Goal: Task Accomplishment & Management: Manage account settings

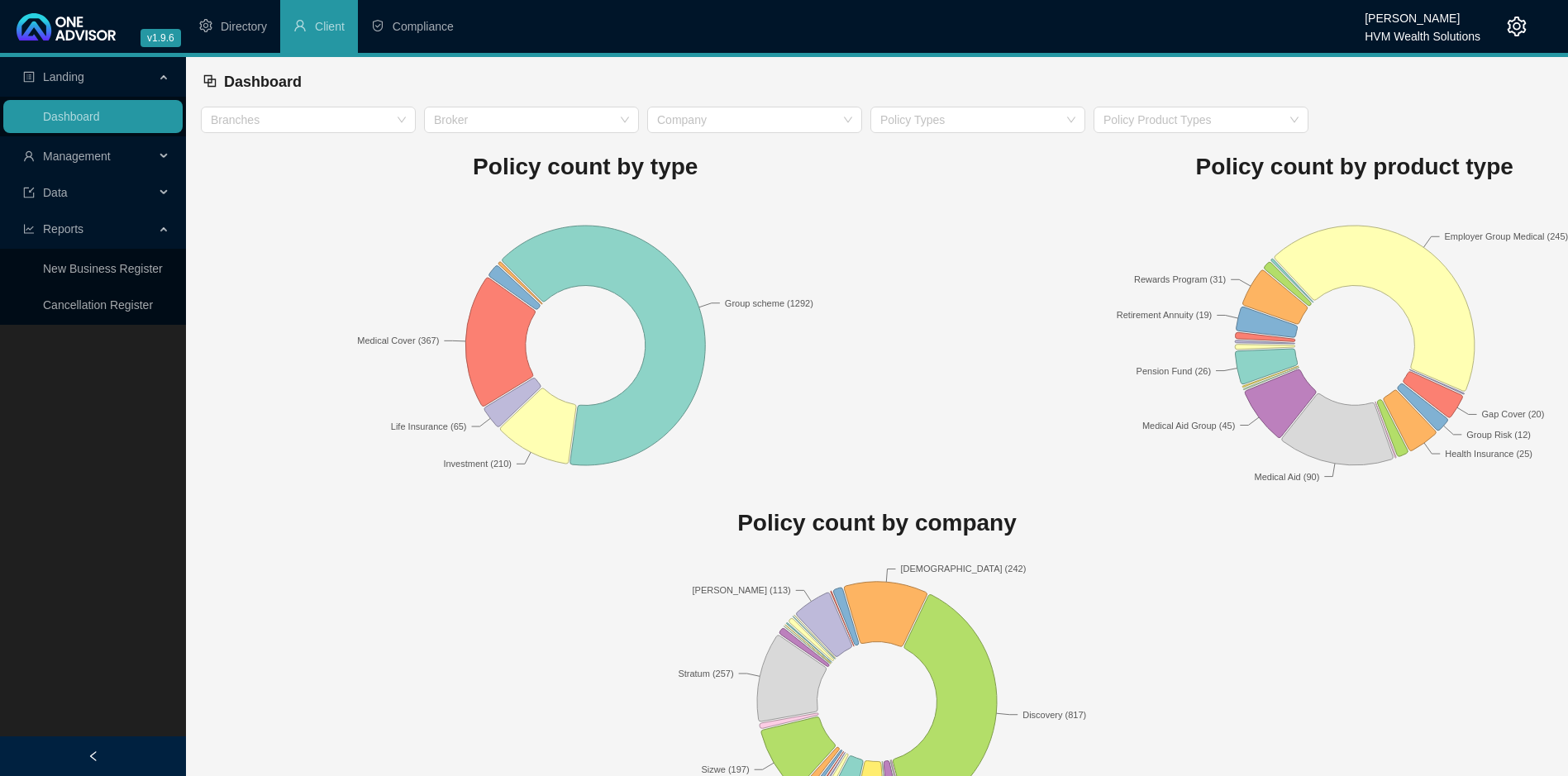
click at [161, 150] on div "Management" at bounding box center [93, 156] width 180 height 33
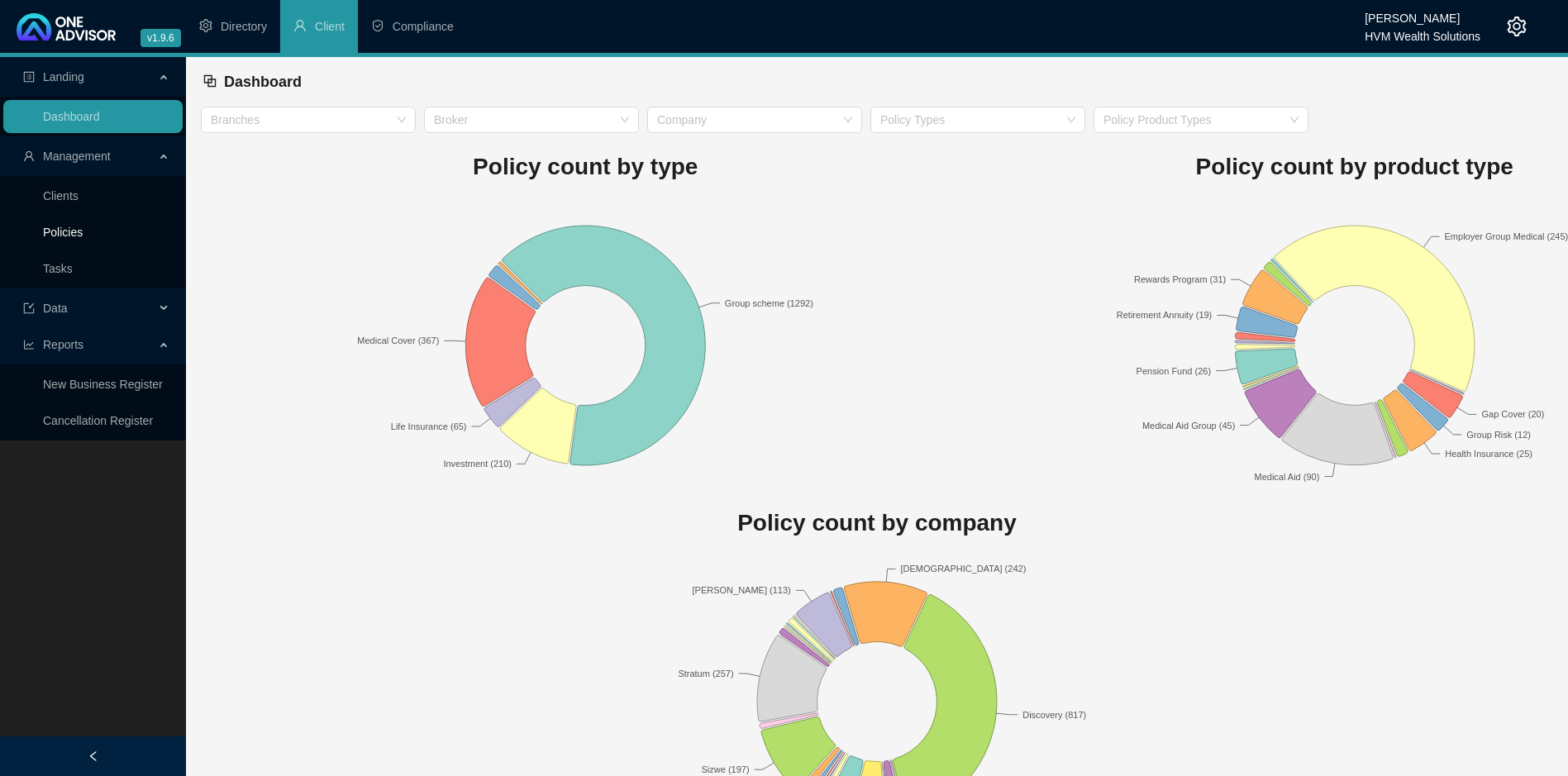
click at [83, 228] on link "Policies" at bounding box center [62, 232] width 40 height 13
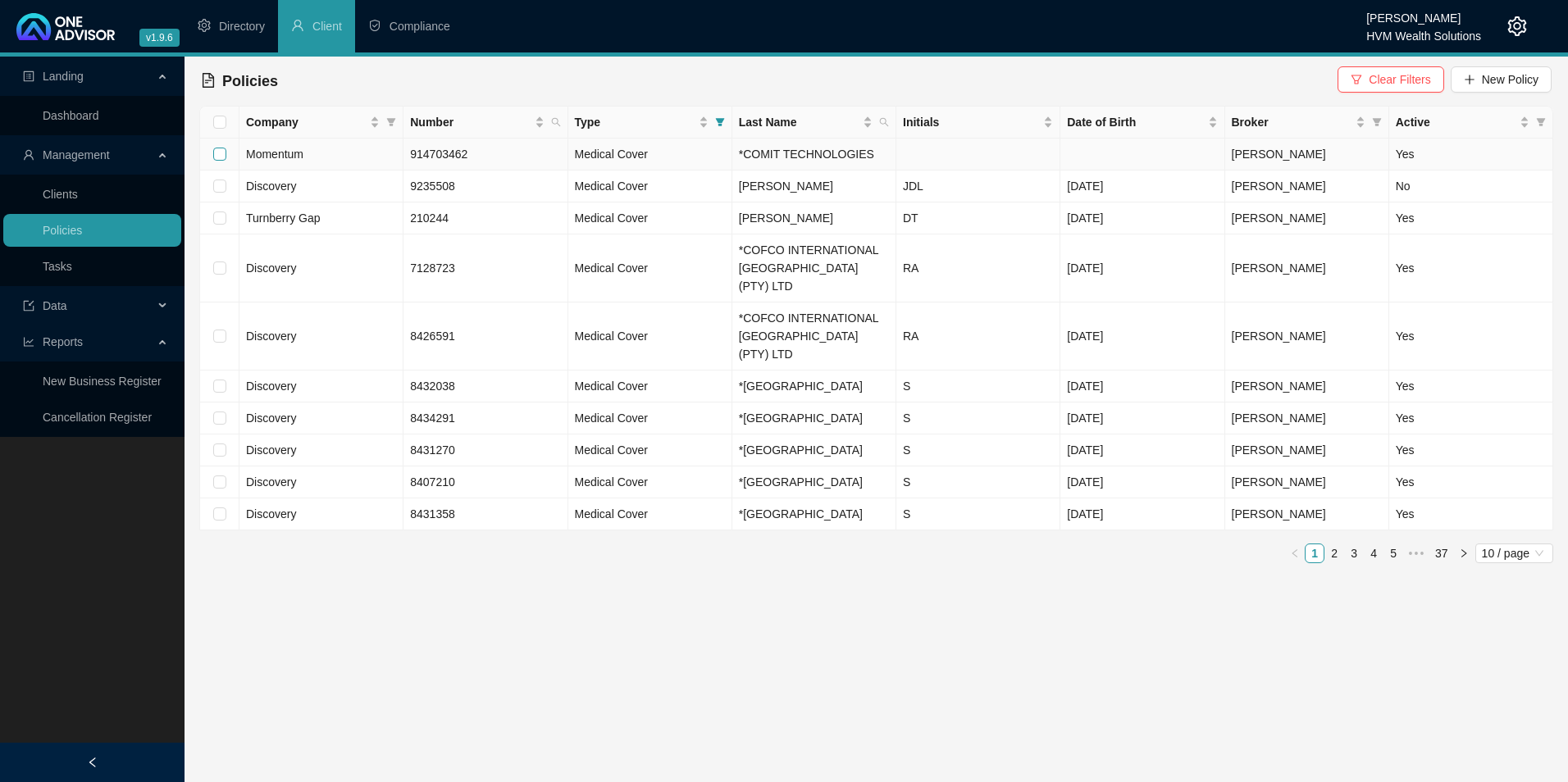
click at [225, 159] on input "checkbox" at bounding box center [220, 153] width 13 height 13
checkbox input "true"
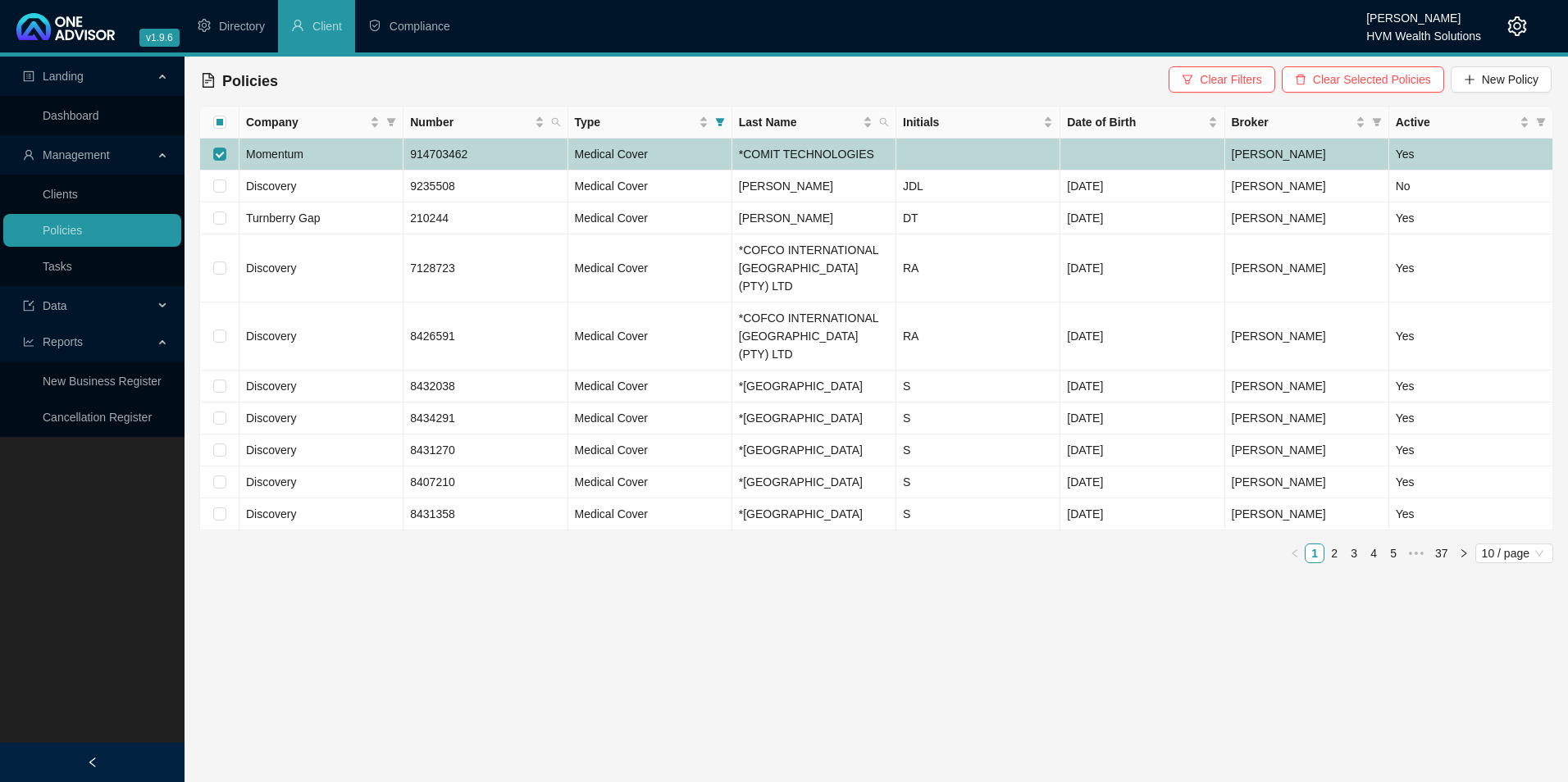
click at [316, 157] on td "Momentum" at bounding box center [322, 154] width 164 height 32
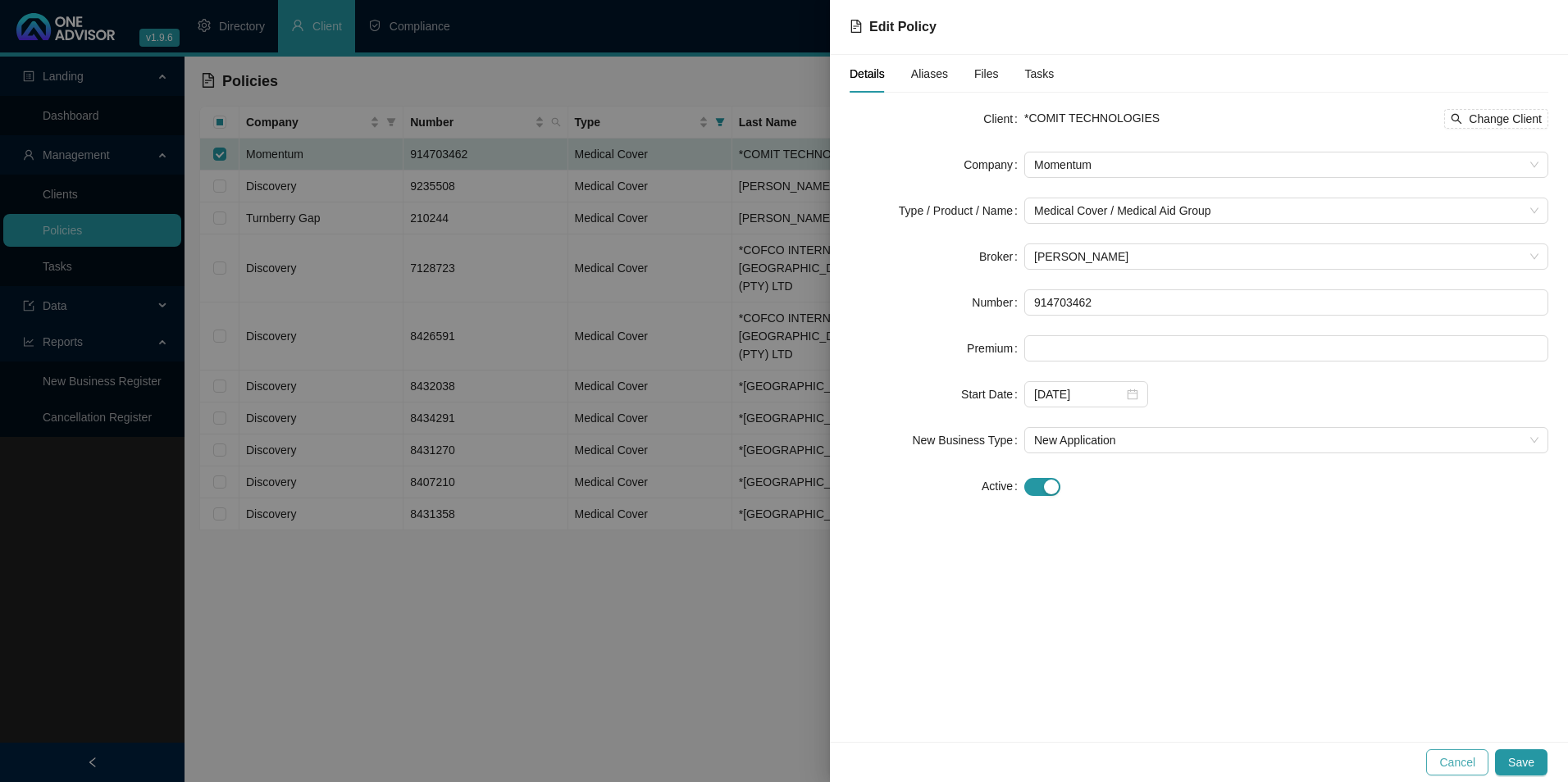
click at [1452, 755] on span "Cancel" at bounding box center [1457, 763] width 36 height 18
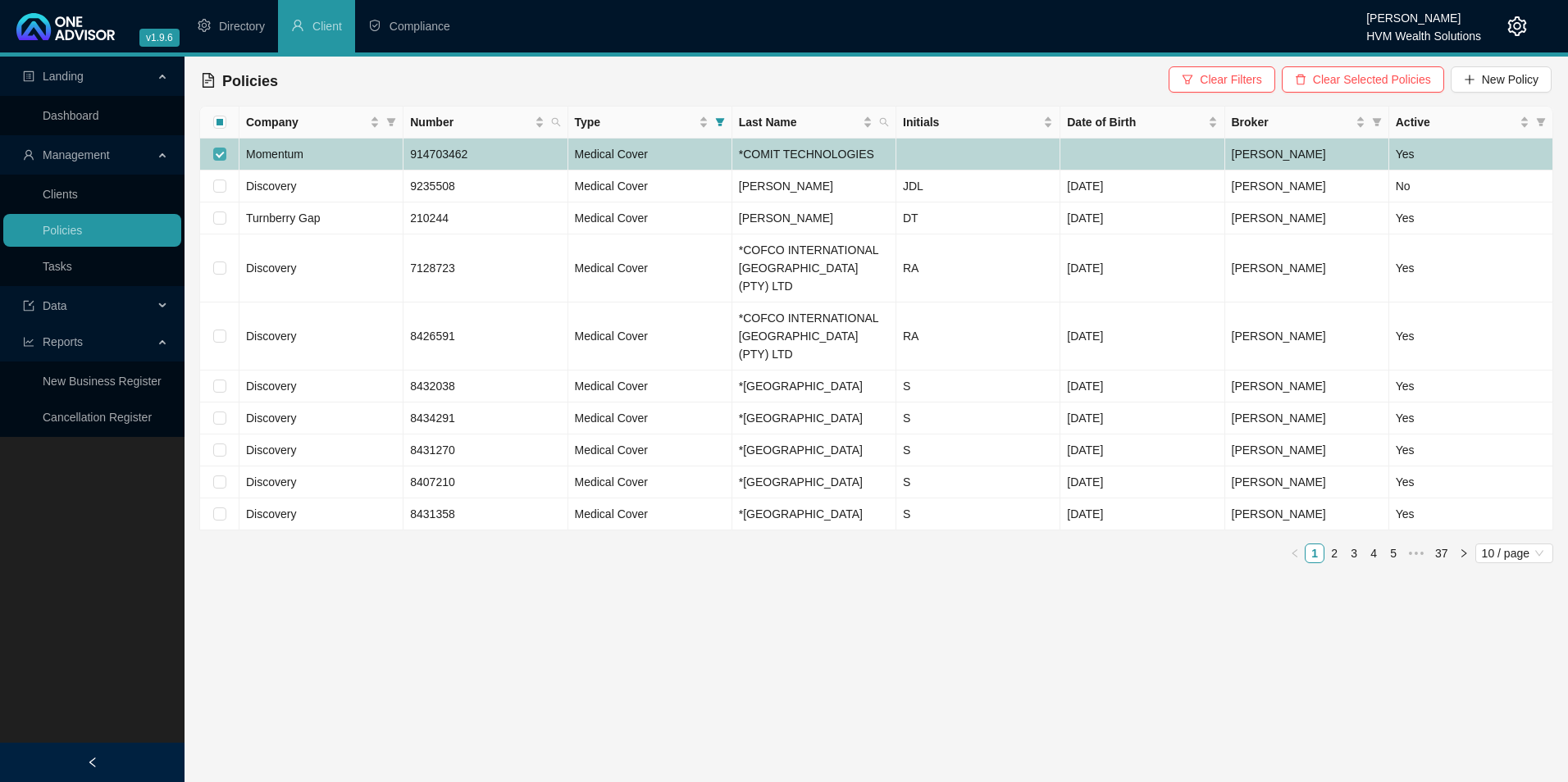
click at [225, 152] on input "checkbox" at bounding box center [220, 153] width 13 height 13
checkbox input "false"
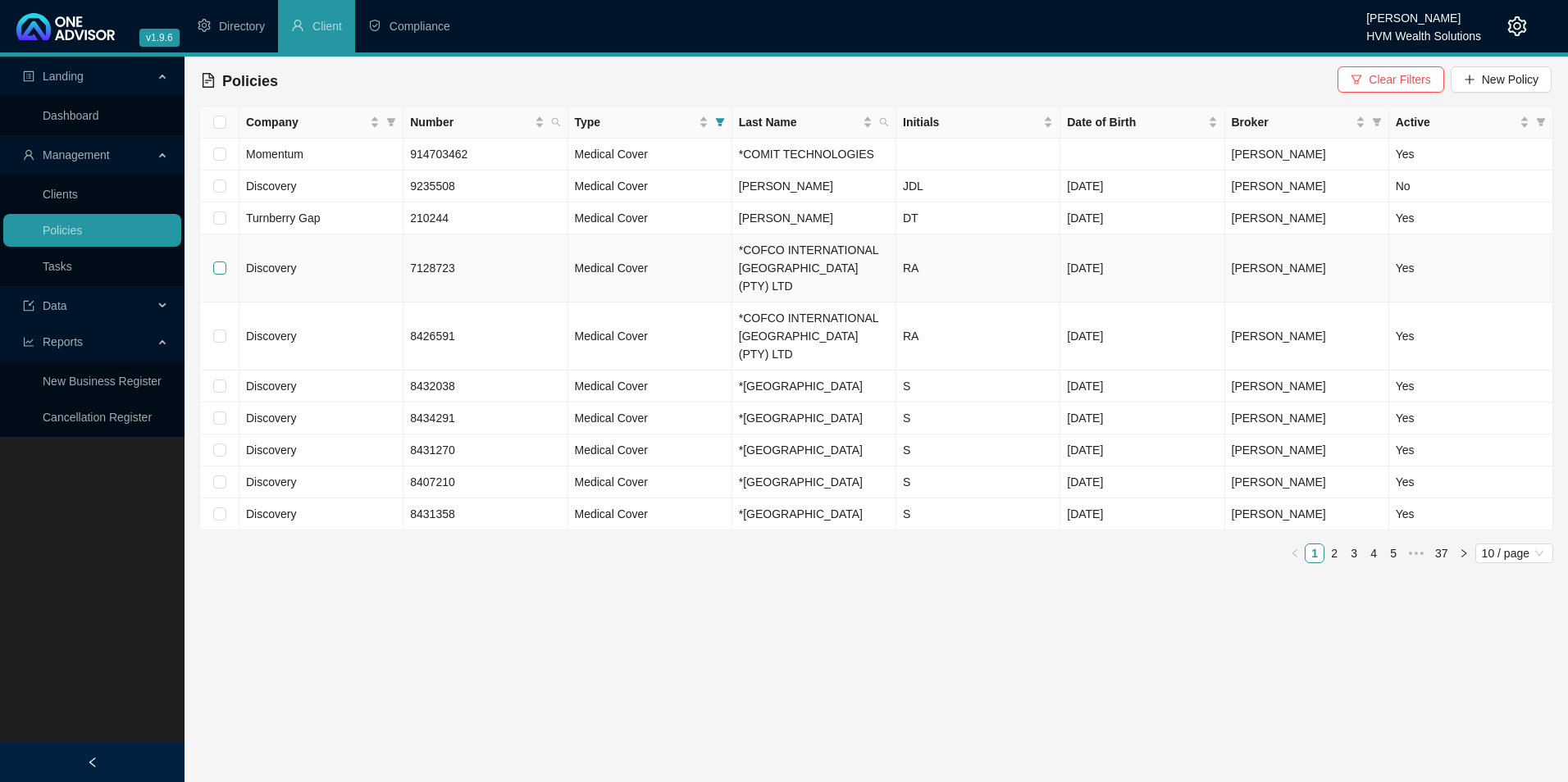
click at [220, 264] on input "checkbox" at bounding box center [220, 268] width 13 height 13
checkbox input "true"
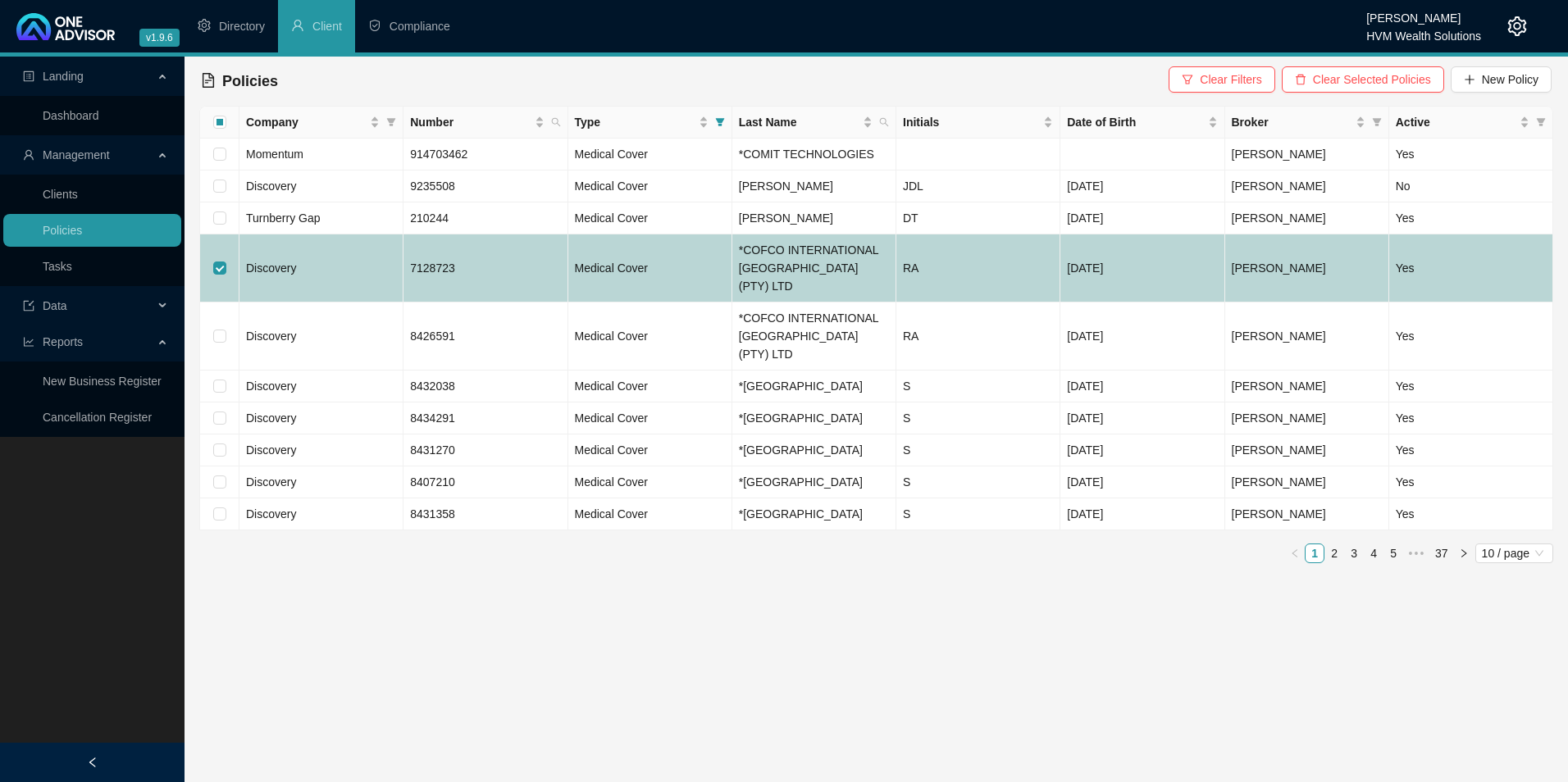
click at [331, 262] on td "Discovery" at bounding box center [322, 268] width 164 height 68
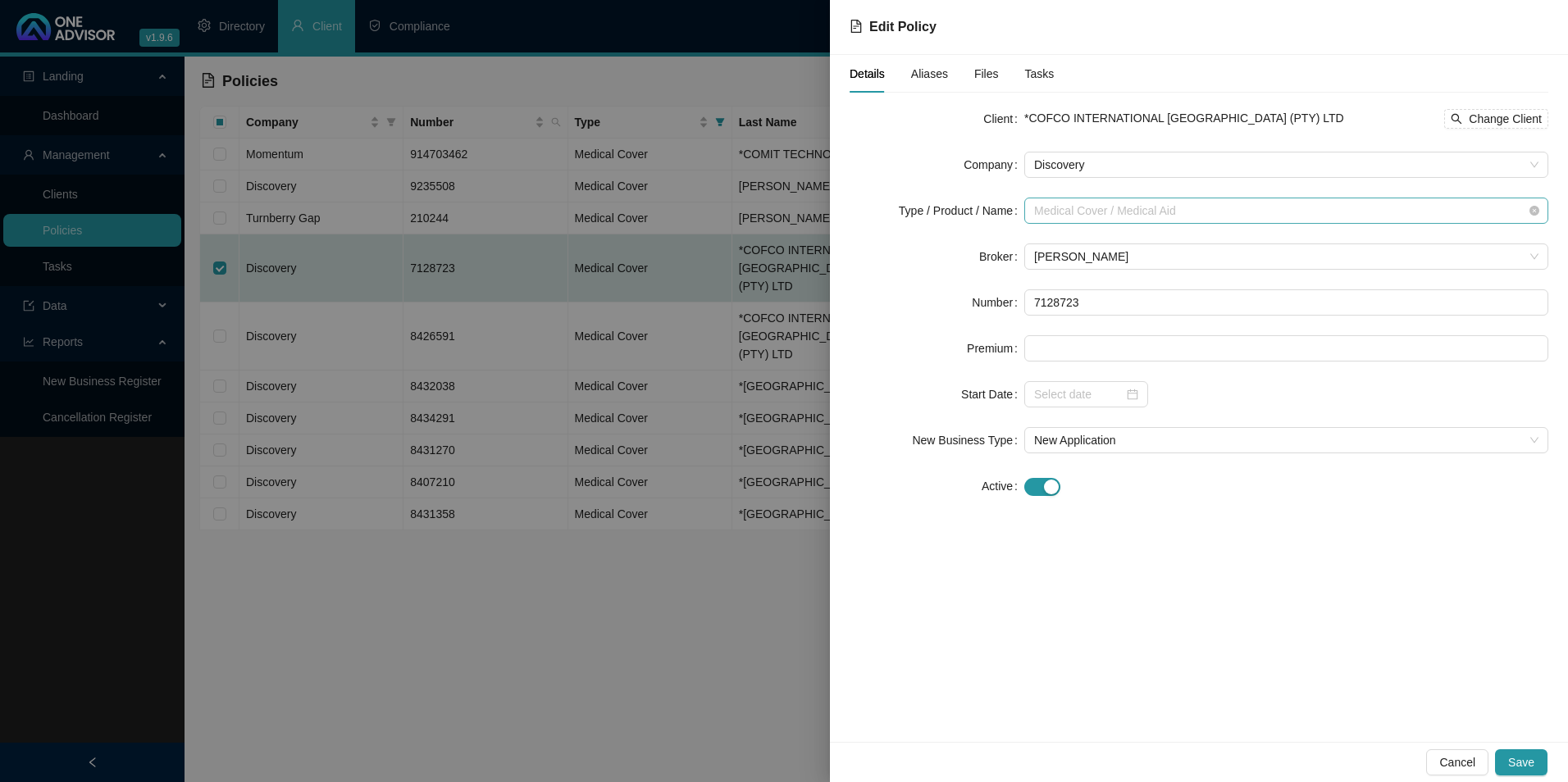
click at [1222, 216] on span "Medical Cover / Medical Aid" at bounding box center [1287, 211] width 504 height 25
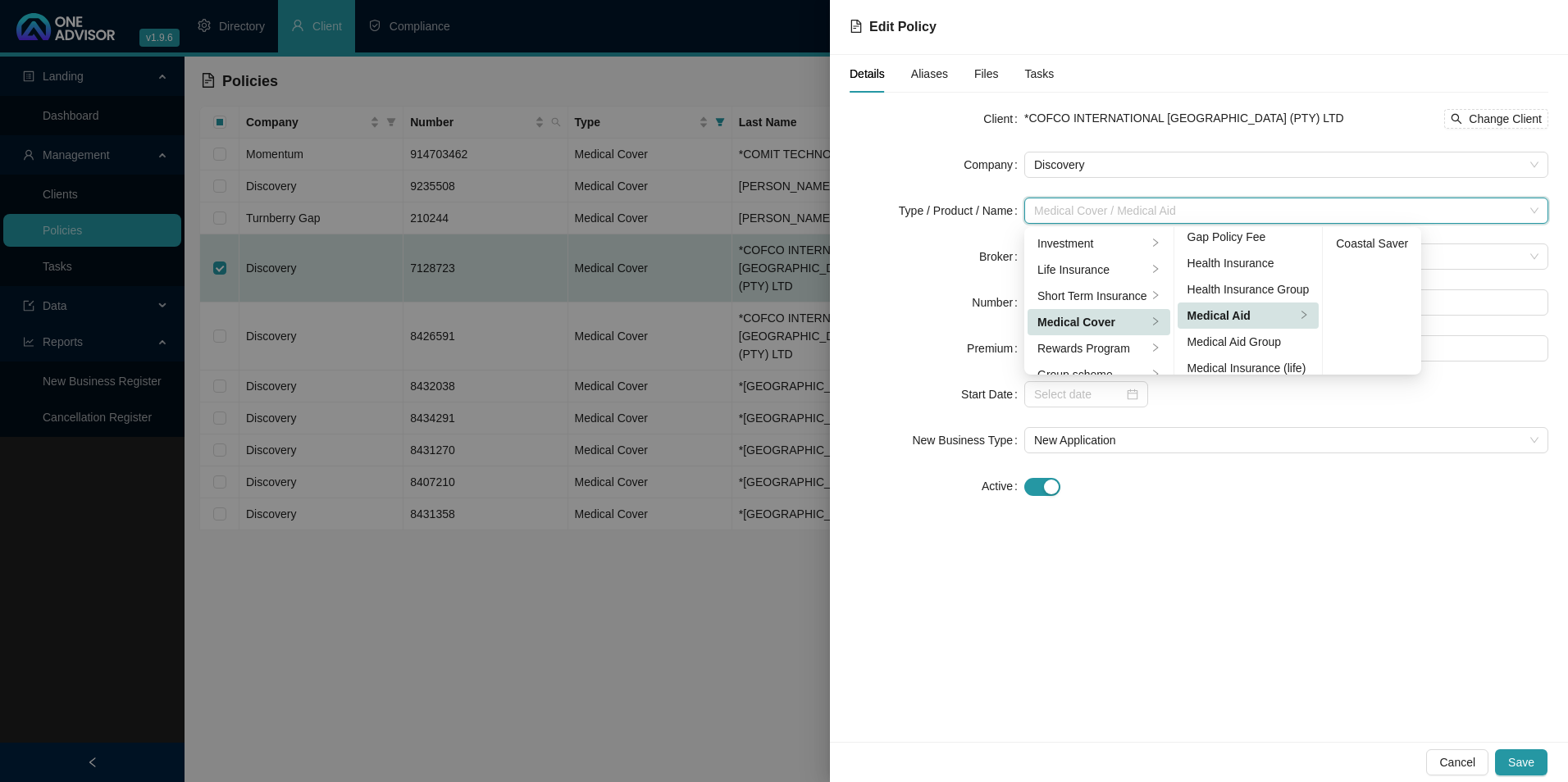
scroll to position [95, 0]
click at [1244, 308] on div "Medical Aid Group" at bounding box center [1249, 306] width 123 height 18
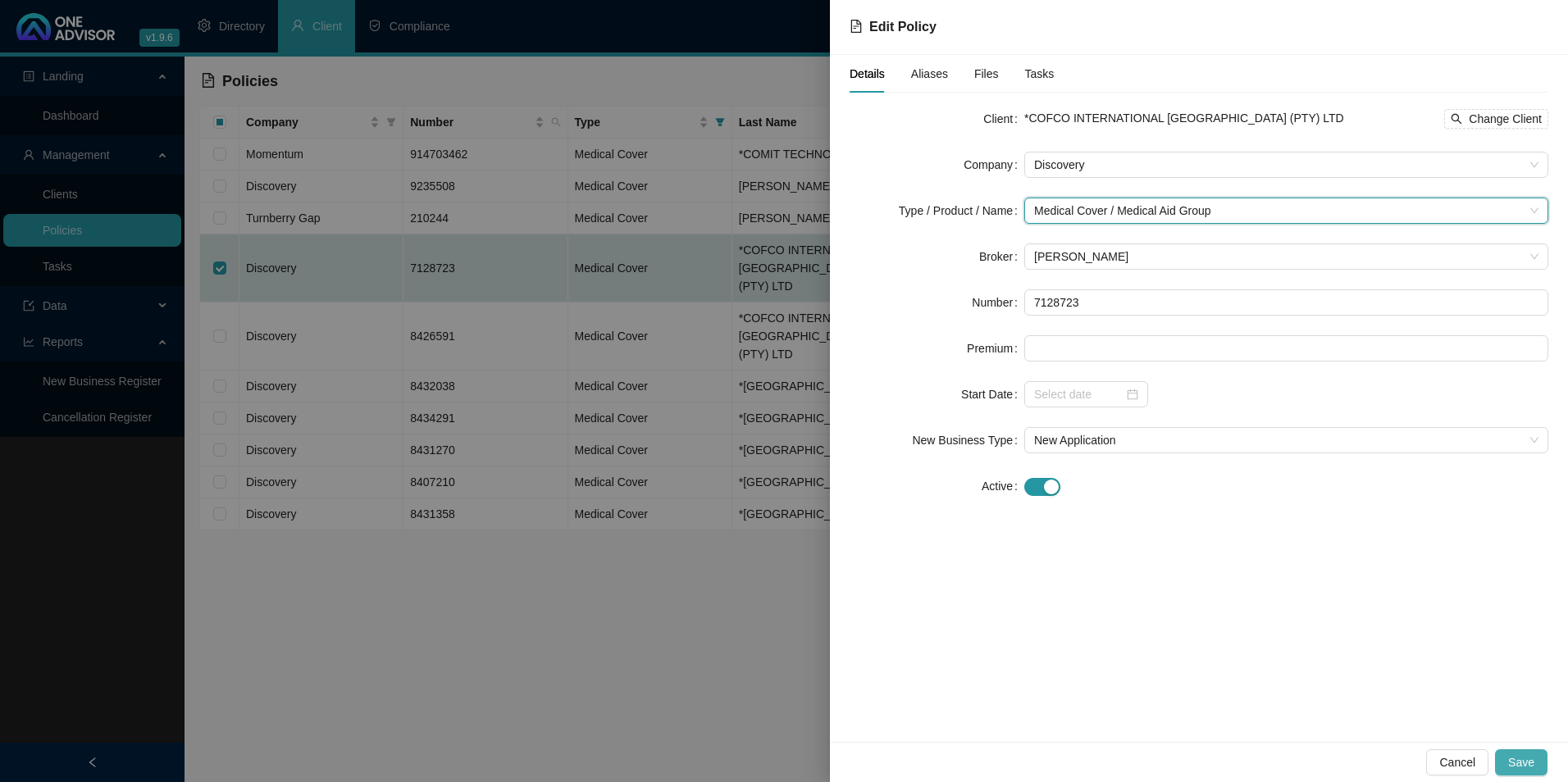
click at [1517, 763] on span "Save" at bounding box center [1522, 763] width 26 height 18
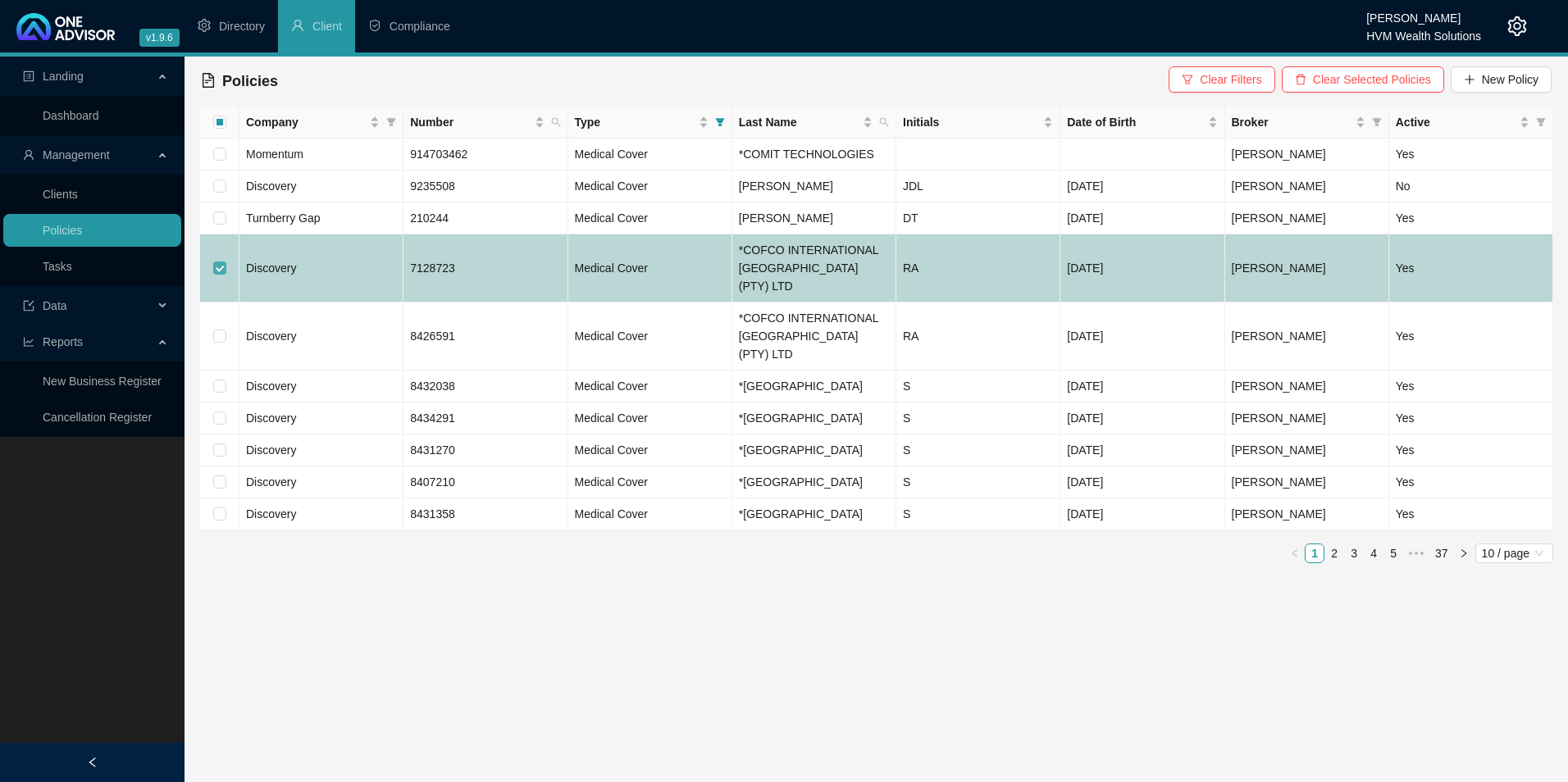
click at [218, 262] on input "checkbox" at bounding box center [220, 268] width 13 height 13
checkbox input "false"
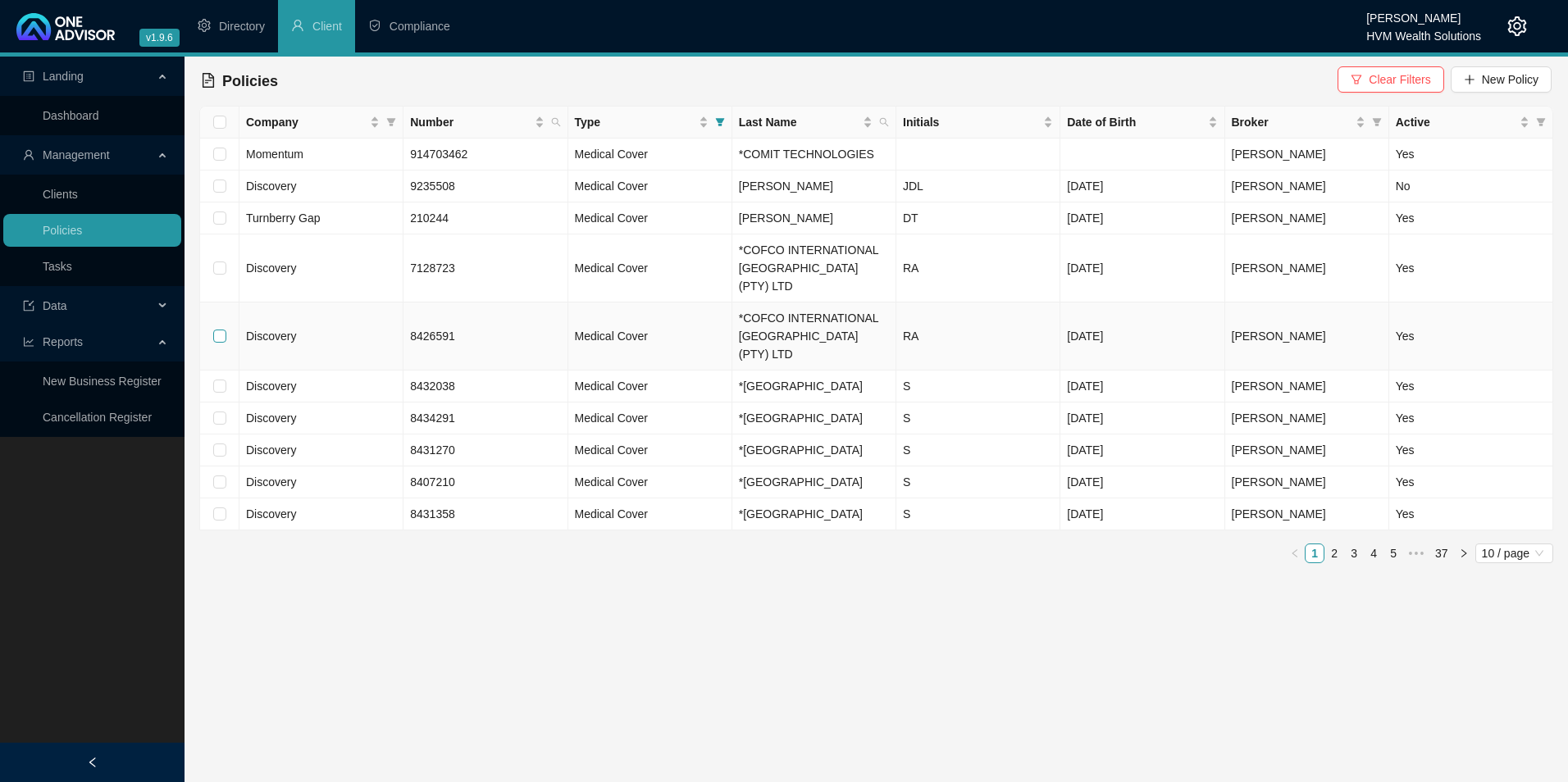
click at [226, 330] on input "checkbox" at bounding box center [220, 336] width 13 height 13
checkbox input "true"
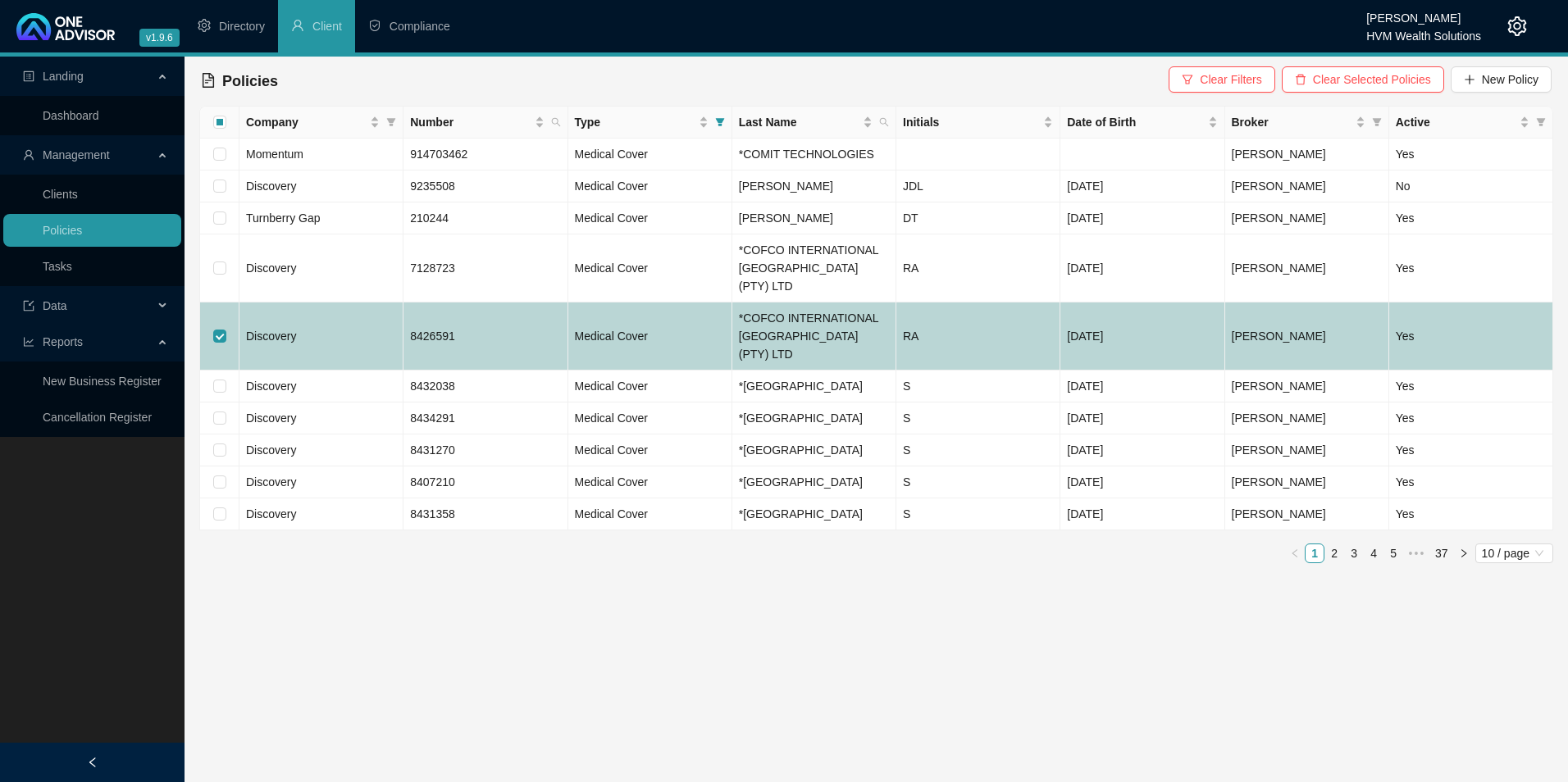
click at [387, 306] on td "Discovery" at bounding box center [322, 336] width 164 height 68
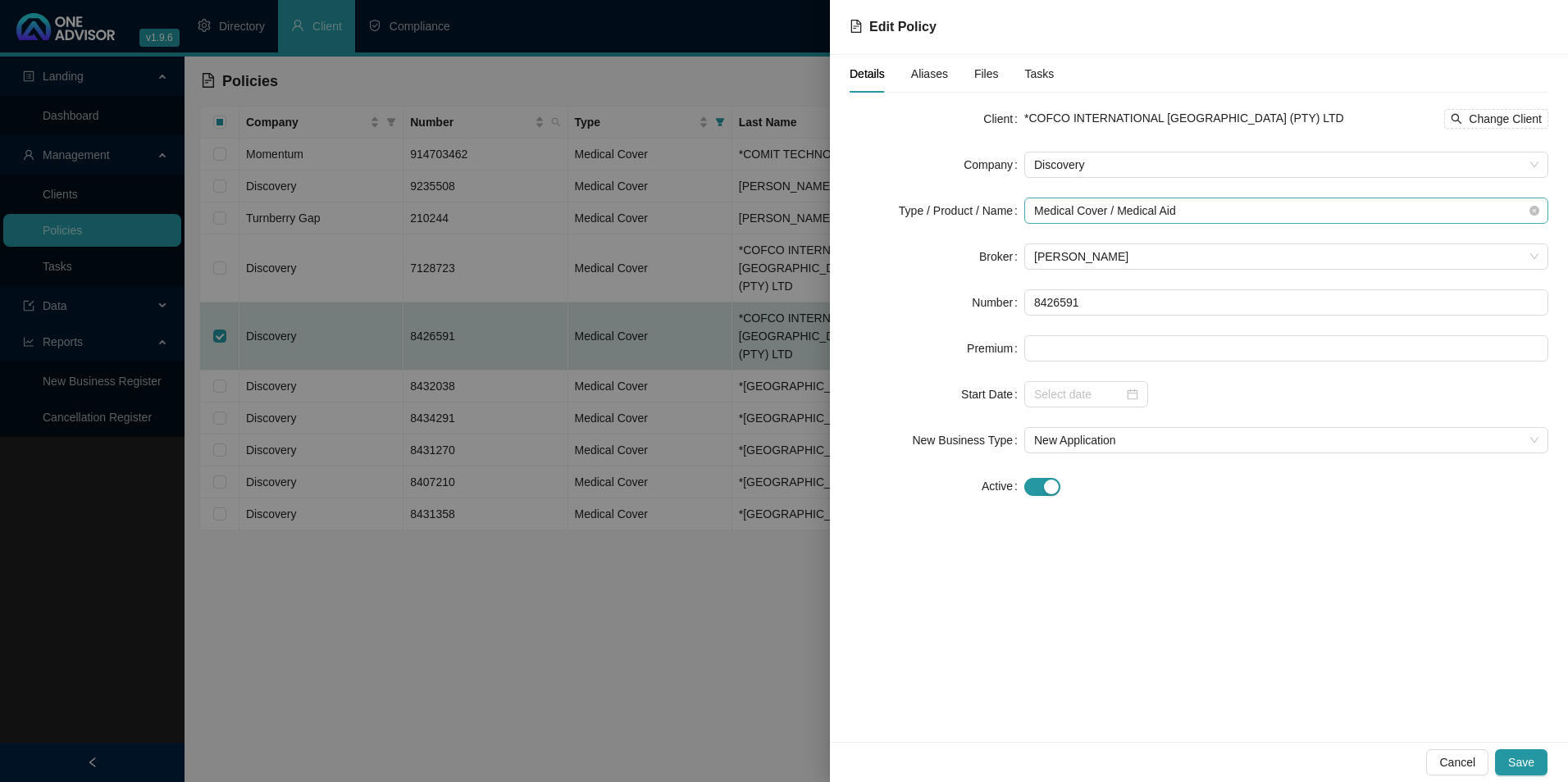
click at [1242, 212] on span "Medical Cover / Medical Aid" at bounding box center [1287, 211] width 504 height 25
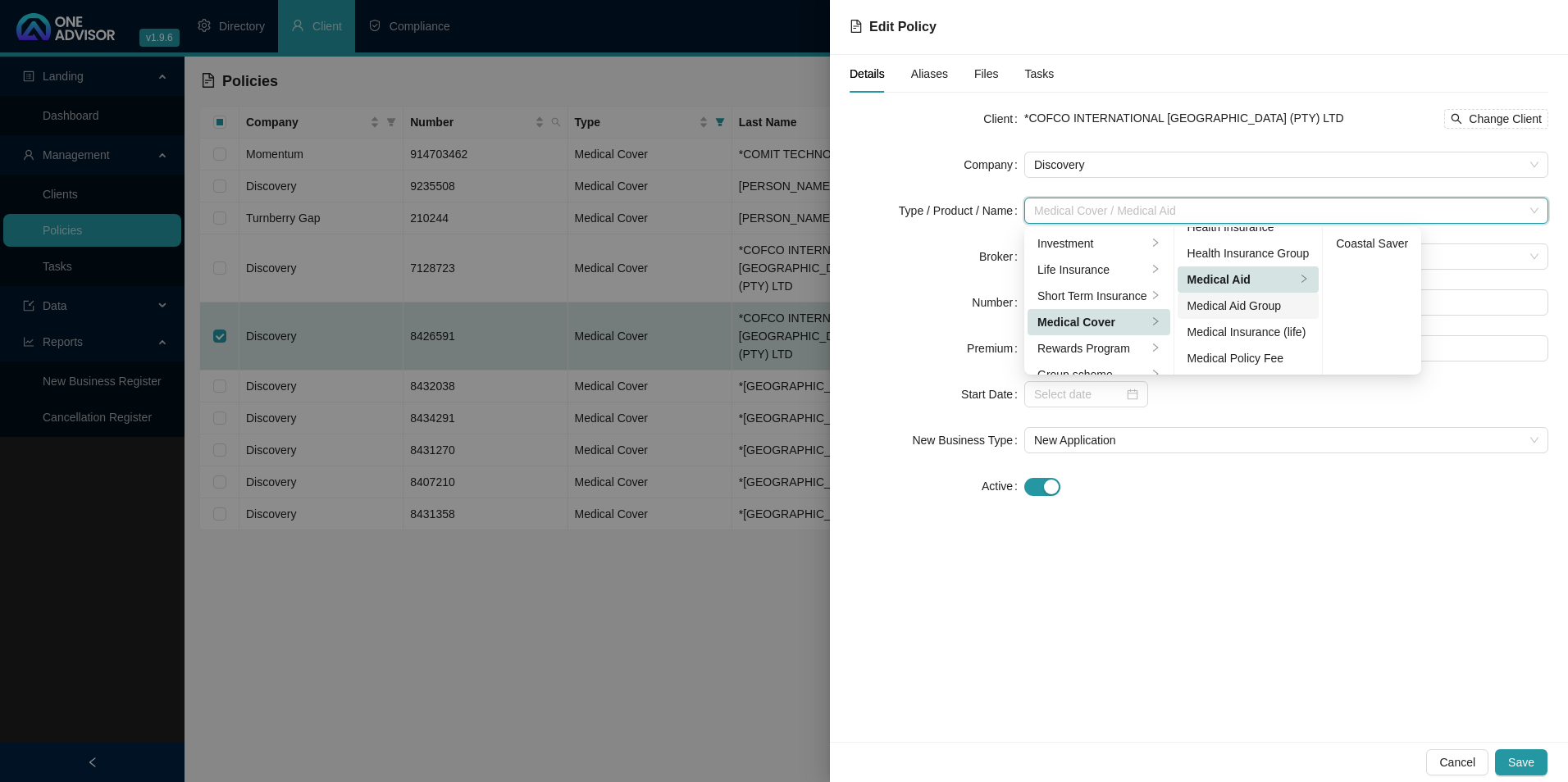
click at [1229, 312] on div "Medical Aid Group" at bounding box center [1249, 306] width 123 height 18
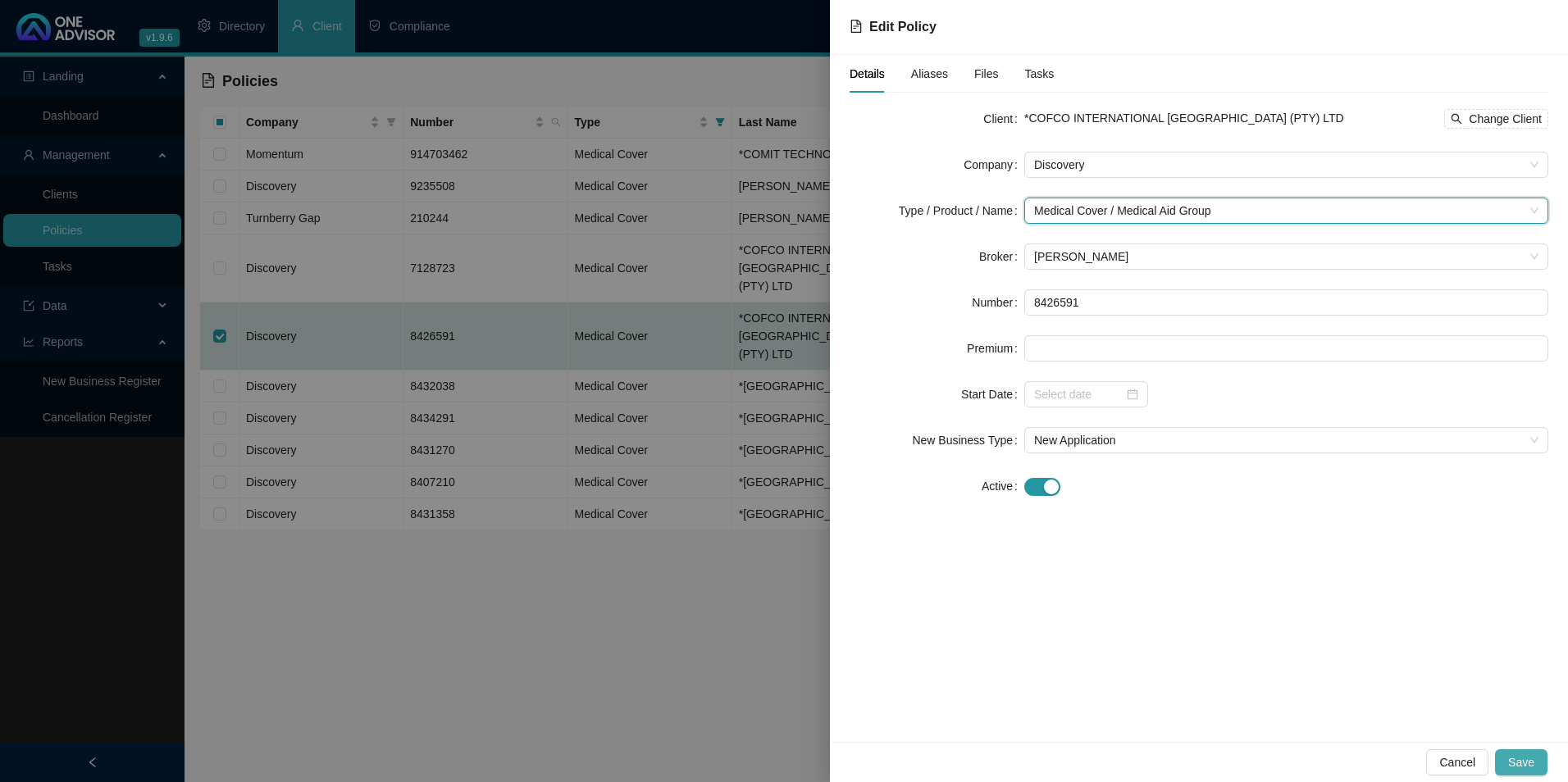
click at [1527, 769] on span "Save" at bounding box center [1522, 763] width 26 height 18
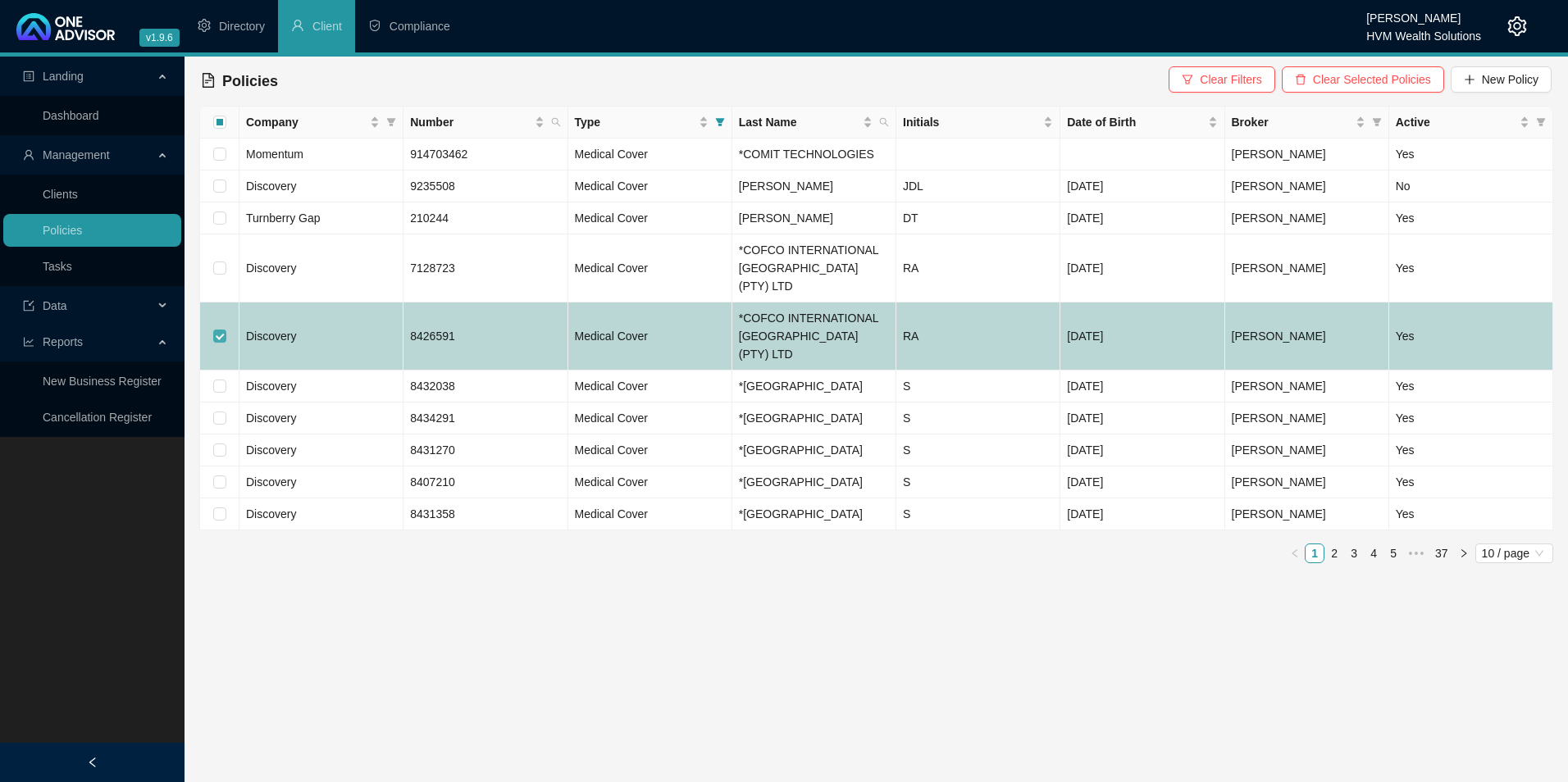
click at [220, 330] on input "checkbox" at bounding box center [220, 336] width 13 height 13
checkbox input "false"
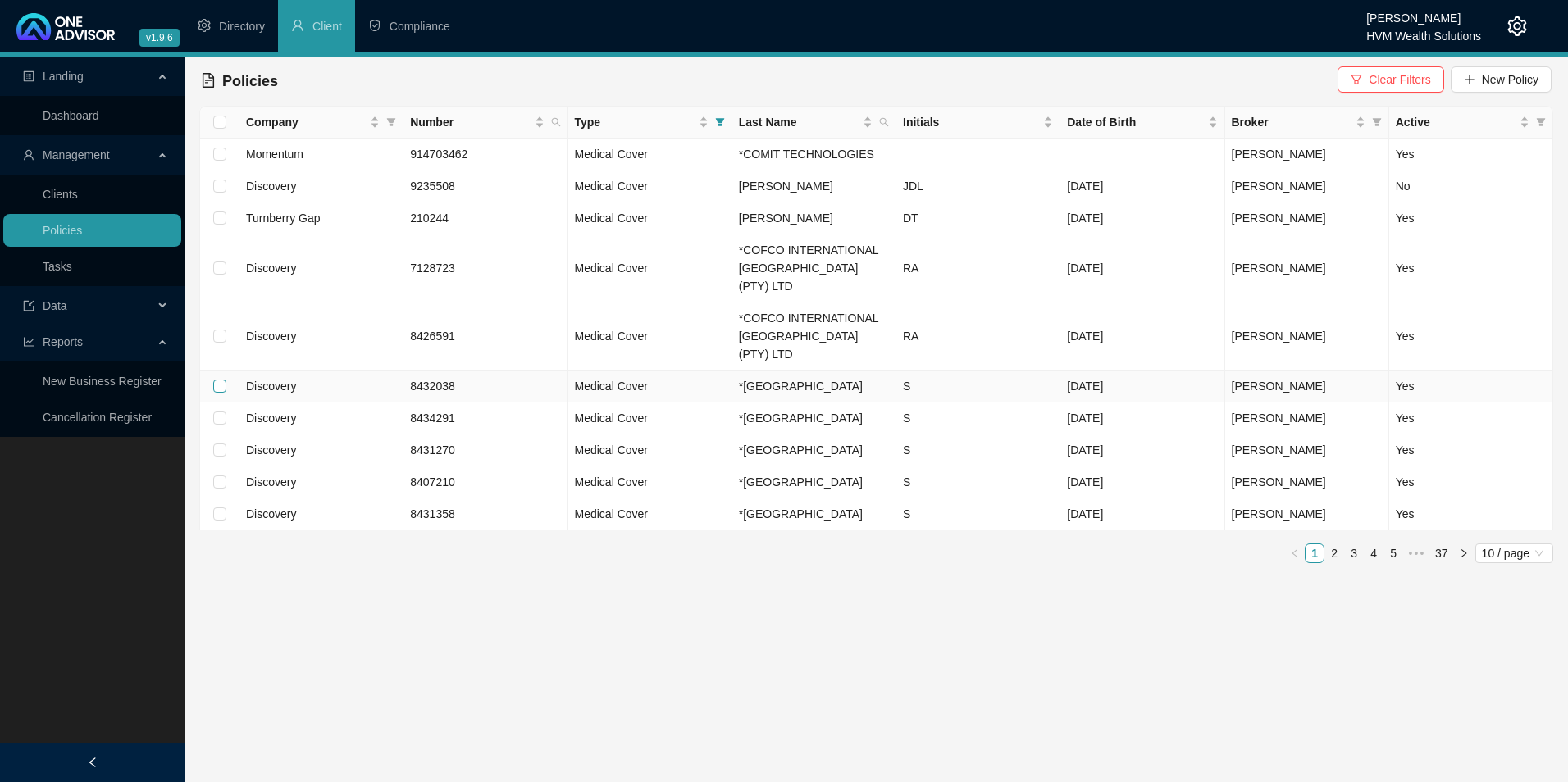
click at [224, 380] on input "checkbox" at bounding box center [220, 386] width 13 height 13
checkbox input "true"
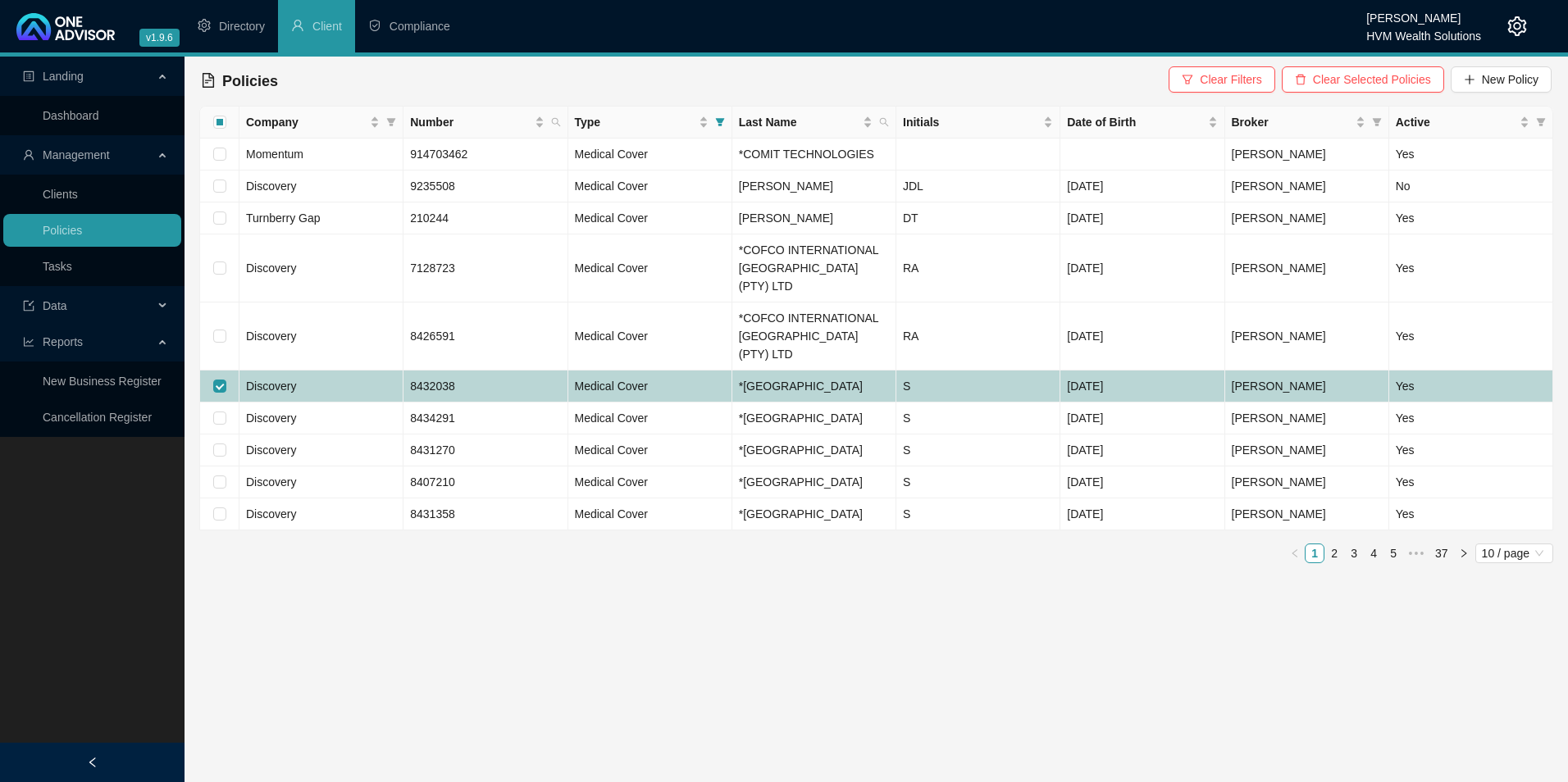
click at [346, 370] on td "Discovery" at bounding box center [322, 386] width 164 height 32
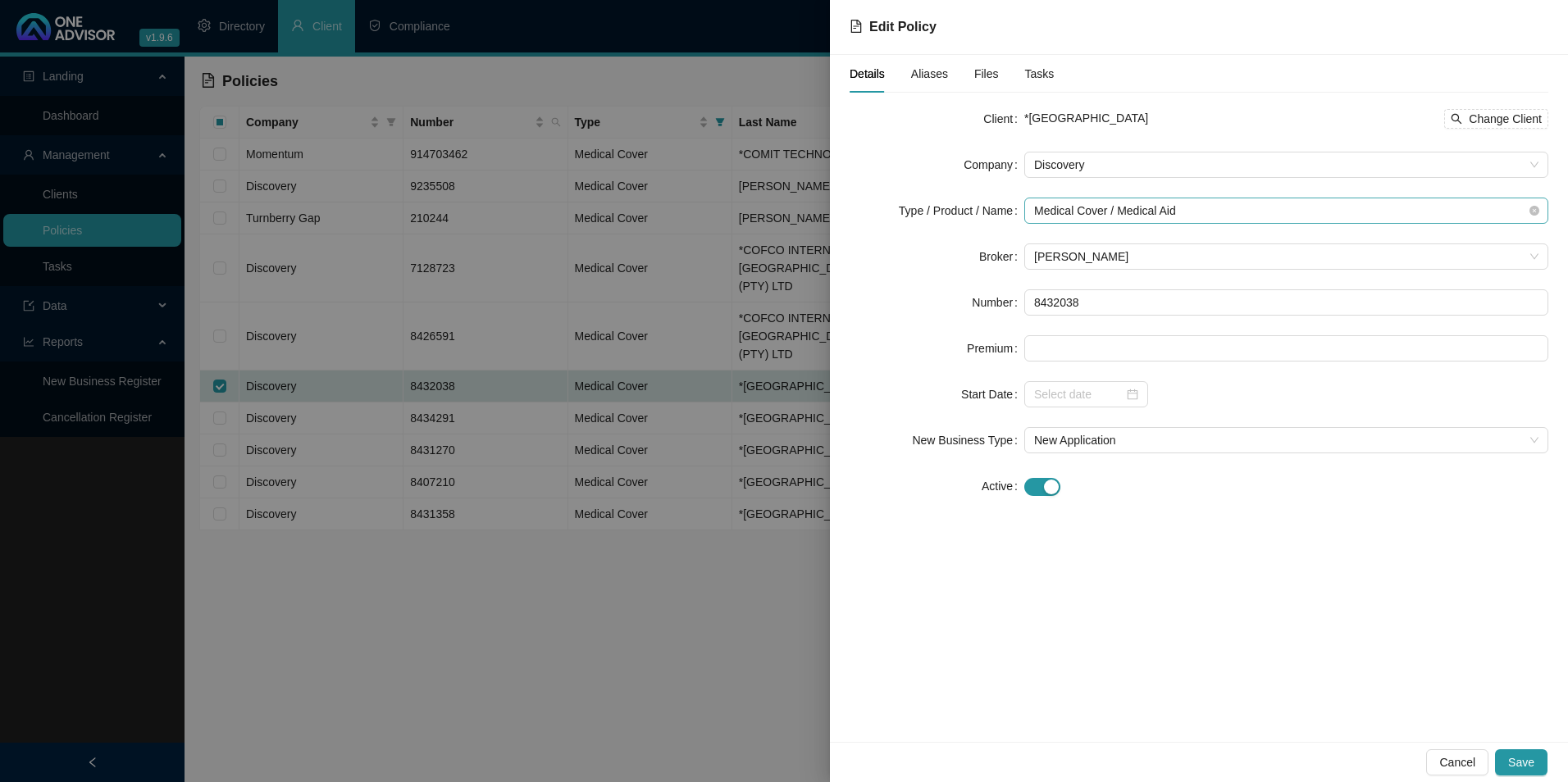
click at [1206, 207] on span "Medical Cover / Medical Aid" at bounding box center [1287, 211] width 504 height 25
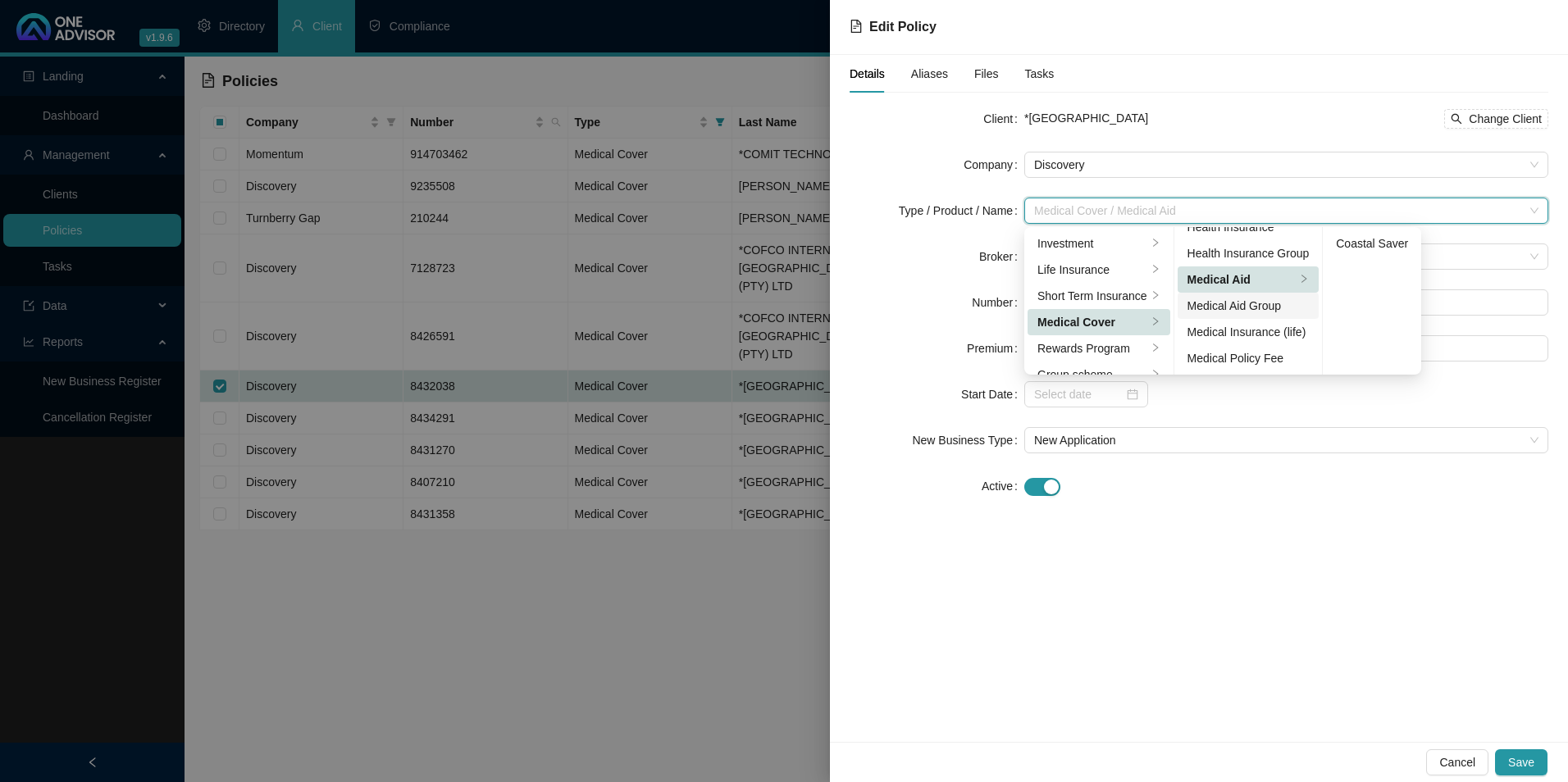
click at [1231, 309] on div "Medical Aid Group" at bounding box center [1249, 306] width 123 height 18
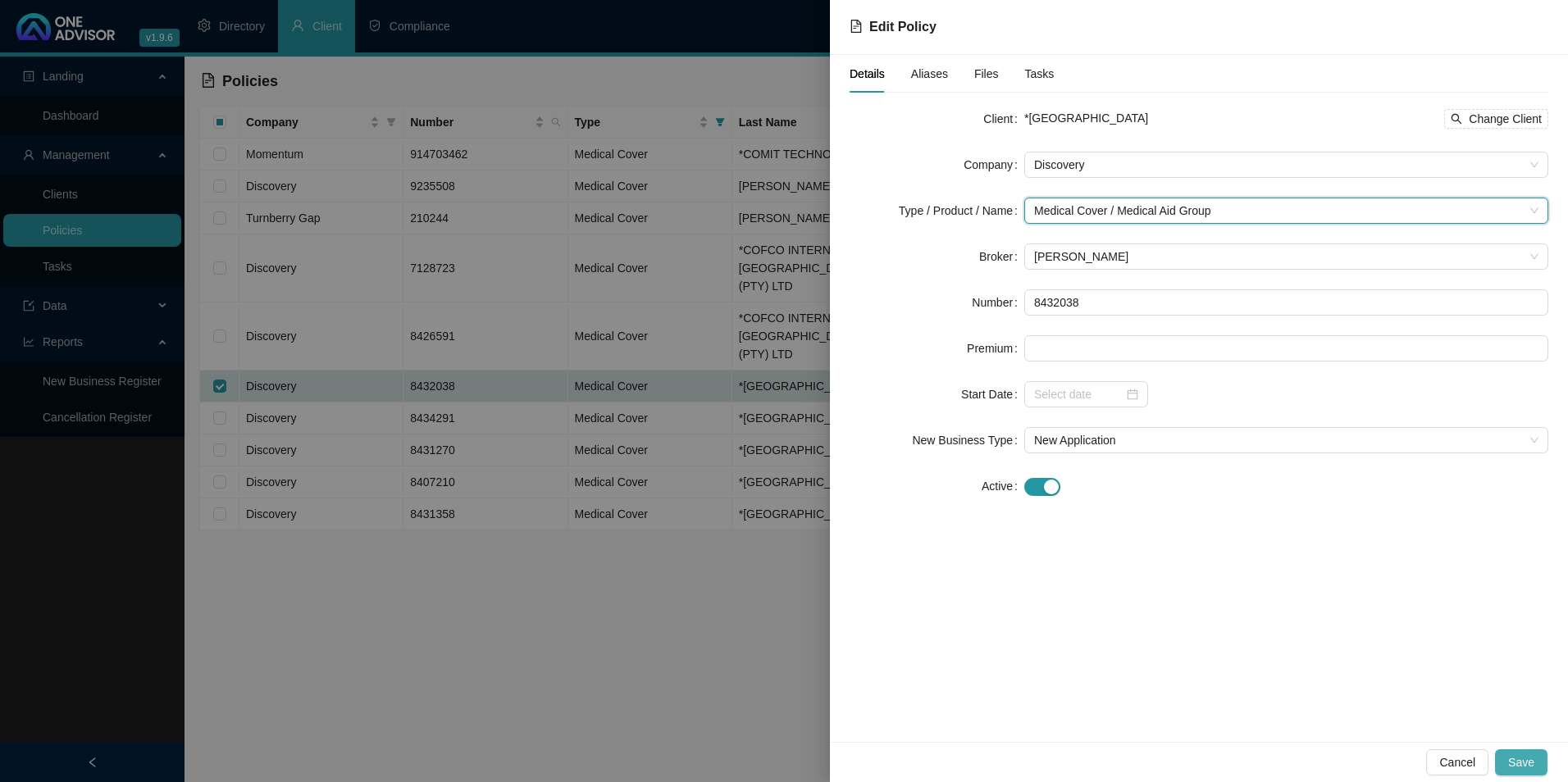
click at [1520, 755] on span "Save" at bounding box center [1522, 763] width 26 height 18
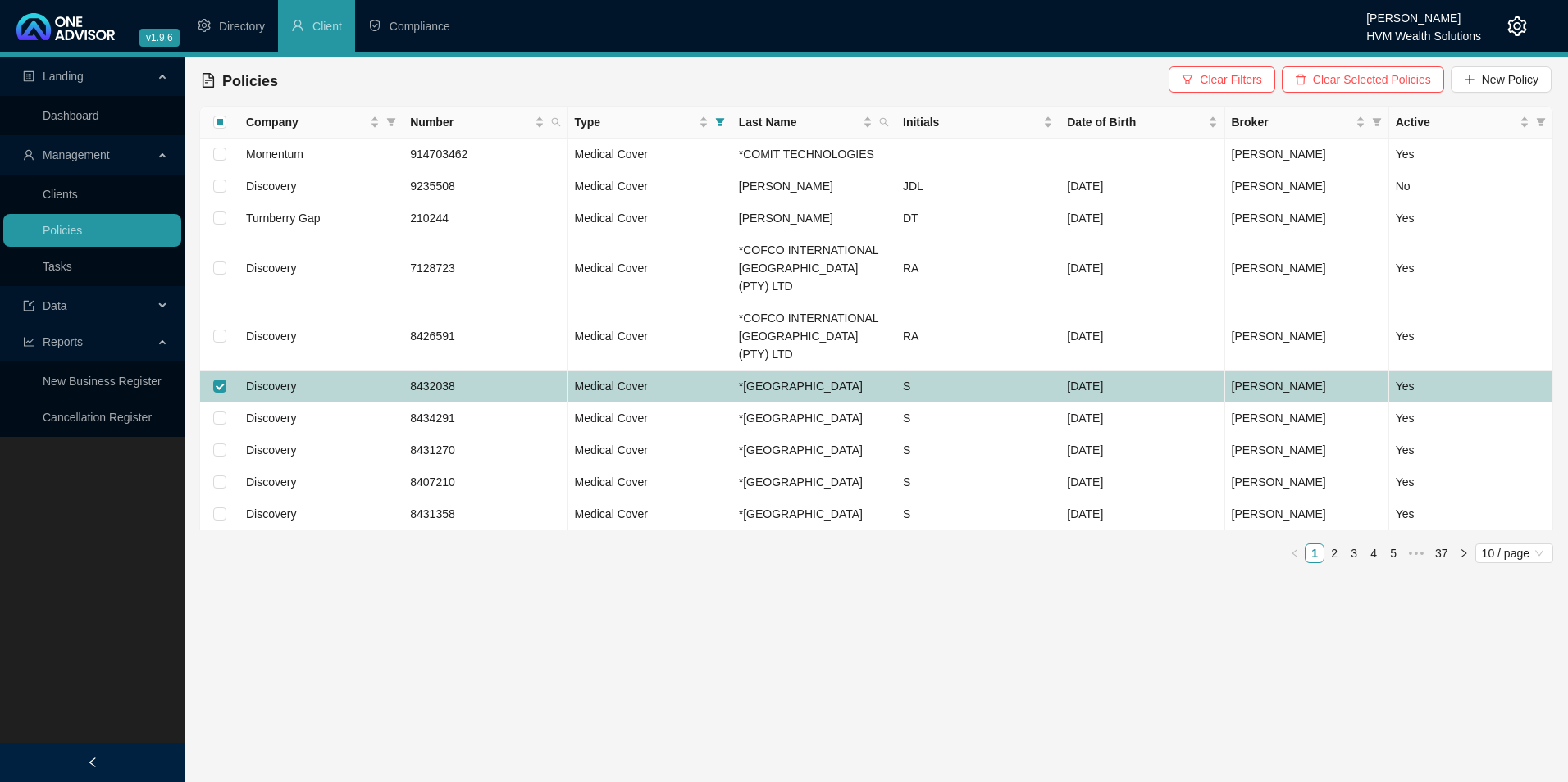
click at [332, 370] on td "Discovery" at bounding box center [322, 386] width 164 height 32
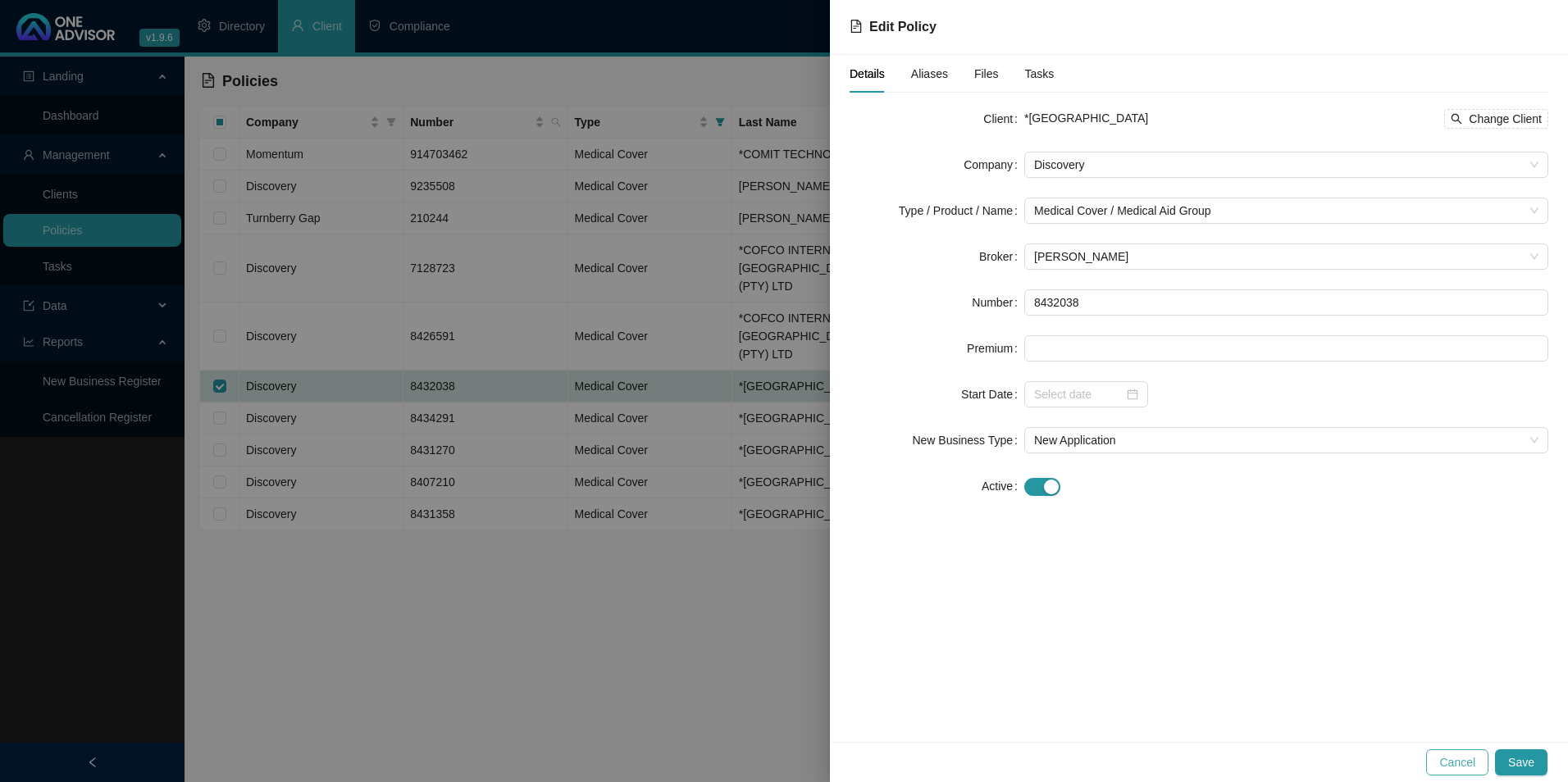
click at [1456, 765] on span "Cancel" at bounding box center [1457, 763] width 36 height 18
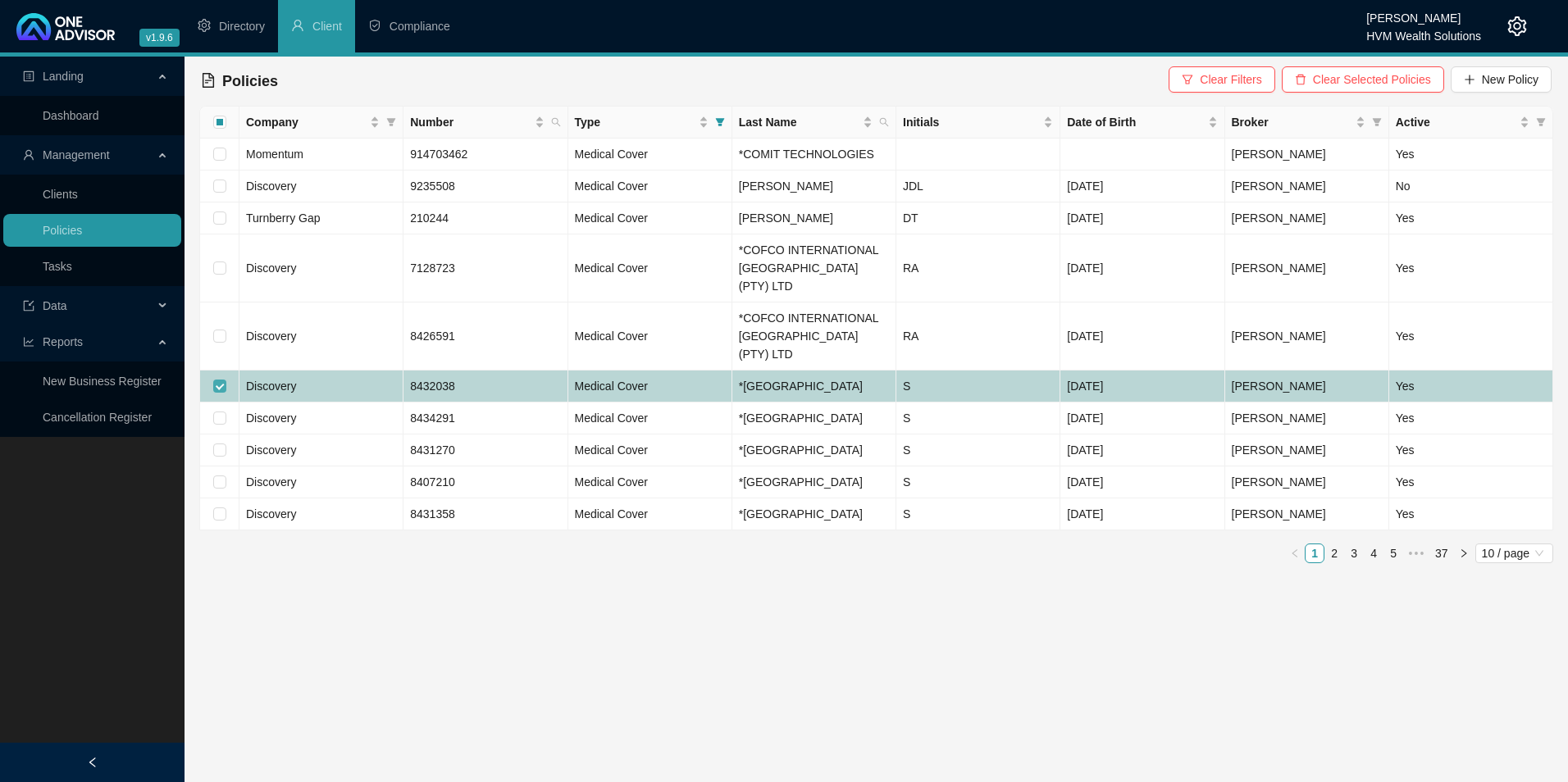
click at [217, 380] on input "checkbox" at bounding box center [220, 386] width 13 height 13
checkbox input "false"
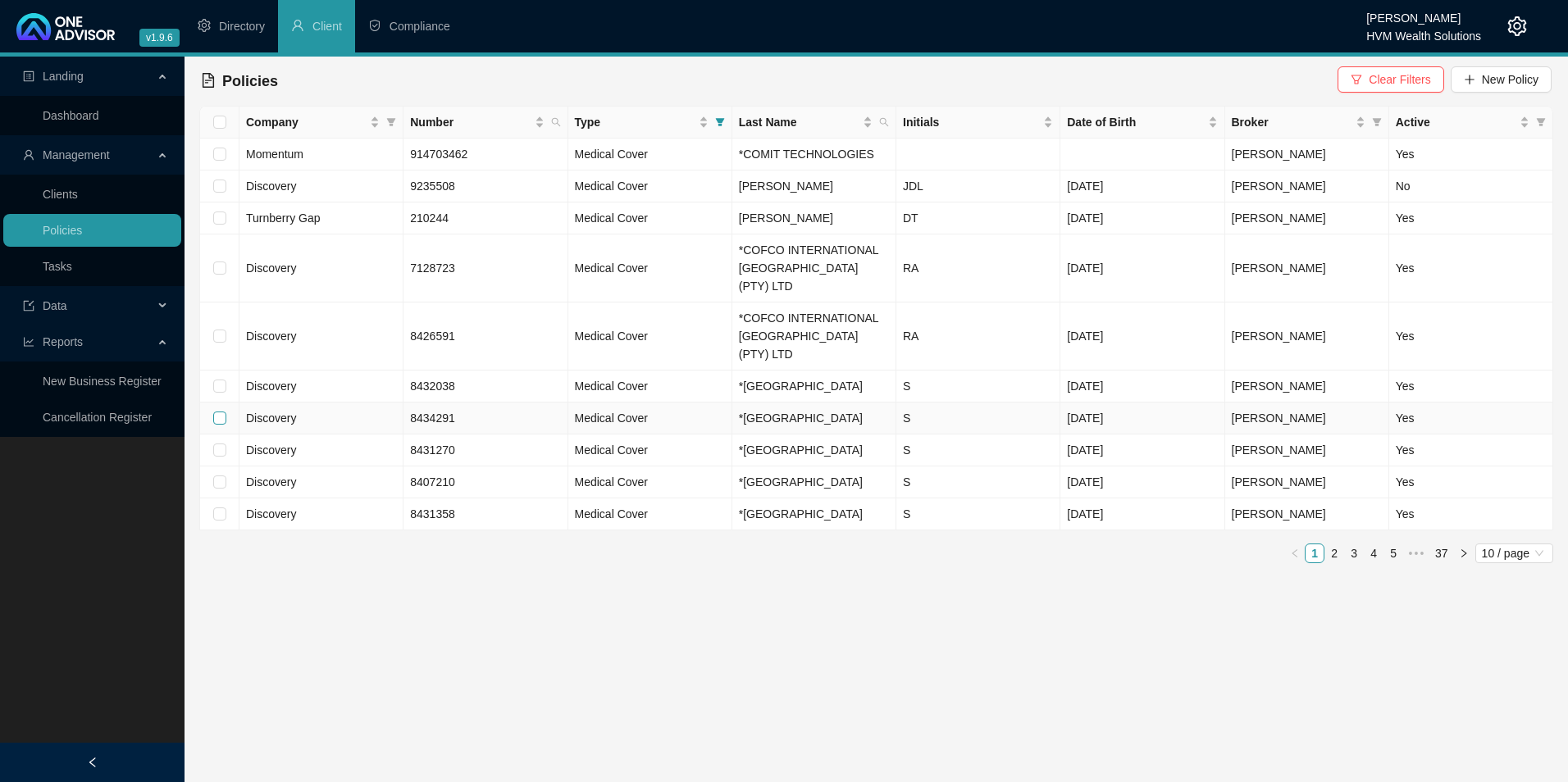
click at [218, 413] on input "checkbox" at bounding box center [220, 418] width 13 height 13
checkbox input "true"
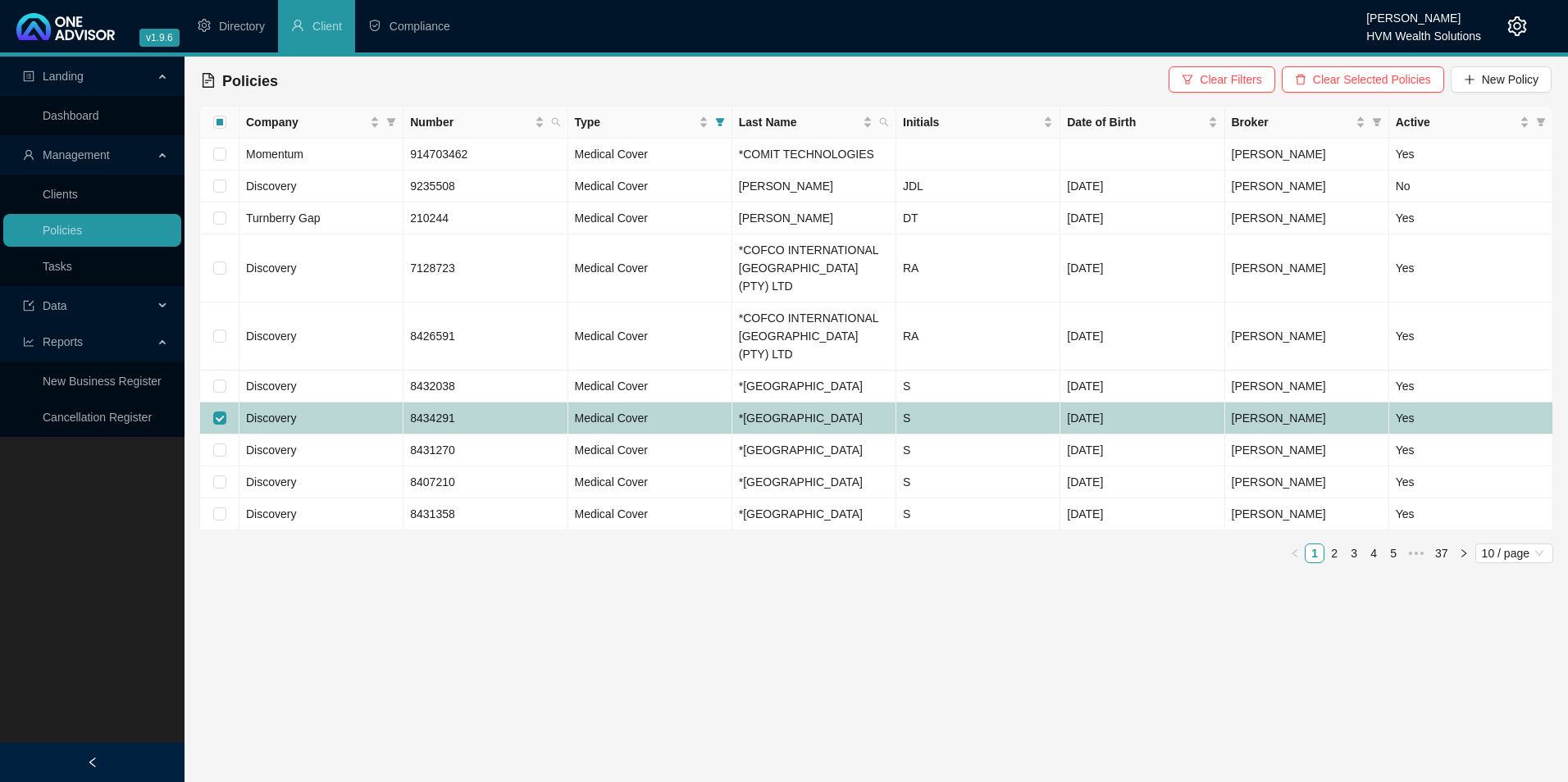
click at [527, 403] on td "8434291" at bounding box center [486, 419] width 164 height 32
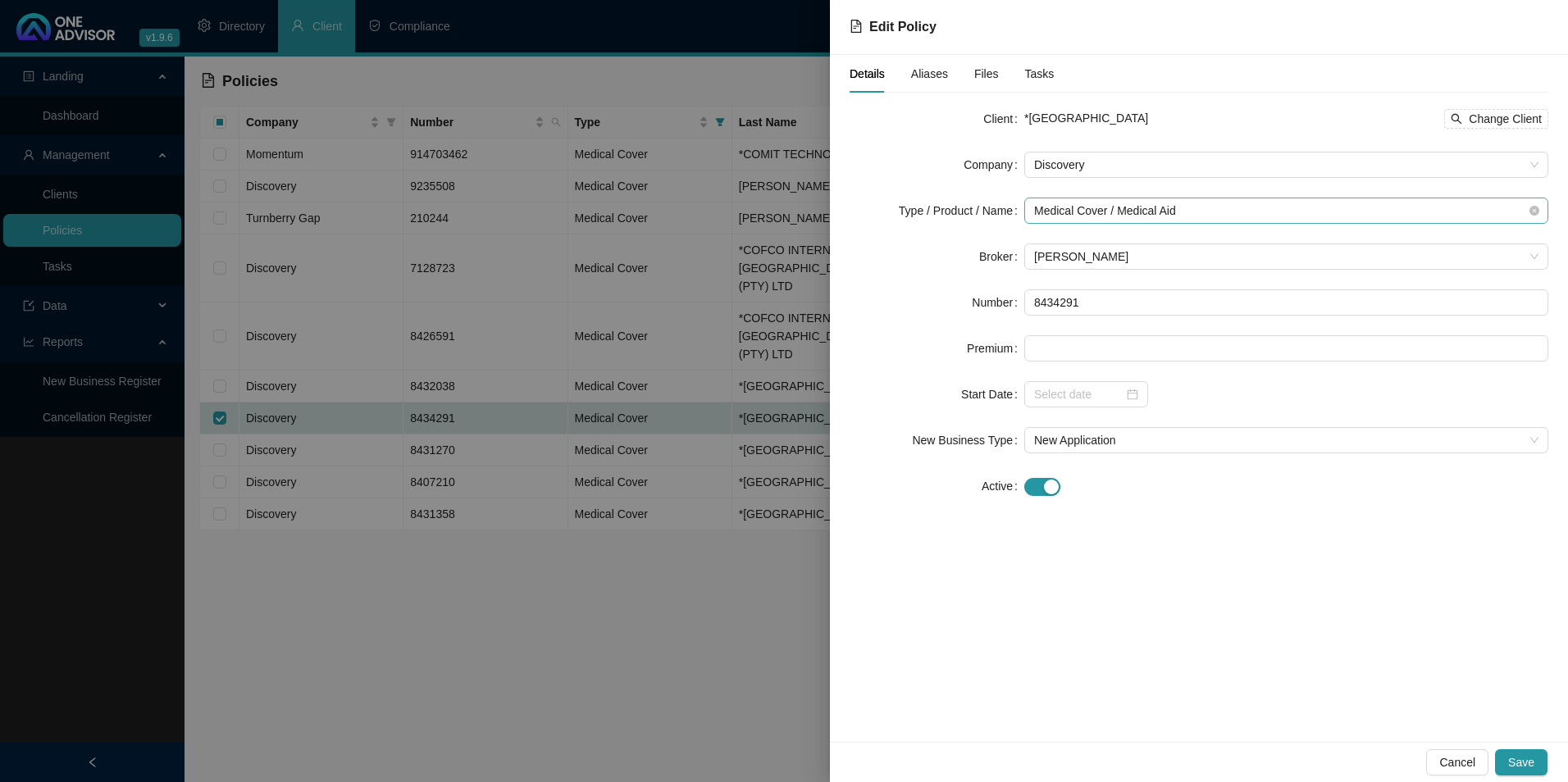
click at [1197, 207] on span "Medical Cover / Medical Aid" at bounding box center [1287, 211] width 504 height 25
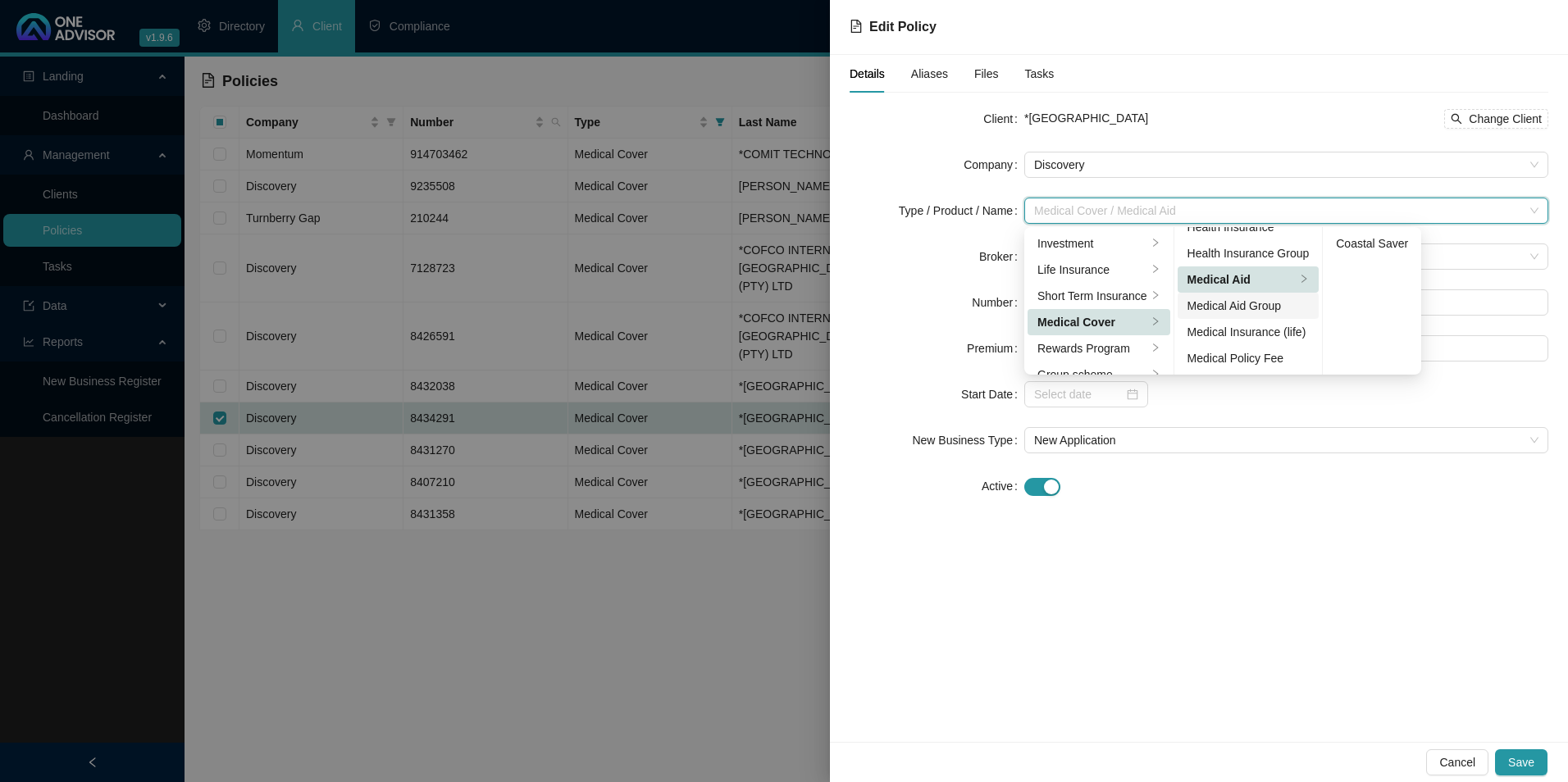
click at [1241, 304] on div "Medical Aid Group" at bounding box center [1249, 306] width 123 height 18
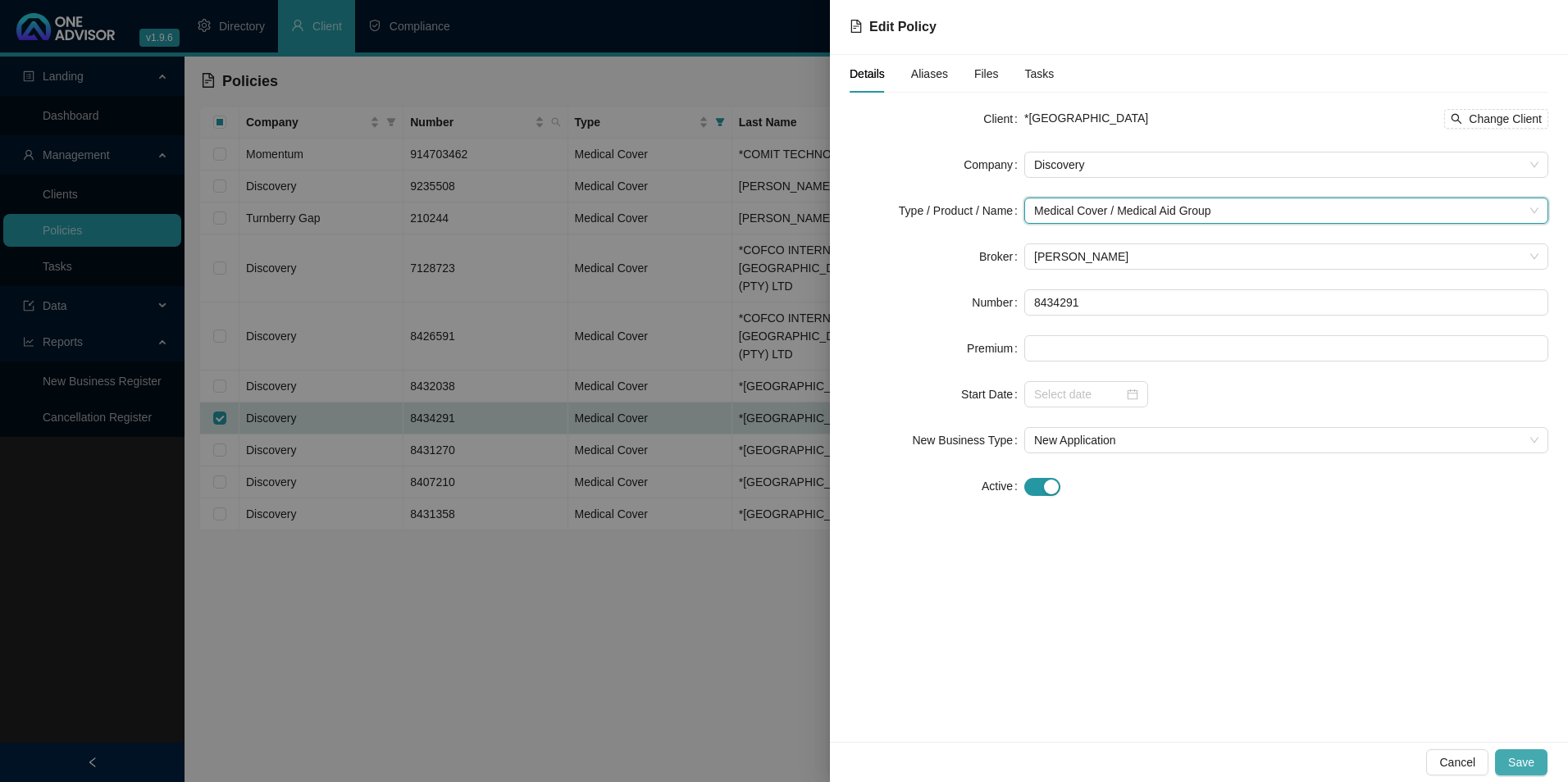
click at [1523, 754] on span "Save" at bounding box center [1522, 763] width 26 height 18
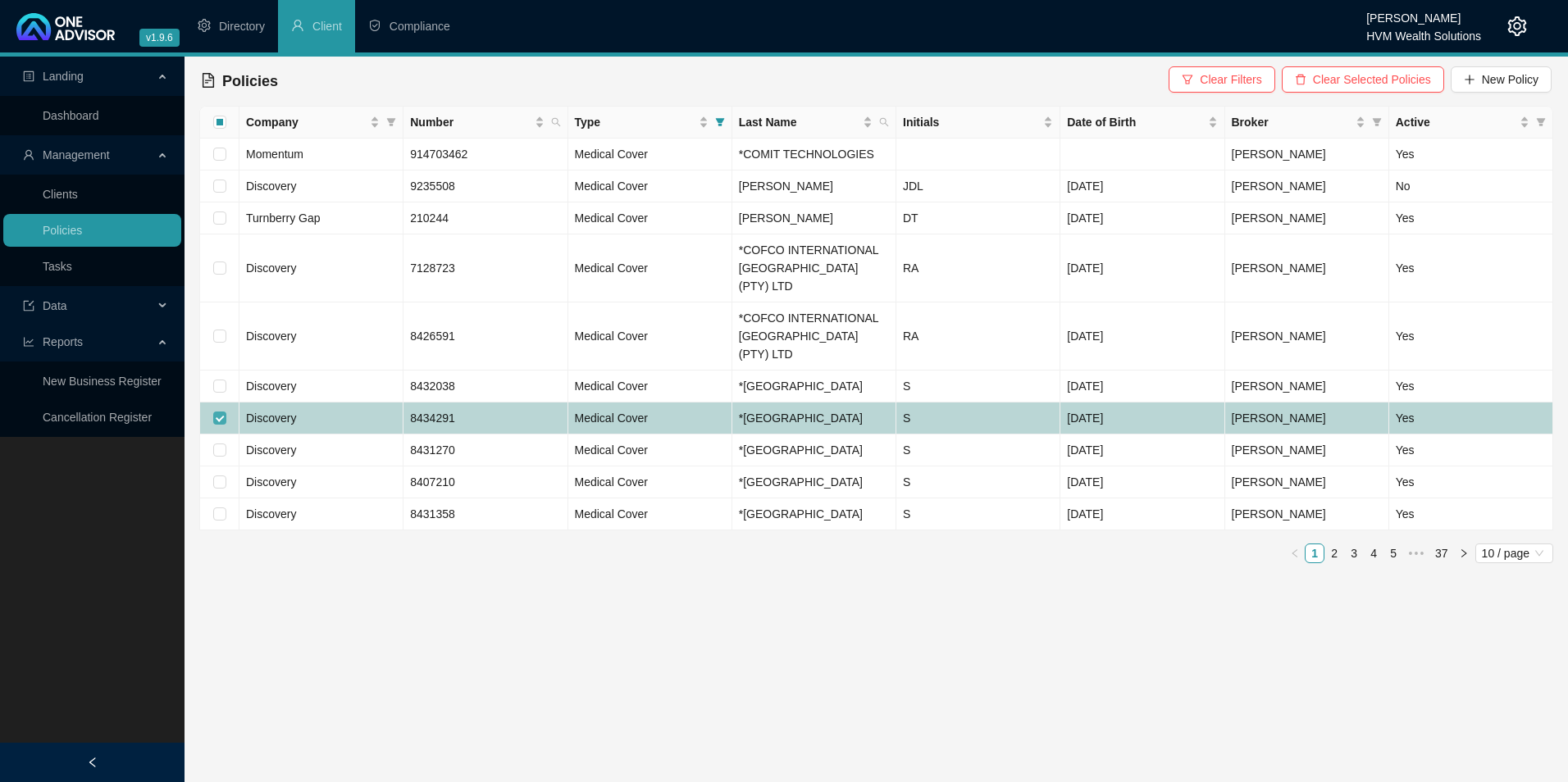
click at [220, 412] on input "checkbox" at bounding box center [220, 418] width 13 height 13
checkbox input "false"
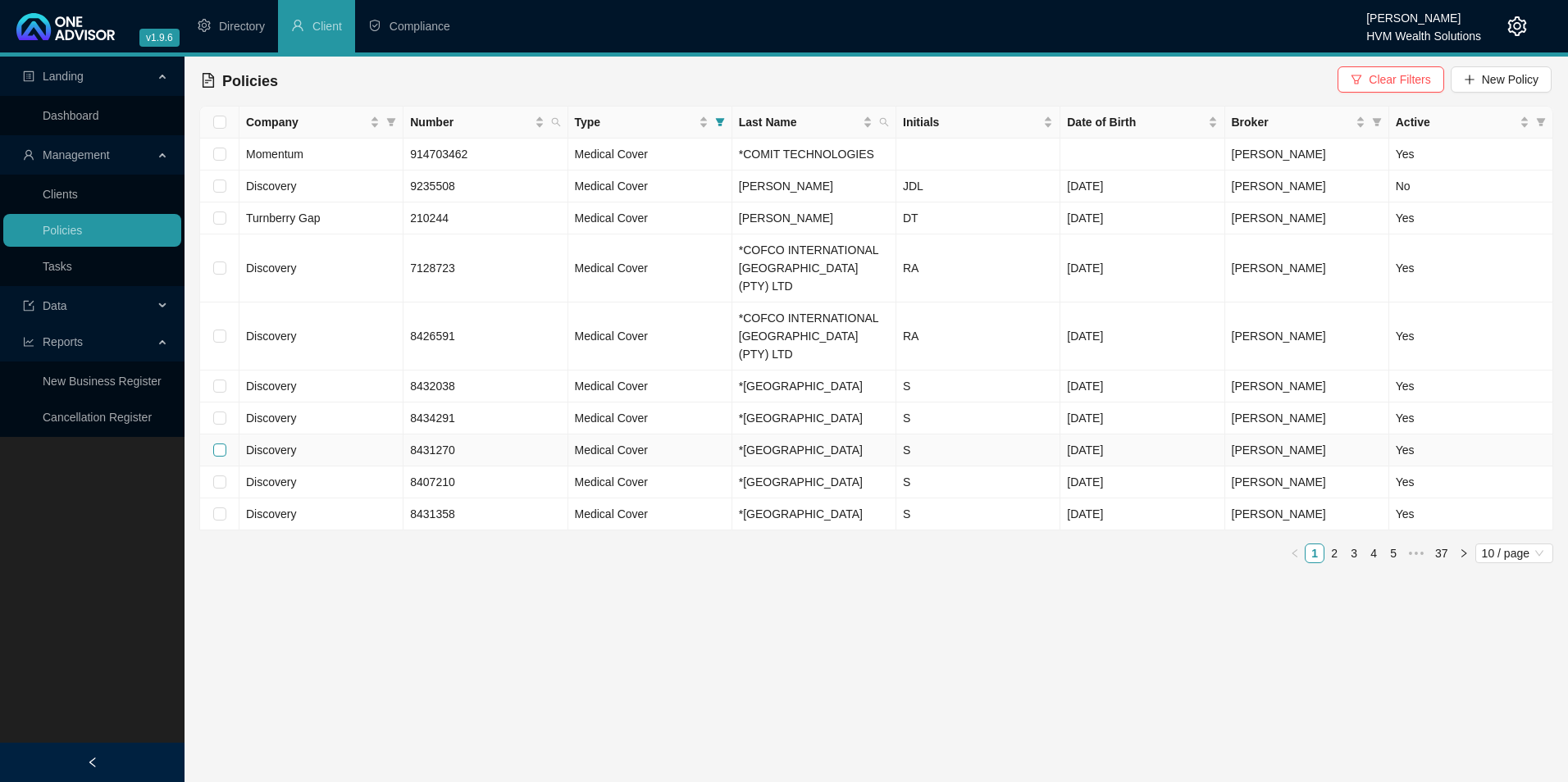
click at [217, 457] on input "checkbox" at bounding box center [220, 450] width 13 height 13
checkbox input "true"
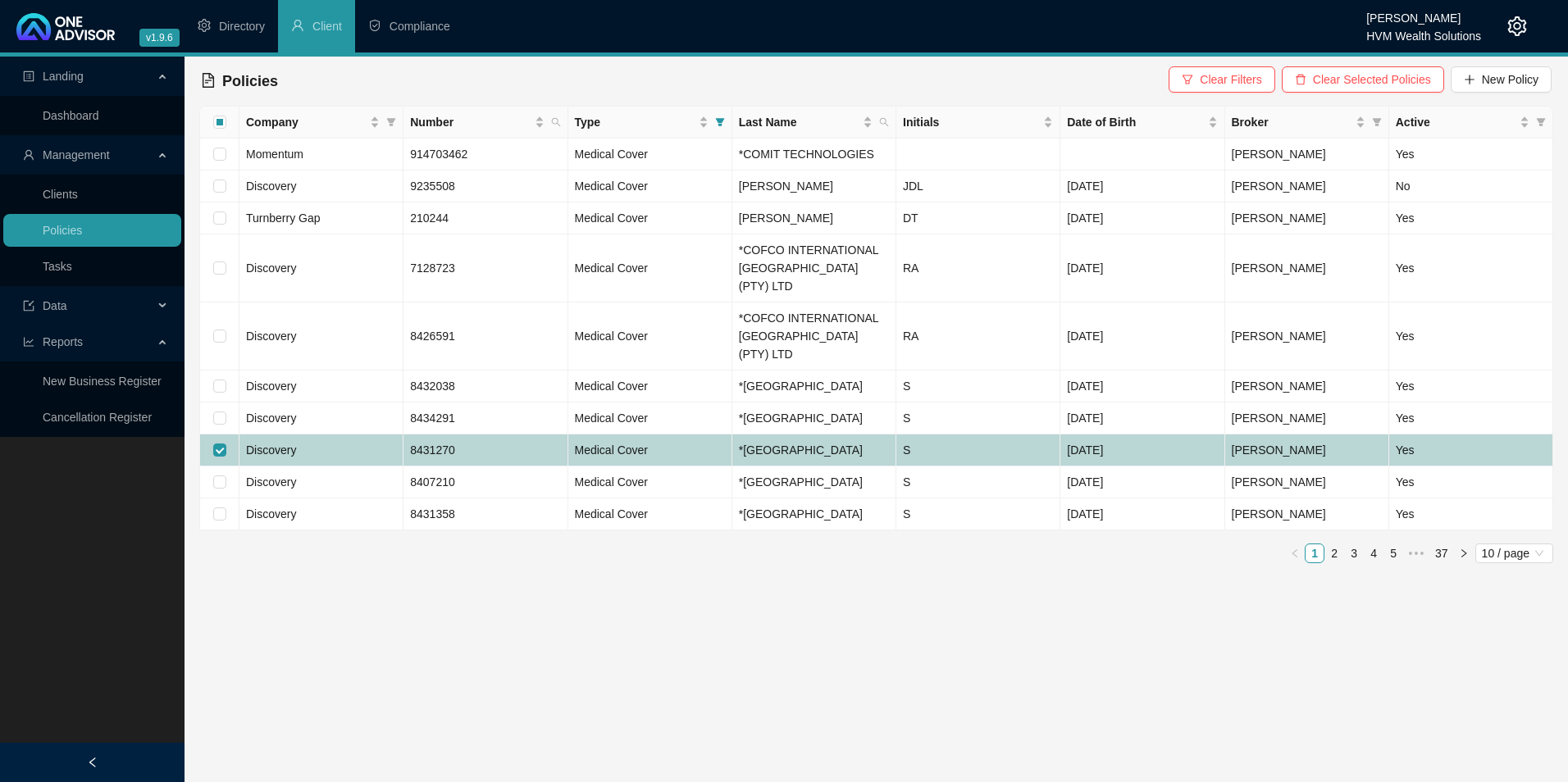
click at [340, 453] on td "Discovery" at bounding box center [322, 451] width 164 height 32
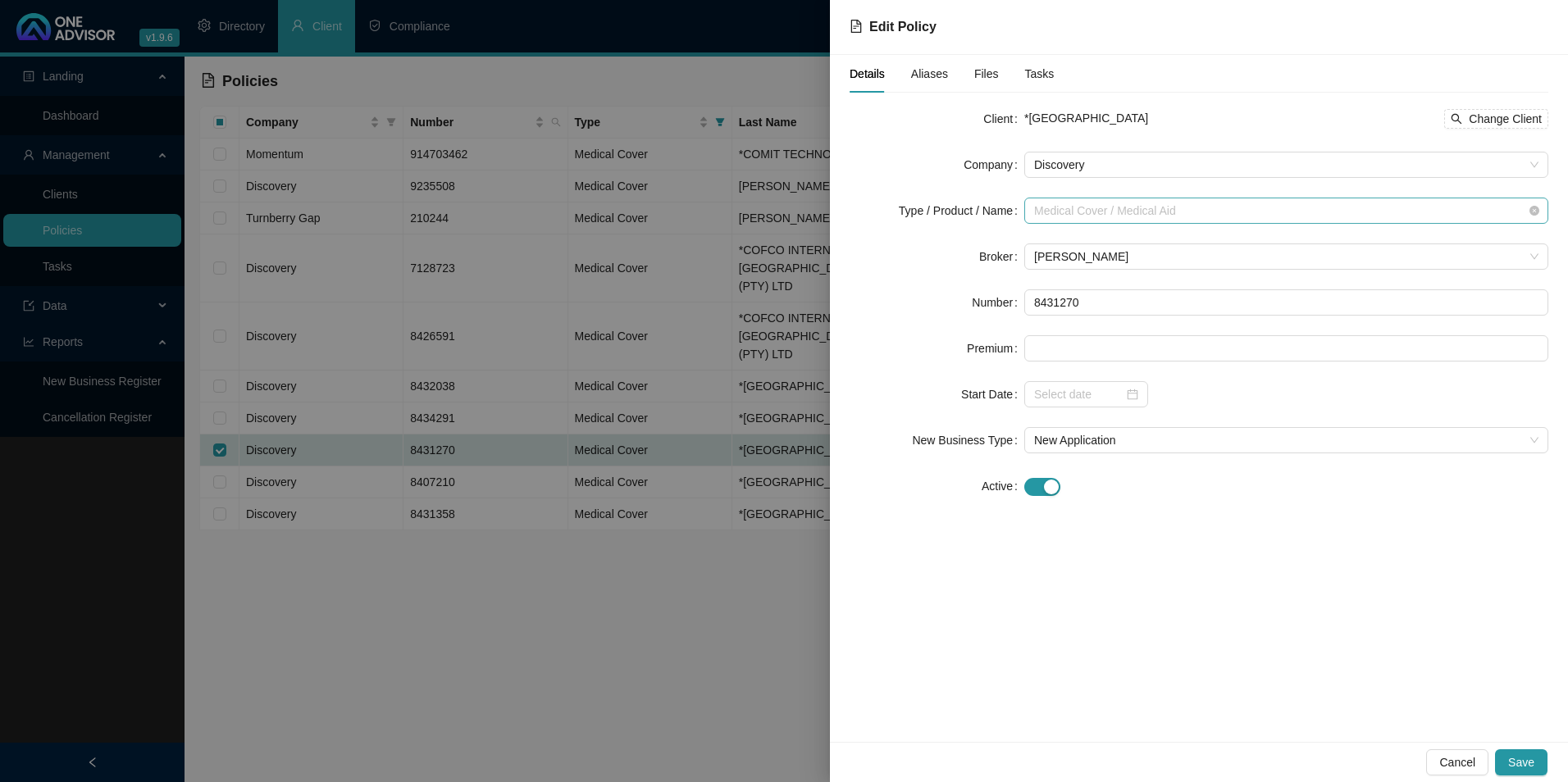
click at [1215, 215] on span "Medical Cover / Medical Aid" at bounding box center [1287, 211] width 504 height 25
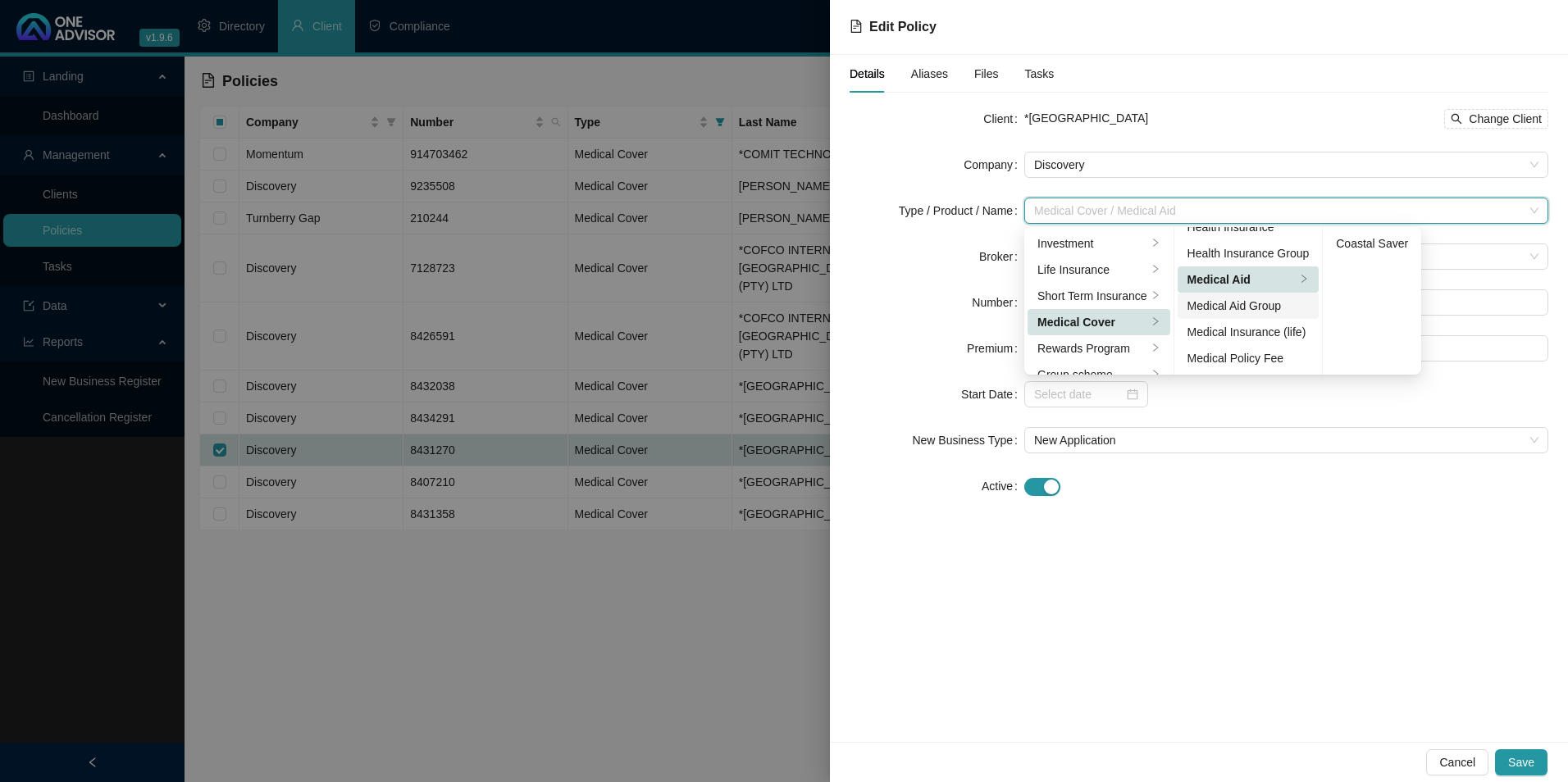
click at [1215, 306] on div "Medical Aid Group" at bounding box center [1249, 306] width 123 height 18
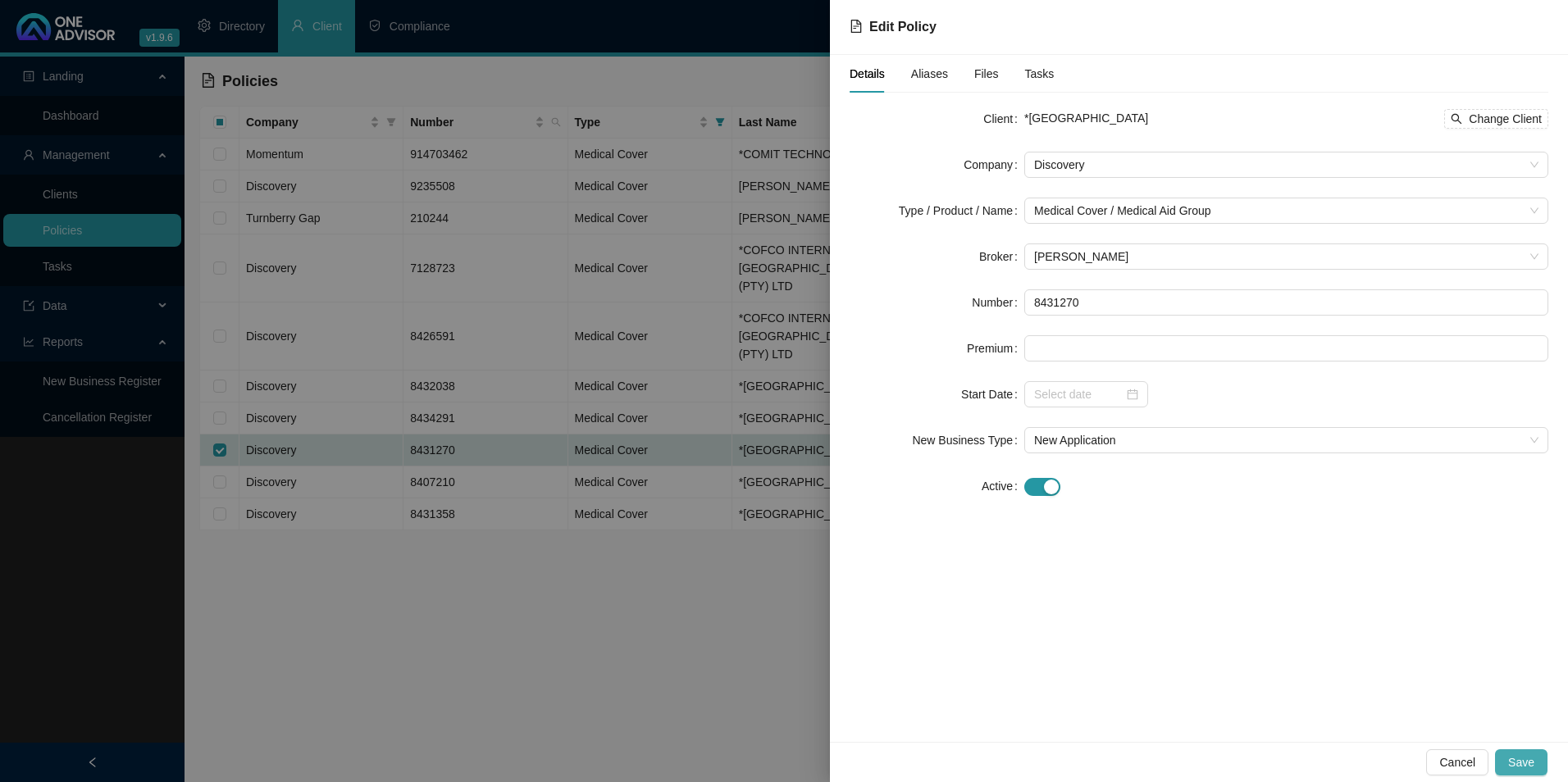
click at [1521, 763] on span "Save" at bounding box center [1522, 763] width 26 height 18
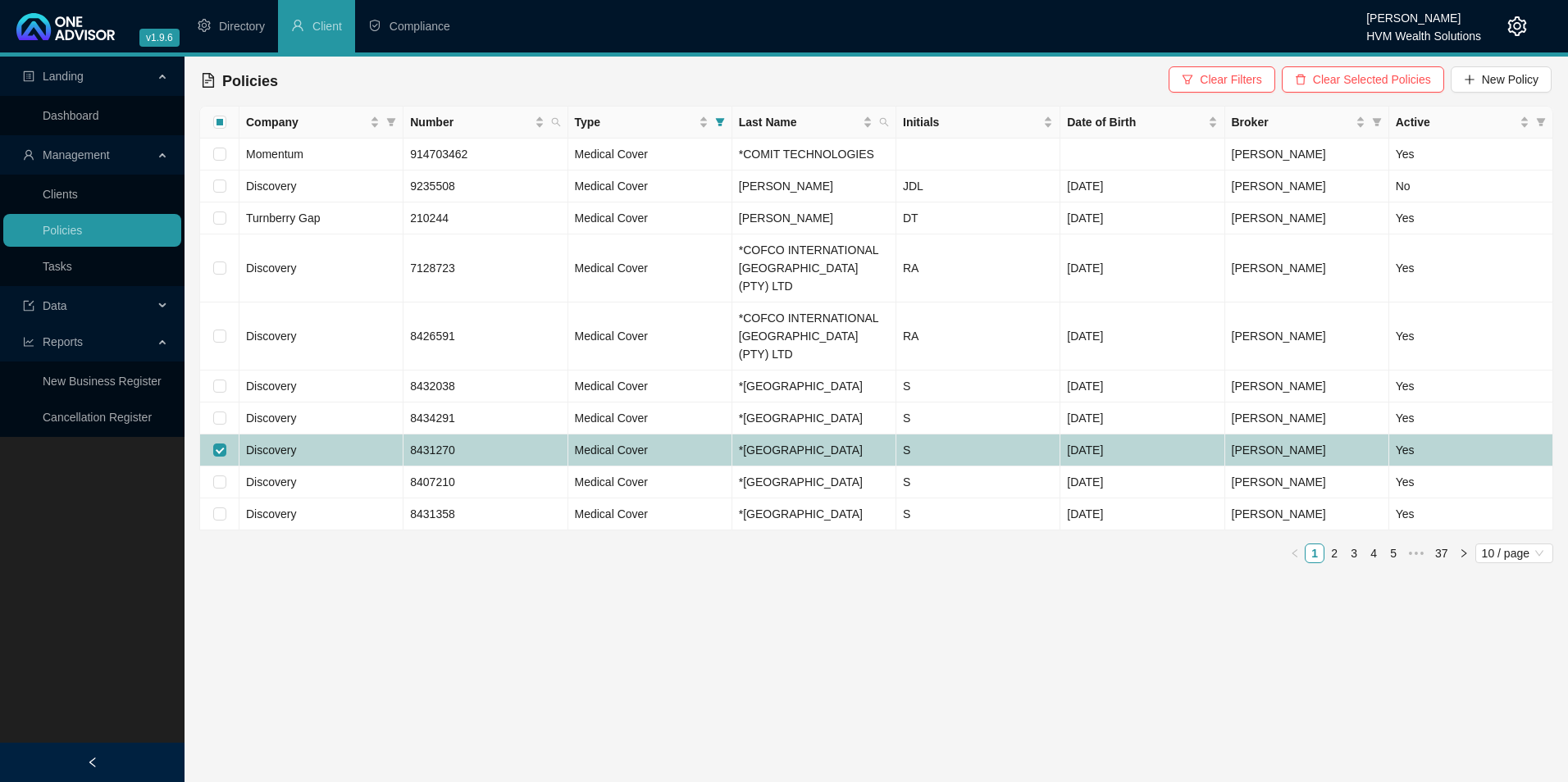
click at [361, 466] on td "Discovery" at bounding box center [322, 451] width 164 height 32
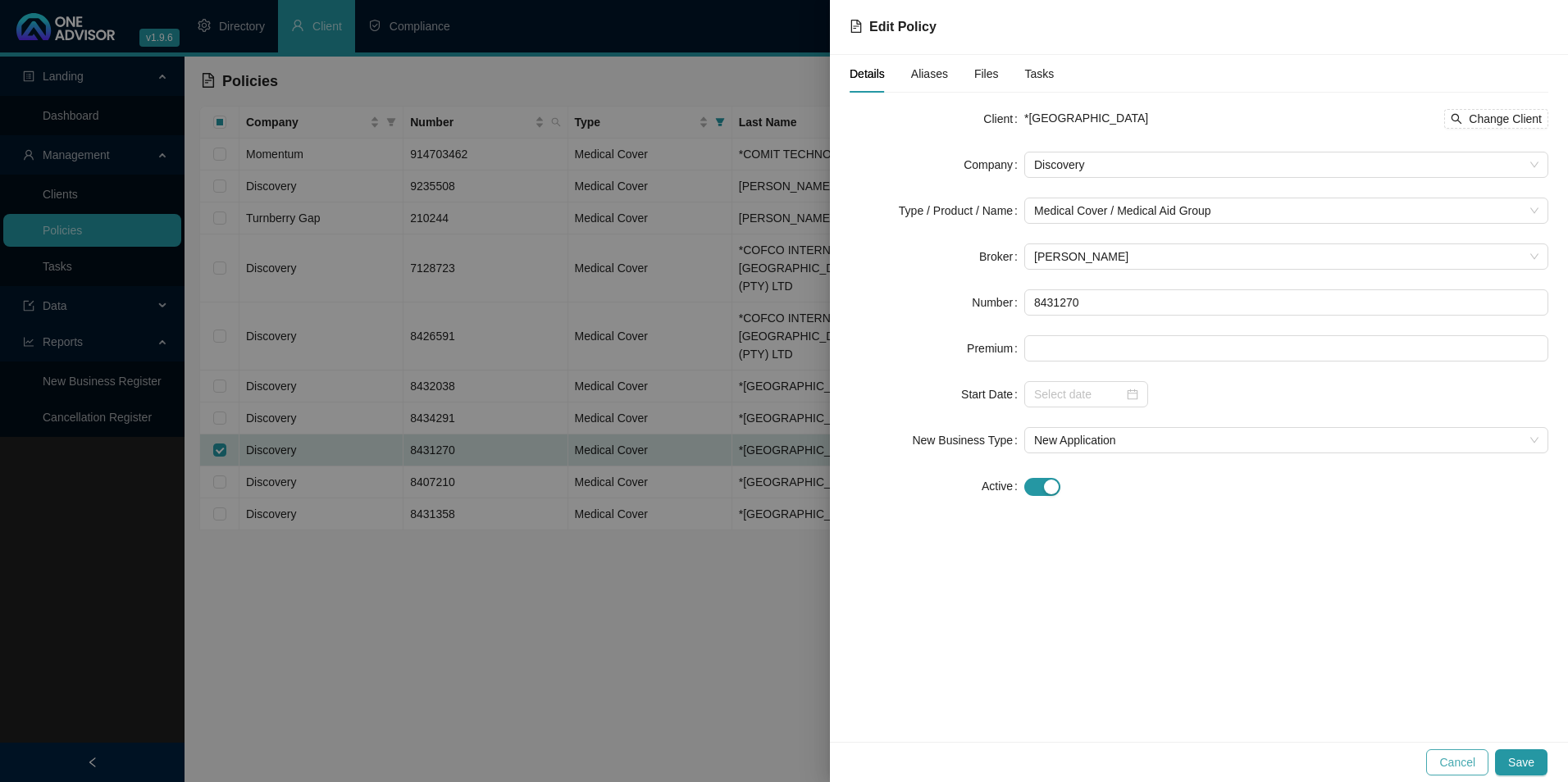
click at [1460, 769] on span "Cancel" at bounding box center [1457, 763] width 36 height 18
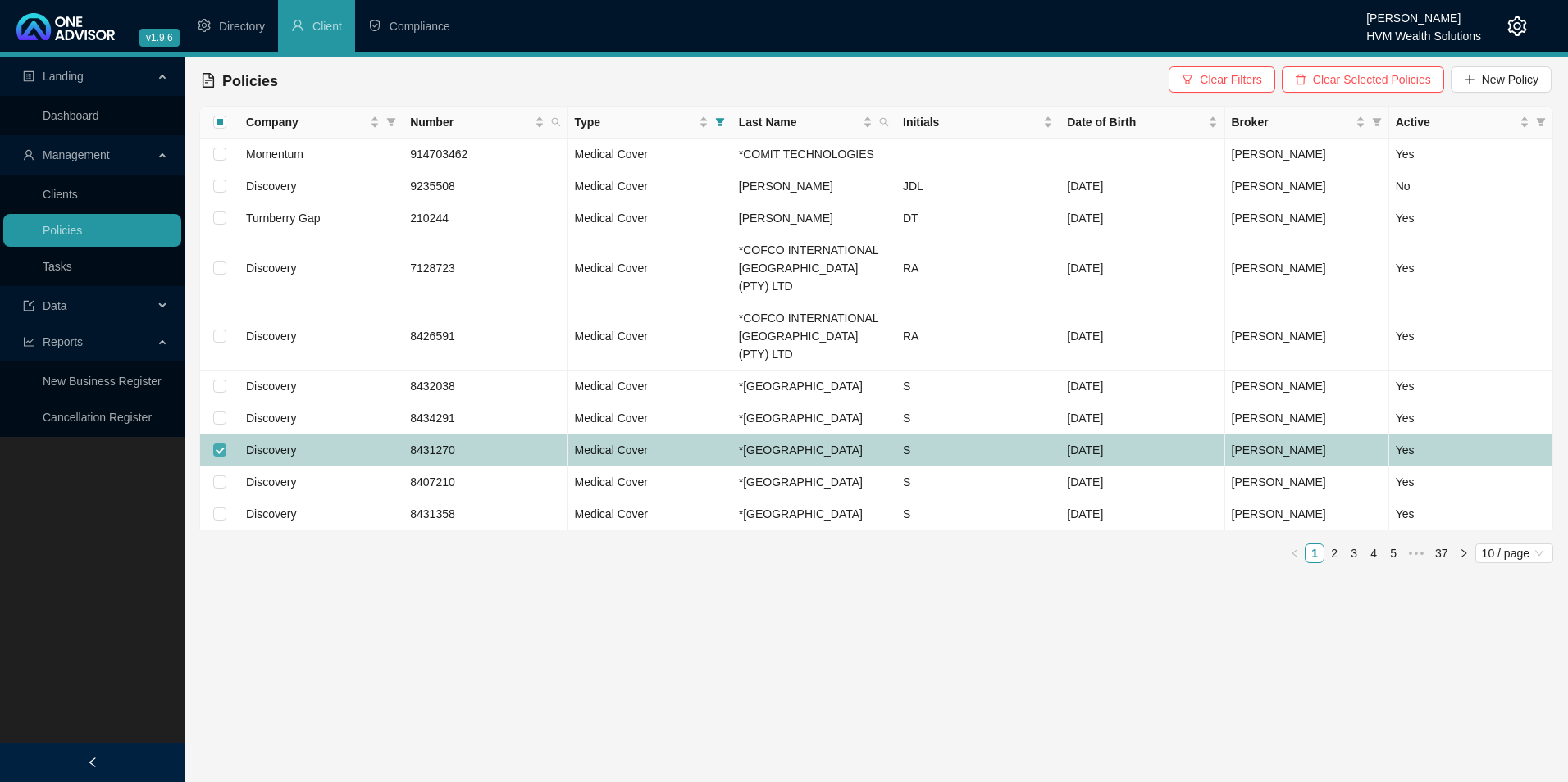
click at [221, 457] on input "checkbox" at bounding box center [220, 450] width 13 height 13
checkbox input "false"
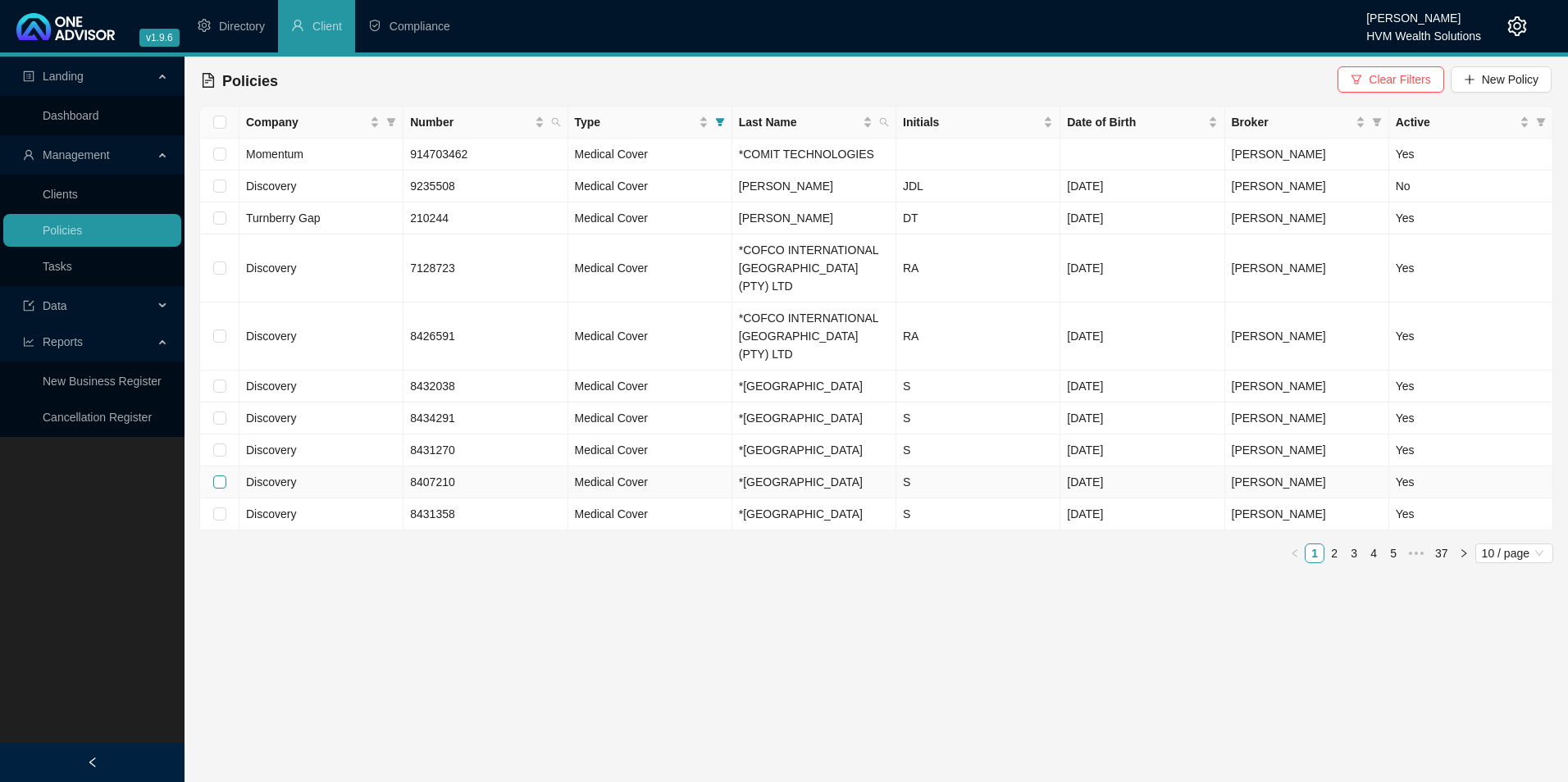
click at [222, 488] on input "checkbox" at bounding box center [220, 481] width 13 height 13
checkbox input "true"
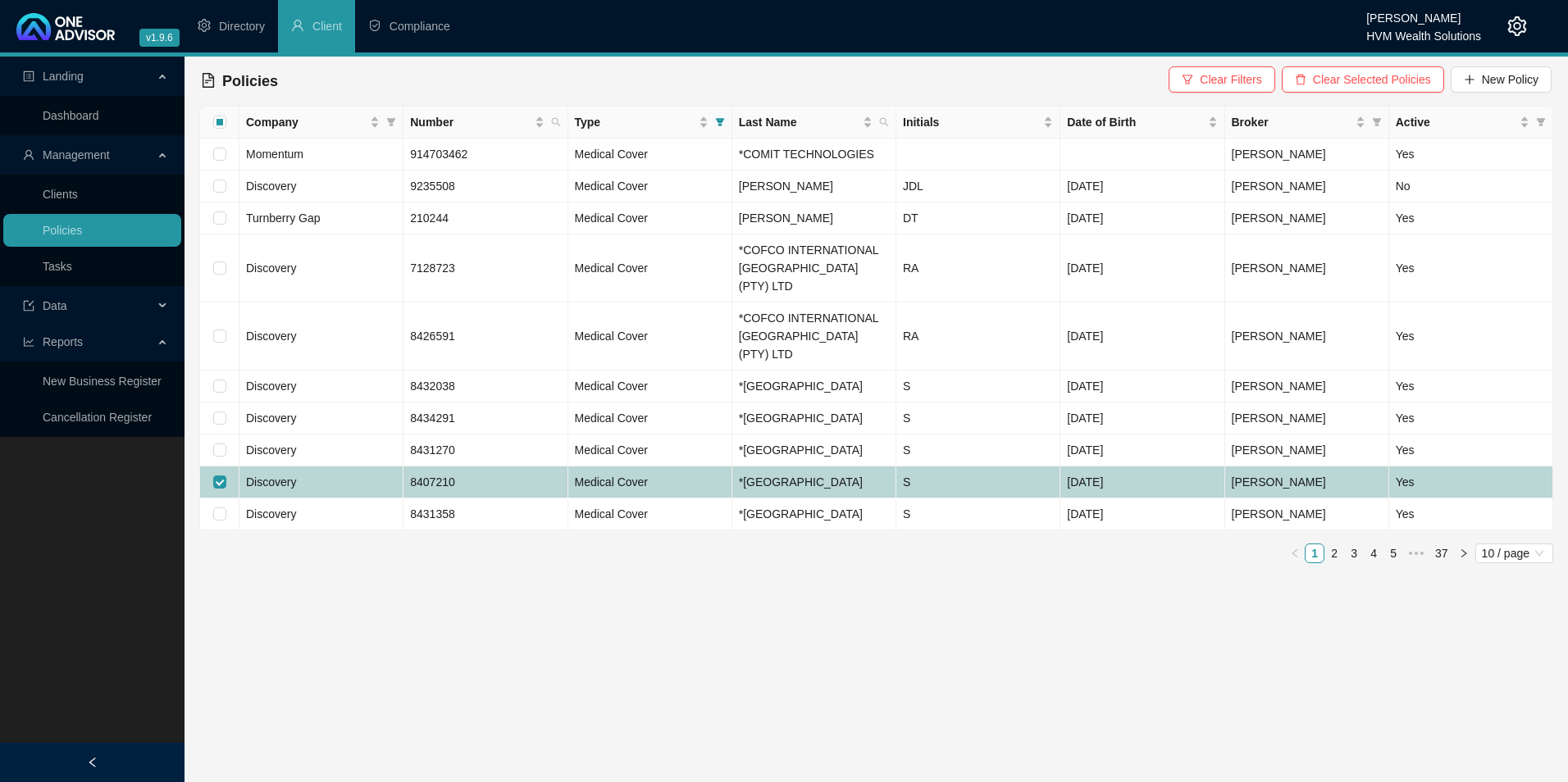
click at [375, 499] on td "Discovery" at bounding box center [322, 482] width 164 height 32
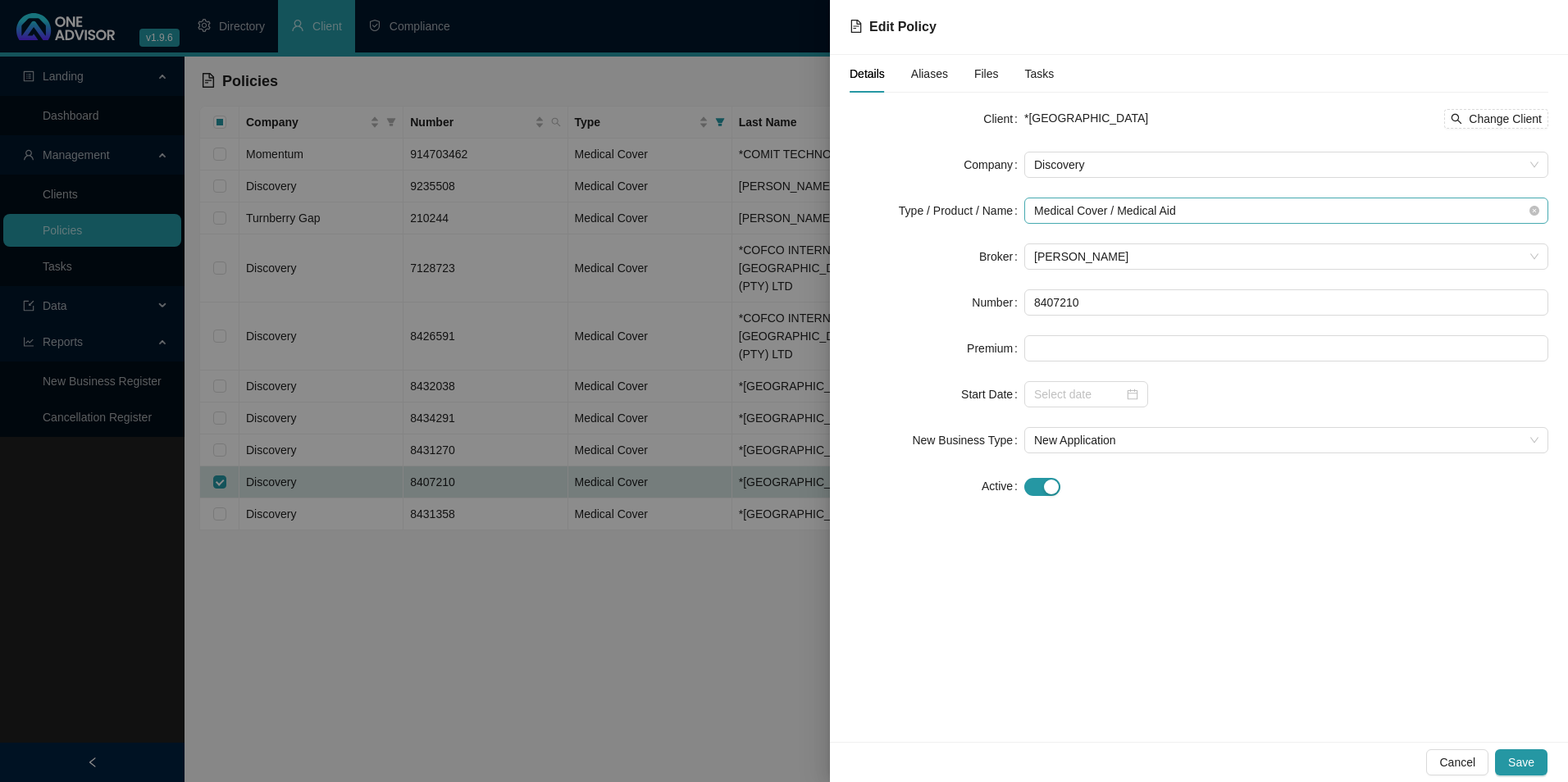
click at [1230, 210] on span "Medical Cover / Medical Aid" at bounding box center [1287, 211] width 504 height 25
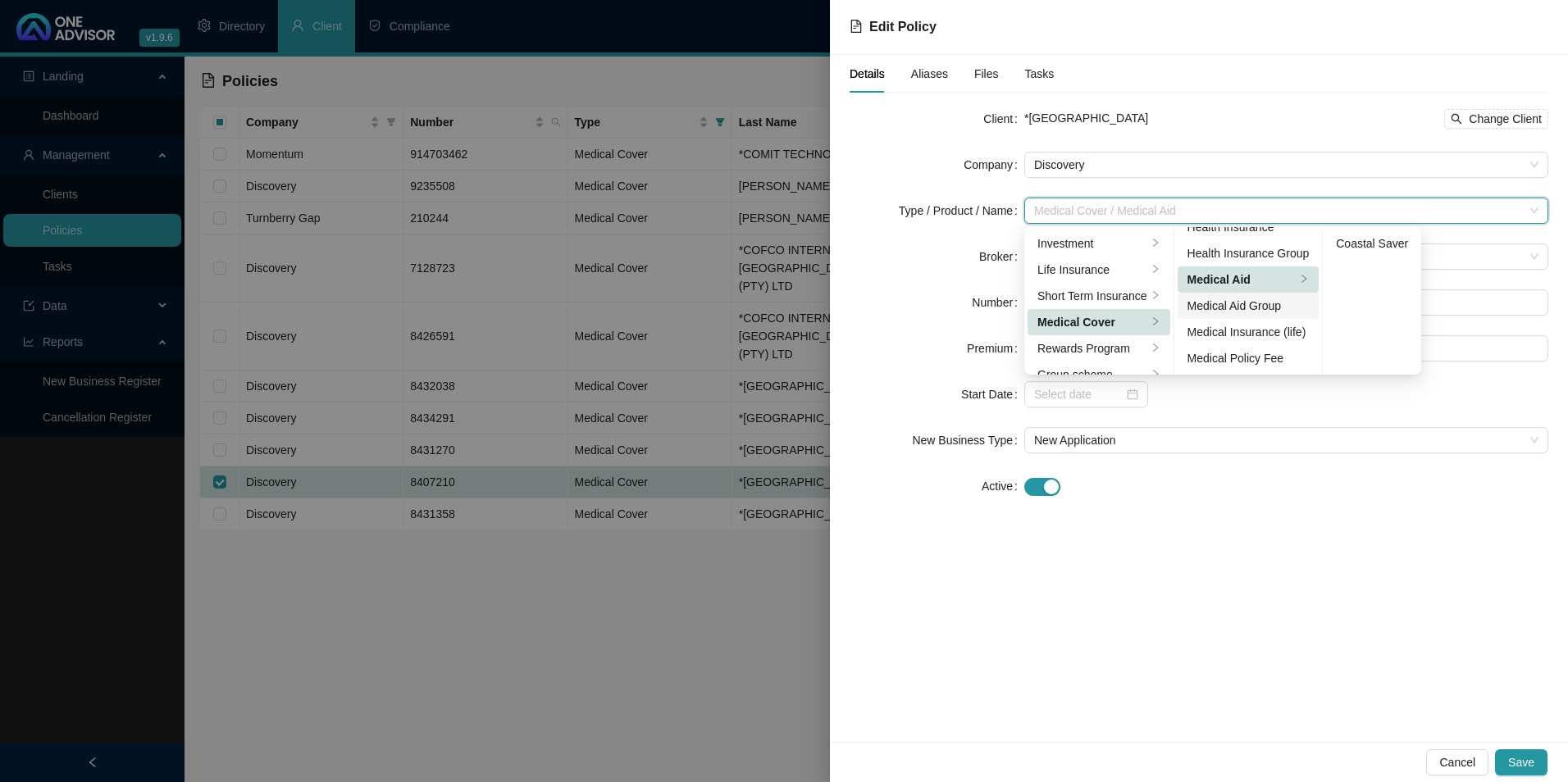
click at [1256, 306] on div "Medical Aid Group" at bounding box center [1249, 306] width 123 height 18
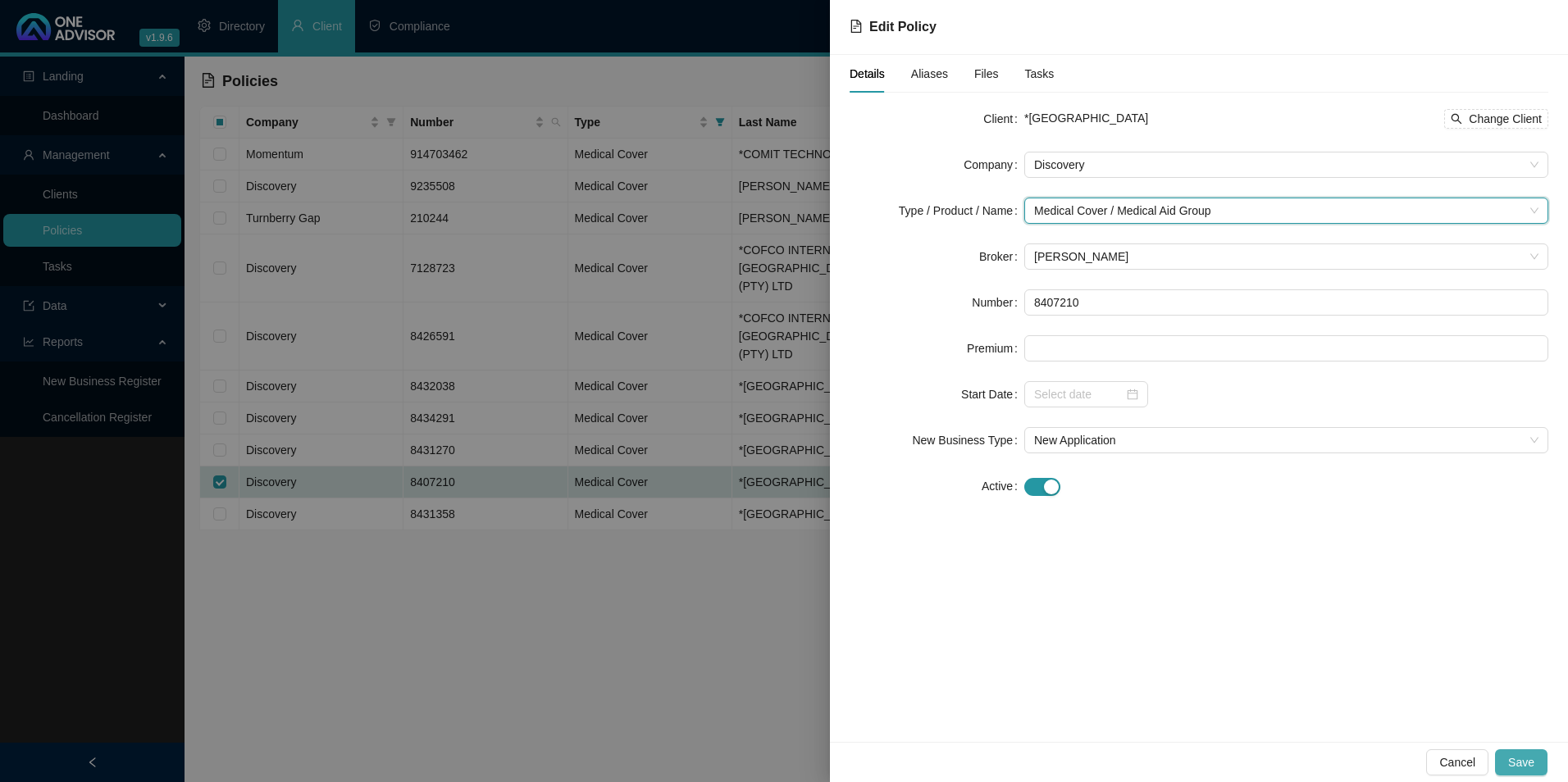
click at [1525, 769] on span "Save" at bounding box center [1522, 763] width 26 height 18
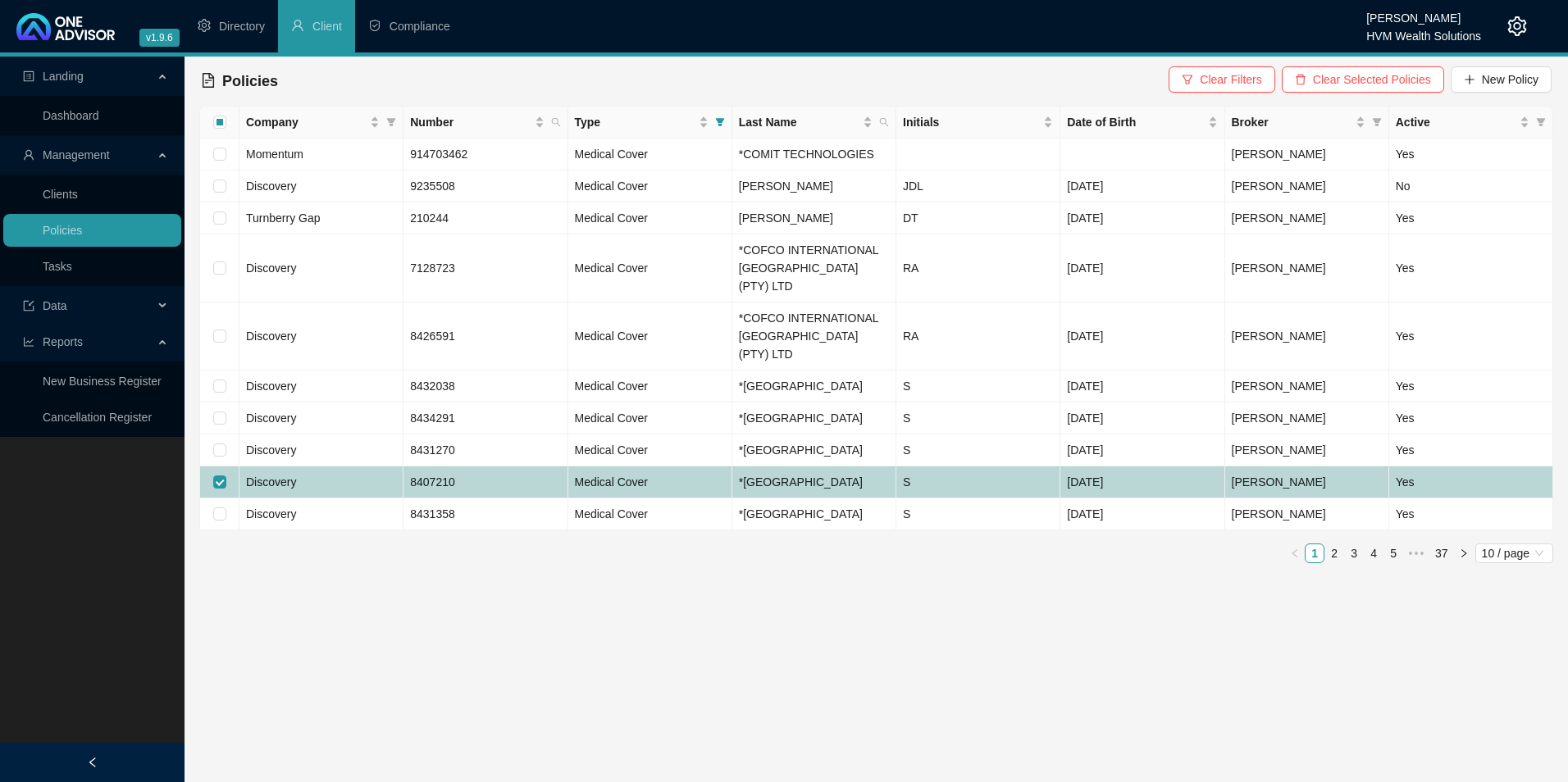
click at [343, 499] on td "Discovery" at bounding box center [322, 482] width 164 height 32
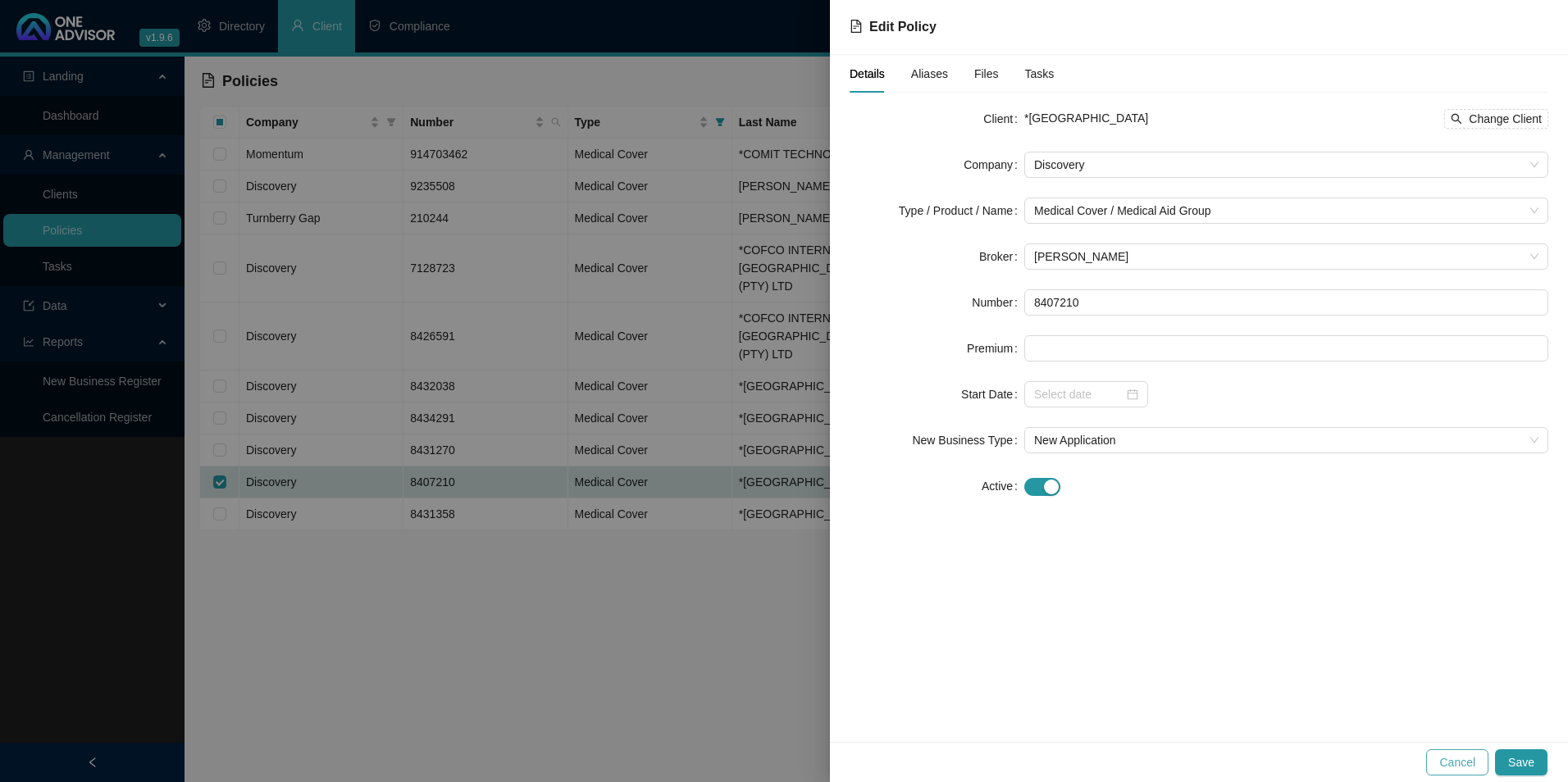
click at [1463, 763] on span "Cancel" at bounding box center [1457, 763] width 36 height 18
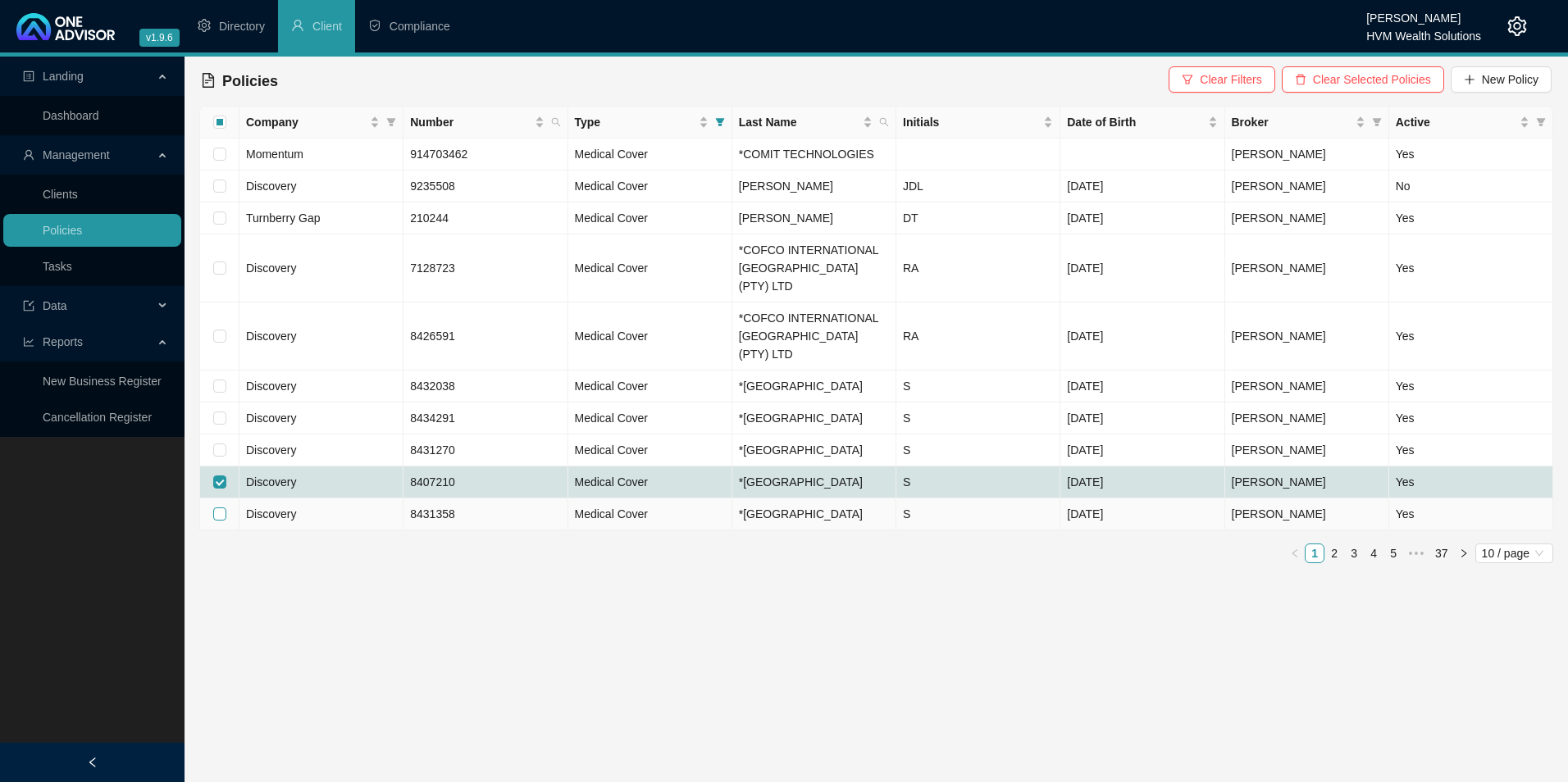
click at [220, 521] on input "checkbox" at bounding box center [220, 514] width 13 height 13
checkbox input "true"
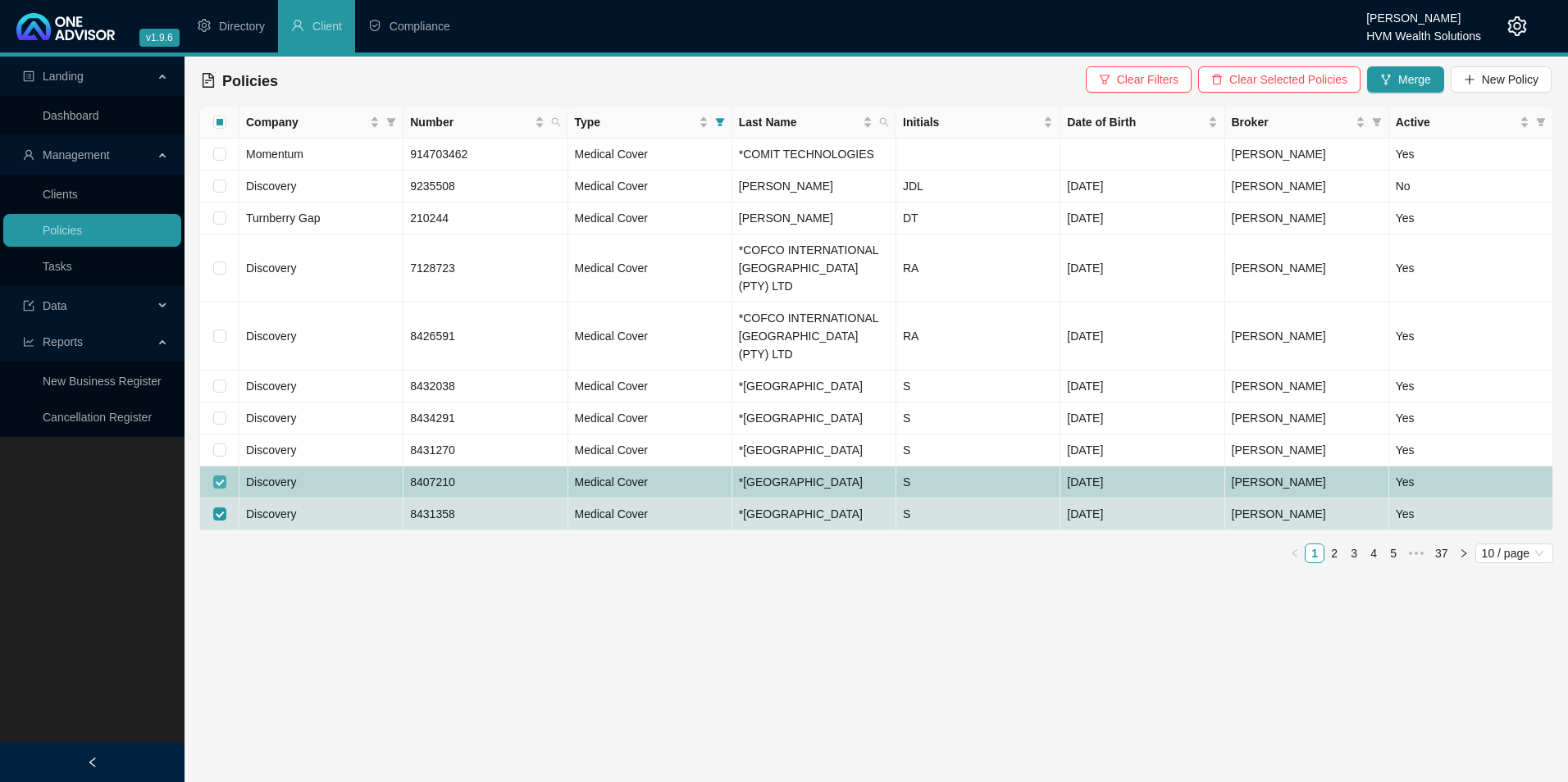
click at [220, 488] on input "checkbox" at bounding box center [220, 481] width 13 height 13
checkbox input "false"
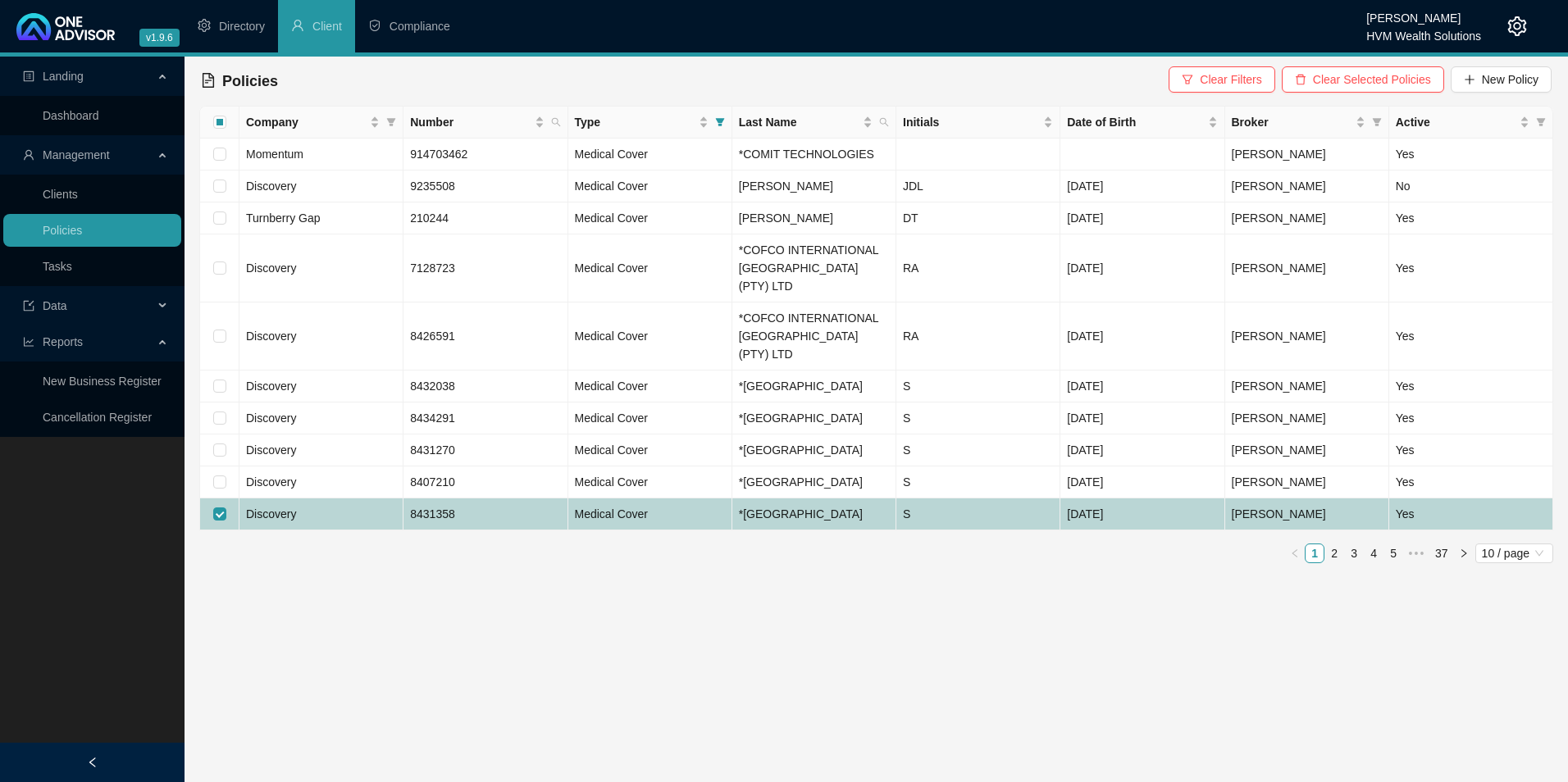
click at [280, 531] on td "Discovery" at bounding box center [322, 515] width 164 height 32
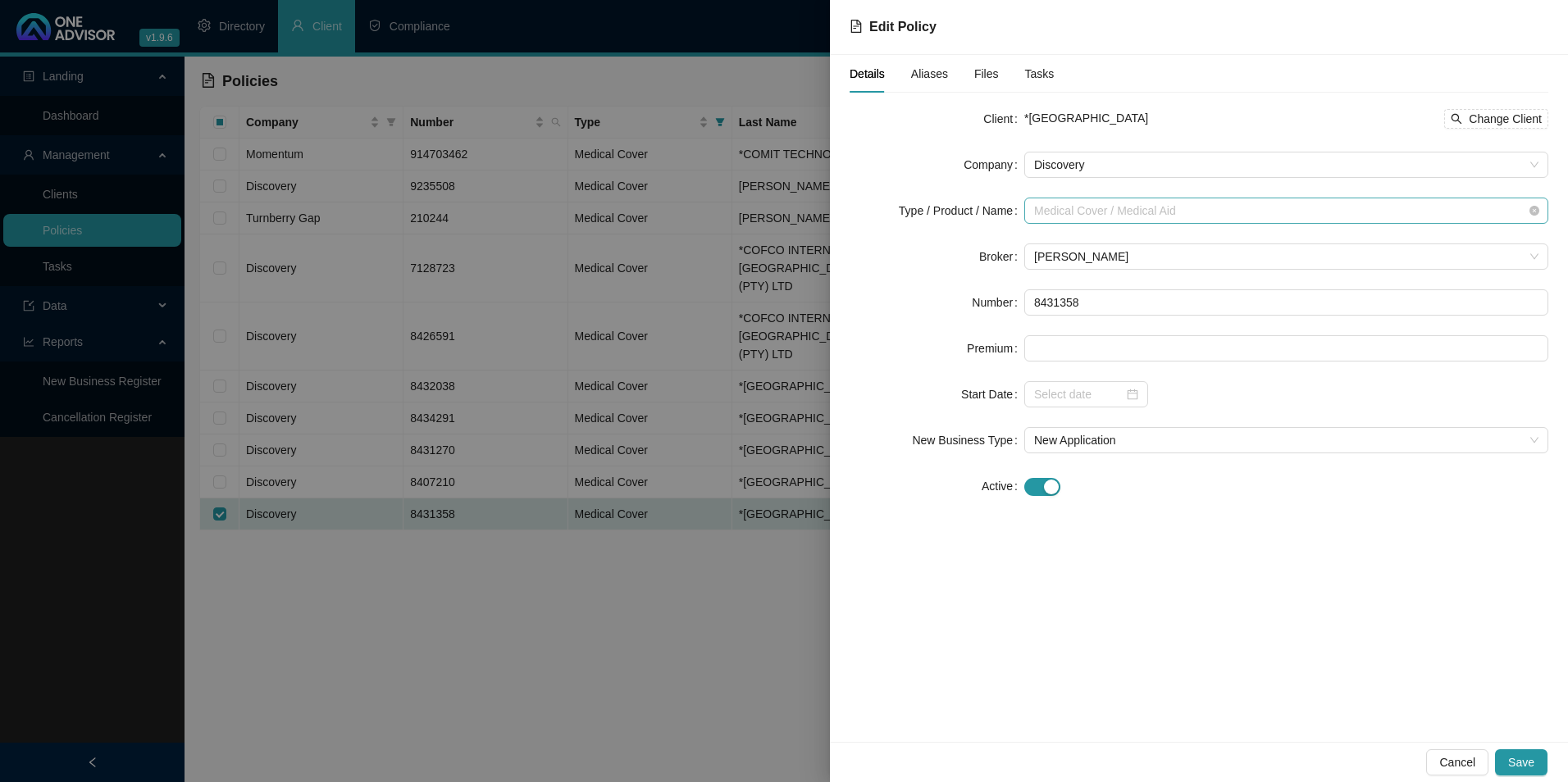
click at [1222, 200] on span "Medical Cover / Medical Aid" at bounding box center [1287, 211] width 504 height 25
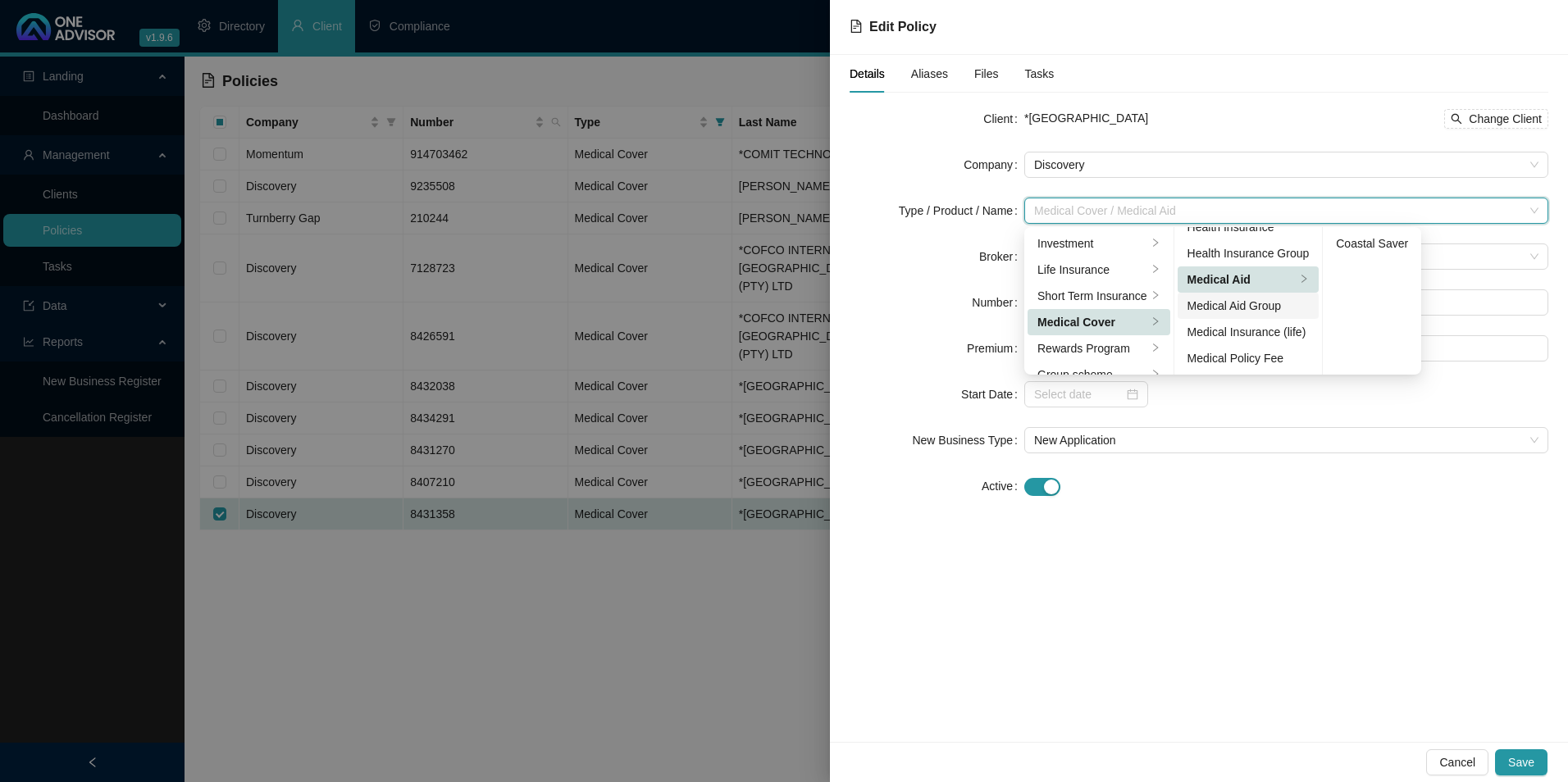
click at [1243, 302] on div "Medical Aid Group" at bounding box center [1249, 306] width 123 height 18
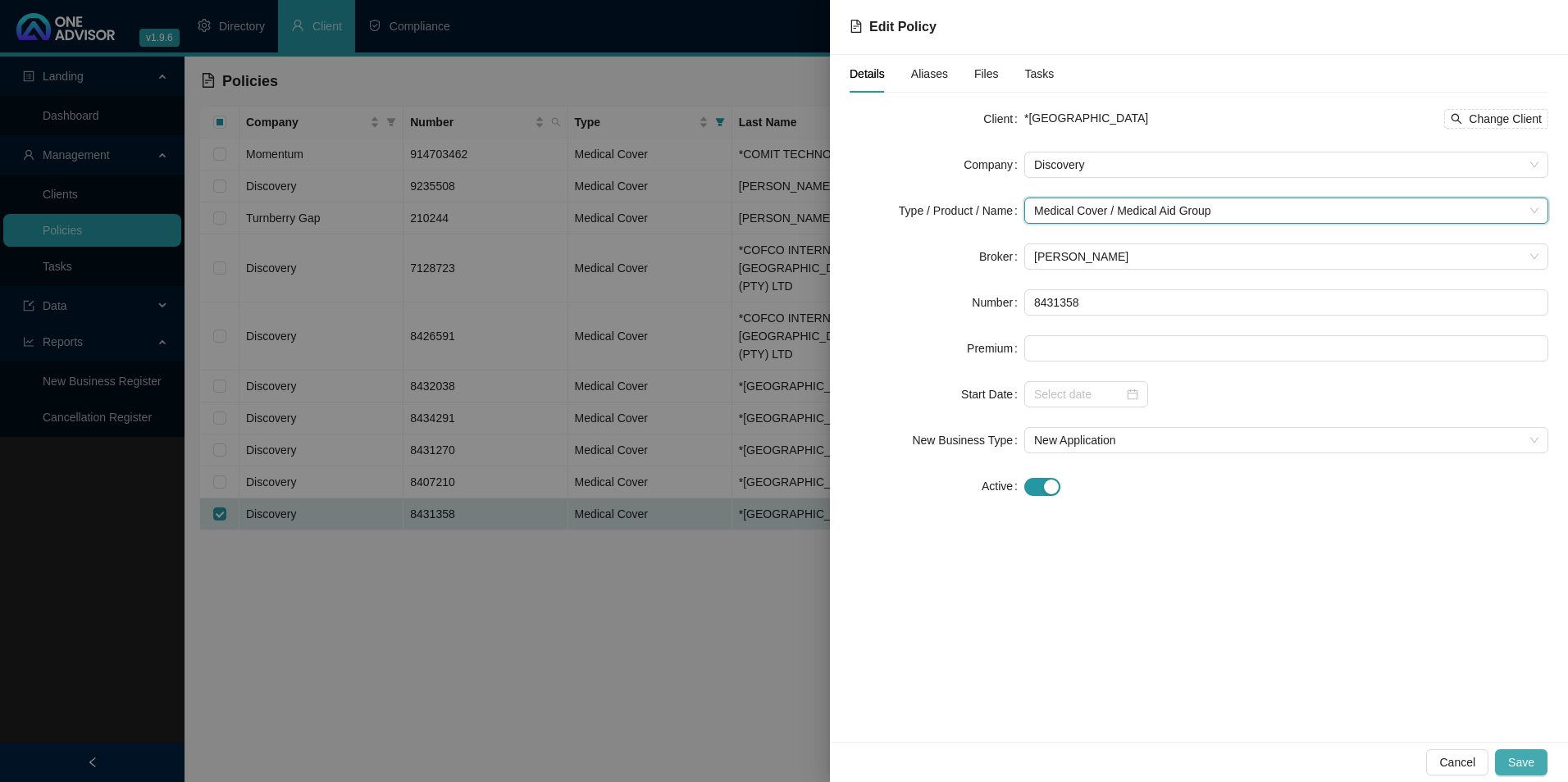
click at [1532, 763] on span "Save" at bounding box center [1522, 763] width 26 height 18
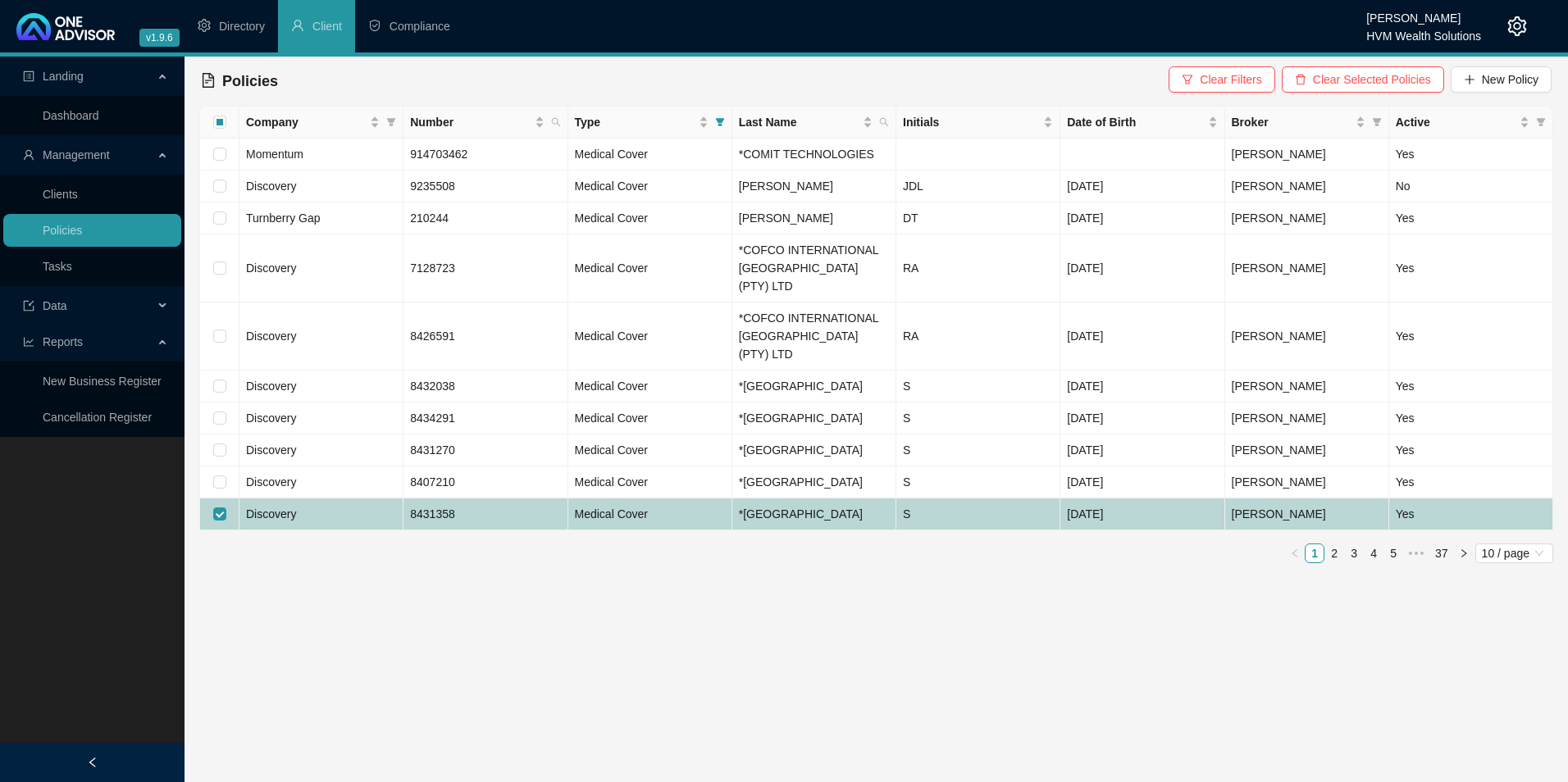
click at [354, 531] on td "Discovery" at bounding box center [322, 515] width 164 height 32
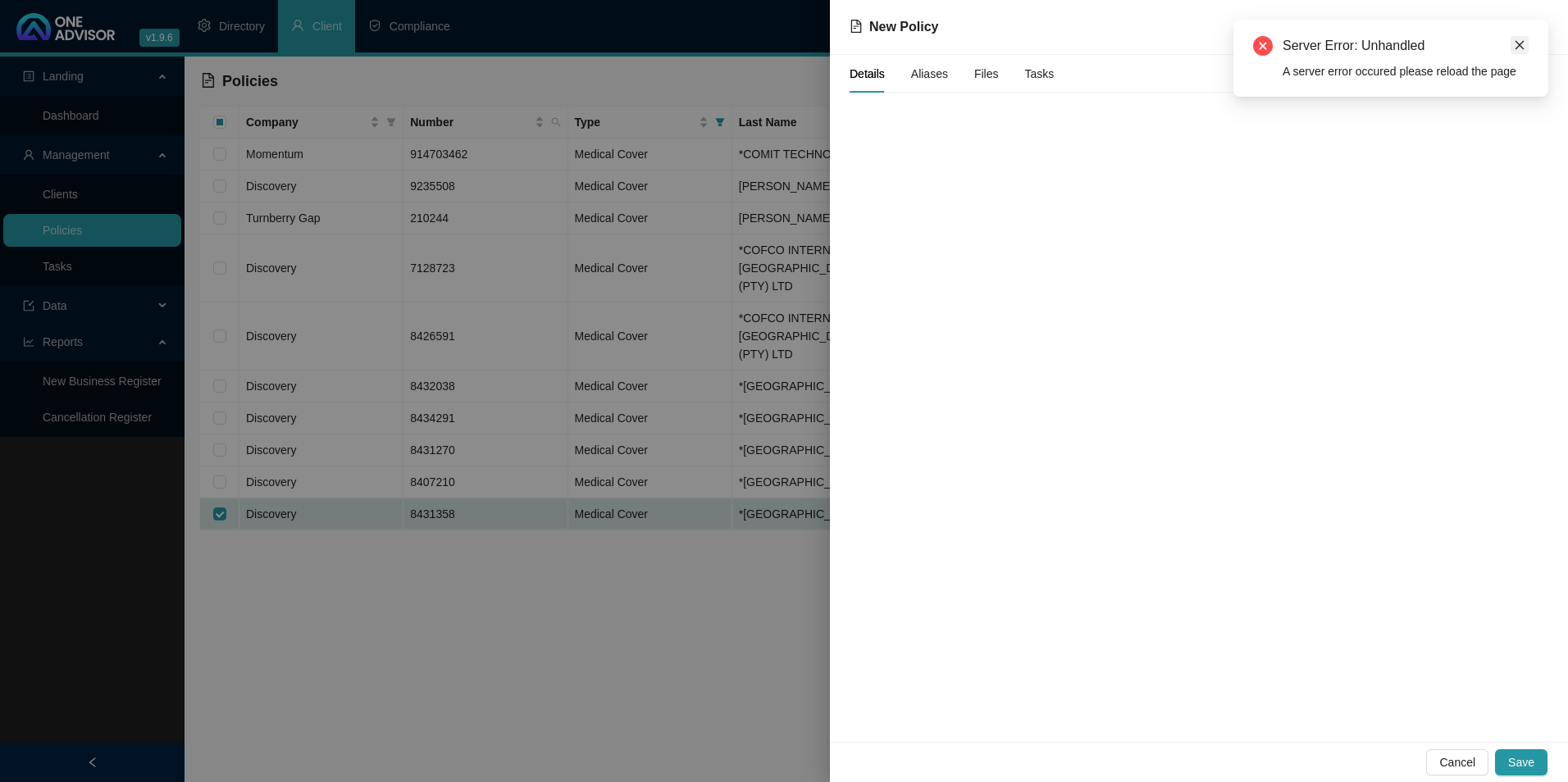
click at [1521, 43] on icon "close" at bounding box center [1520, 46] width 9 height 9
click at [1437, 761] on button "Cancel" at bounding box center [1458, 763] width 63 height 26
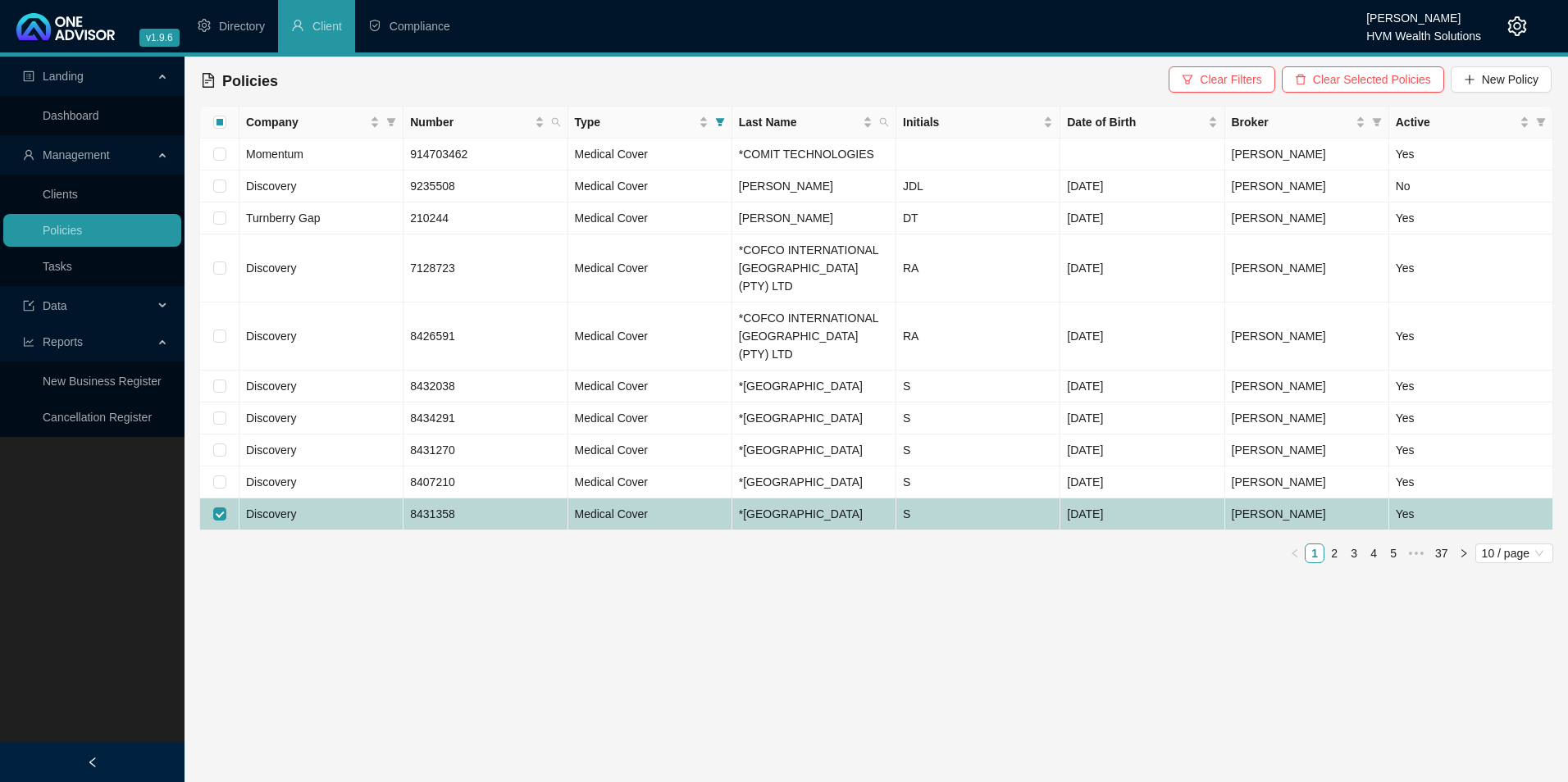
click at [309, 531] on td "Discovery" at bounding box center [322, 515] width 164 height 32
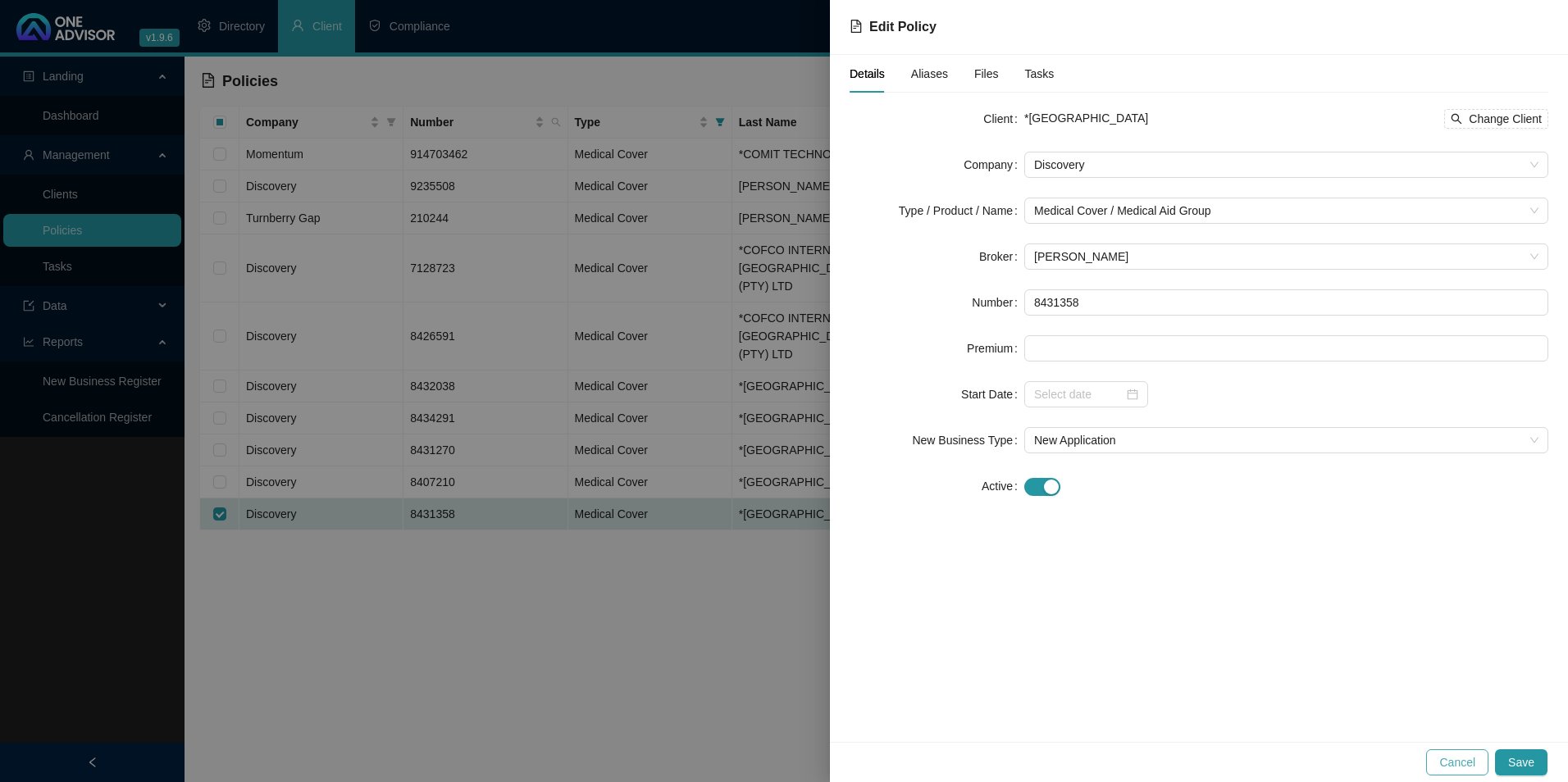
click at [1453, 754] on span "Cancel" at bounding box center [1457, 763] width 36 height 18
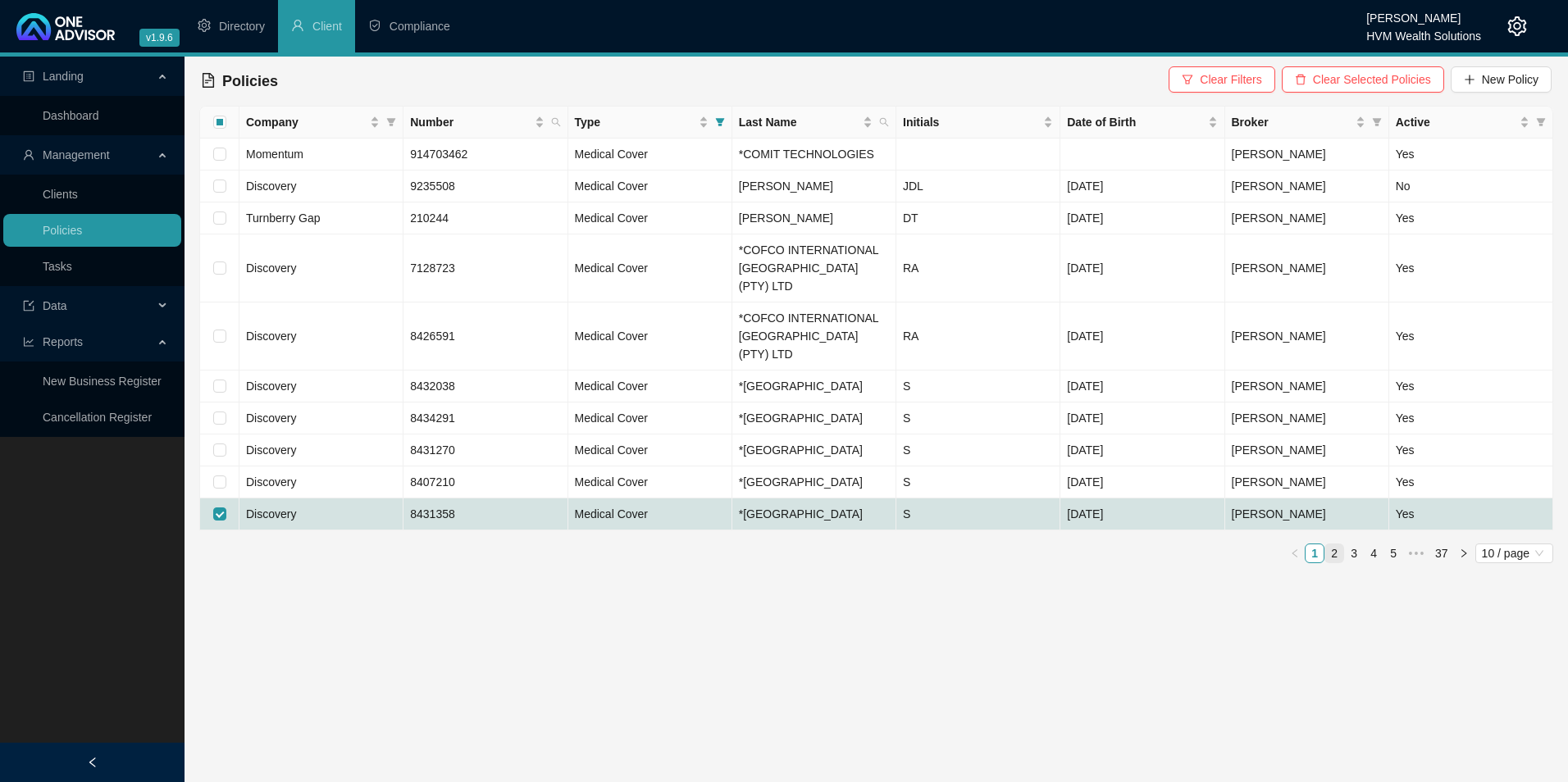
click at [1336, 562] on link "2" at bounding box center [1334, 554] width 18 height 18
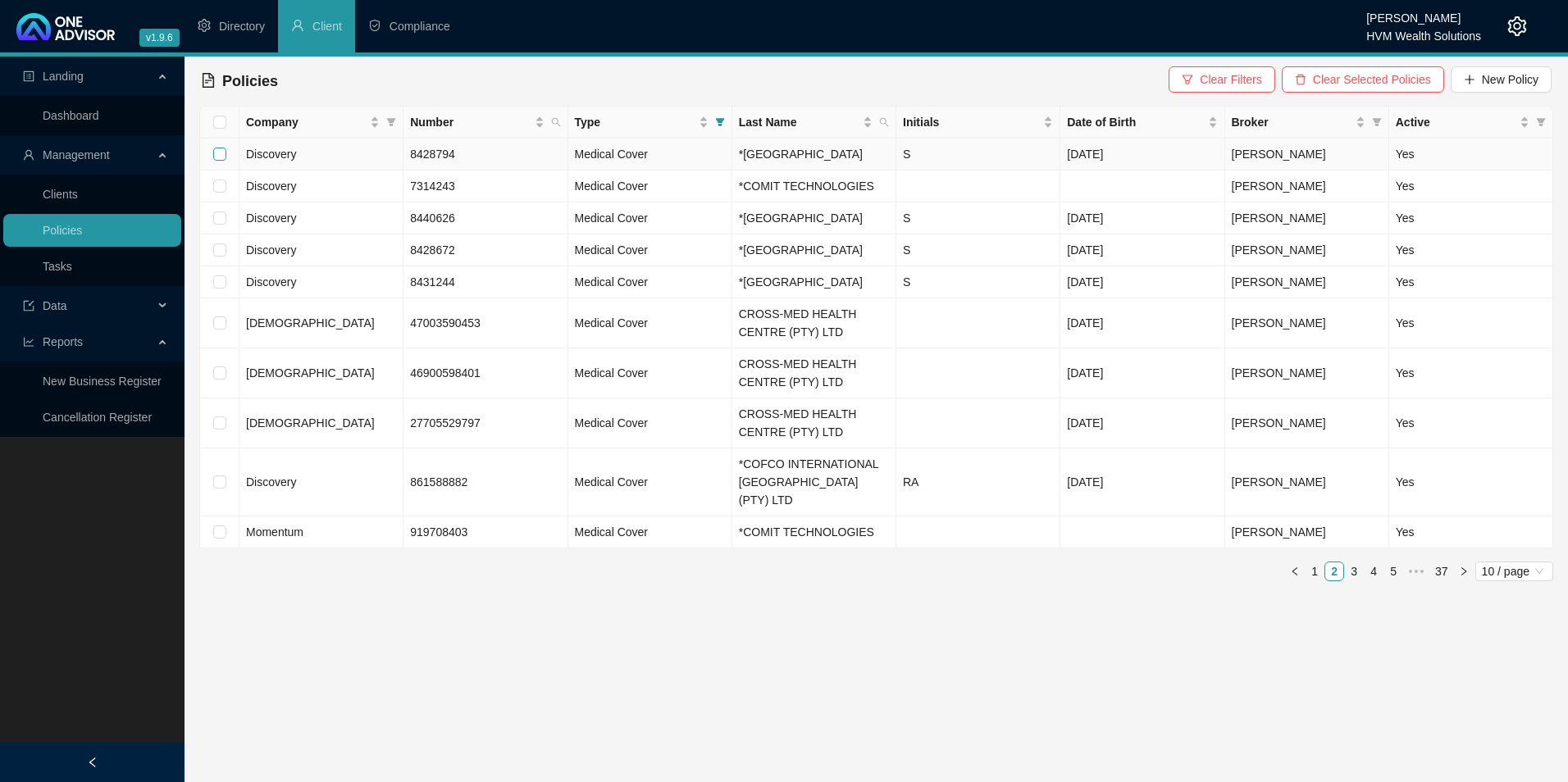
click at [216, 160] on input "checkbox" at bounding box center [220, 153] width 13 height 13
checkbox input "true"
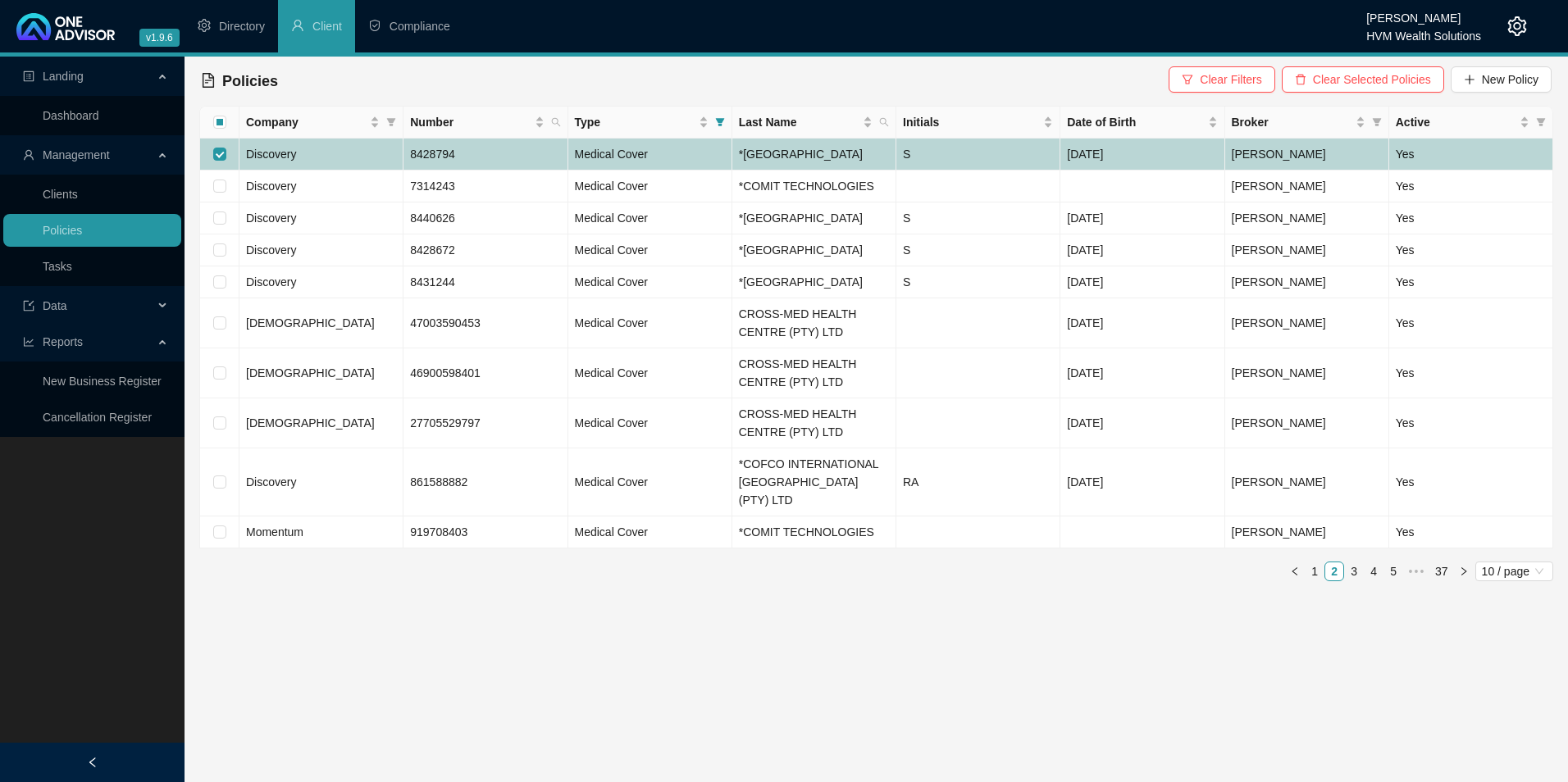
click at [342, 168] on td "Discovery" at bounding box center [322, 154] width 164 height 32
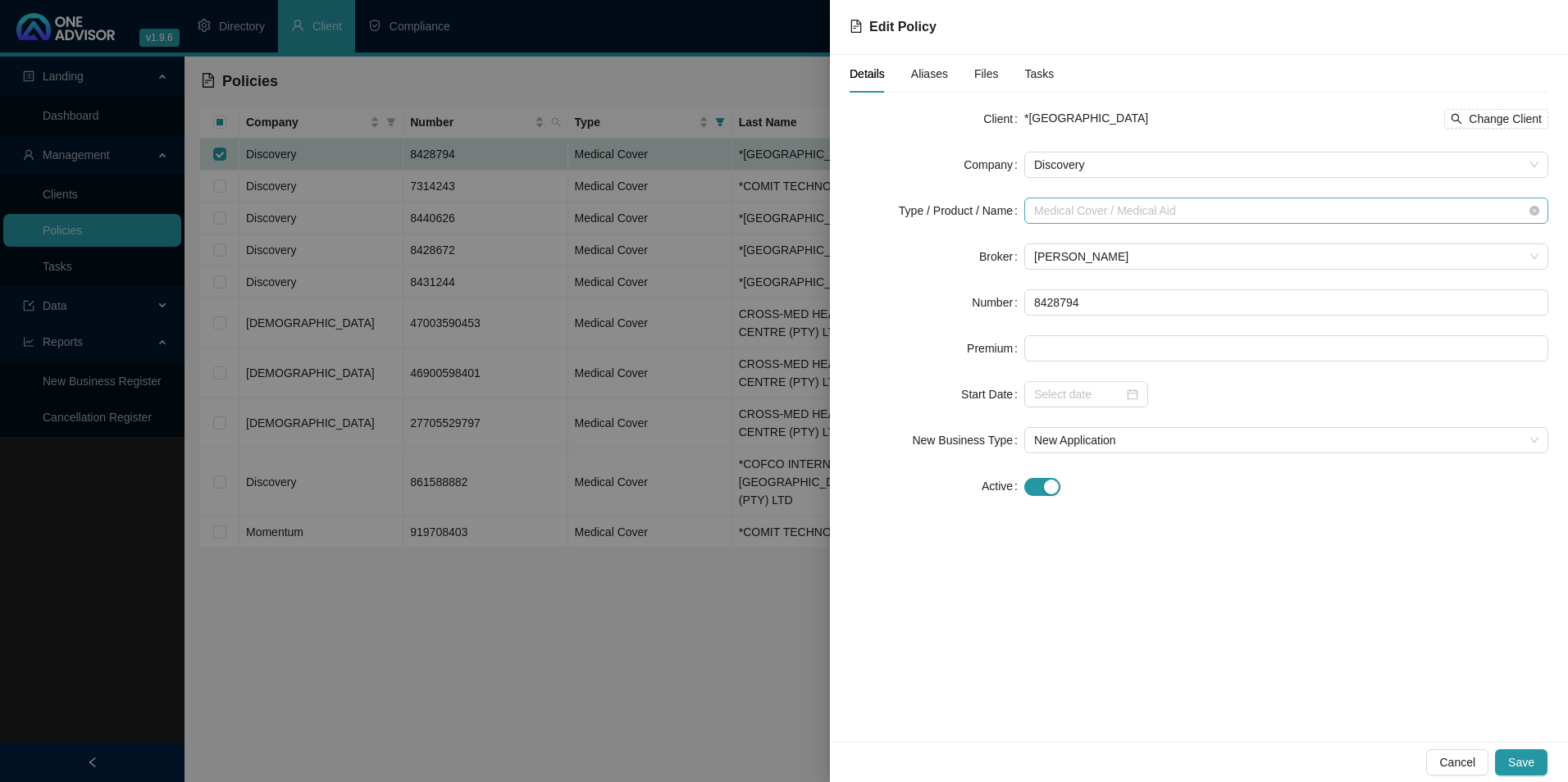
click at [1200, 212] on span "Medical Cover / Medical Aid" at bounding box center [1287, 211] width 504 height 25
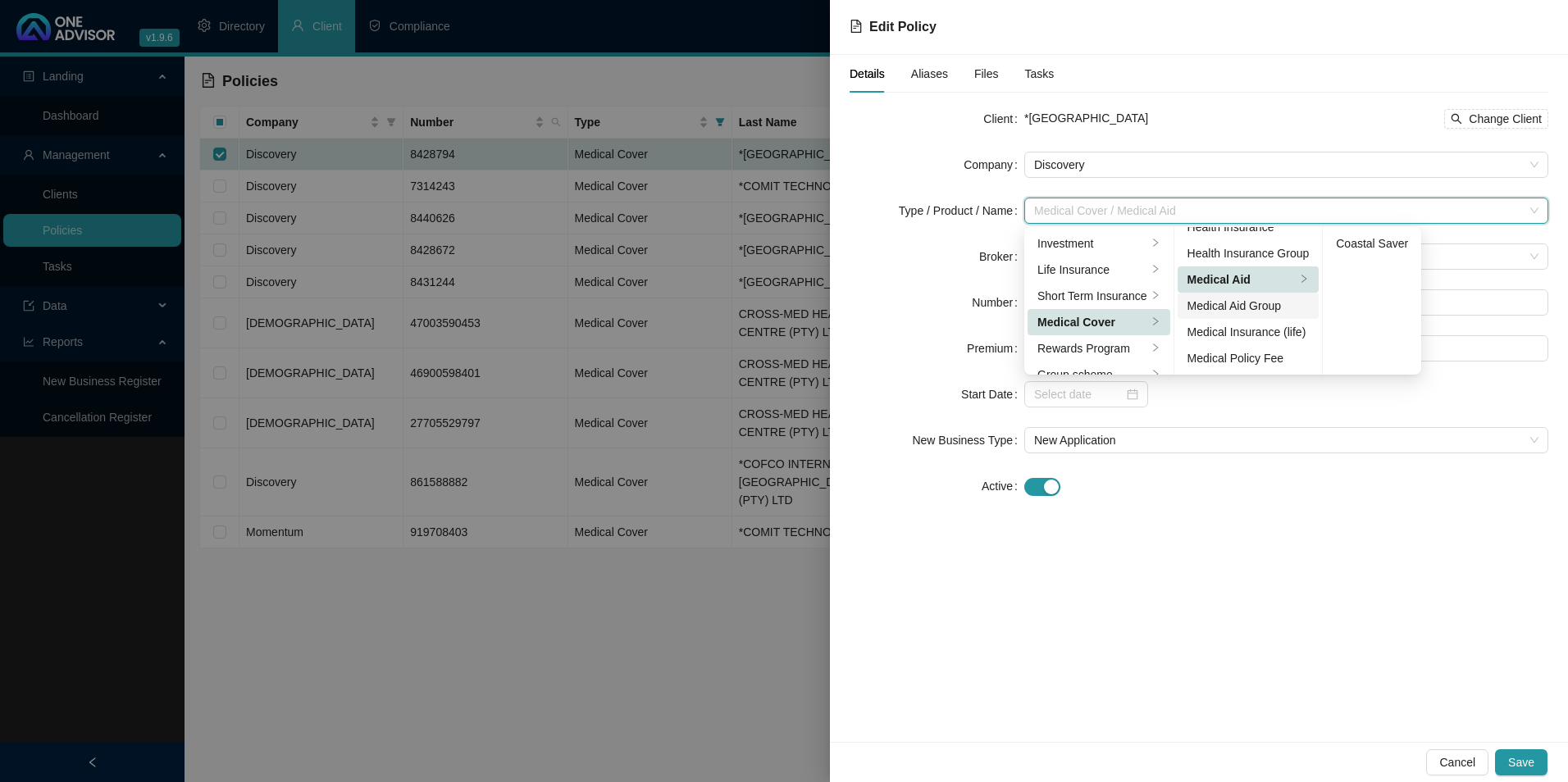
click at [1240, 302] on div "Medical Aid Group" at bounding box center [1249, 306] width 123 height 18
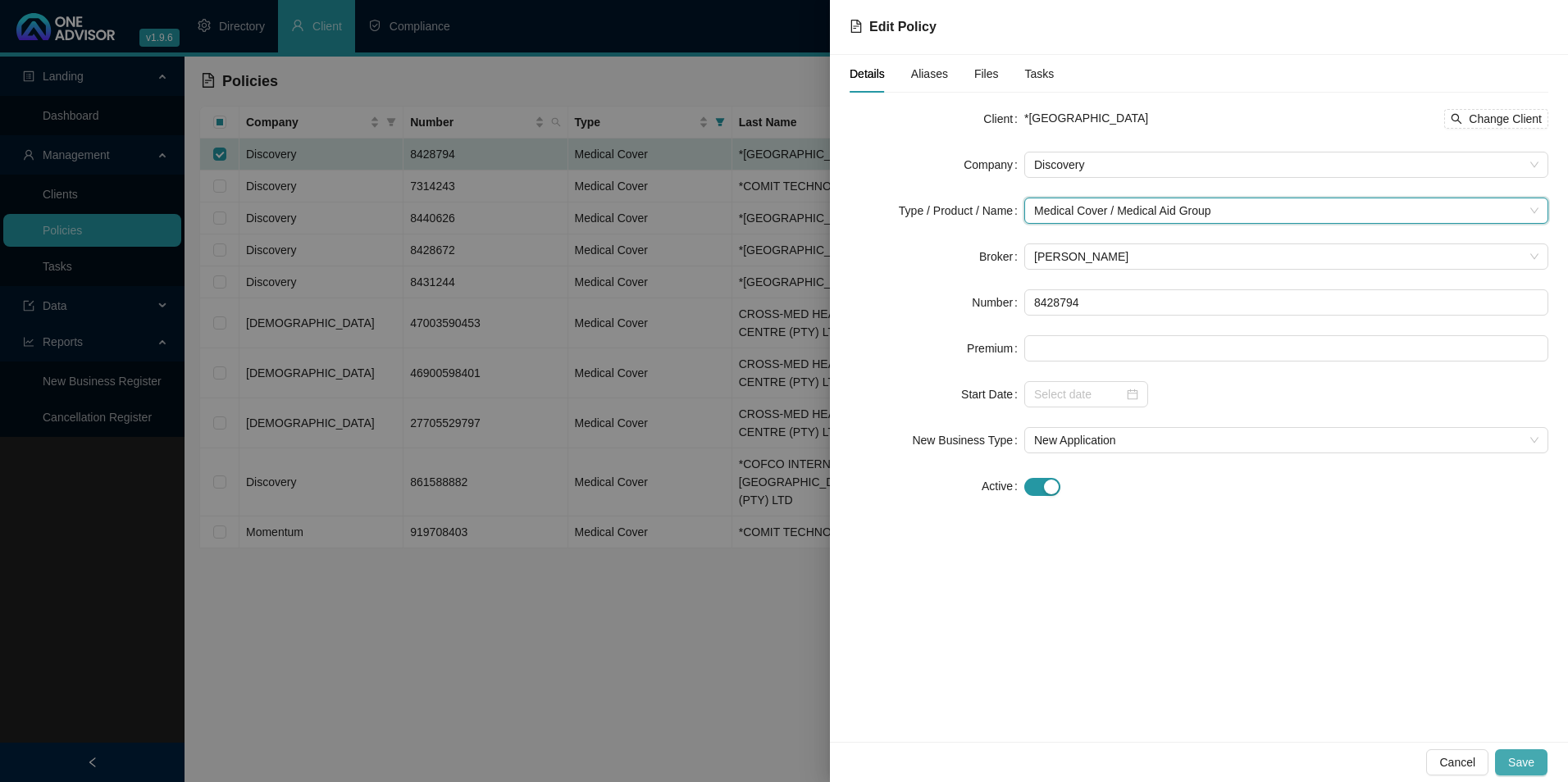
click at [1528, 763] on span "Save" at bounding box center [1522, 763] width 26 height 18
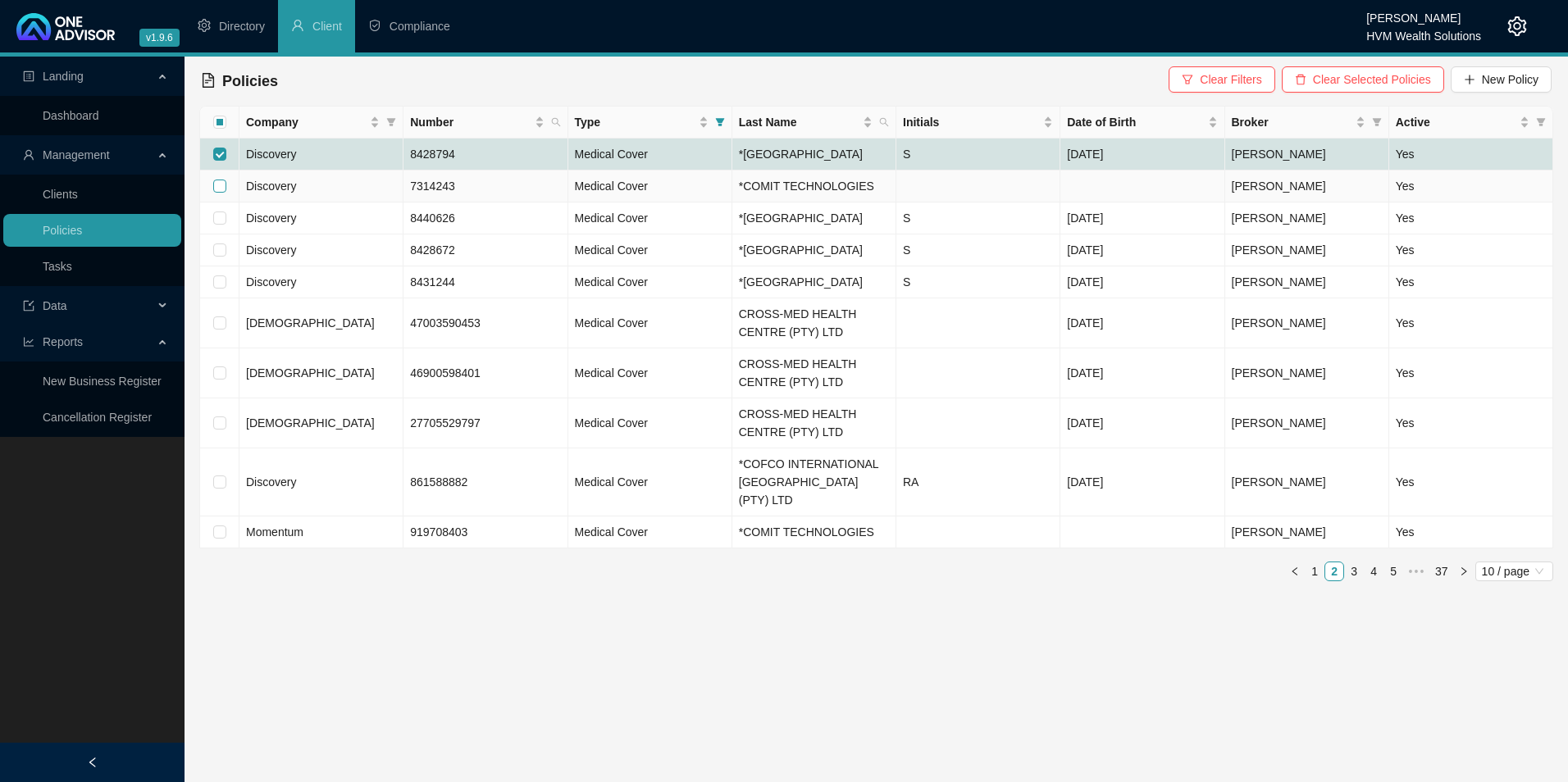
click at [220, 193] on input "checkbox" at bounding box center [220, 186] width 13 height 13
checkbox input "true"
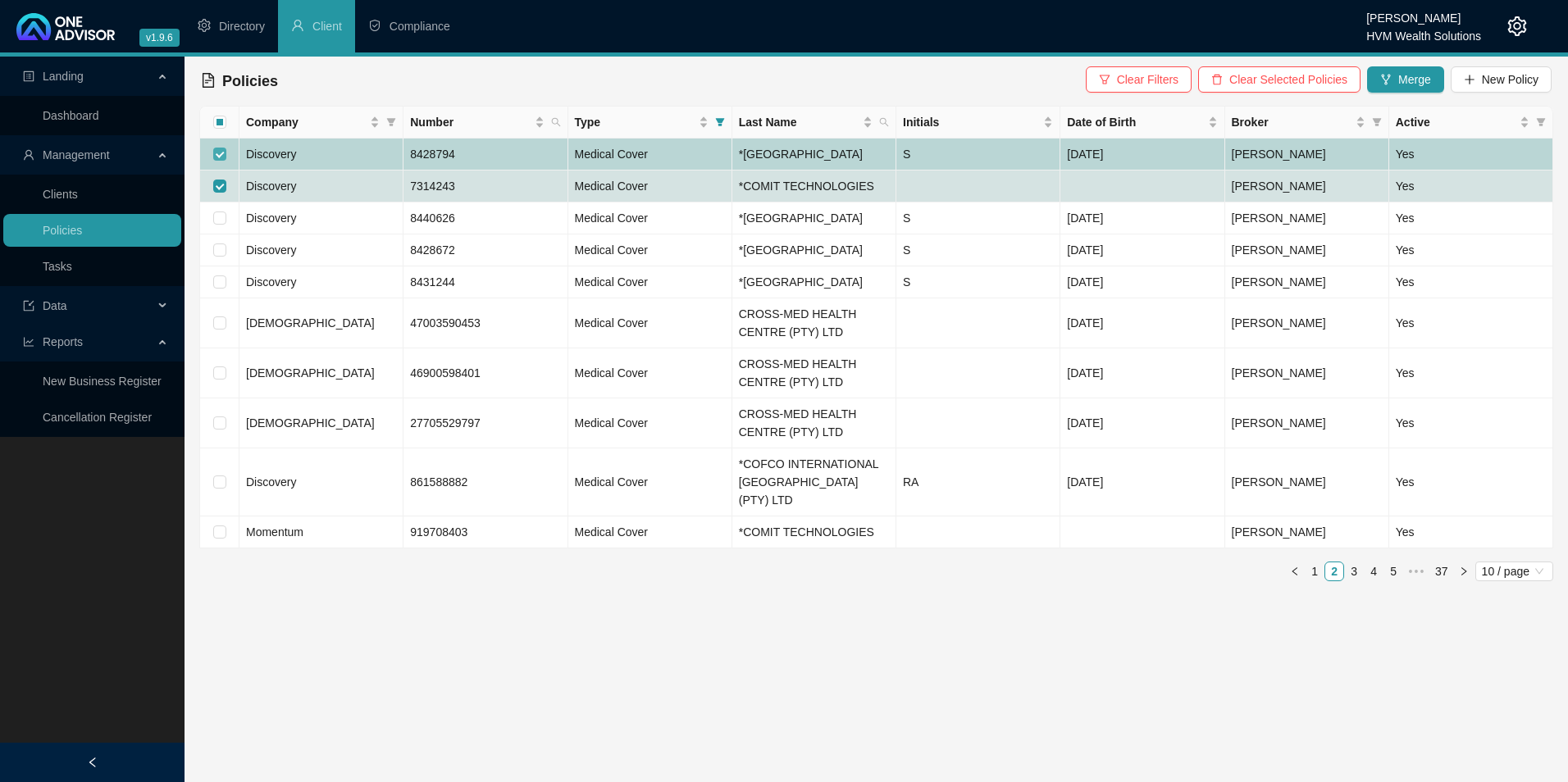
click at [223, 160] on input "checkbox" at bounding box center [220, 153] width 13 height 13
checkbox input "false"
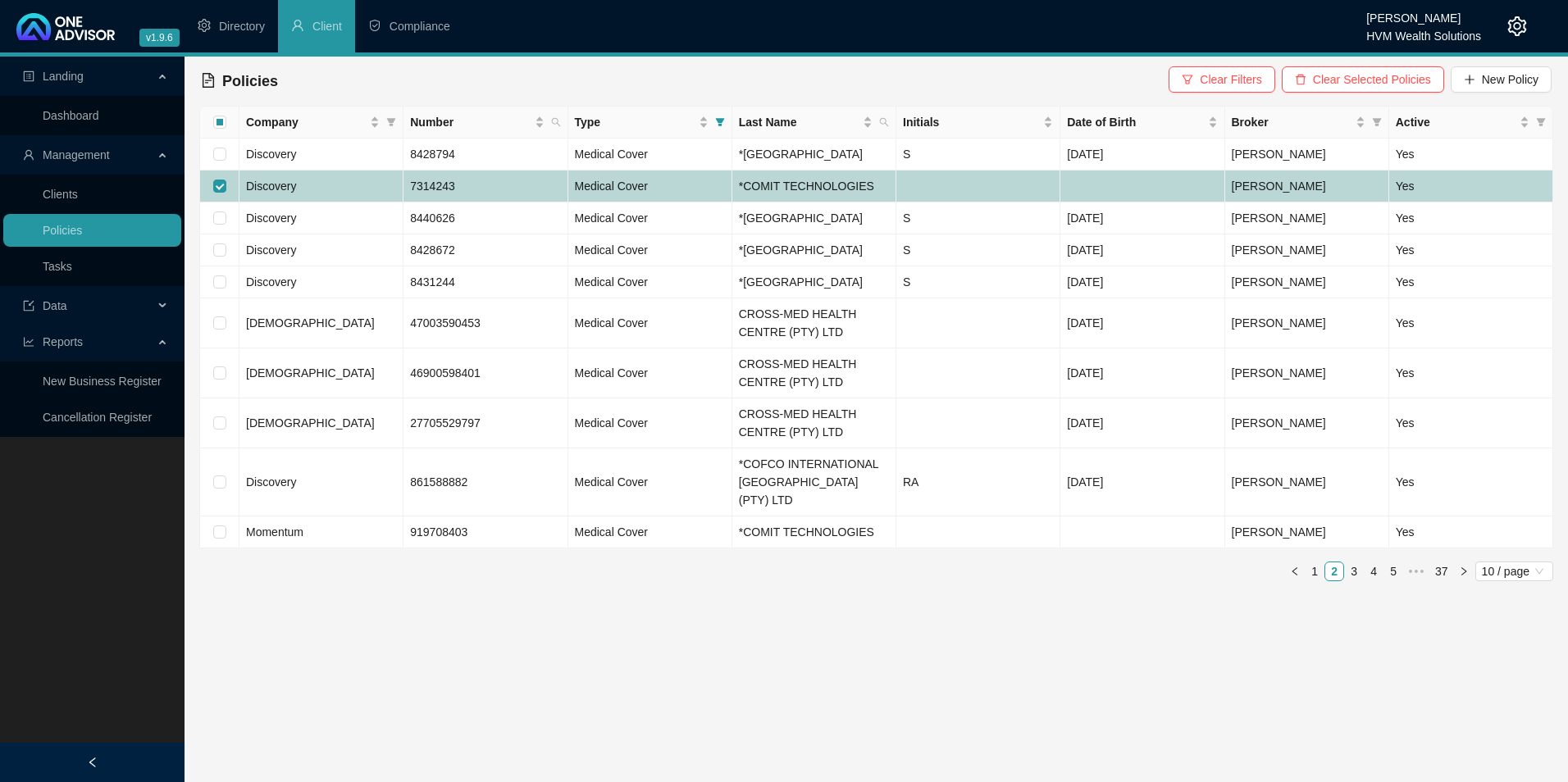
click at [344, 203] on td "Discovery" at bounding box center [322, 186] width 164 height 32
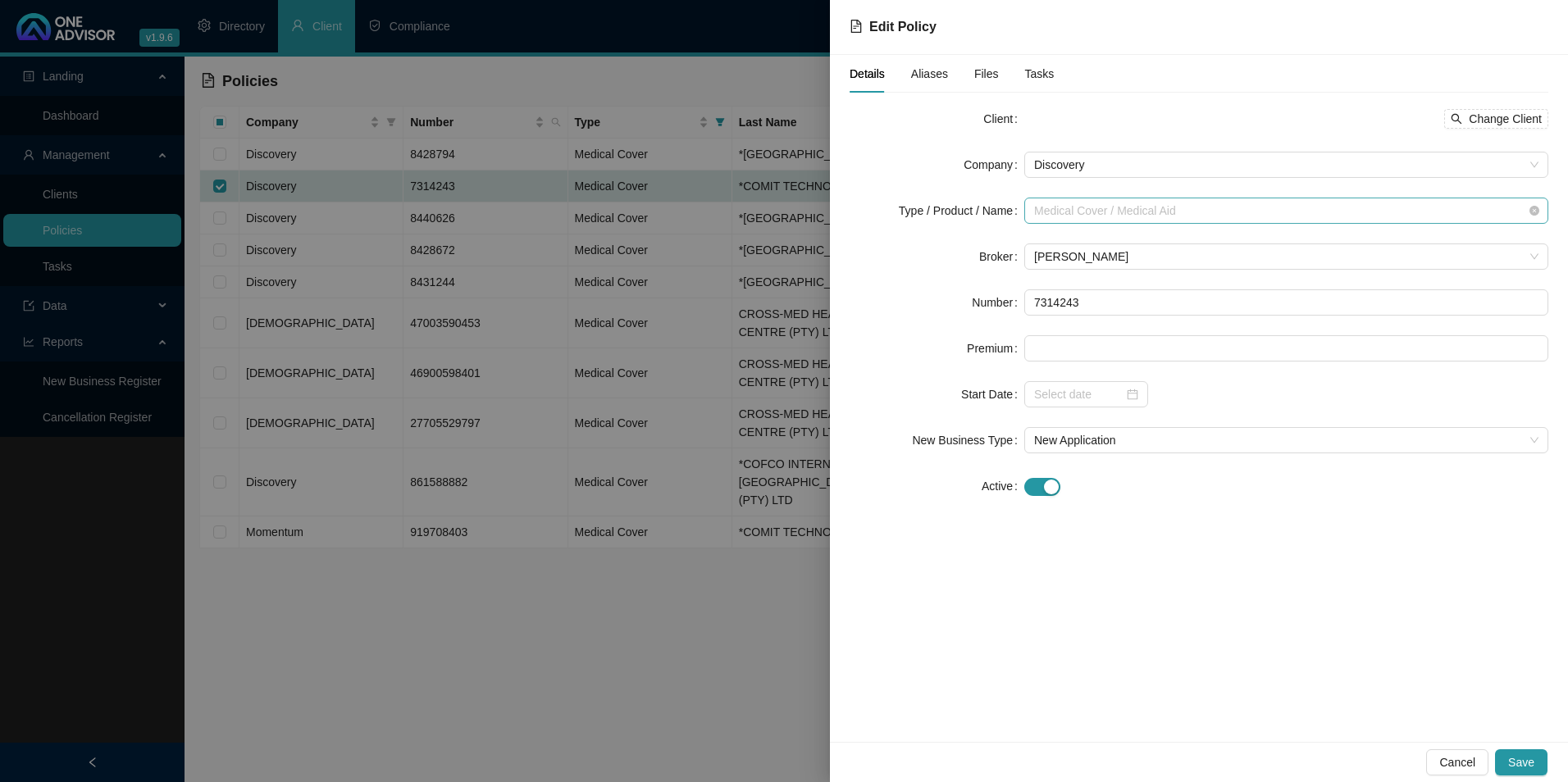
click at [1206, 209] on span "Medical Cover / Medical Aid" at bounding box center [1287, 211] width 504 height 25
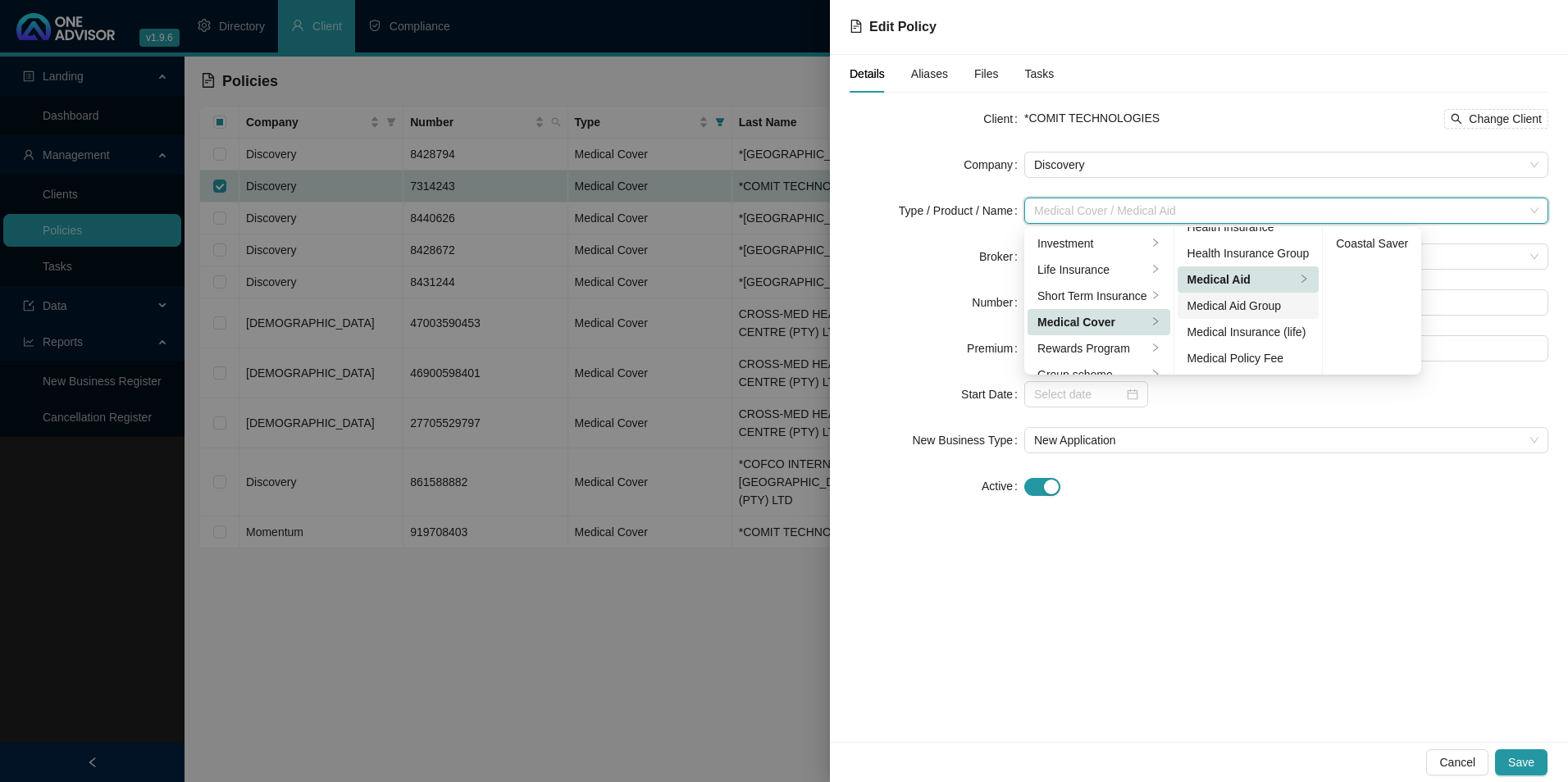
click at [1253, 309] on div "Medical Aid Group" at bounding box center [1249, 306] width 123 height 18
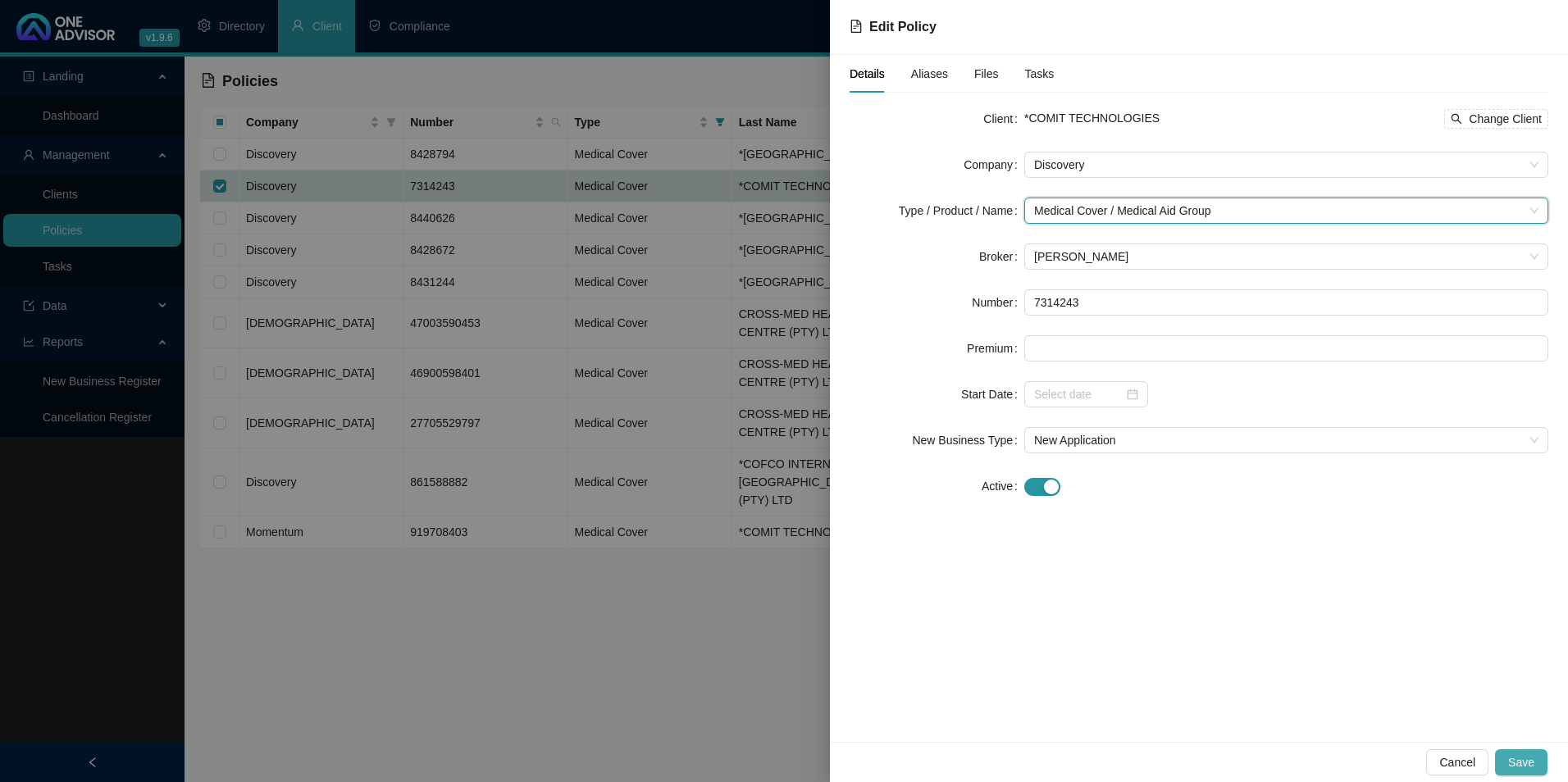
click at [1532, 769] on span "Save" at bounding box center [1522, 763] width 26 height 18
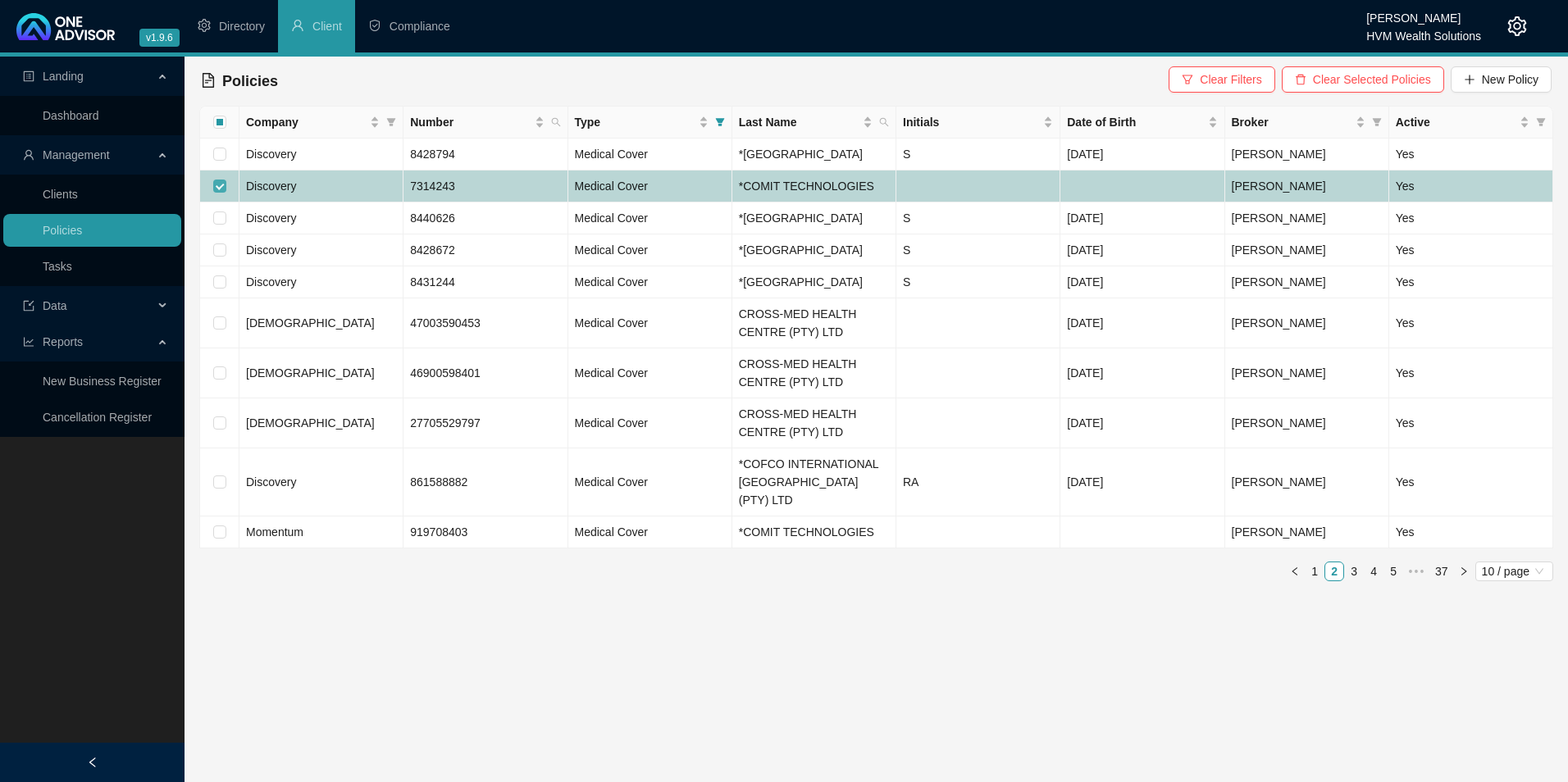
click at [217, 193] on input "checkbox" at bounding box center [220, 186] width 13 height 13
checkbox input "false"
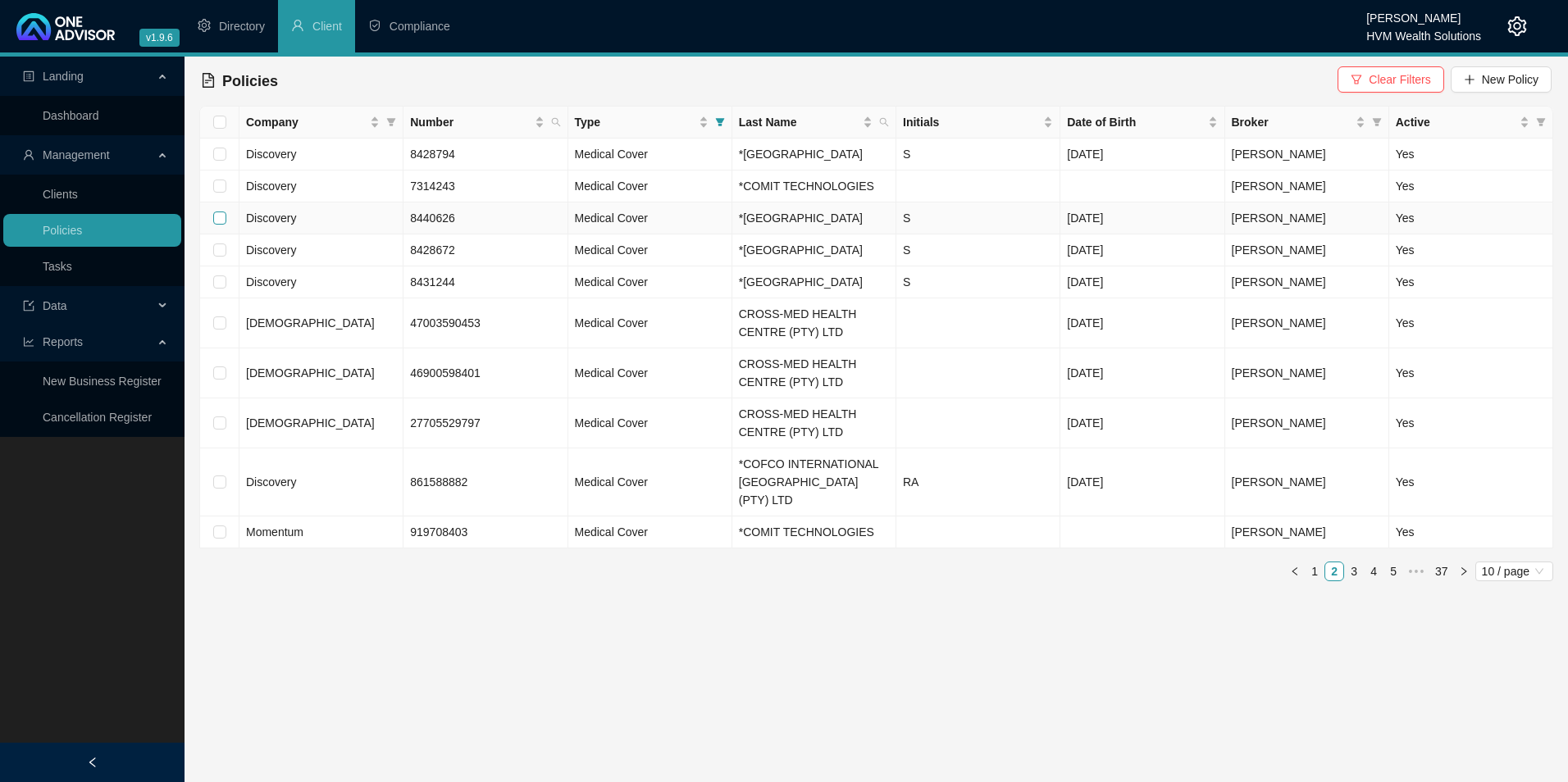
click at [216, 225] on input "checkbox" at bounding box center [220, 218] width 13 height 13
checkbox input "true"
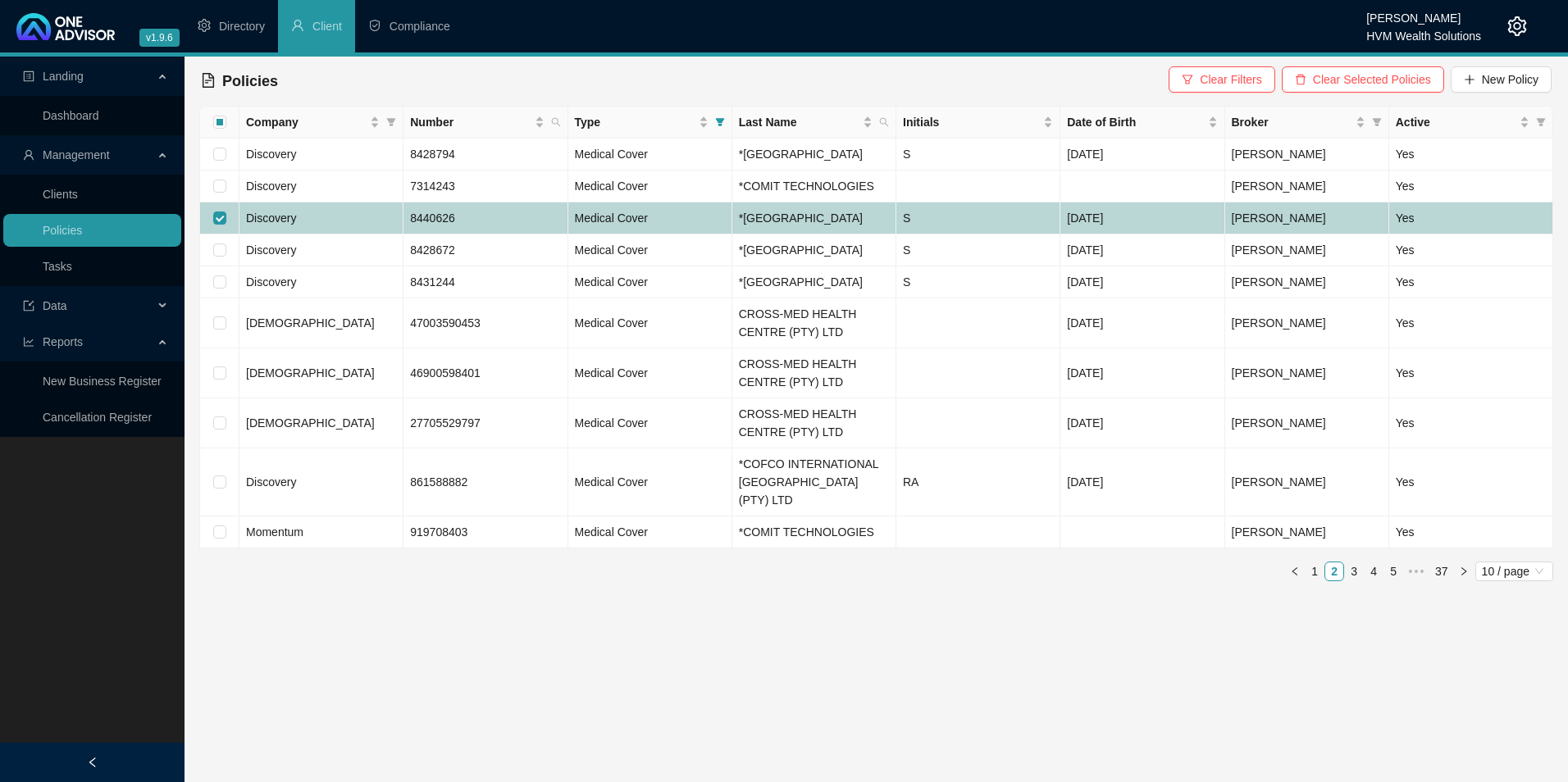
click at [481, 235] on td "8440626" at bounding box center [486, 219] width 164 height 32
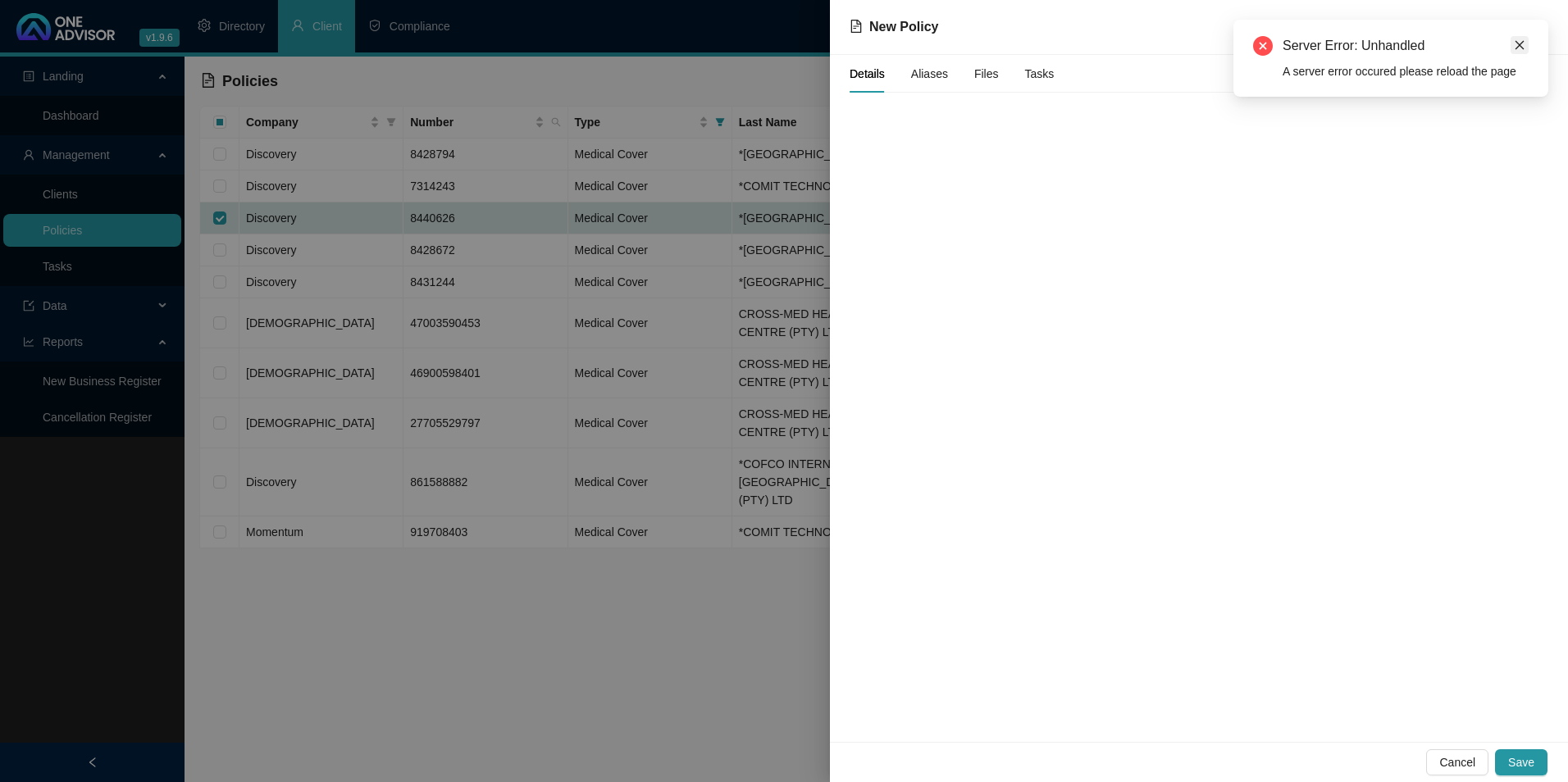
click at [1517, 47] on icon "close" at bounding box center [1519, 45] width 11 height 11
click at [1449, 758] on span "Cancel" at bounding box center [1457, 763] width 36 height 18
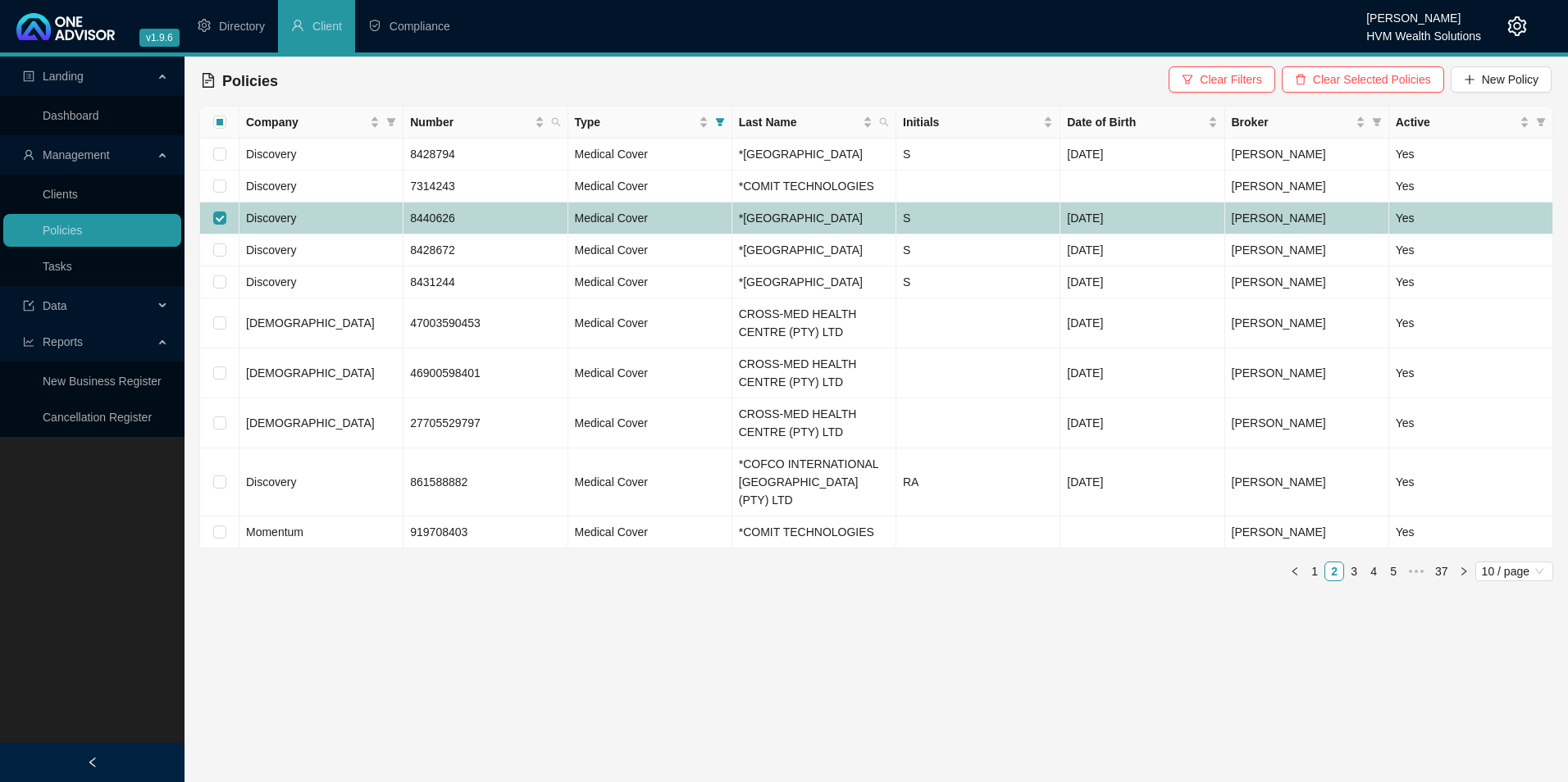
click at [362, 235] on td "Discovery" at bounding box center [322, 219] width 164 height 32
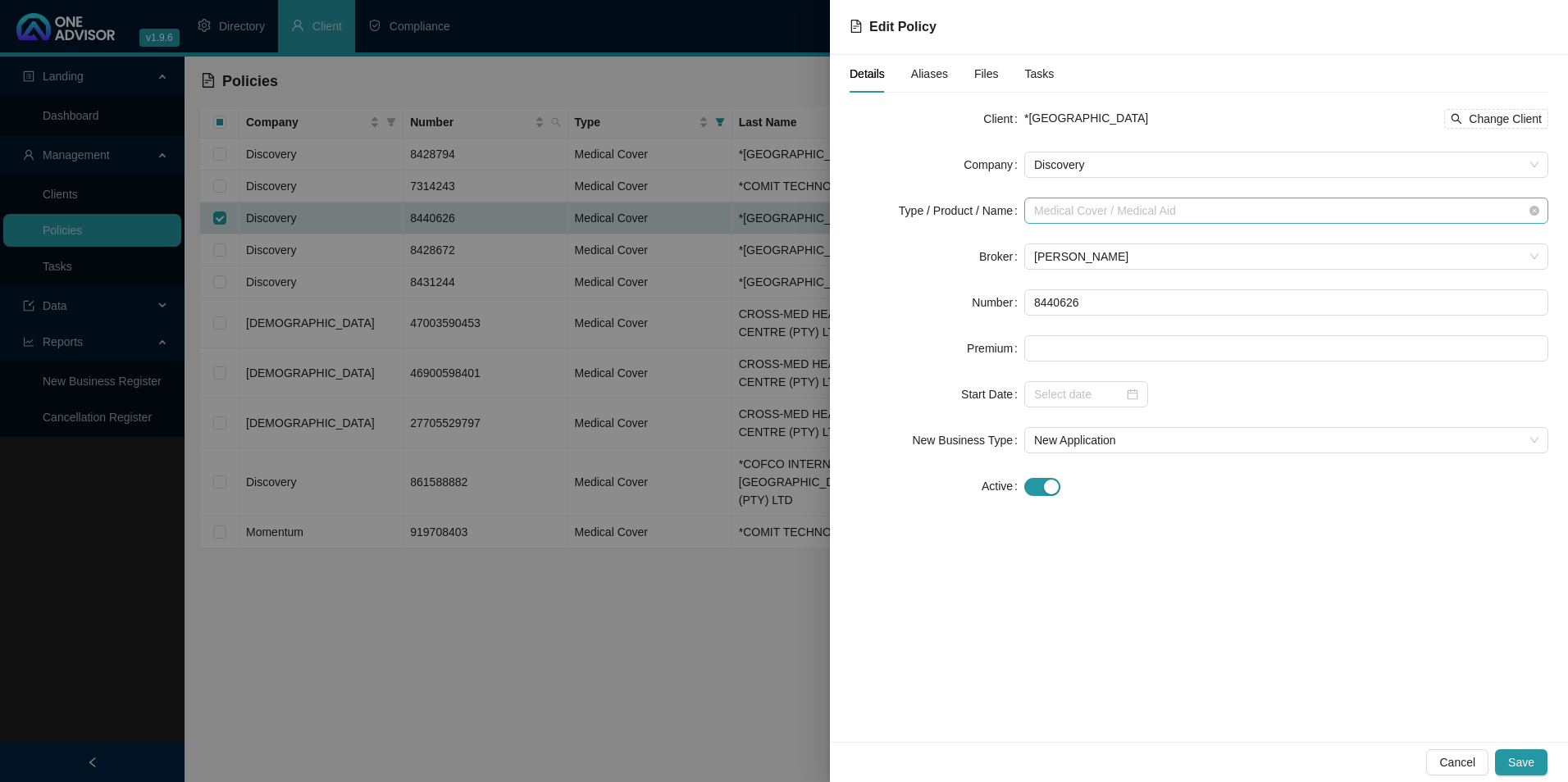
click at [1542, 214] on div "Medical Cover / Medical Aid" at bounding box center [1287, 211] width 524 height 26
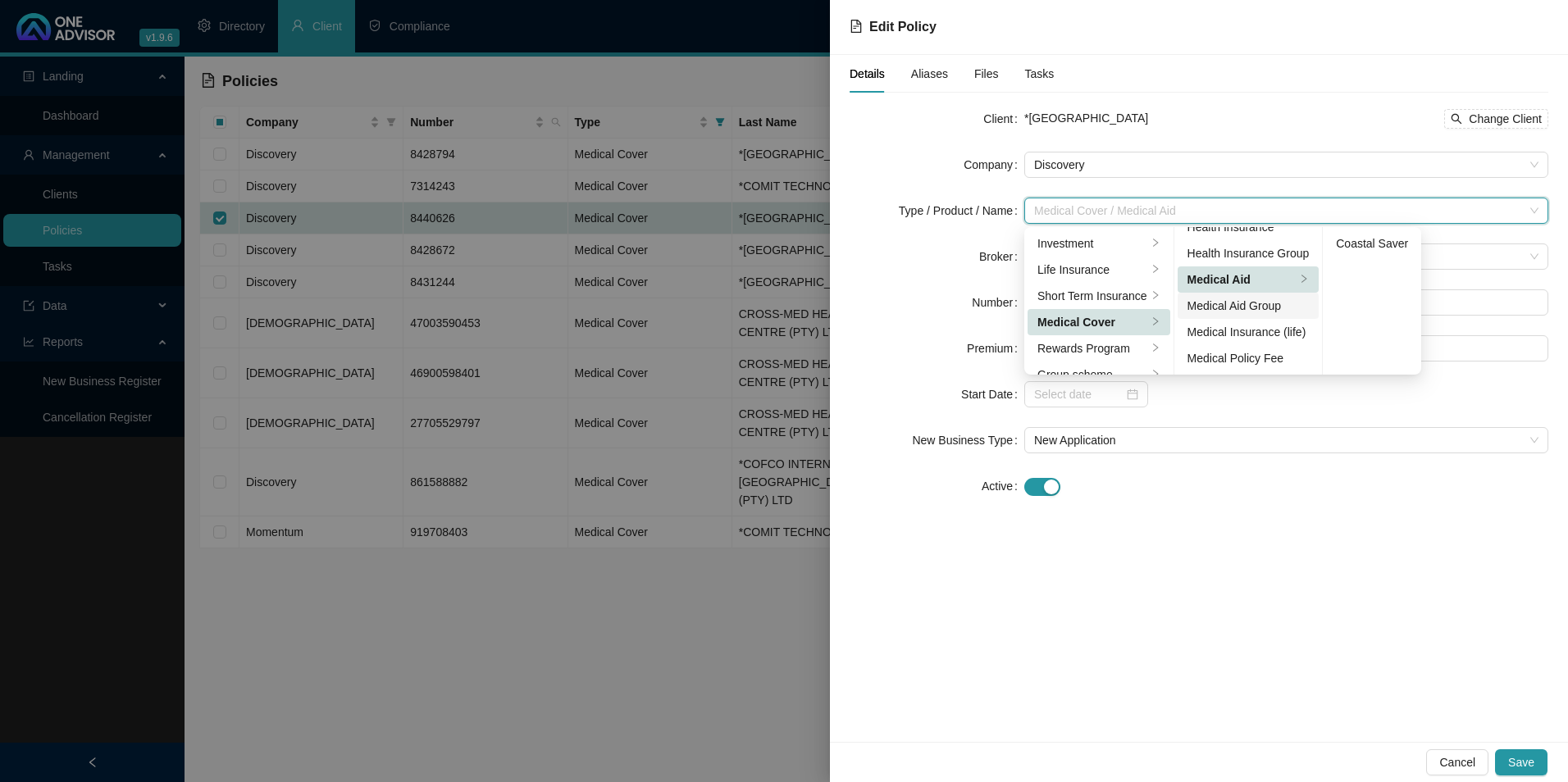
click at [1251, 307] on div "Medical Aid Group" at bounding box center [1249, 306] width 123 height 18
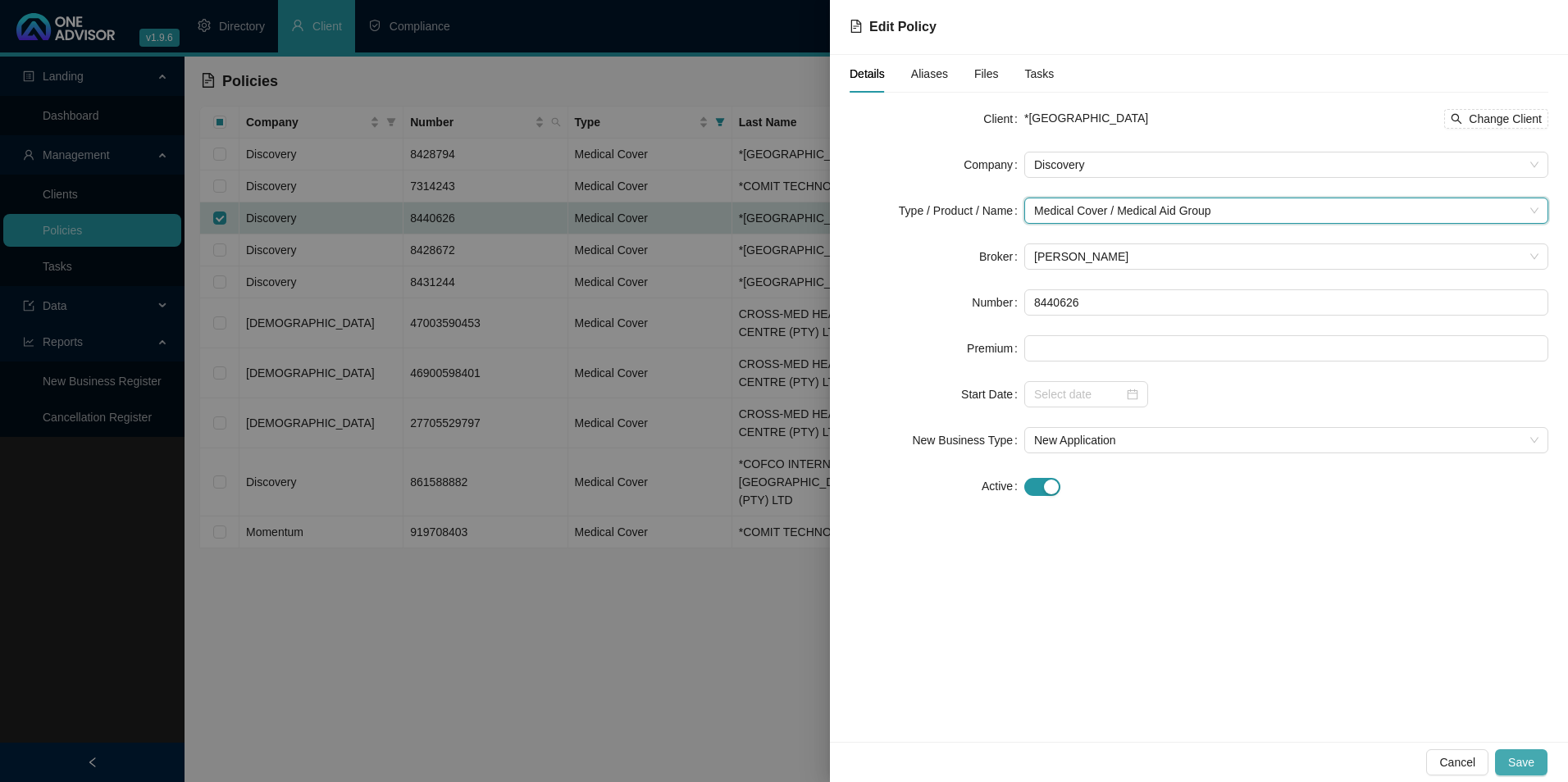
click at [1519, 769] on span "Save" at bounding box center [1522, 763] width 26 height 18
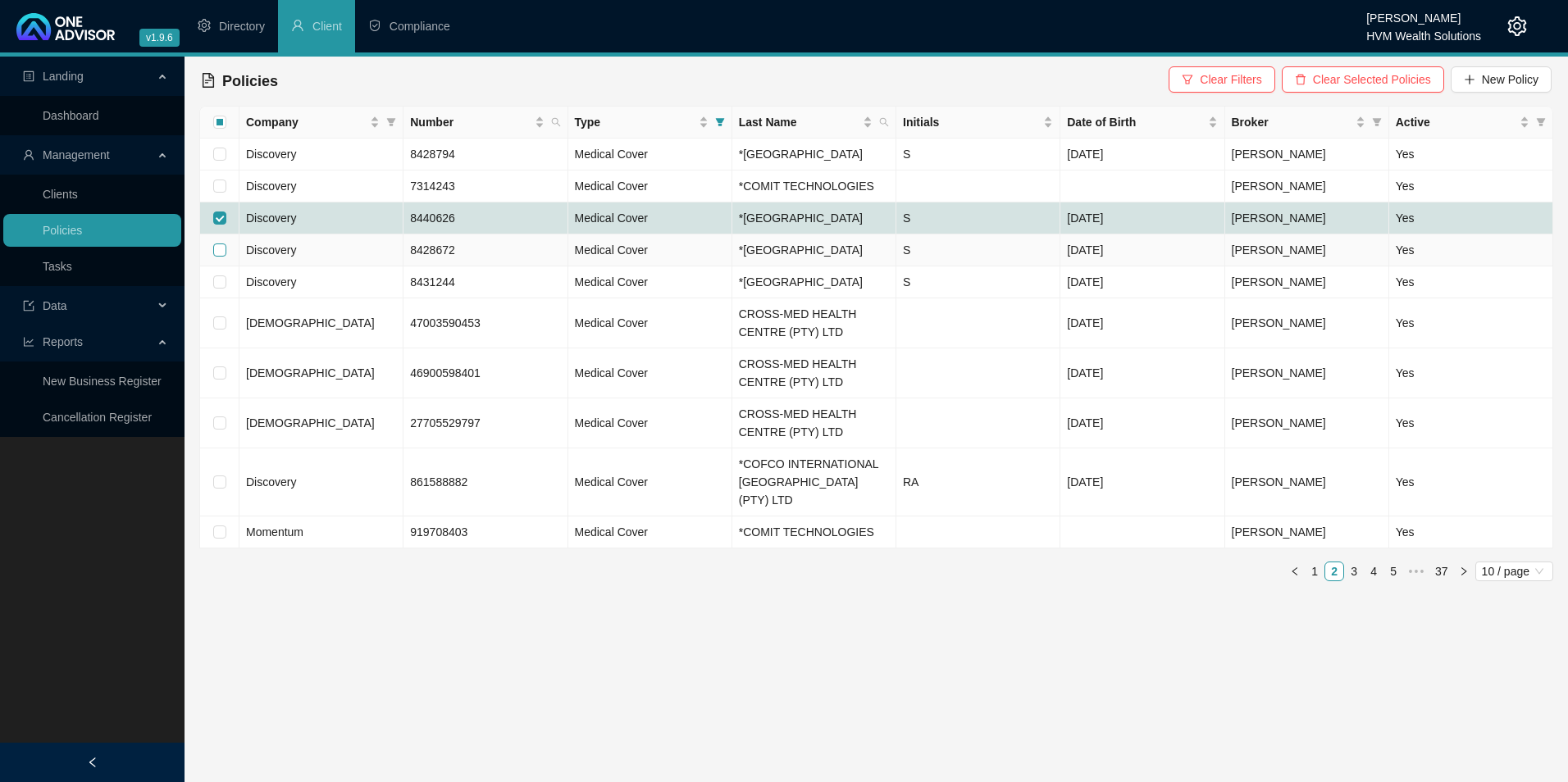
click at [215, 257] on input "checkbox" at bounding box center [220, 249] width 13 height 13
checkbox input "true"
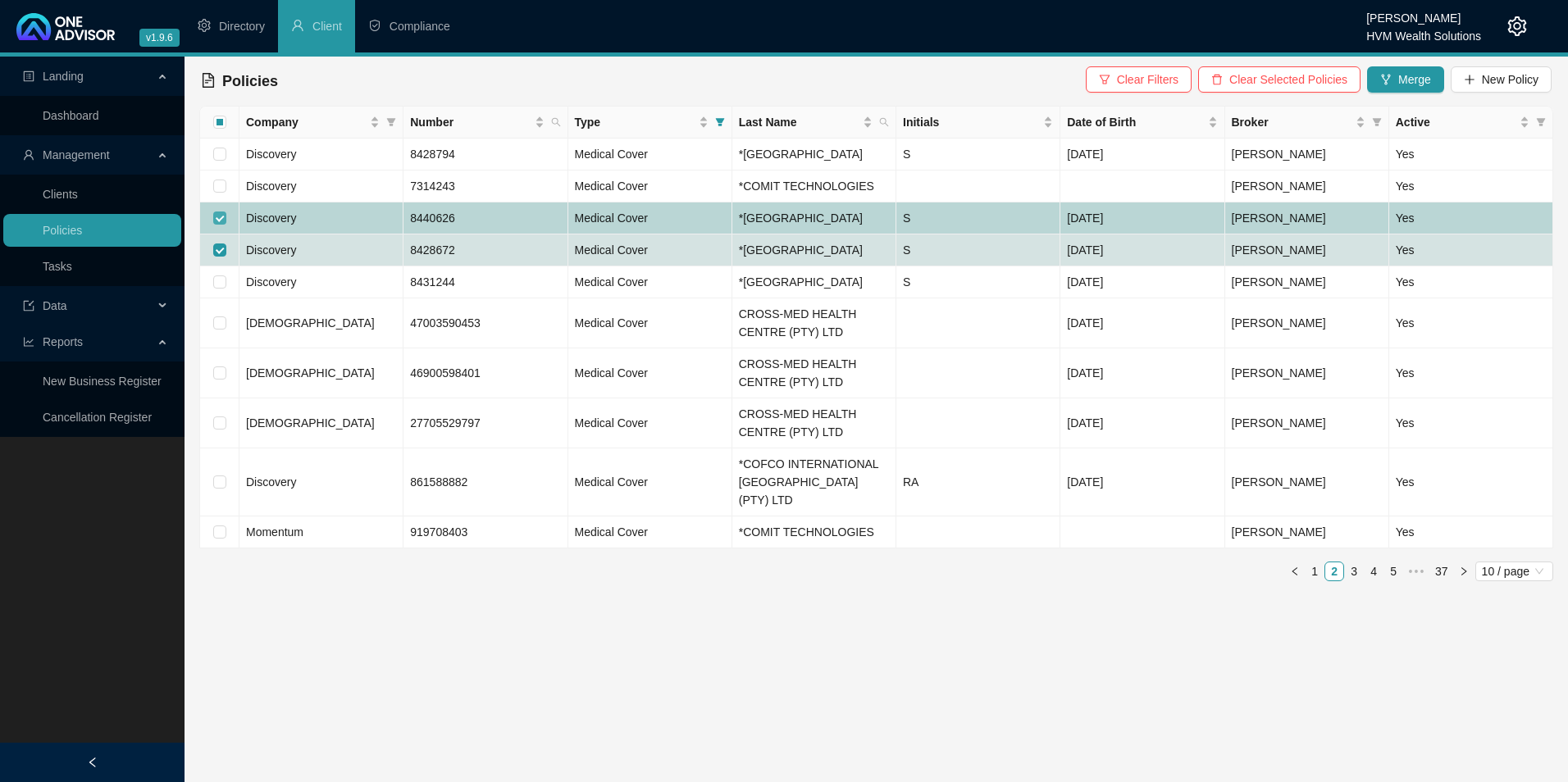
click at [220, 225] on input "checkbox" at bounding box center [220, 218] width 13 height 13
checkbox input "false"
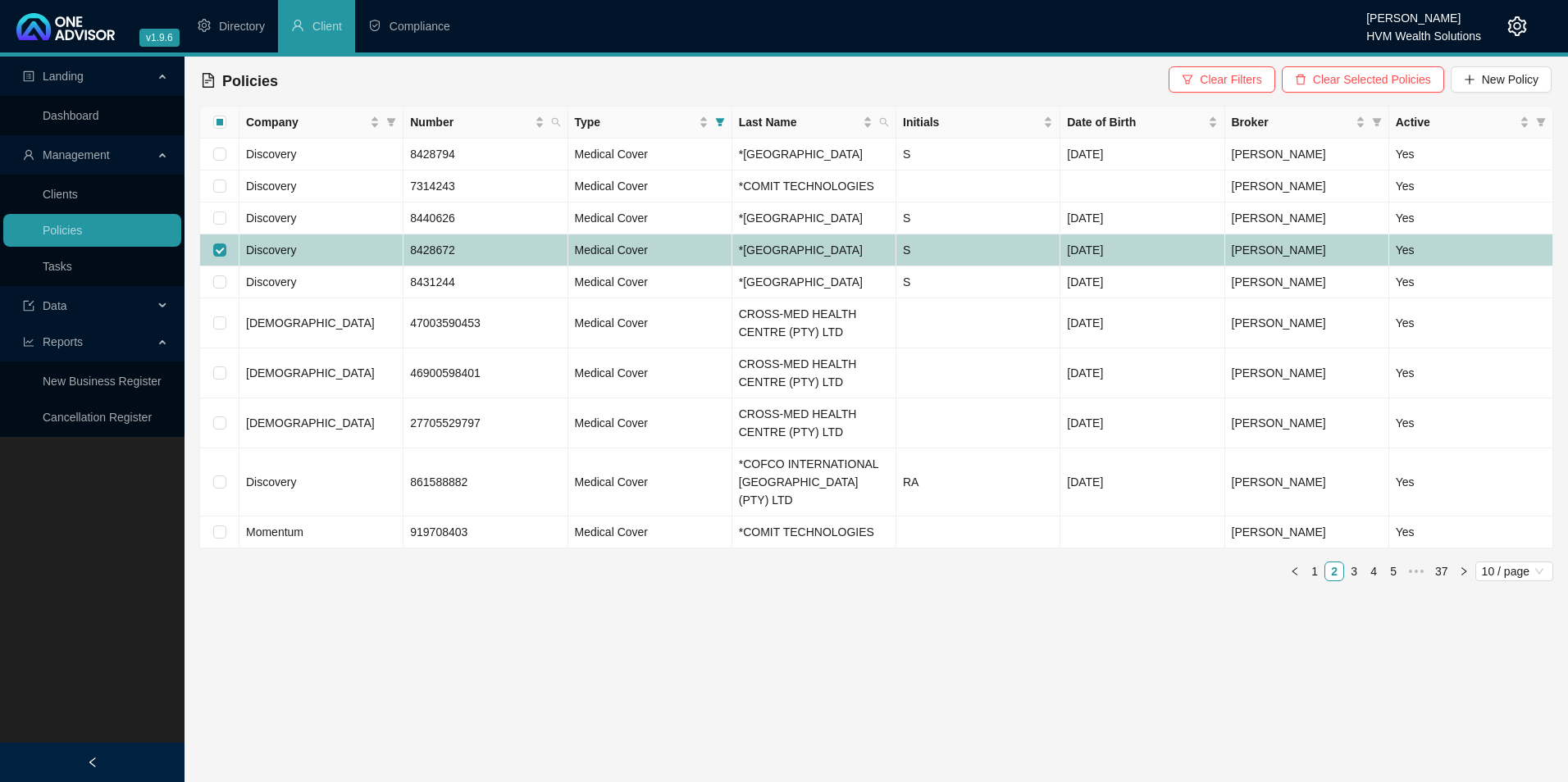
click at [350, 266] on td "Discovery" at bounding box center [322, 250] width 164 height 32
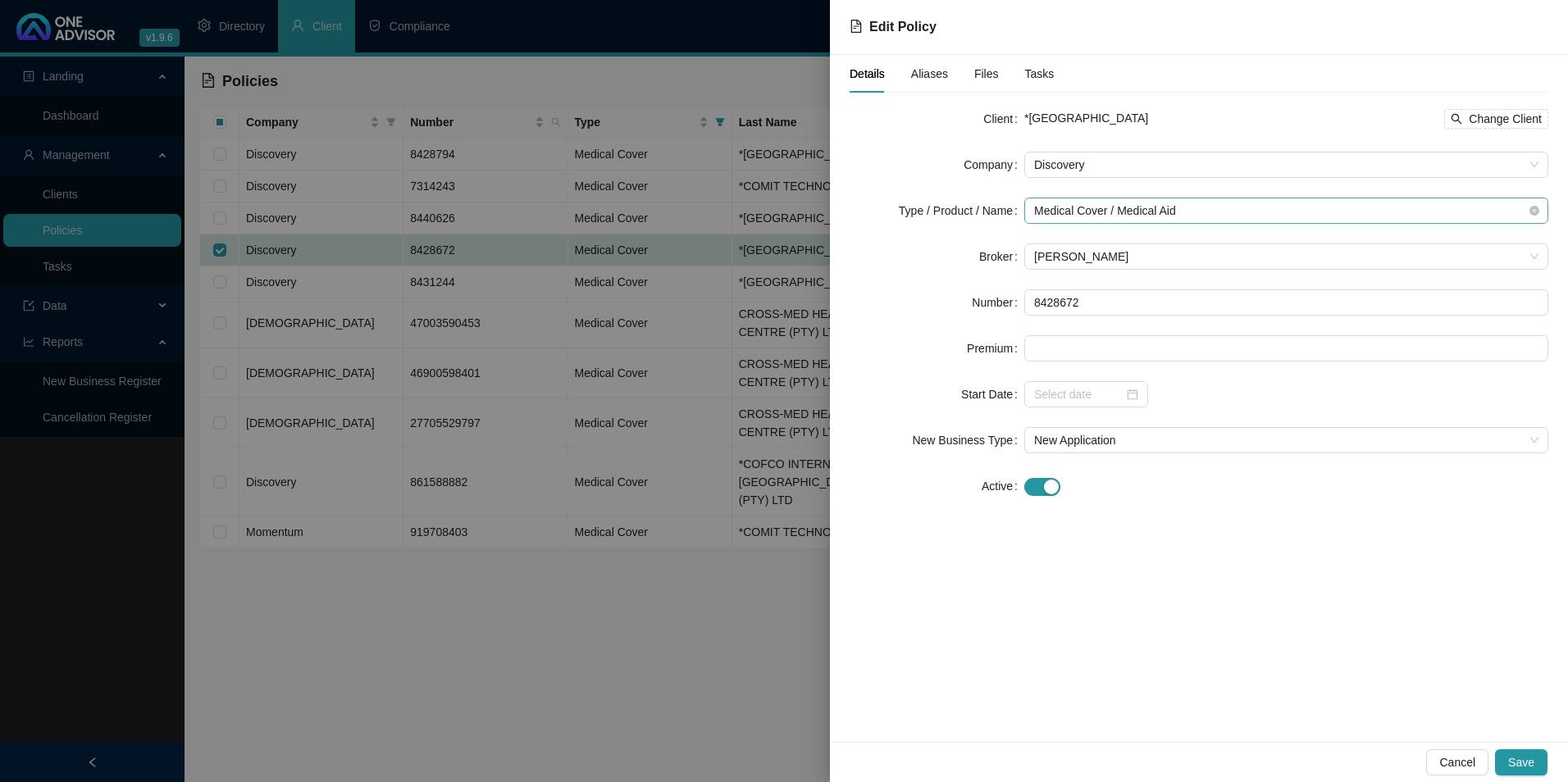
click at [1212, 214] on span "Medical Cover / Medical Aid" at bounding box center [1287, 211] width 504 height 25
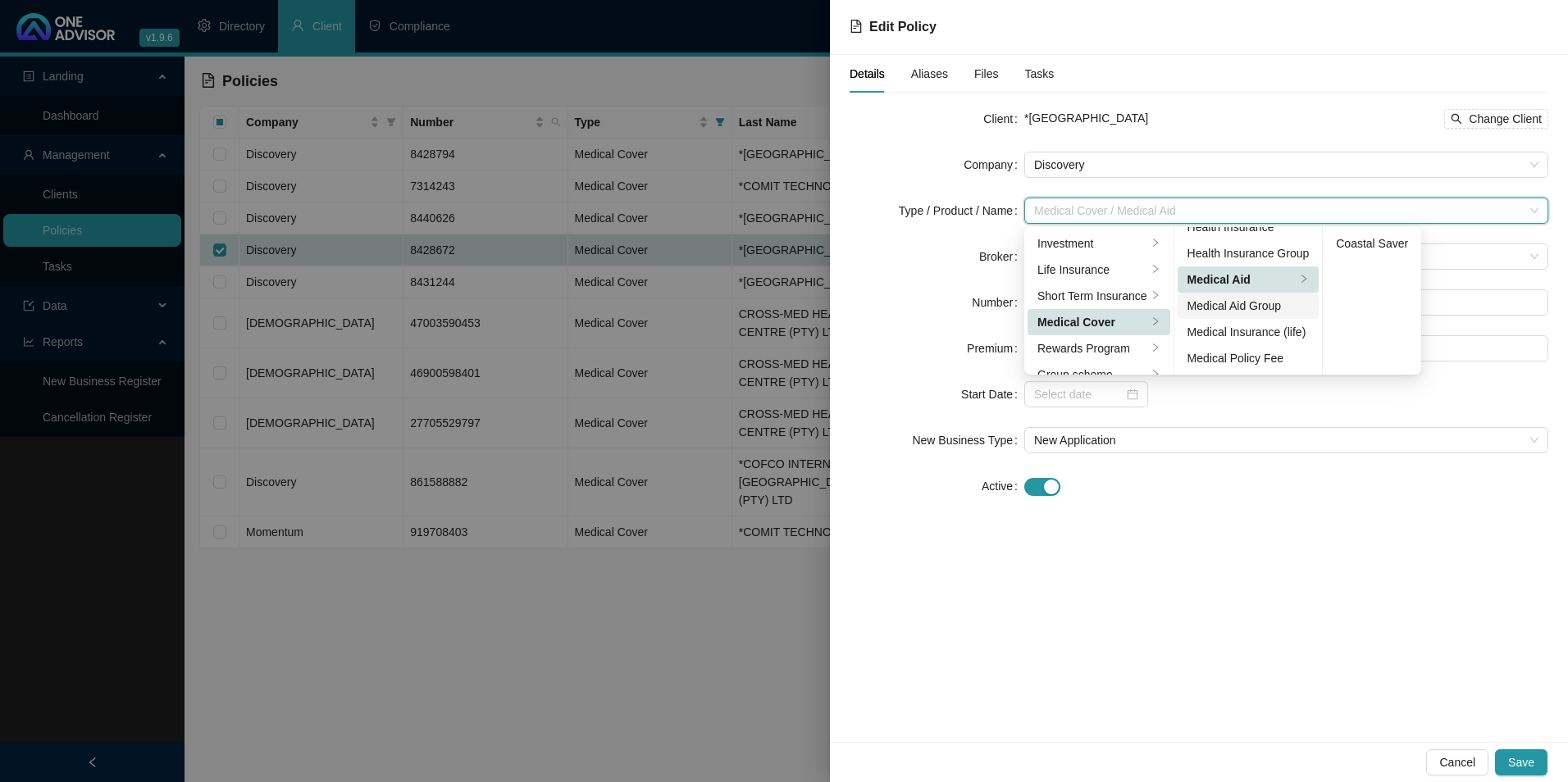
click at [1245, 313] on div "Medical Aid Group" at bounding box center [1249, 306] width 123 height 18
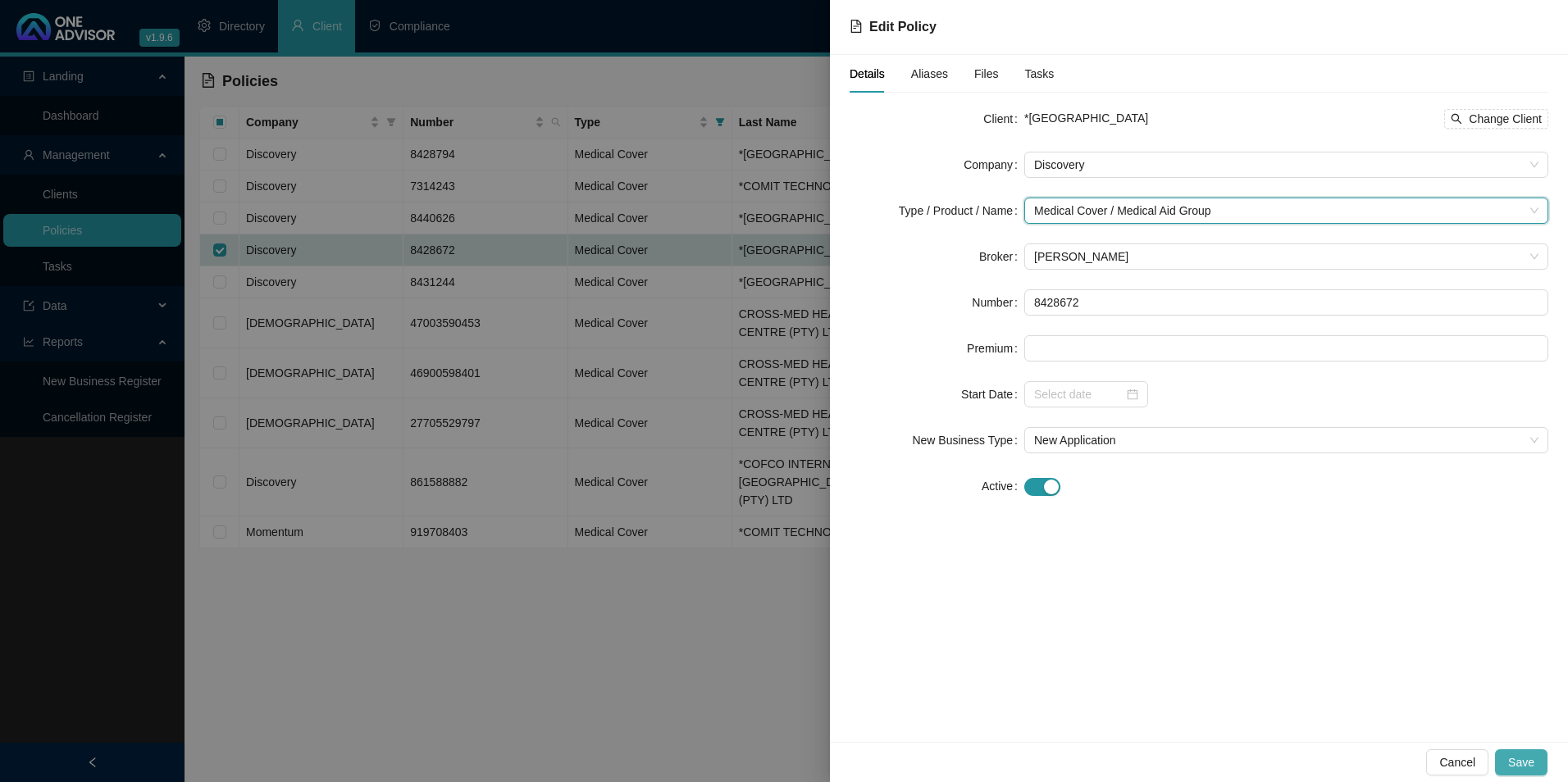
click at [1527, 756] on span "Save" at bounding box center [1522, 763] width 26 height 18
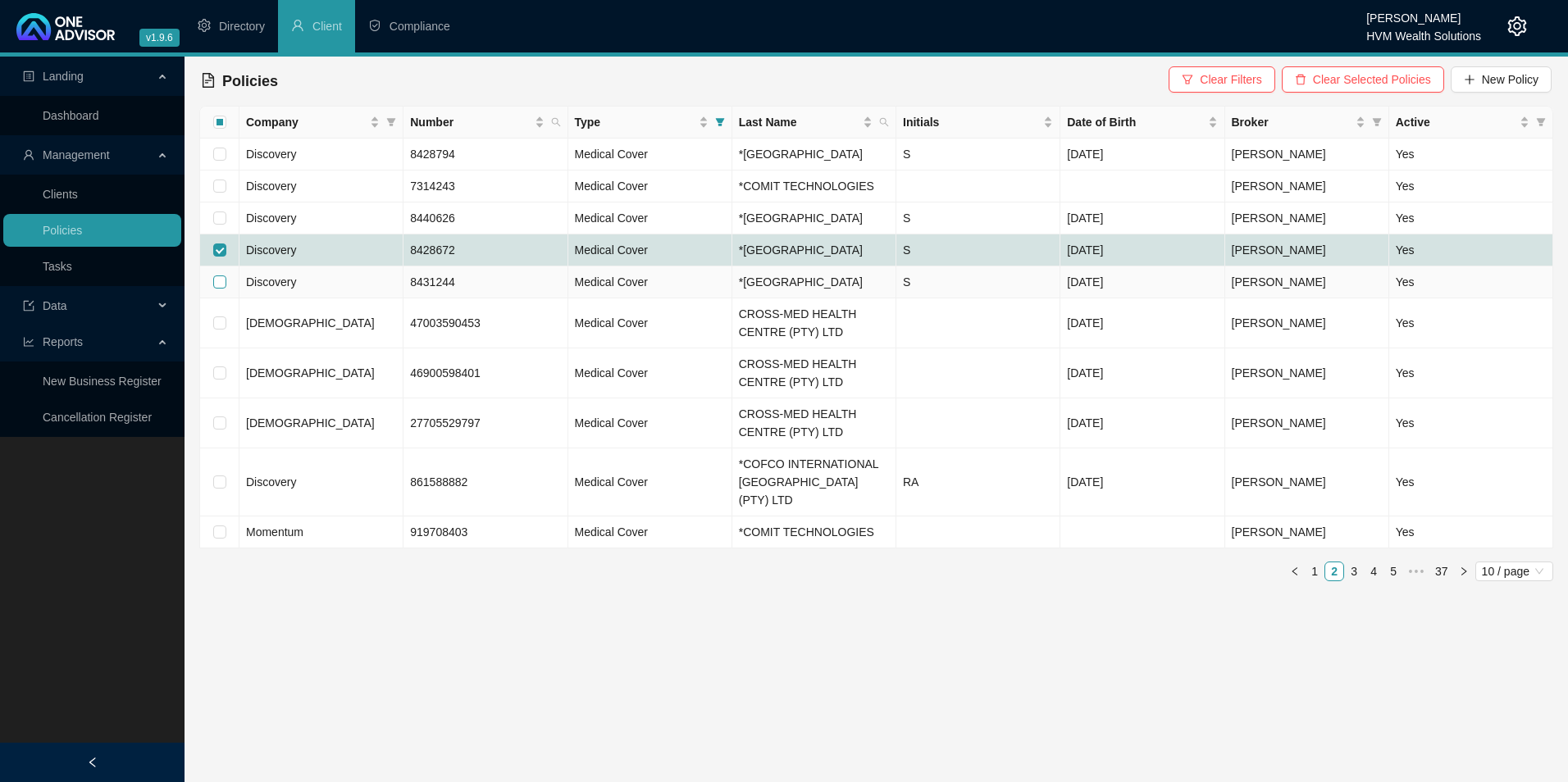
click at [216, 288] on input "checkbox" at bounding box center [220, 282] width 13 height 13
checkbox input "true"
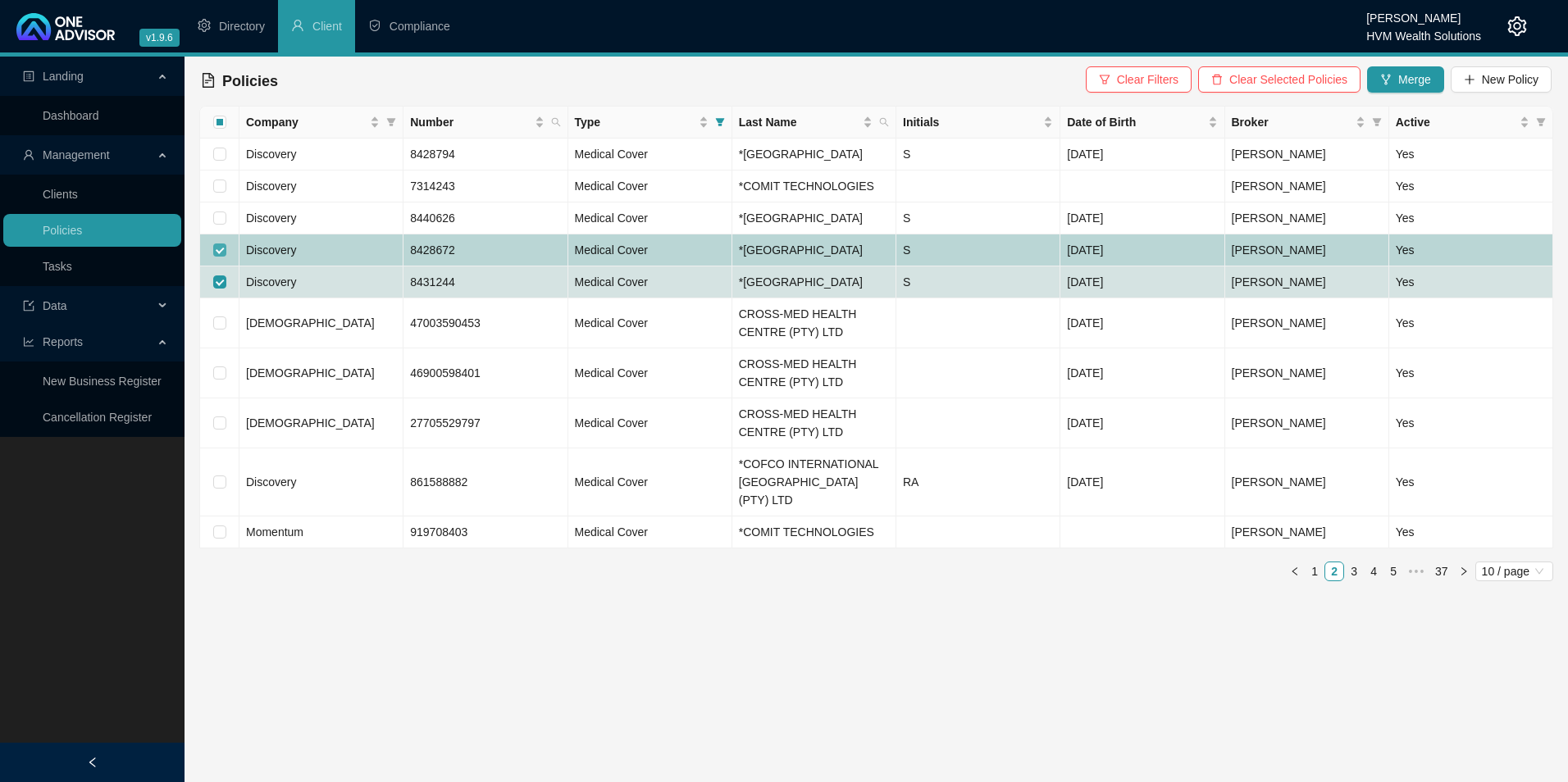
click at [217, 257] on input "checkbox" at bounding box center [220, 249] width 13 height 13
checkbox input "false"
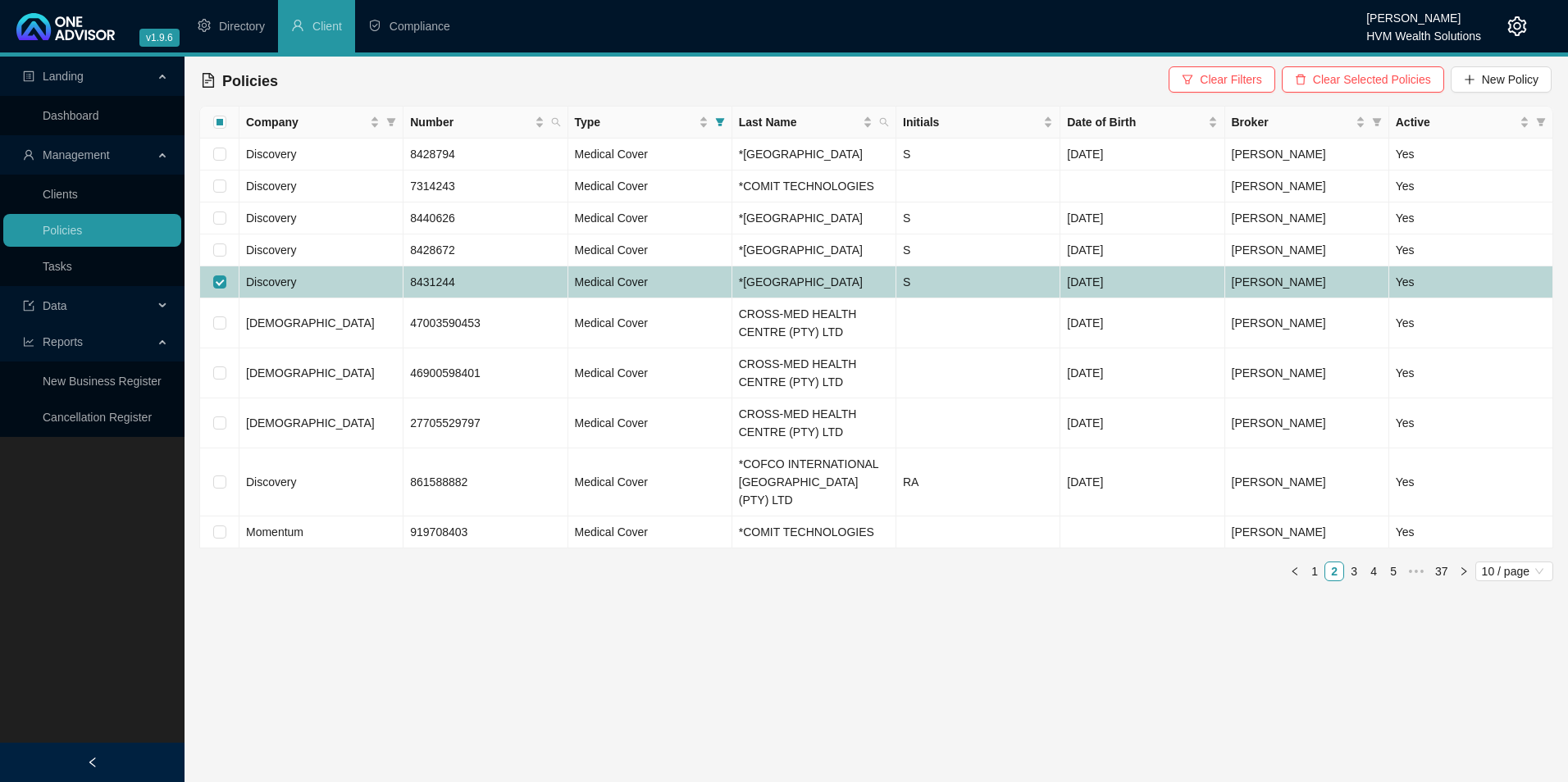
click at [355, 299] on td "Discovery" at bounding box center [322, 282] width 164 height 32
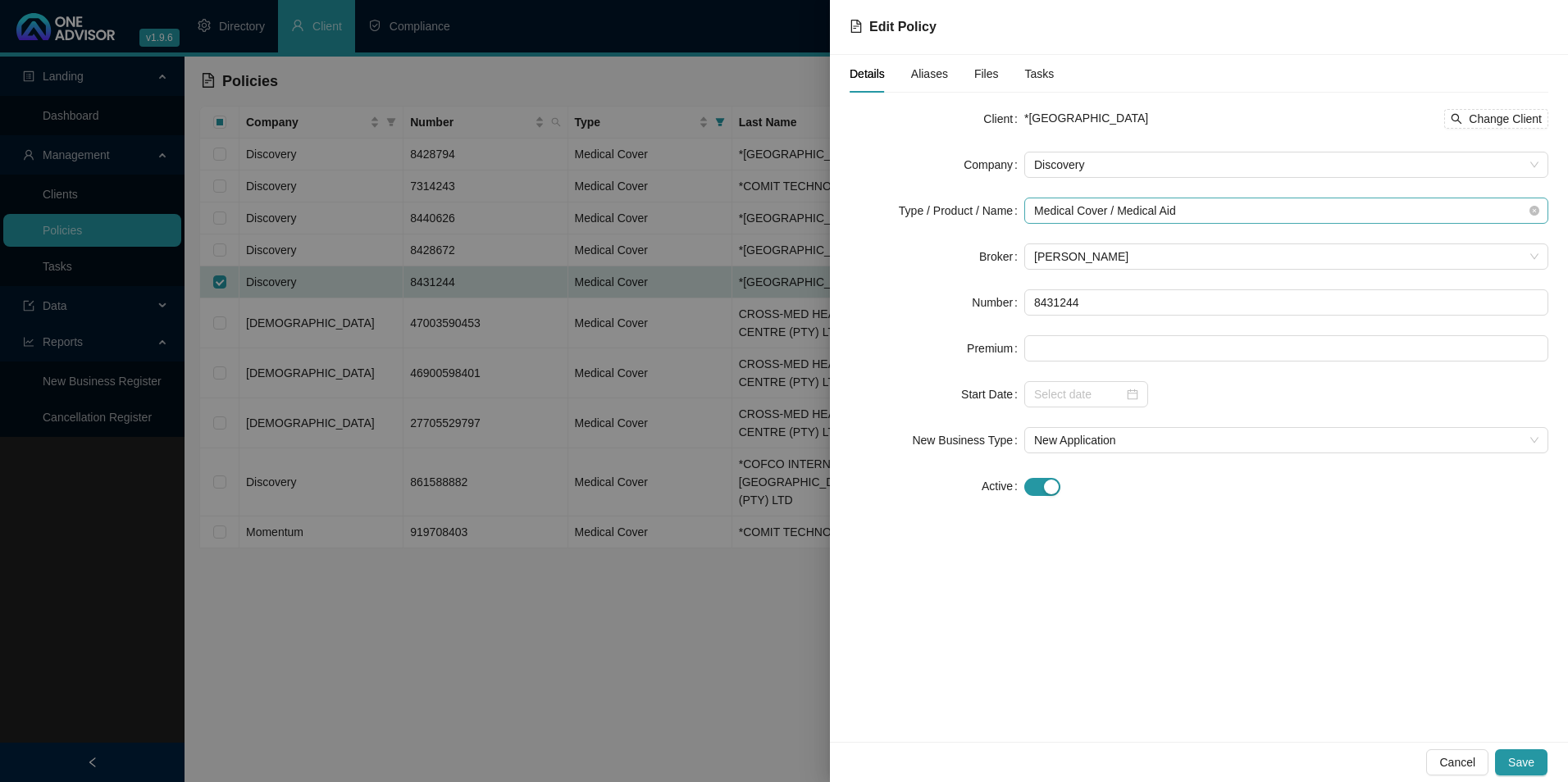
click at [1204, 211] on span "Medical Cover / Medical Aid" at bounding box center [1287, 211] width 504 height 25
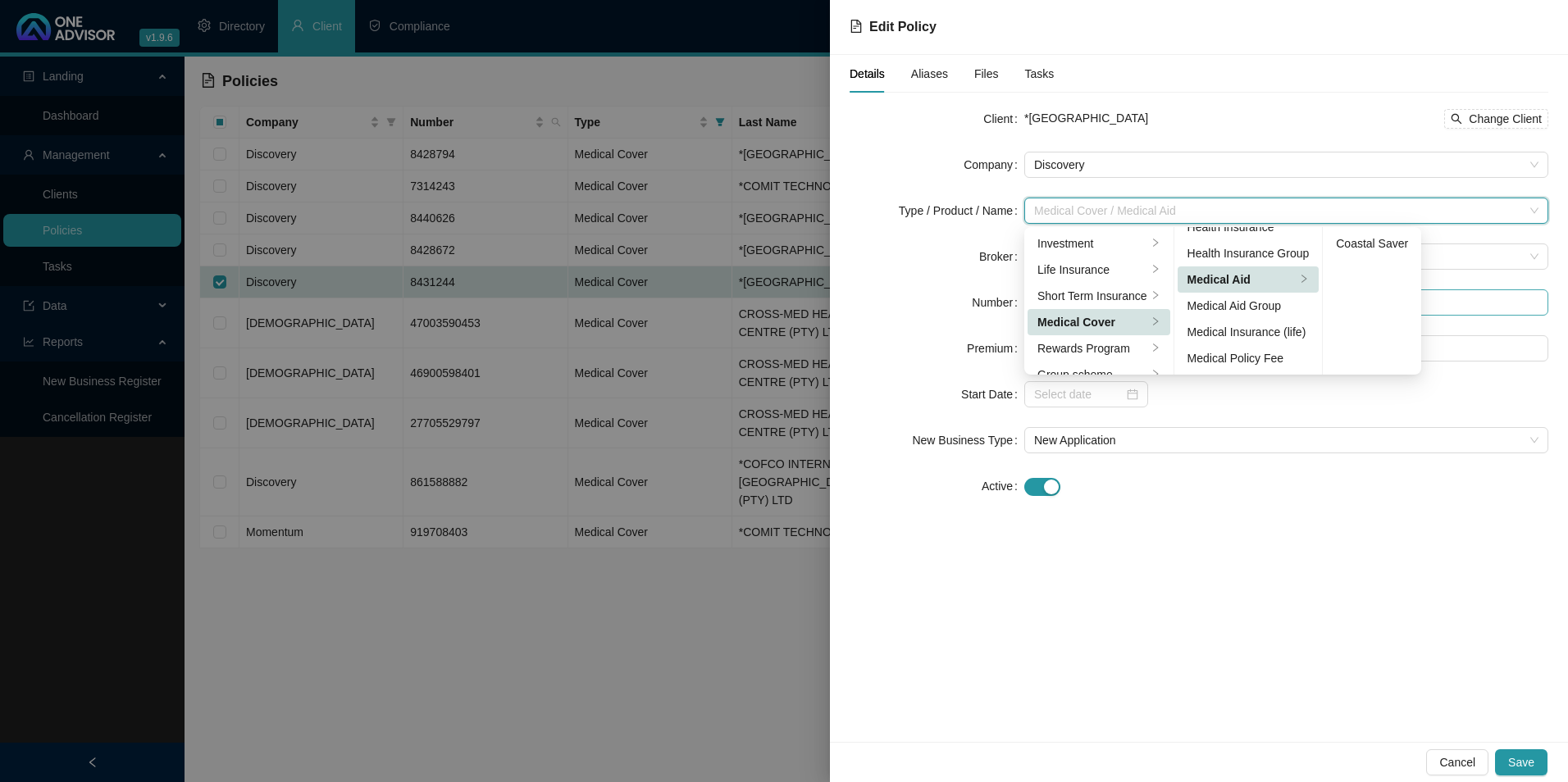
click at [1246, 304] on div "Medical Aid Group" at bounding box center [1249, 306] width 123 height 18
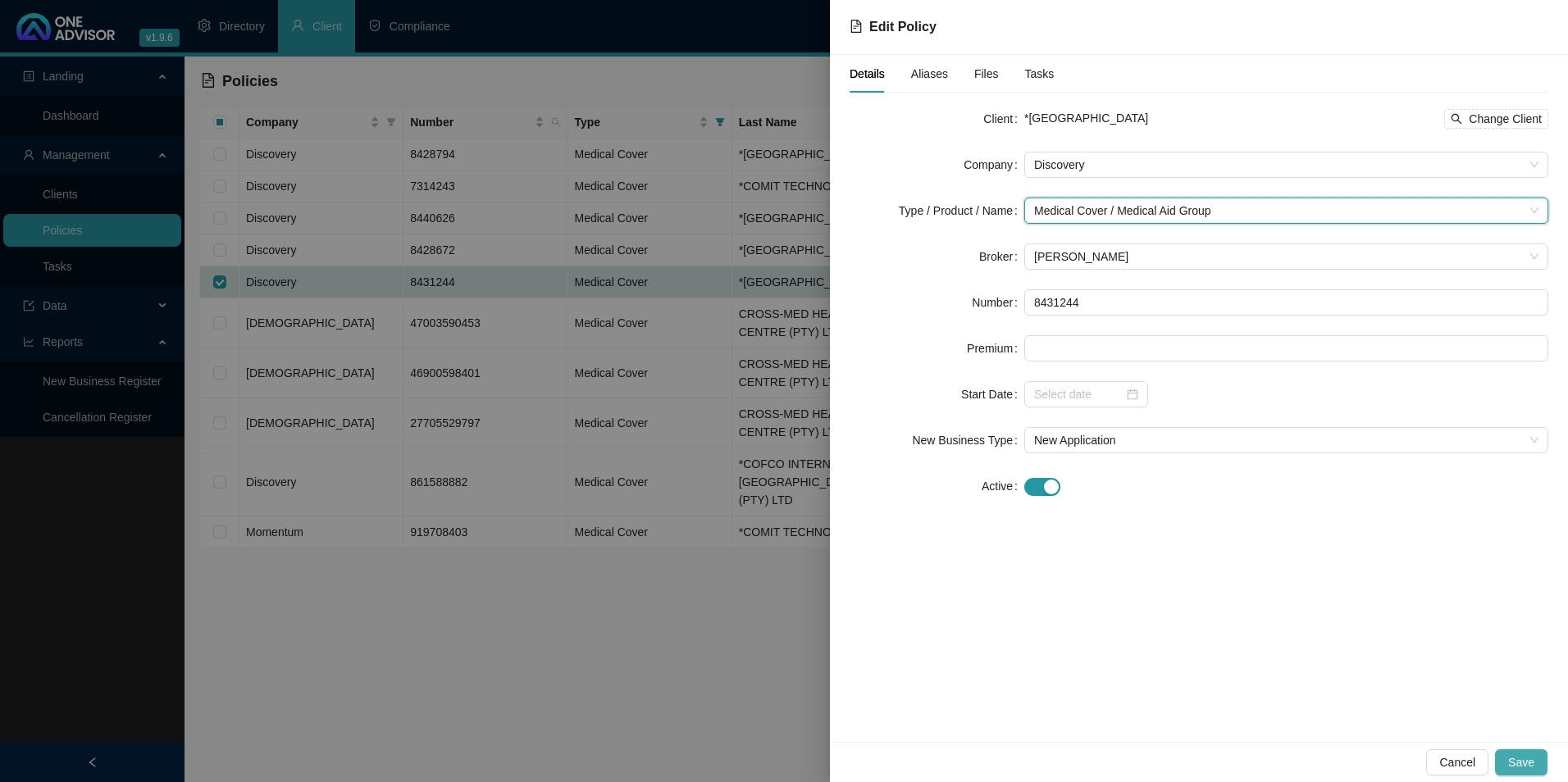
click at [1531, 765] on span "Save" at bounding box center [1522, 763] width 26 height 18
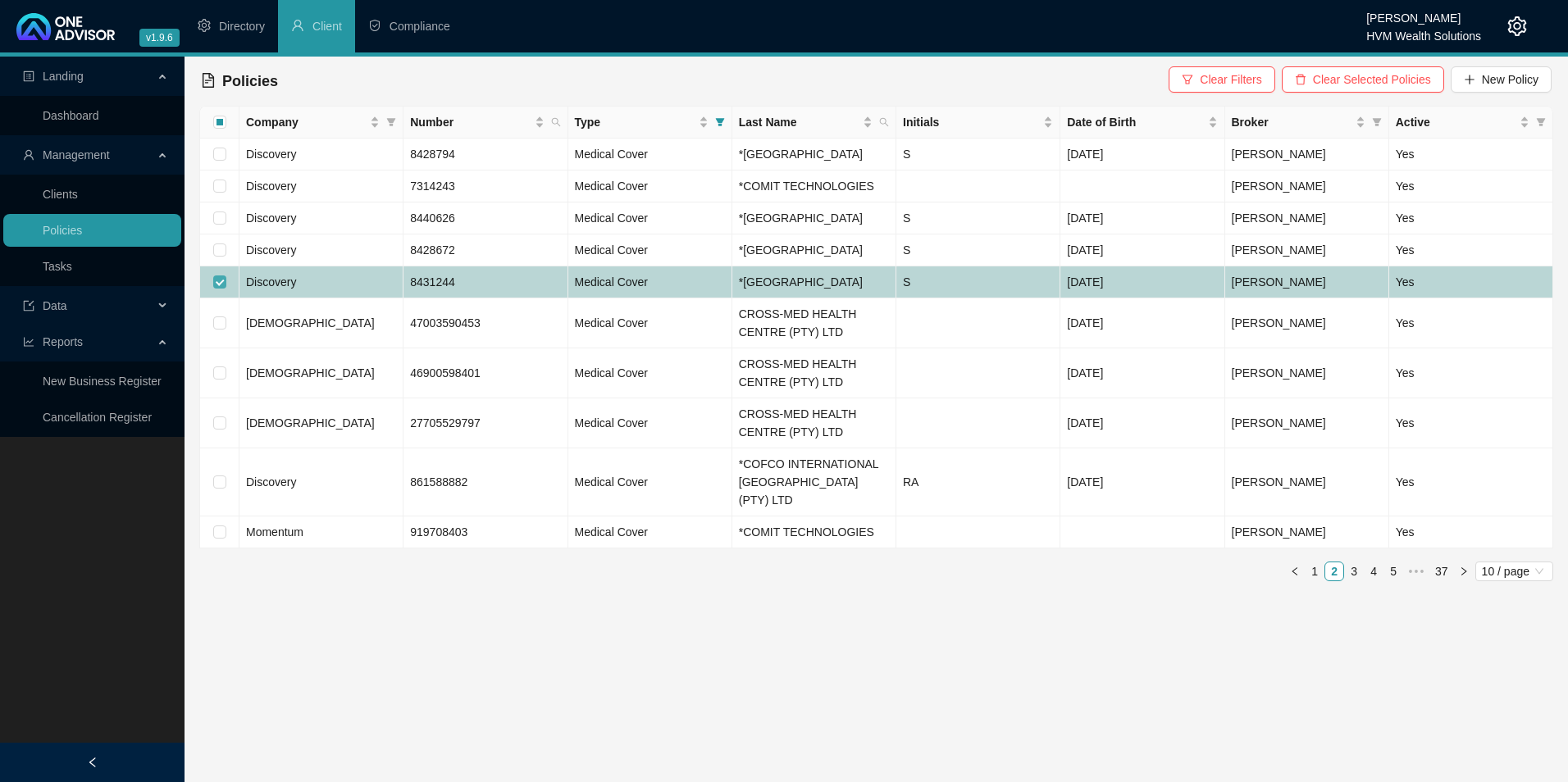
click at [217, 288] on input "checkbox" at bounding box center [220, 282] width 13 height 13
checkbox input "false"
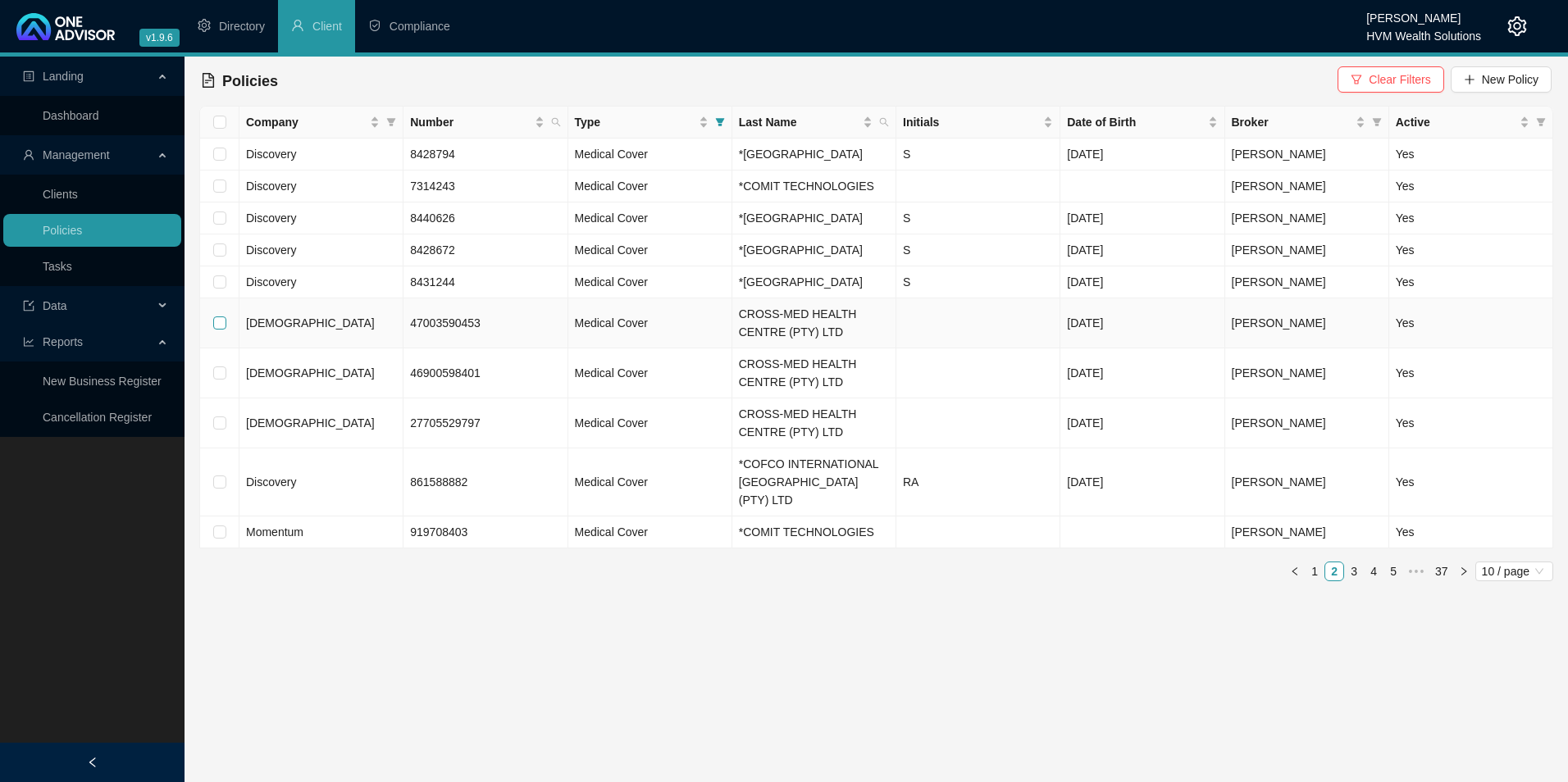
click at [215, 330] on input "checkbox" at bounding box center [220, 323] width 13 height 13
checkbox input "true"
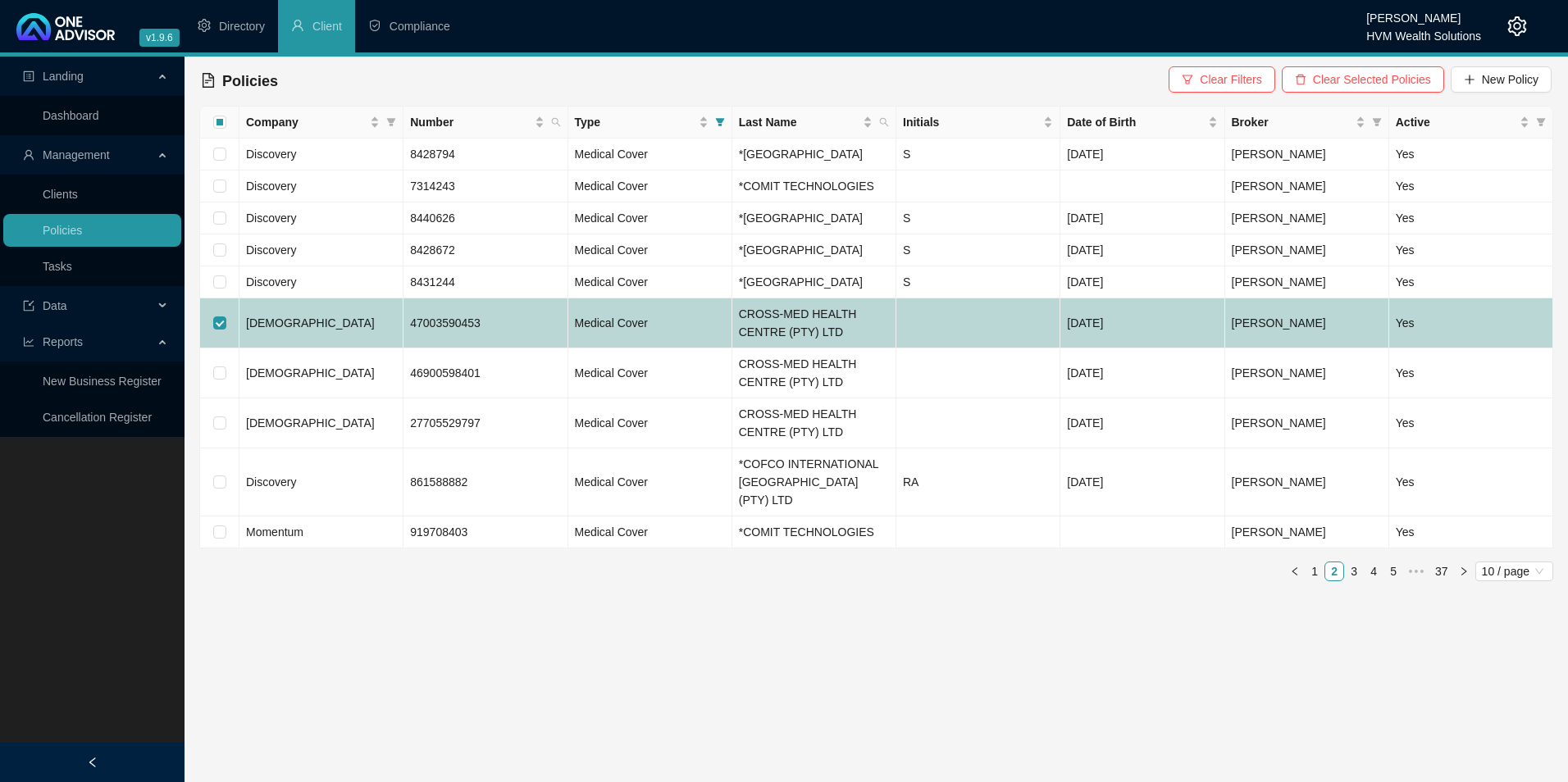
click at [347, 348] on td "[DEMOGRAPHIC_DATA]" at bounding box center [322, 324] width 164 height 50
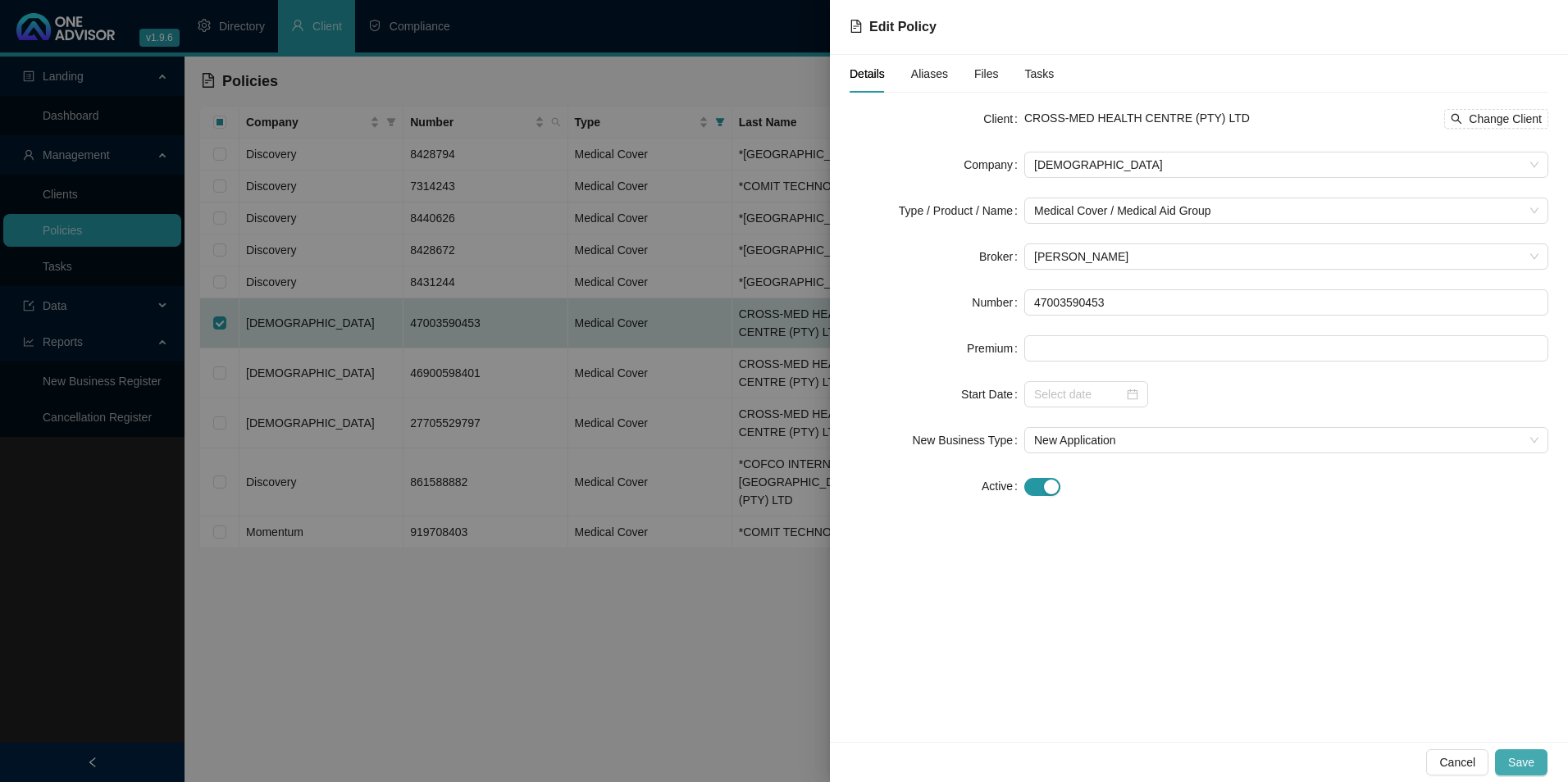
click at [1536, 761] on button "Save" at bounding box center [1522, 763] width 53 height 26
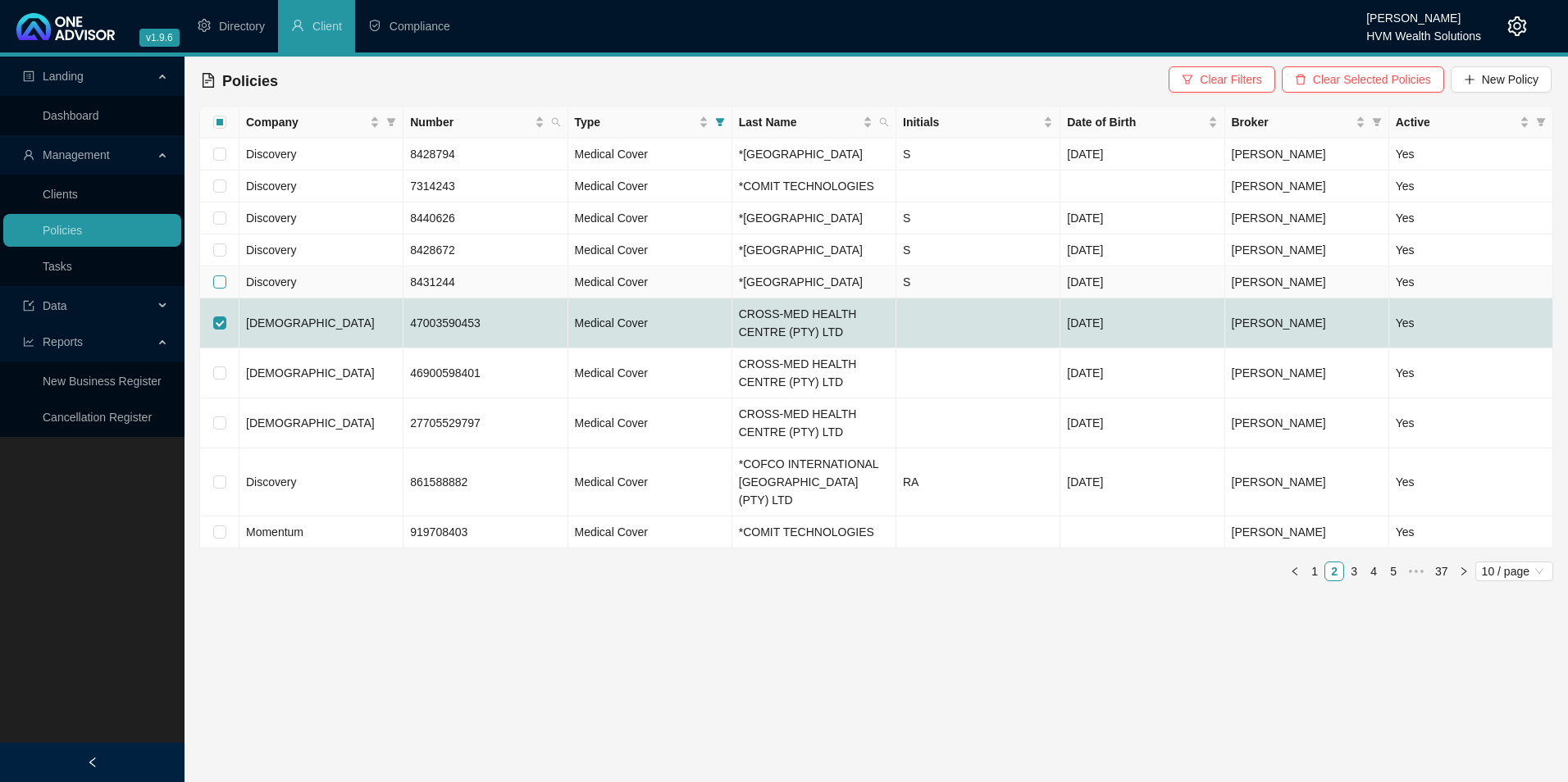
click at [219, 288] on input "checkbox" at bounding box center [220, 282] width 13 height 13
checkbox input "true"
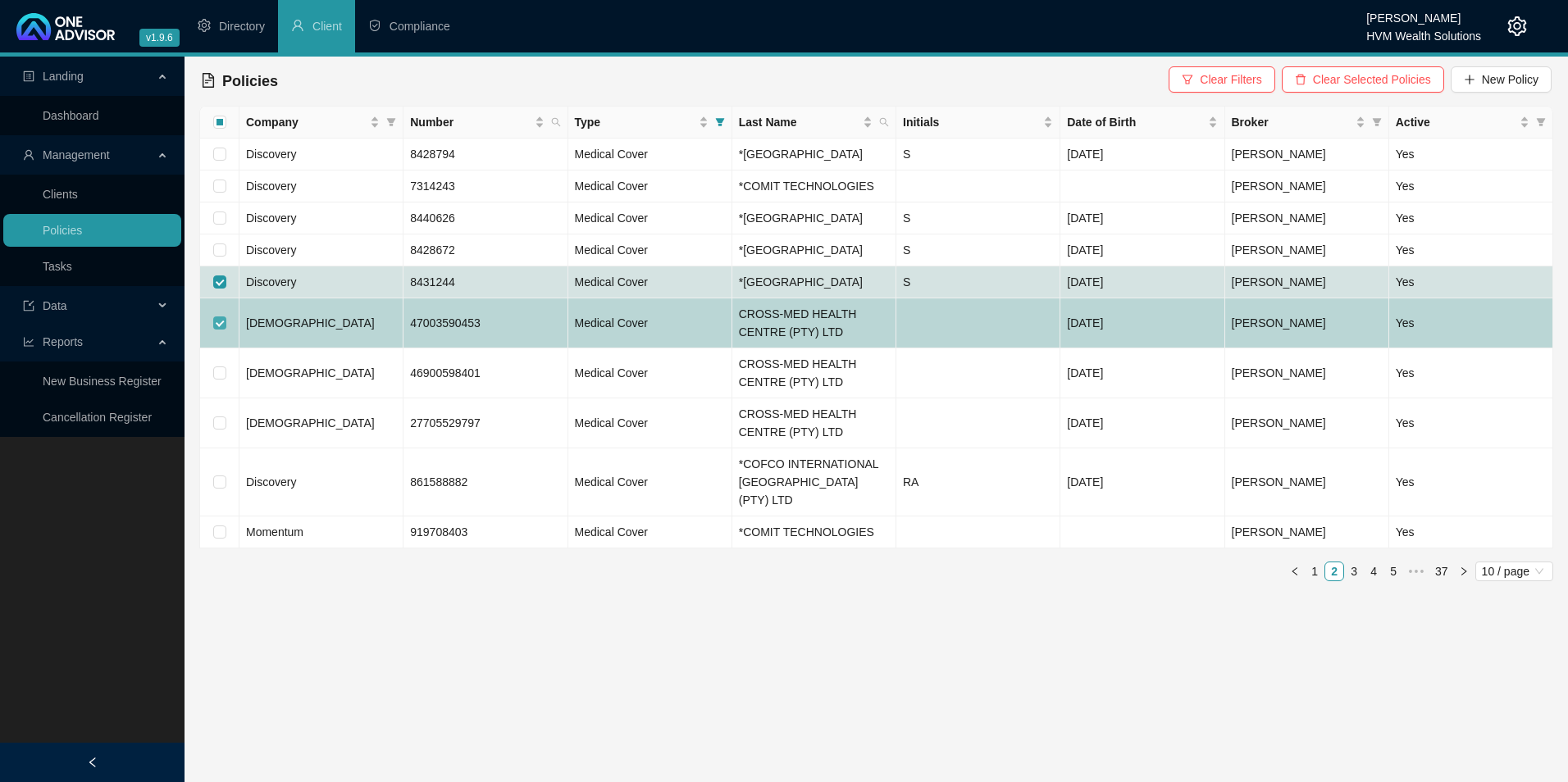
click at [219, 330] on input "checkbox" at bounding box center [220, 323] width 13 height 13
checkbox input "false"
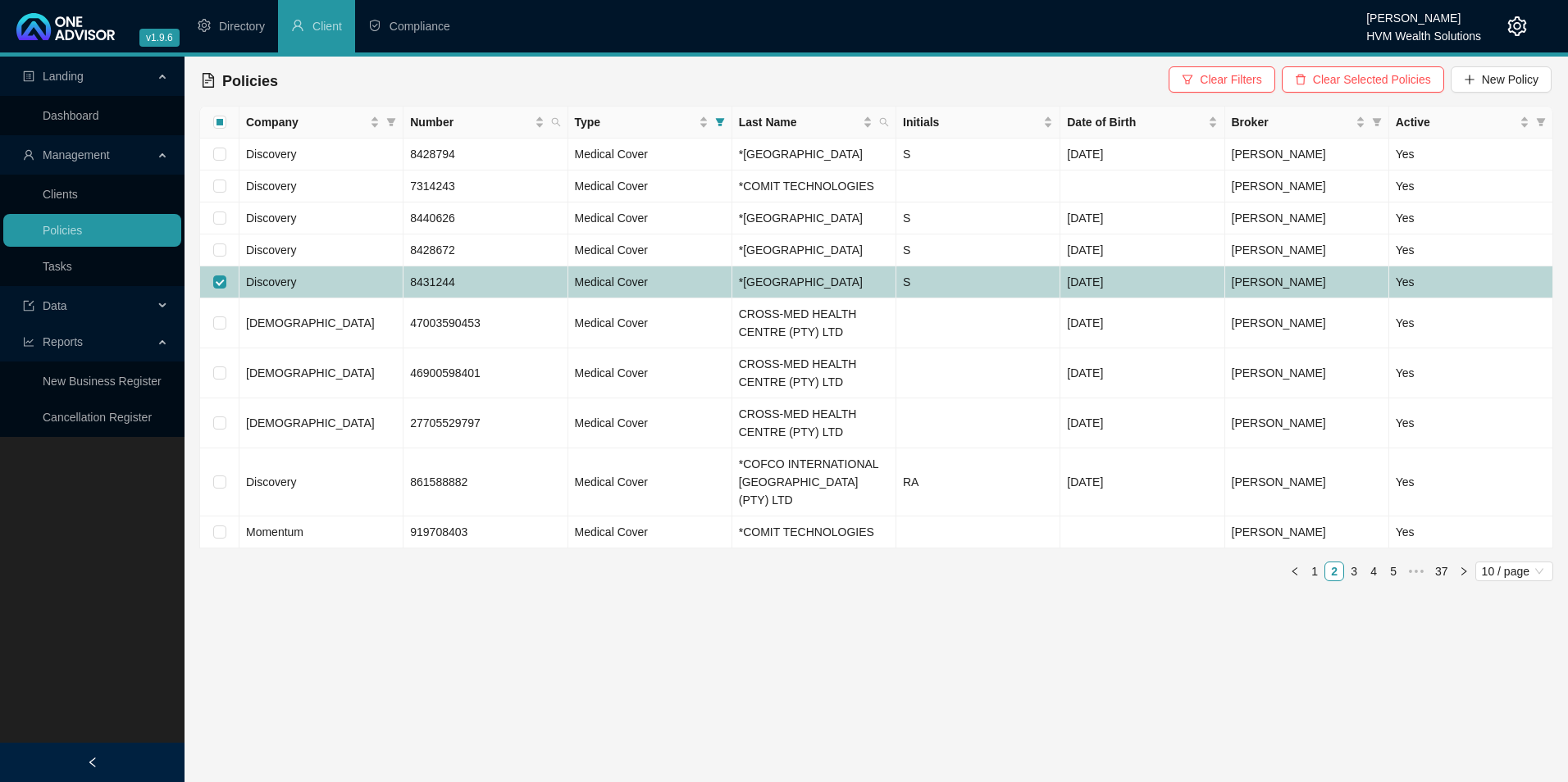
click at [319, 299] on td "Discovery" at bounding box center [322, 282] width 164 height 32
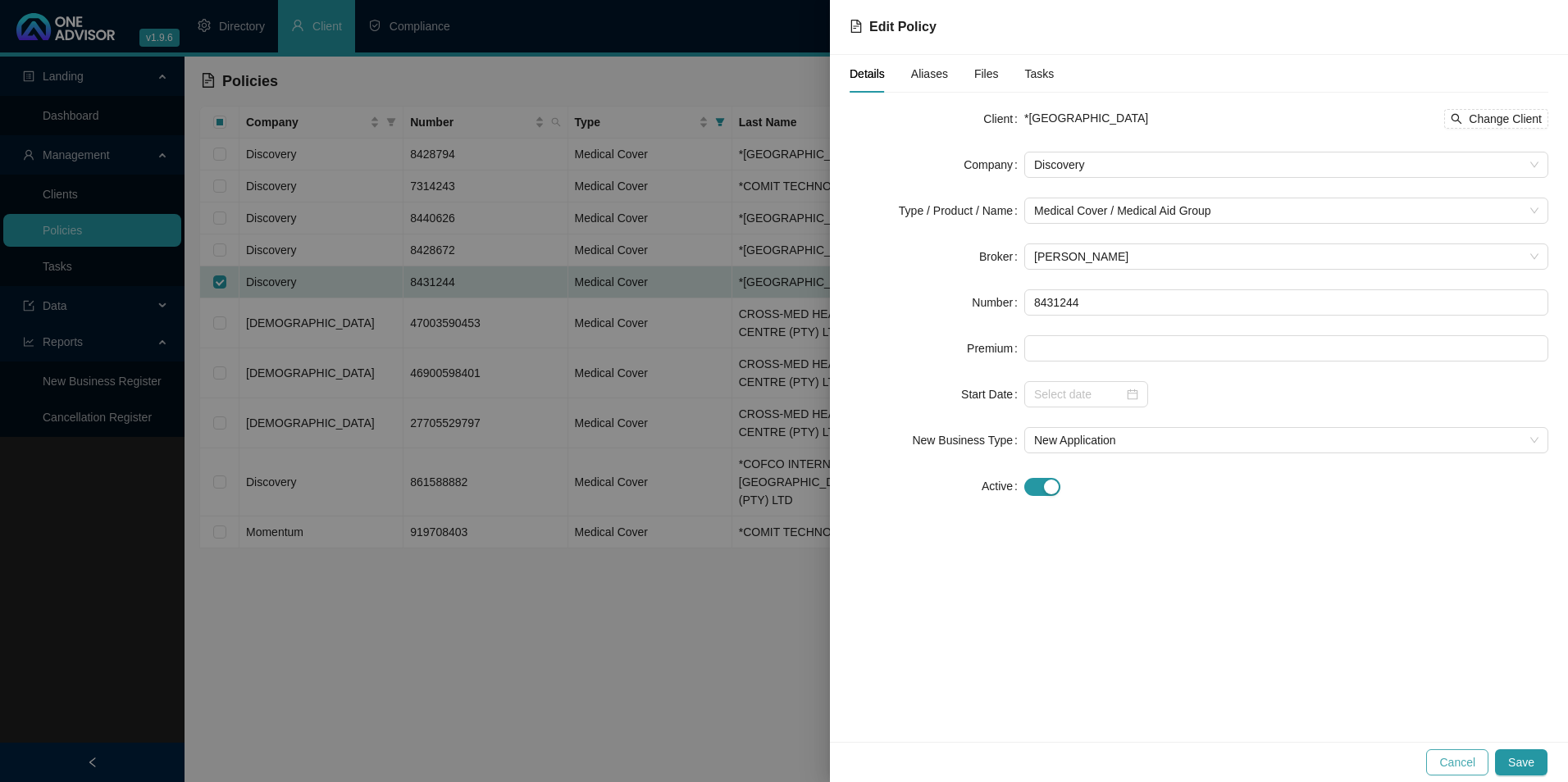
click at [1473, 758] on span "Cancel" at bounding box center [1457, 763] width 36 height 18
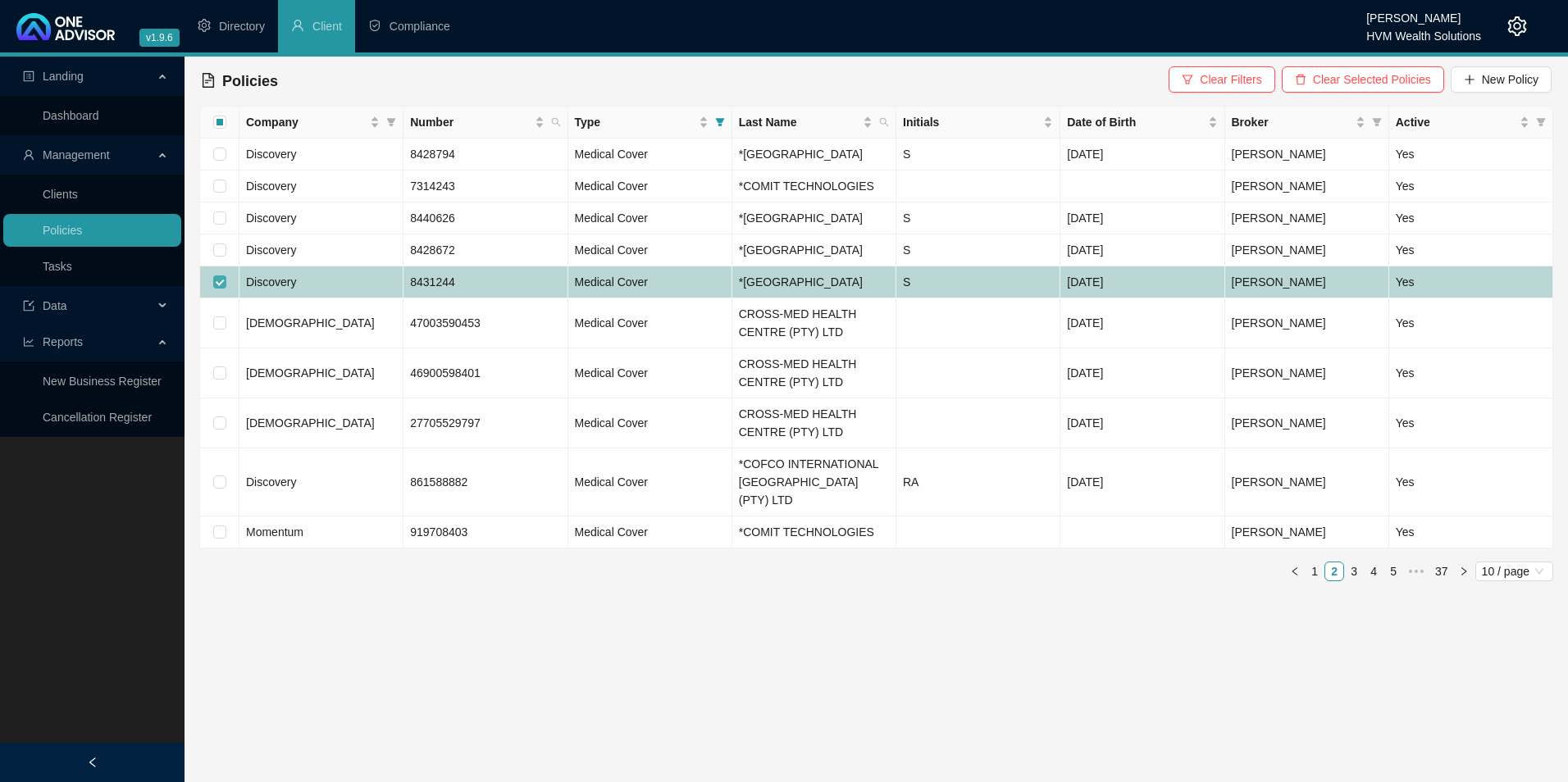
click at [221, 288] on input "checkbox" at bounding box center [220, 282] width 13 height 13
checkbox input "false"
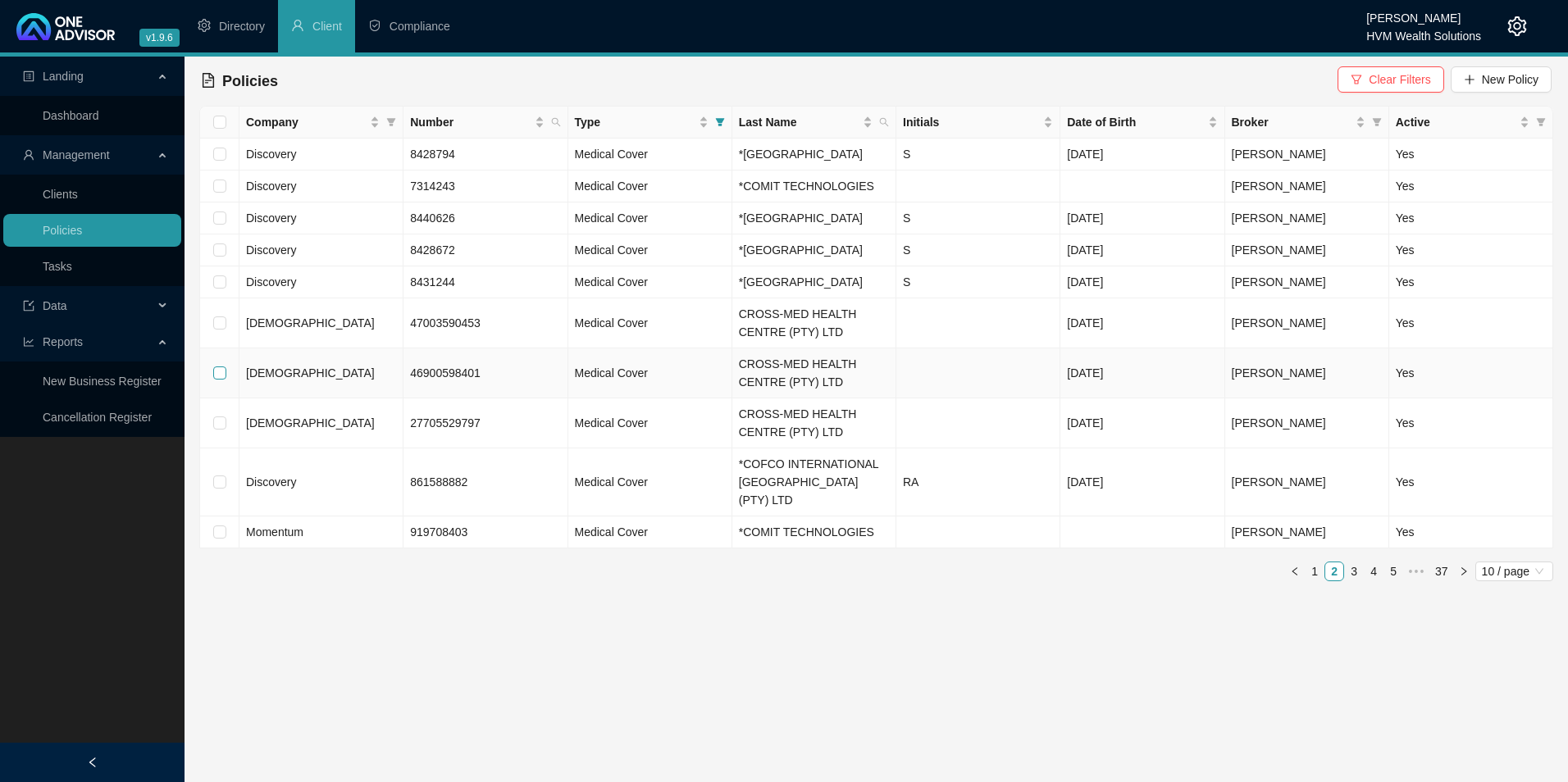
click at [220, 380] on input "checkbox" at bounding box center [220, 373] width 13 height 13
checkbox input "true"
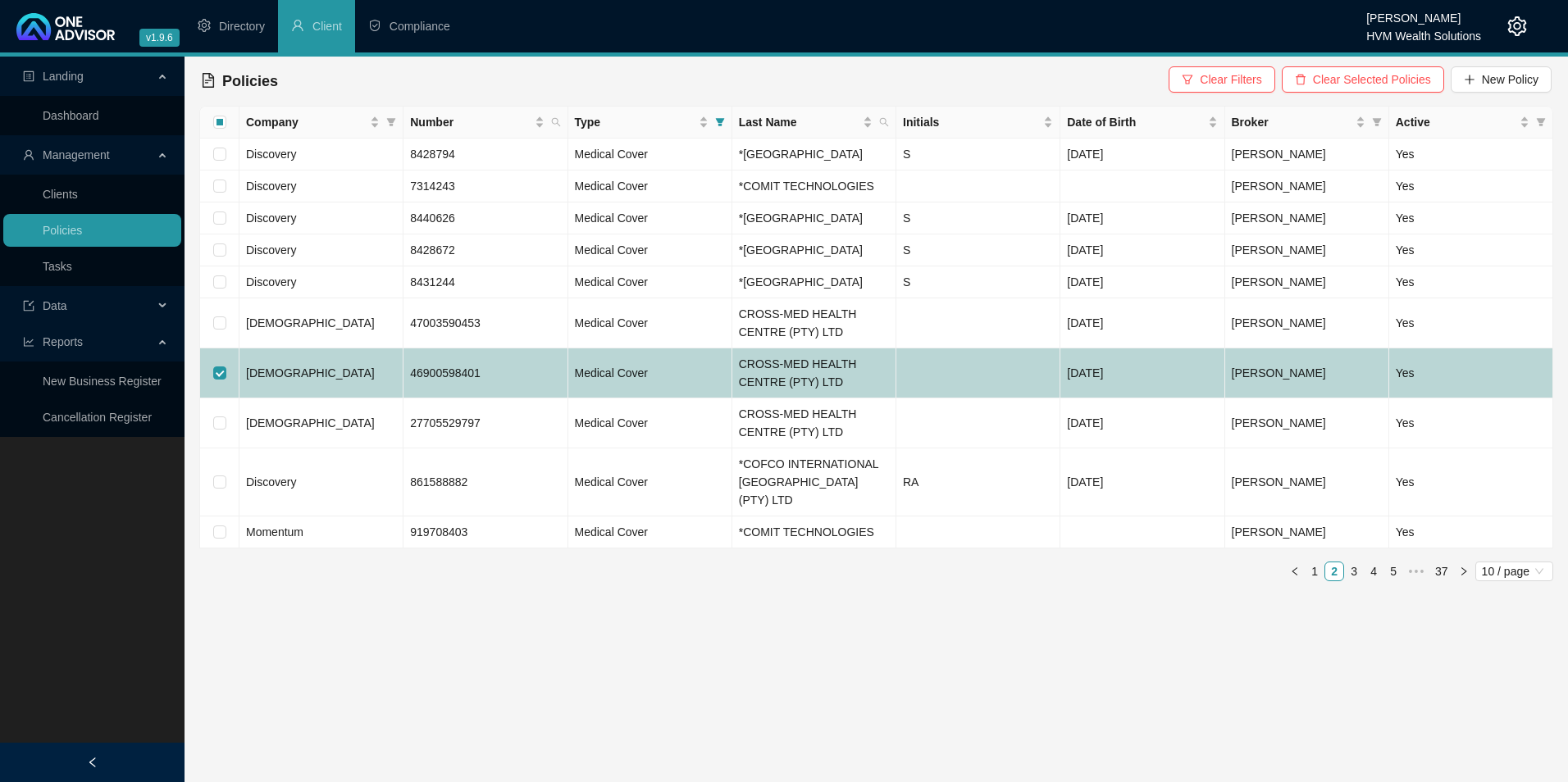
click at [362, 398] on td "[DEMOGRAPHIC_DATA]" at bounding box center [322, 373] width 164 height 50
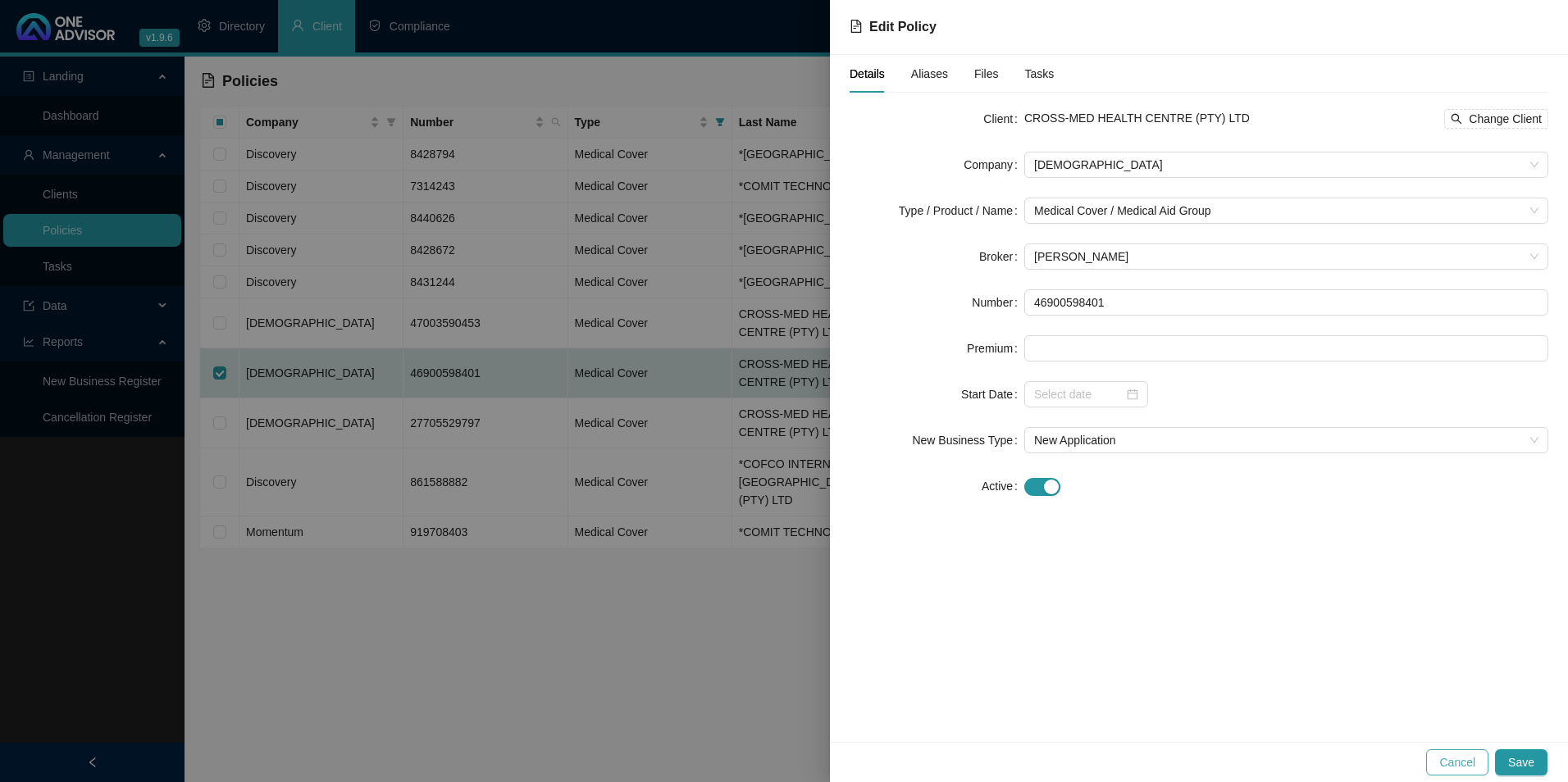
click at [1462, 759] on span "Cancel" at bounding box center [1457, 763] width 36 height 18
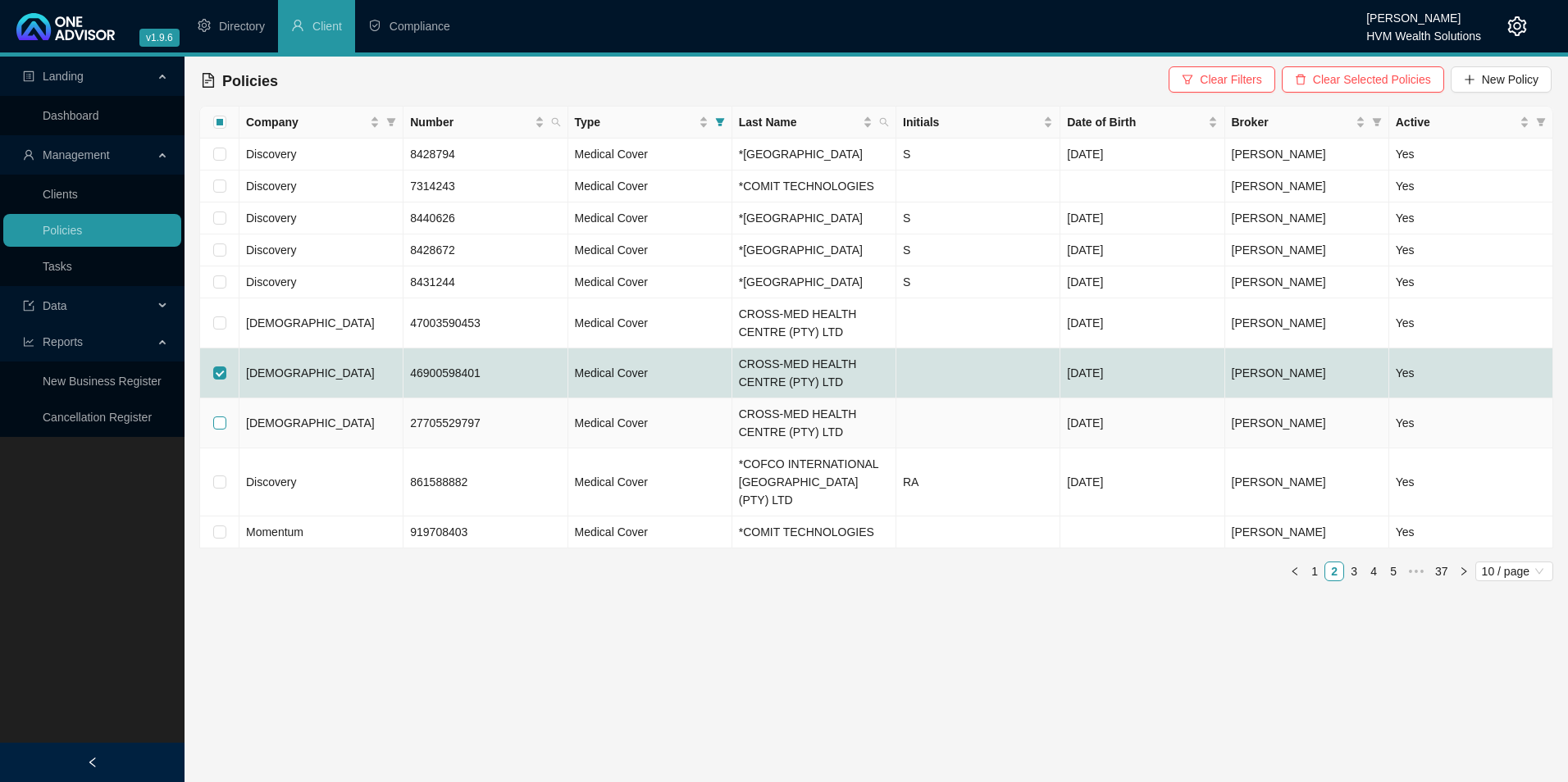
click at [221, 429] on input "checkbox" at bounding box center [220, 423] width 13 height 13
checkbox input "true"
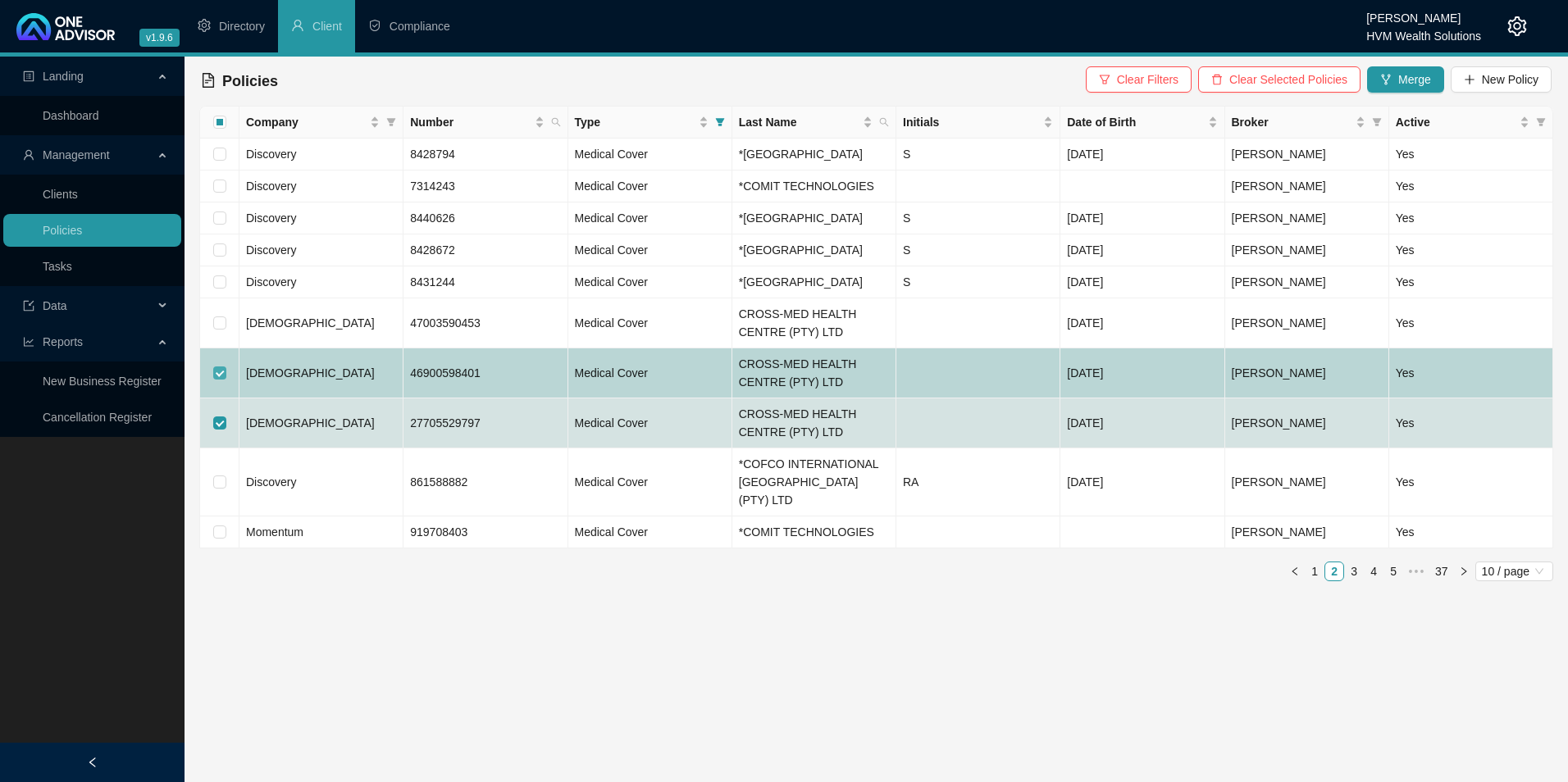
click at [220, 380] on input "checkbox" at bounding box center [220, 373] width 13 height 13
checkbox input "false"
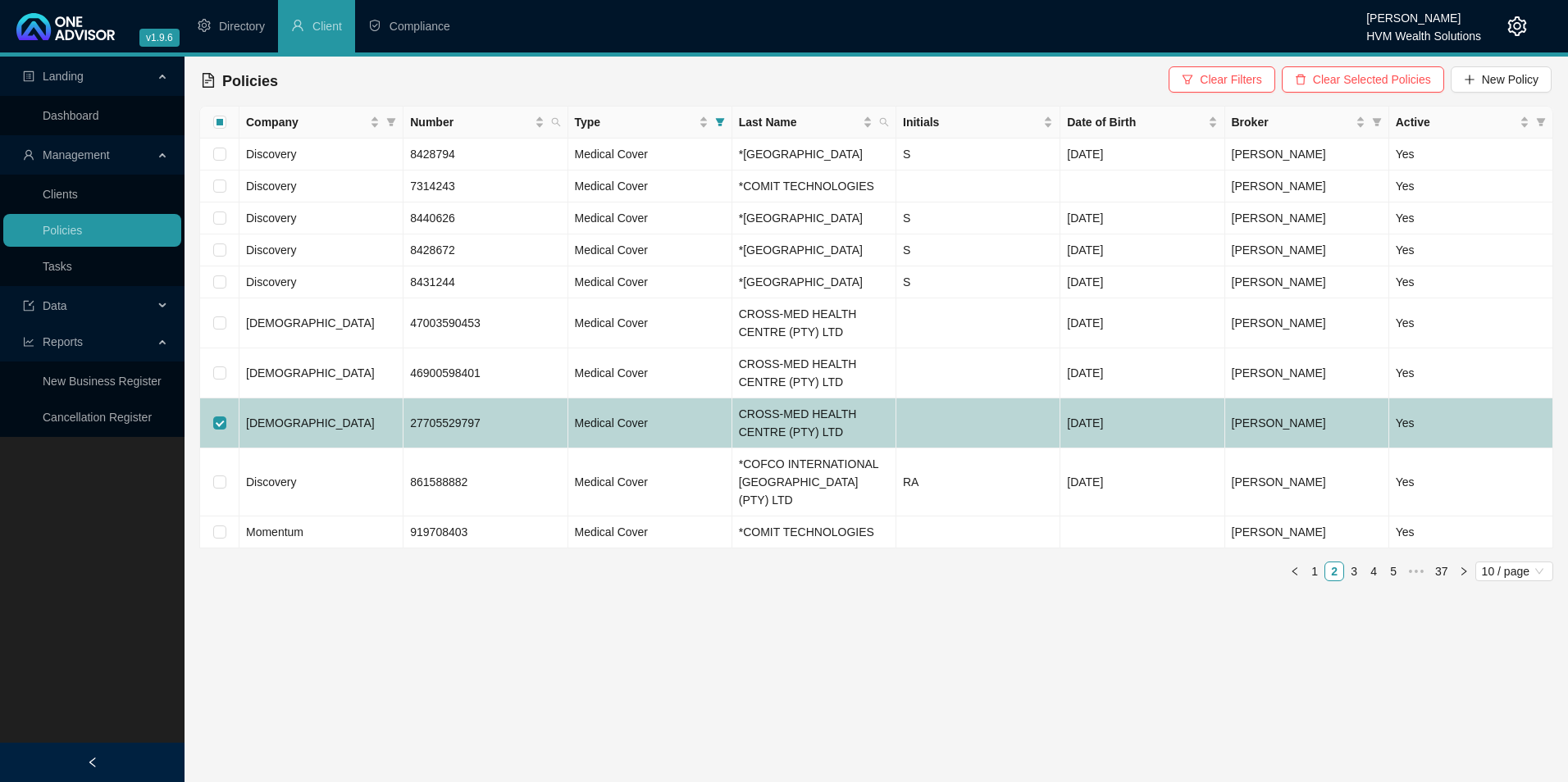
click at [343, 449] on td "[DEMOGRAPHIC_DATA]" at bounding box center [322, 423] width 164 height 50
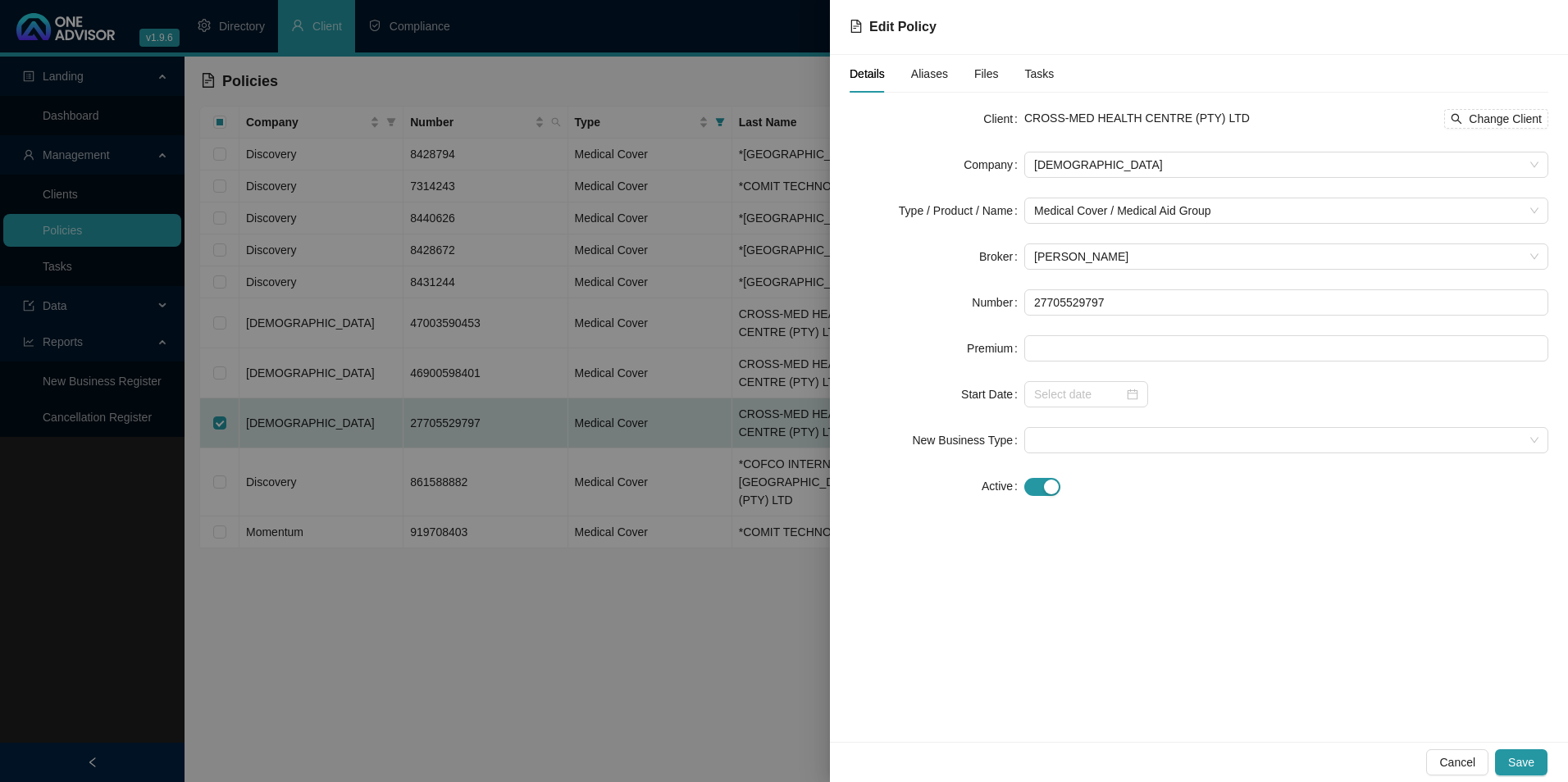
click at [1466, 780] on div "Cancel Save" at bounding box center [1198, 763] width 738 height 41
click at [1459, 769] on span "Cancel" at bounding box center [1457, 763] width 36 height 18
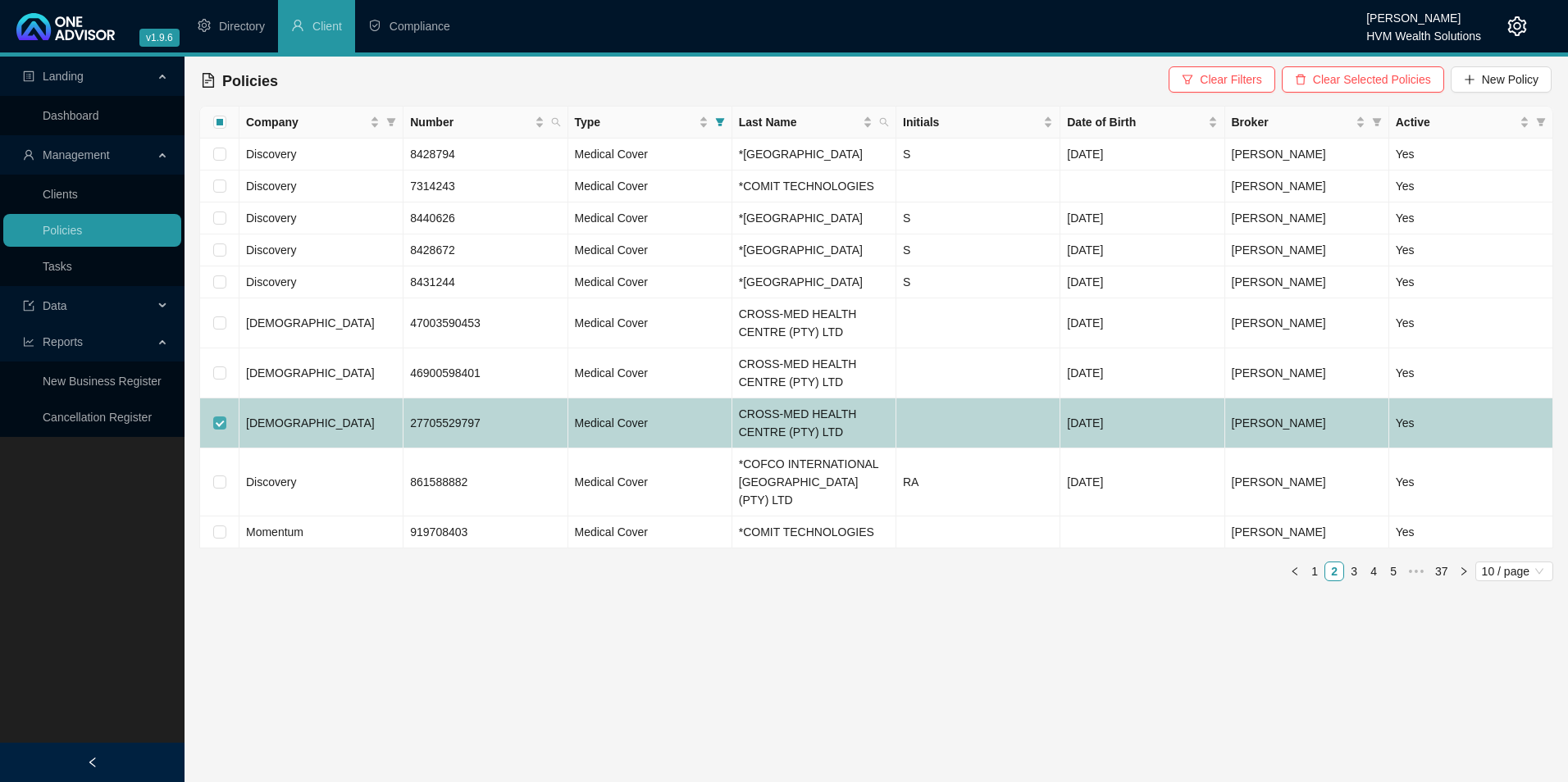
click at [215, 429] on input "checkbox" at bounding box center [220, 423] width 13 height 13
checkbox input "false"
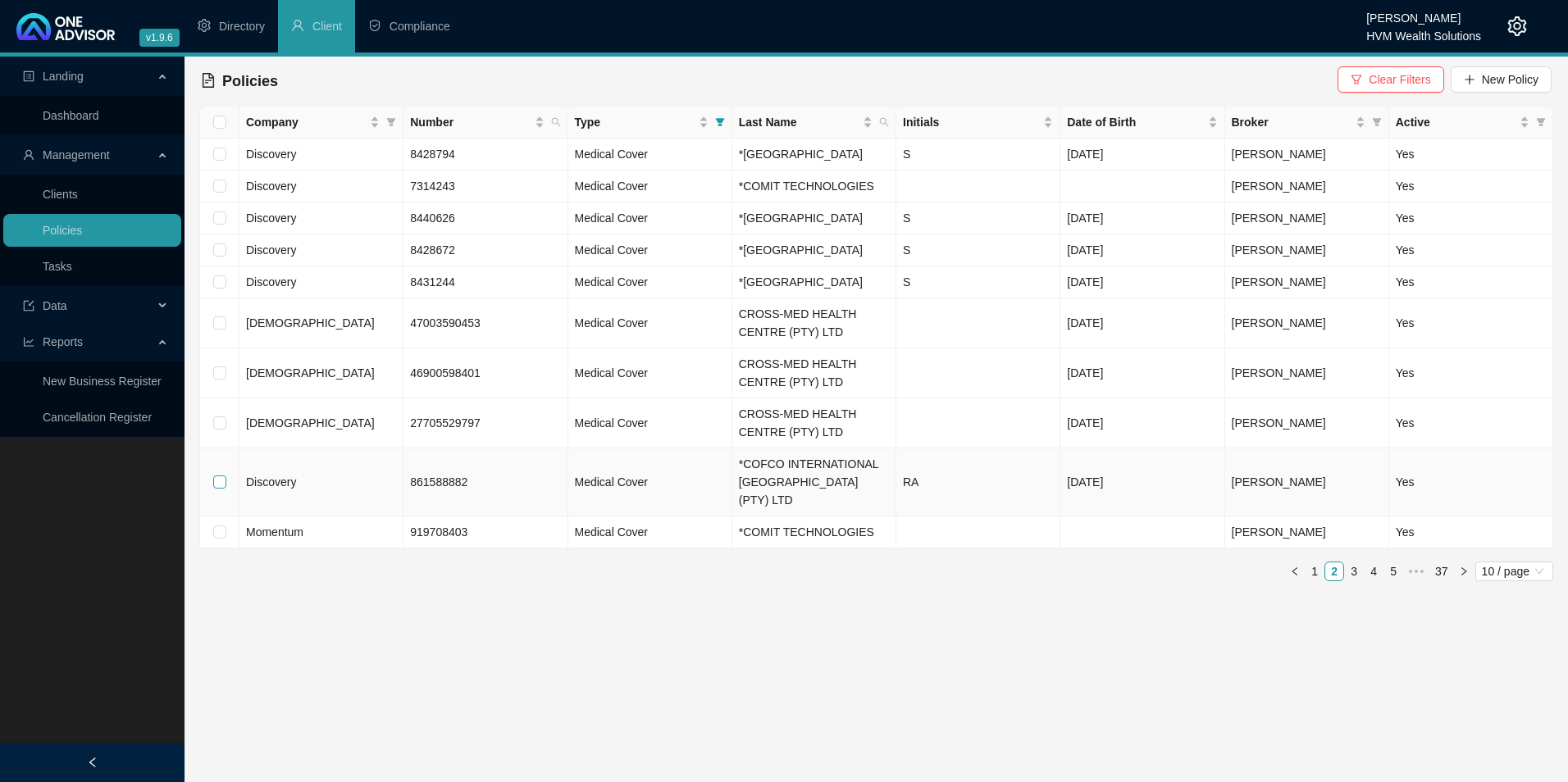
click at [217, 488] on input "checkbox" at bounding box center [220, 481] width 13 height 13
checkbox input "true"
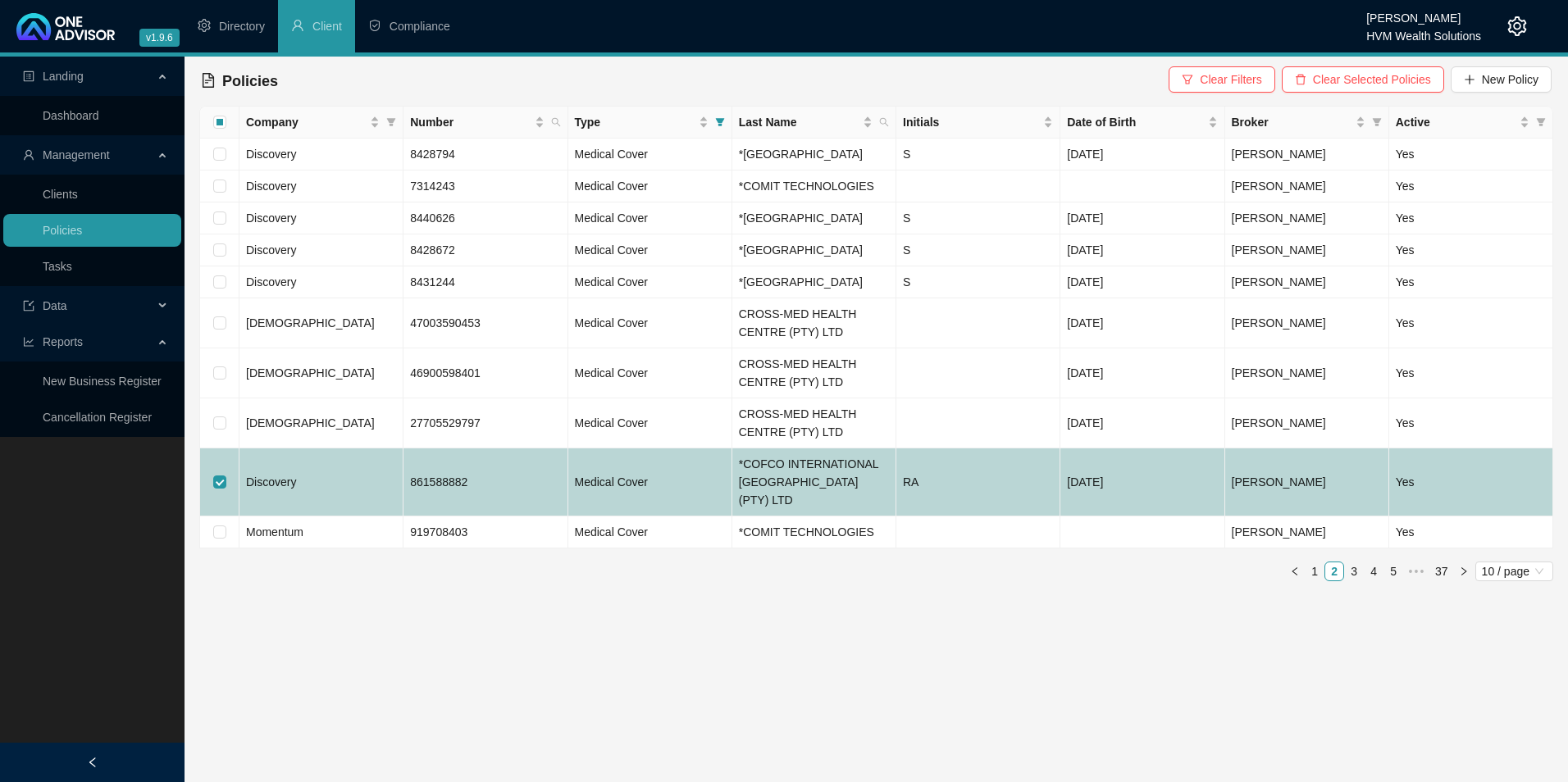
click at [344, 517] on td "Discovery" at bounding box center [322, 482] width 164 height 68
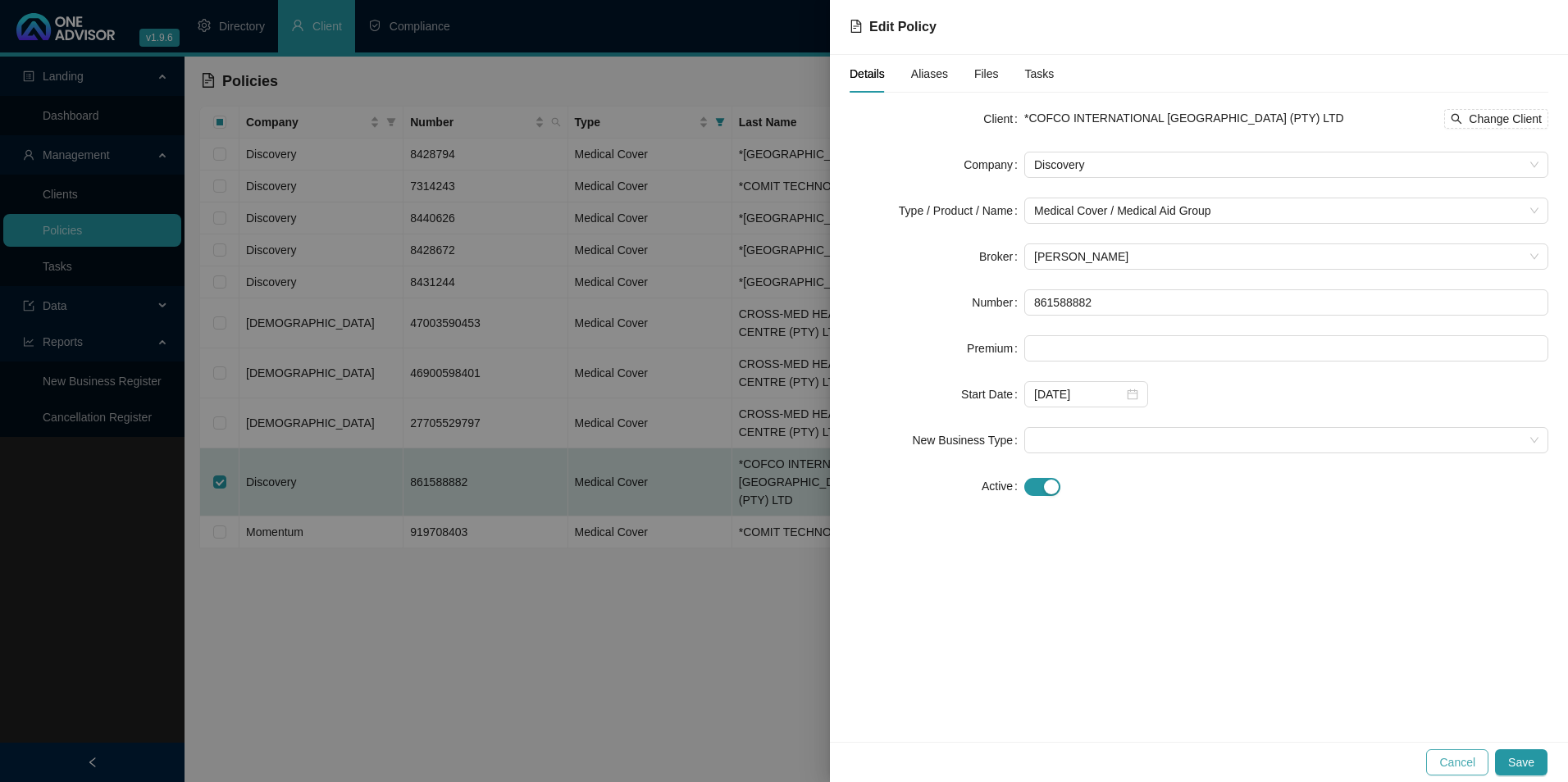
click at [1450, 764] on span "Cancel" at bounding box center [1457, 763] width 36 height 18
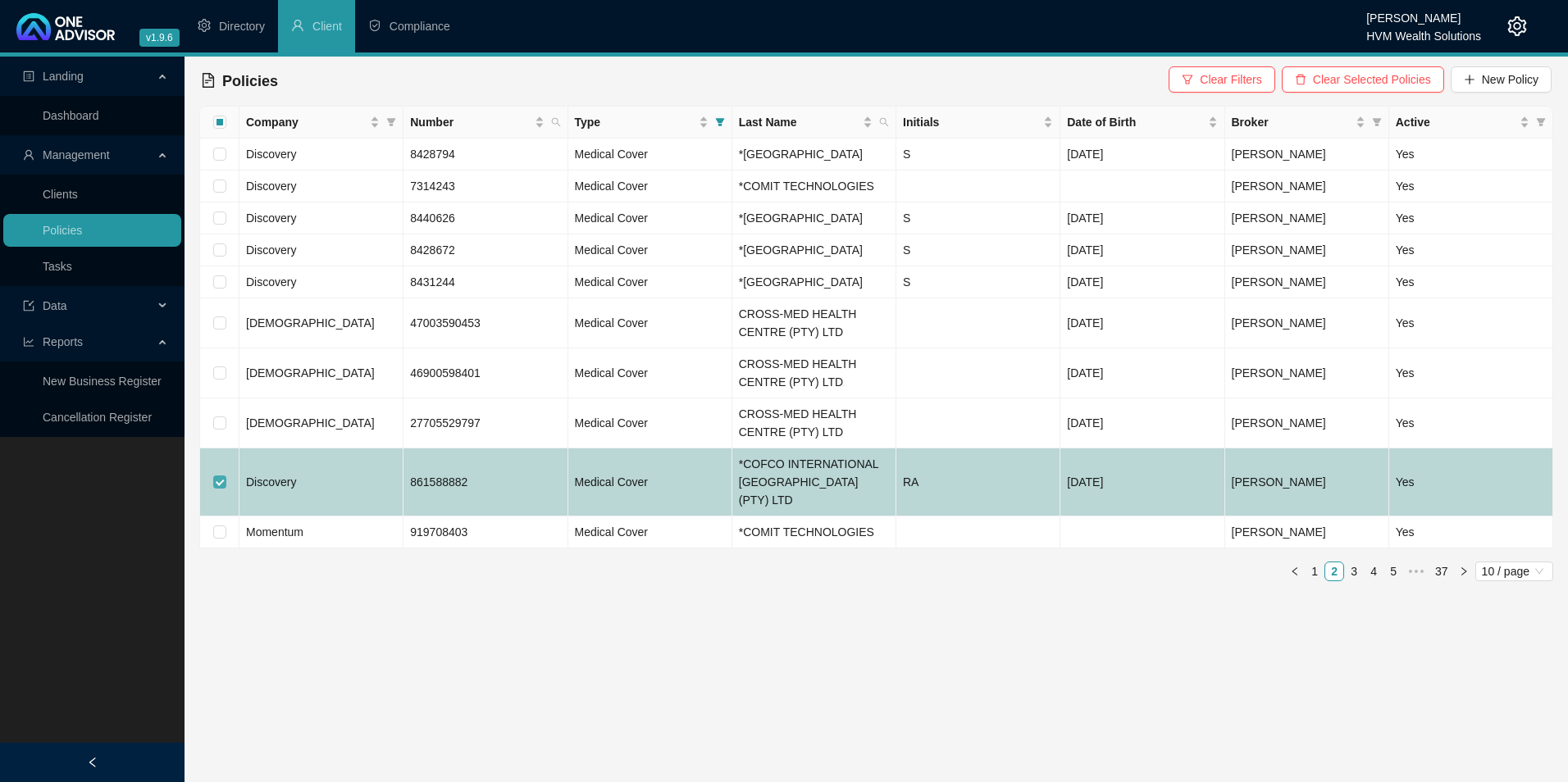
click at [222, 488] on input "checkbox" at bounding box center [220, 481] width 13 height 13
checkbox input "false"
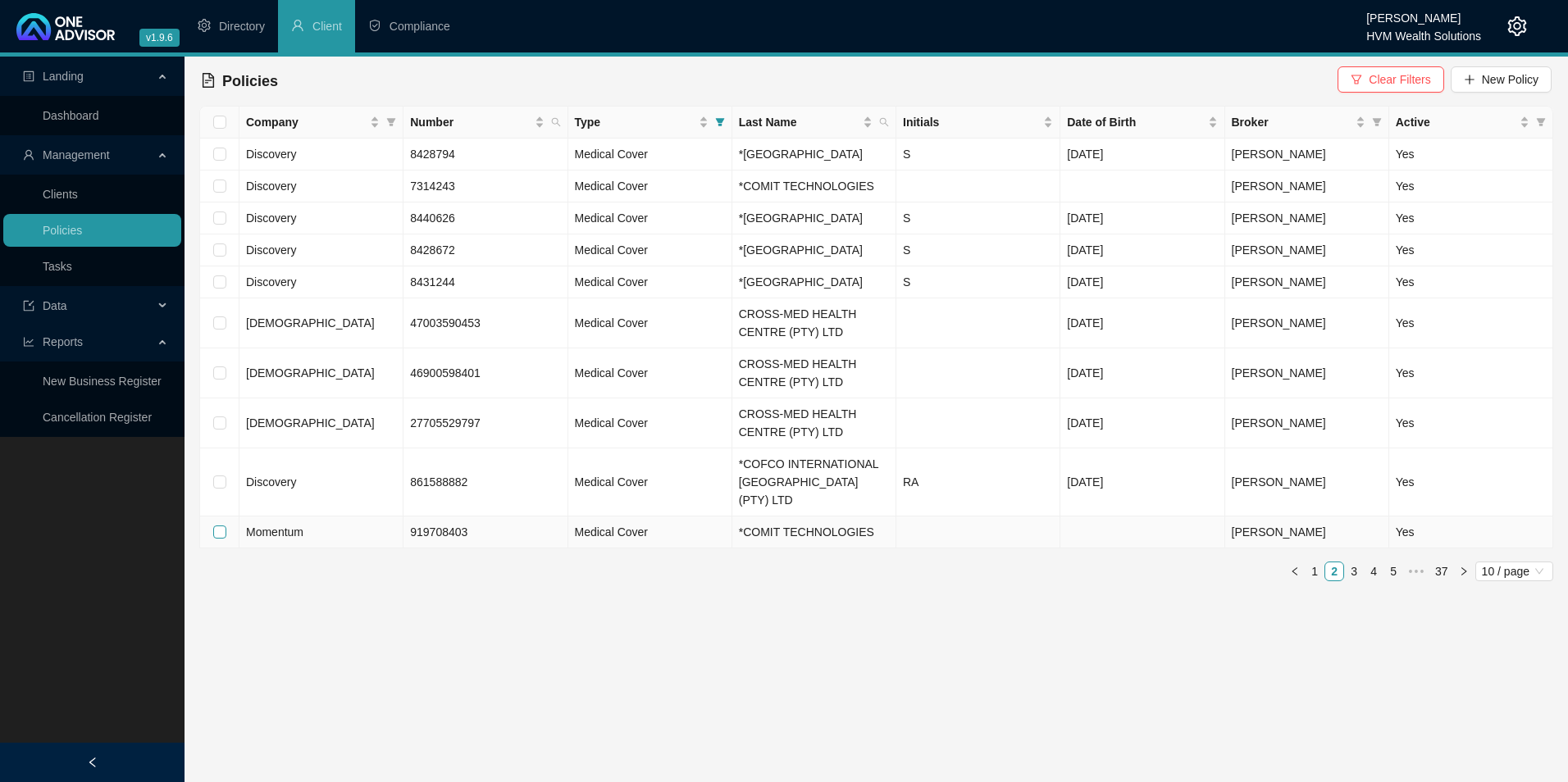
click at [219, 539] on input "checkbox" at bounding box center [220, 532] width 13 height 13
checkbox input "true"
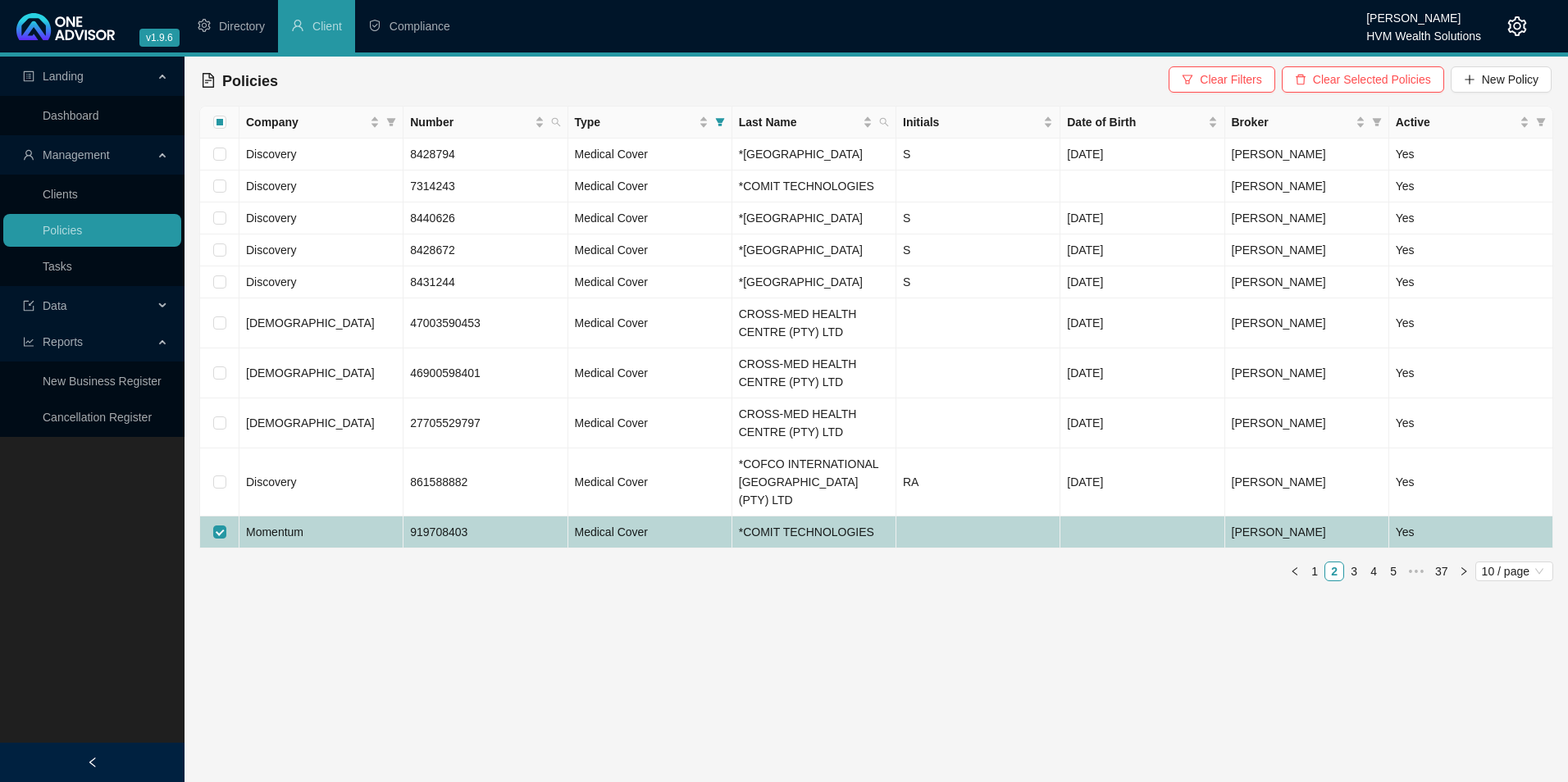
click at [340, 548] on td "Momentum" at bounding box center [322, 533] width 164 height 32
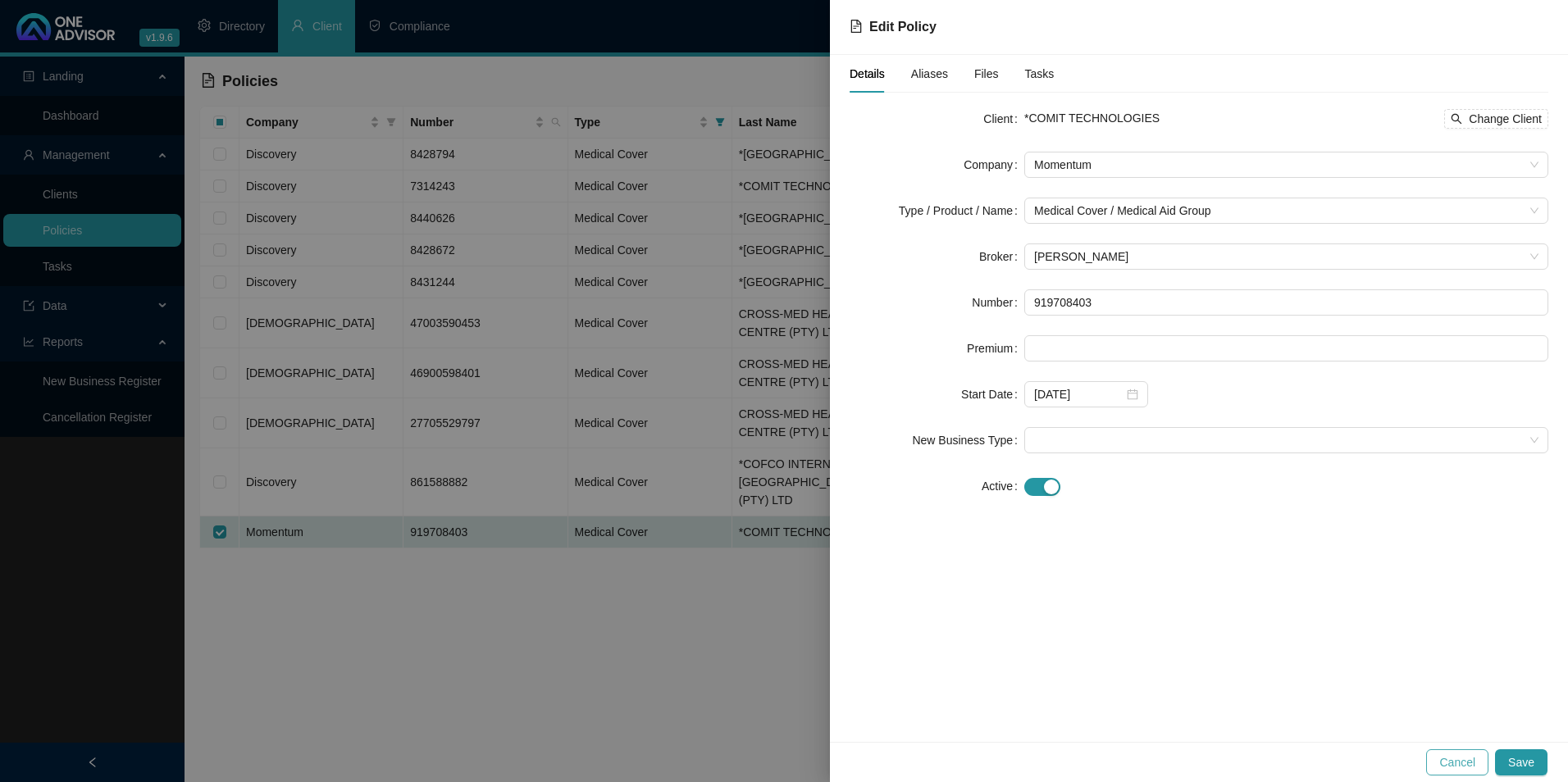
click at [1454, 756] on span "Cancel" at bounding box center [1457, 763] width 36 height 18
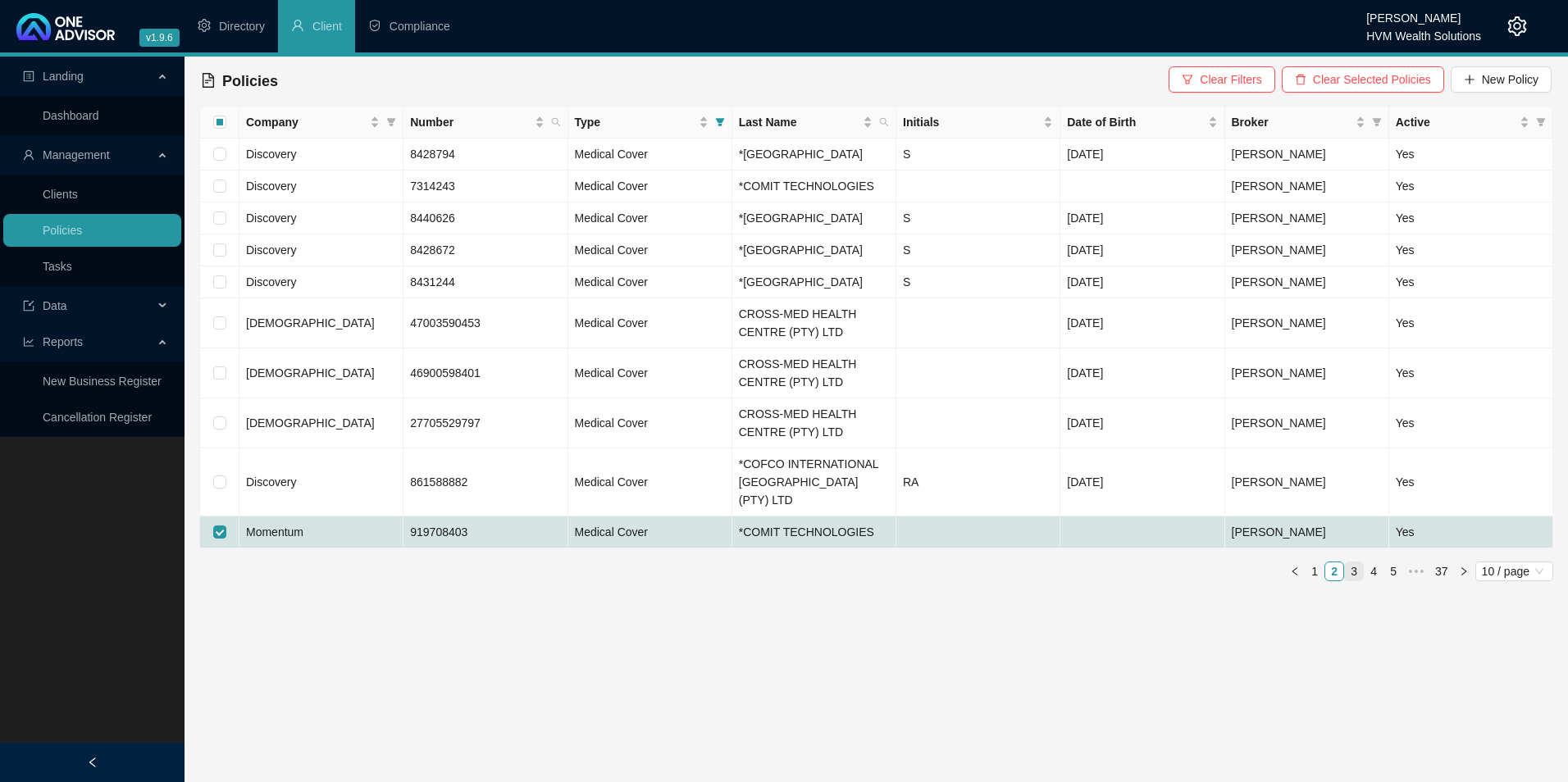
click at [1351, 581] on link "3" at bounding box center [1354, 571] width 18 height 18
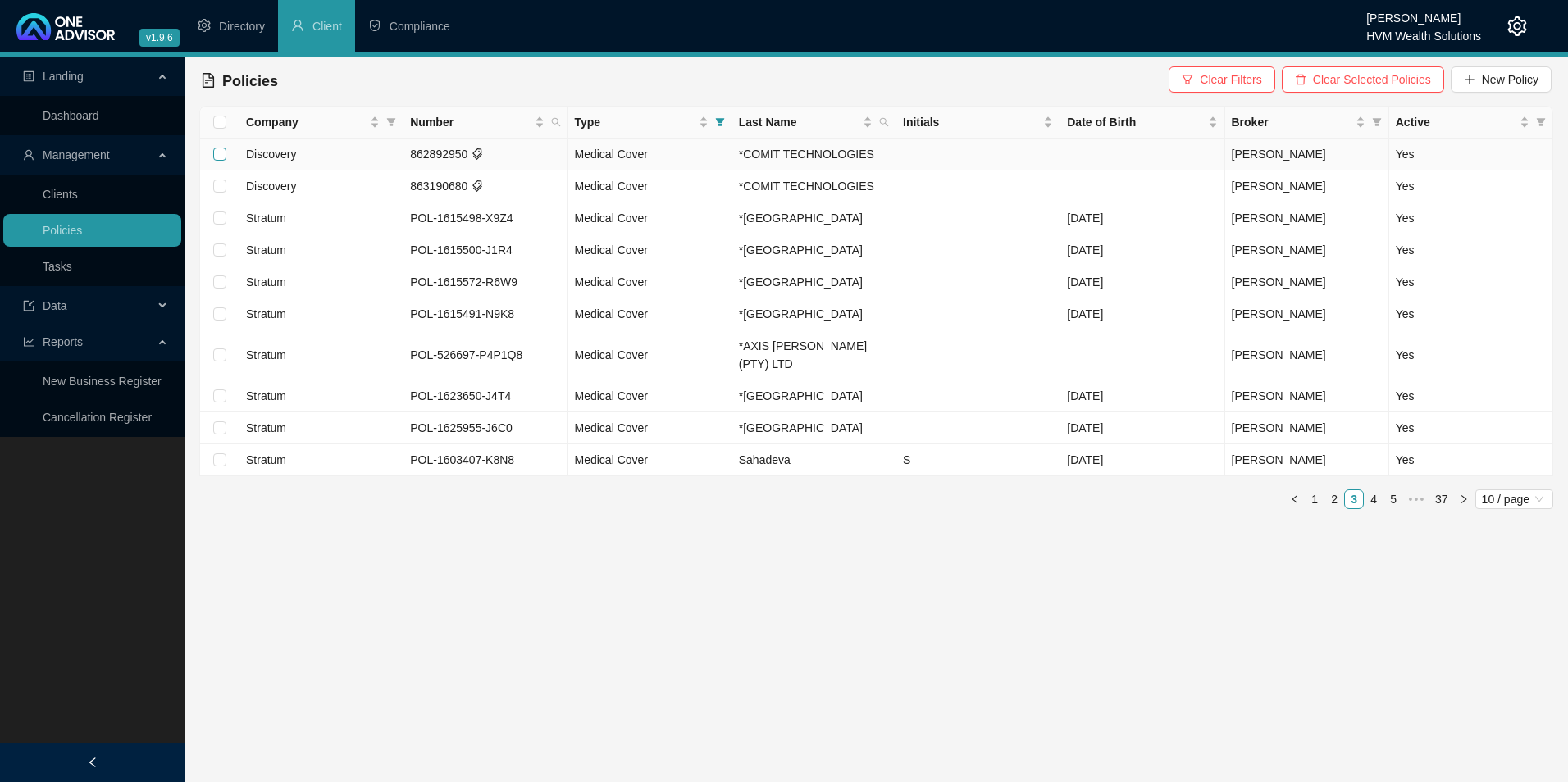
click at [214, 153] on input "checkbox" at bounding box center [220, 153] width 13 height 13
checkbox input "true"
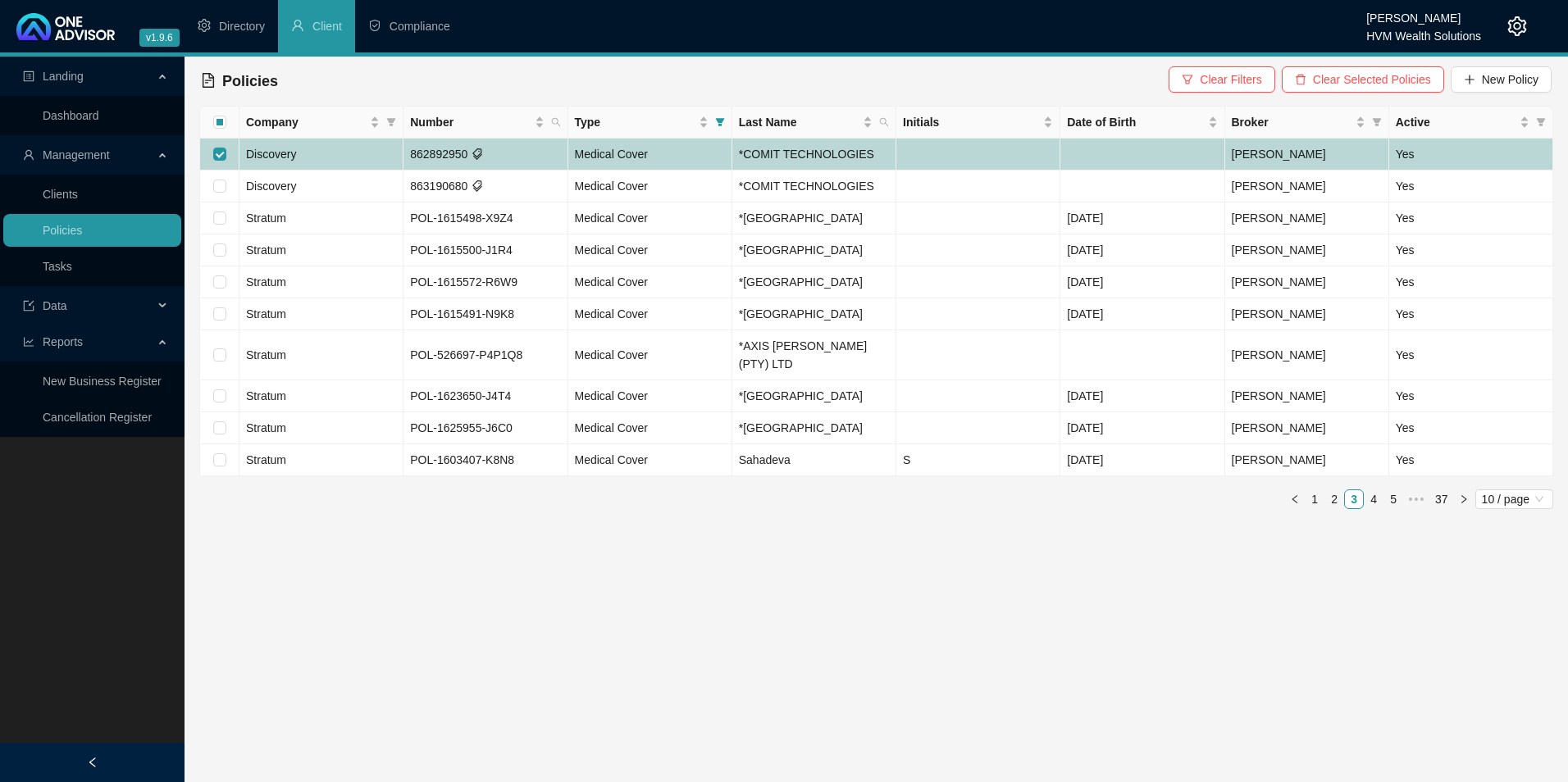
click at [347, 158] on td "Discovery" at bounding box center [322, 154] width 164 height 32
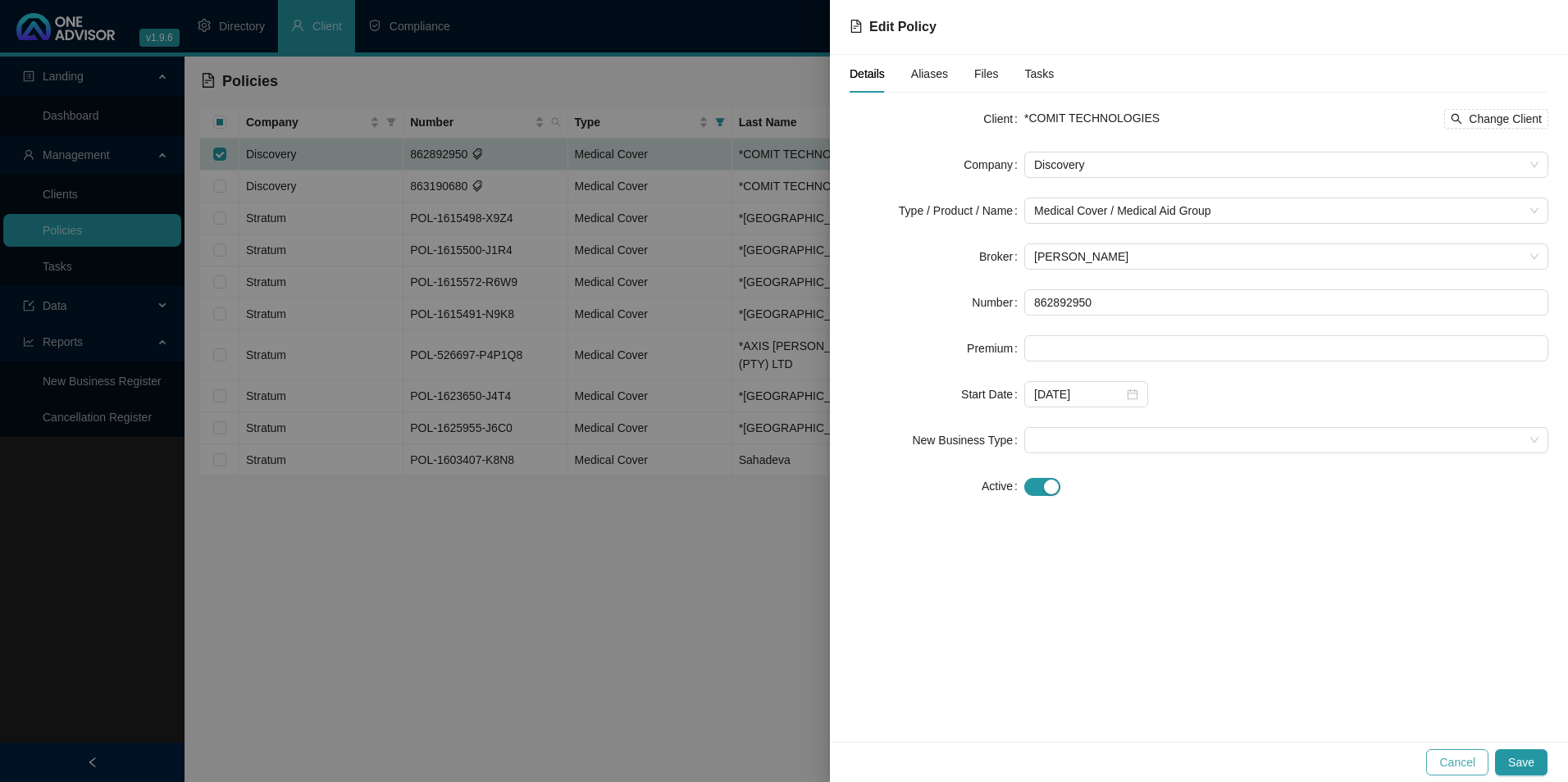
click at [1467, 764] on span "Cancel" at bounding box center [1457, 763] width 36 height 18
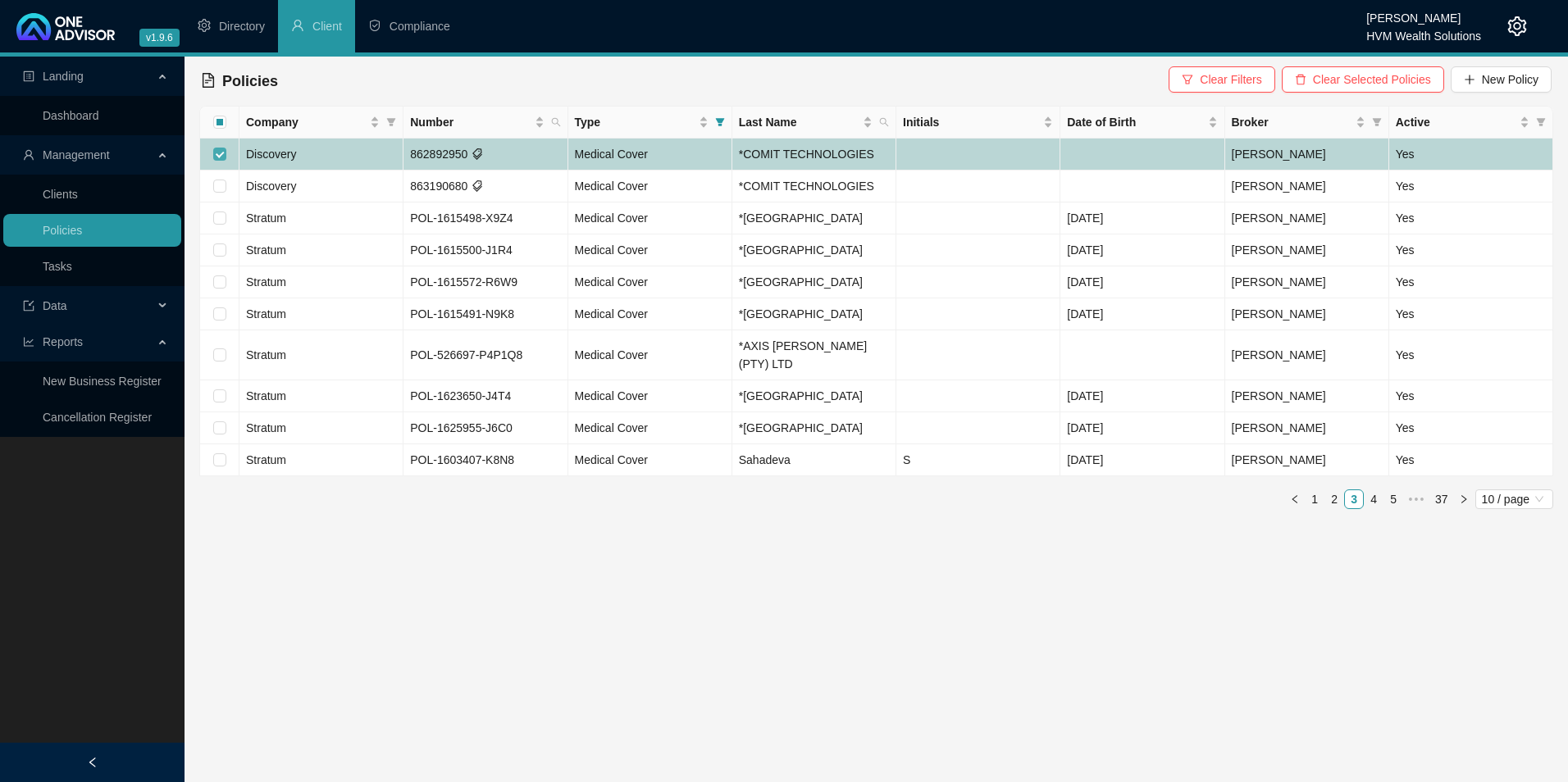
click at [214, 148] on input "checkbox" at bounding box center [220, 153] width 13 height 13
checkbox input "false"
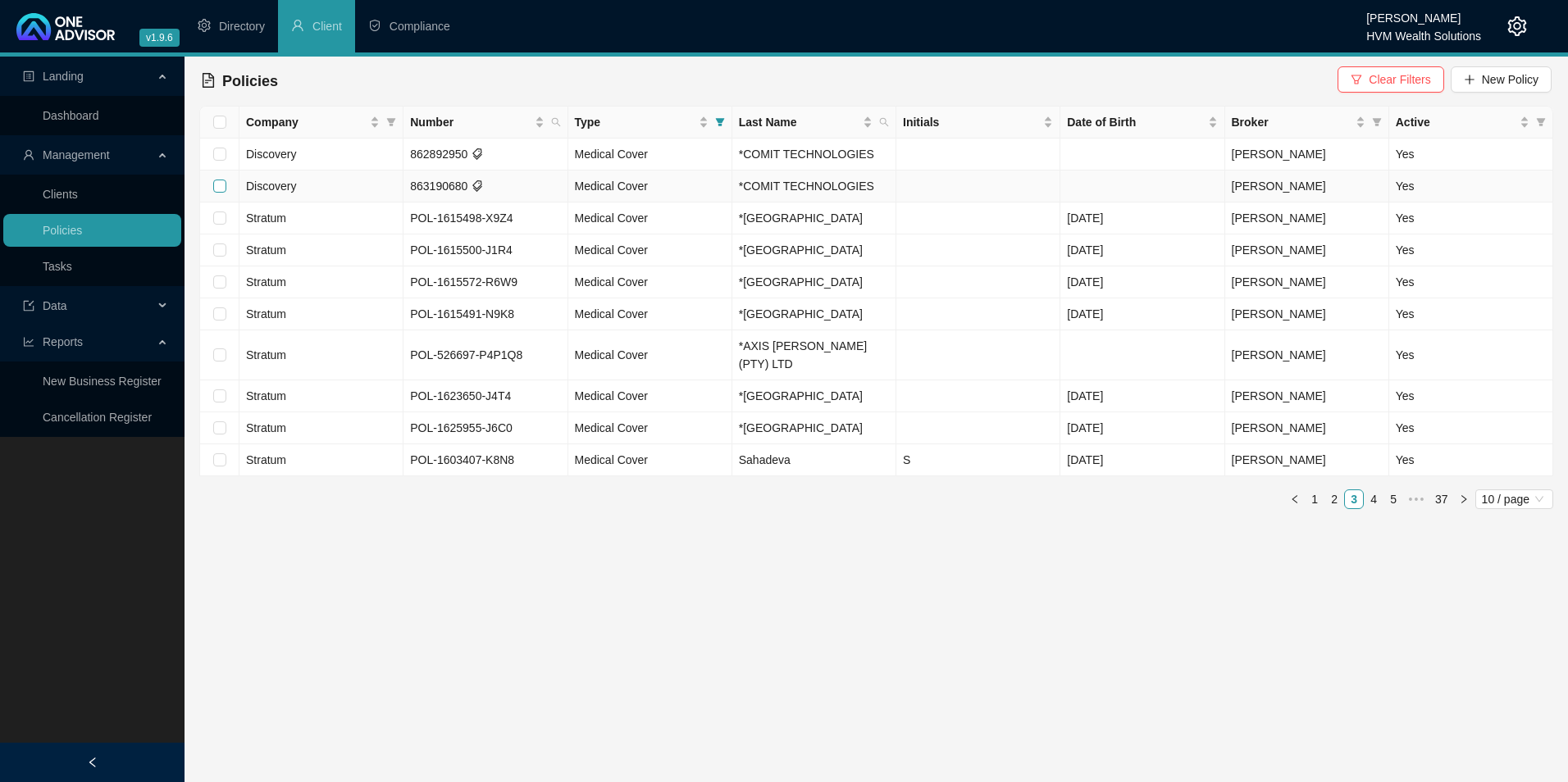
click at [222, 185] on input "checkbox" at bounding box center [220, 186] width 13 height 13
checkbox input "true"
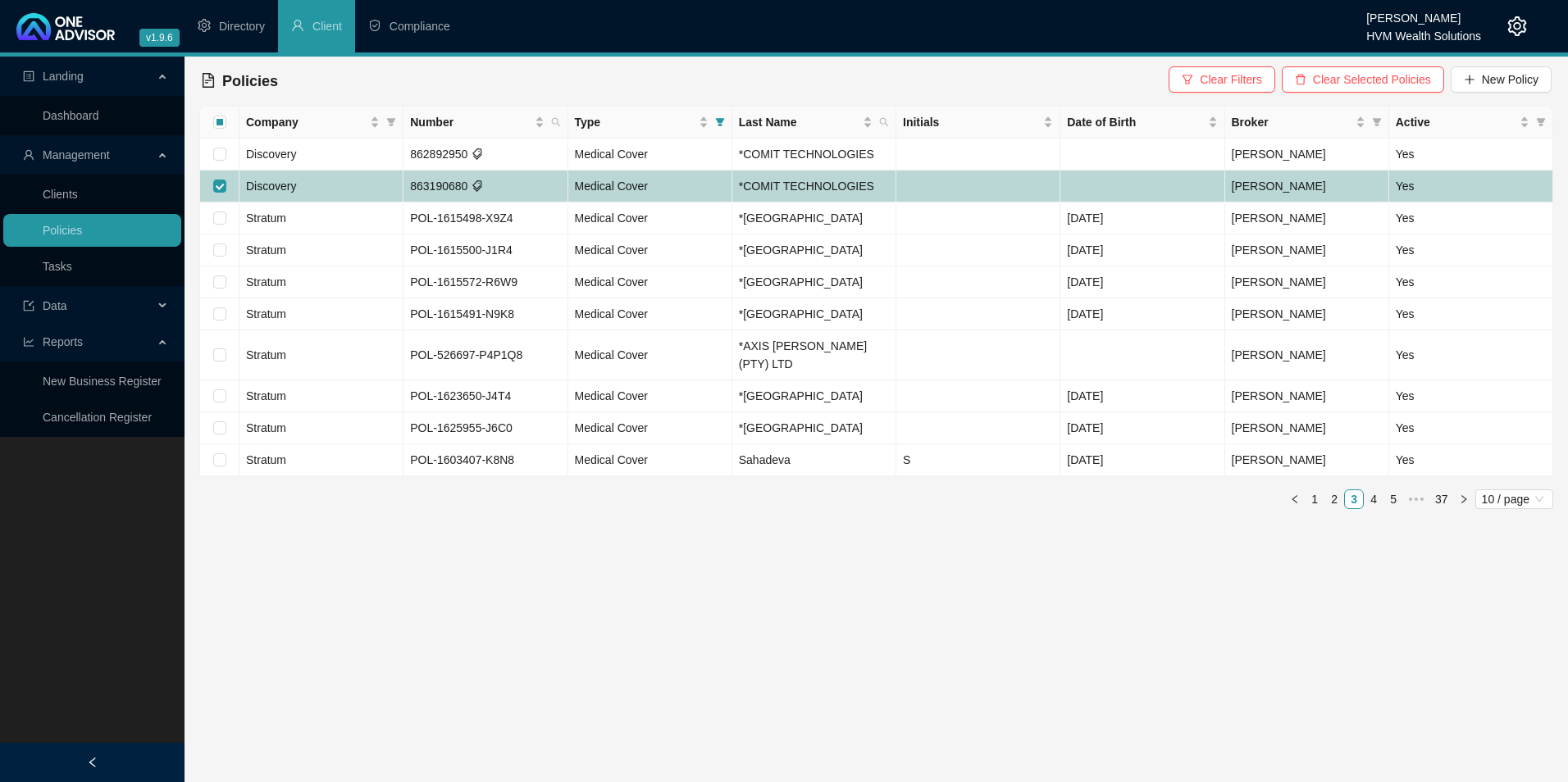
click at [332, 187] on td "Discovery" at bounding box center [322, 186] width 164 height 32
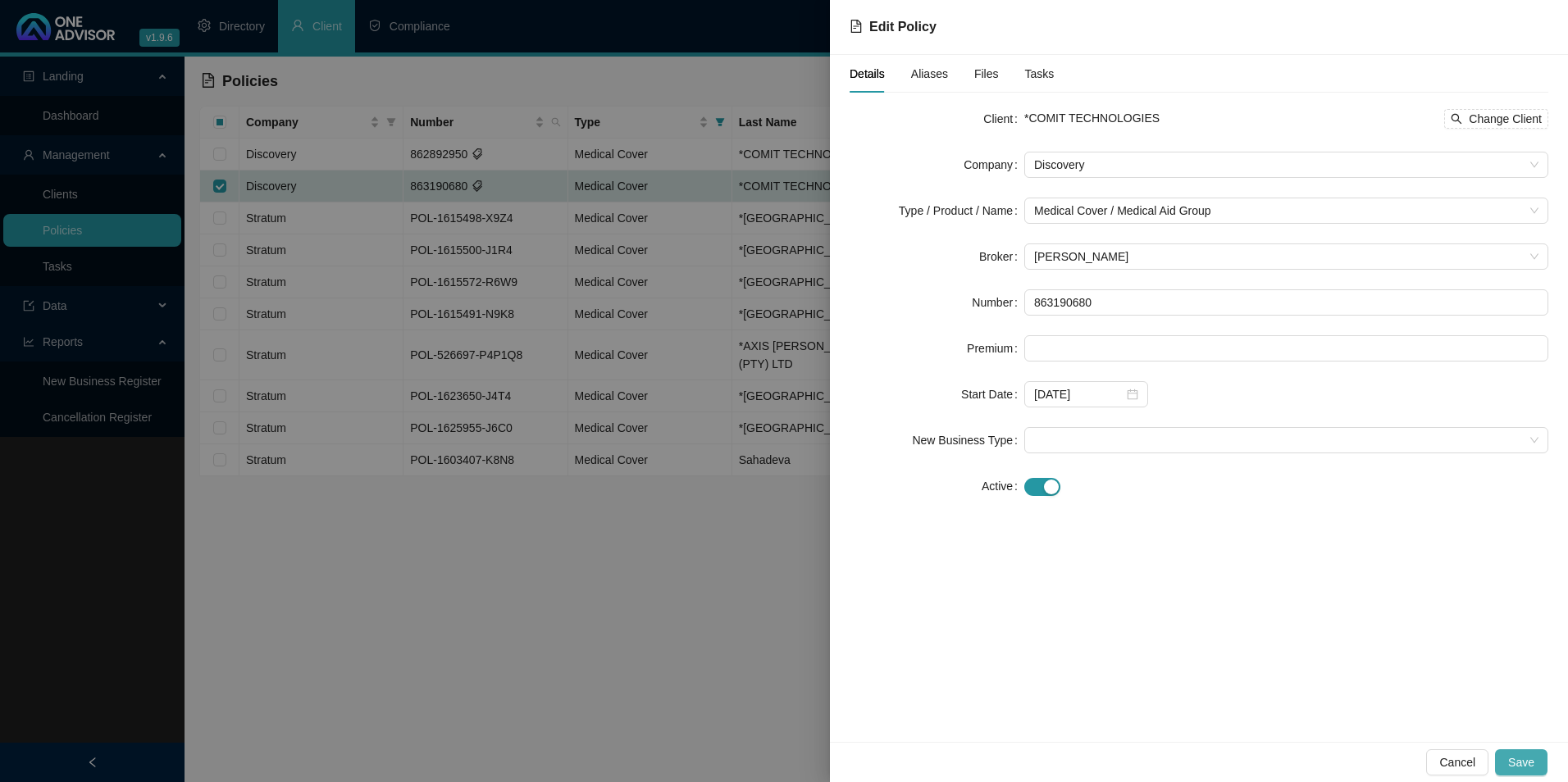
click at [1533, 763] on span "Save" at bounding box center [1522, 763] width 26 height 18
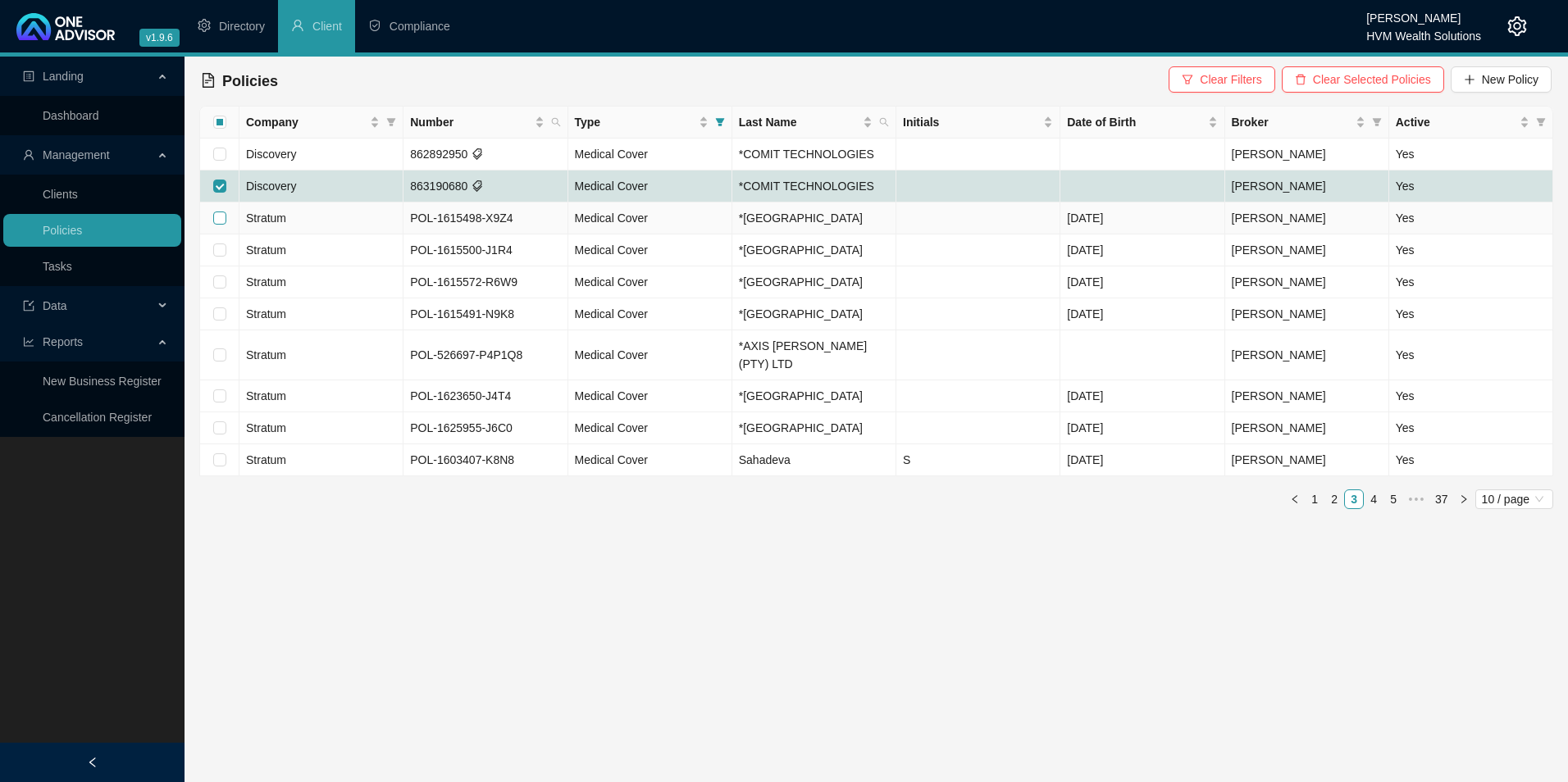
click at [220, 220] on input "checkbox" at bounding box center [220, 218] width 13 height 13
checkbox input "true"
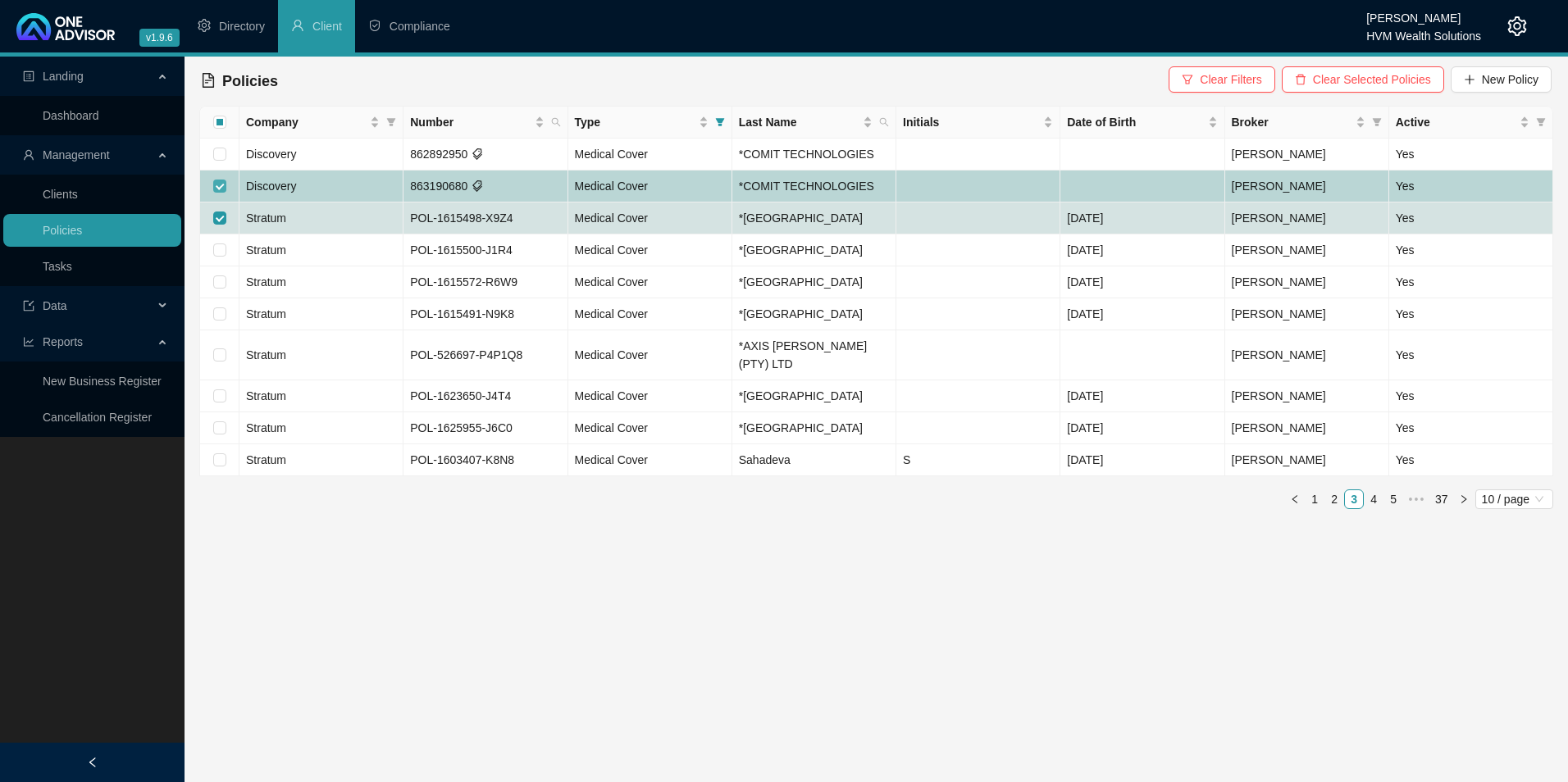
click at [220, 189] on input "checkbox" at bounding box center [220, 186] width 13 height 13
checkbox input "false"
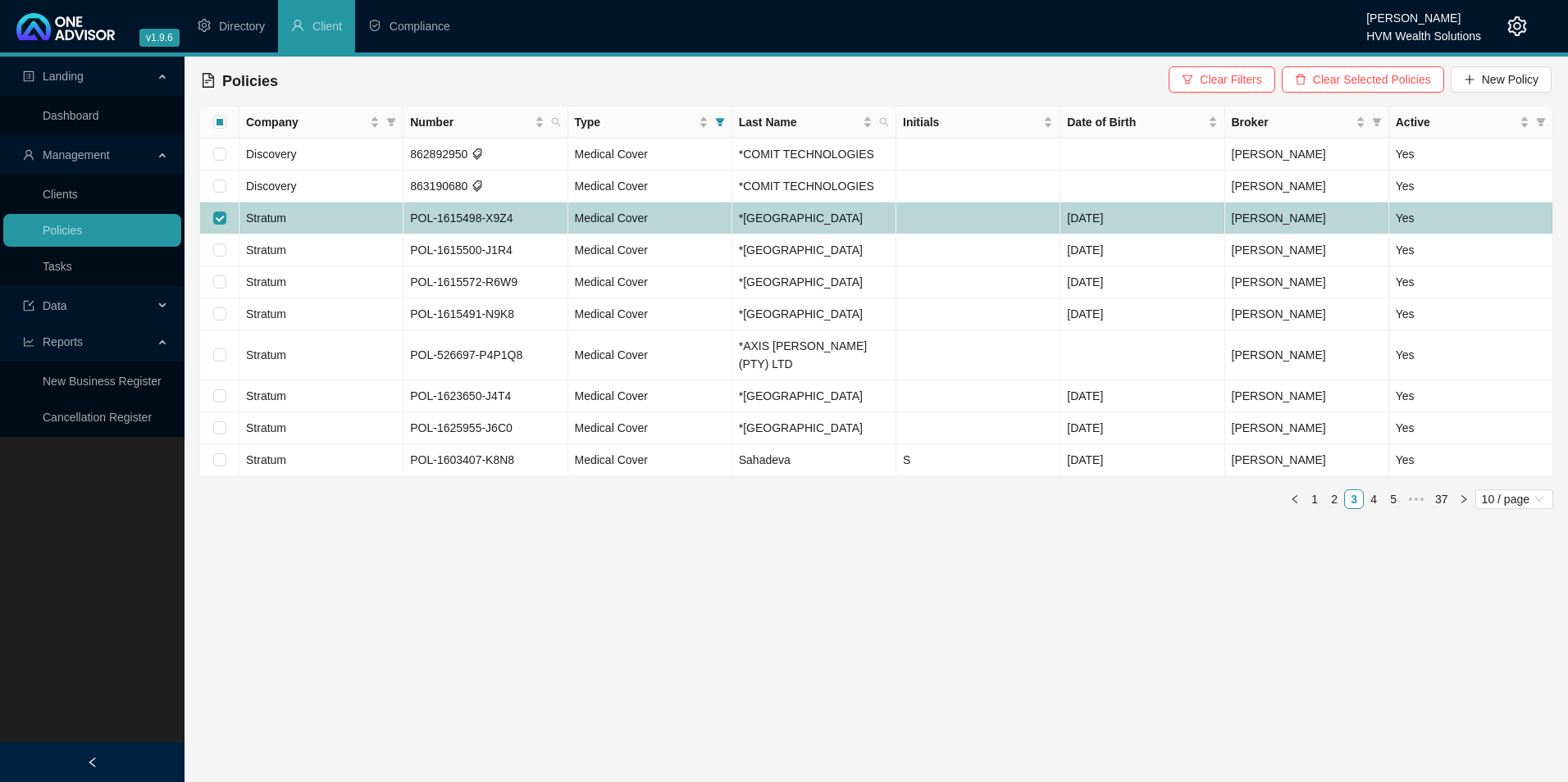
click at [371, 214] on td "Stratum" at bounding box center [322, 219] width 164 height 32
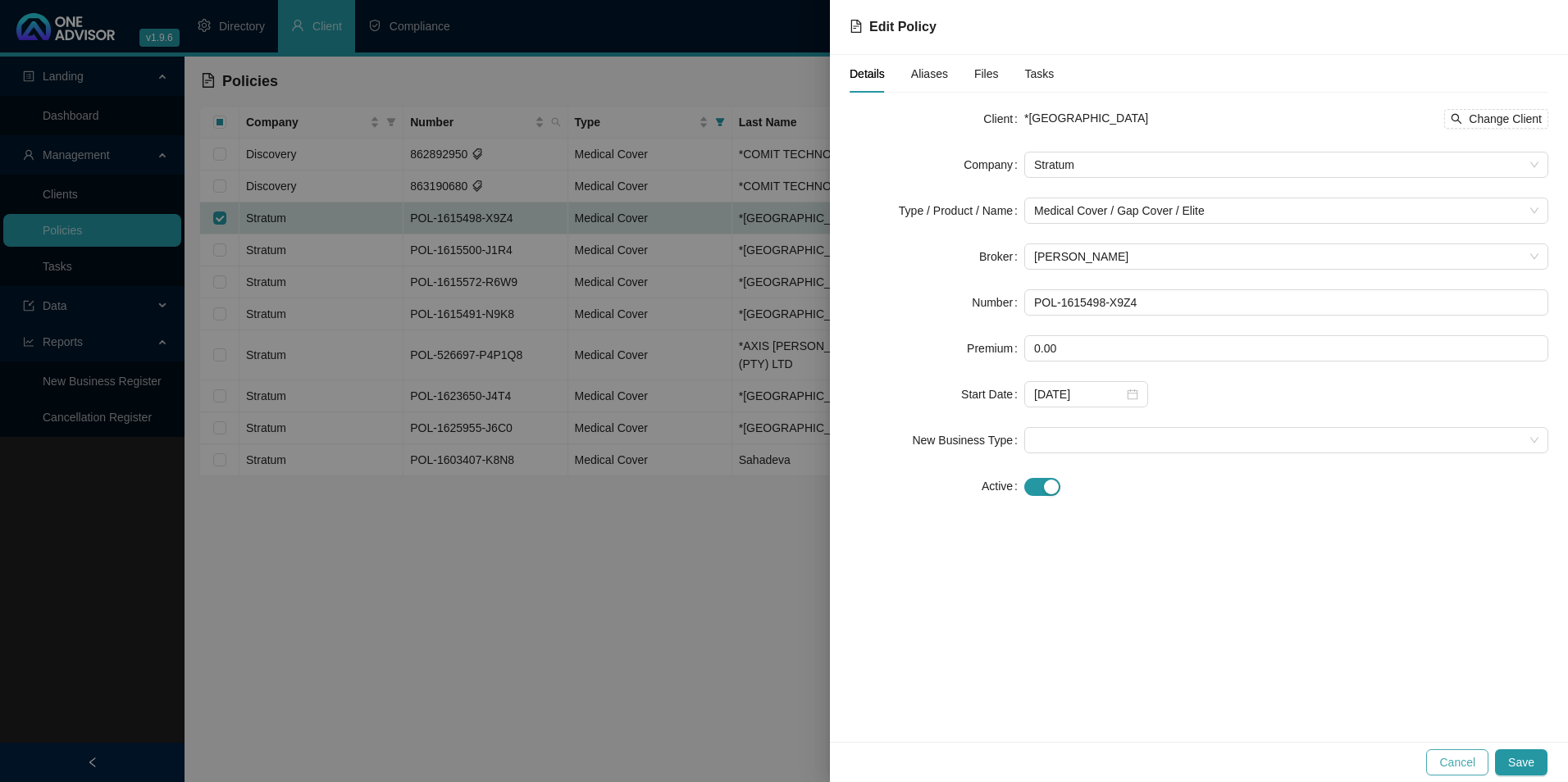
click at [1461, 758] on span "Cancel" at bounding box center [1457, 763] width 36 height 18
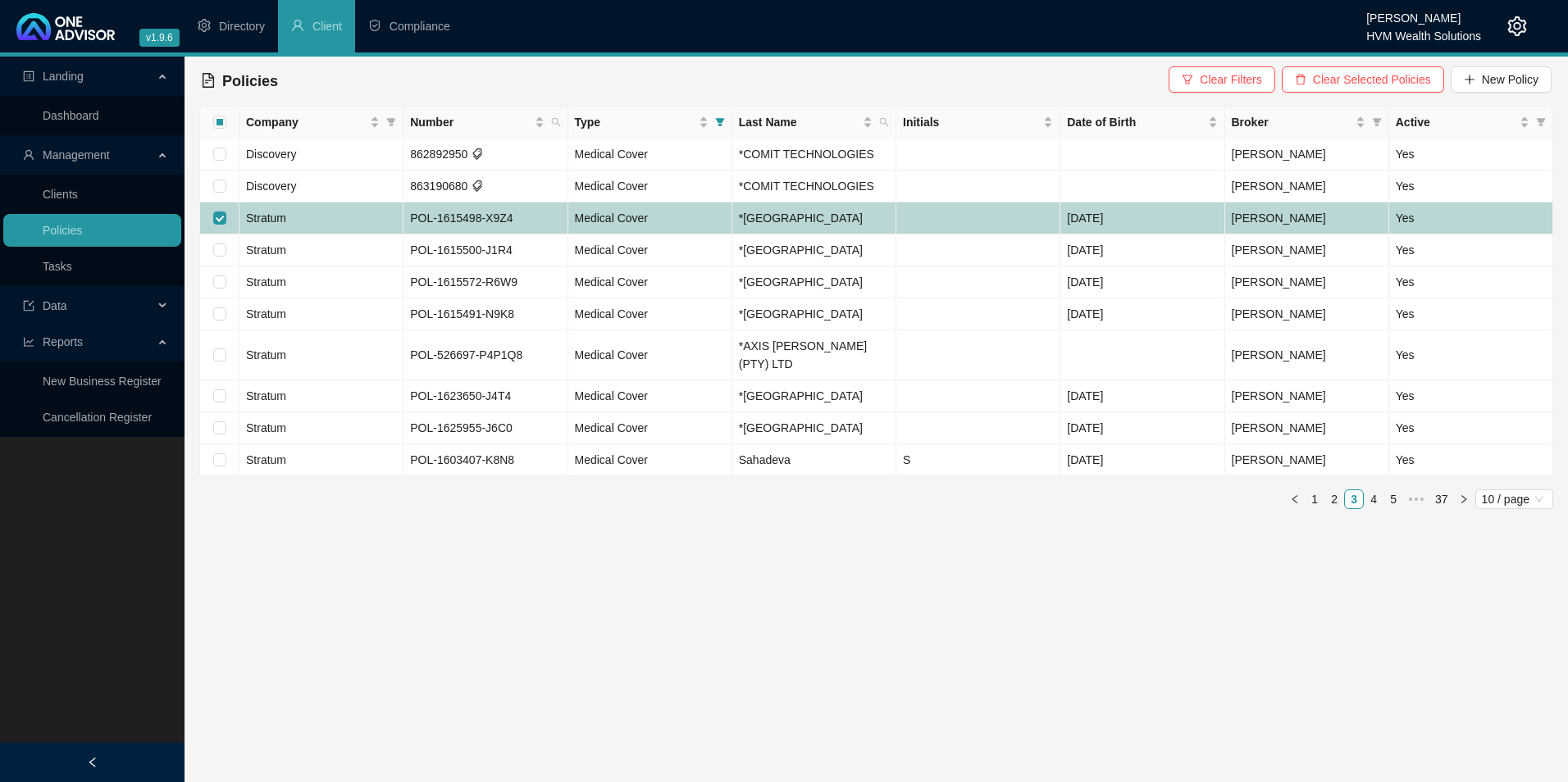
click at [345, 215] on td "Stratum" at bounding box center [322, 219] width 164 height 32
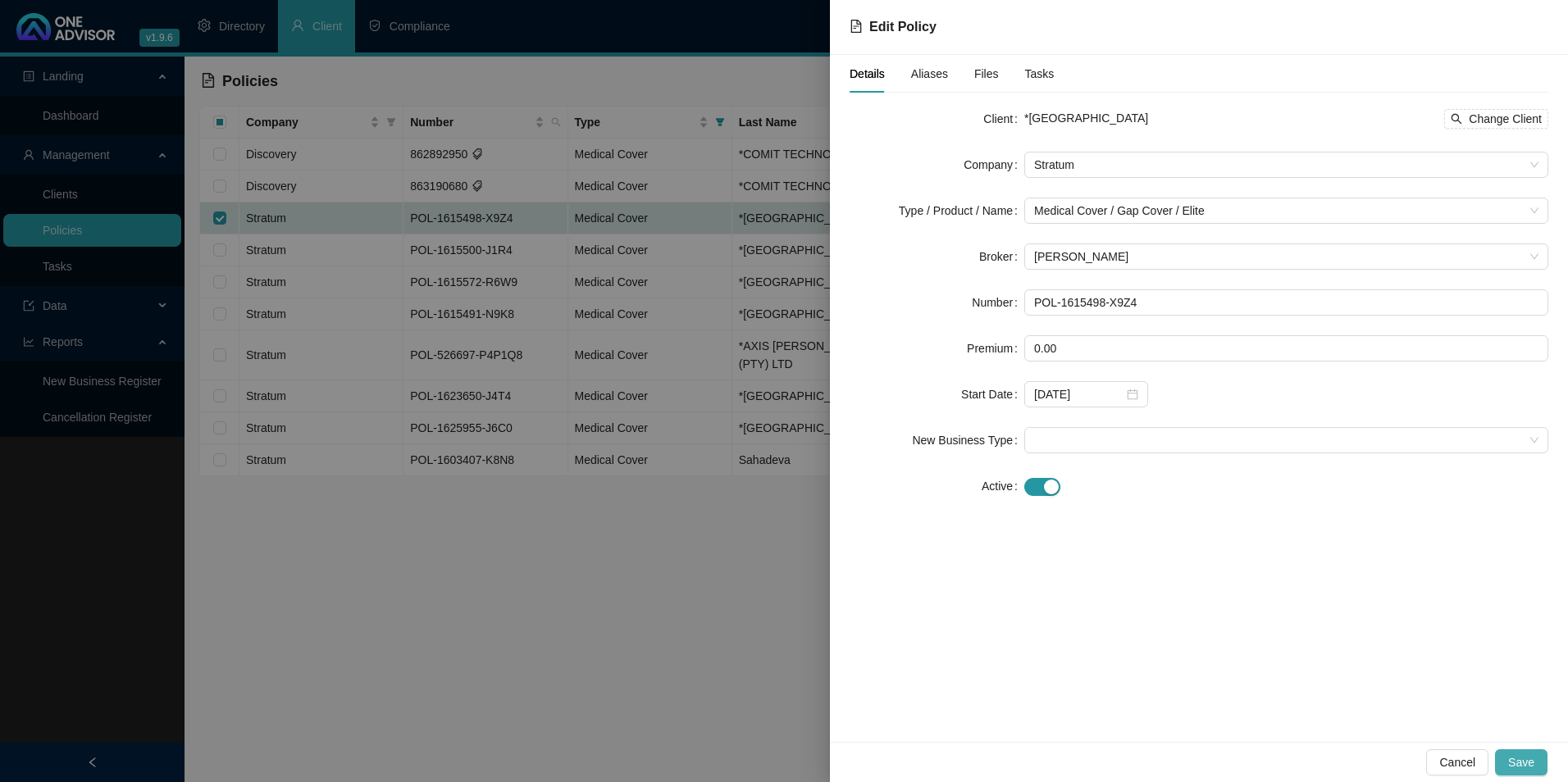
click at [1537, 770] on button "Save" at bounding box center [1522, 763] width 53 height 26
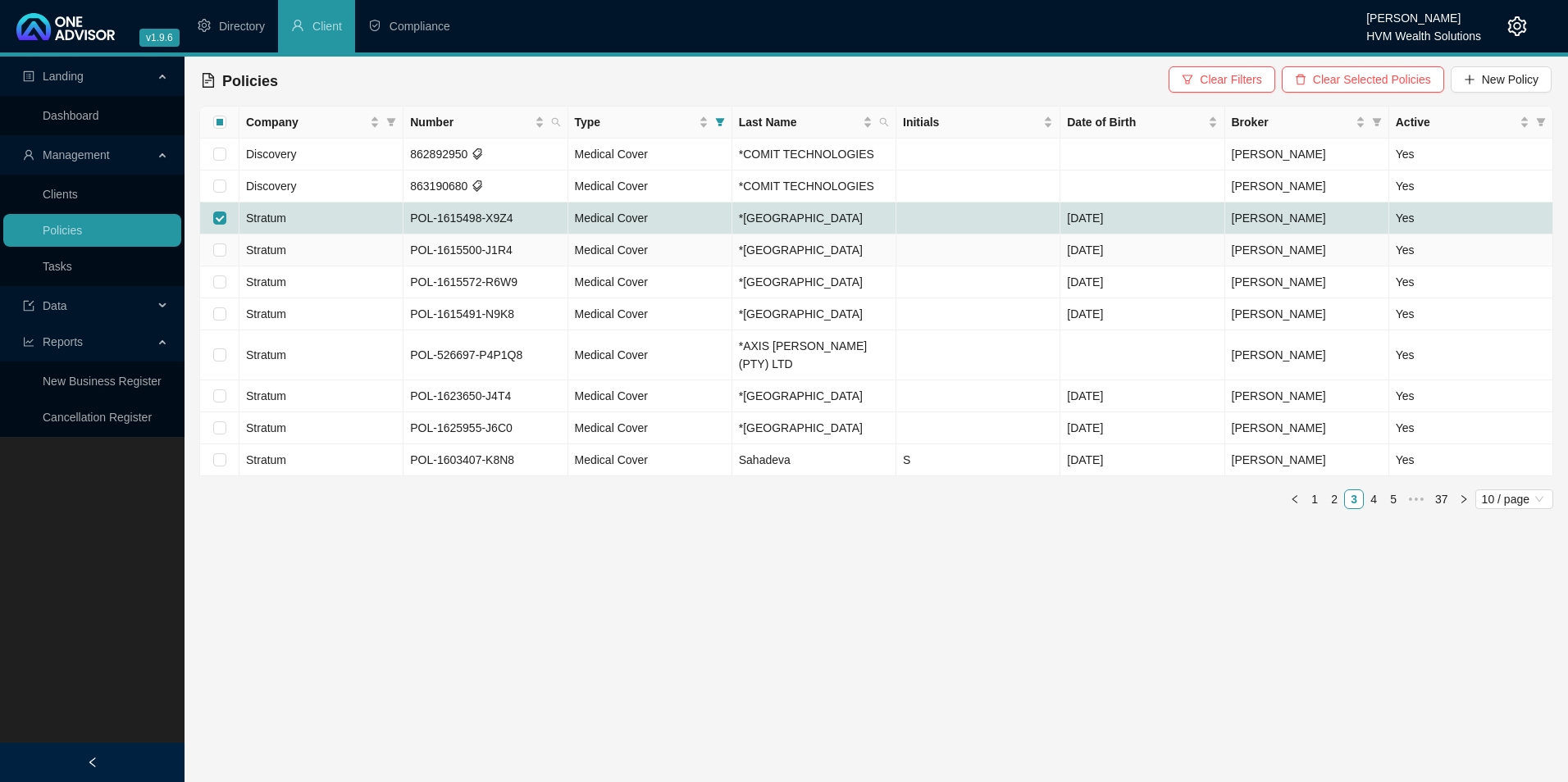
click at [317, 247] on td "Stratum" at bounding box center [322, 250] width 164 height 32
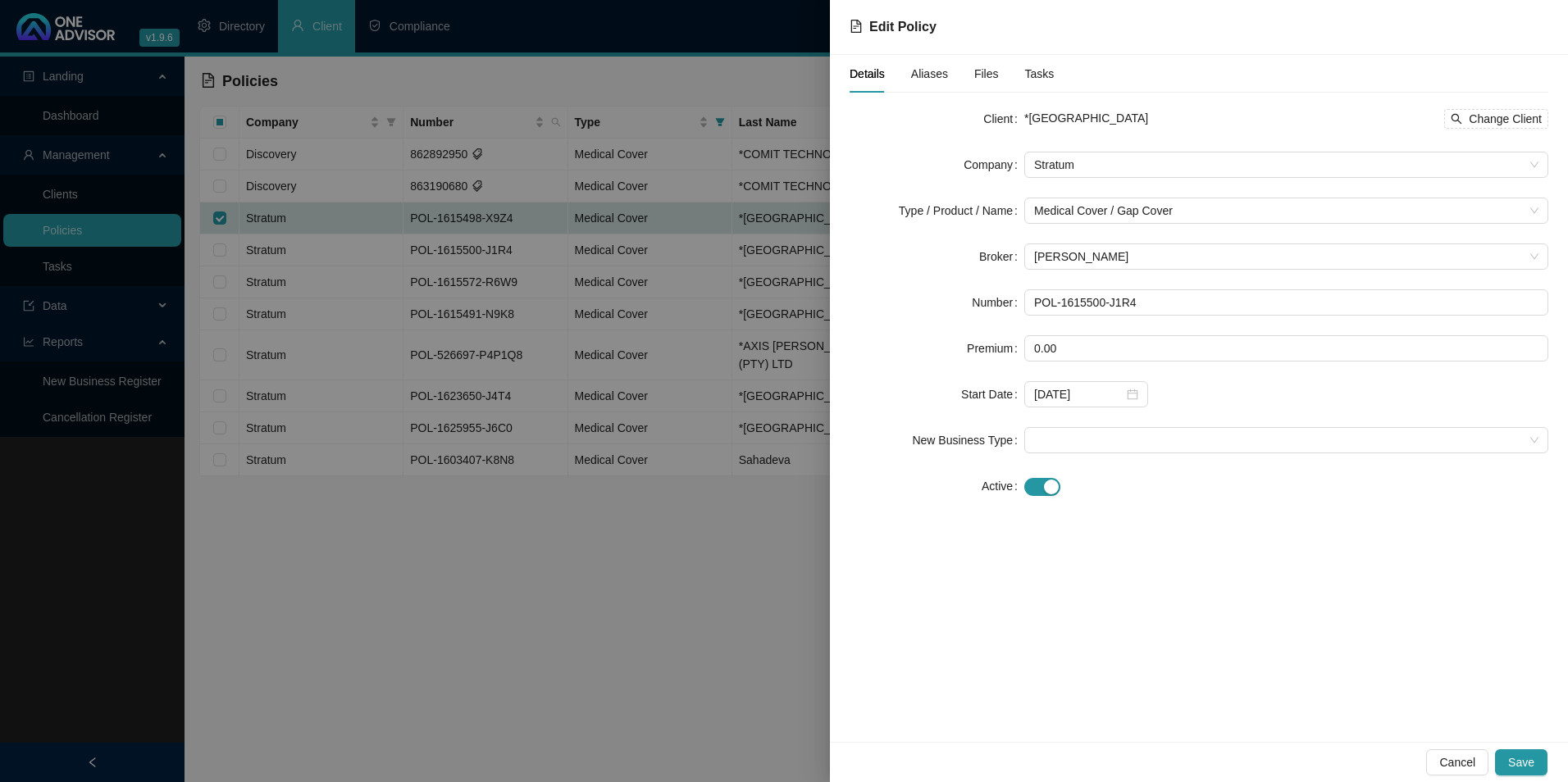
click at [317, 247] on div at bounding box center [784, 391] width 1568 height 782
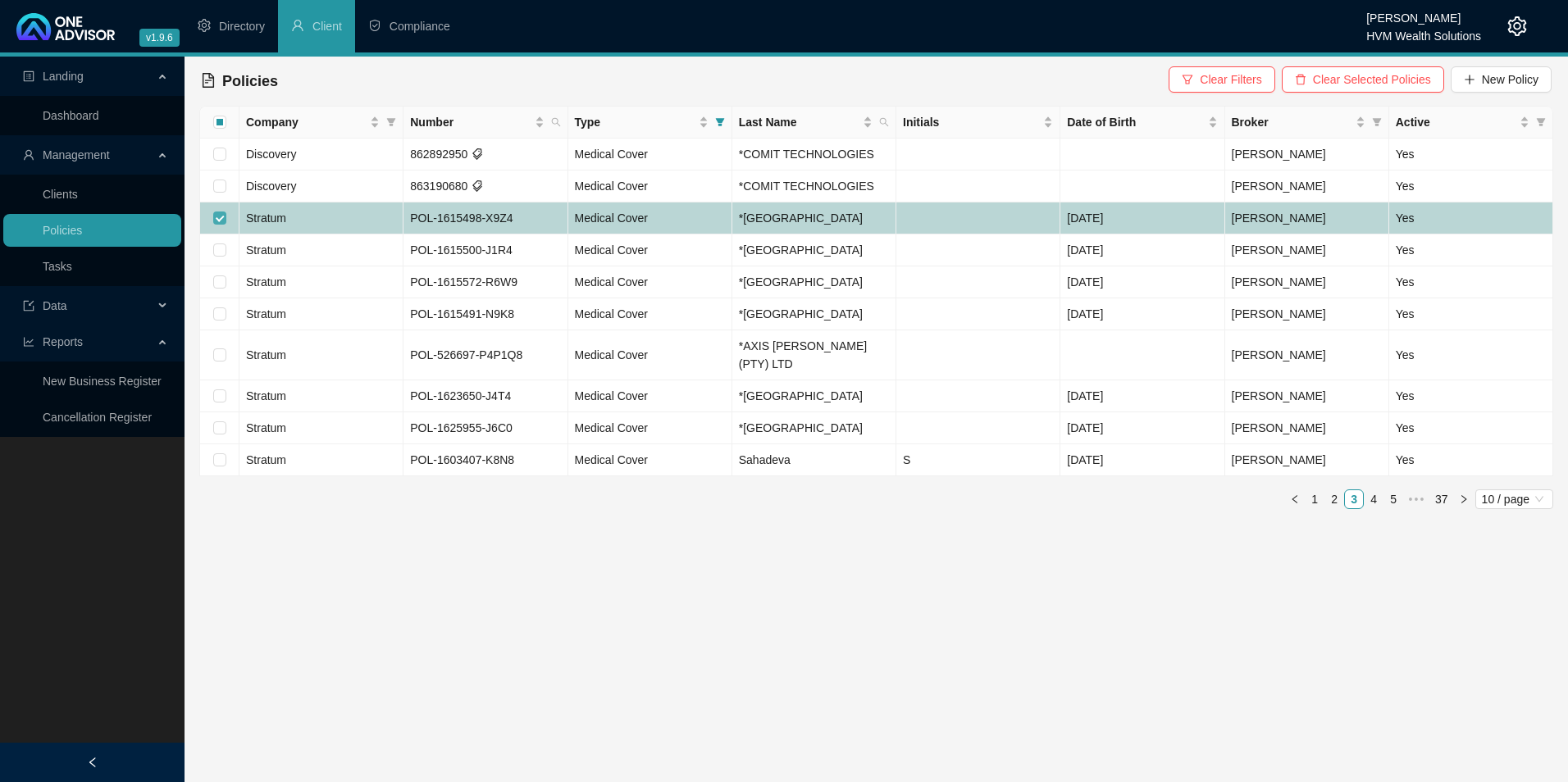
click at [221, 219] on input "checkbox" at bounding box center [220, 218] width 13 height 13
checkbox input "false"
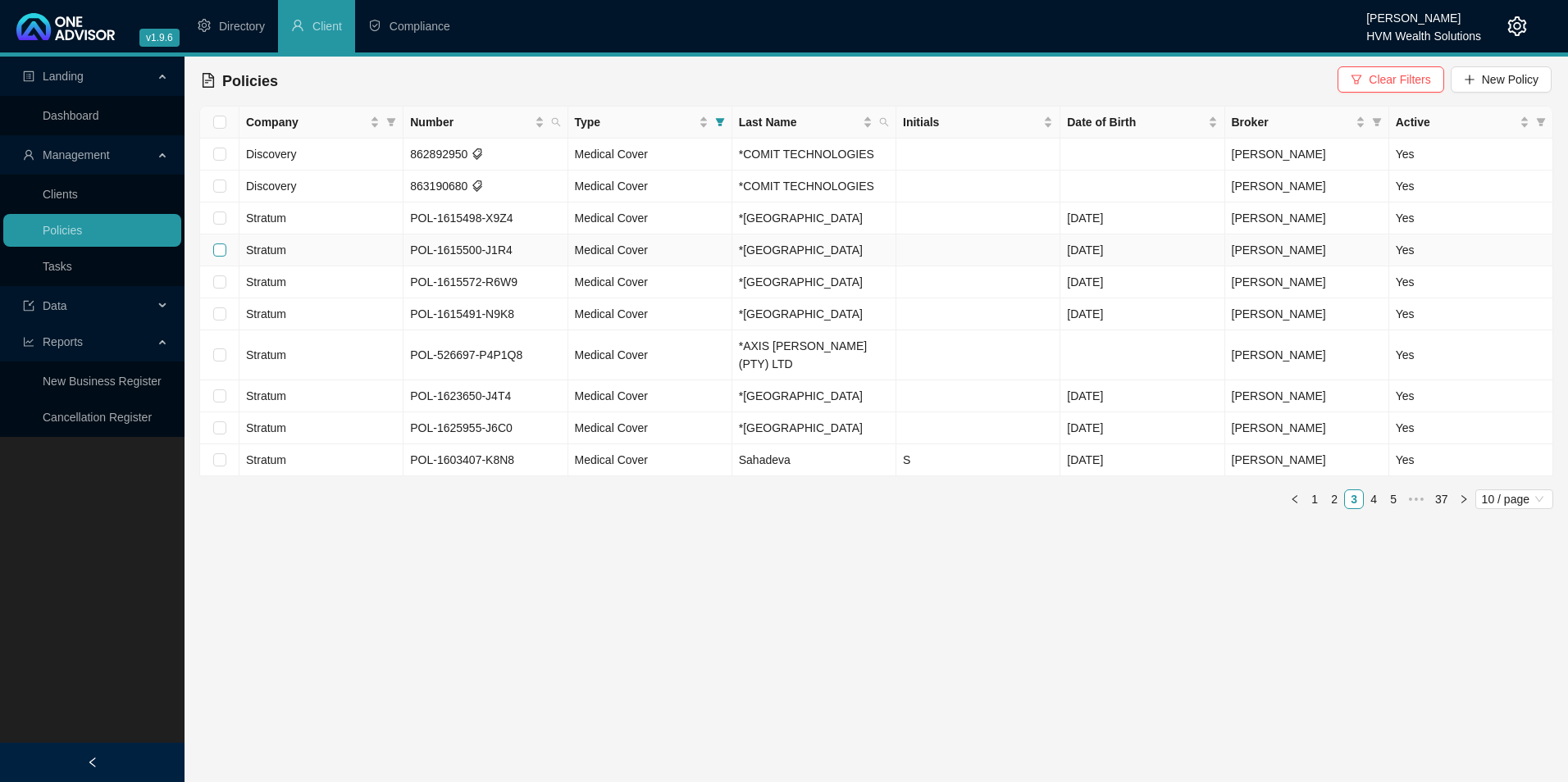
click at [221, 244] on input "checkbox" at bounding box center [220, 249] width 13 height 13
checkbox input "true"
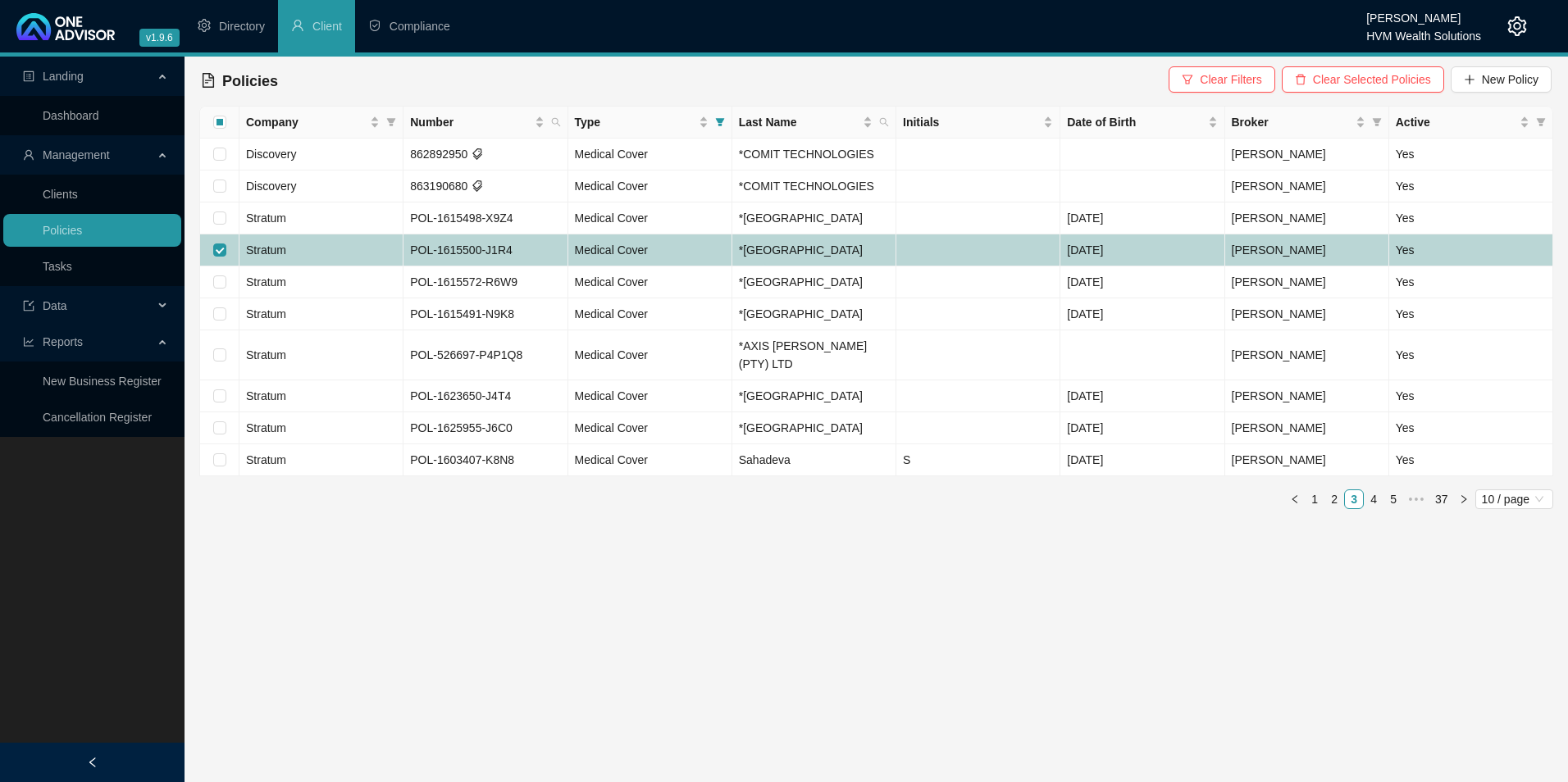
click at [333, 265] on td "Stratum" at bounding box center [322, 250] width 164 height 32
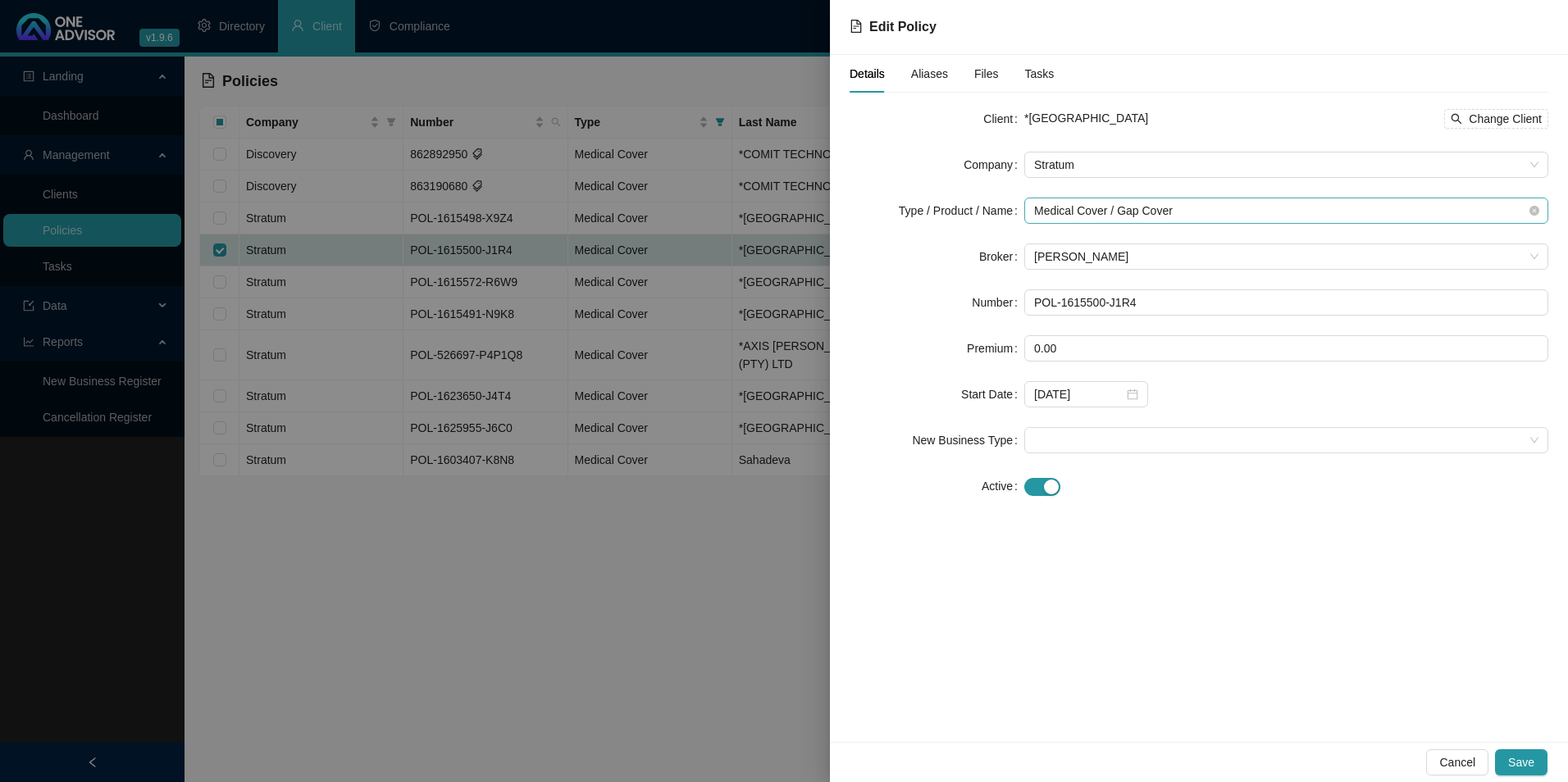
click at [1181, 217] on span "Medical Cover / Gap Cover" at bounding box center [1287, 211] width 504 height 25
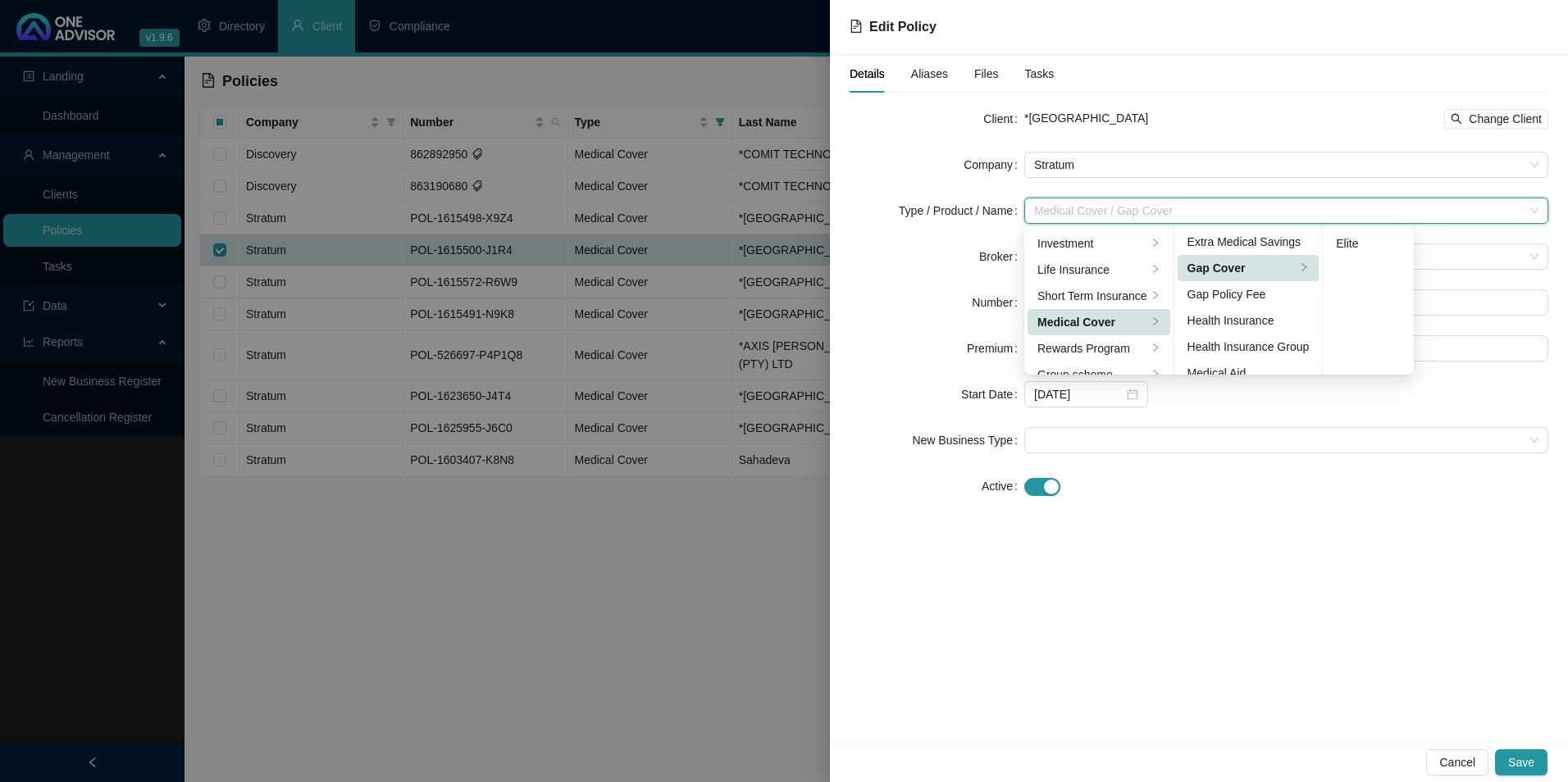
scroll to position [0, 0]
click at [1370, 246] on div "Elite" at bounding box center [1368, 243] width 64 height 18
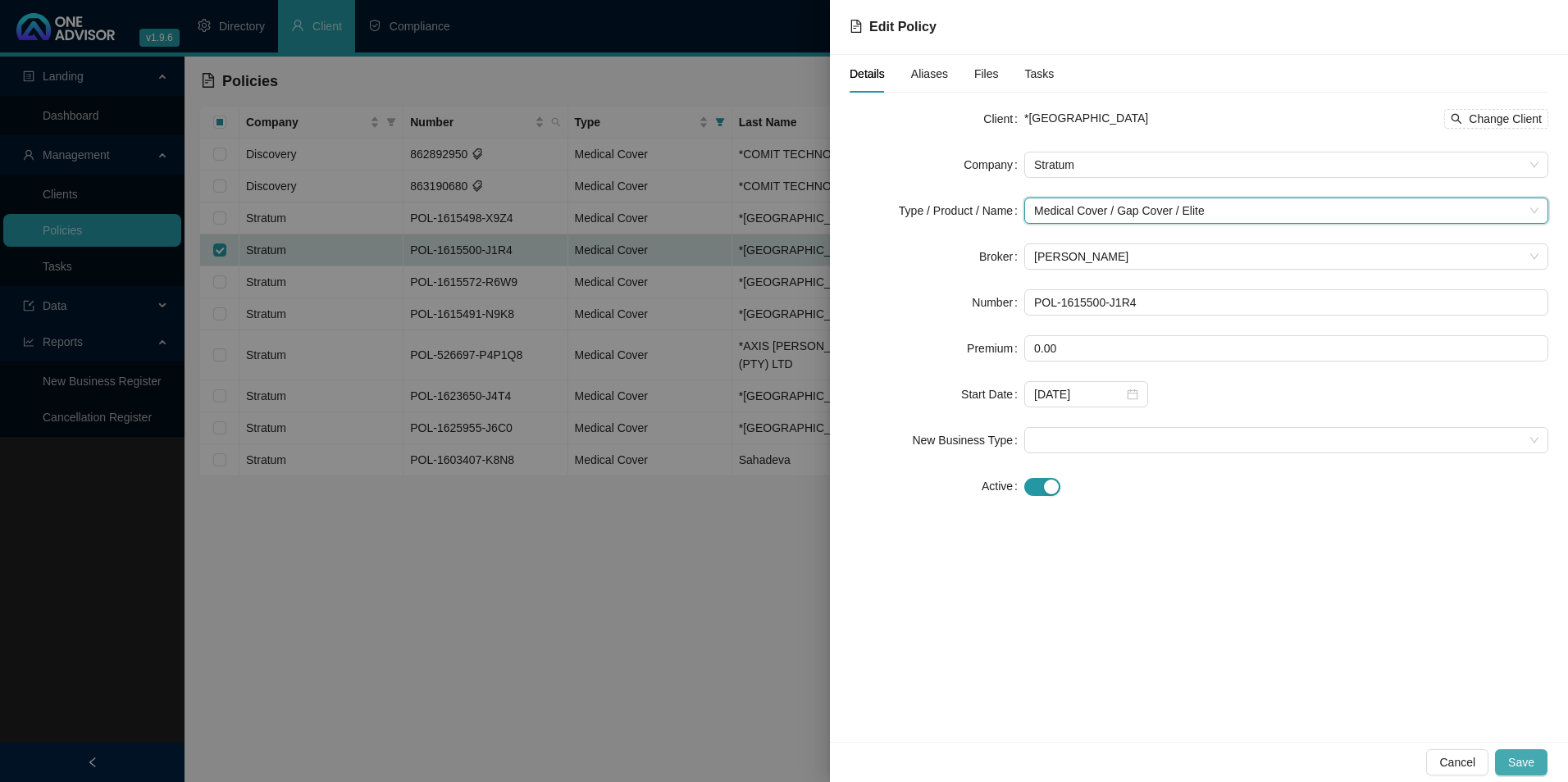
click at [1531, 769] on span "Save" at bounding box center [1522, 763] width 26 height 18
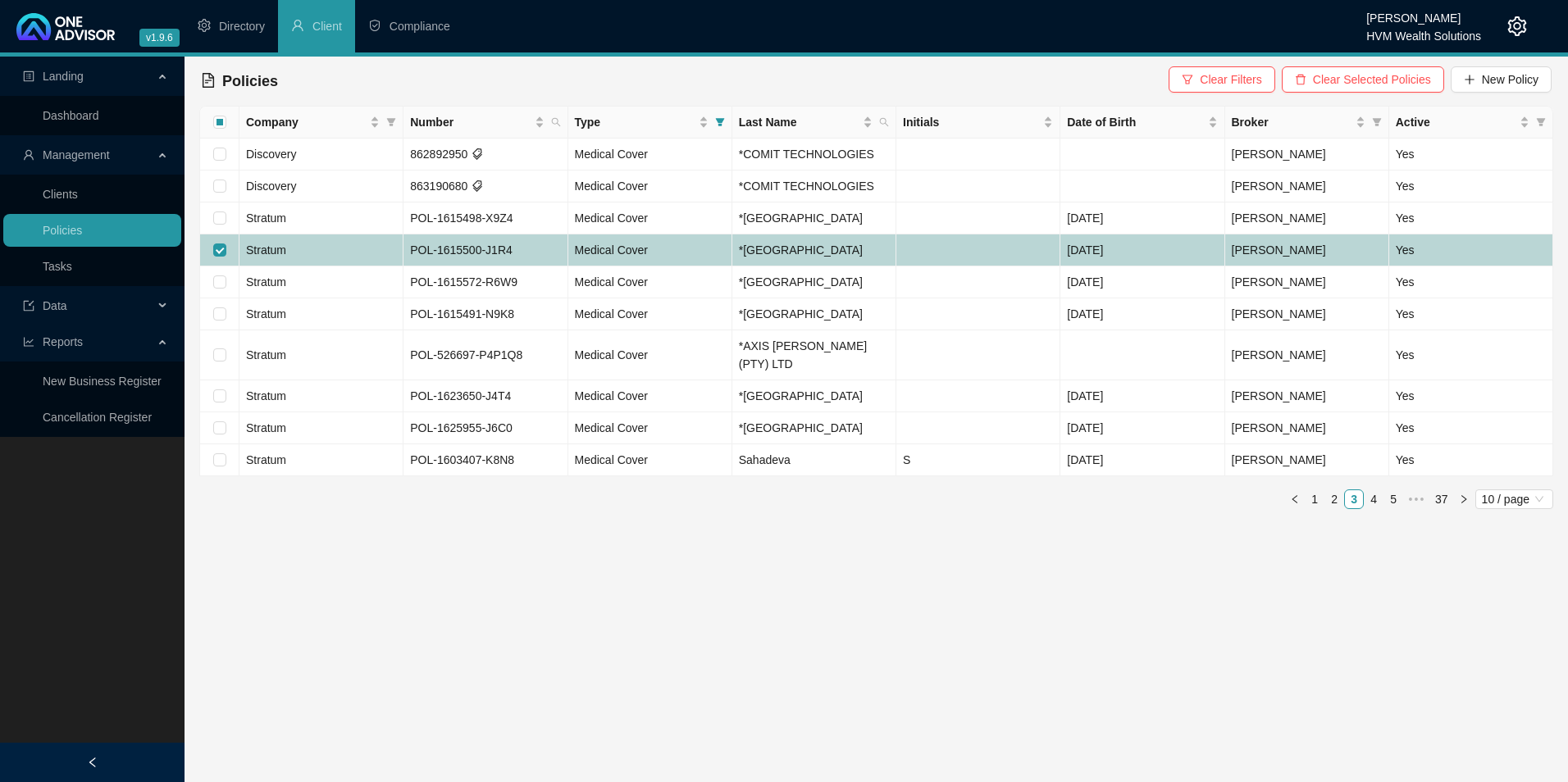
click at [348, 251] on td "Stratum" at bounding box center [322, 250] width 164 height 32
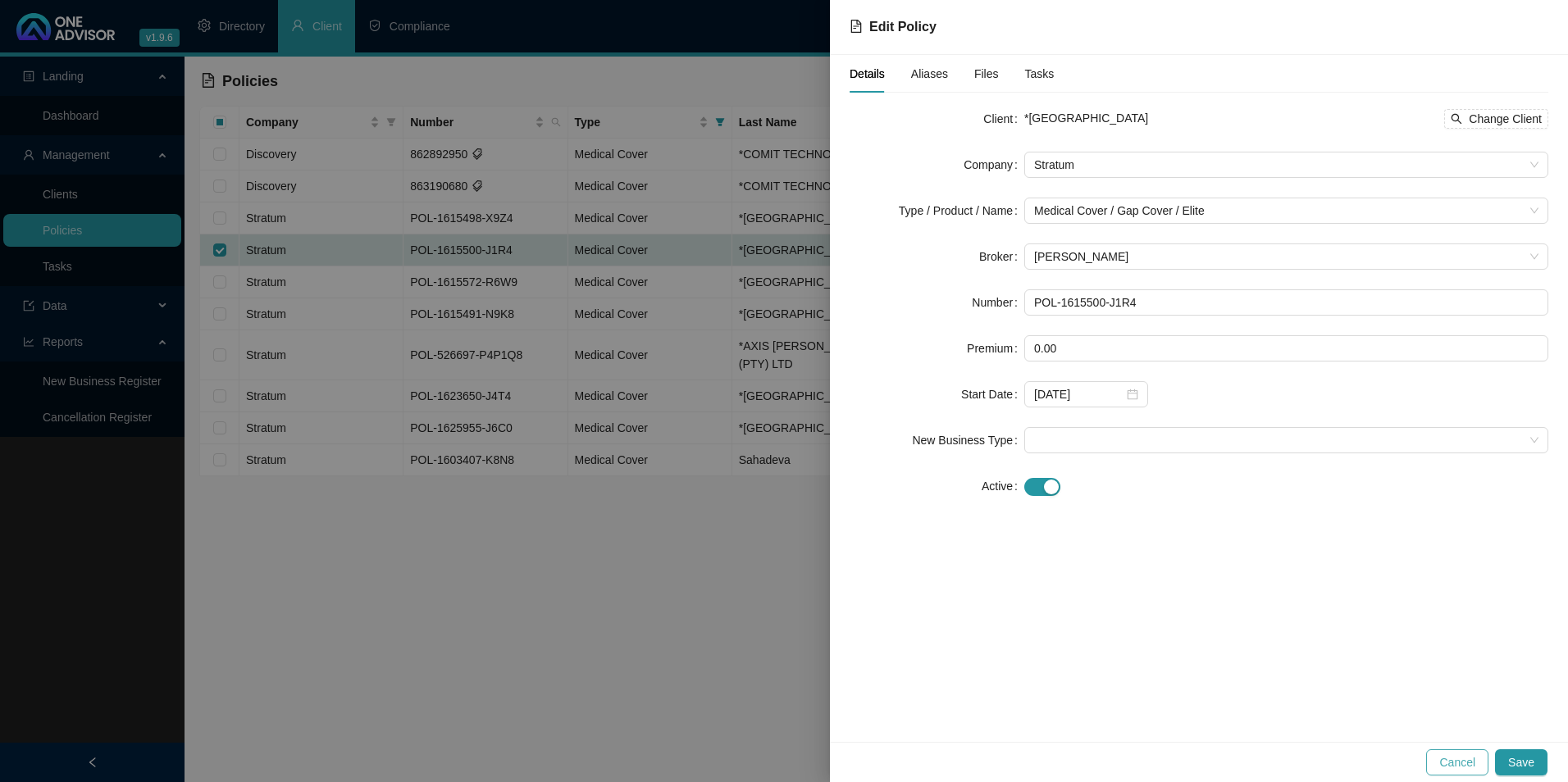
click at [1470, 761] on span "Cancel" at bounding box center [1457, 763] width 36 height 18
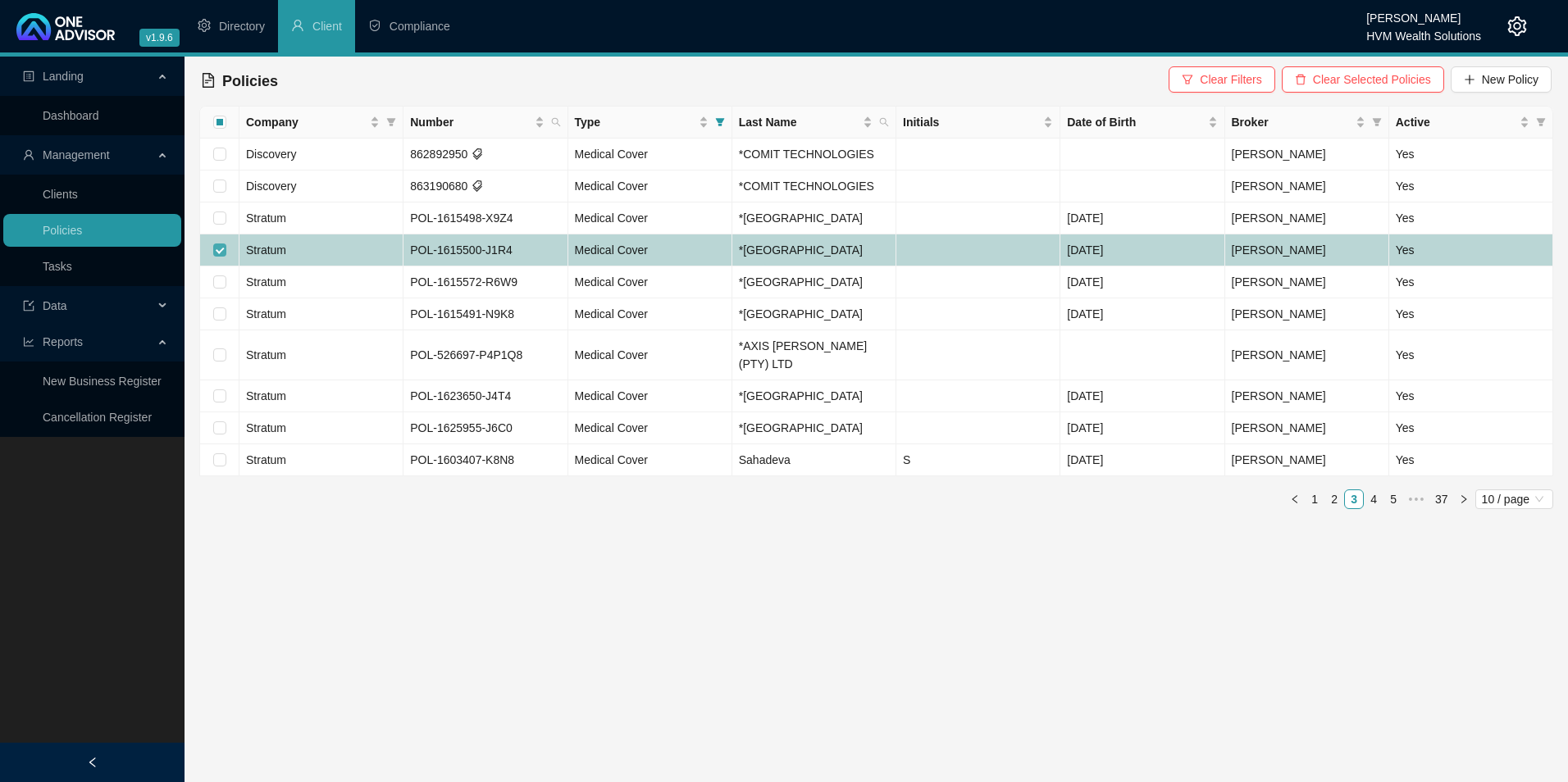
click at [220, 242] on label at bounding box center [220, 249] width 13 height 18
click at [220, 243] on input "checkbox" at bounding box center [220, 249] width 13 height 13
checkbox input "false"
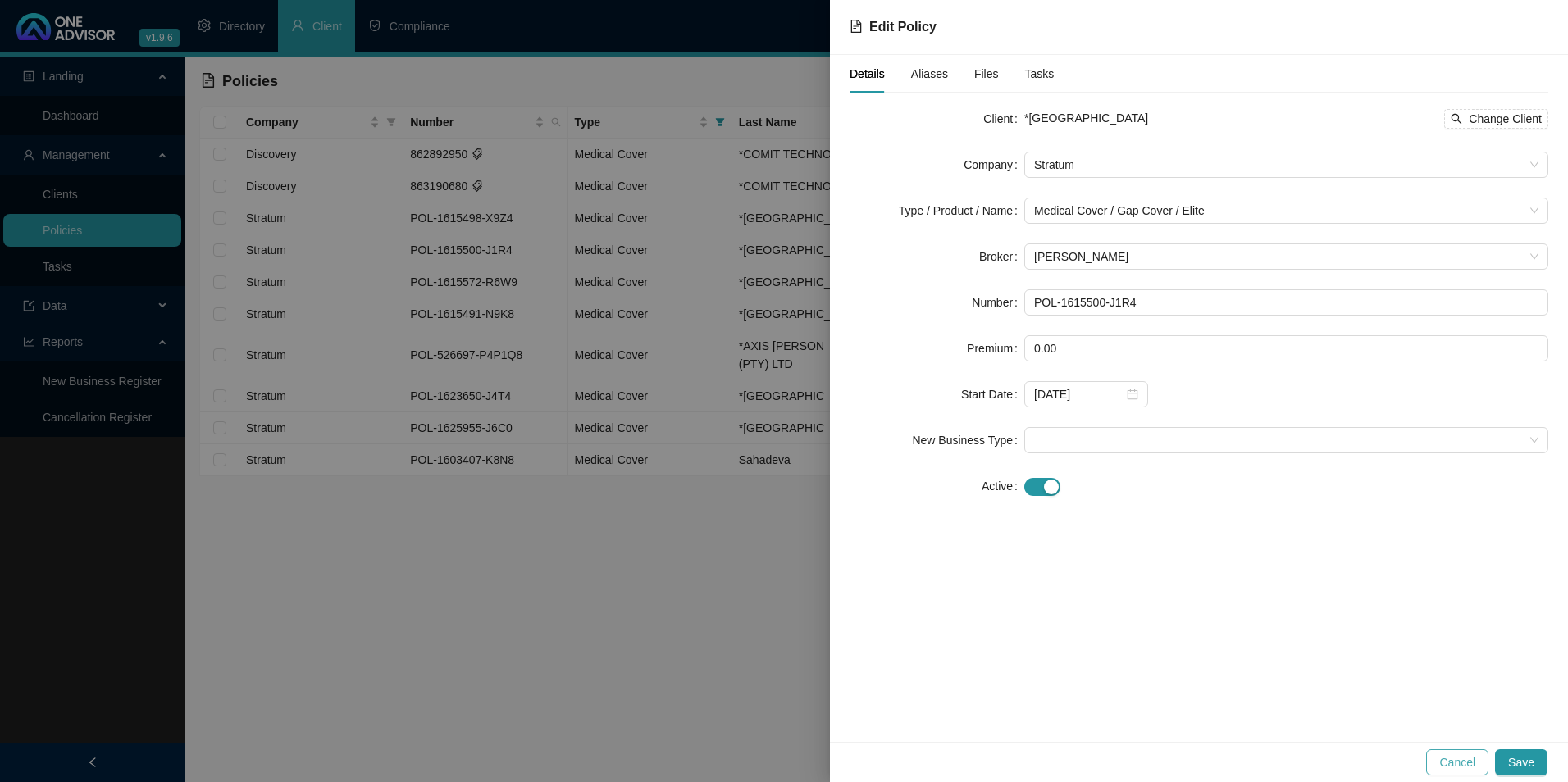
click at [1453, 762] on span "Cancel" at bounding box center [1457, 763] width 36 height 18
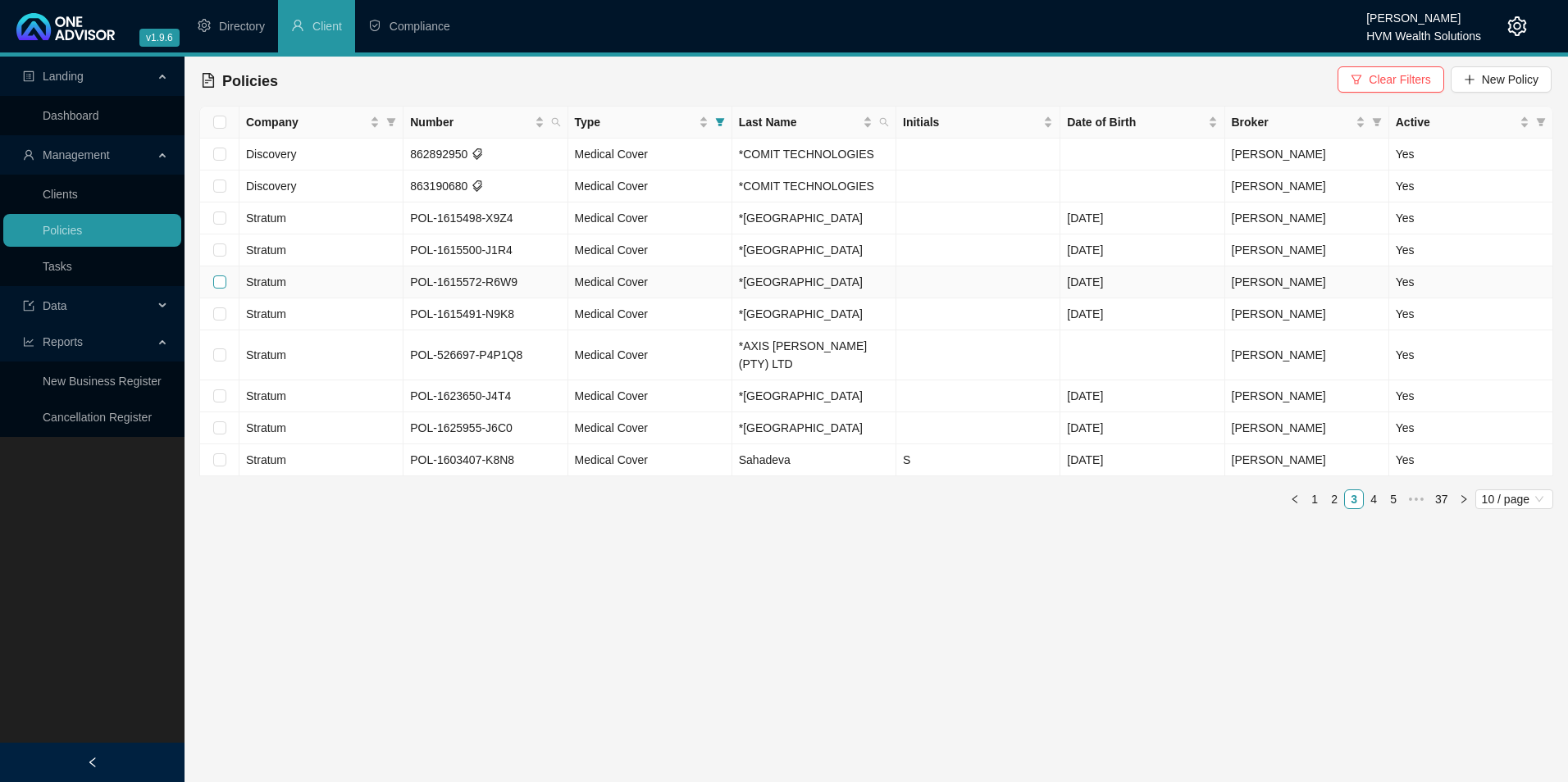
click at [217, 278] on input "checkbox" at bounding box center [220, 282] width 13 height 13
checkbox input "true"
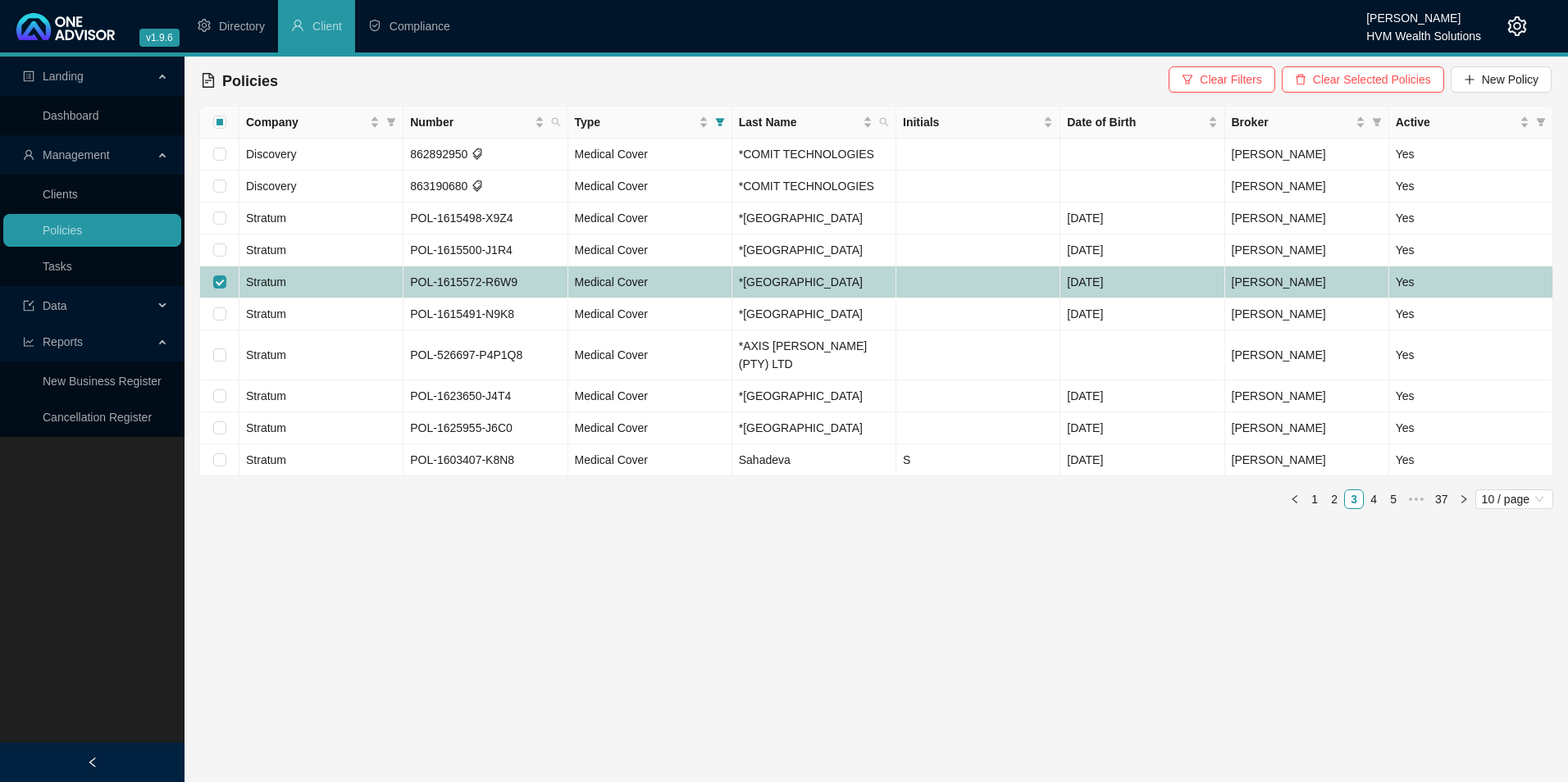
click at [303, 287] on td "Stratum" at bounding box center [322, 282] width 164 height 32
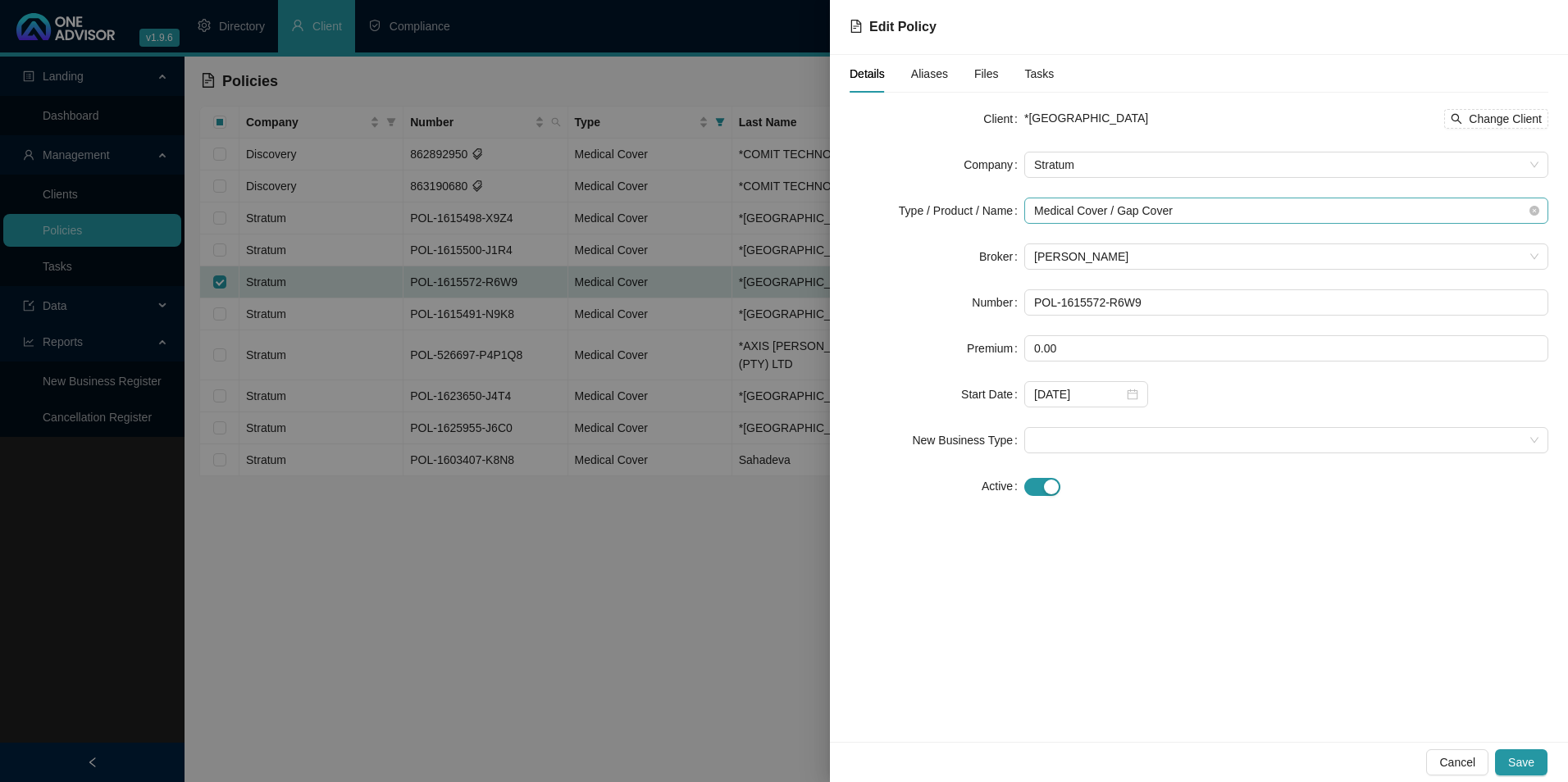
click at [1497, 208] on span "Medical Cover / Gap Cover" at bounding box center [1287, 211] width 504 height 25
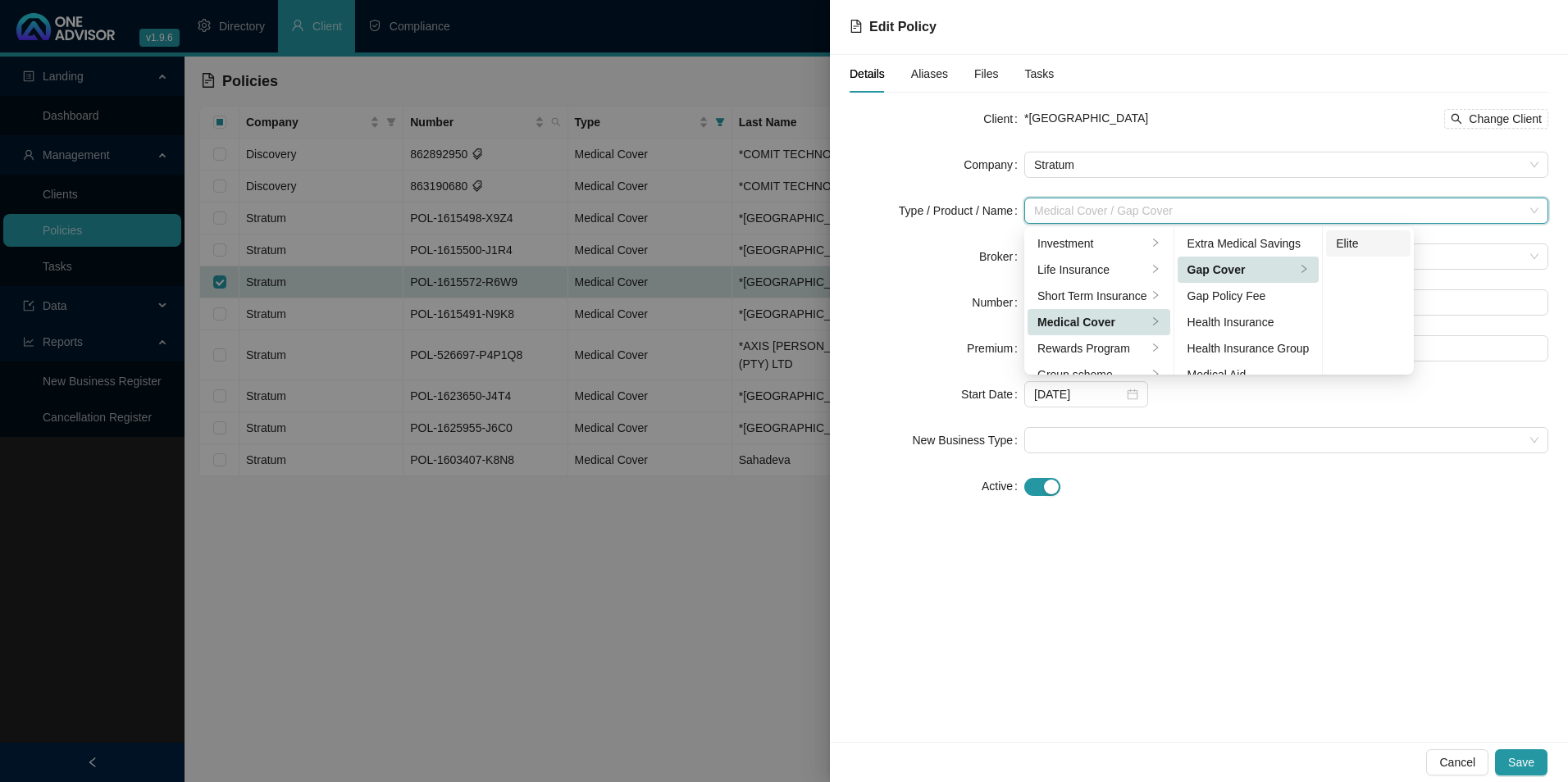
click at [1380, 242] on div "Elite" at bounding box center [1368, 243] width 64 height 18
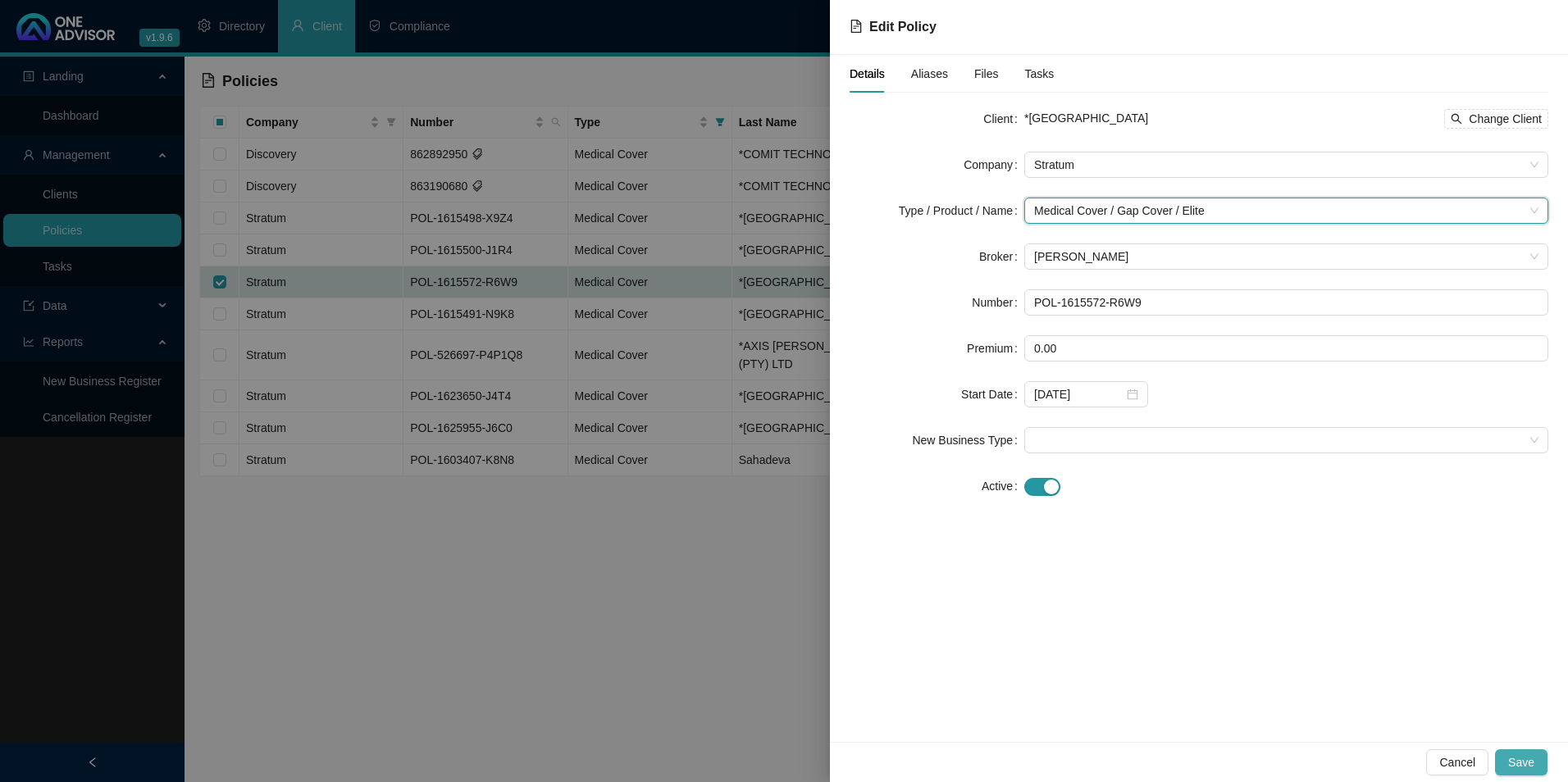
click at [1529, 758] on span "Save" at bounding box center [1522, 763] width 26 height 18
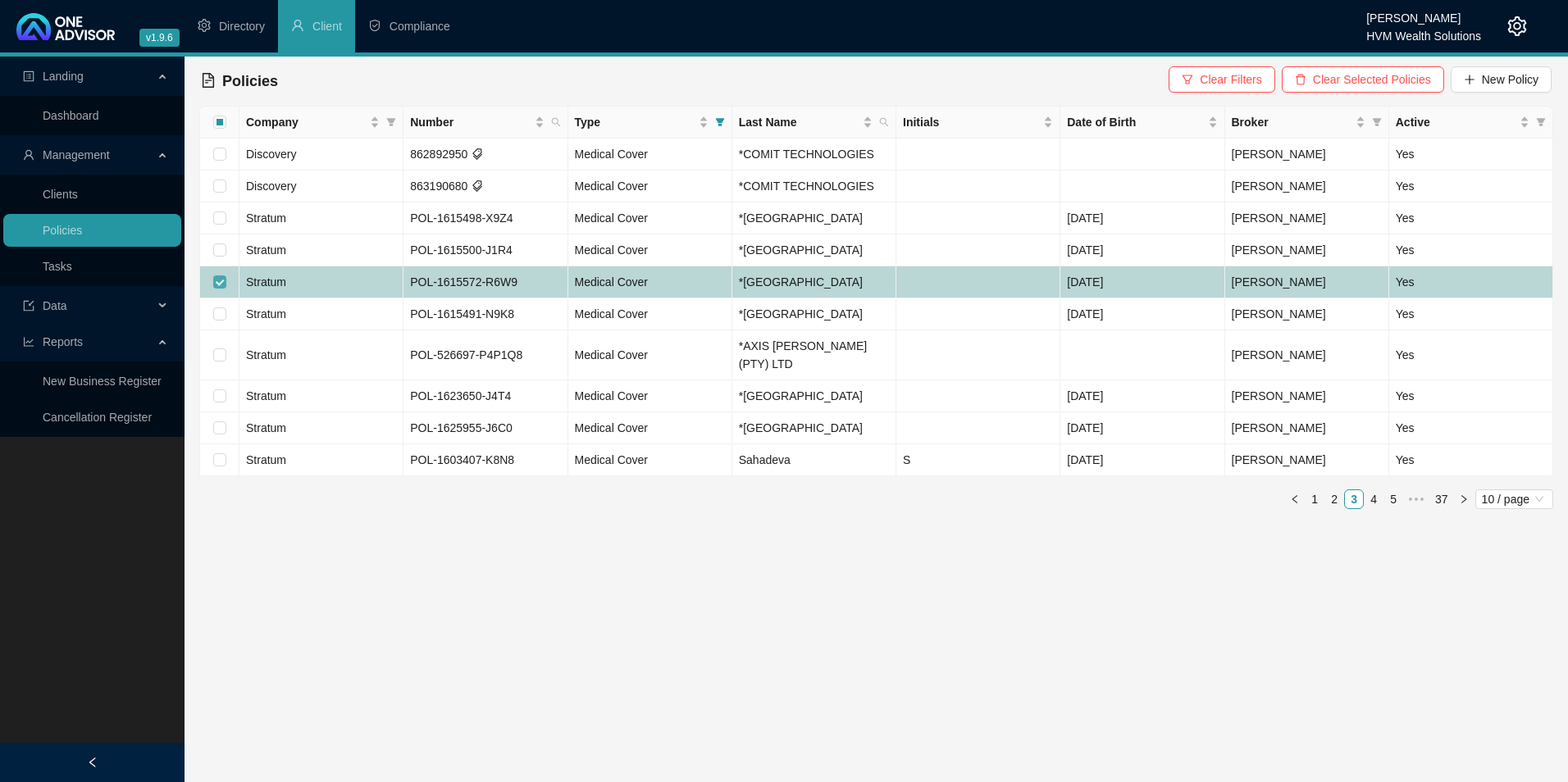
click at [220, 279] on input "checkbox" at bounding box center [220, 282] width 13 height 13
checkbox input "false"
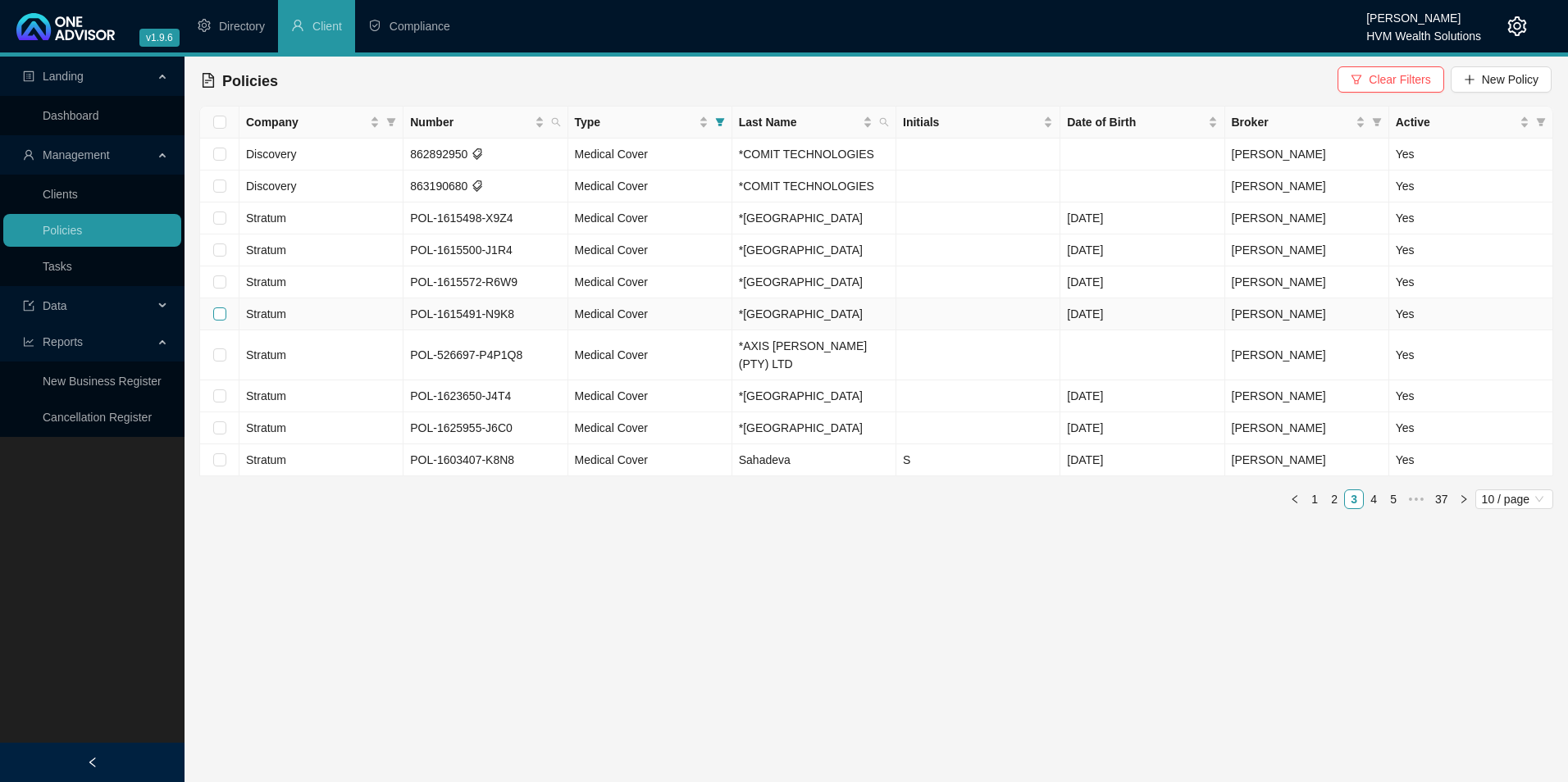
click at [221, 307] on label at bounding box center [220, 314] width 13 height 18
click at [221, 308] on input "checkbox" at bounding box center [220, 314] width 13 height 13
checkbox input "true"
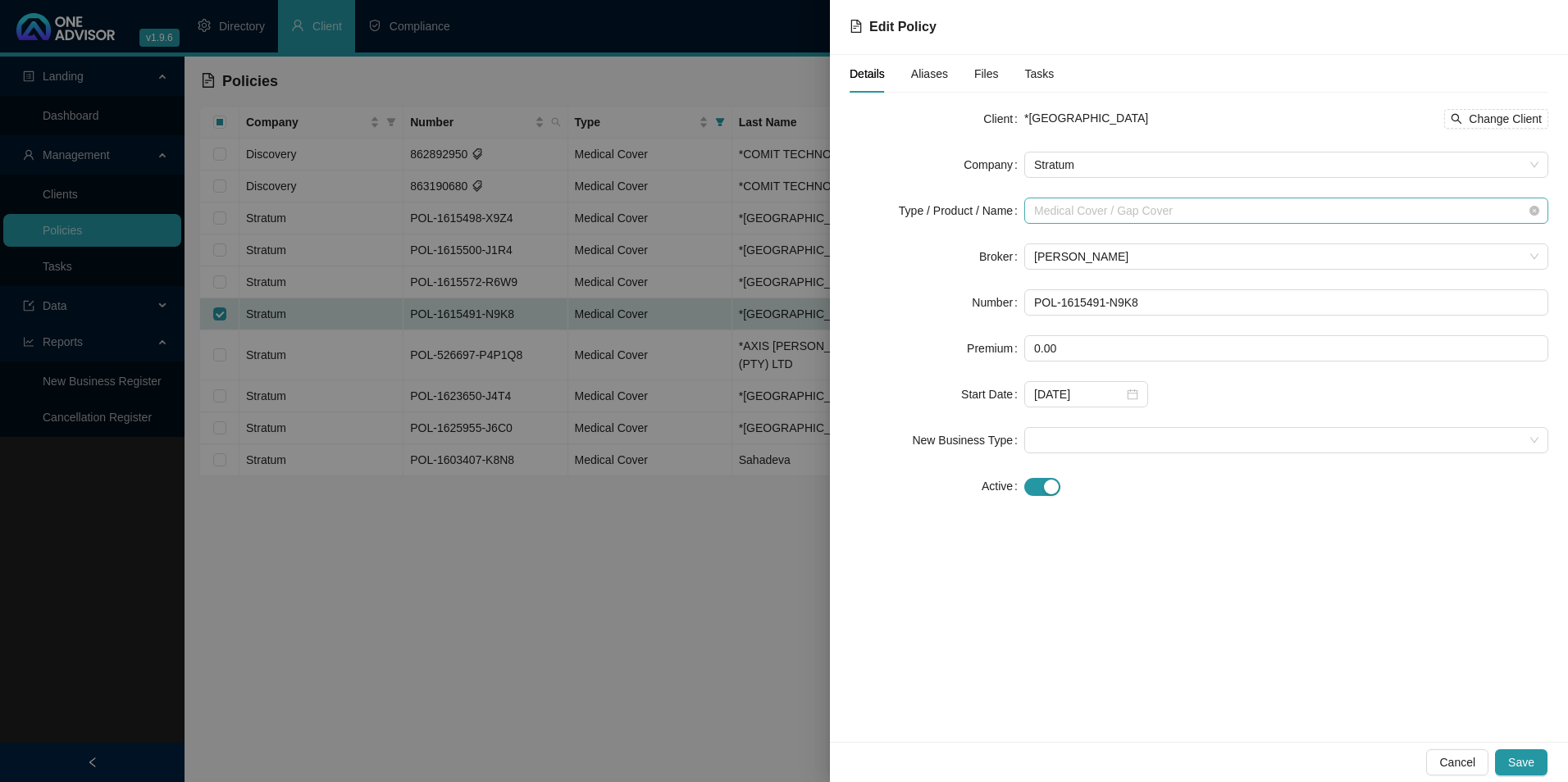
click at [1232, 204] on span "Medical Cover / Gap Cover" at bounding box center [1287, 211] width 504 height 25
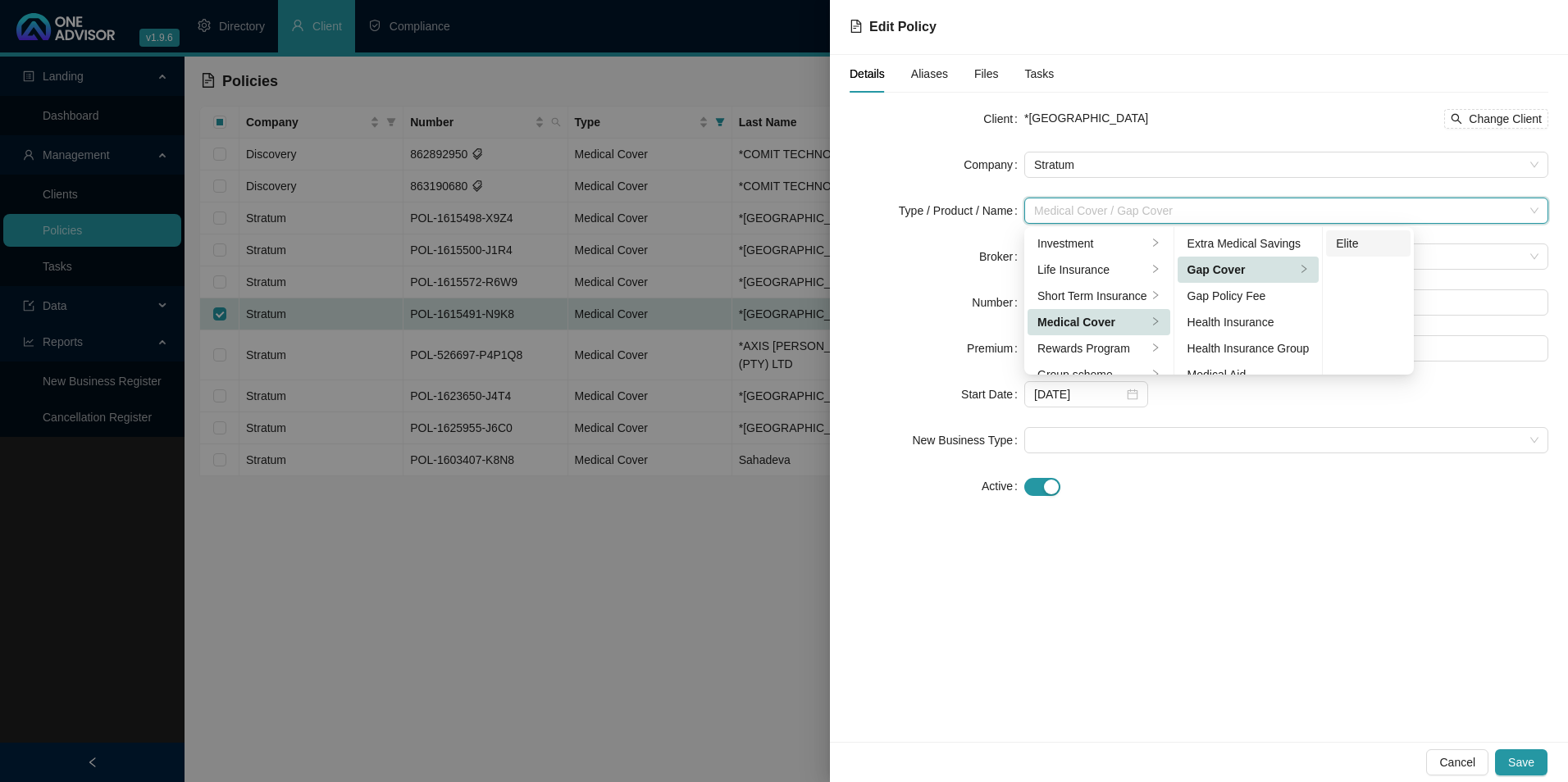
click at [1386, 248] on div "Elite" at bounding box center [1368, 243] width 64 height 18
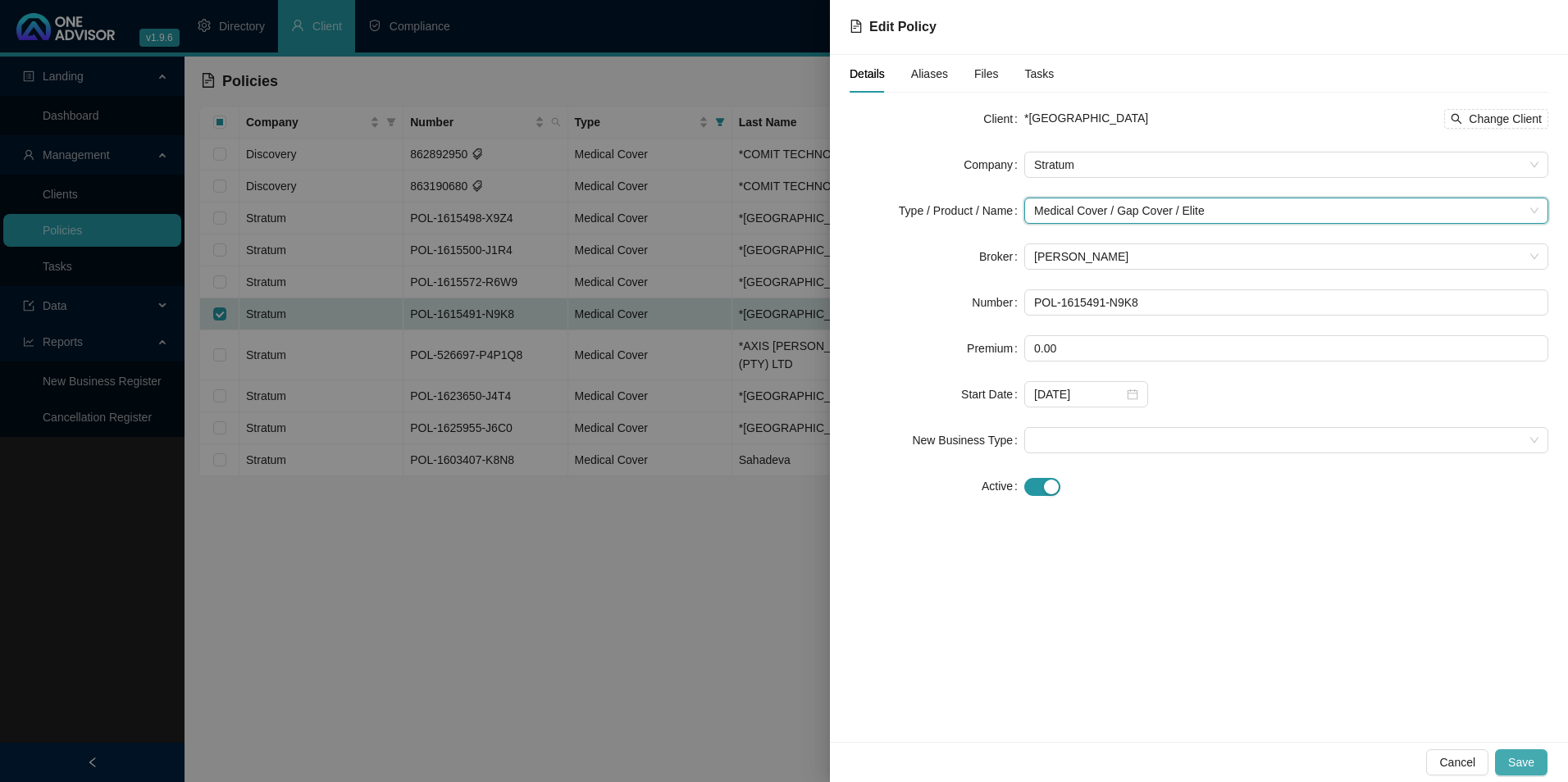
click at [1541, 768] on button "Save" at bounding box center [1522, 763] width 53 height 26
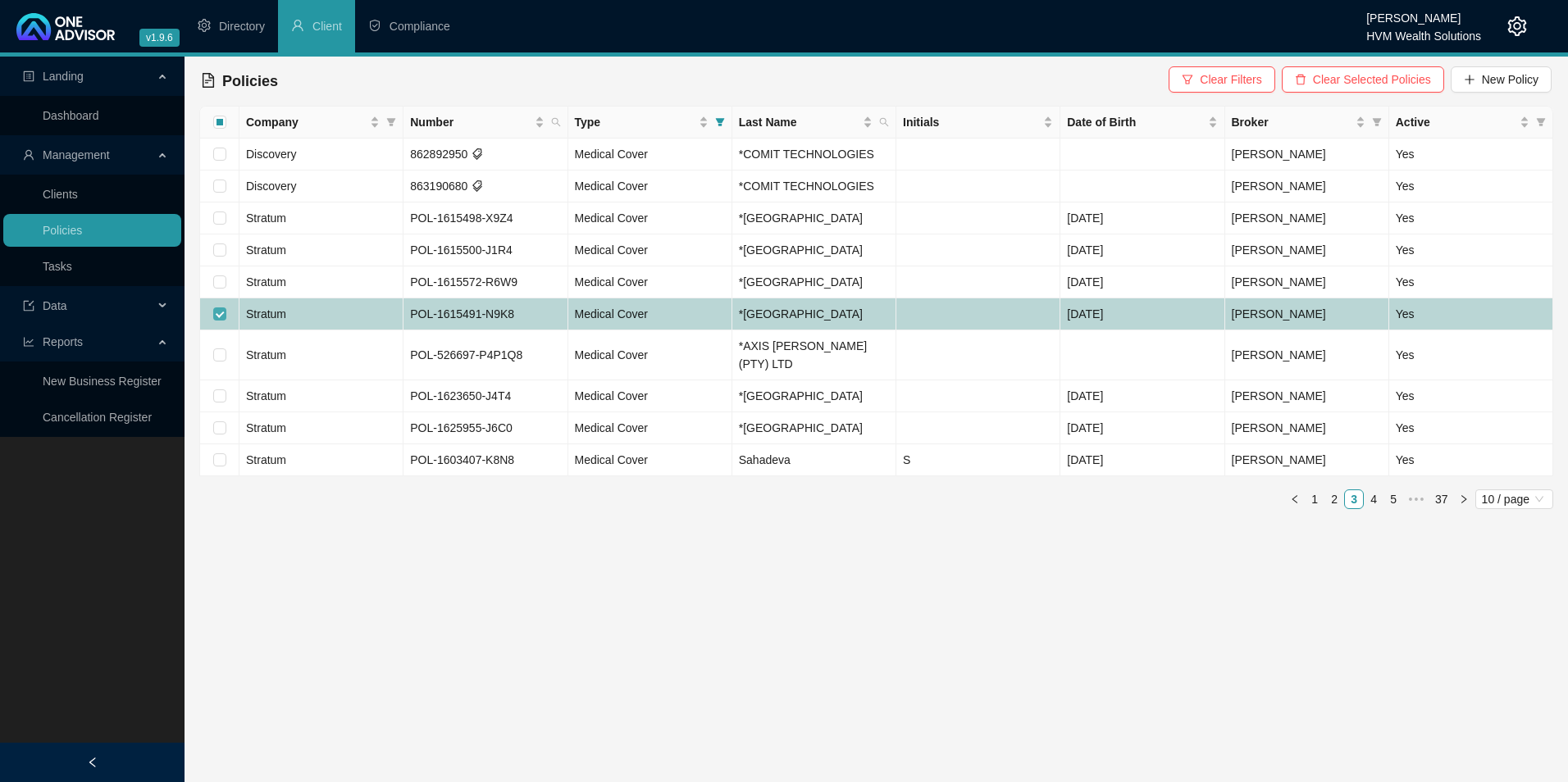
click at [218, 315] on input "checkbox" at bounding box center [220, 314] width 13 height 13
checkbox input "false"
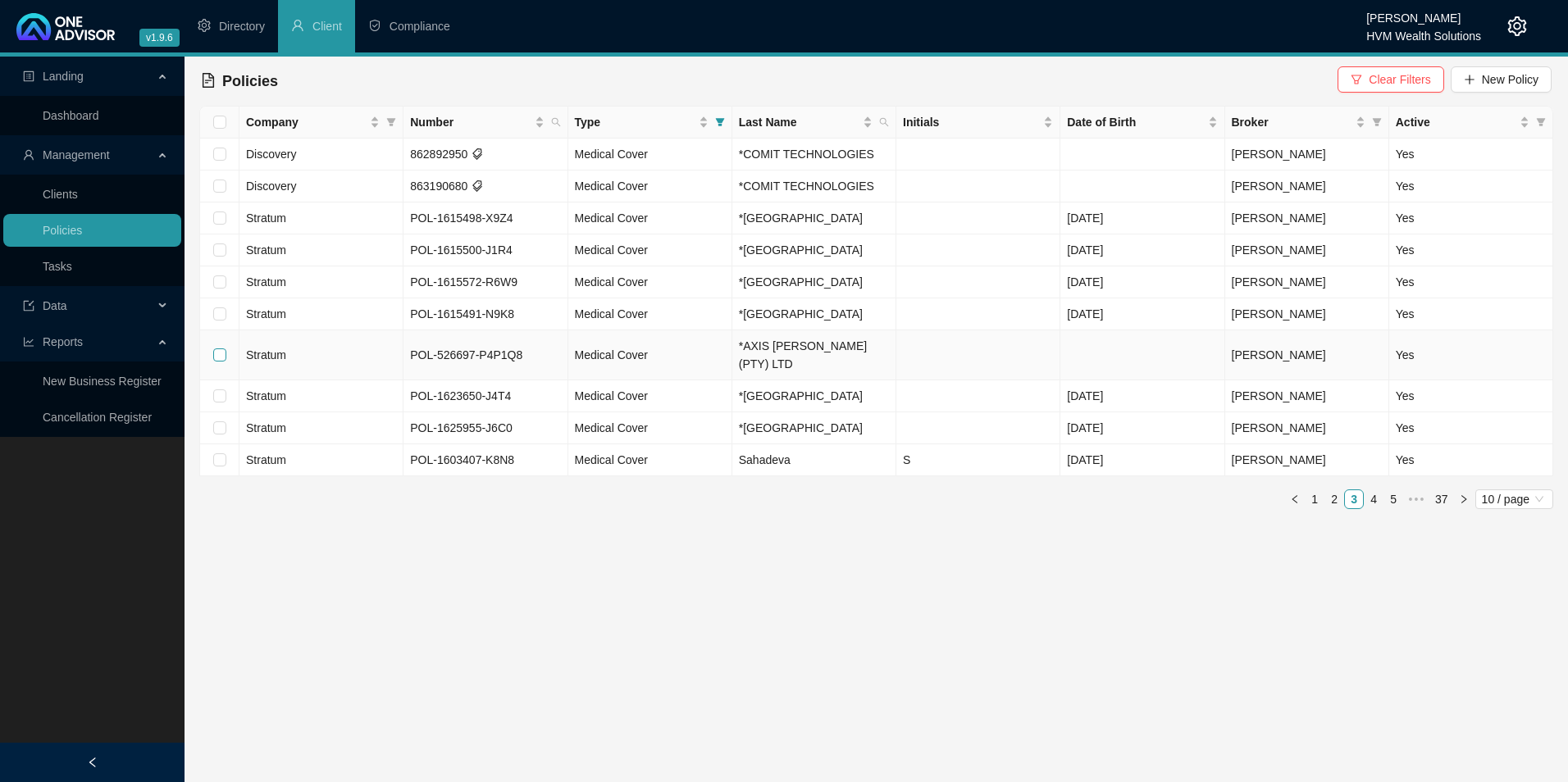
click at [223, 348] on input "checkbox" at bounding box center [220, 354] width 13 height 13
checkbox input "true"
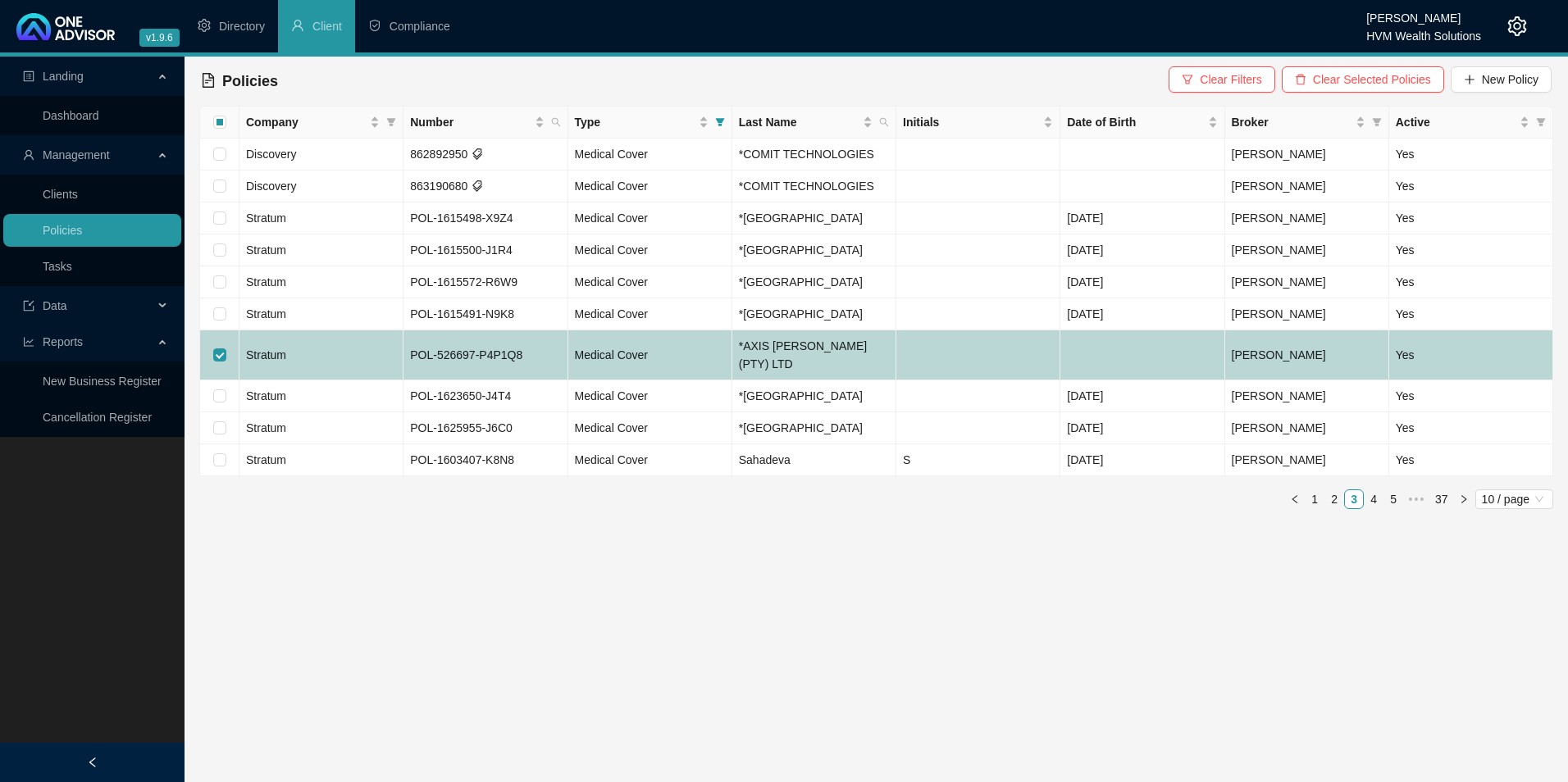
click at [326, 348] on td "Stratum" at bounding box center [322, 355] width 164 height 50
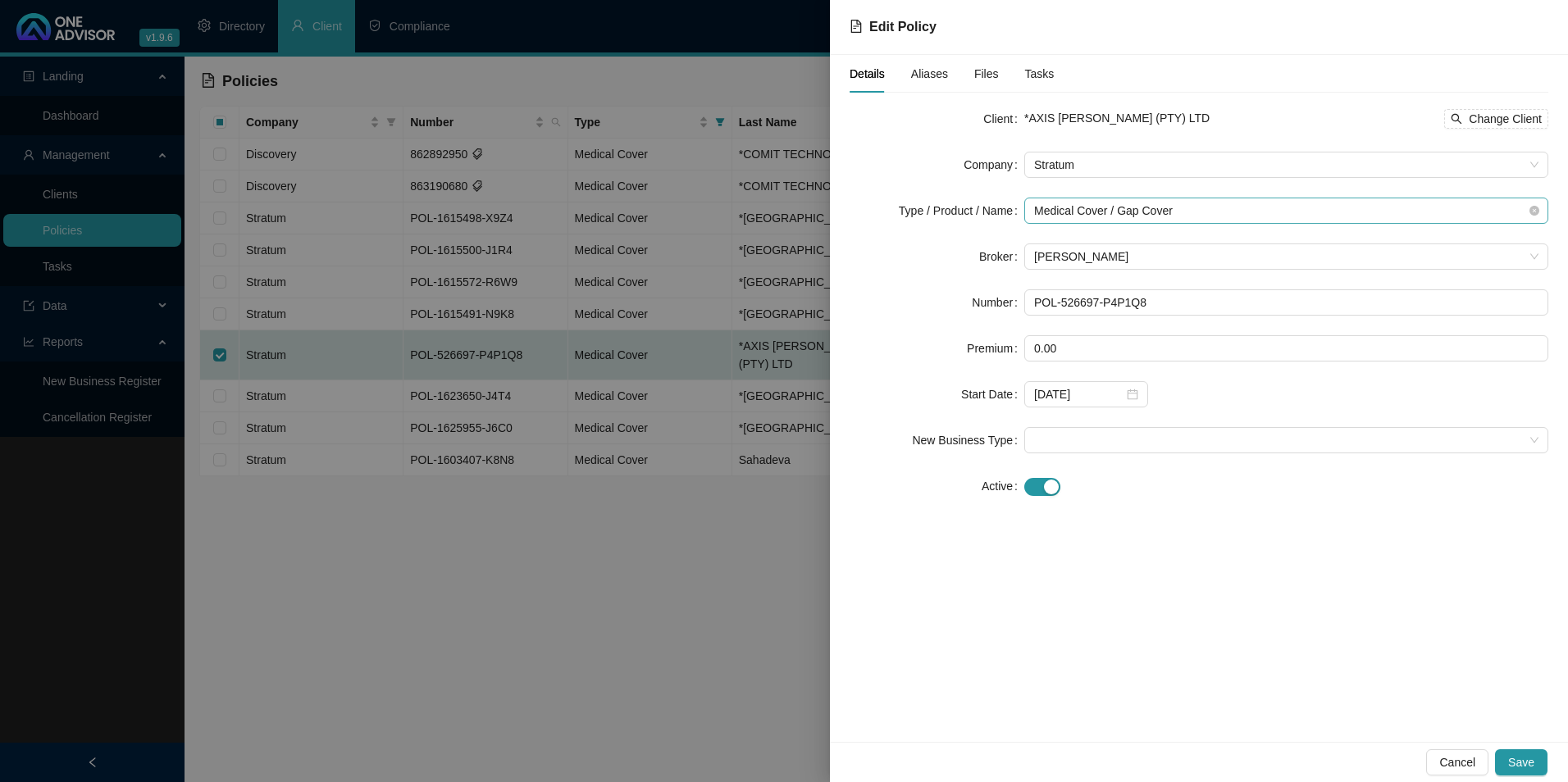
click at [1228, 220] on span "Medical Cover / Gap Cover" at bounding box center [1287, 211] width 504 height 25
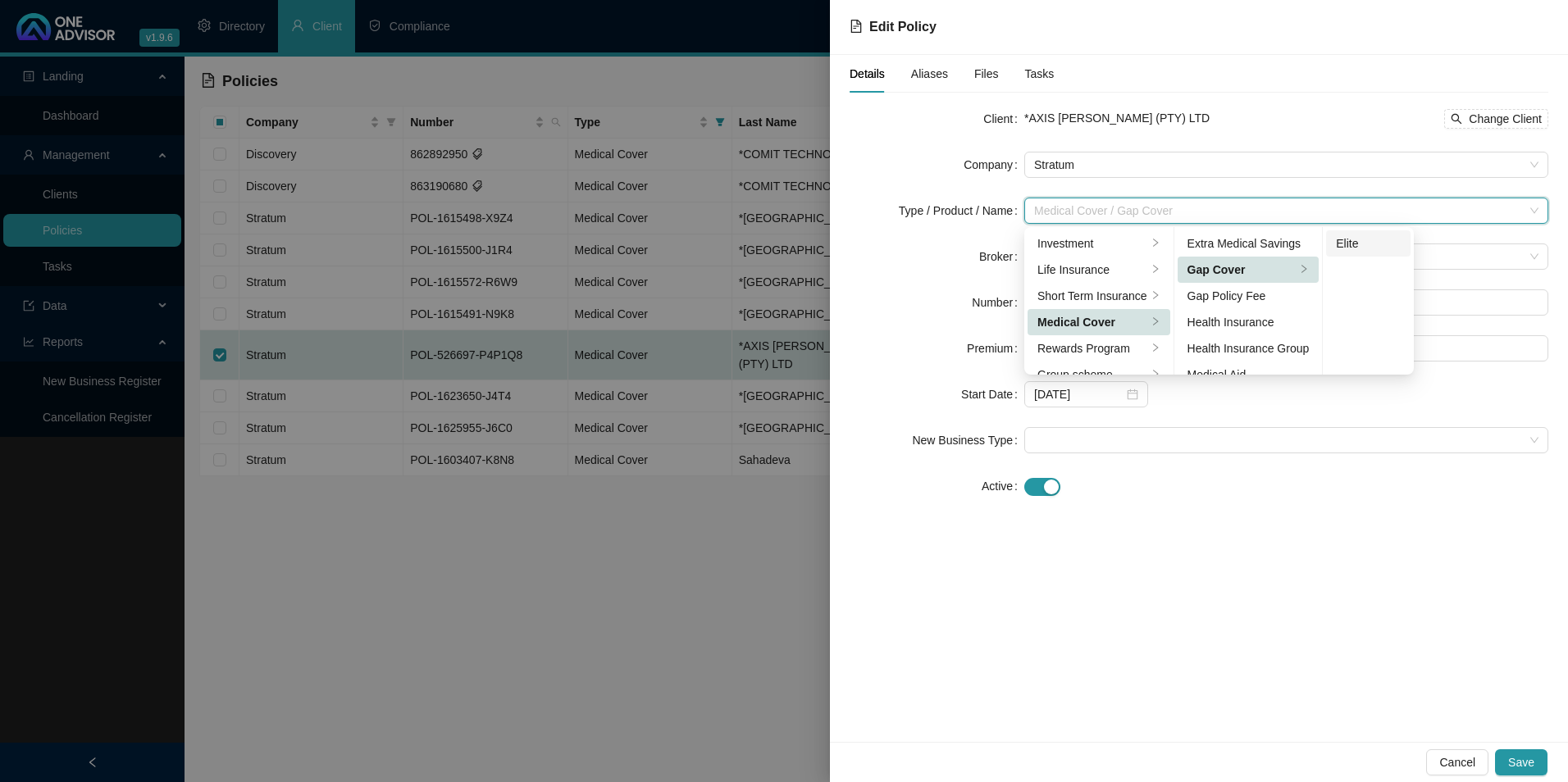
click at [1377, 242] on div "Elite" at bounding box center [1368, 243] width 64 height 18
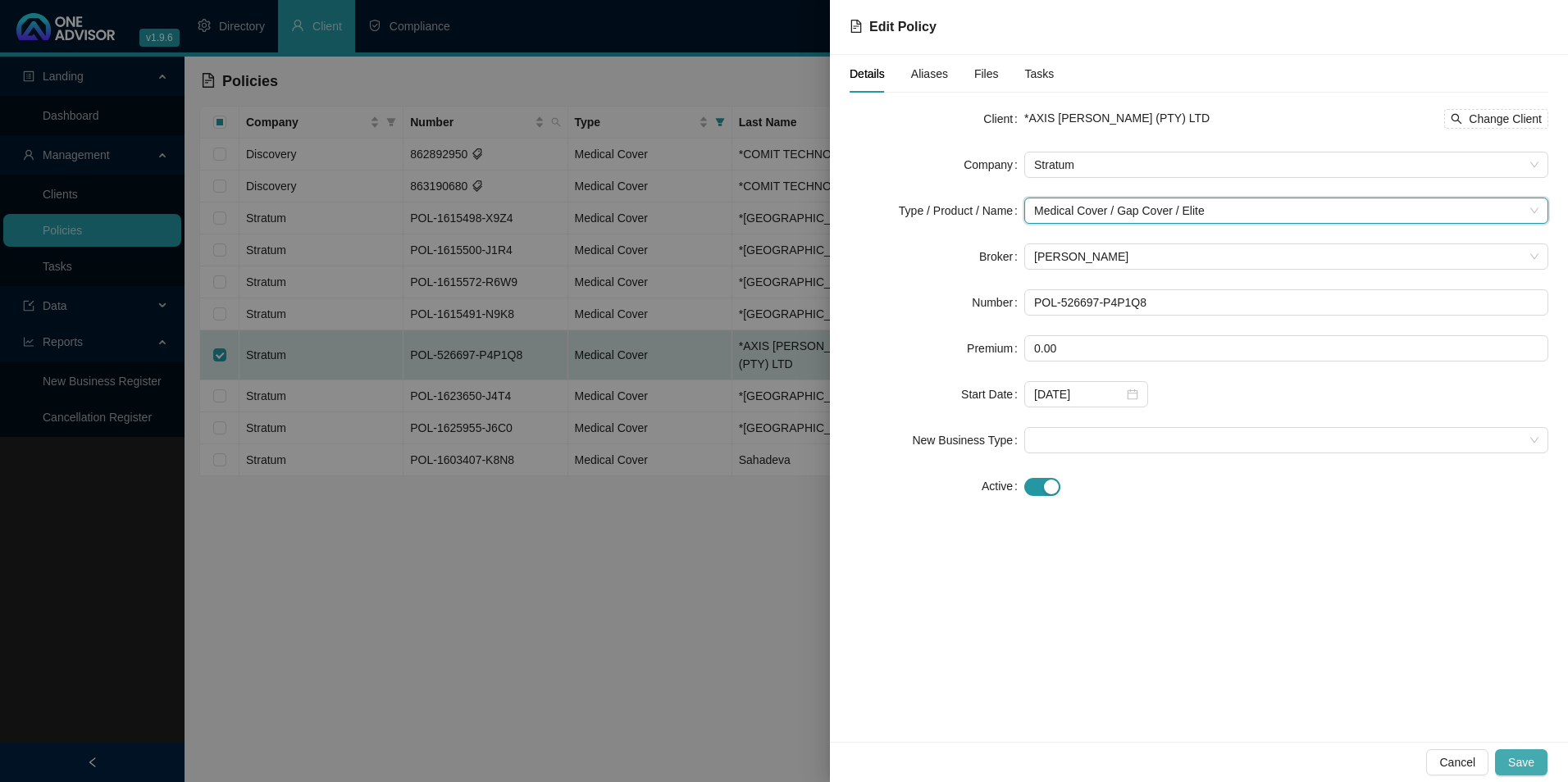
click at [1542, 764] on button "Save" at bounding box center [1522, 763] width 53 height 26
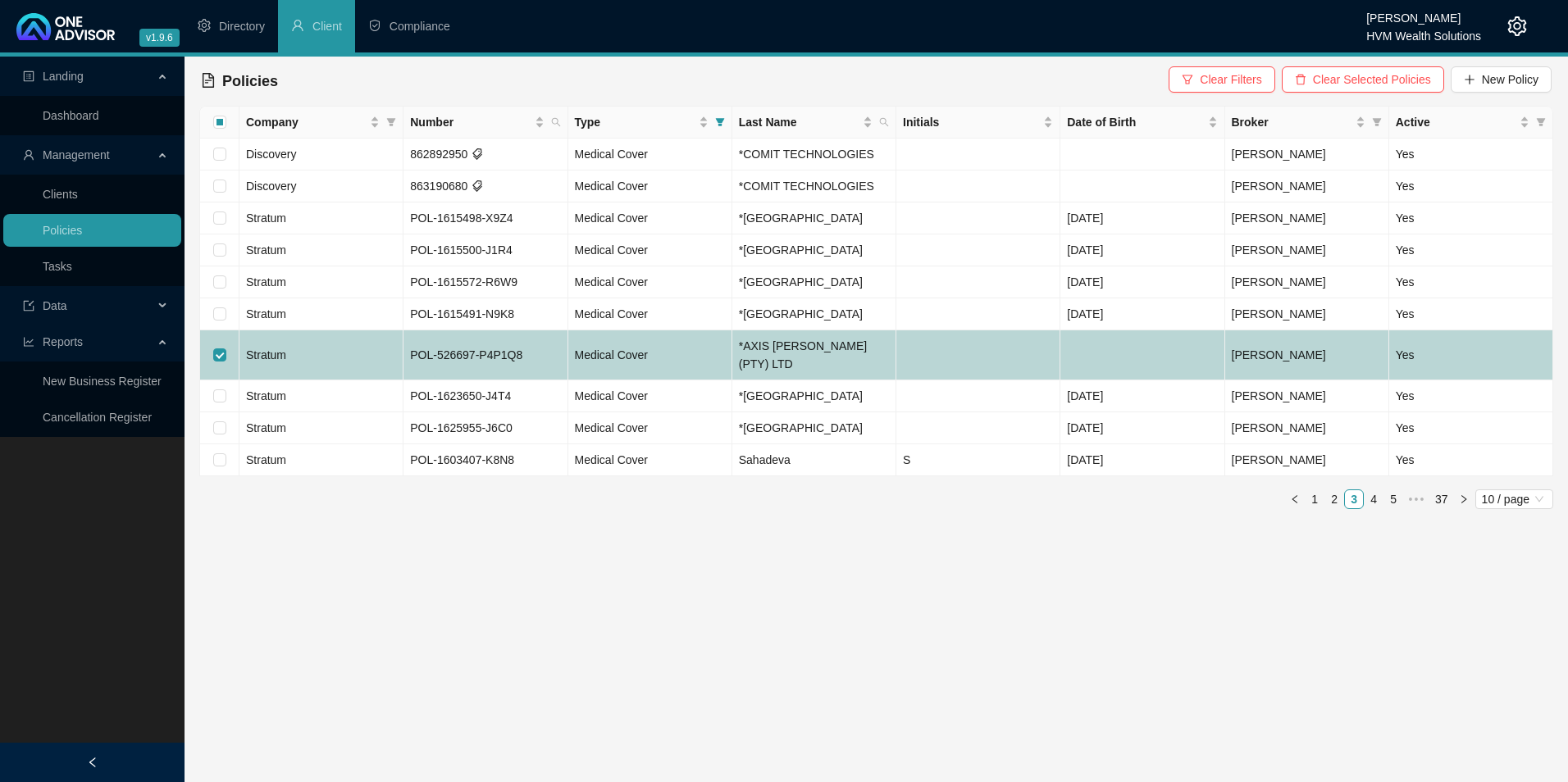
click at [333, 348] on td "Stratum" at bounding box center [322, 355] width 164 height 50
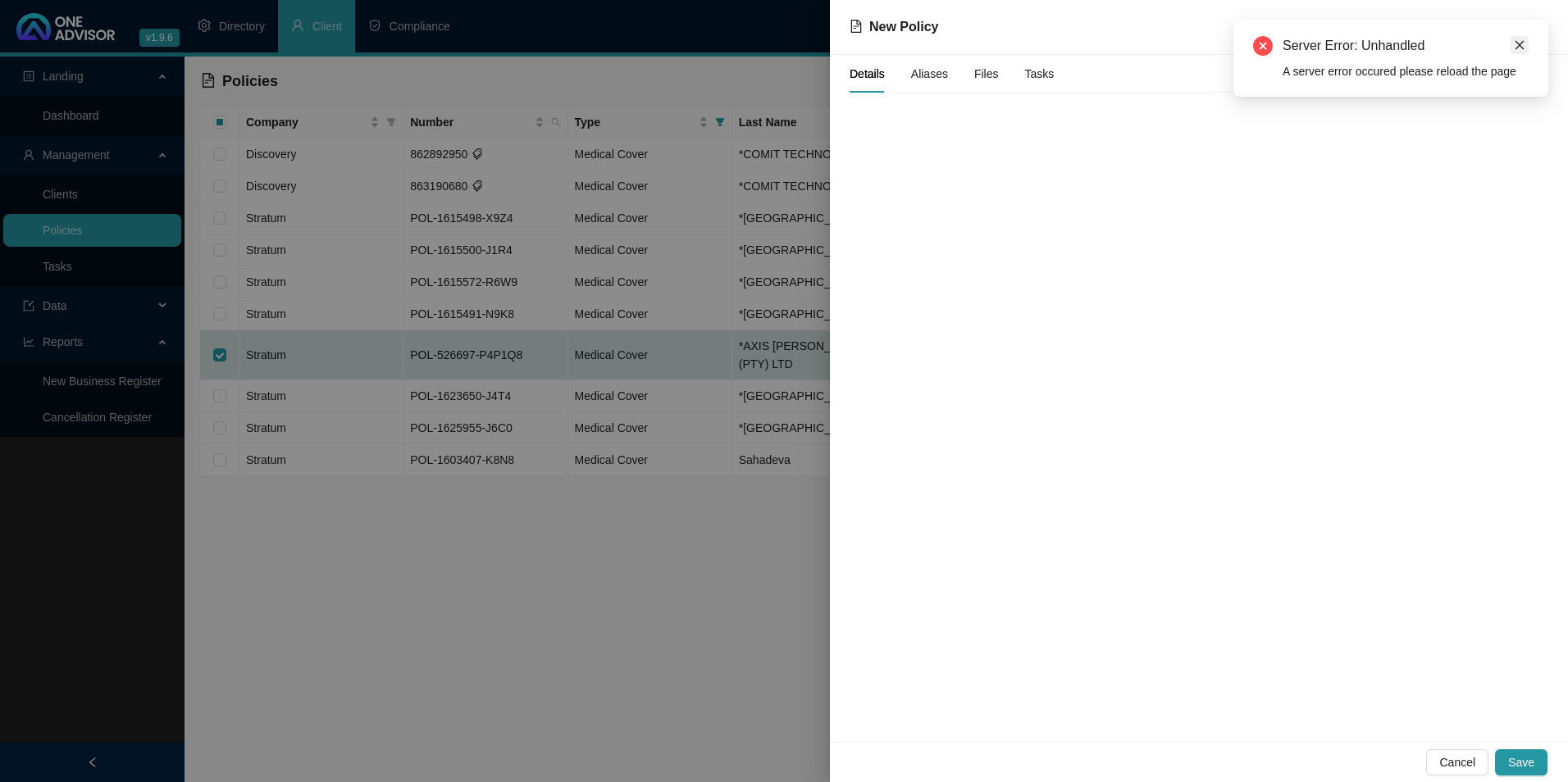
click at [1519, 51] on link "Close" at bounding box center [1519, 45] width 18 height 18
click at [1467, 768] on span "Cancel" at bounding box center [1457, 763] width 36 height 18
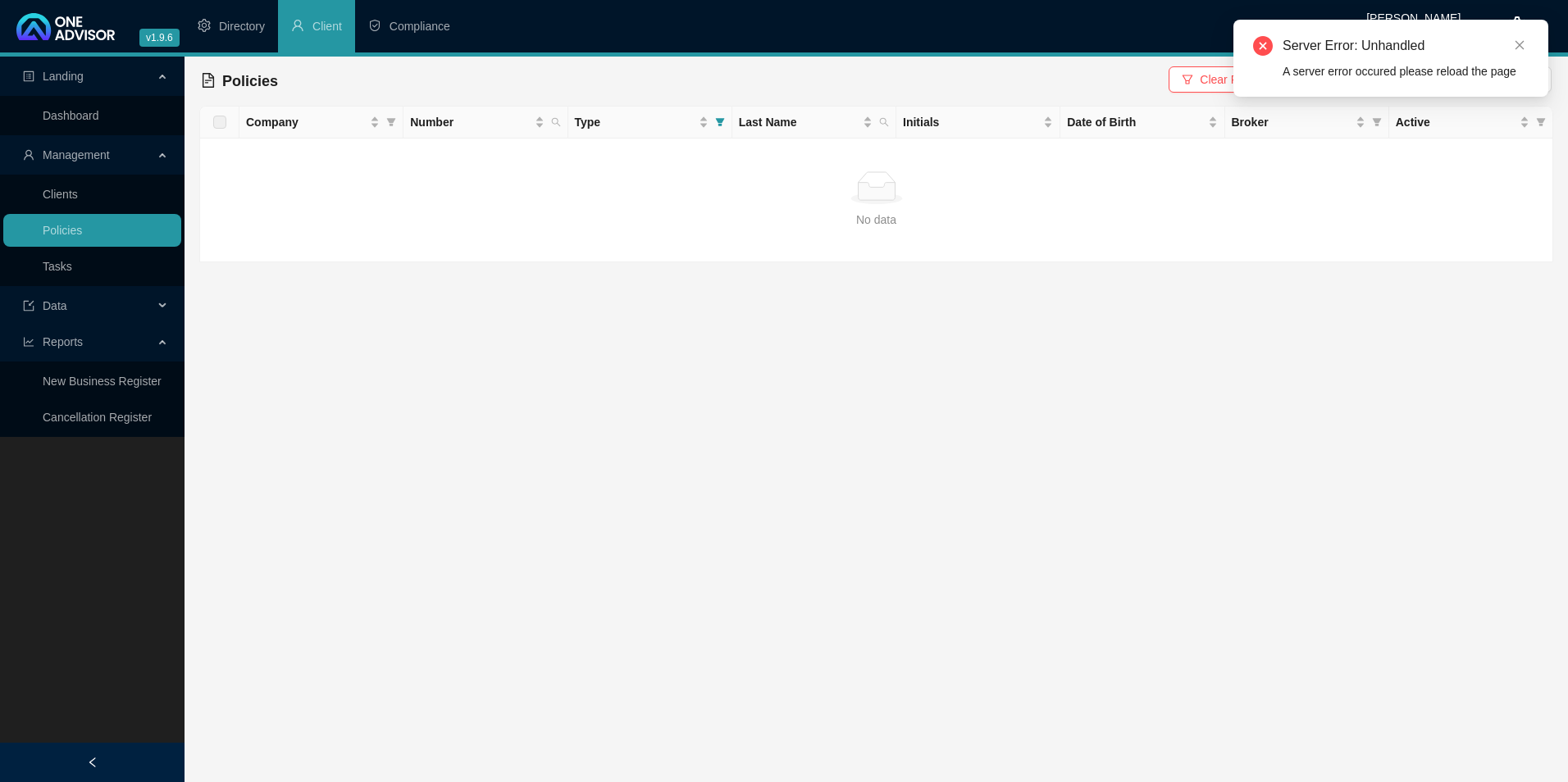
click at [1521, 34] on div "Server Error: Unhandled A server error occured please reload the page" at bounding box center [1391, 57] width 315 height 77
click at [1521, 41] on icon "close" at bounding box center [1519, 45] width 11 height 11
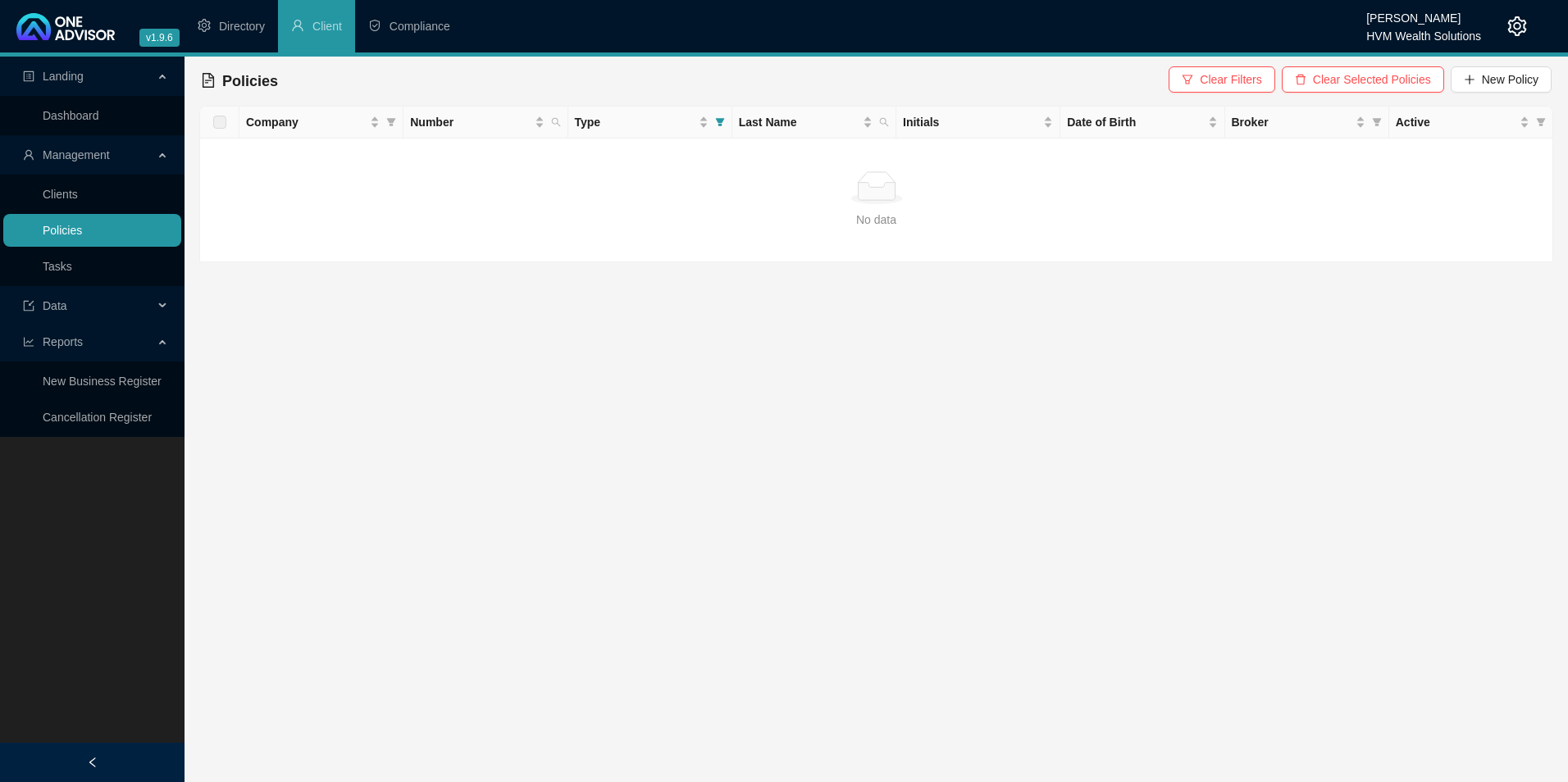
click at [82, 224] on link "Policies" at bounding box center [62, 230] width 40 height 13
click at [755, 178] on div "No data" at bounding box center [877, 187] width 1326 height 33
click at [59, 269] on link "Tasks" at bounding box center [56, 266] width 29 height 13
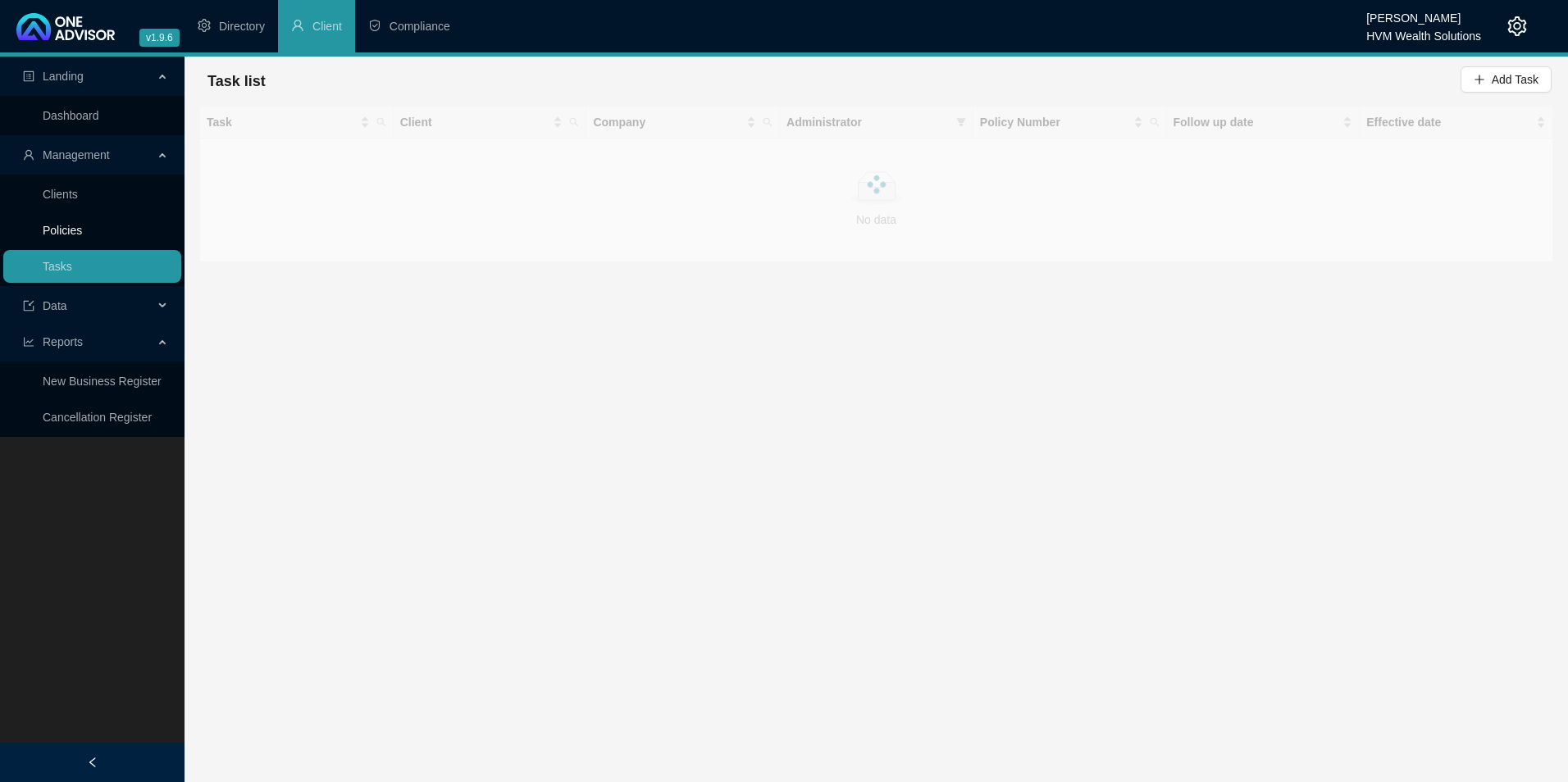
click at [78, 234] on link "Policies" at bounding box center [62, 230] width 40 height 13
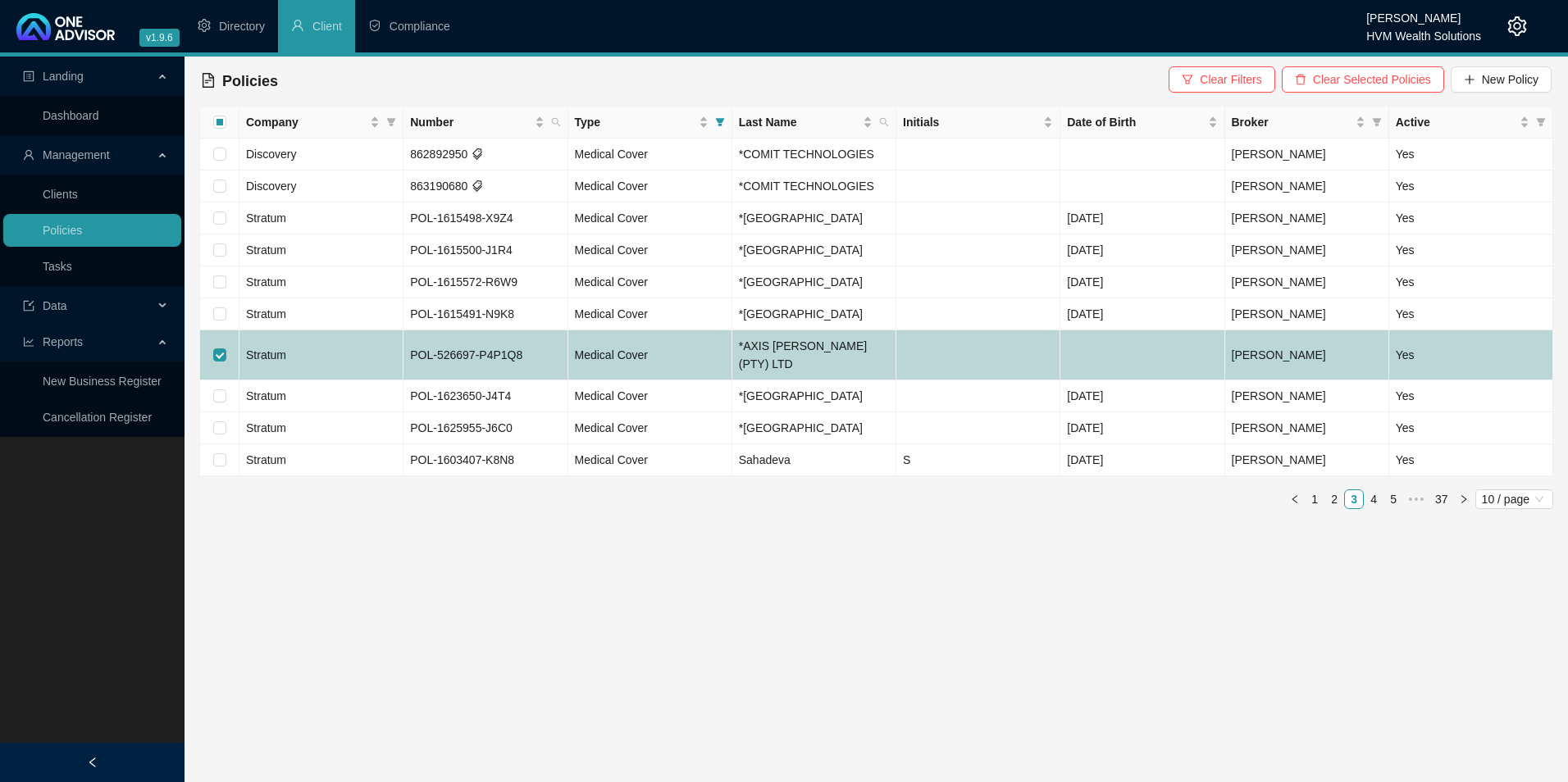
click at [300, 349] on td "Stratum" at bounding box center [322, 355] width 164 height 50
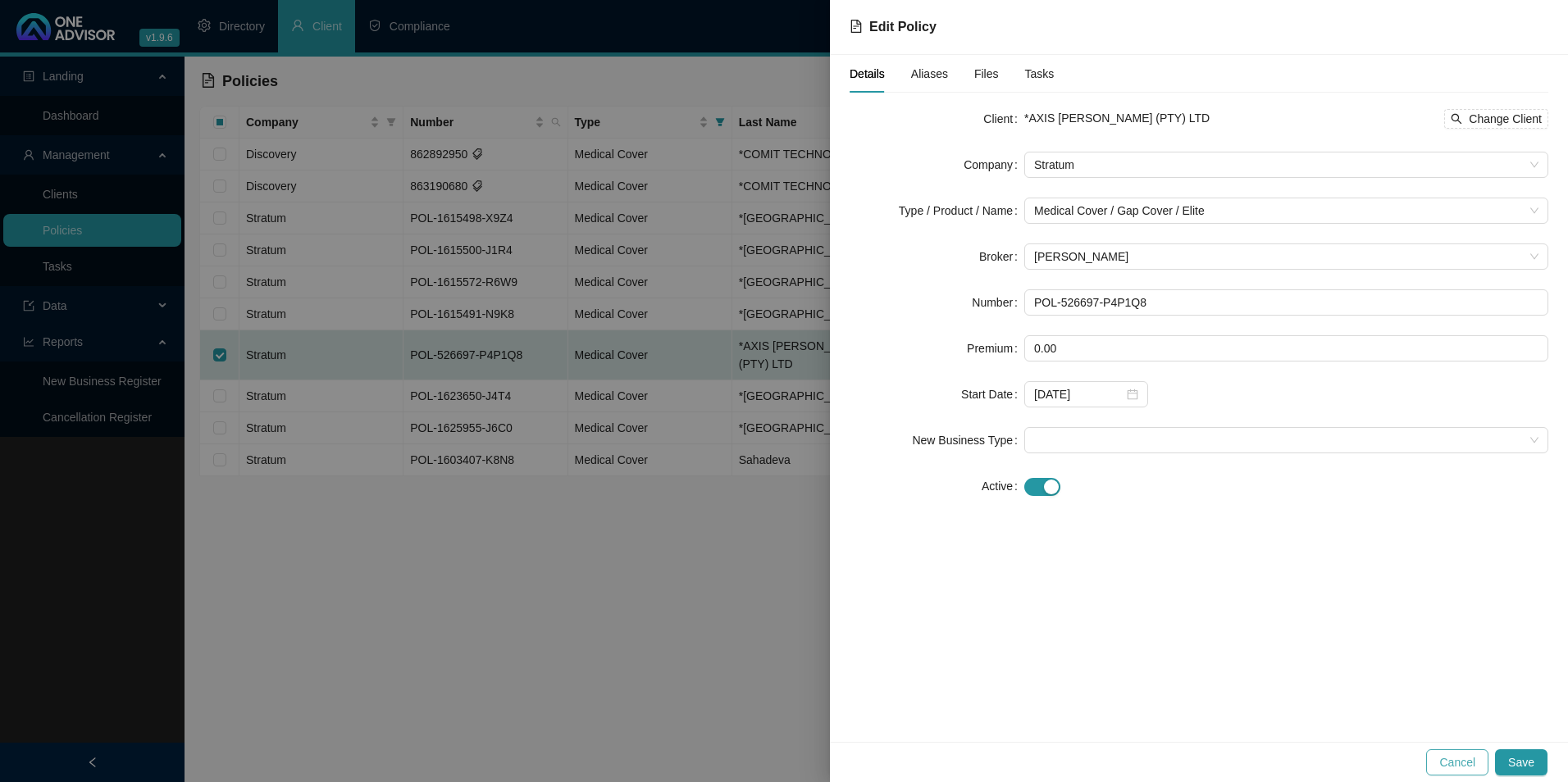
click at [1451, 760] on span "Cancel" at bounding box center [1457, 763] width 36 height 18
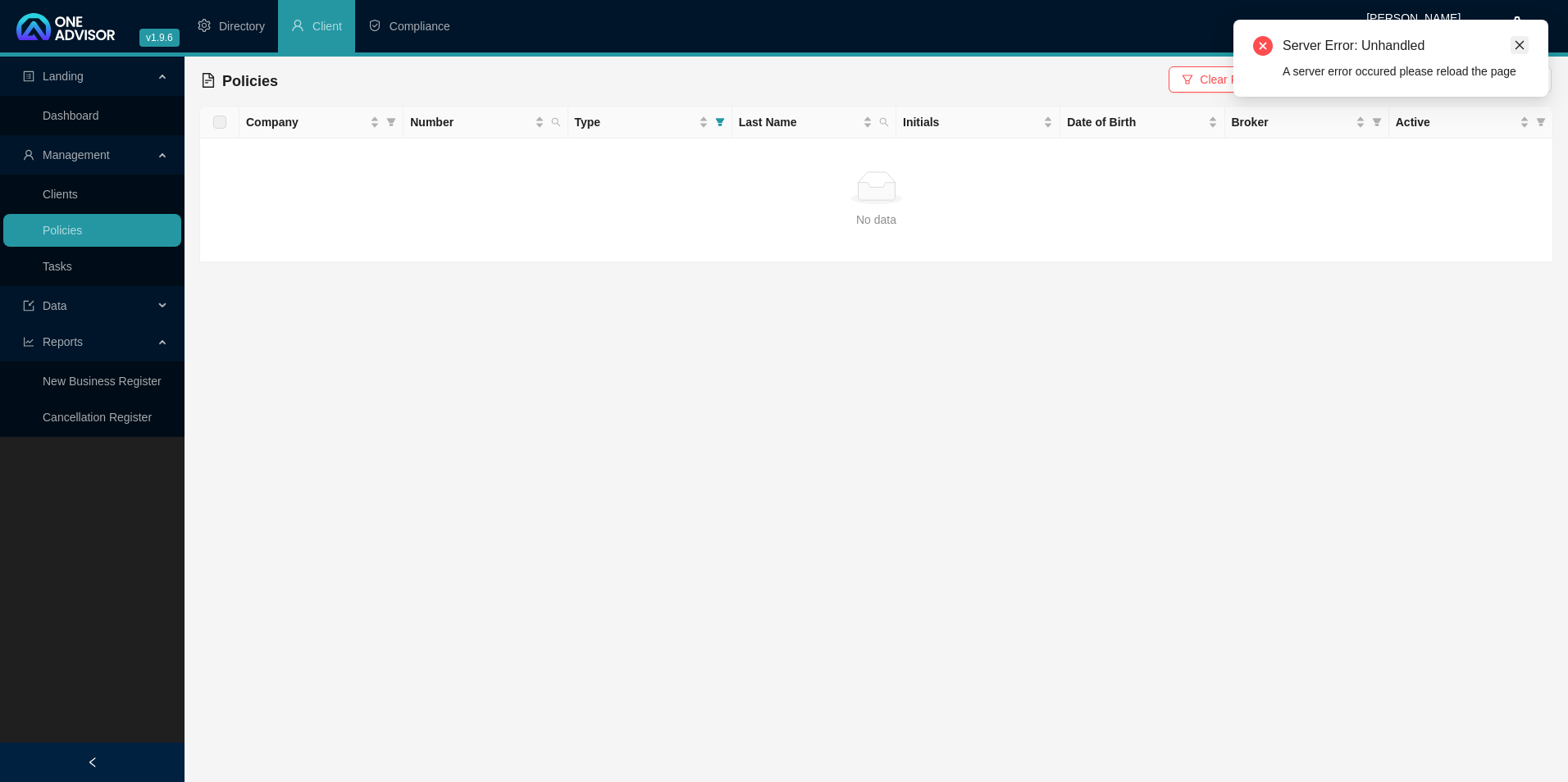
click at [1520, 44] on icon "close" at bounding box center [1519, 45] width 11 height 11
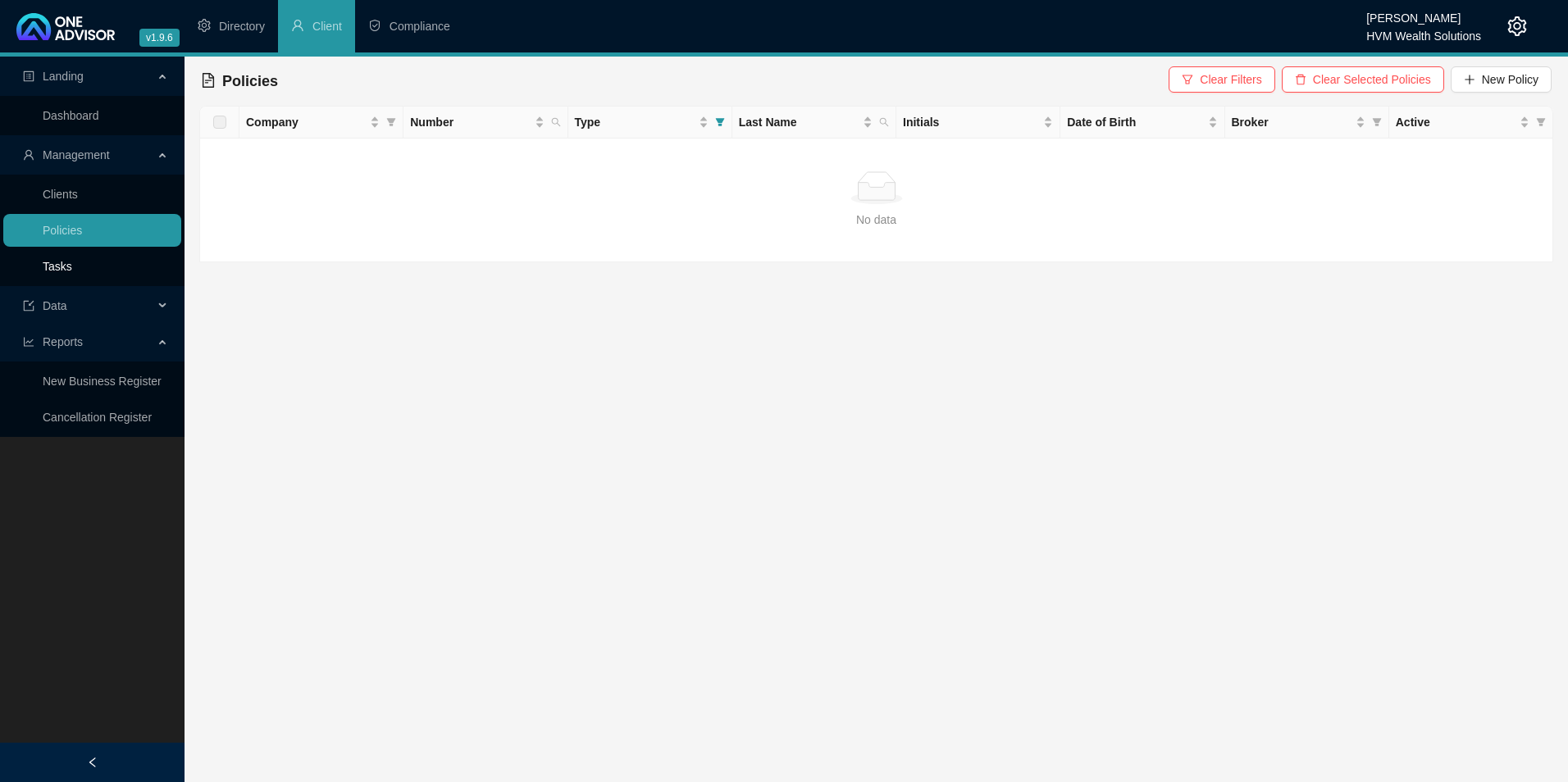
click at [51, 264] on link "Tasks" at bounding box center [56, 266] width 29 height 13
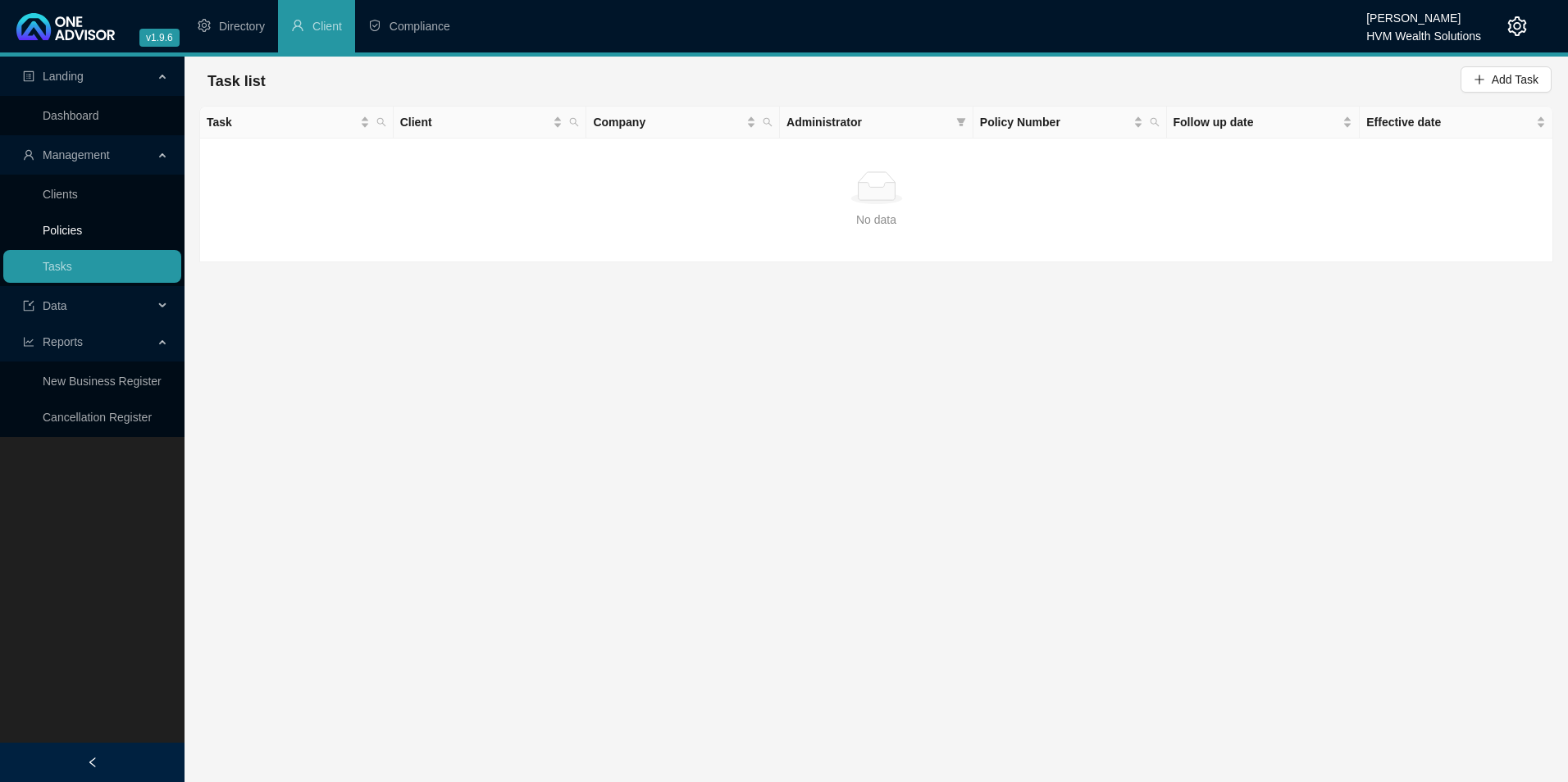
click at [82, 227] on link "Policies" at bounding box center [62, 230] width 40 height 13
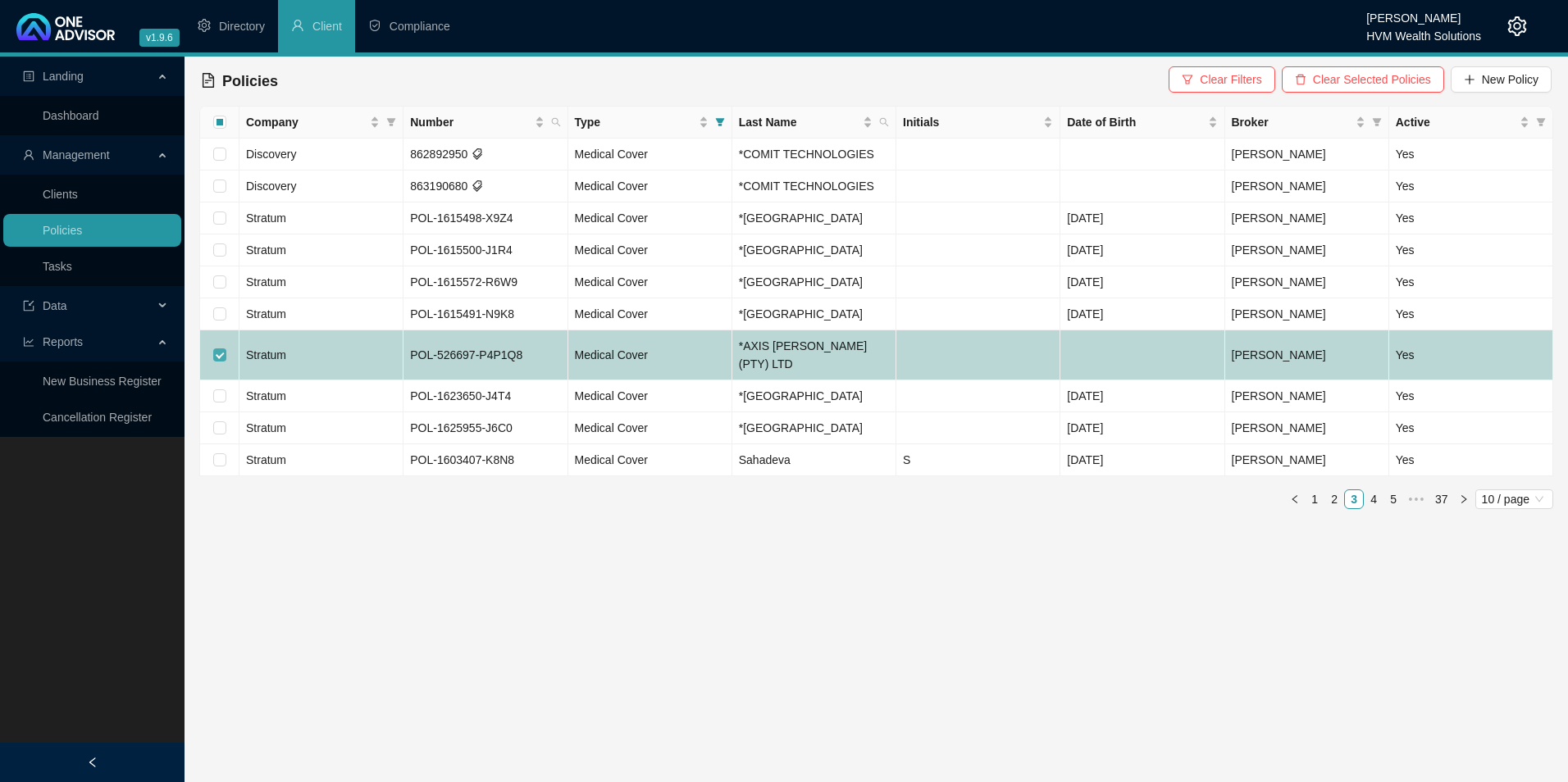
click at [217, 348] on input "checkbox" at bounding box center [220, 354] width 13 height 13
checkbox input "false"
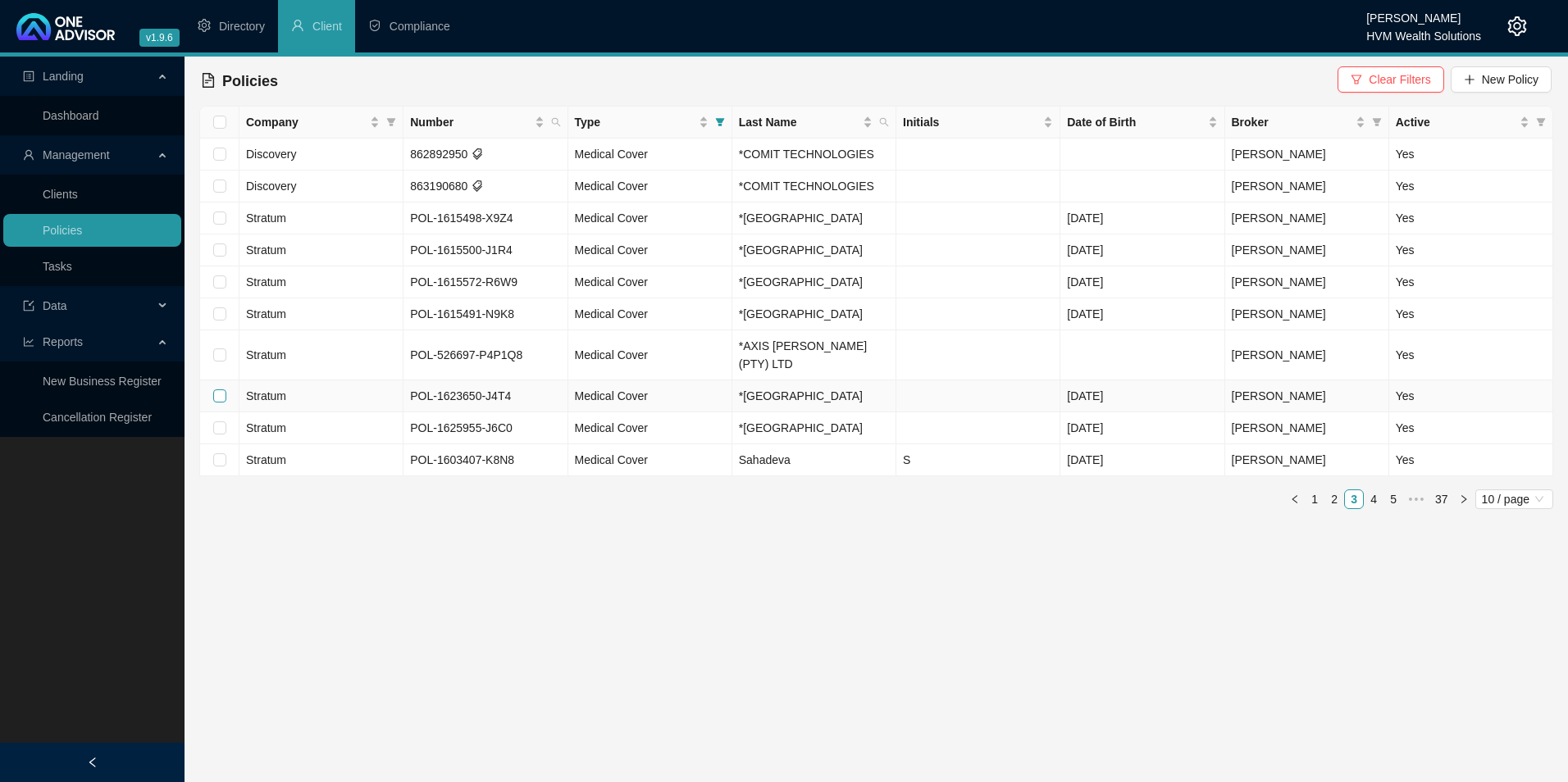
click at [217, 387] on label at bounding box center [220, 396] width 13 height 18
click at [217, 390] on input "checkbox" at bounding box center [220, 396] width 13 height 13
checkbox input "true"
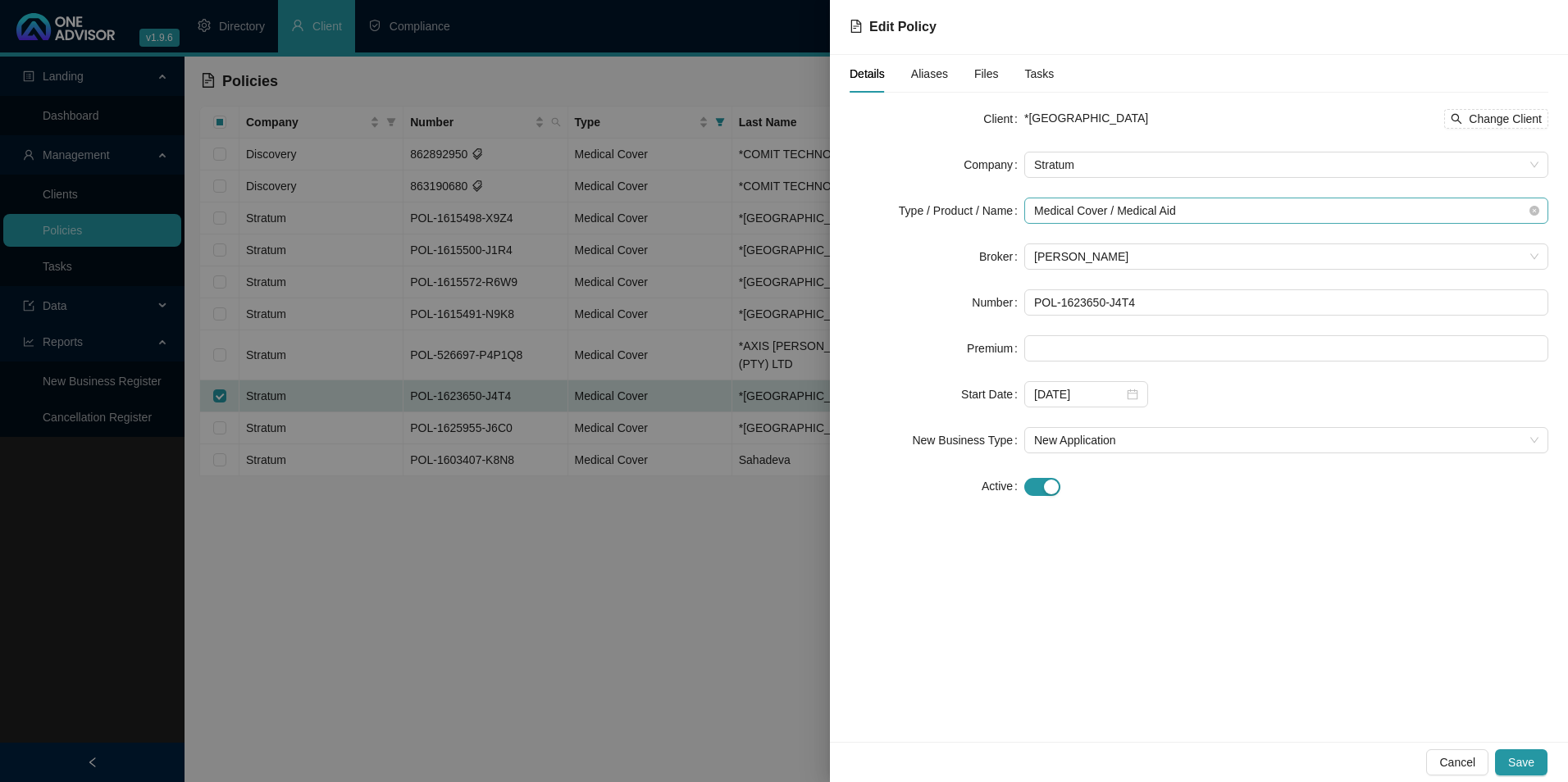
click at [1274, 217] on span "Medical Cover / Medical Aid" at bounding box center [1287, 211] width 504 height 25
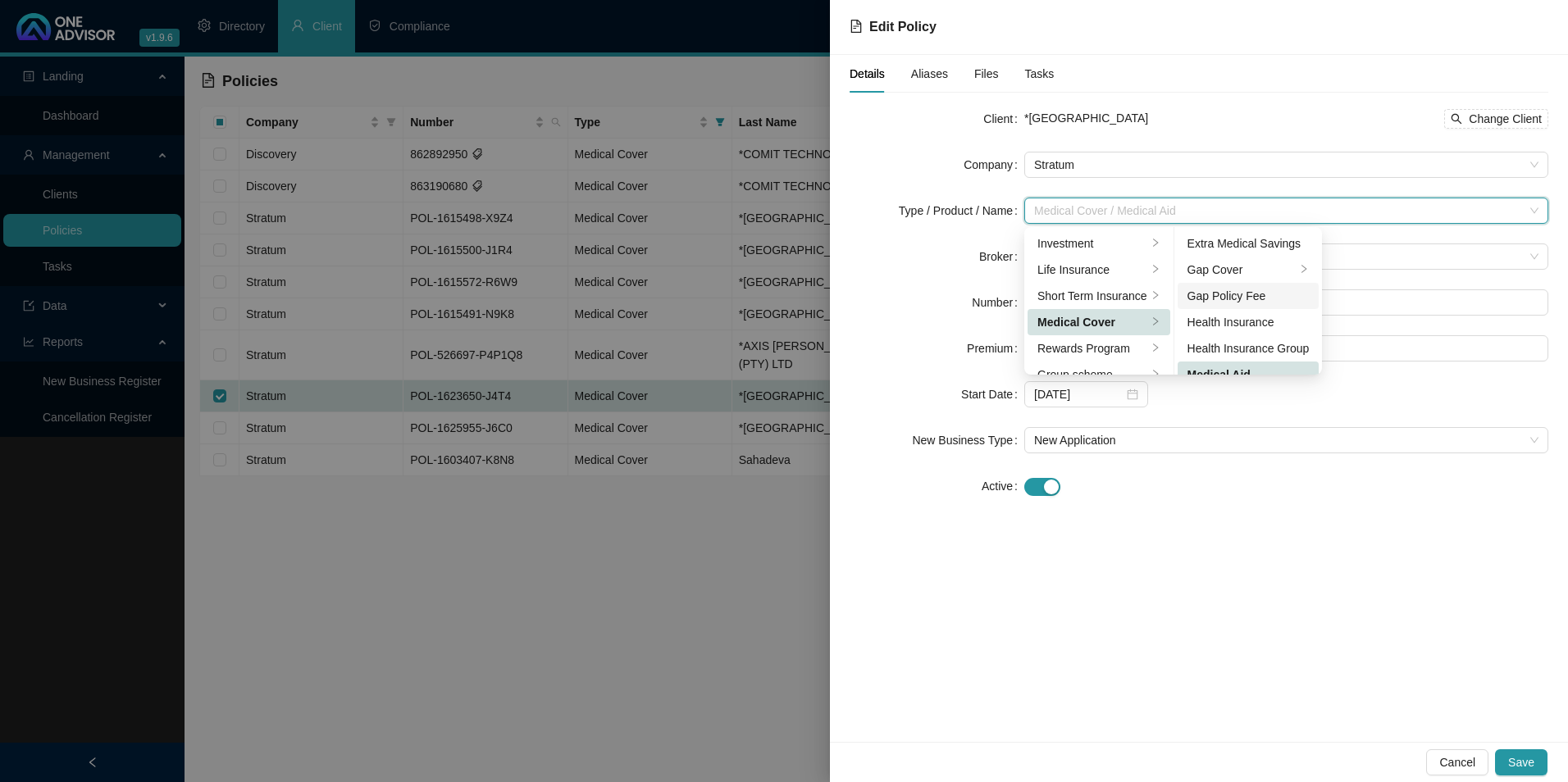
scroll to position [13, 0]
click at [1265, 256] on div "Gap Cover" at bounding box center [1243, 257] width 109 height 18
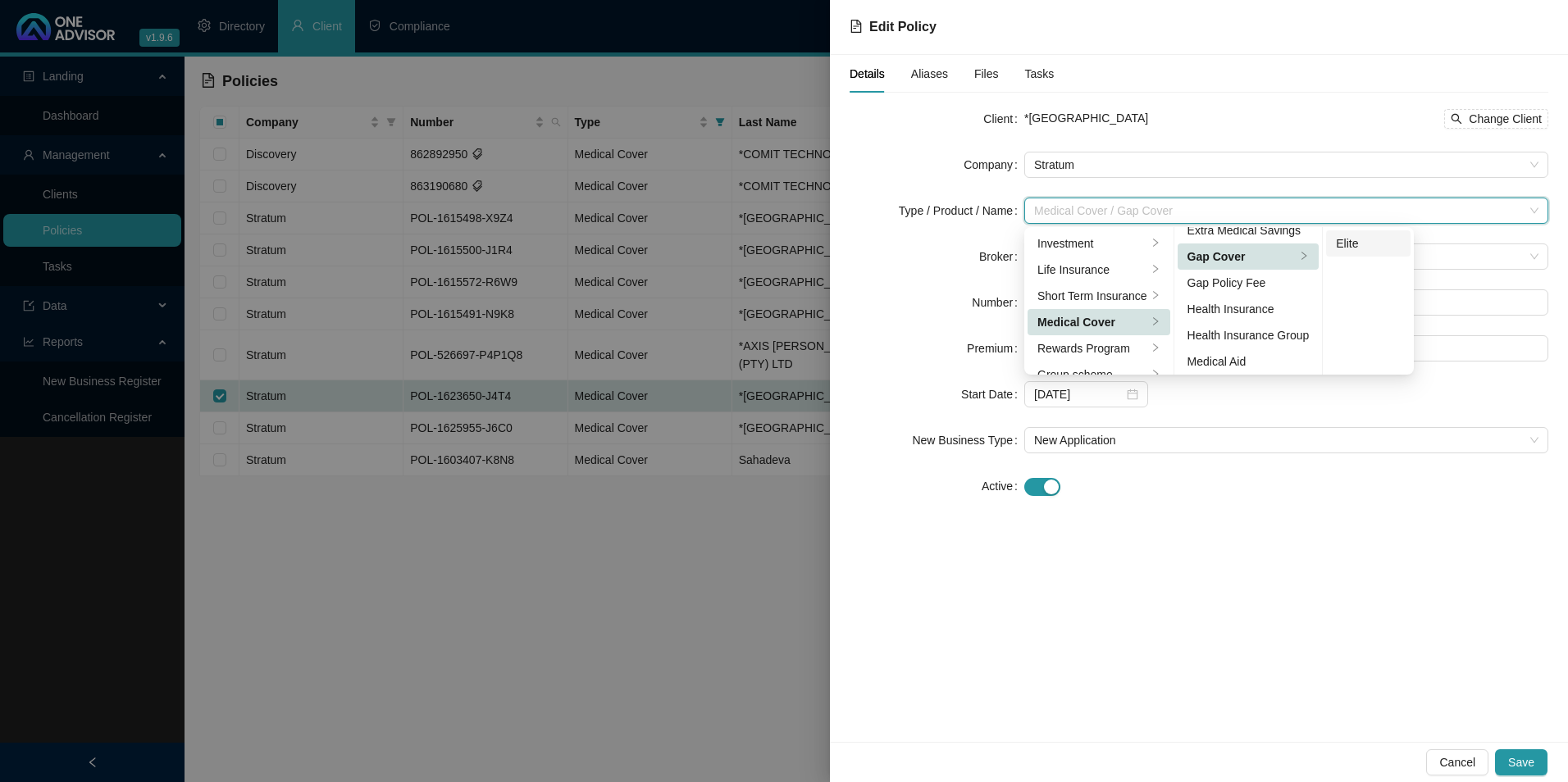
click at [1383, 241] on div "Elite" at bounding box center [1368, 243] width 64 height 18
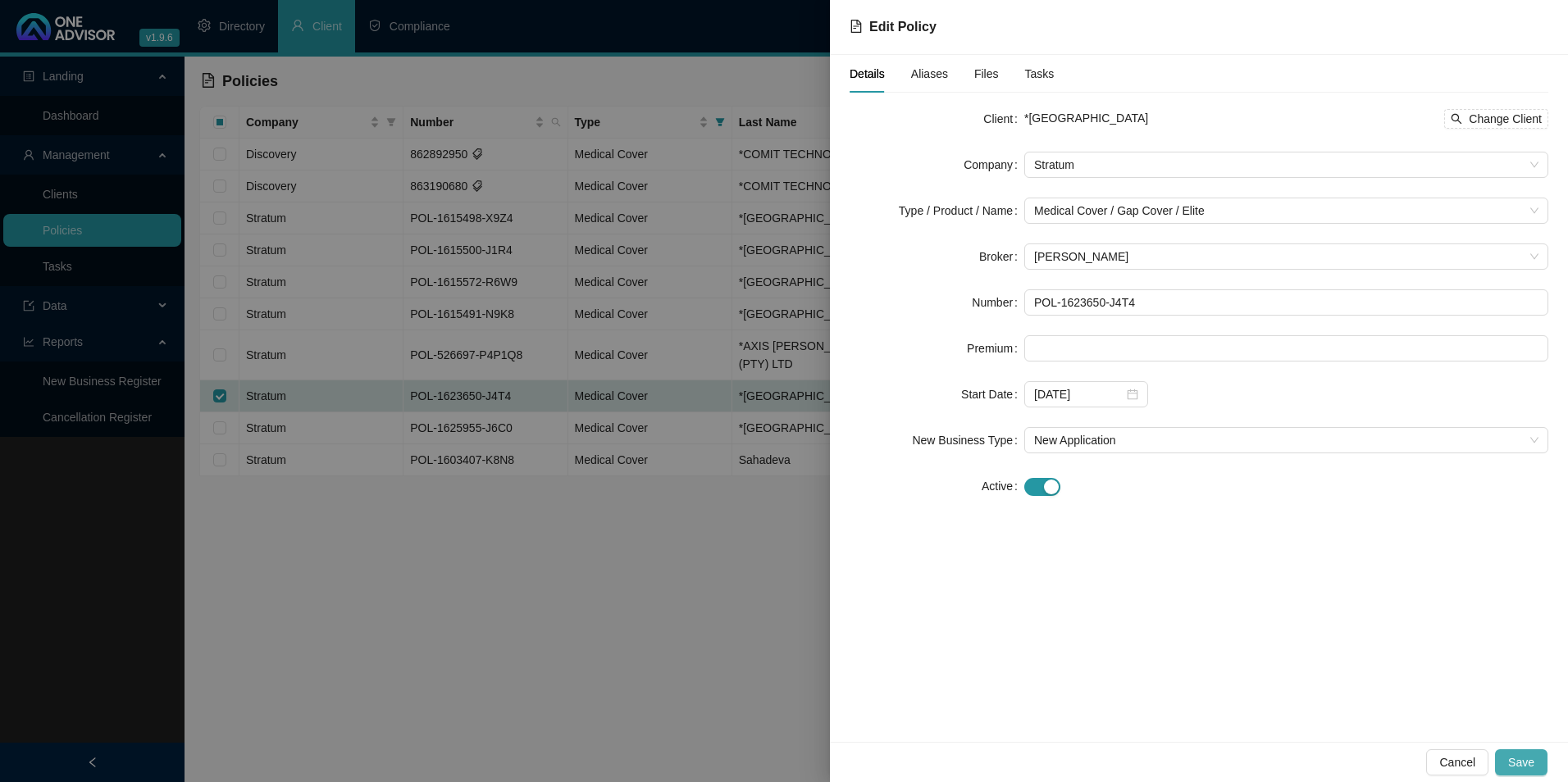
click at [1533, 758] on span "Save" at bounding box center [1522, 763] width 26 height 18
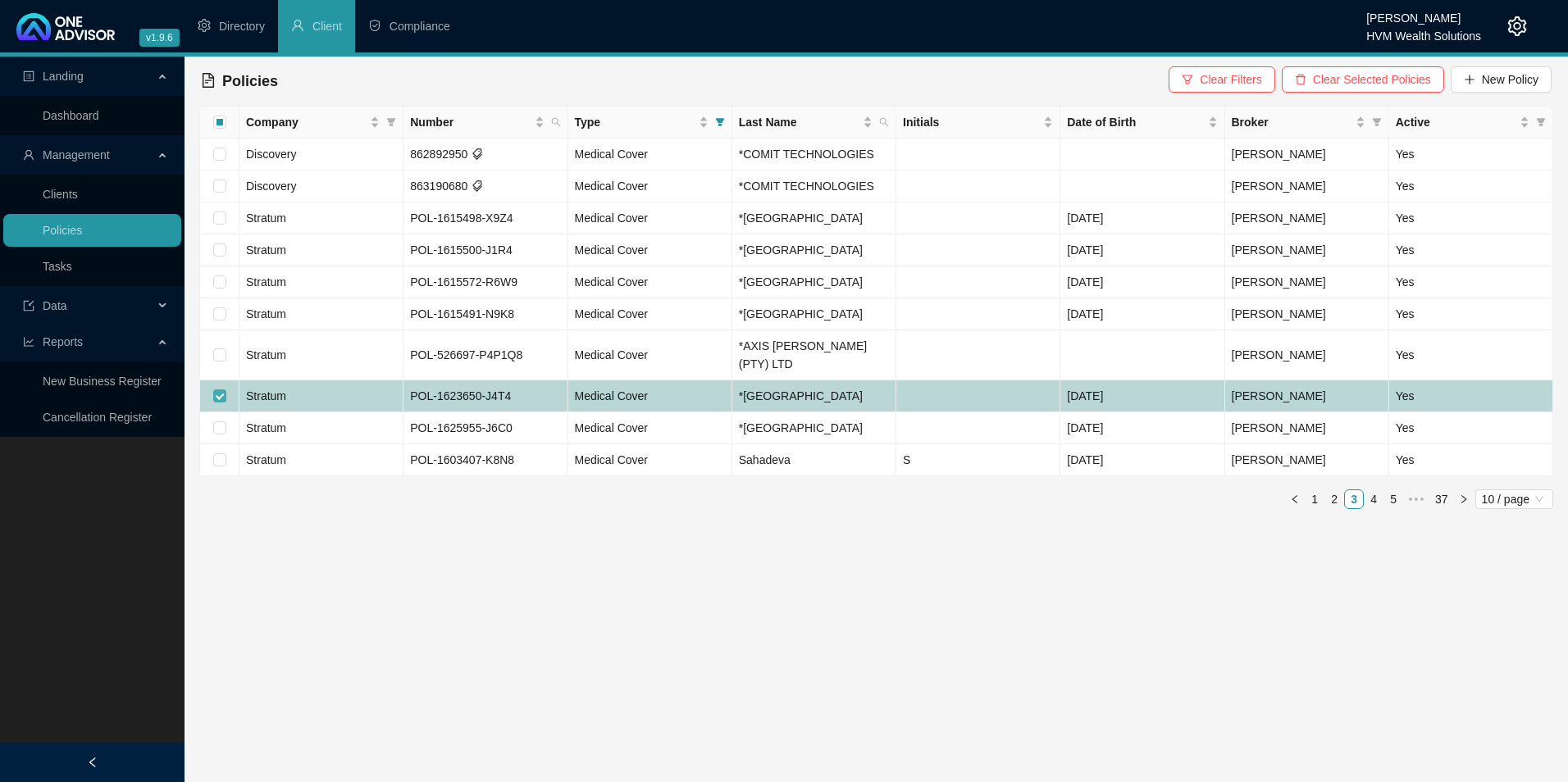
click at [226, 390] on input "checkbox" at bounding box center [220, 396] width 13 height 13
checkbox input "false"
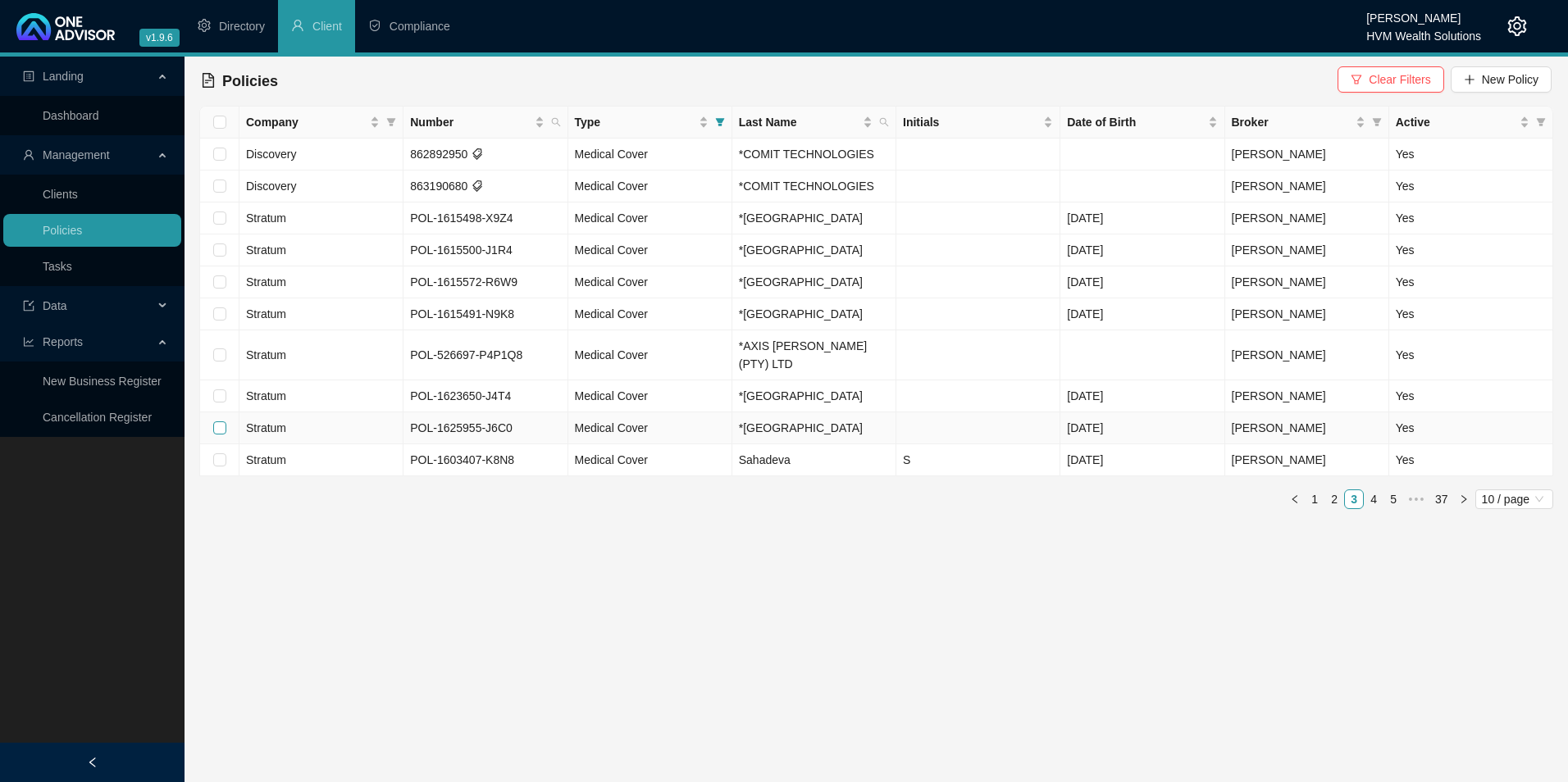
click at [219, 421] on input "checkbox" at bounding box center [220, 428] width 13 height 13
checkbox input "true"
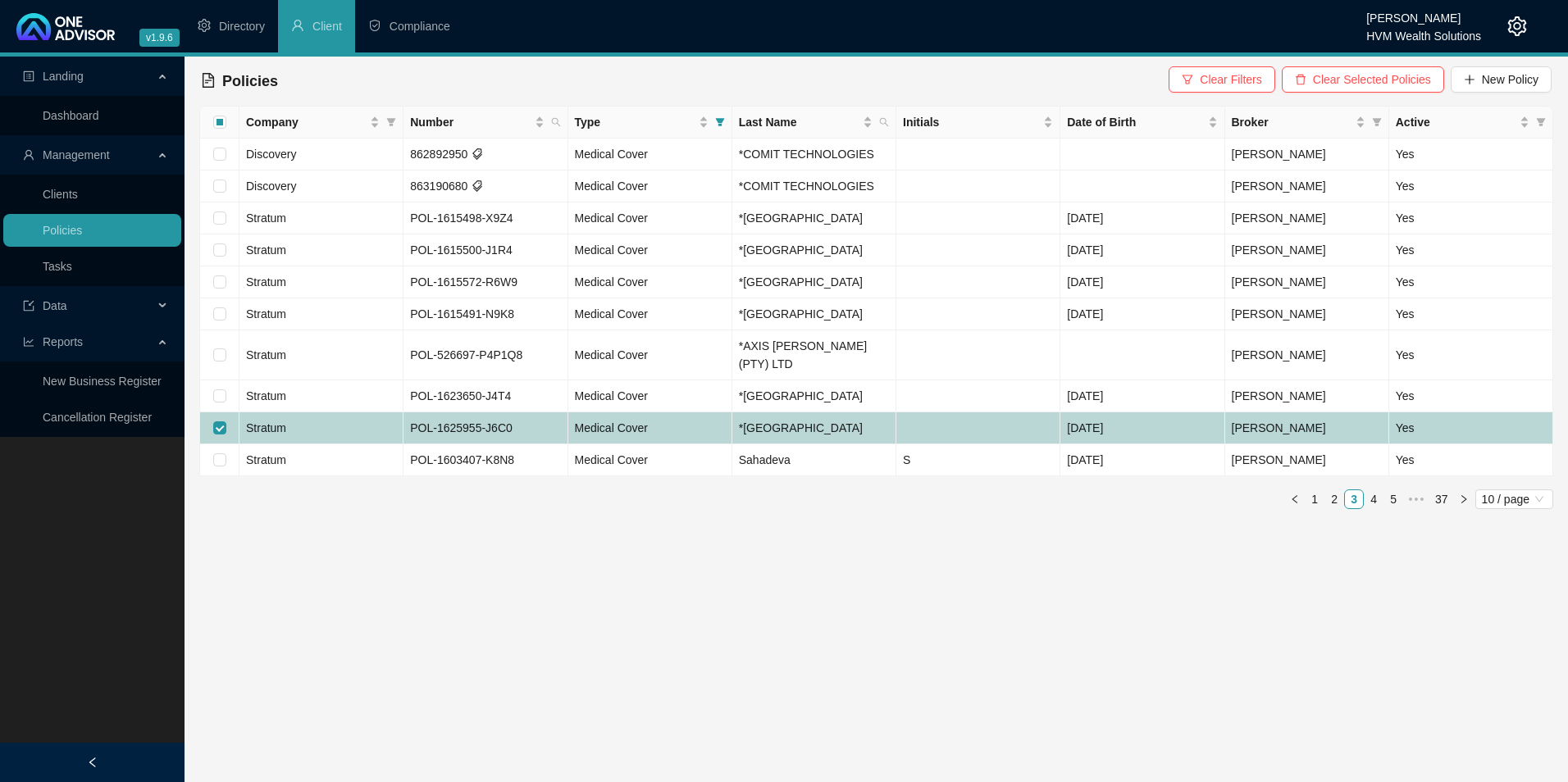
click at [351, 413] on td "Stratum" at bounding box center [322, 428] width 164 height 32
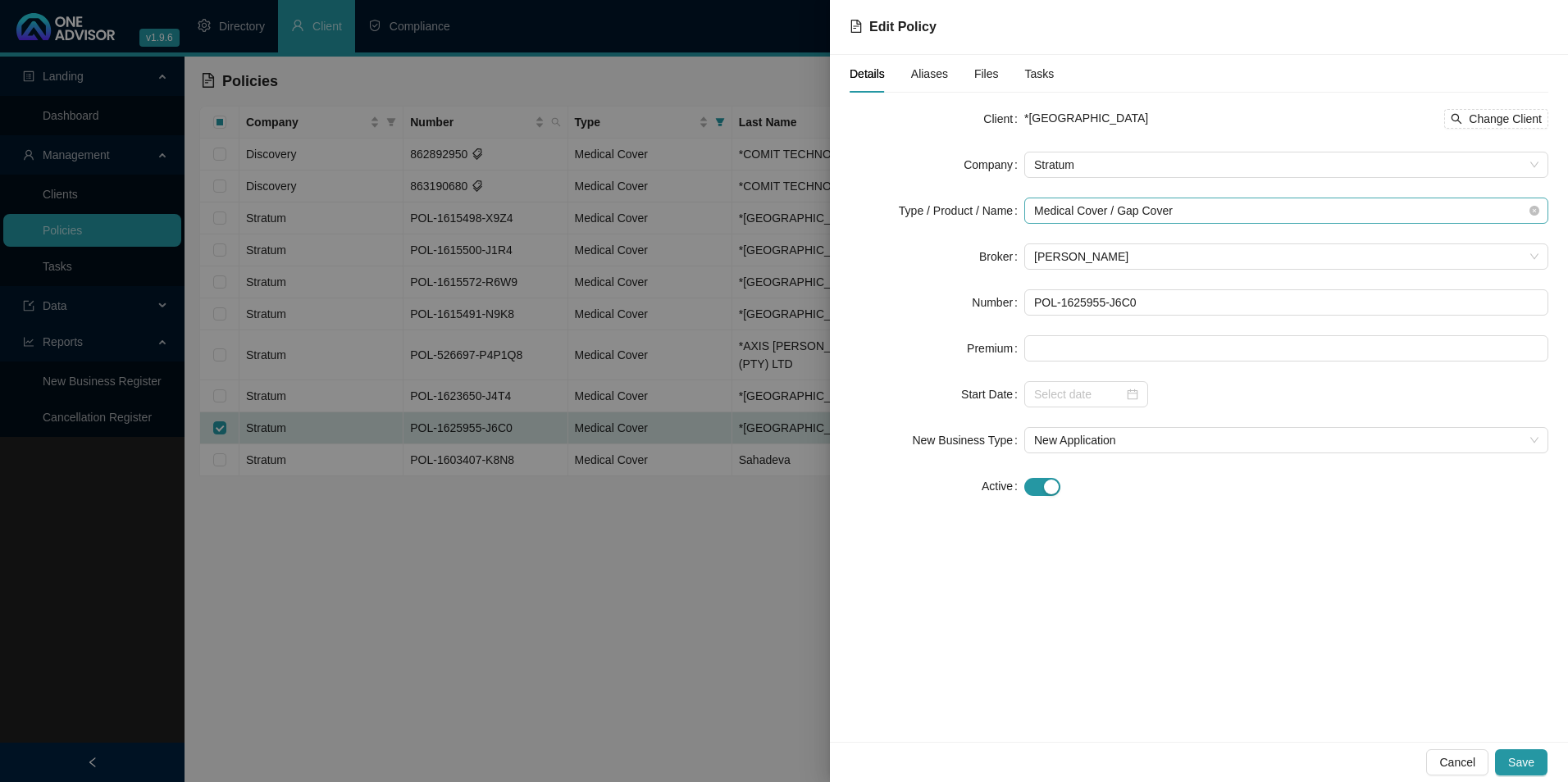
click at [1218, 212] on span "Medical Cover / Gap Cover" at bounding box center [1287, 211] width 504 height 25
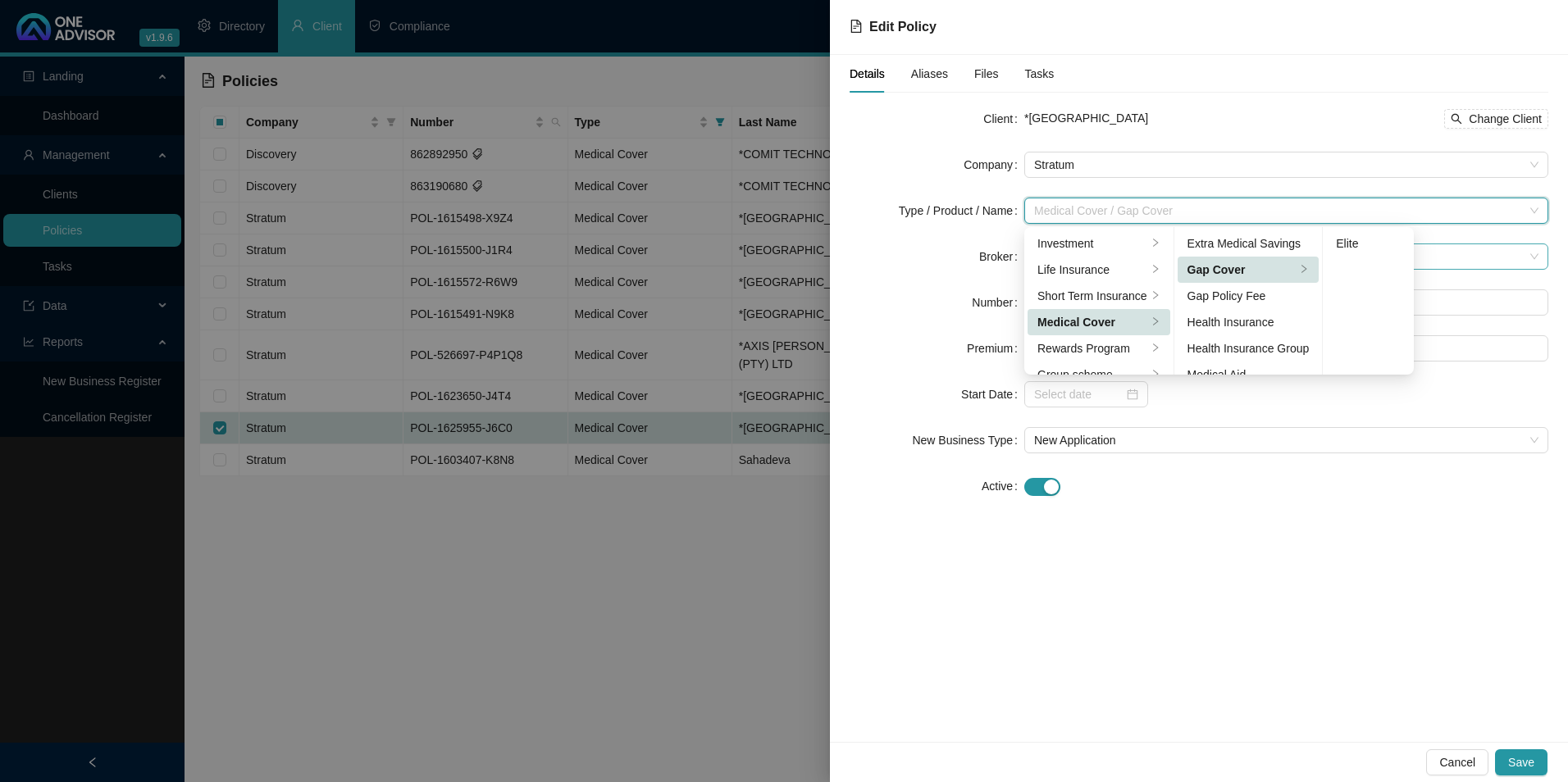
click at [1381, 245] on div "Elite" at bounding box center [1368, 243] width 64 height 18
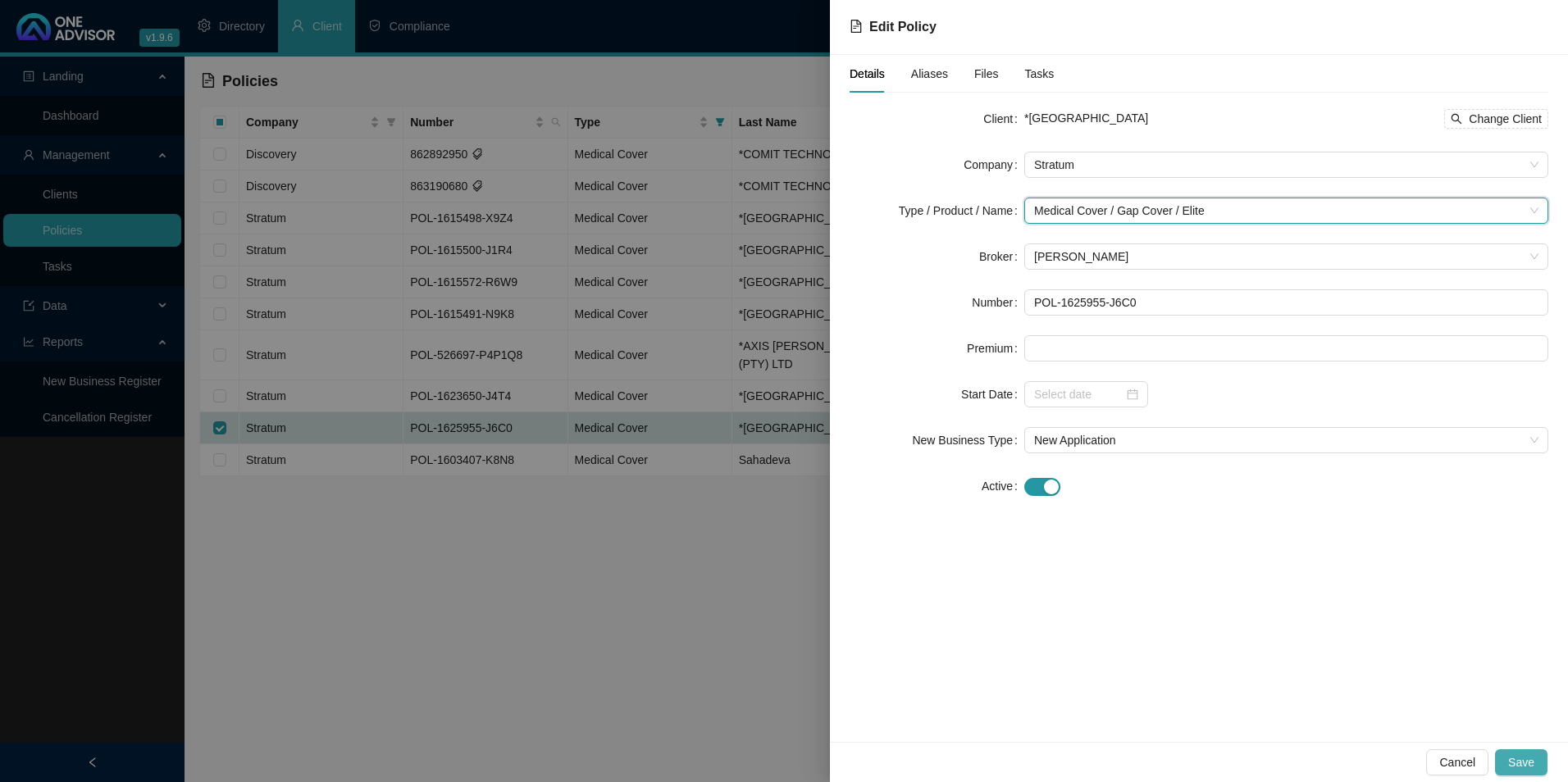
click at [1509, 756] on button "Save" at bounding box center [1522, 763] width 53 height 26
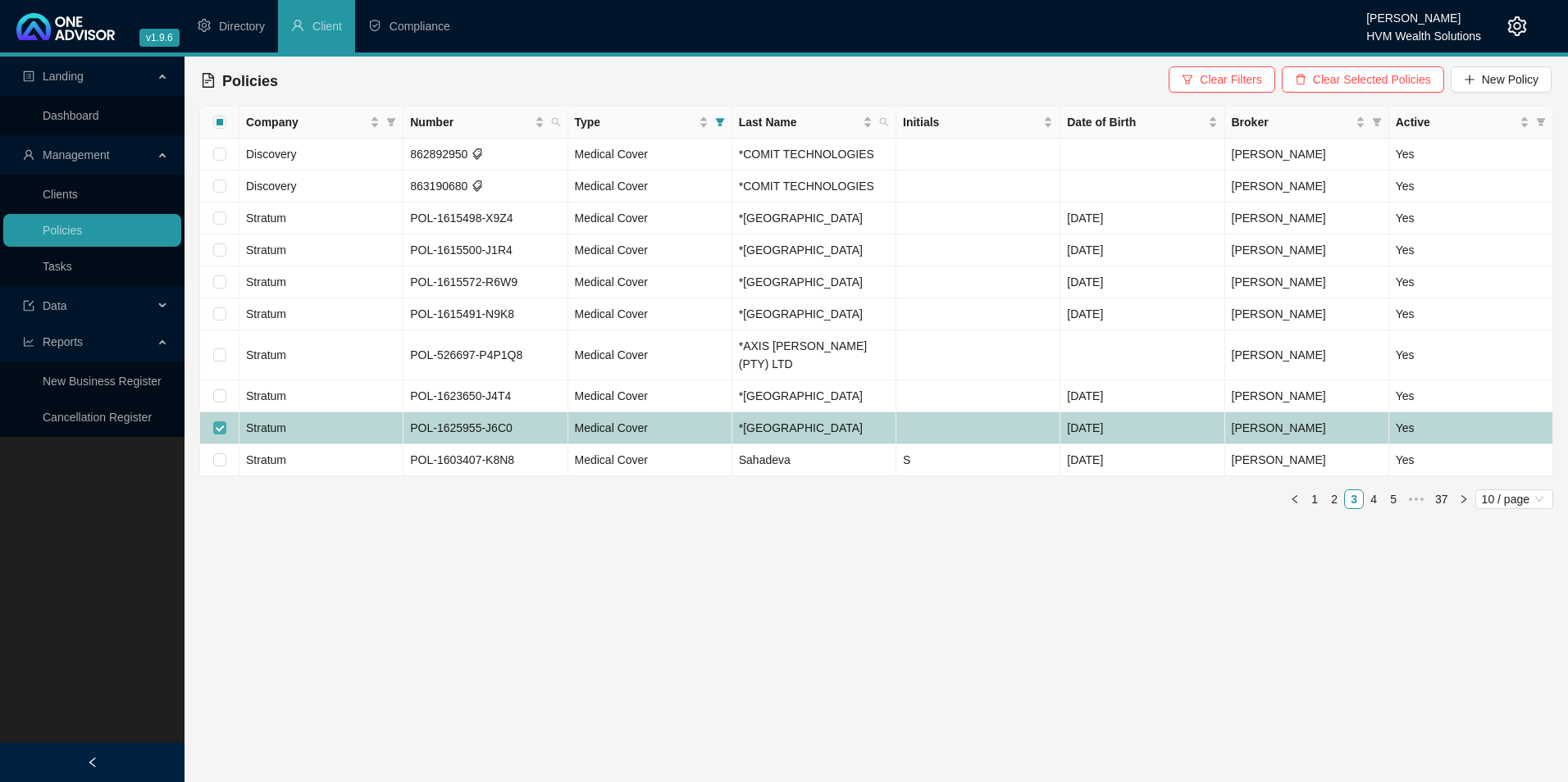
click at [221, 421] on input "checkbox" at bounding box center [220, 428] width 13 height 13
checkbox input "false"
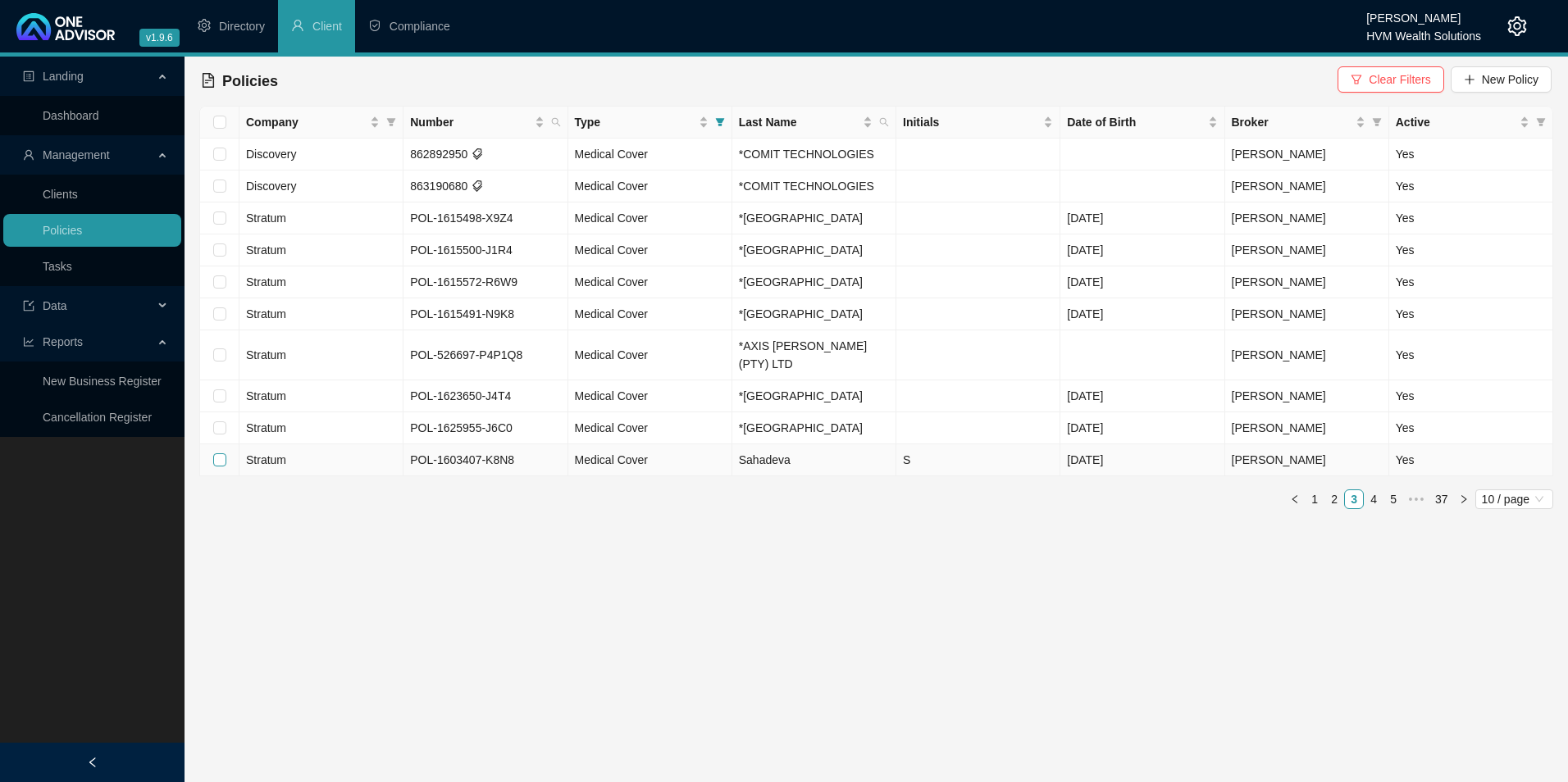
click at [217, 453] on input "checkbox" at bounding box center [220, 459] width 13 height 13
checkbox input "true"
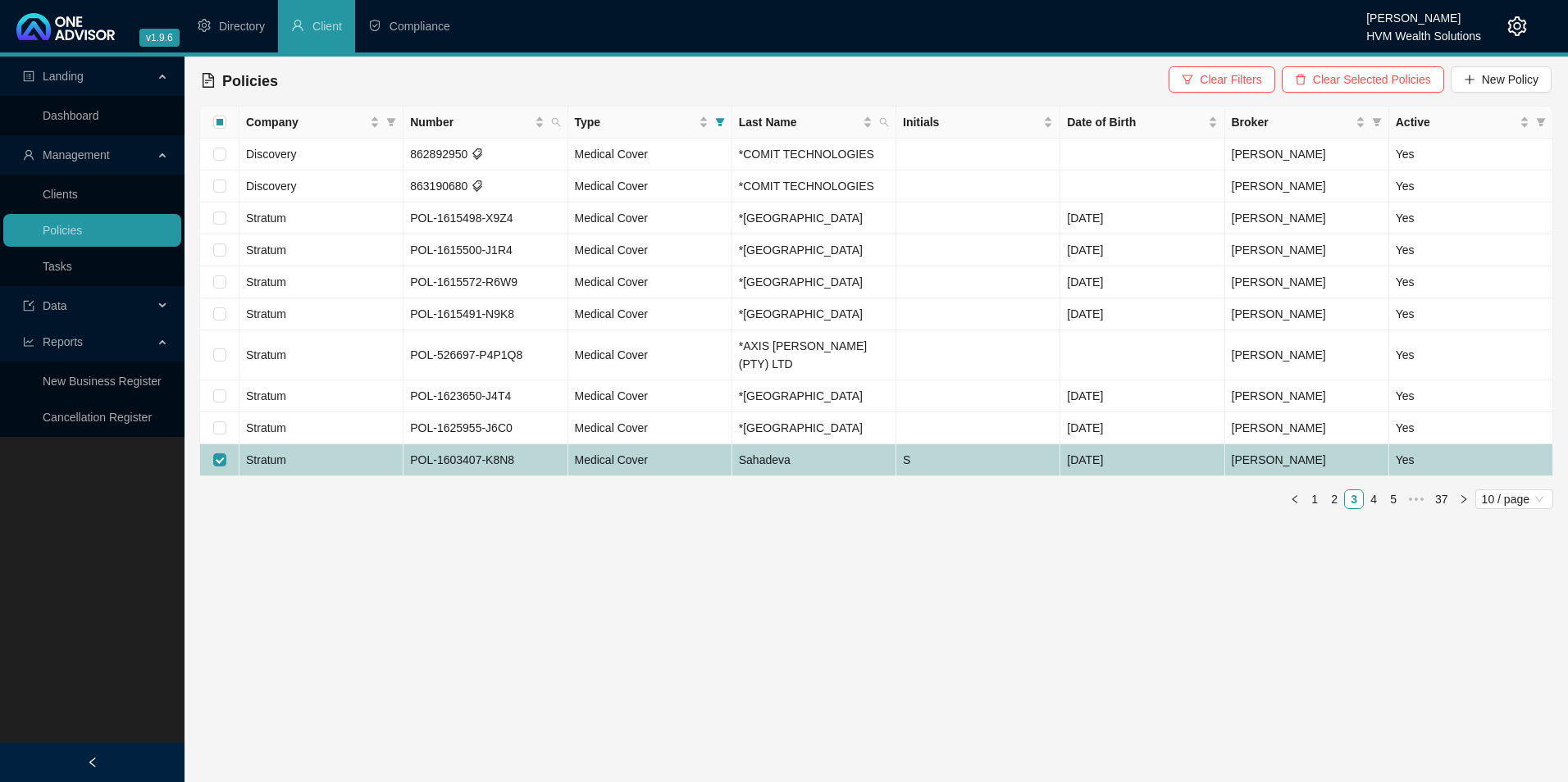
click at [332, 444] on td "Stratum" at bounding box center [322, 460] width 164 height 32
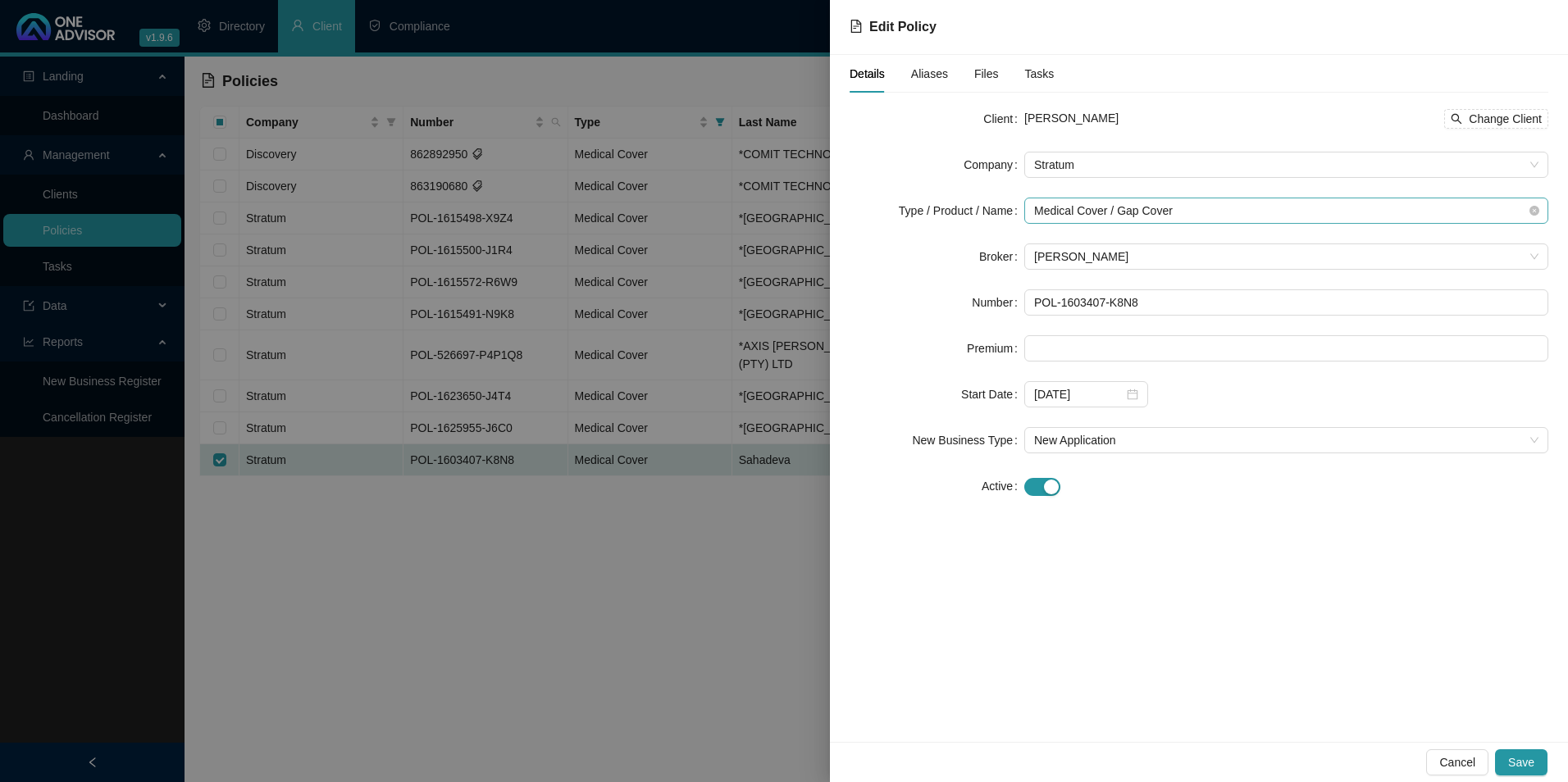
click at [1239, 217] on span "Medical Cover / Gap Cover" at bounding box center [1287, 211] width 504 height 25
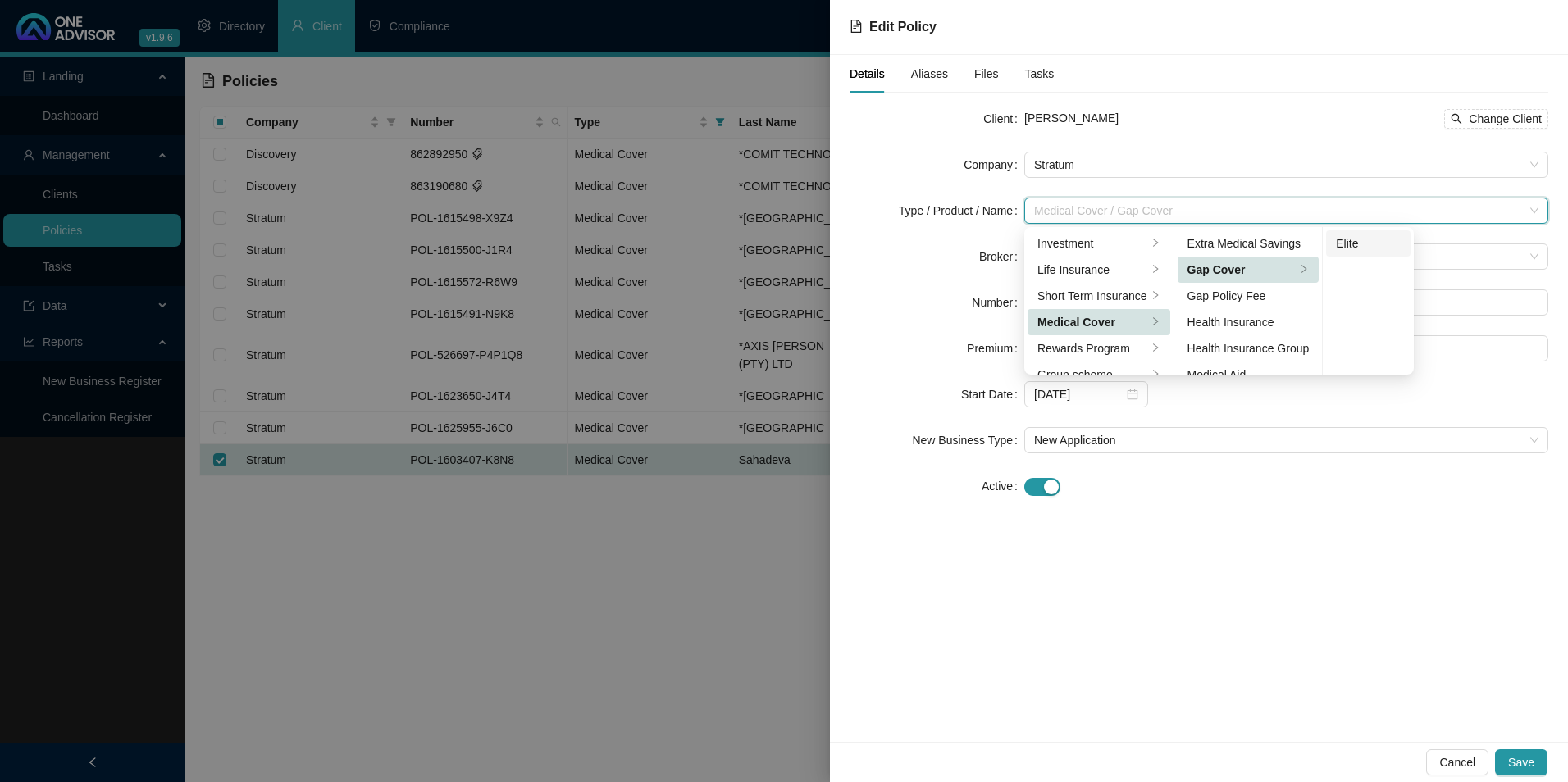
click at [1382, 243] on div "Elite" at bounding box center [1368, 243] width 64 height 18
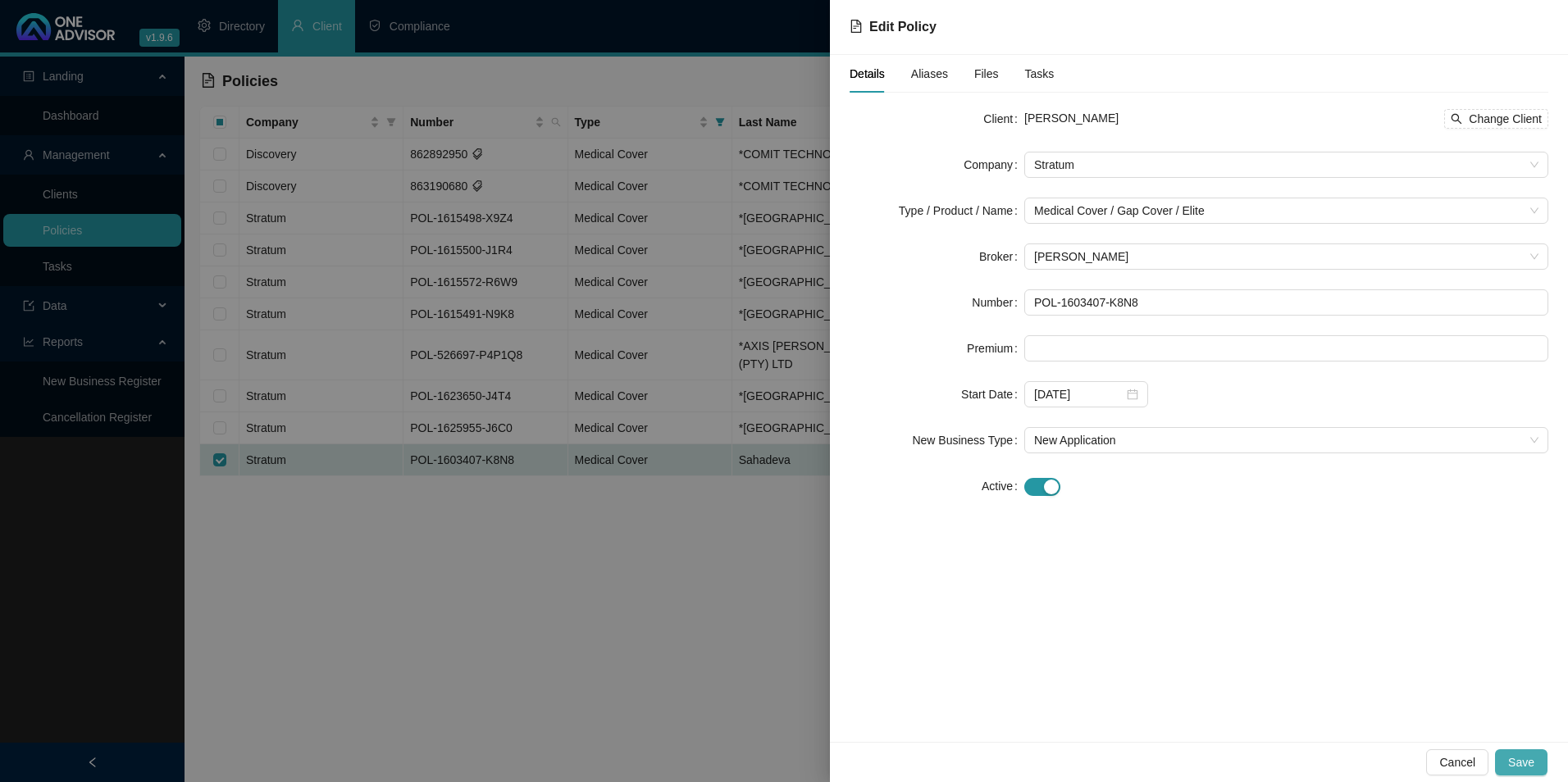
click at [1518, 771] on button "Save" at bounding box center [1522, 763] width 53 height 26
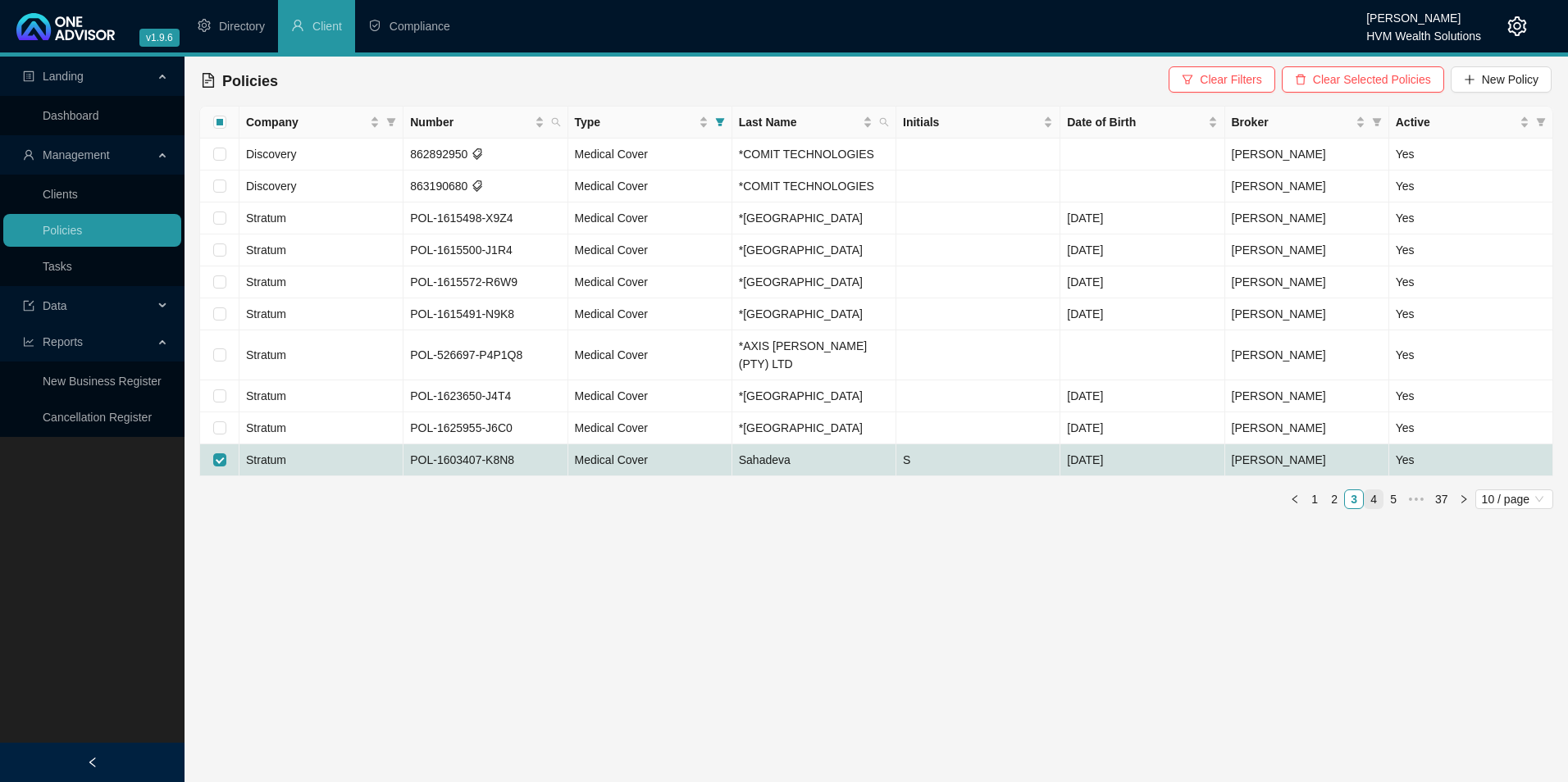
click at [1375, 490] on link "4" at bounding box center [1374, 499] width 18 height 18
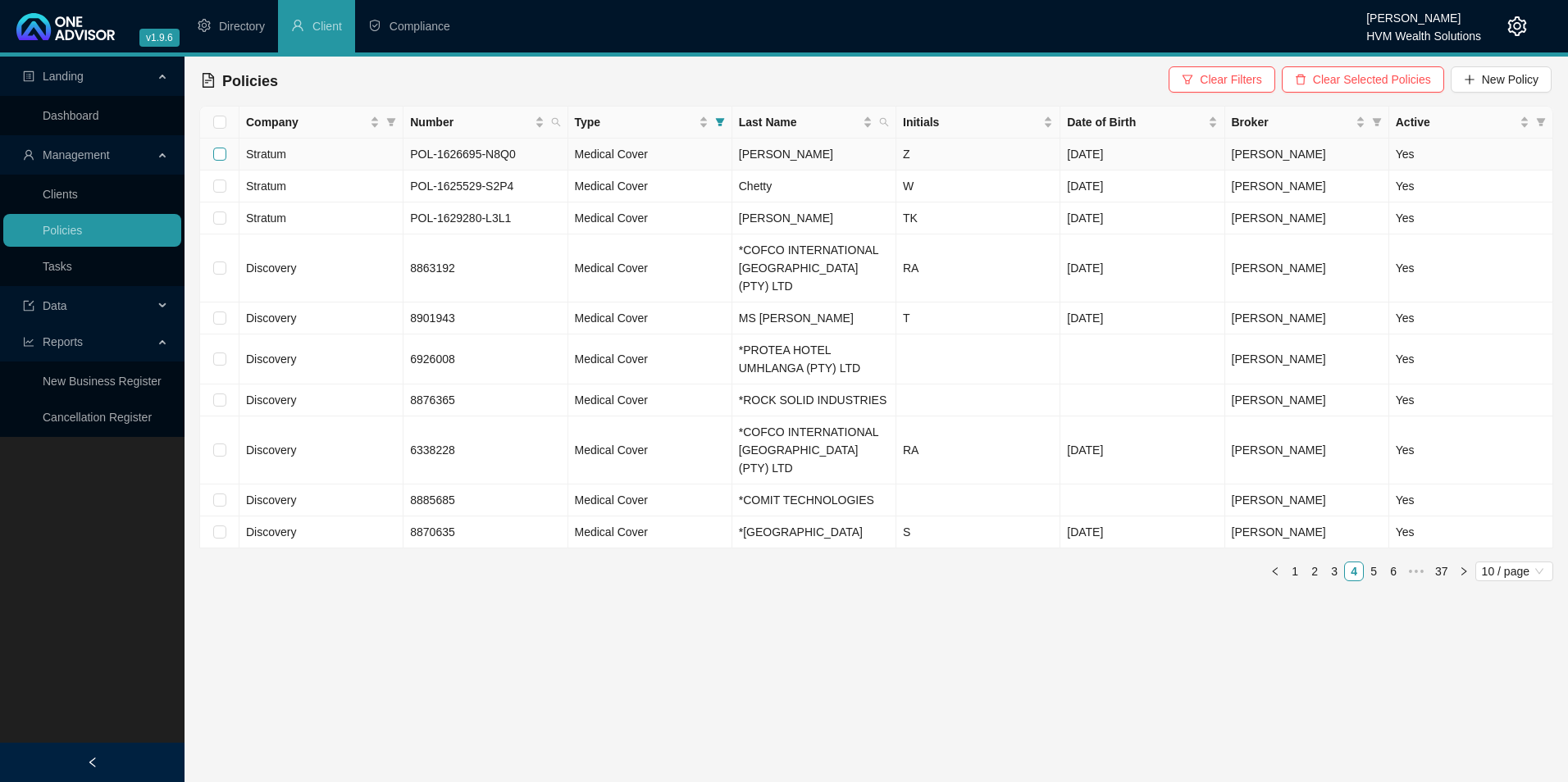
click at [220, 151] on input "checkbox" at bounding box center [220, 153] width 13 height 13
checkbox input "true"
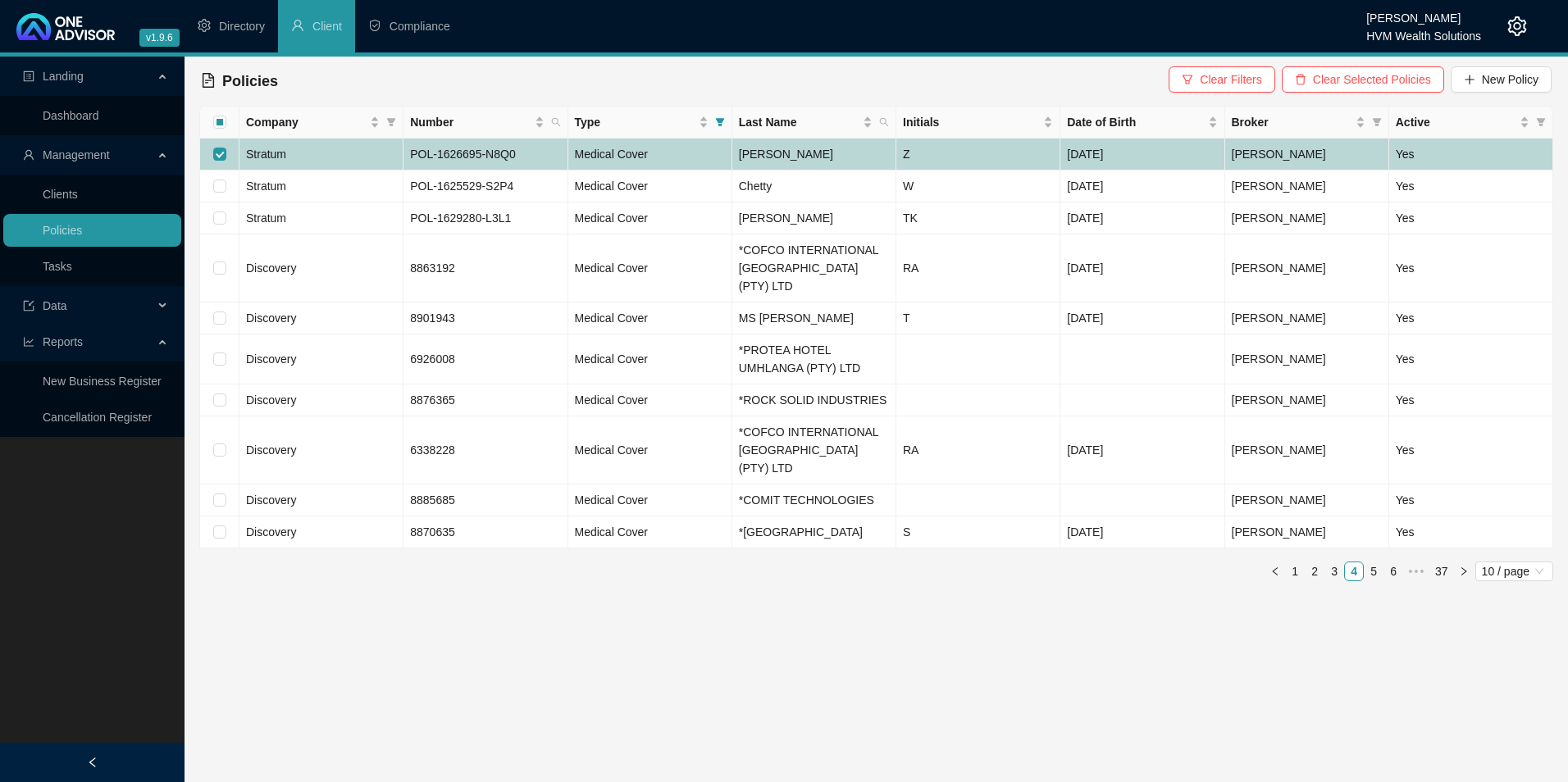
click at [311, 152] on td "Stratum" at bounding box center [322, 154] width 164 height 32
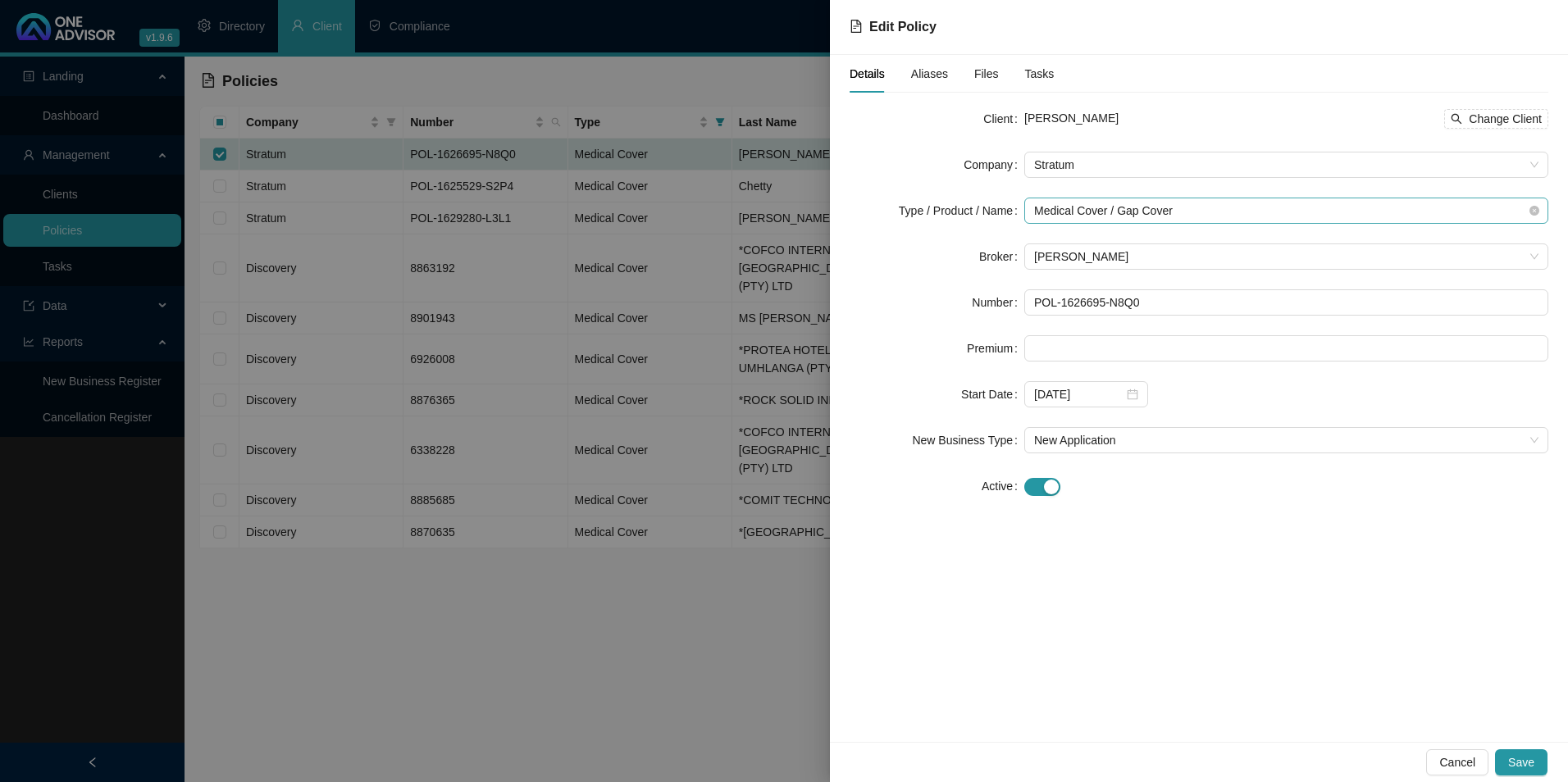
click at [1138, 216] on span "Medical Cover / Gap Cover" at bounding box center [1287, 211] width 504 height 25
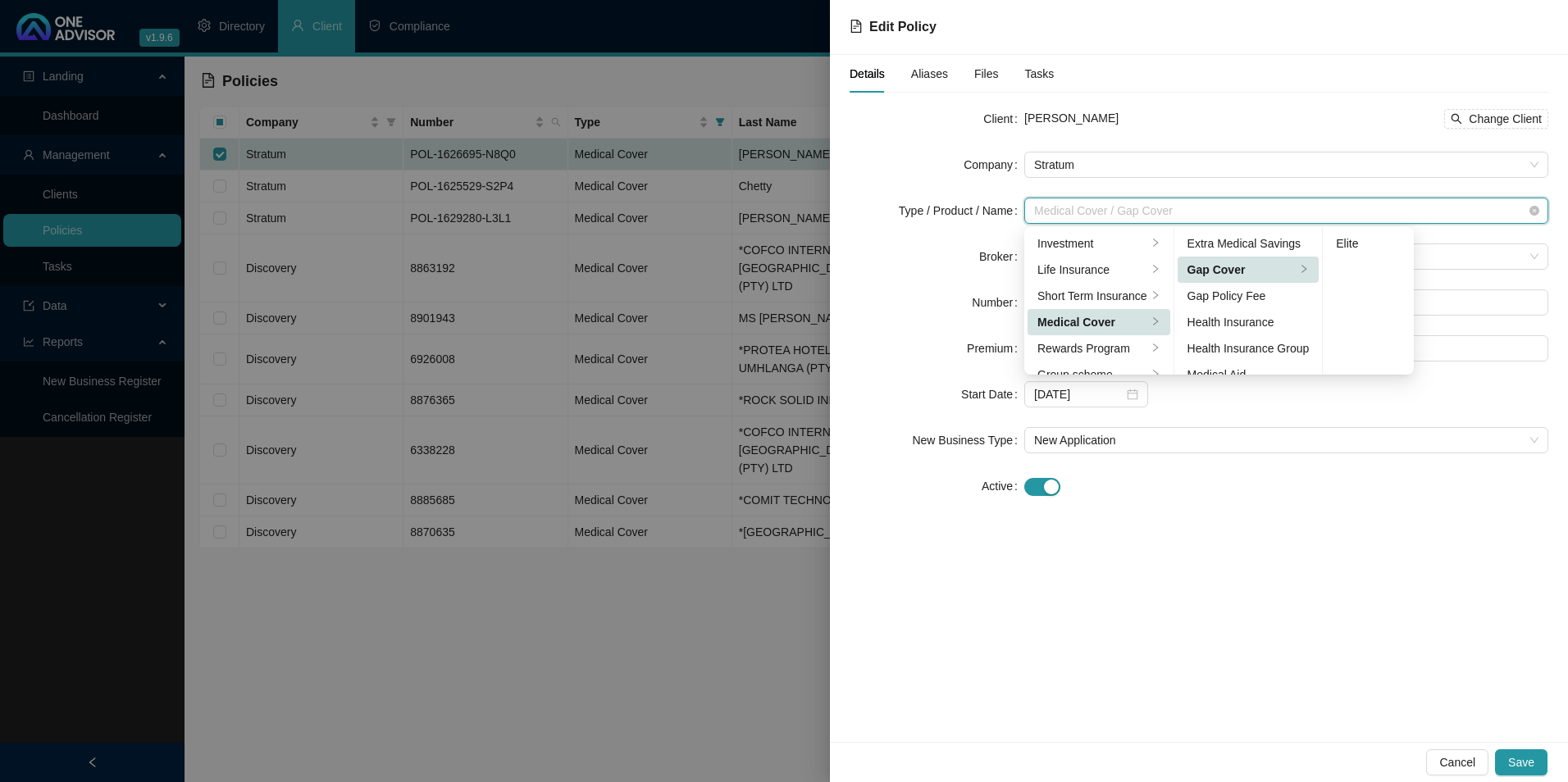
click at [1194, 205] on span "Medical Cover / Gap Cover" at bounding box center [1287, 211] width 504 height 25
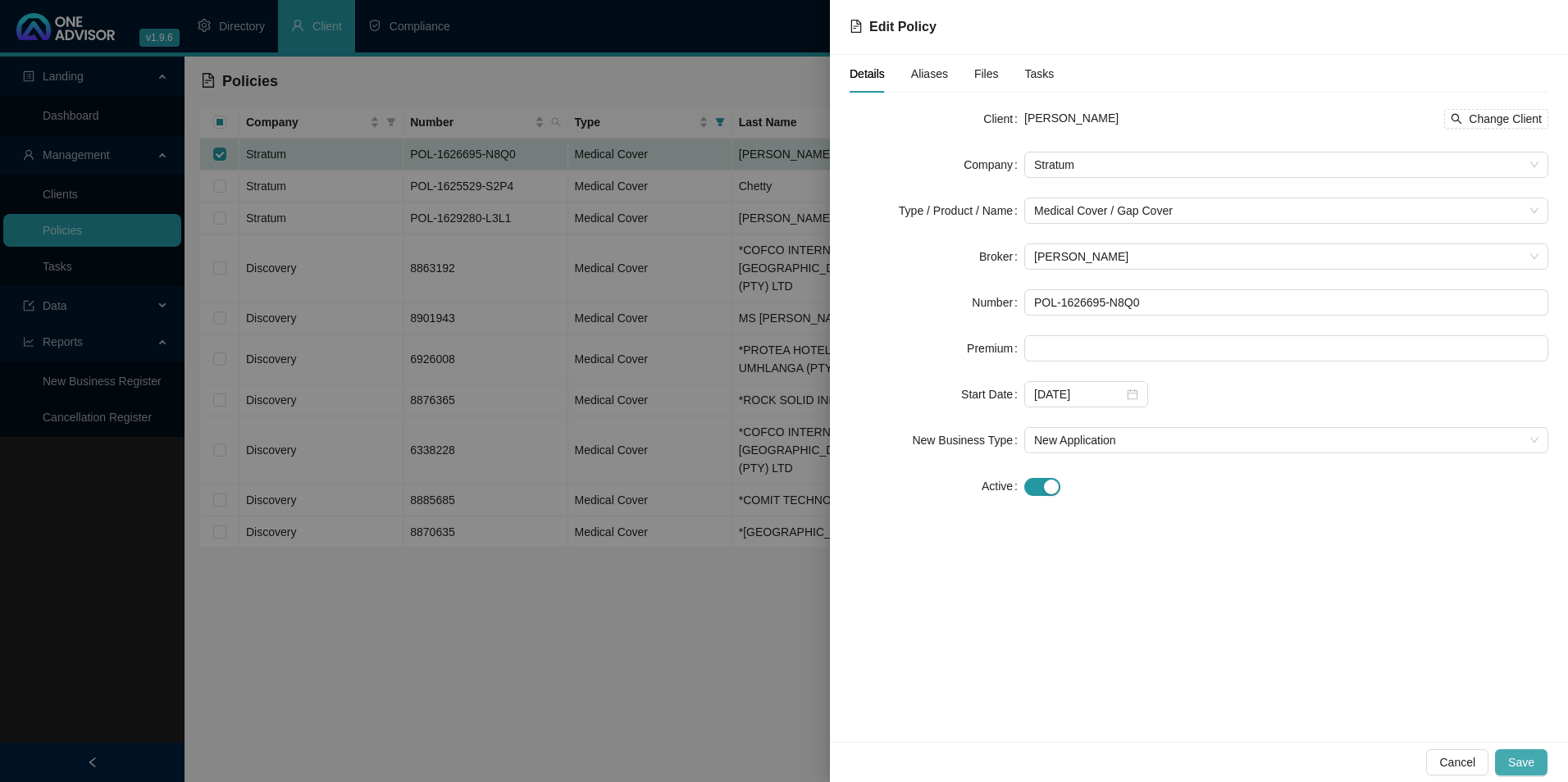
click at [1534, 762] on span "Save" at bounding box center [1522, 763] width 26 height 18
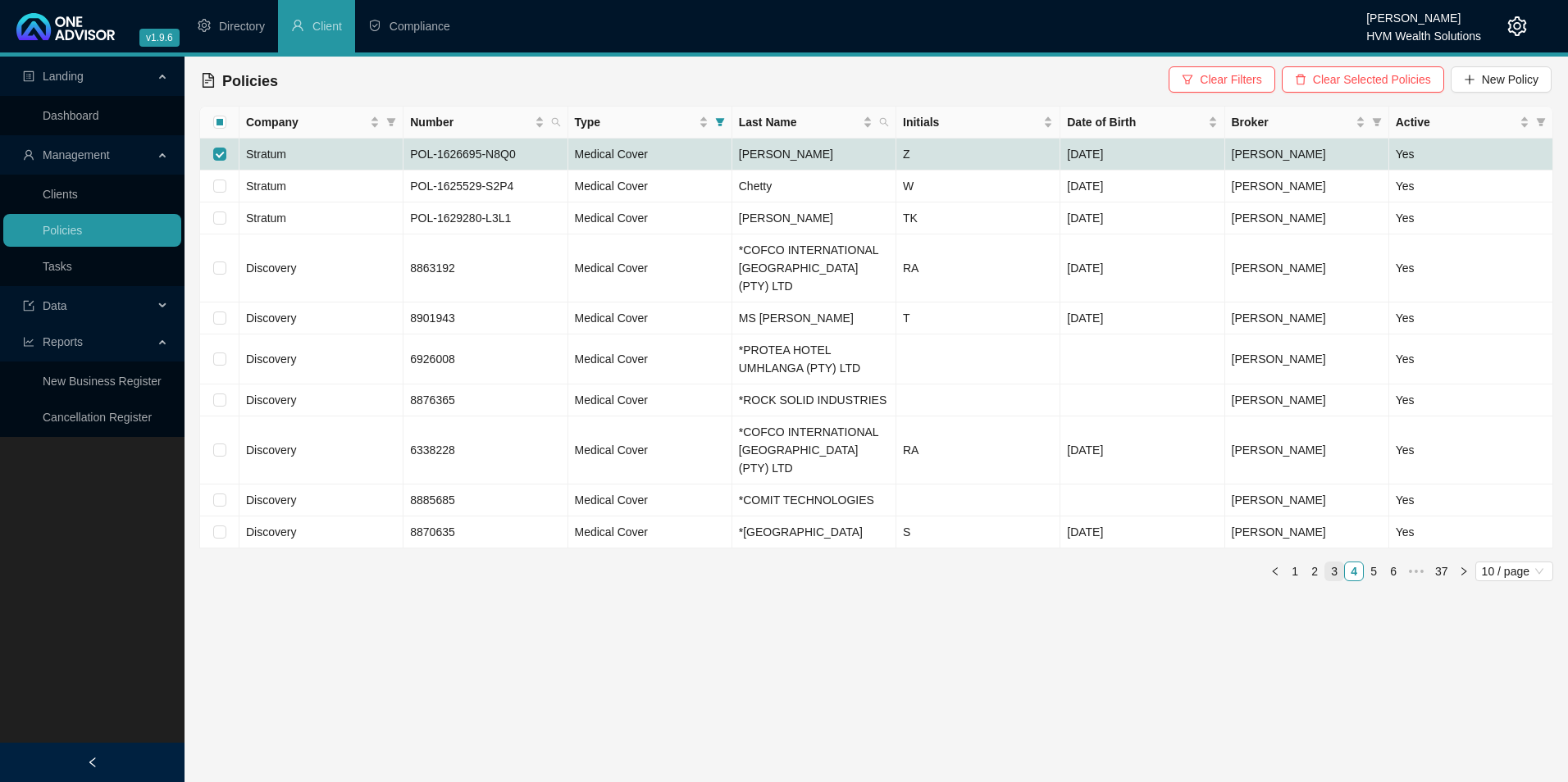
click at [1338, 562] on link "3" at bounding box center [1334, 571] width 18 height 18
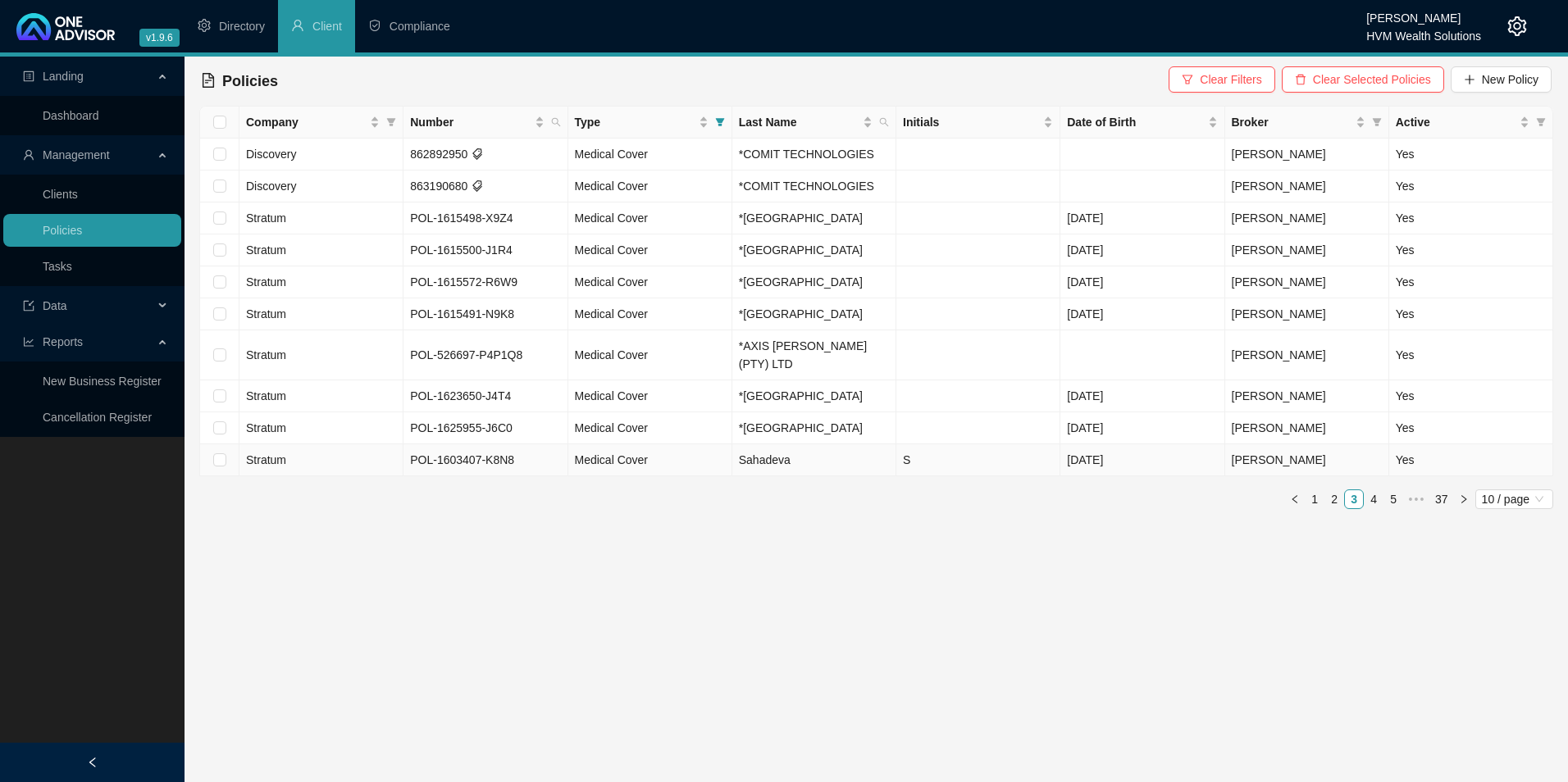
click at [340, 444] on td "Stratum" at bounding box center [322, 460] width 164 height 32
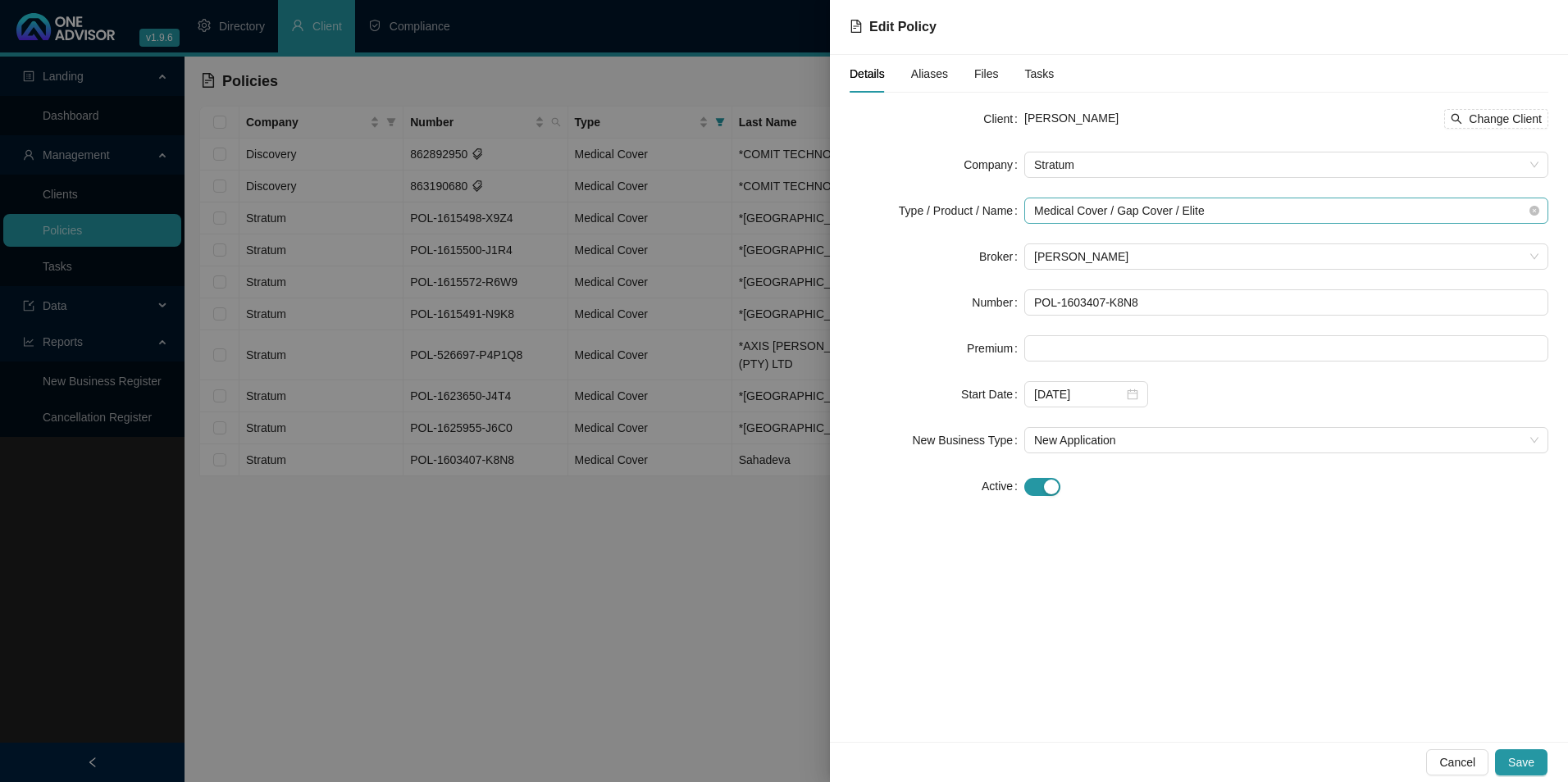
click at [1343, 207] on span "Medical Cover / Gap Cover / Elite" at bounding box center [1287, 211] width 504 height 25
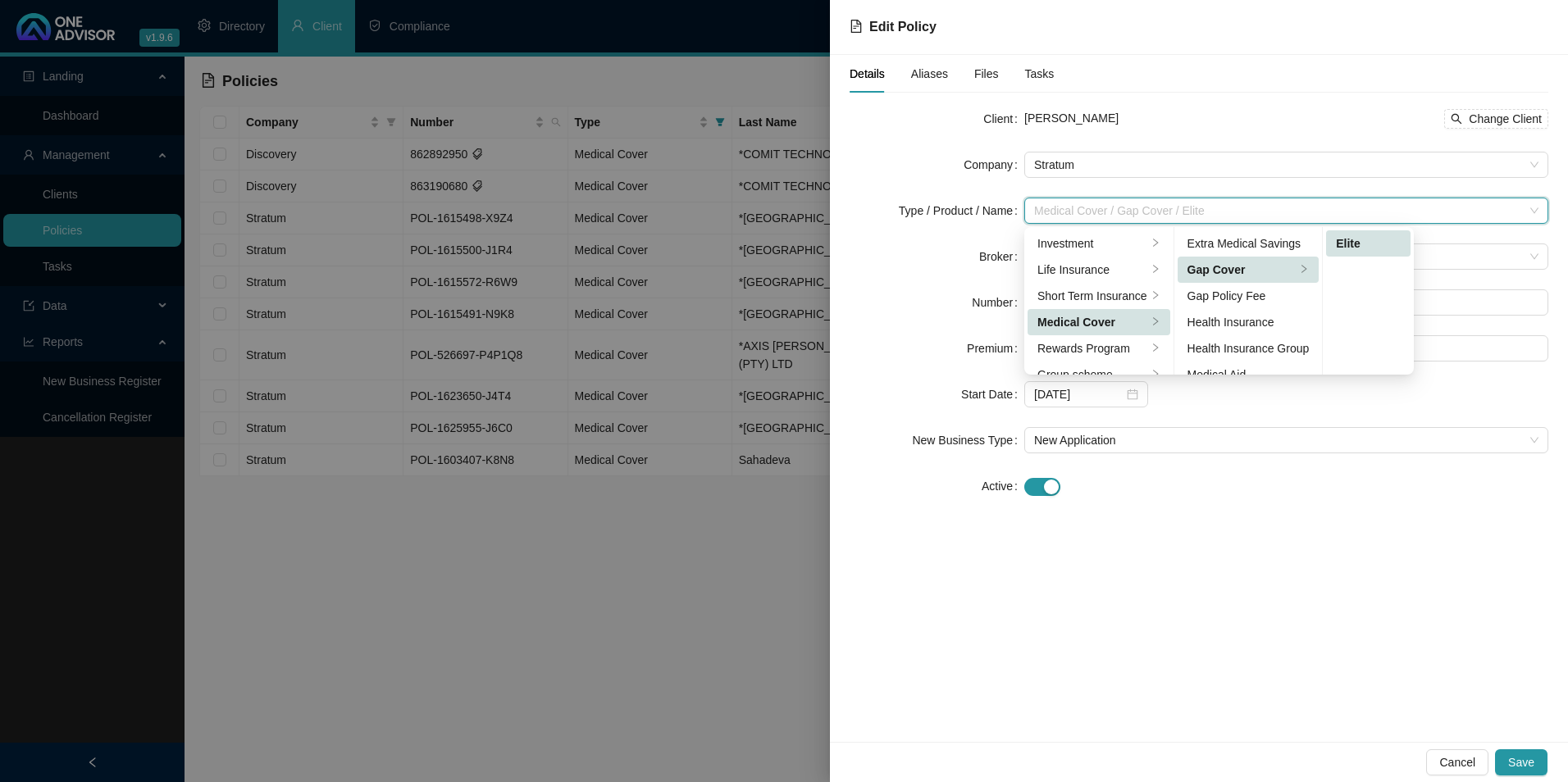
click at [1396, 242] on div "Elite" at bounding box center [1368, 243] width 64 height 18
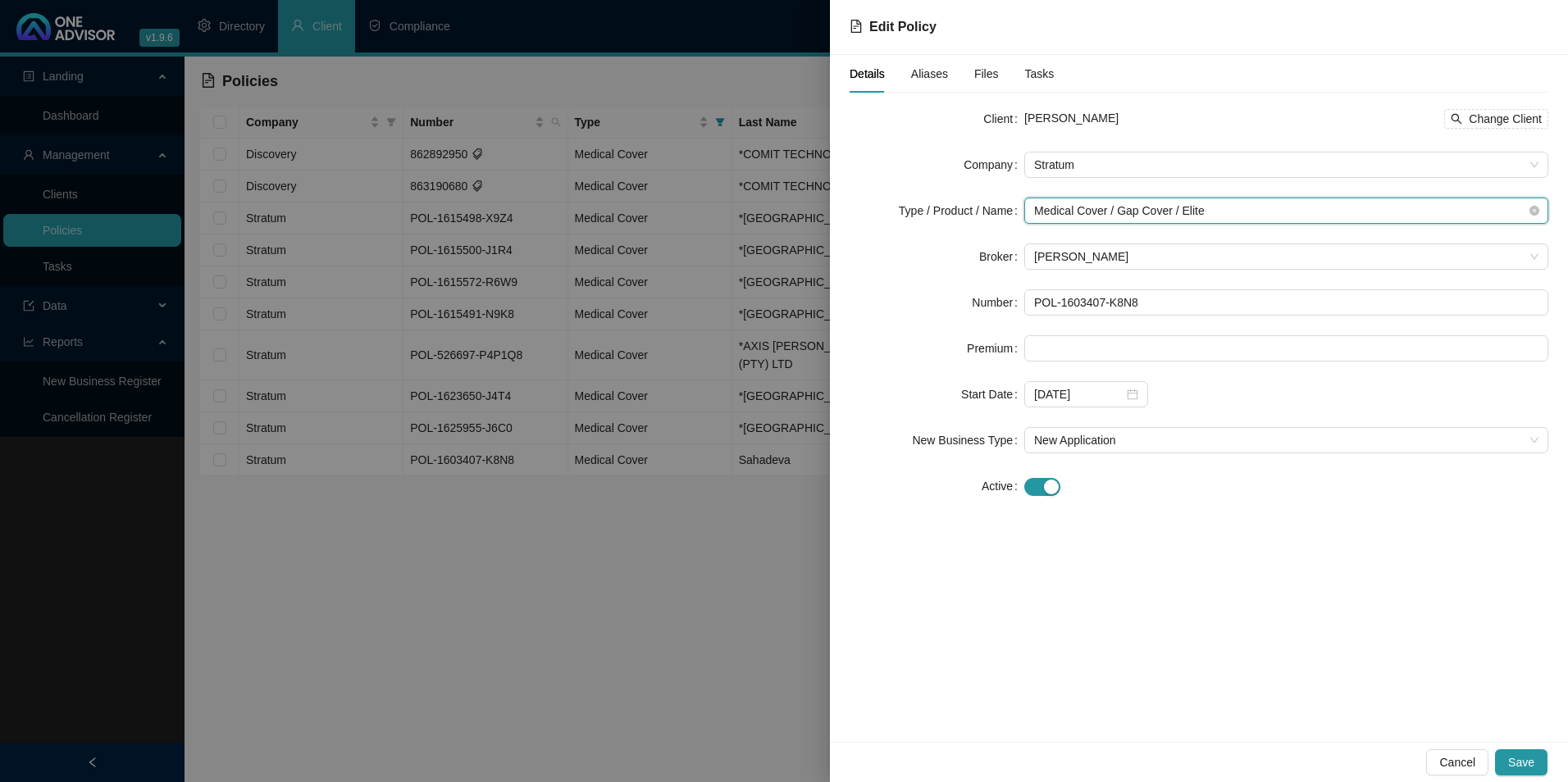
click at [1486, 212] on span "Medical Cover / Gap Cover / Elite" at bounding box center [1287, 211] width 504 height 25
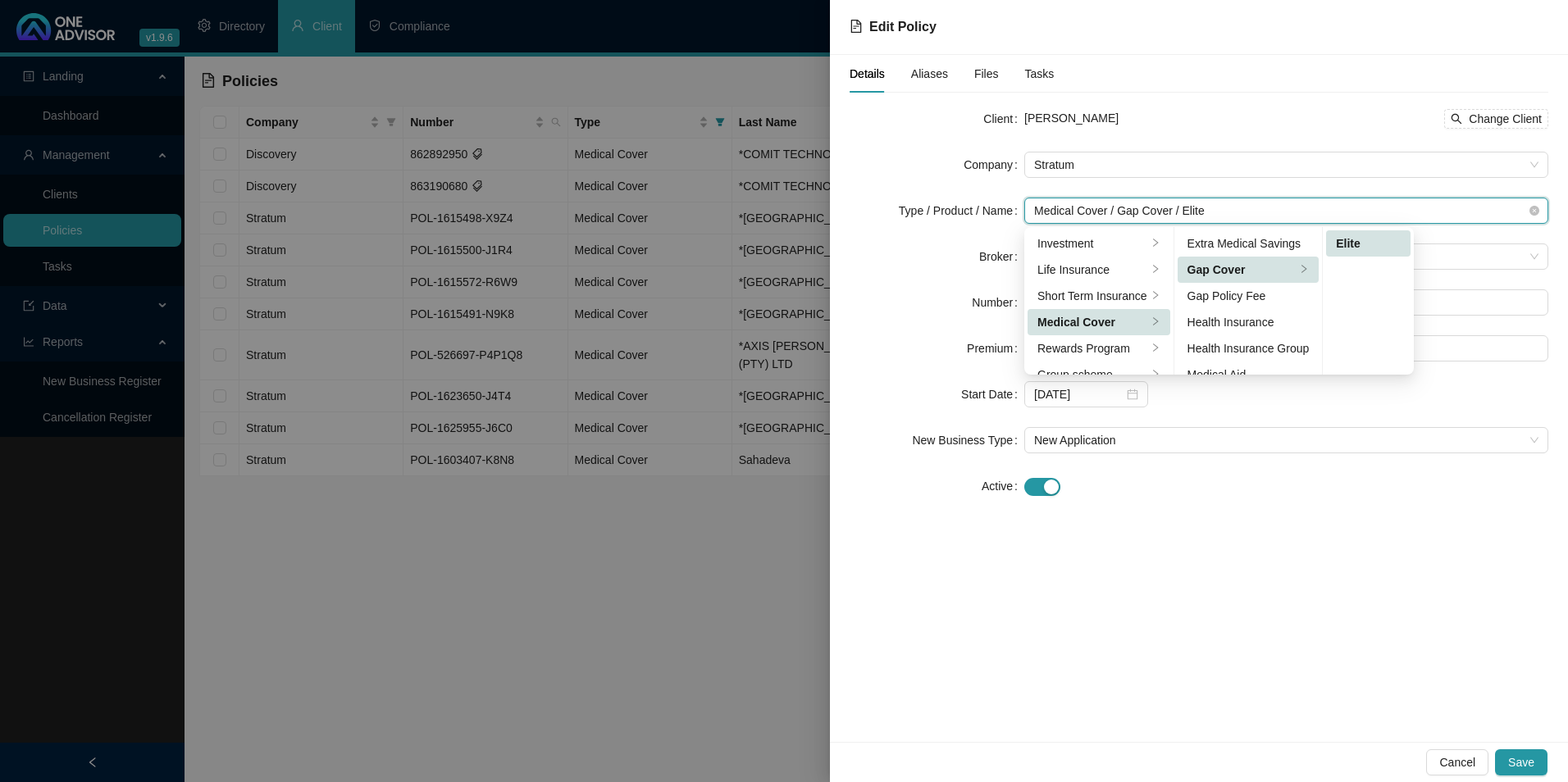
click at [1540, 212] on div "Medical Cover / Gap Cover / Elite" at bounding box center [1287, 211] width 524 height 26
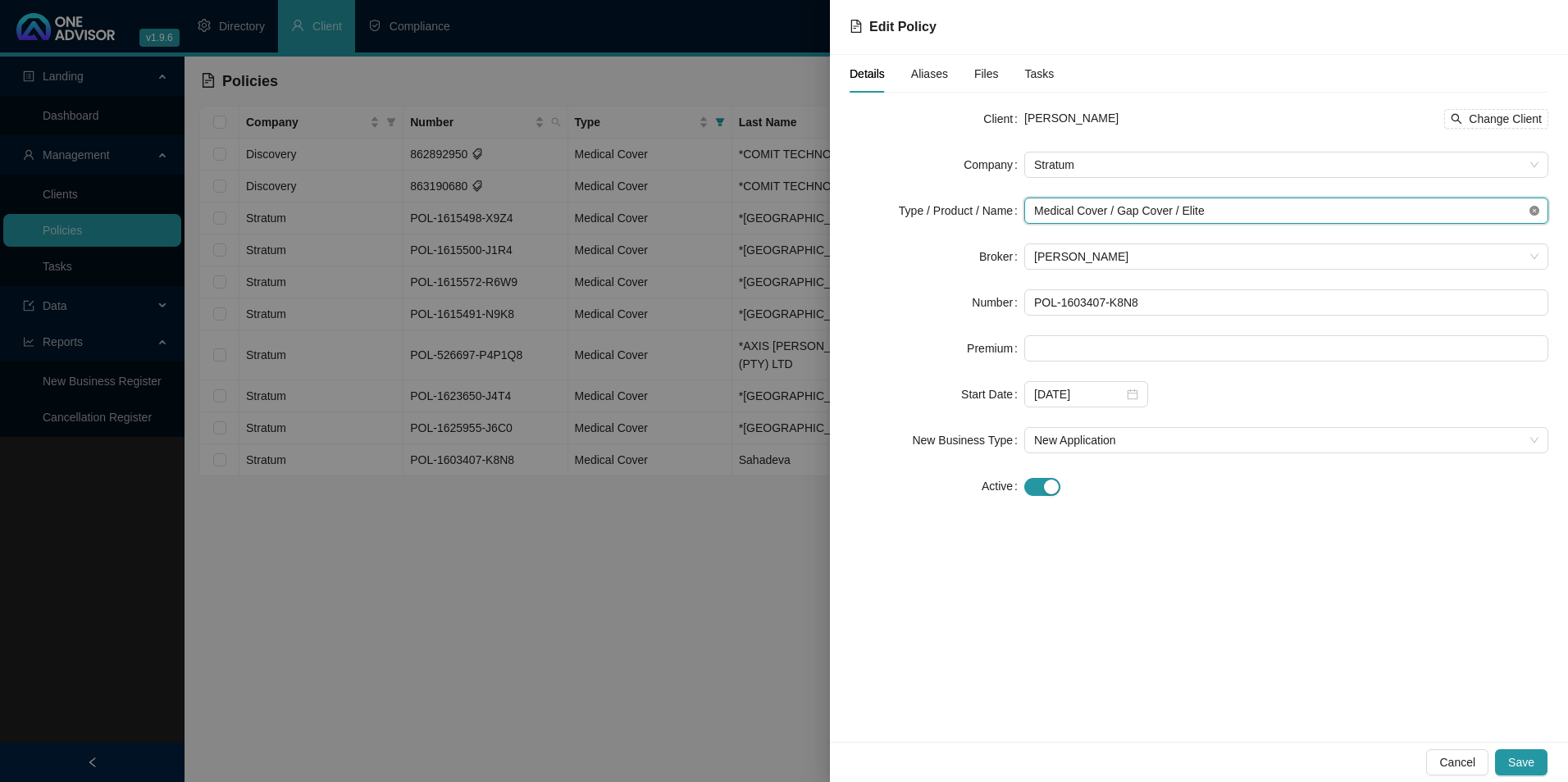
click at [1536, 212] on icon "close-circle" at bounding box center [1534, 210] width 10 height 10
click at [1533, 214] on icon "close-circle" at bounding box center [1534, 210] width 10 height 10
click at [1239, 206] on span "Medical Cover / Gap Cover / Elite" at bounding box center [1287, 211] width 504 height 25
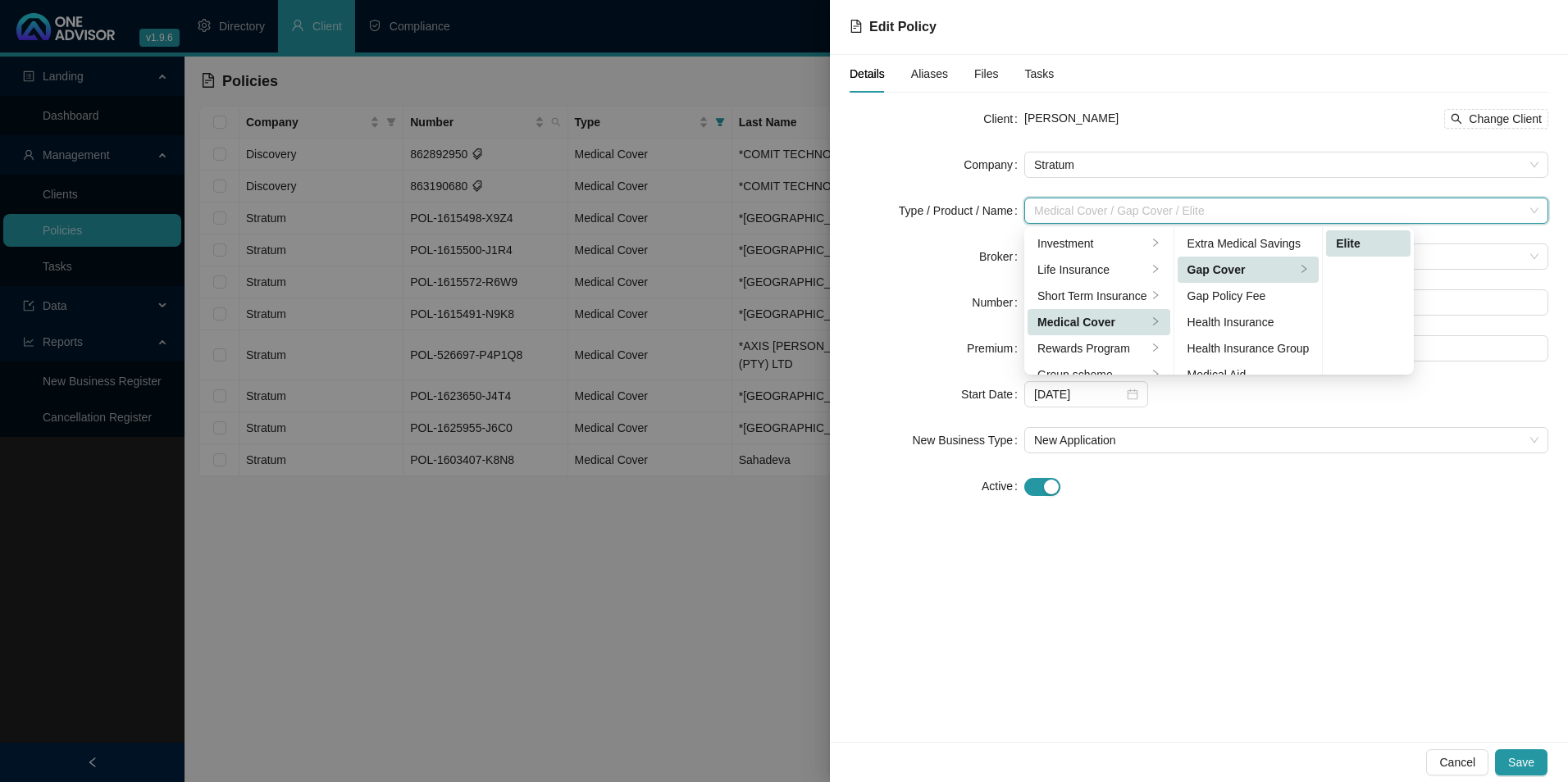
click at [1121, 325] on div "Medical Cover" at bounding box center [1093, 322] width 110 height 18
click at [1236, 270] on div "Gap Cover" at bounding box center [1243, 270] width 109 height 18
click at [1274, 603] on div "Details Aliases Files Tasks Client Sitara Sahadeva Change Client Company Stratu…" at bounding box center [1198, 398] width 738 height 687
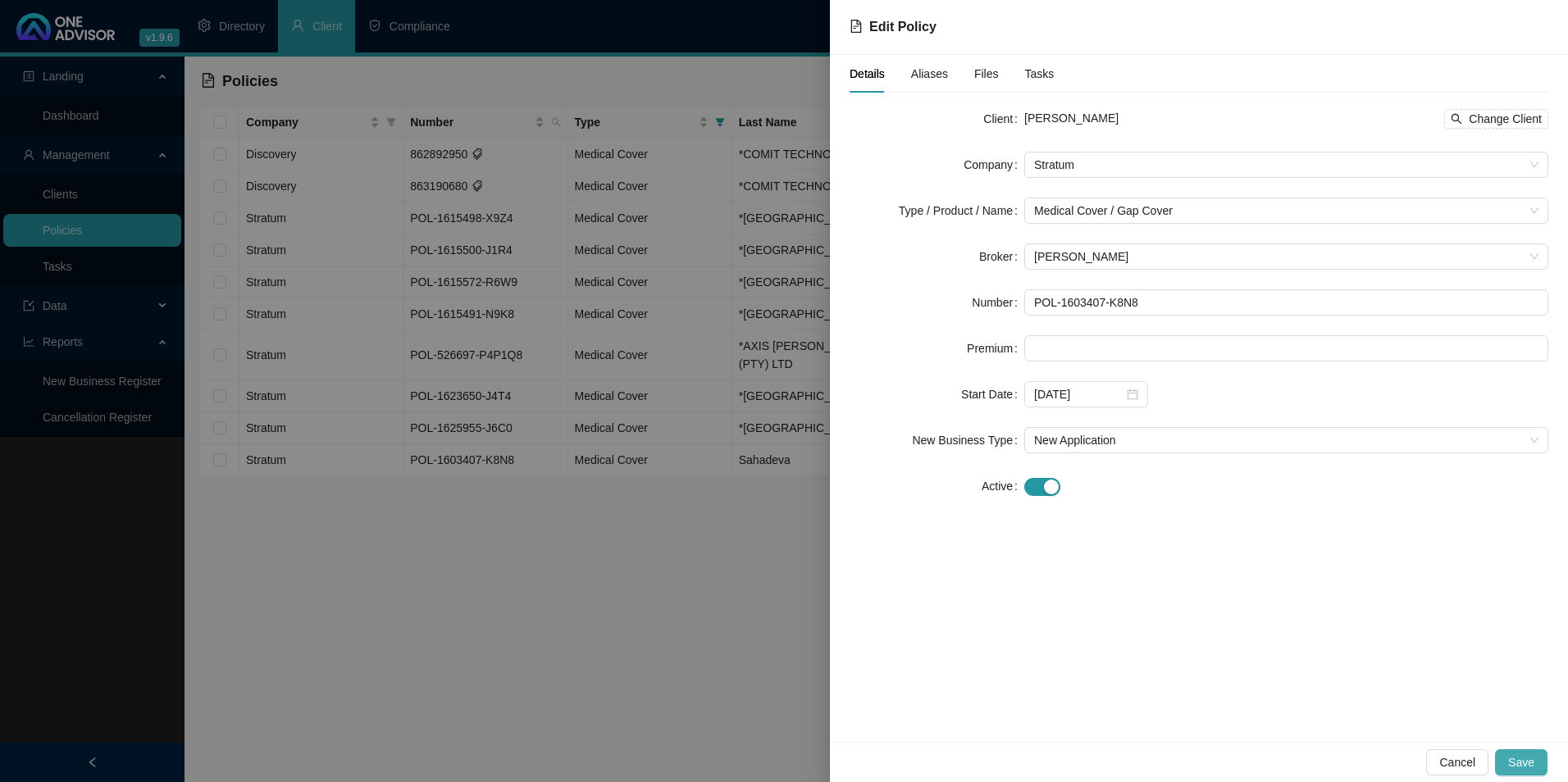
click at [1524, 763] on span "Save" at bounding box center [1522, 763] width 26 height 18
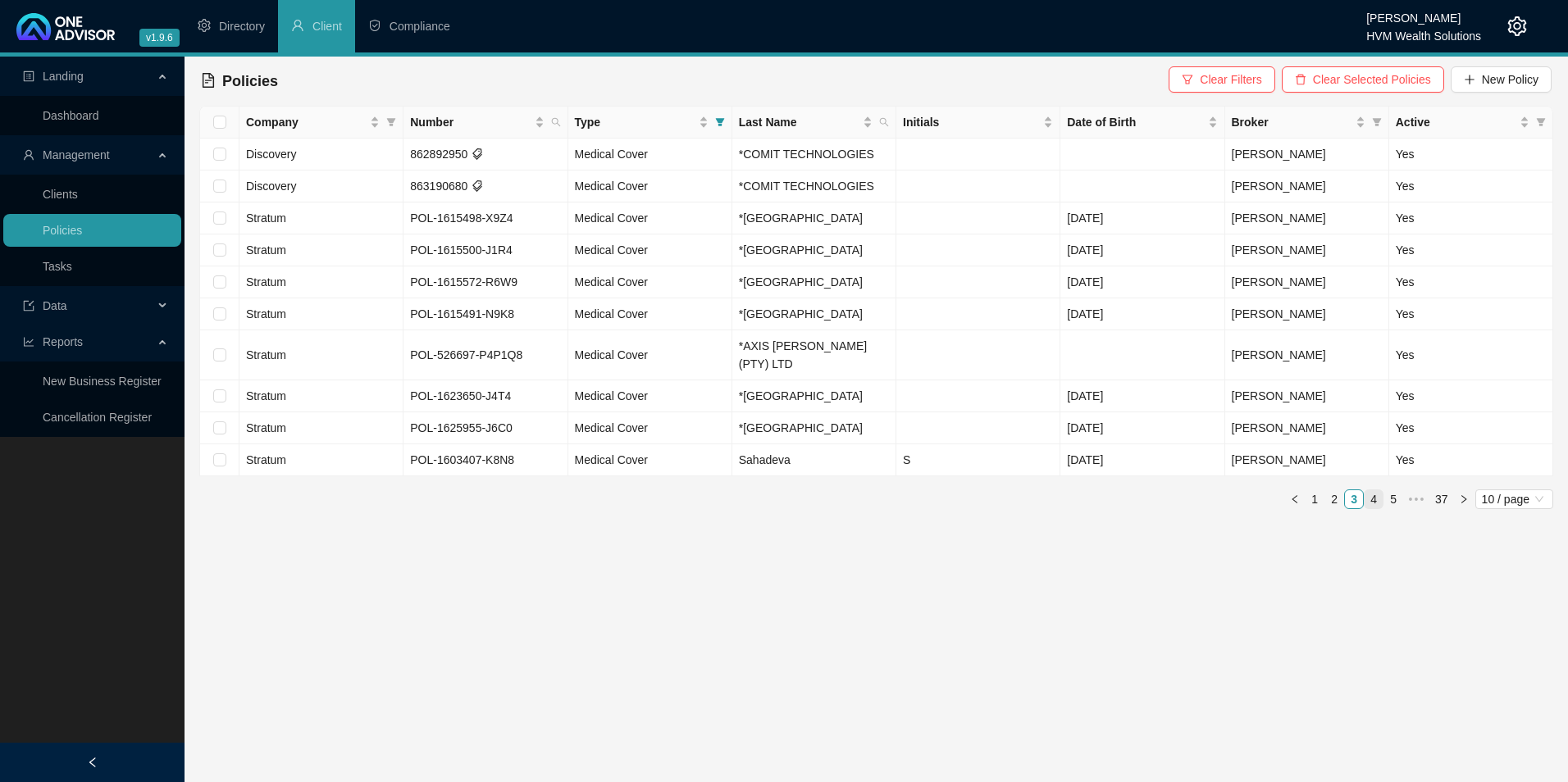
click at [1370, 490] on link "4" at bounding box center [1374, 499] width 18 height 18
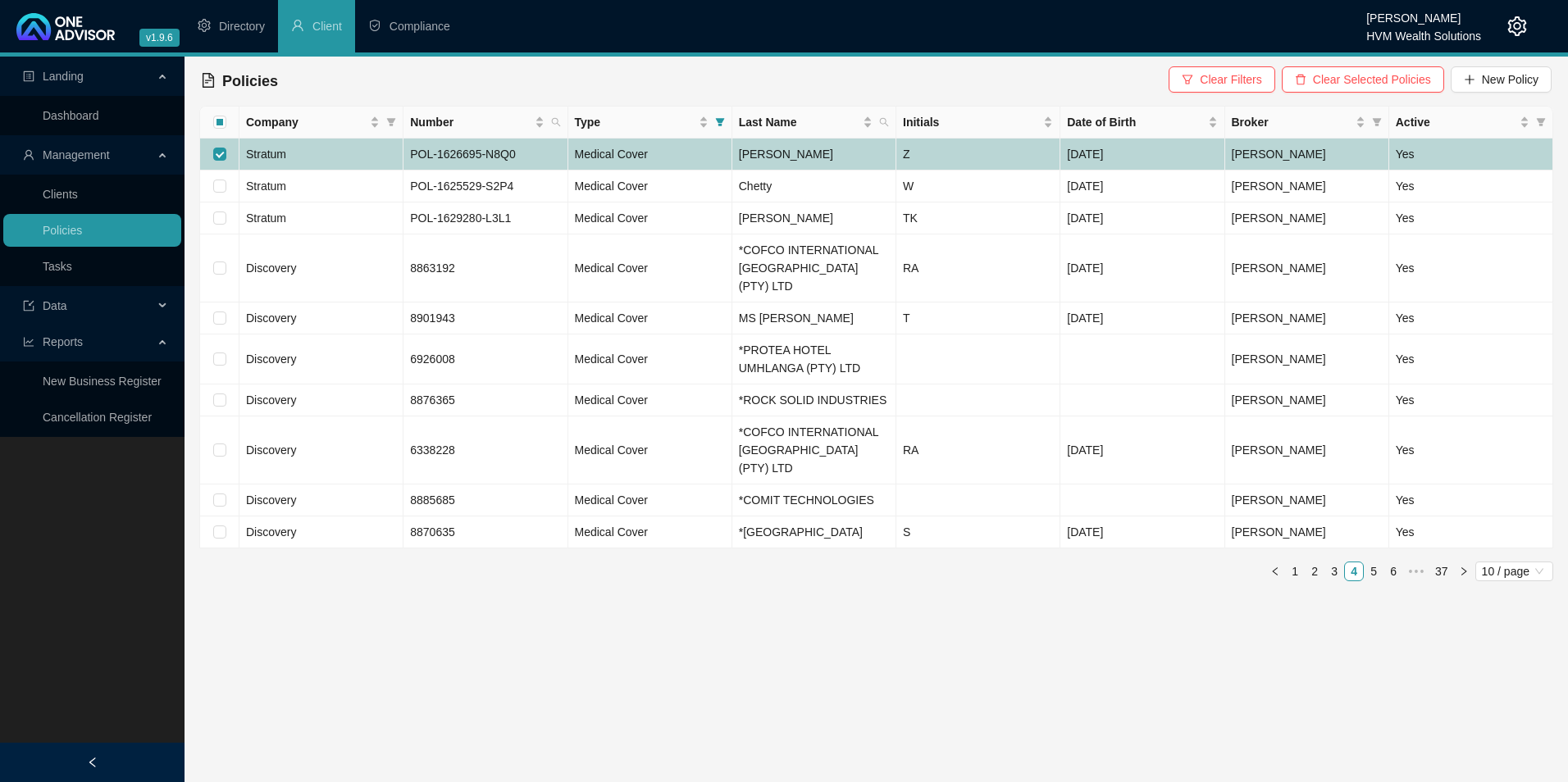
click at [360, 153] on td "Stratum" at bounding box center [322, 154] width 164 height 32
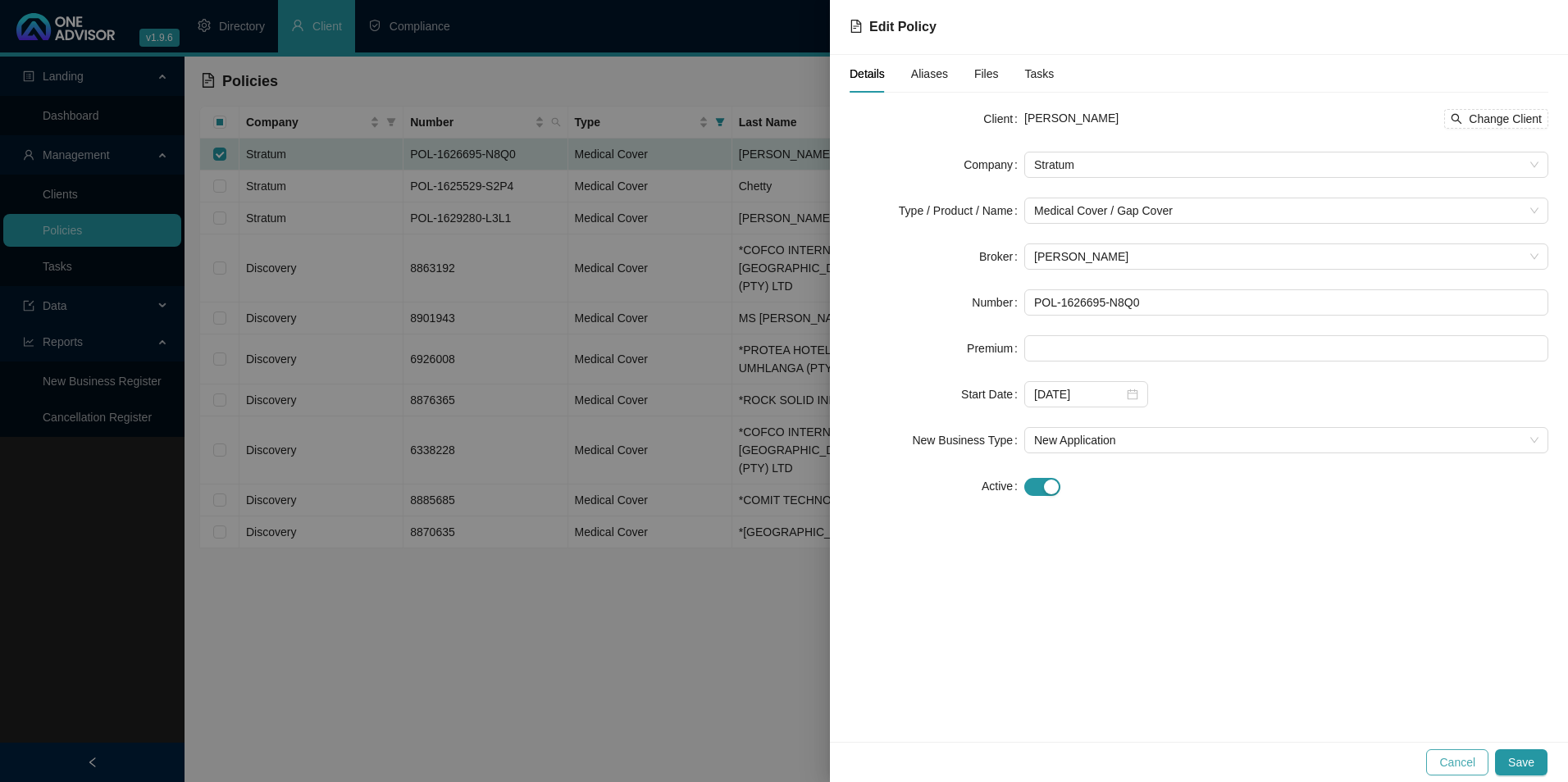
click at [1447, 761] on span "Cancel" at bounding box center [1457, 763] width 36 height 18
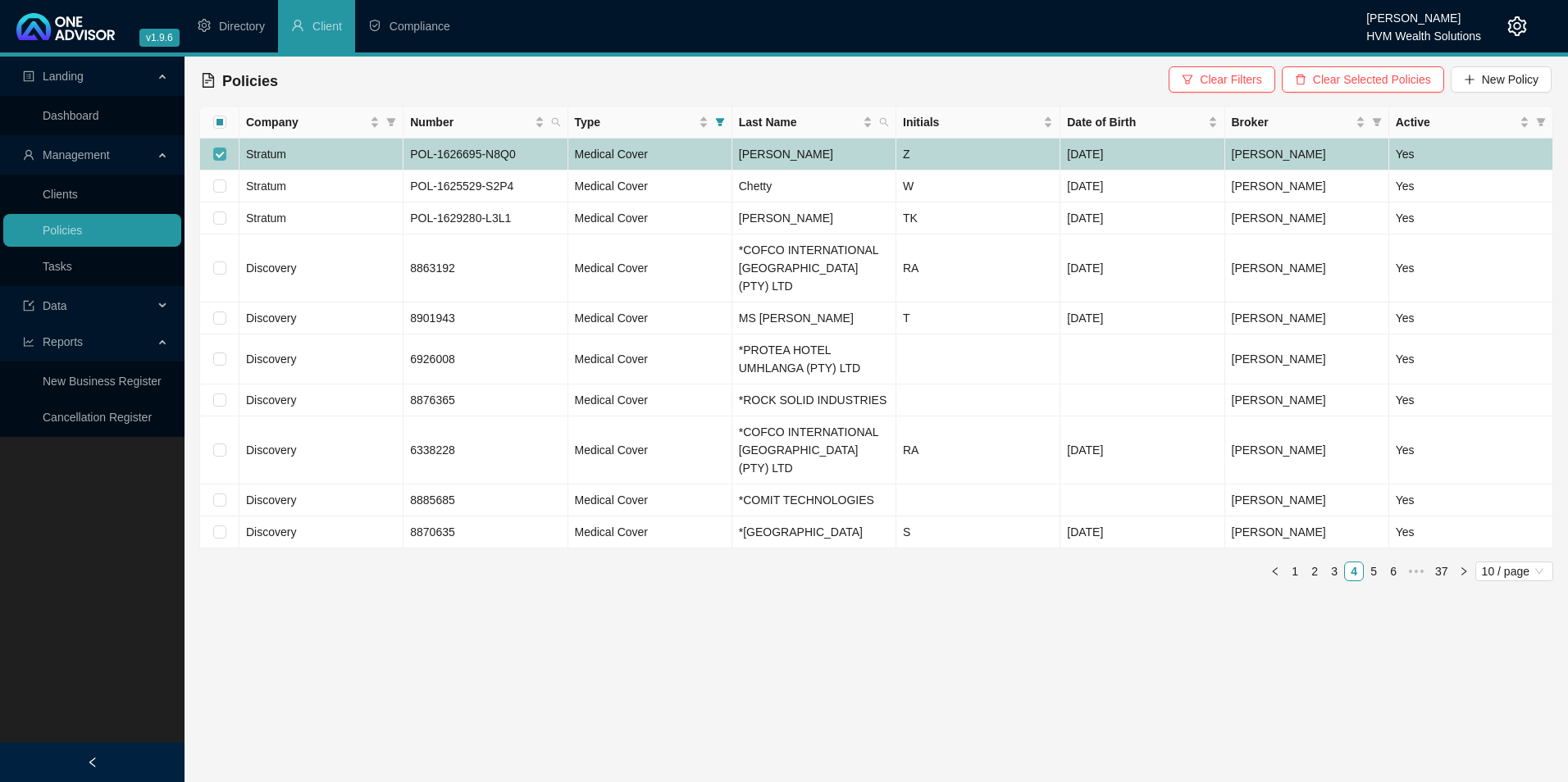
click at [218, 152] on input "checkbox" at bounding box center [220, 153] width 13 height 13
checkbox input "false"
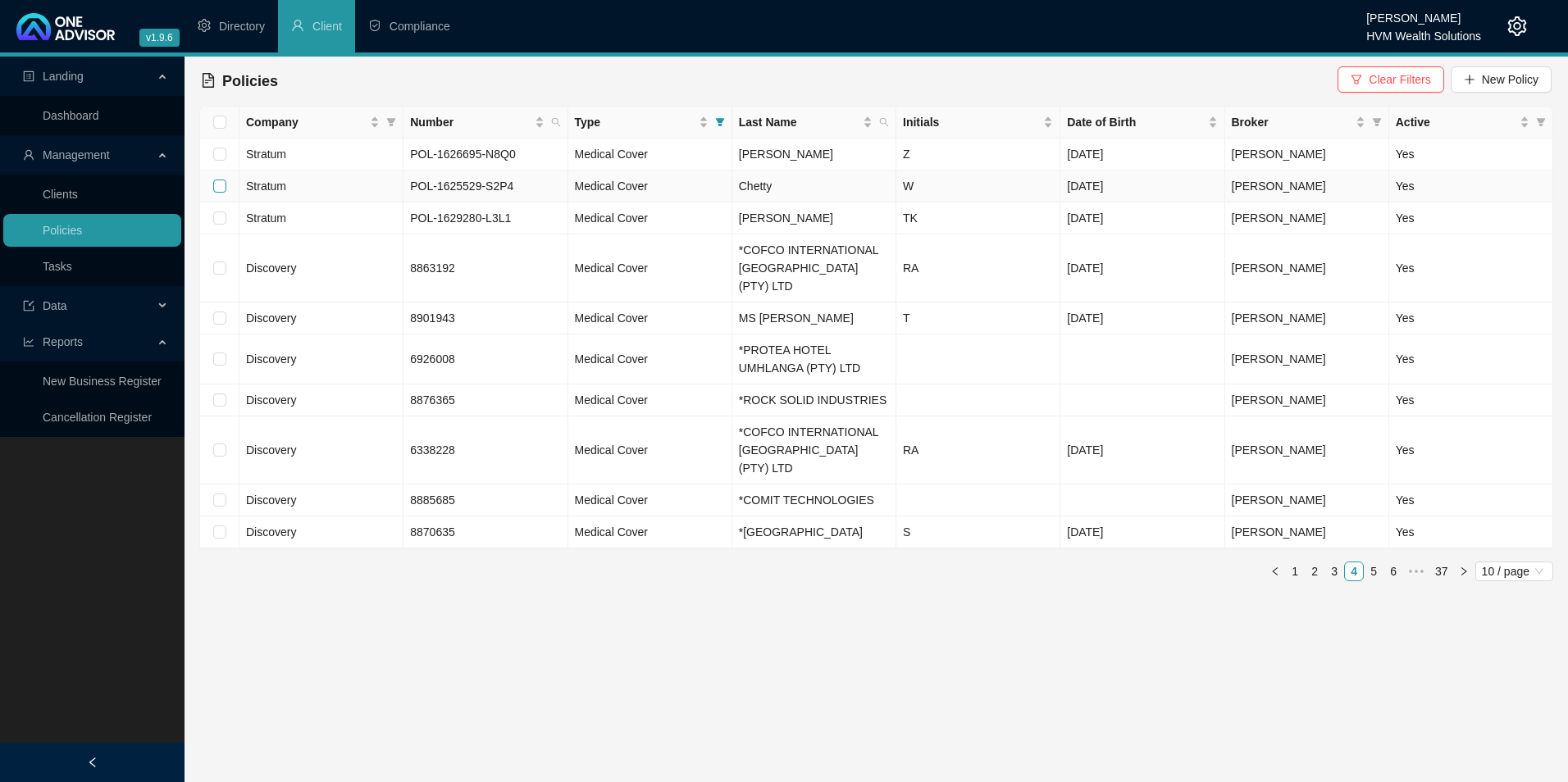
click at [222, 182] on input "checkbox" at bounding box center [220, 186] width 13 height 13
checkbox input "true"
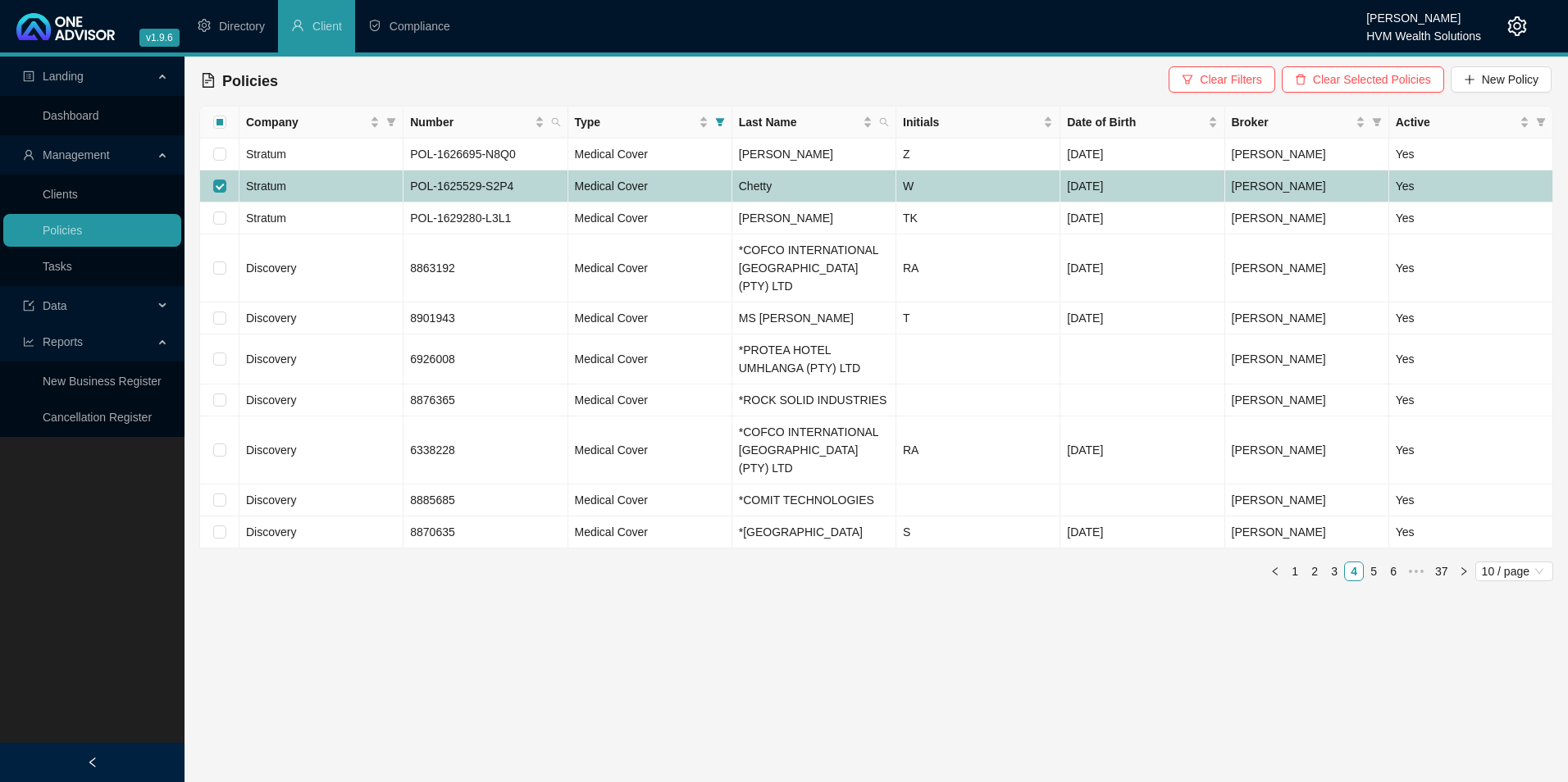
click at [344, 187] on td "Stratum" at bounding box center [322, 186] width 164 height 32
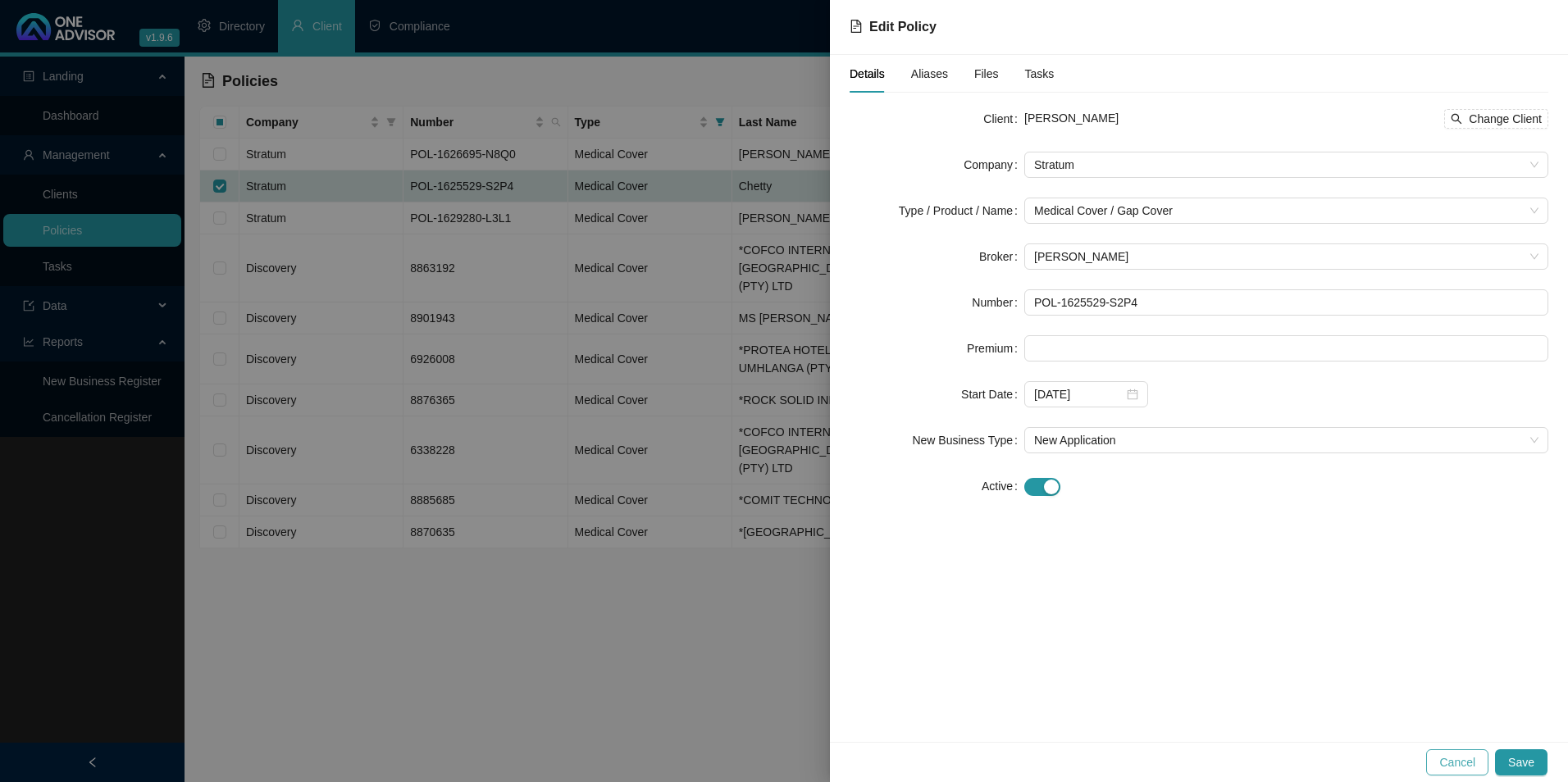
click at [1471, 757] on span "Cancel" at bounding box center [1457, 763] width 36 height 18
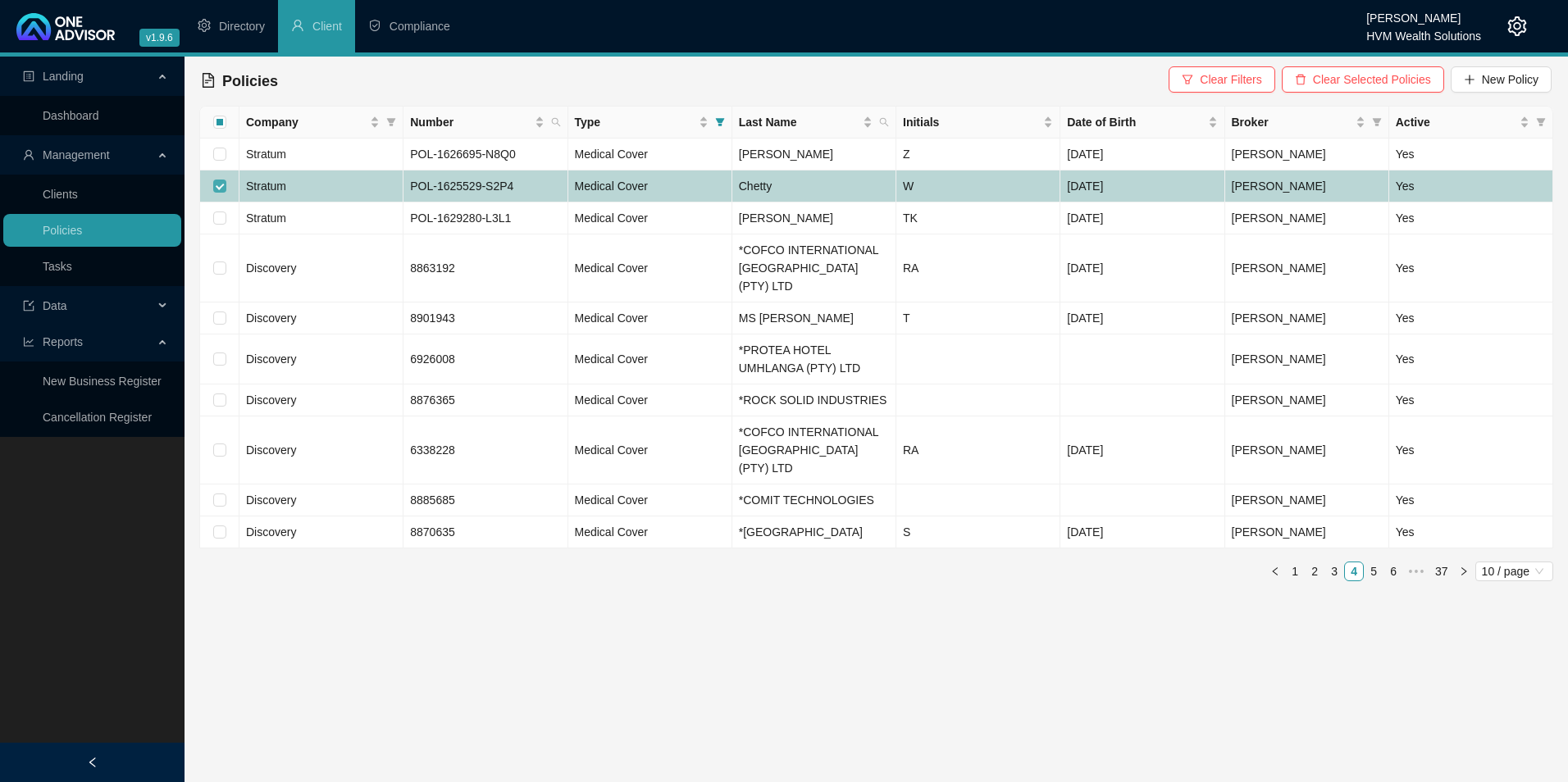
click at [215, 182] on input "checkbox" at bounding box center [220, 186] width 13 height 13
checkbox input "false"
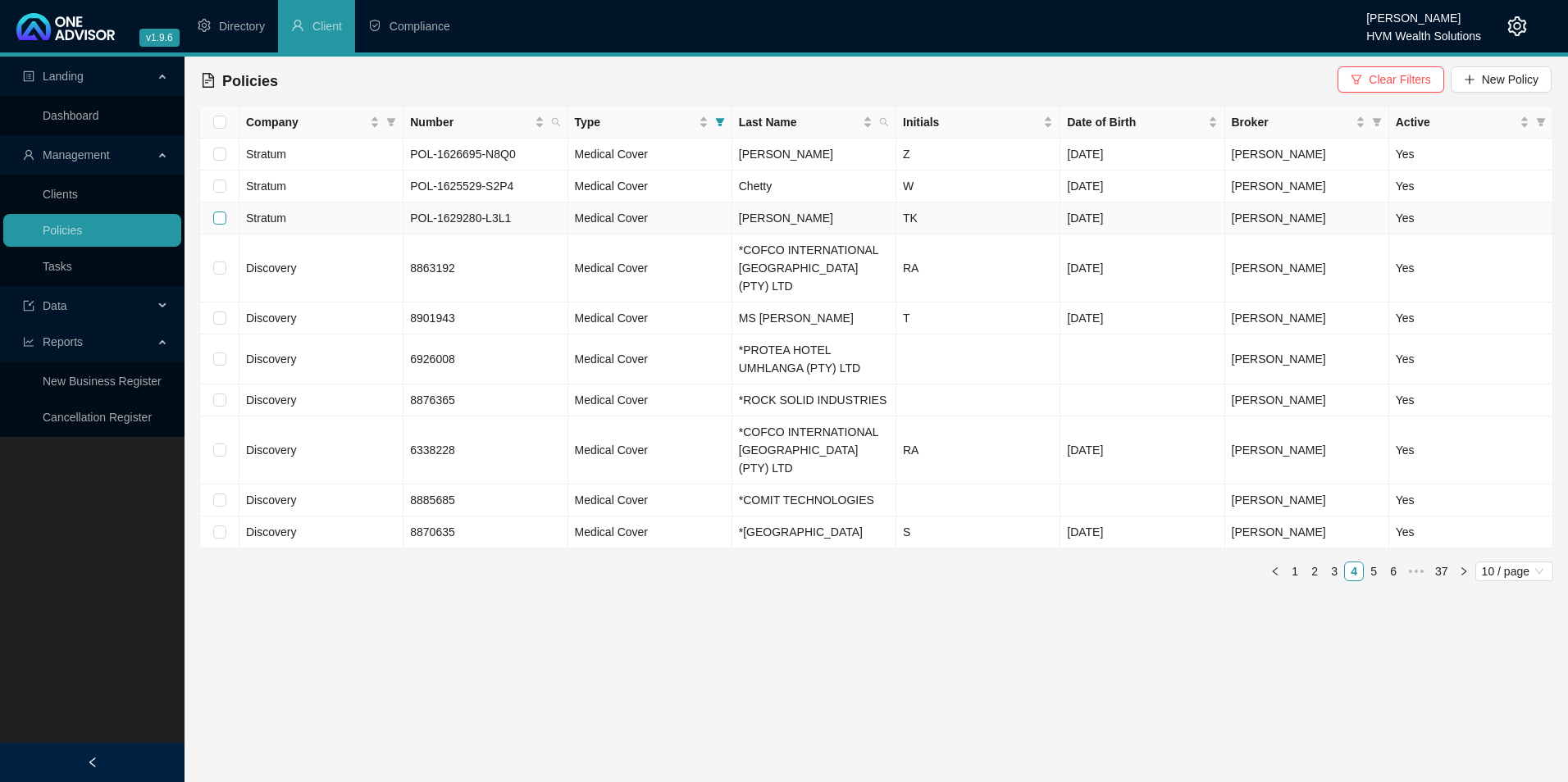
click at [223, 221] on input "checkbox" at bounding box center [220, 218] width 13 height 13
checkbox input "true"
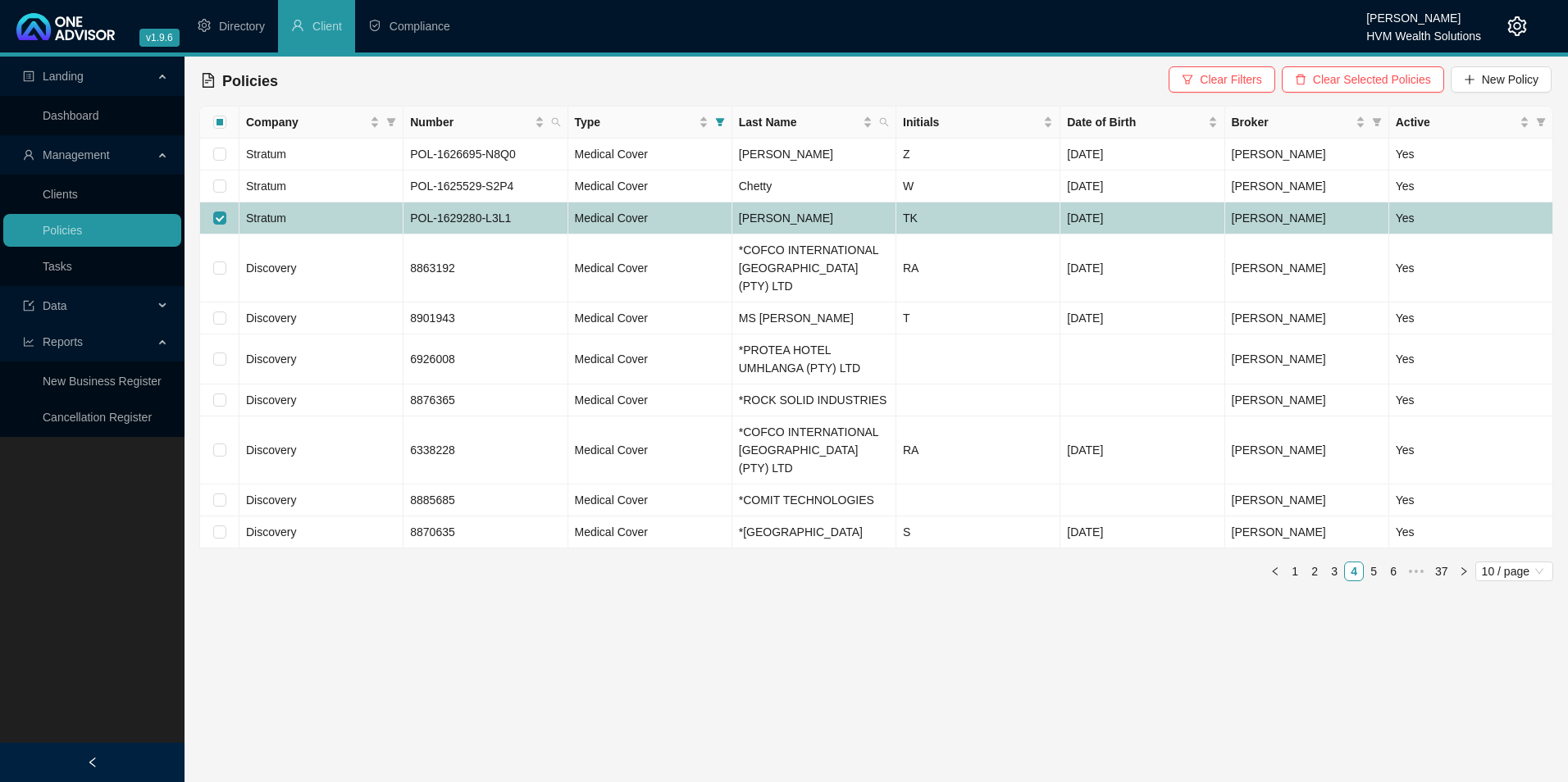
click at [319, 217] on td "Stratum" at bounding box center [322, 219] width 164 height 32
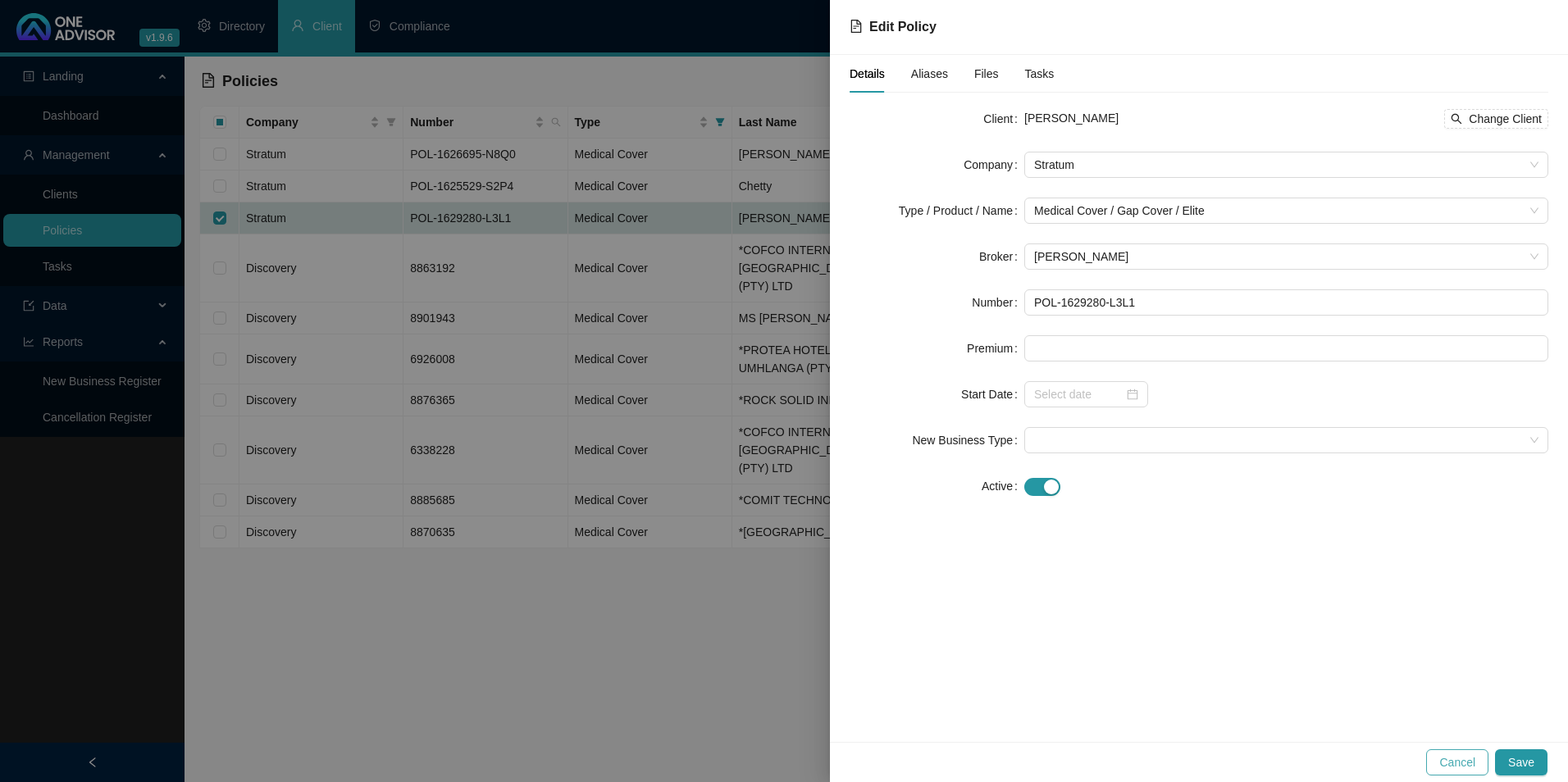
click at [1474, 762] on span "Cancel" at bounding box center [1457, 763] width 36 height 18
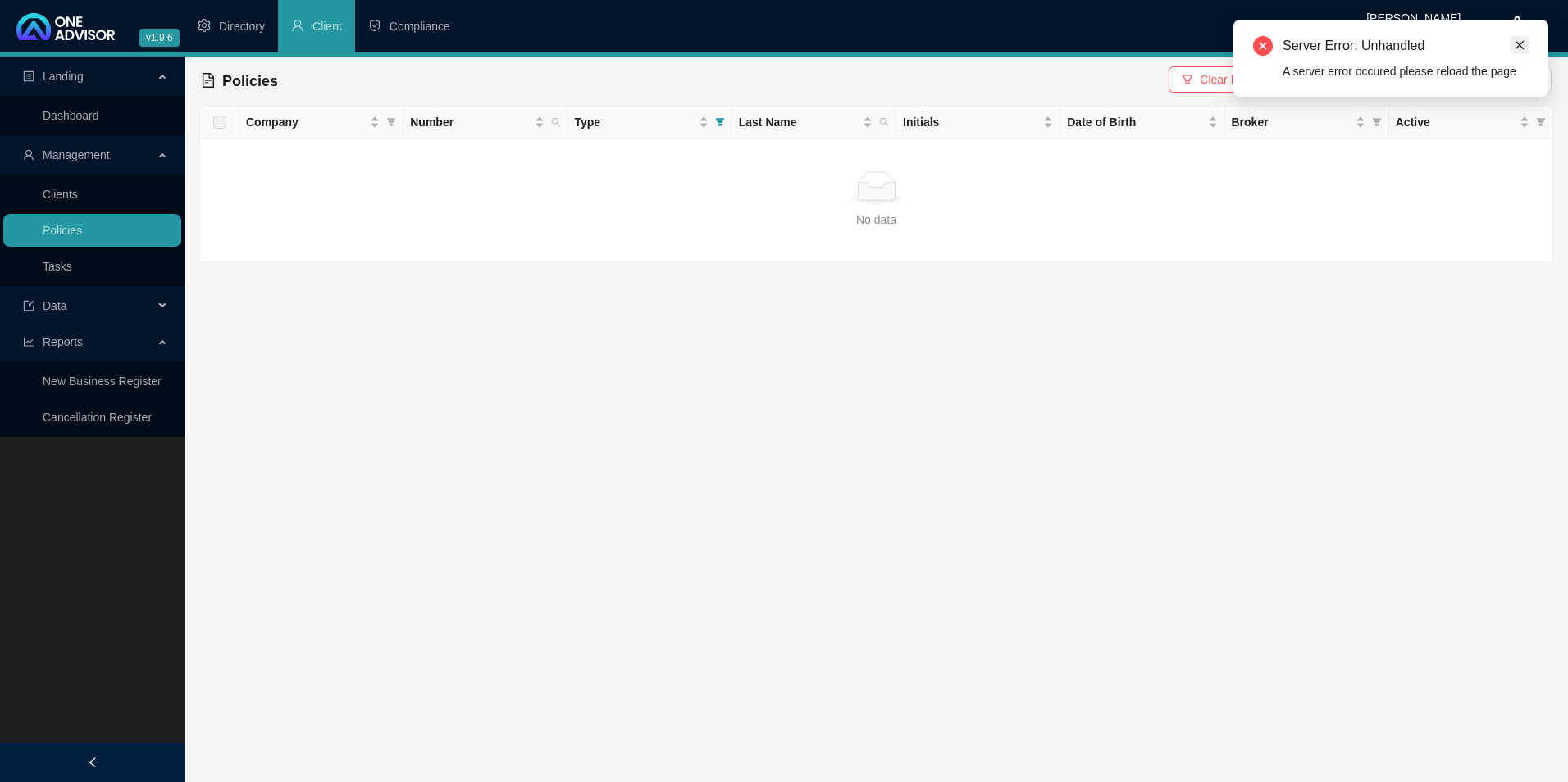
click at [1525, 48] on icon "close" at bounding box center [1519, 45] width 11 height 11
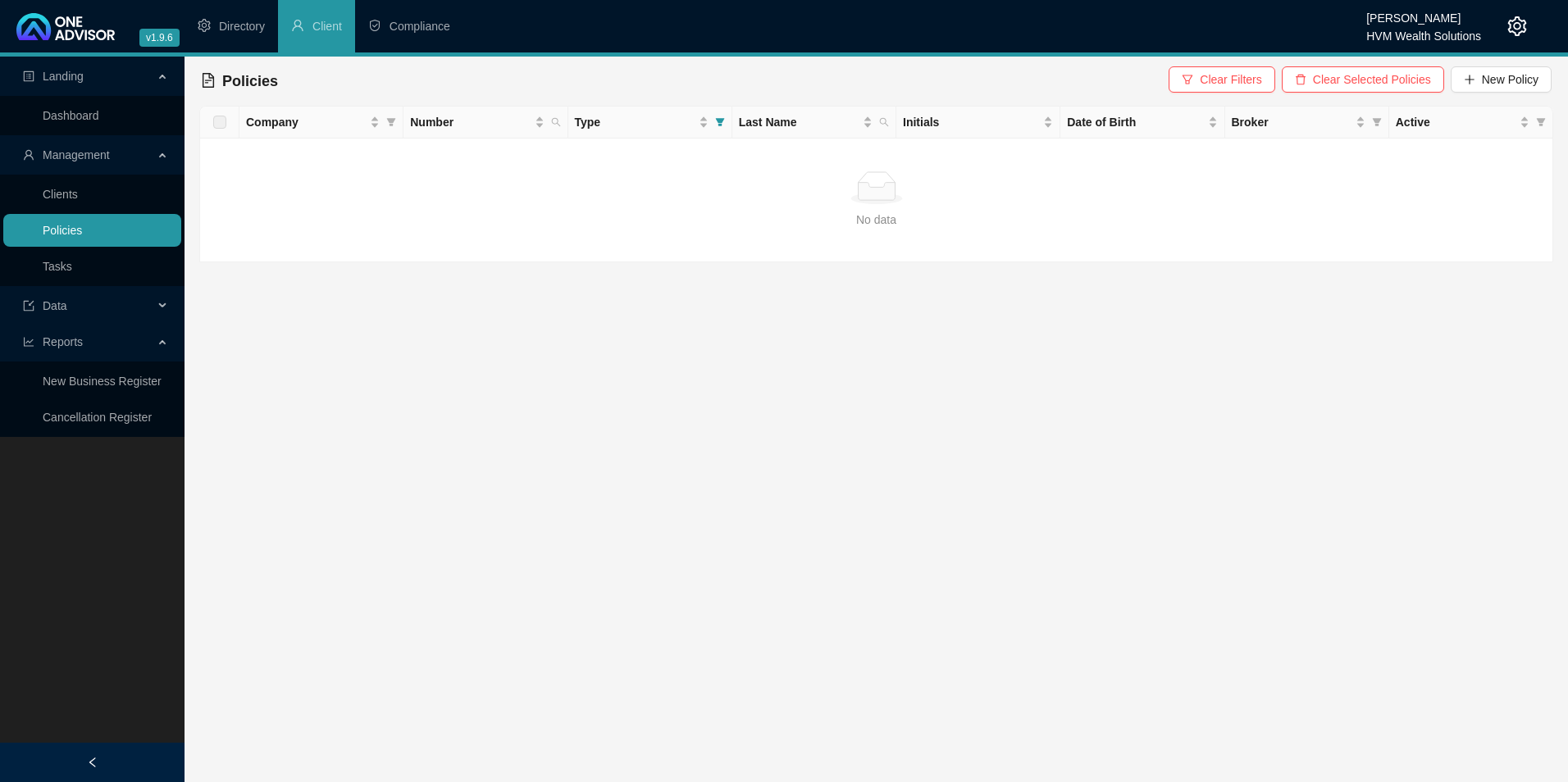
click at [81, 237] on link "Policies" at bounding box center [62, 230] width 40 height 13
click at [72, 264] on link "Tasks" at bounding box center [56, 266] width 29 height 13
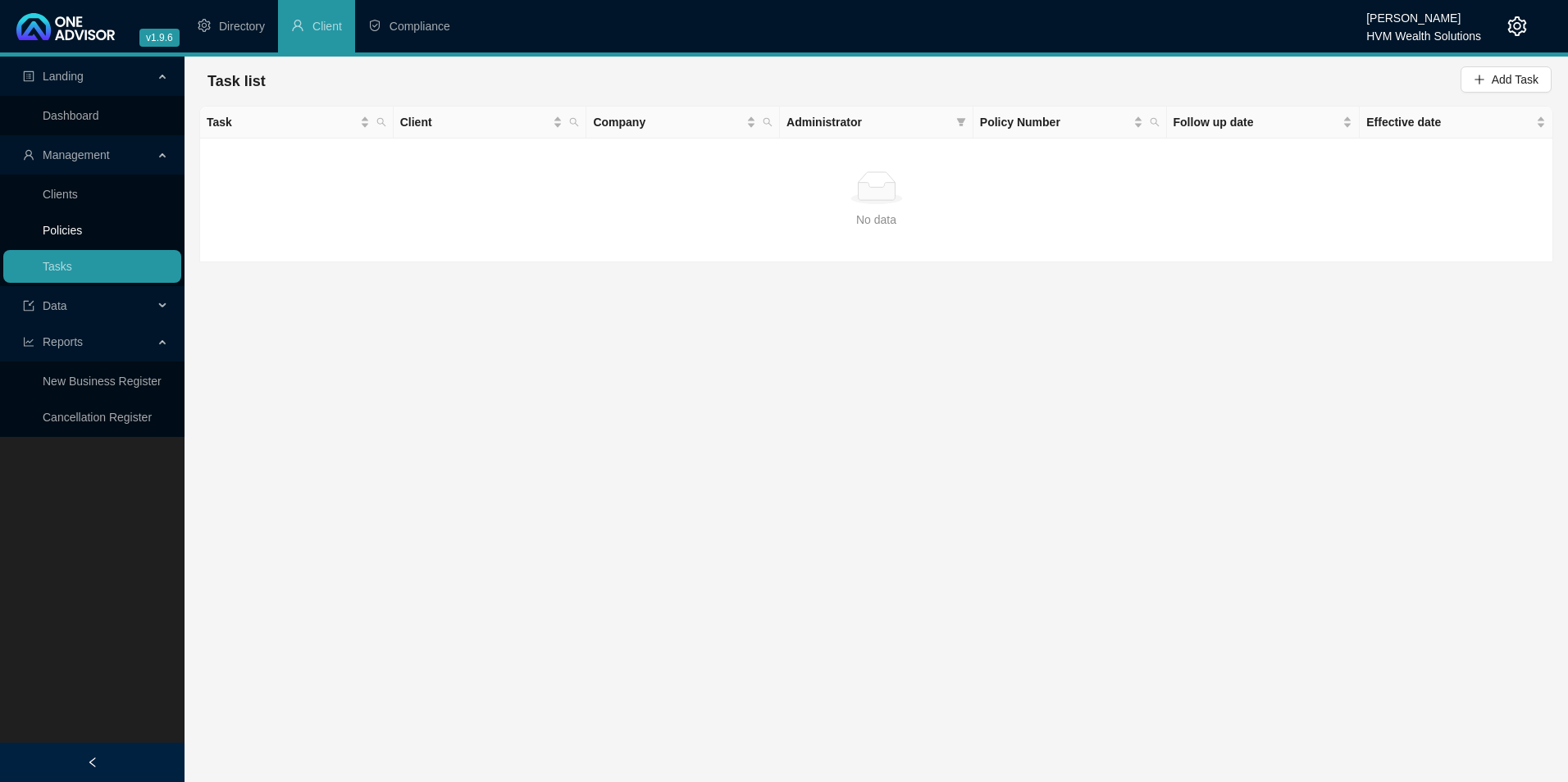
click at [82, 234] on link "Policies" at bounding box center [62, 230] width 40 height 13
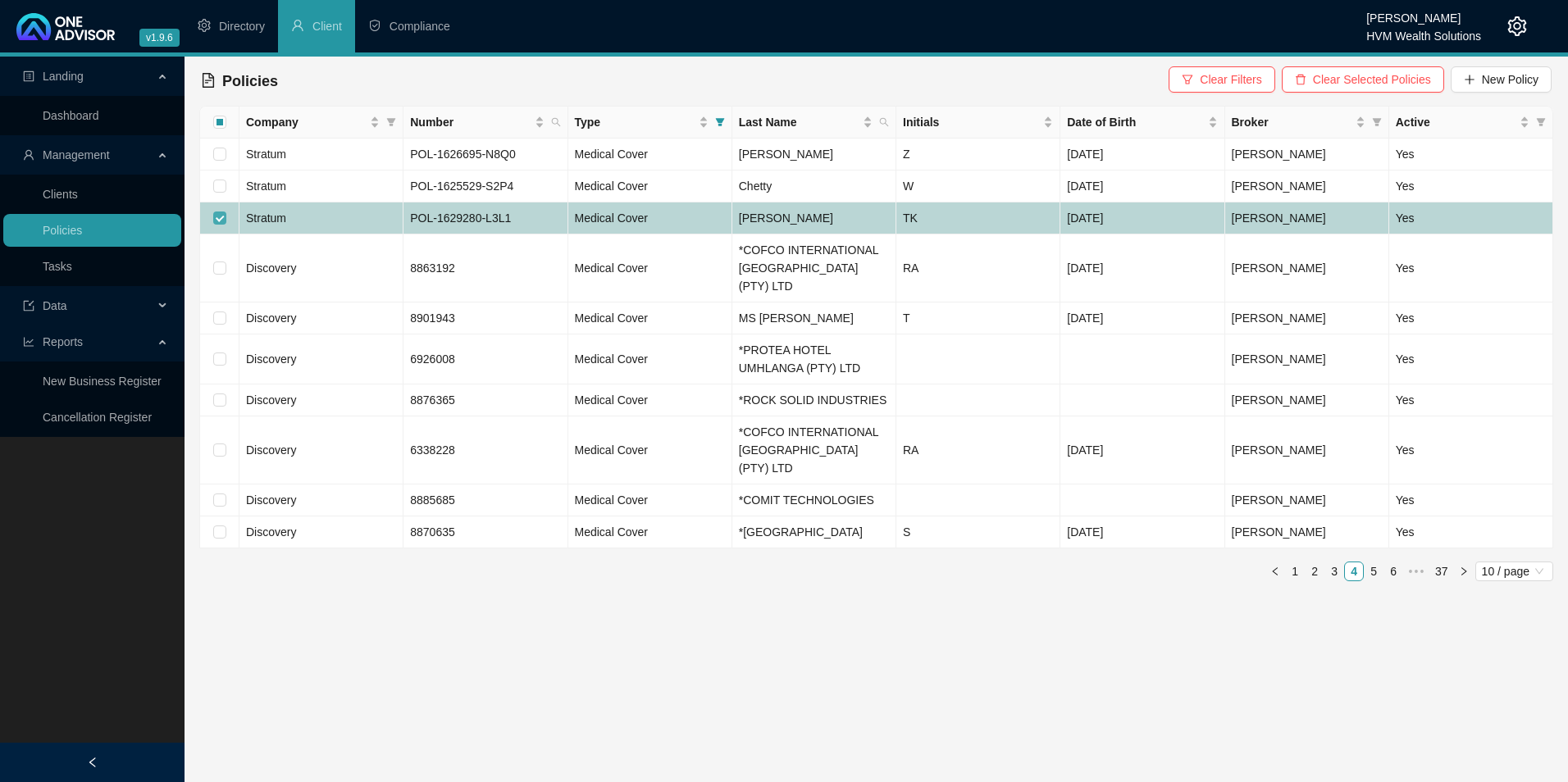
click at [226, 219] on input "checkbox" at bounding box center [220, 218] width 13 height 13
checkbox input "false"
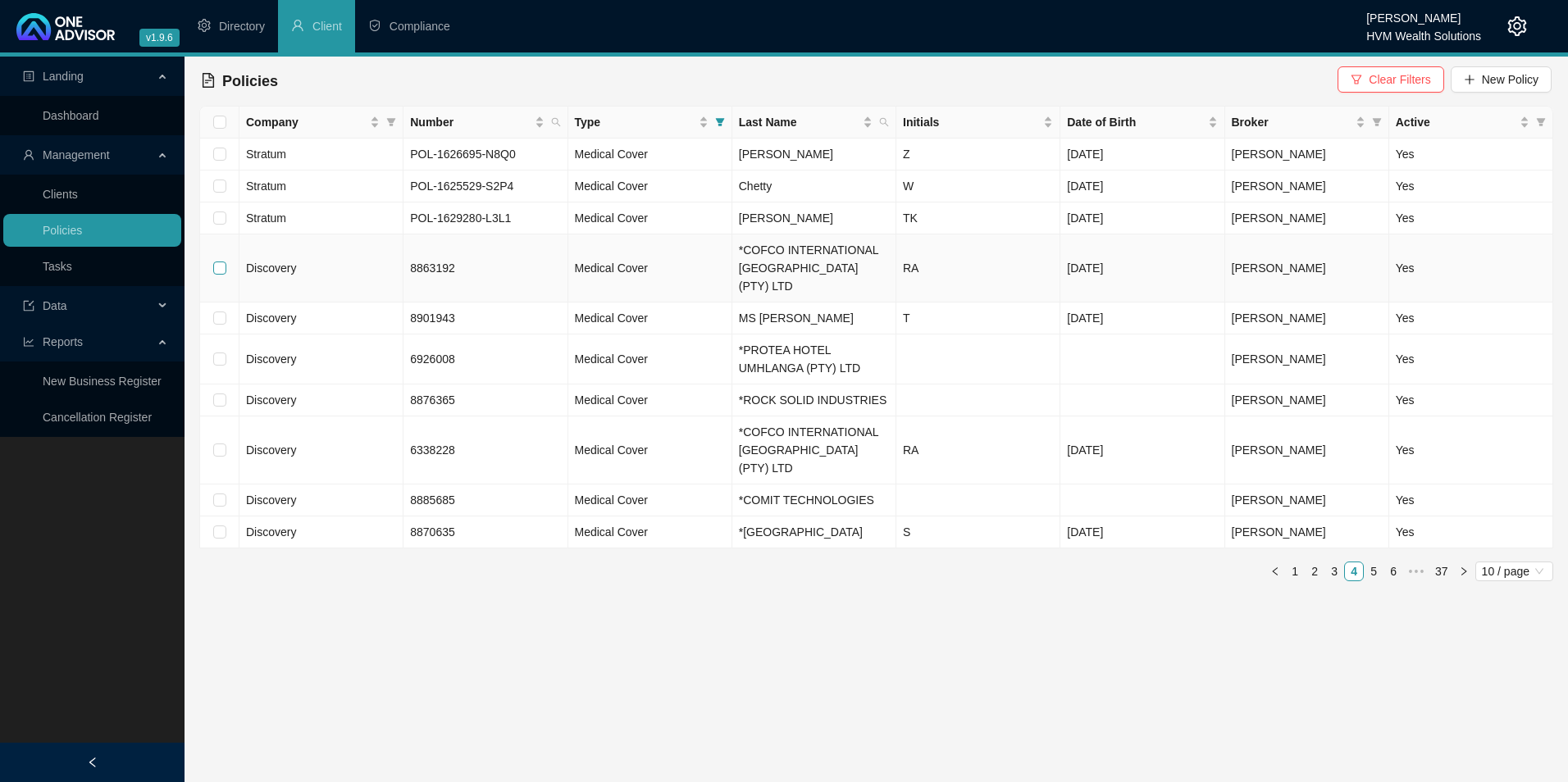
click at [218, 262] on input "checkbox" at bounding box center [220, 268] width 13 height 13
checkbox input "true"
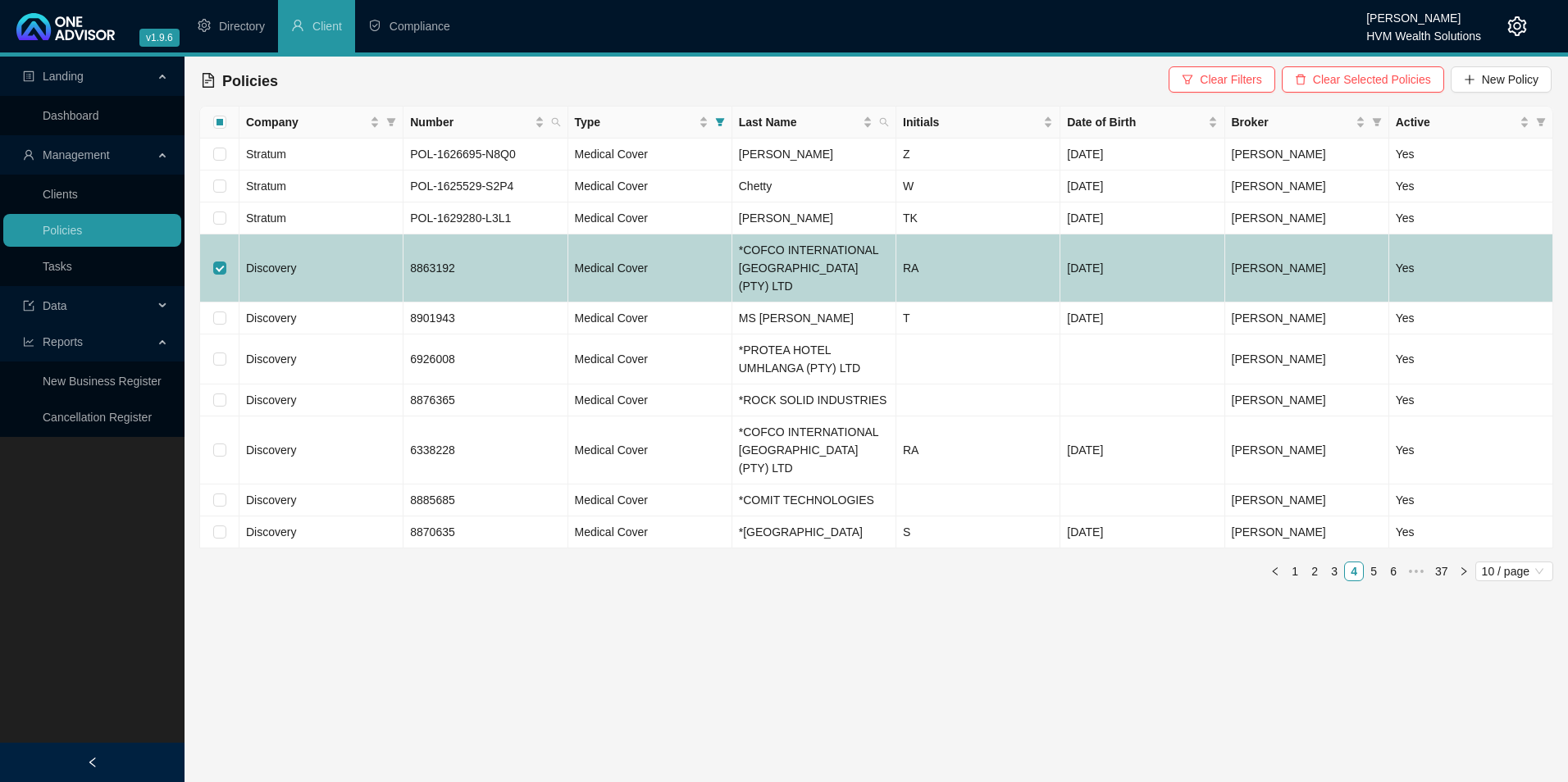
click at [340, 262] on td "Discovery" at bounding box center [322, 268] width 164 height 68
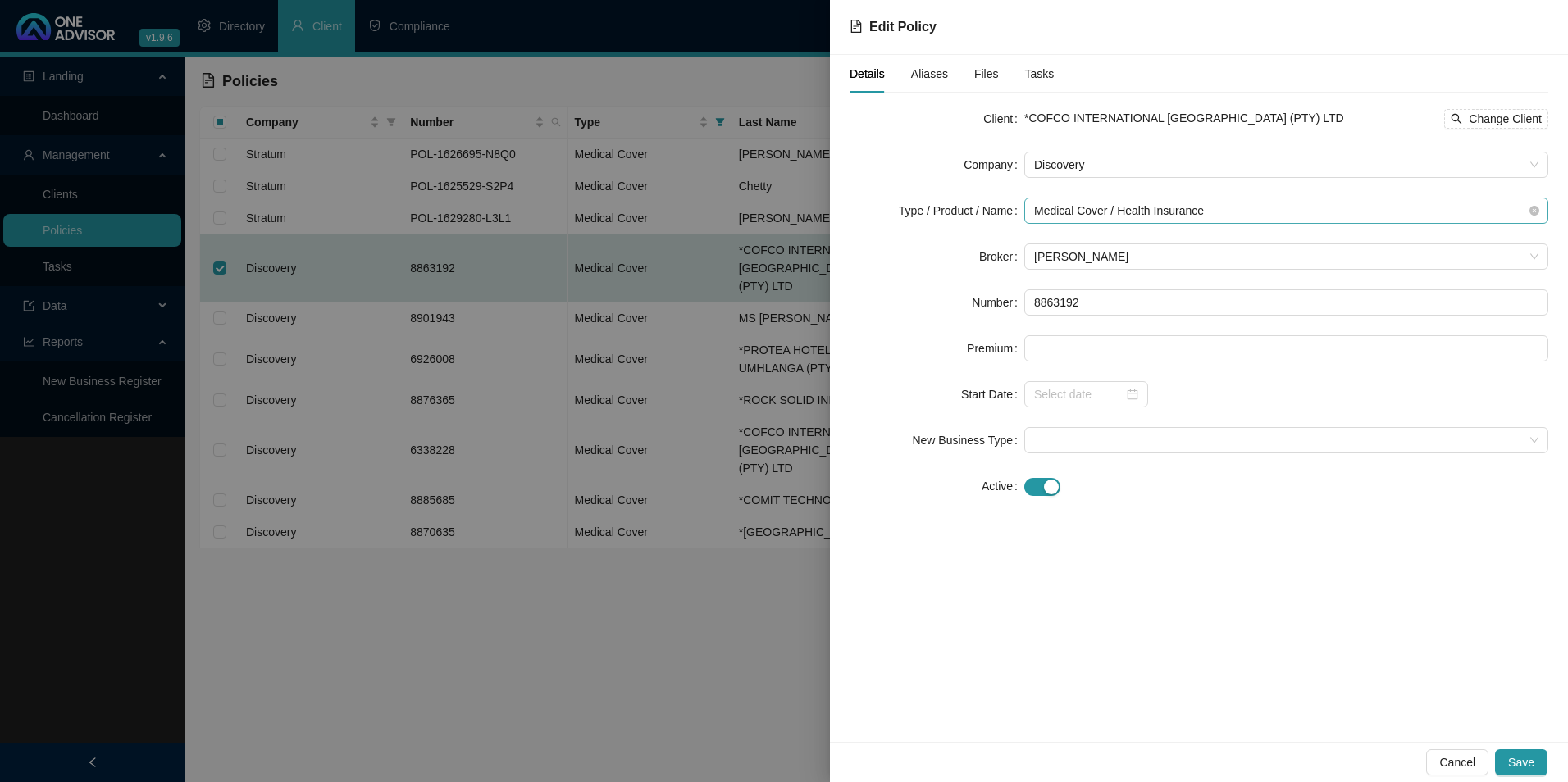
click at [1261, 211] on span "Medical Cover / Health Insurance" at bounding box center [1287, 211] width 504 height 25
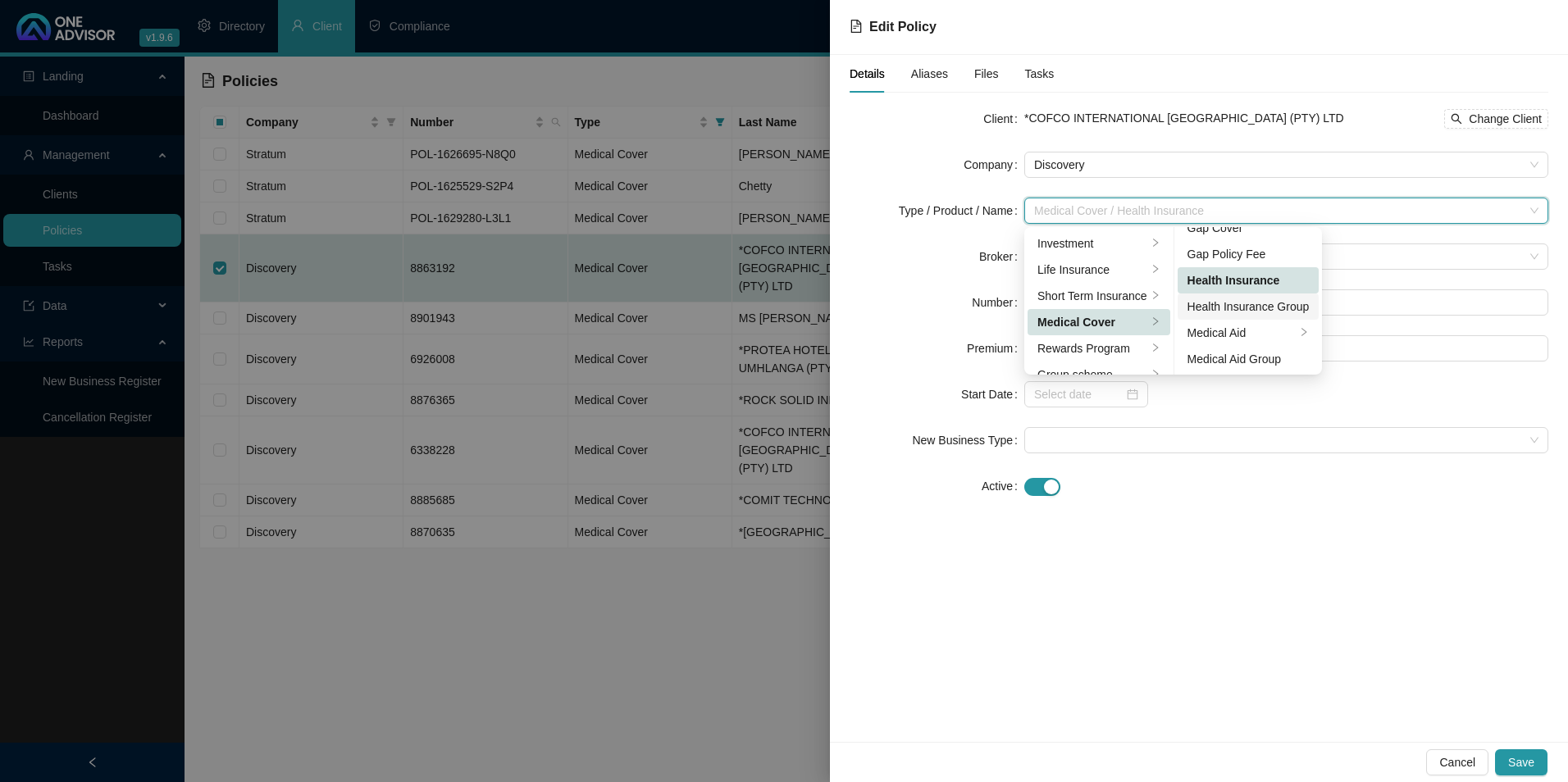
scroll to position [82, 0]
click at [1250, 315] on div "Medical Aid Group" at bounding box center [1249, 319] width 123 height 18
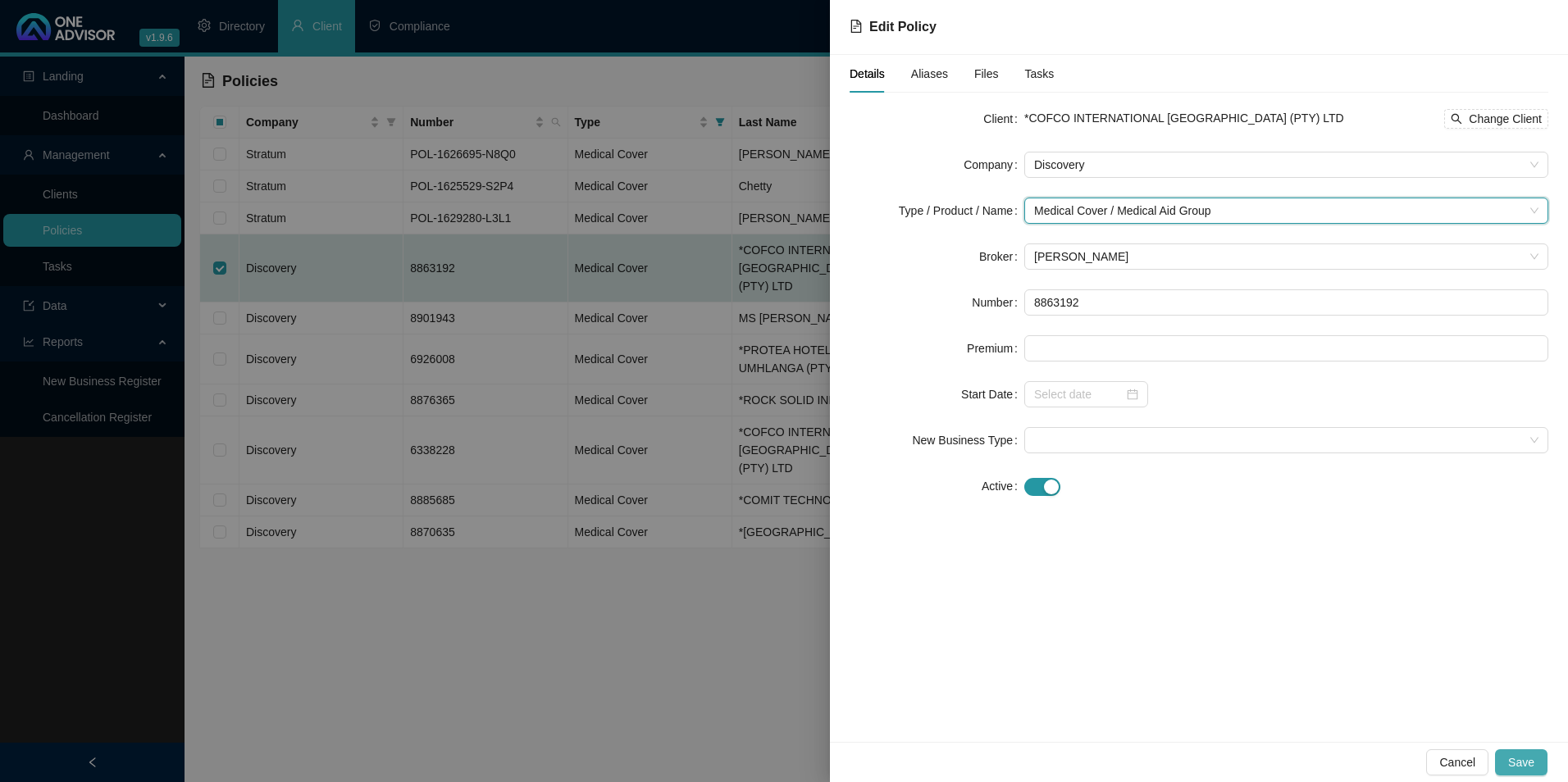
click at [1536, 764] on button "Save" at bounding box center [1522, 763] width 53 height 26
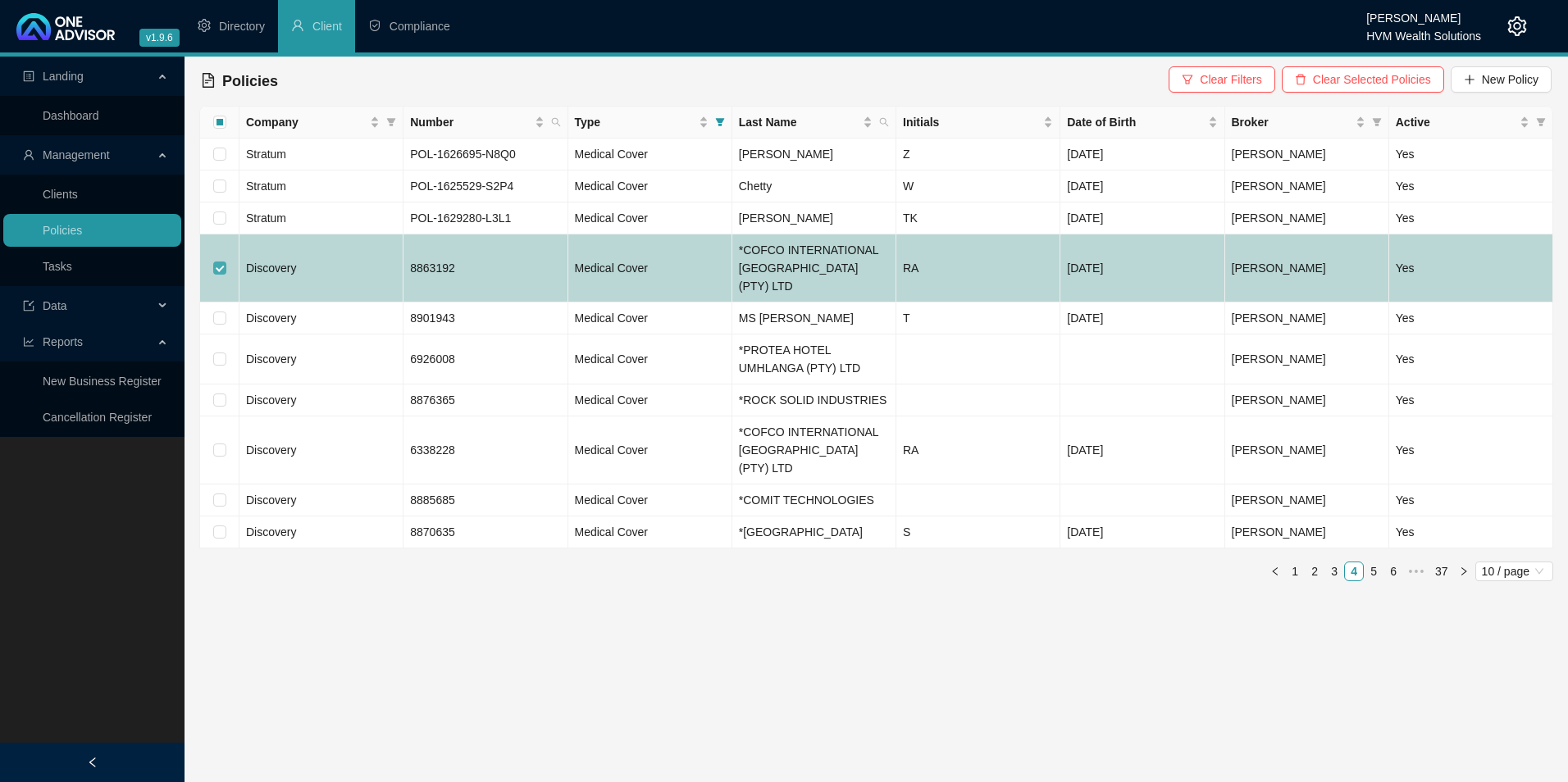
click at [217, 262] on input "checkbox" at bounding box center [220, 268] width 13 height 13
checkbox input "false"
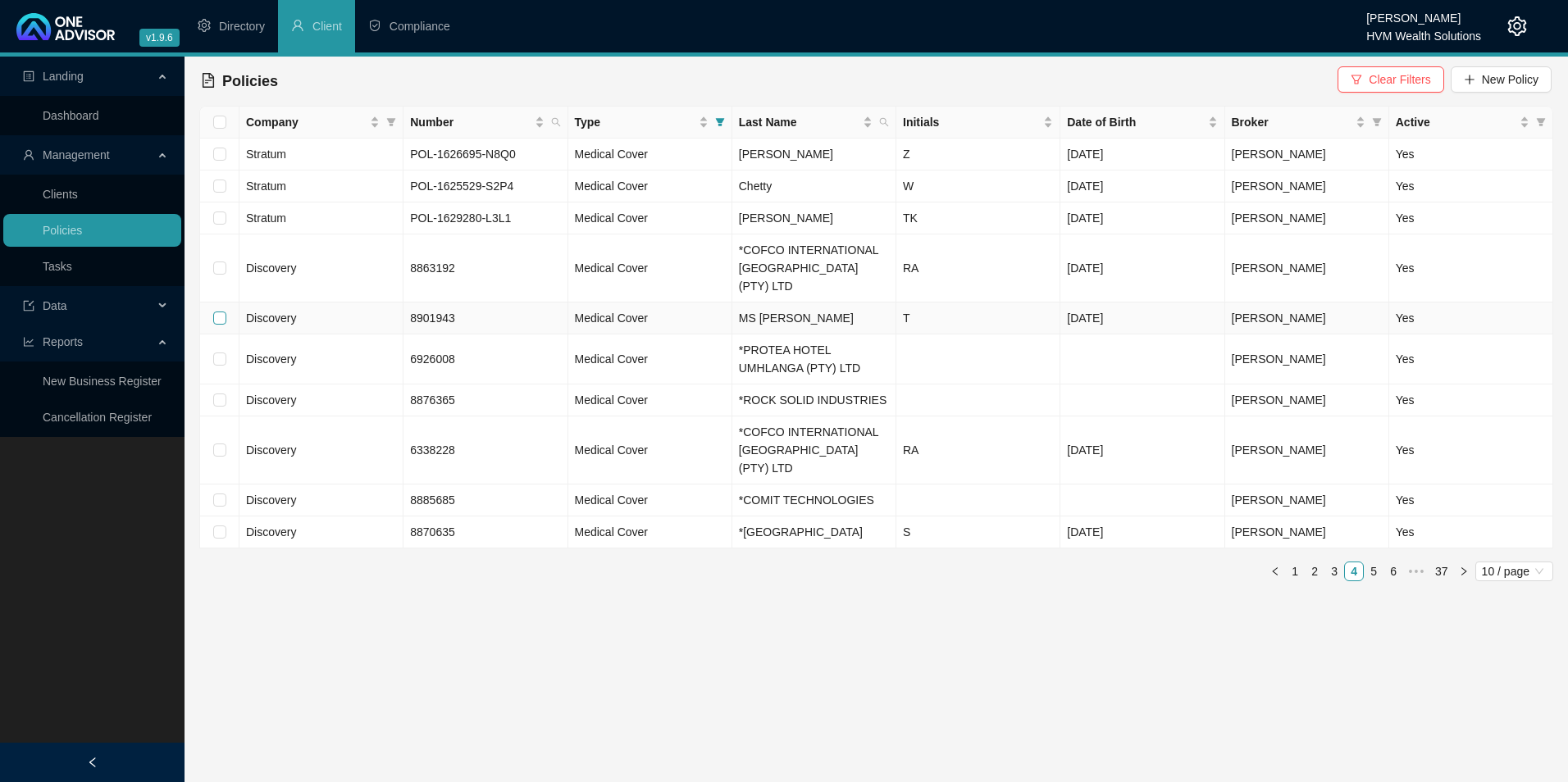
click at [220, 311] on input "checkbox" at bounding box center [220, 317] width 13 height 13
checkbox input "true"
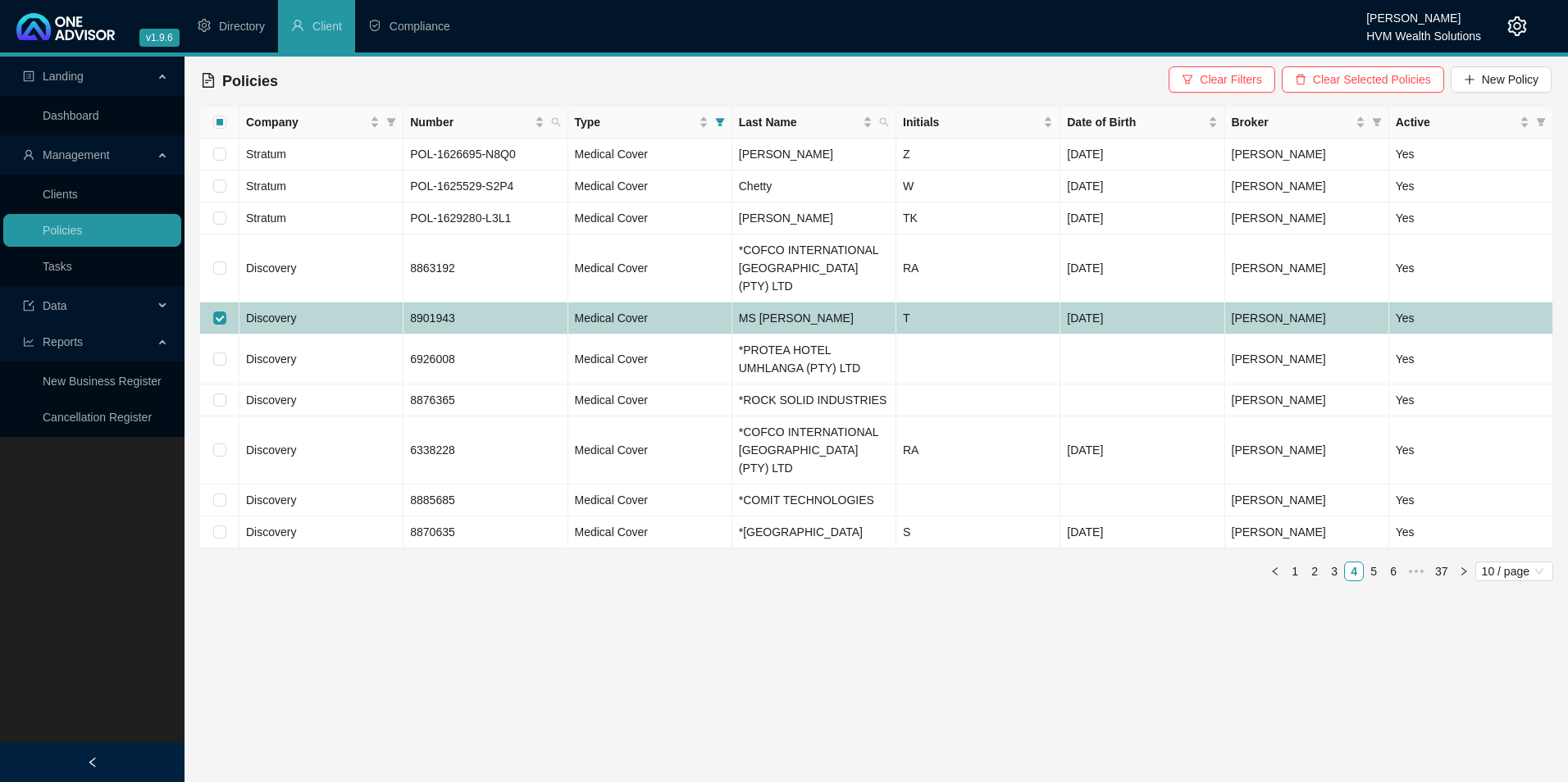
click at [496, 305] on td "8901943" at bounding box center [486, 318] width 164 height 32
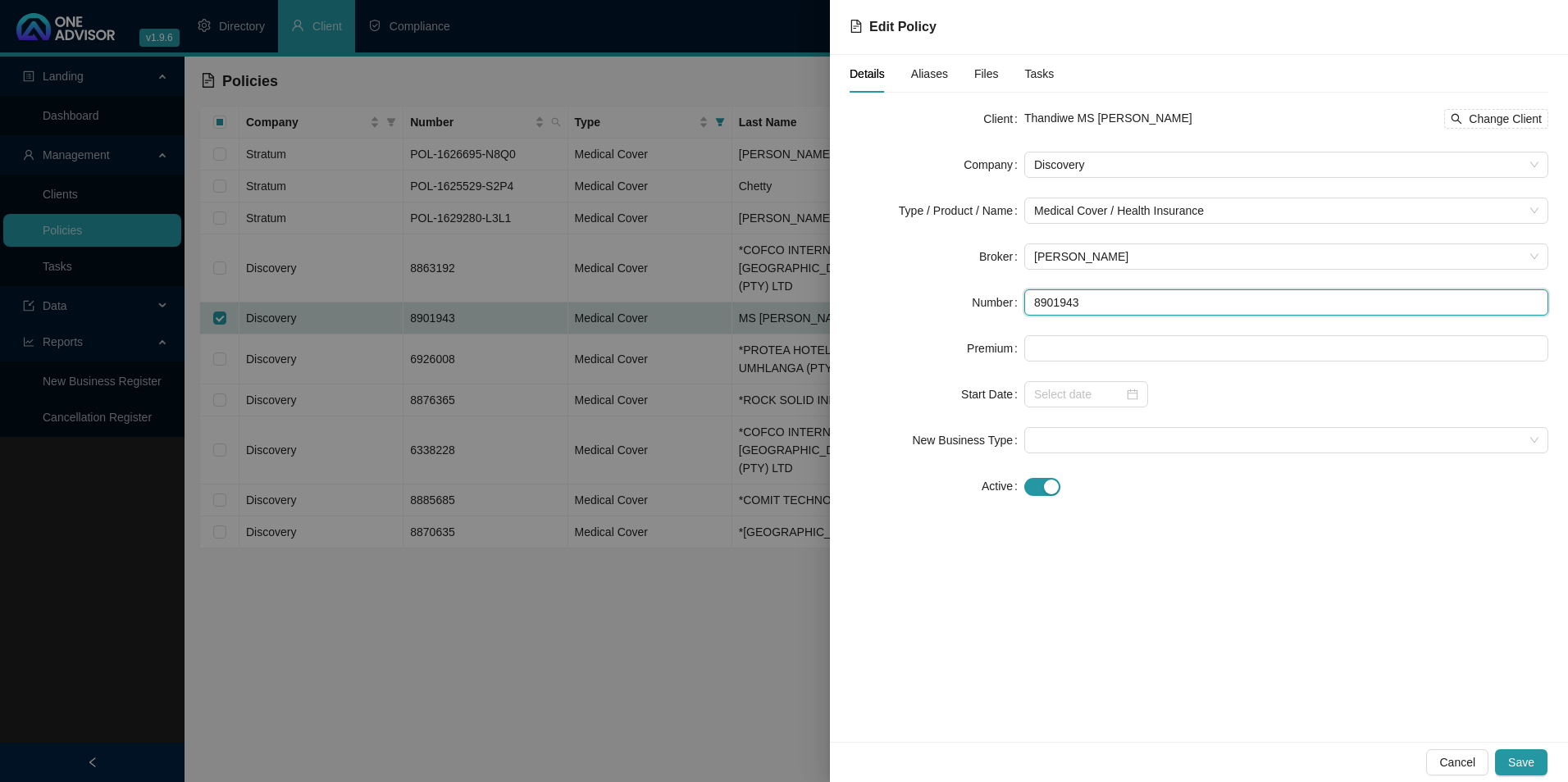
click at [1063, 308] on input "8901943" at bounding box center [1287, 302] width 524 height 26
click at [1118, 313] on input "8901943" at bounding box center [1287, 302] width 524 height 26
drag, startPoint x: 1102, startPoint y: 309, endPoint x: 1034, endPoint y: 302, distance: 68.4
click at [1034, 302] on input "8901943" at bounding box center [1287, 302] width 524 height 26
click at [1223, 116] on div "Thandiwe MS T NYANDU Change Client" at bounding box center [1287, 119] width 524 height 19
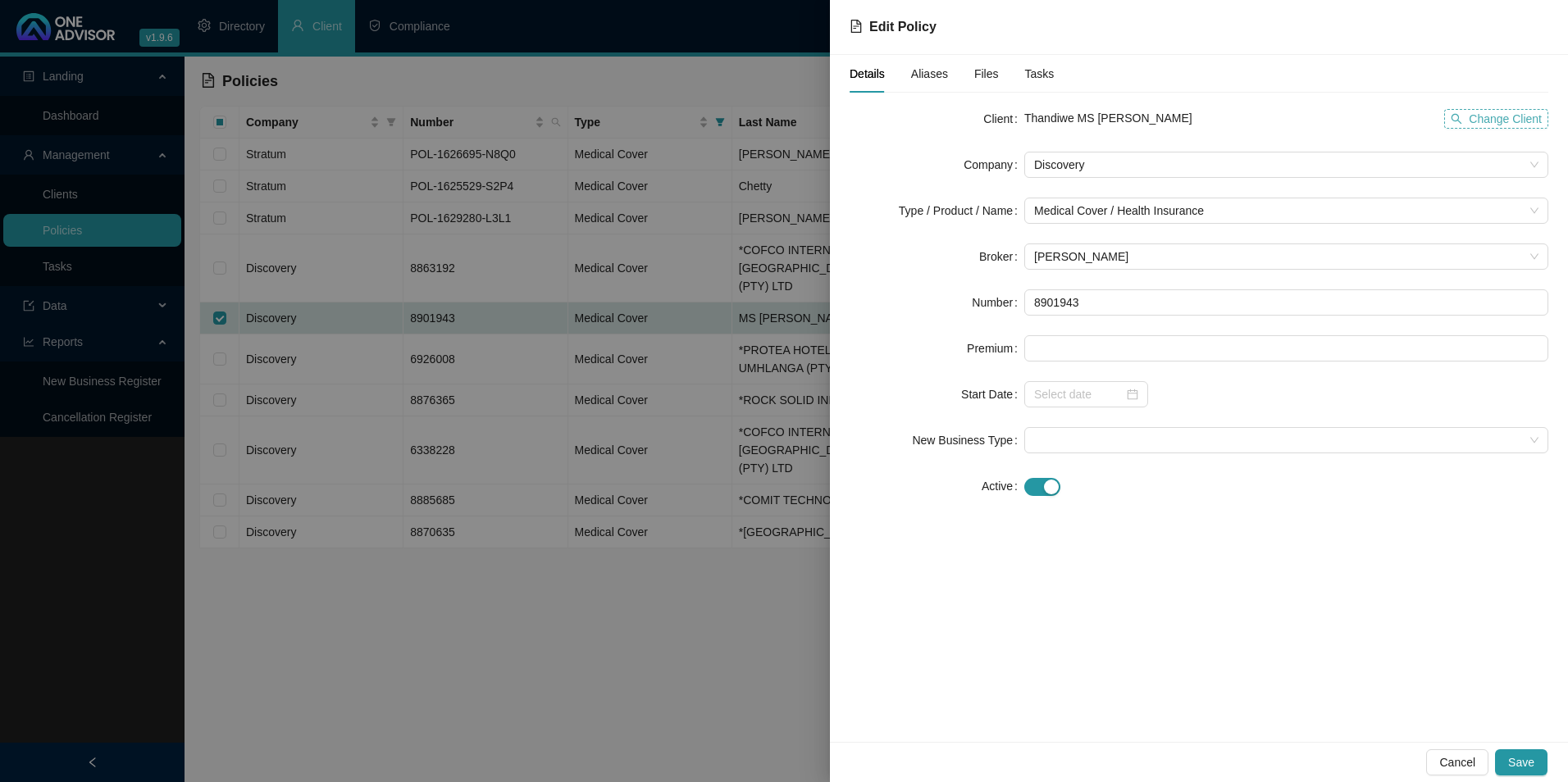
click at [1479, 117] on span "Change Client" at bounding box center [1505, 119] width 73 height 18
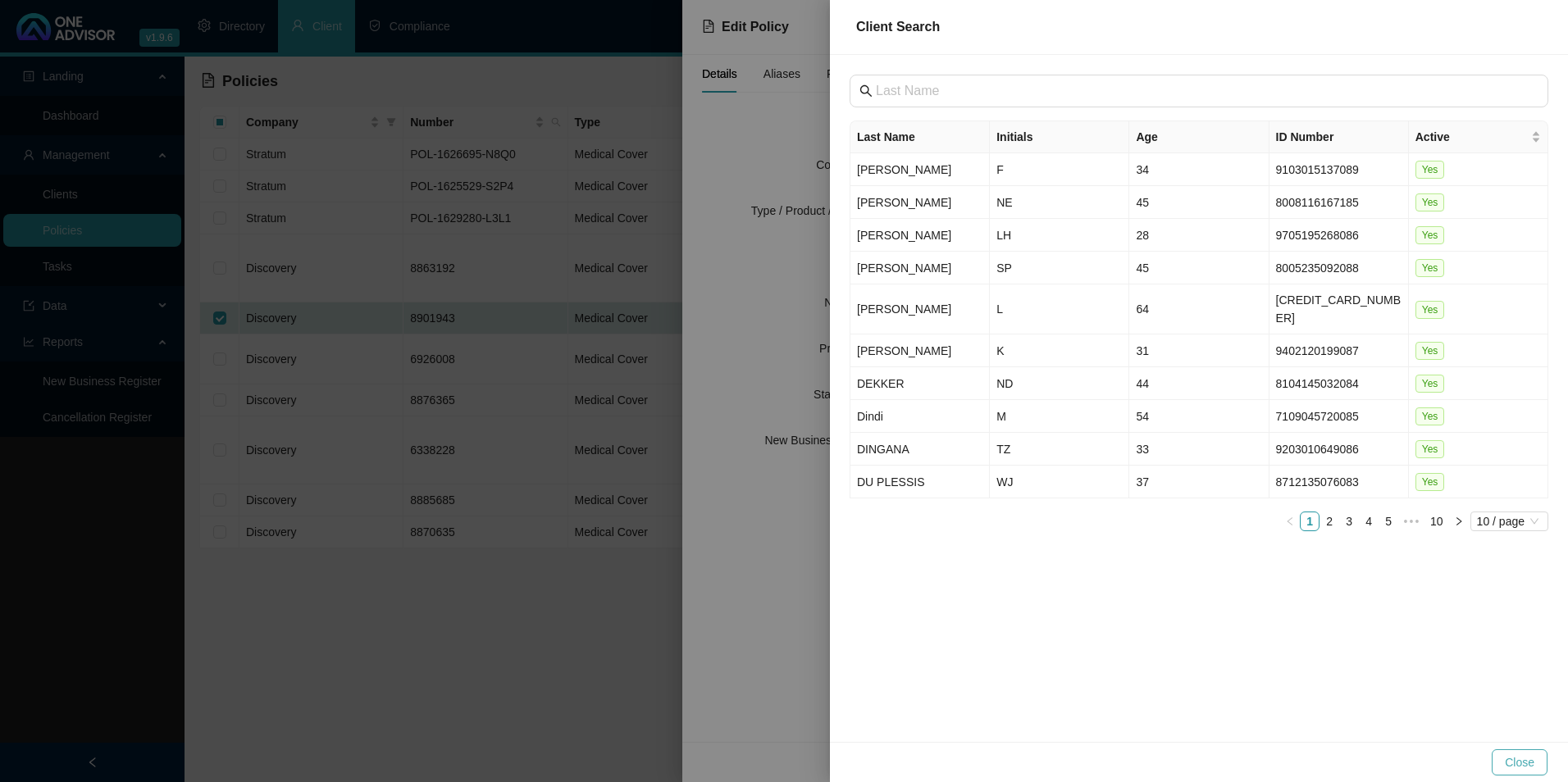
click at [1532, 760] on span "Close" at bounding box center [1519, 763] width 29 height 18
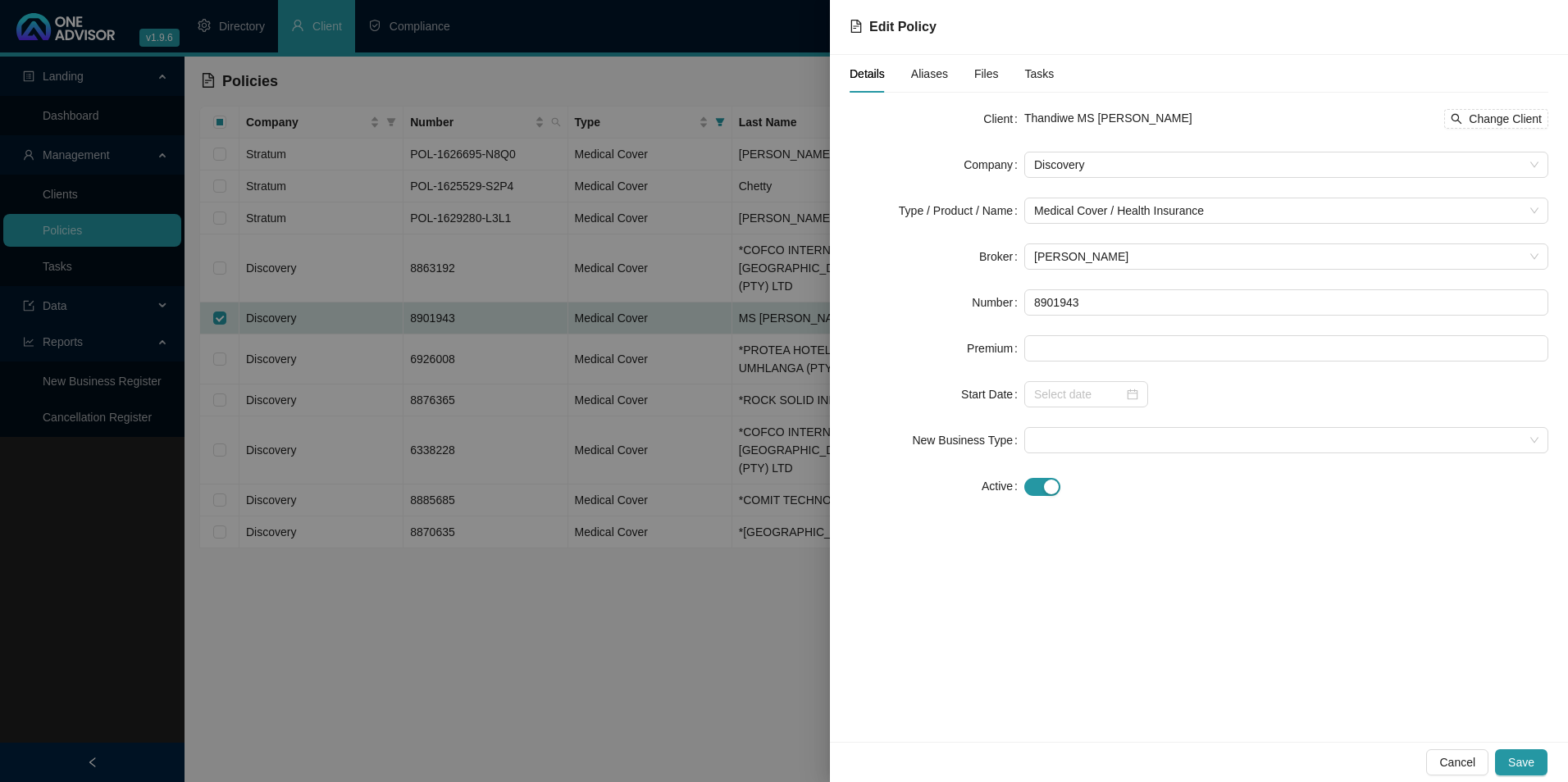
click at [1025, 116] on span "Thandiwe MS [PERSON_NAME]" at bounding box center [1109, 117] width 168 height 13
drag, startPoint x: 1199, startPoint y: 111, endPoint x: 1019, endPoint y: 115, distance: 180.0
click at [1019, 115] on div "Client Thandiwe MS T NYANDU Change Client" at bounding box center [1199, 119] width 698 height 26
drag, startPoint x: 1019, startPoint y: 115, endPoint x: 1266, endPoint y: 122, distance: 247.1
click at [1266, 122] on div "Thandiwe MS T NYANDU Change Client" at bounding box center [1287, 119] width 524 height 19
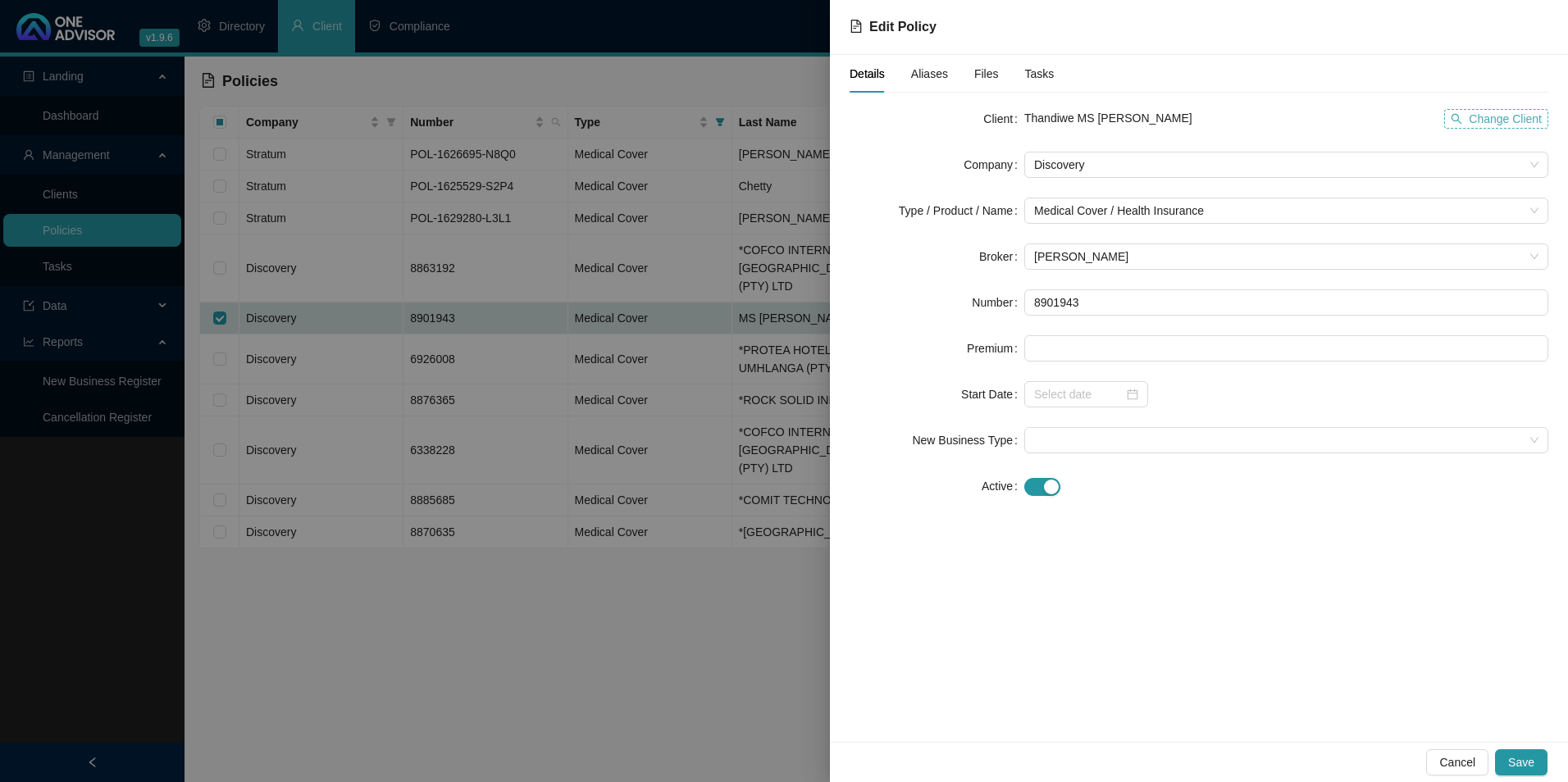
click at [1511, 122] on span "Change Client" at bounding box center [1505, 119] width 73 height 18
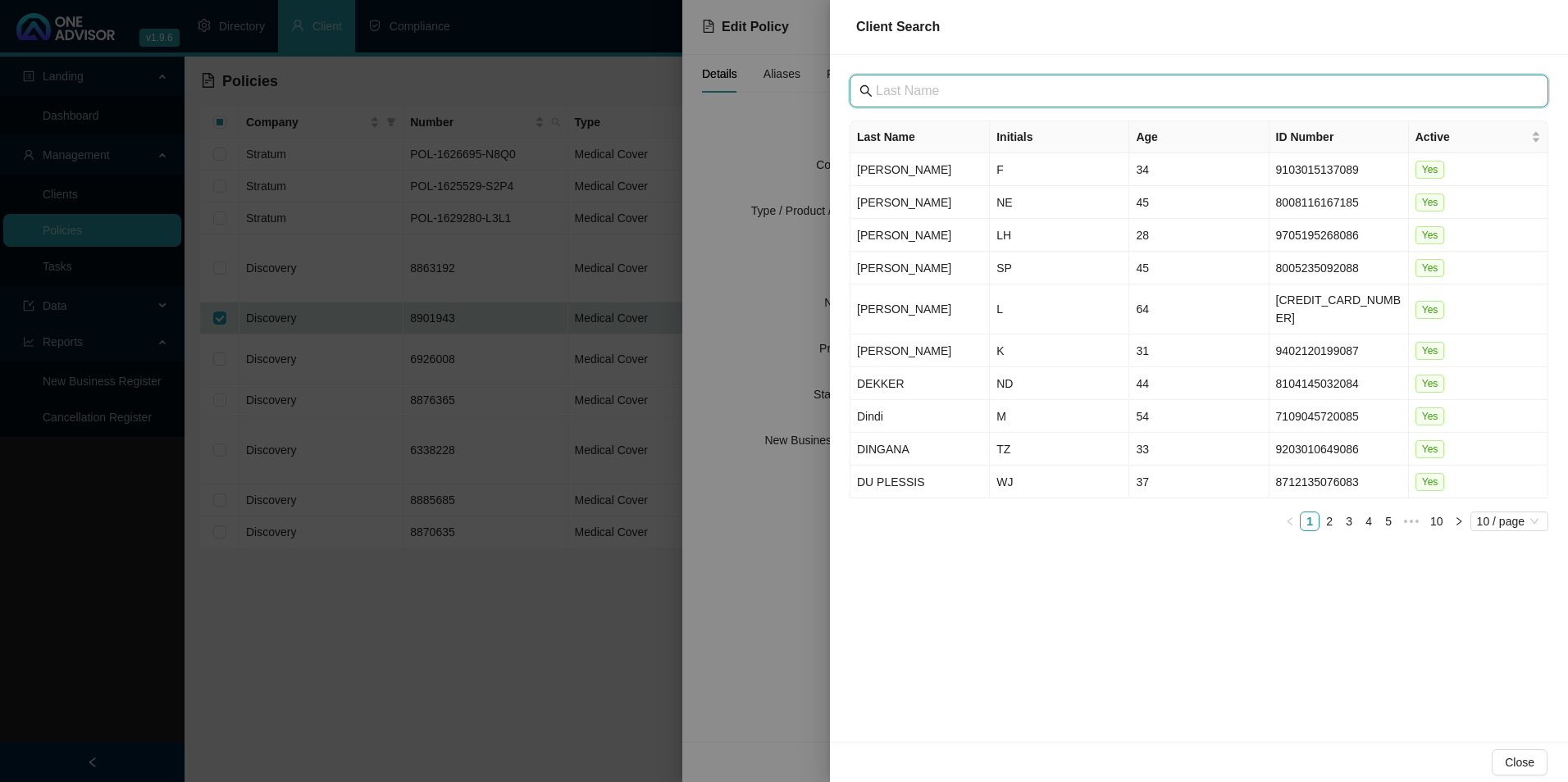
click at [948, 86] on input "text" at bounding box center [1200, 91] width 650 height 19
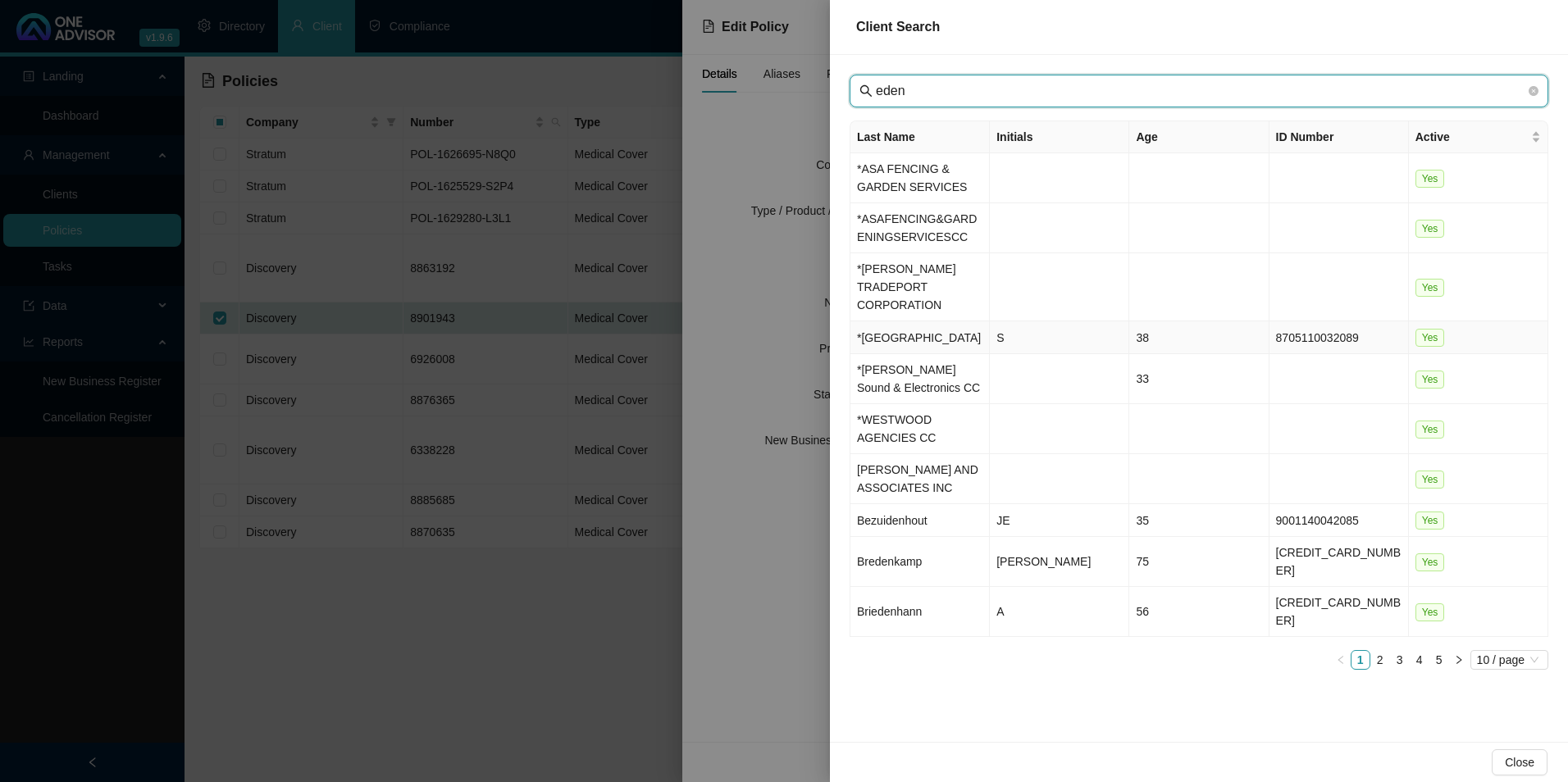
type input "eden"
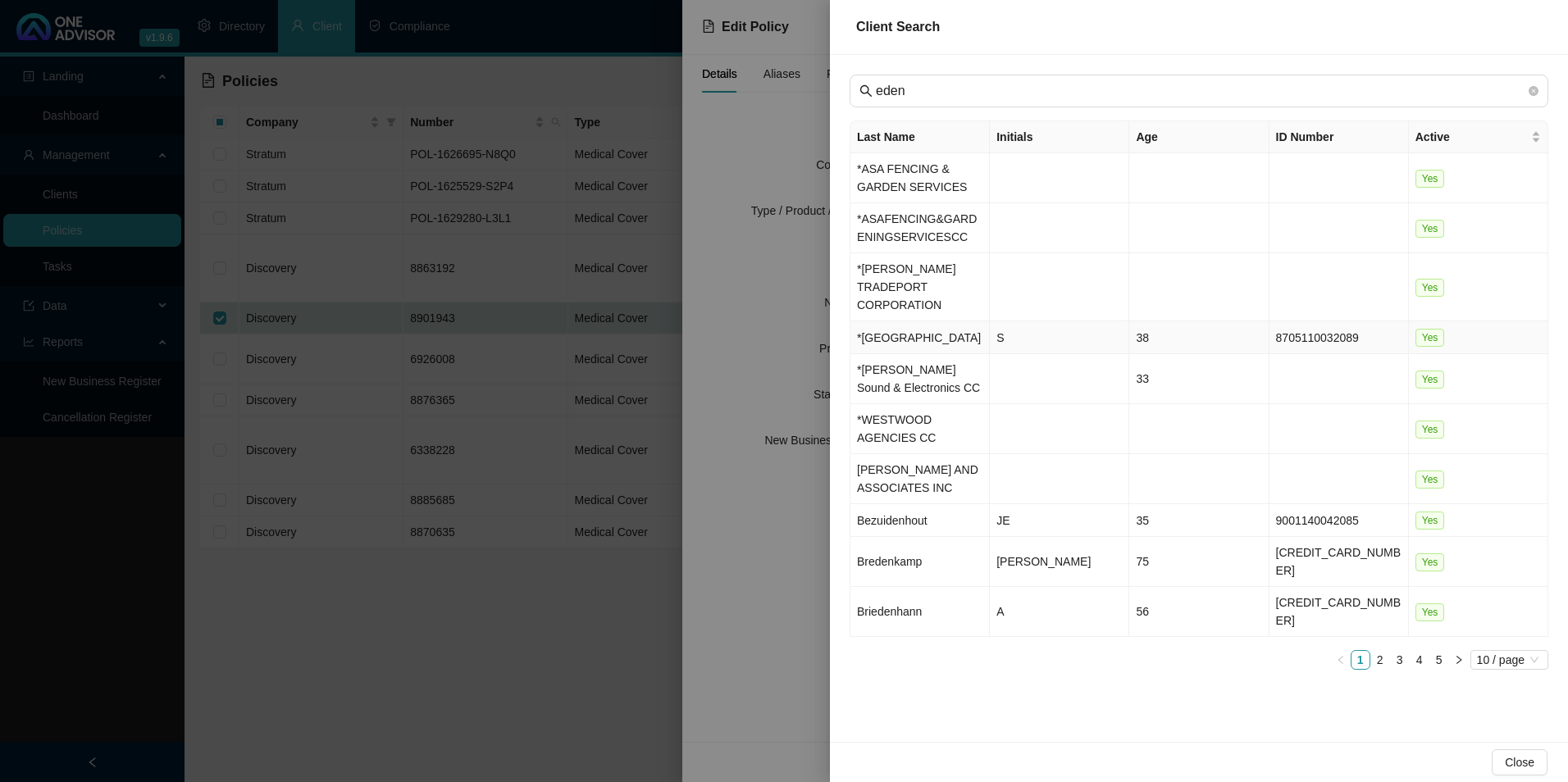
click at [930, 332] on td "*[GEOGRAPHIC_DATA]" at bounding box center [921, 338] width 139 height 33
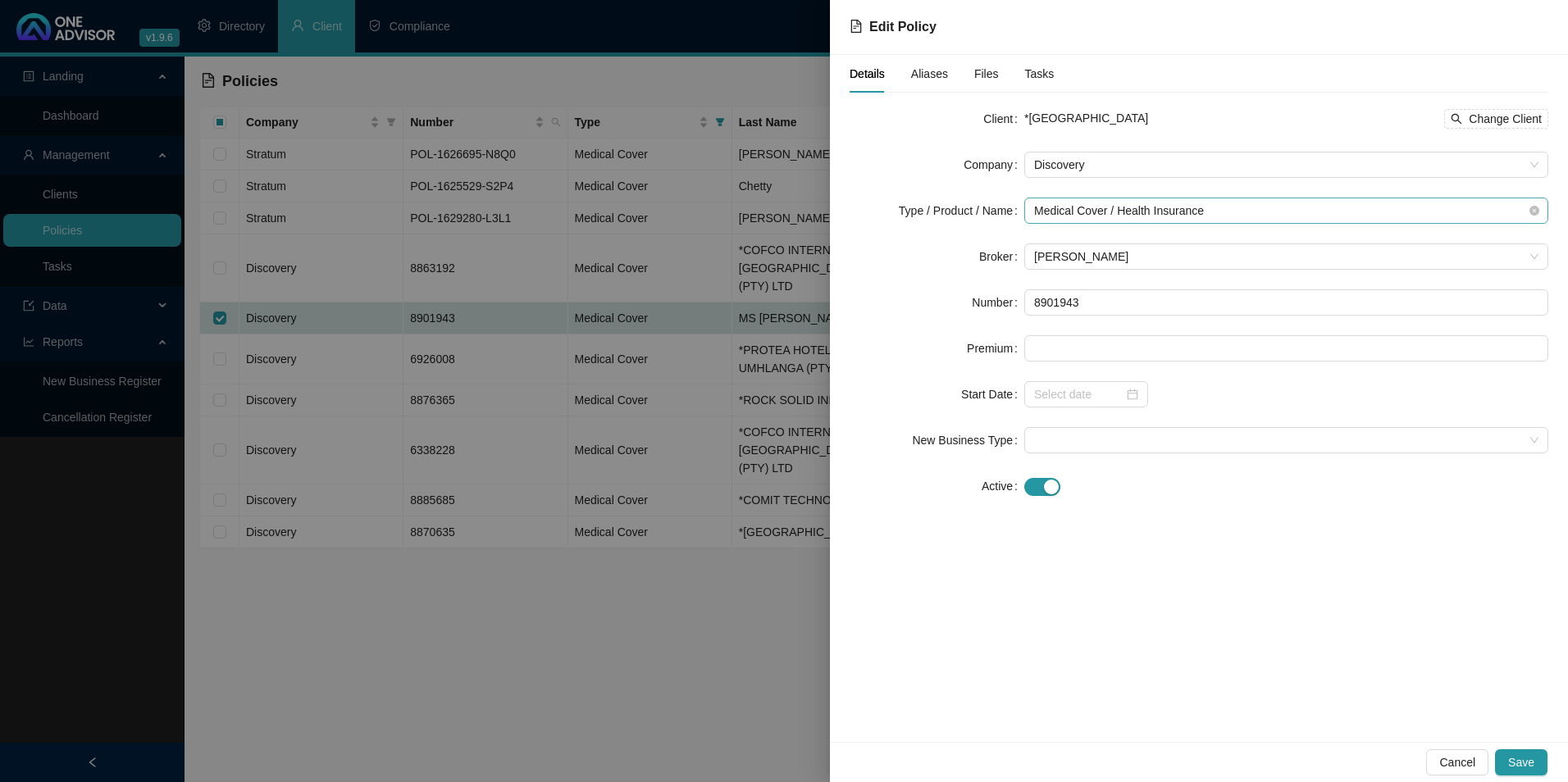
click at [1294, 205] on span "Medical Cover / Health Insurance" at bounding box center [1287, 211] width 504 height 25
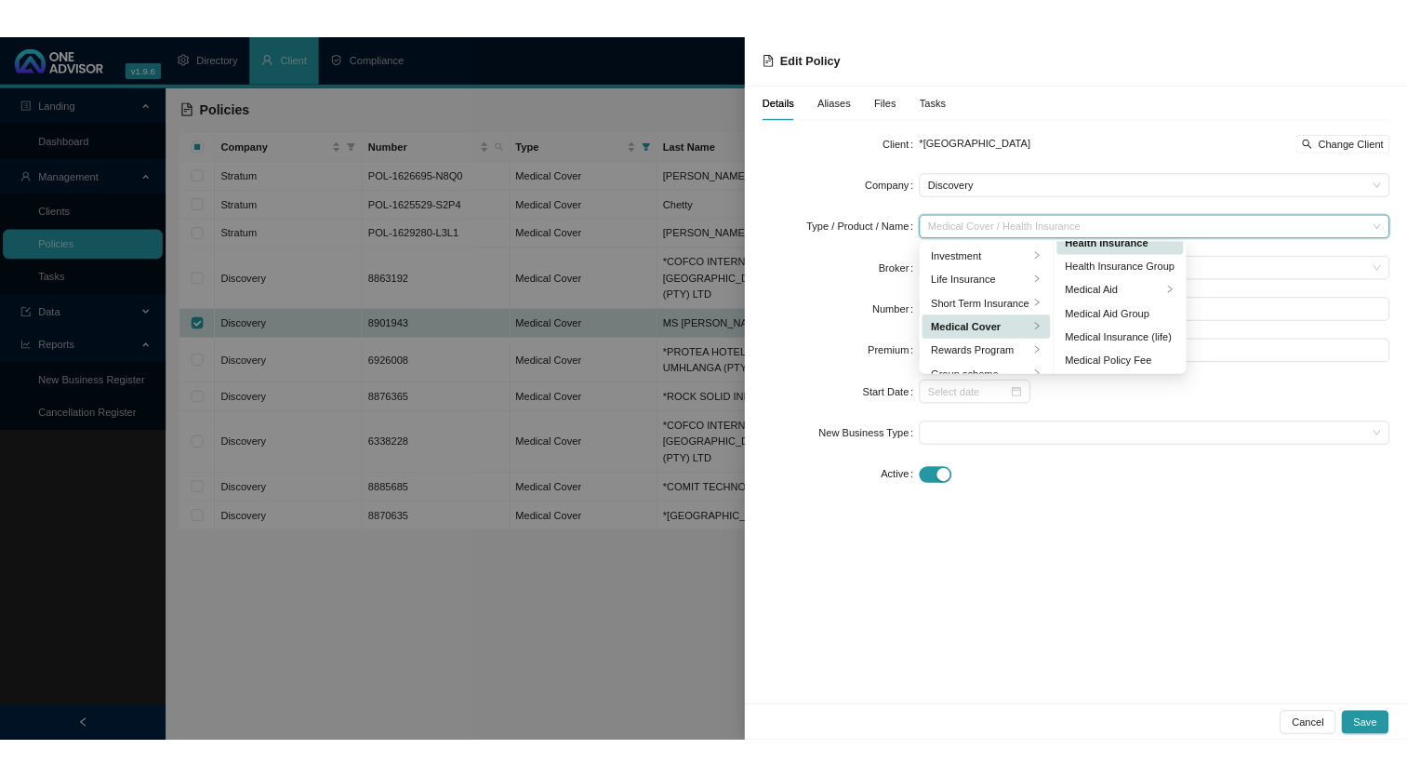
scroll to position [108, 0]
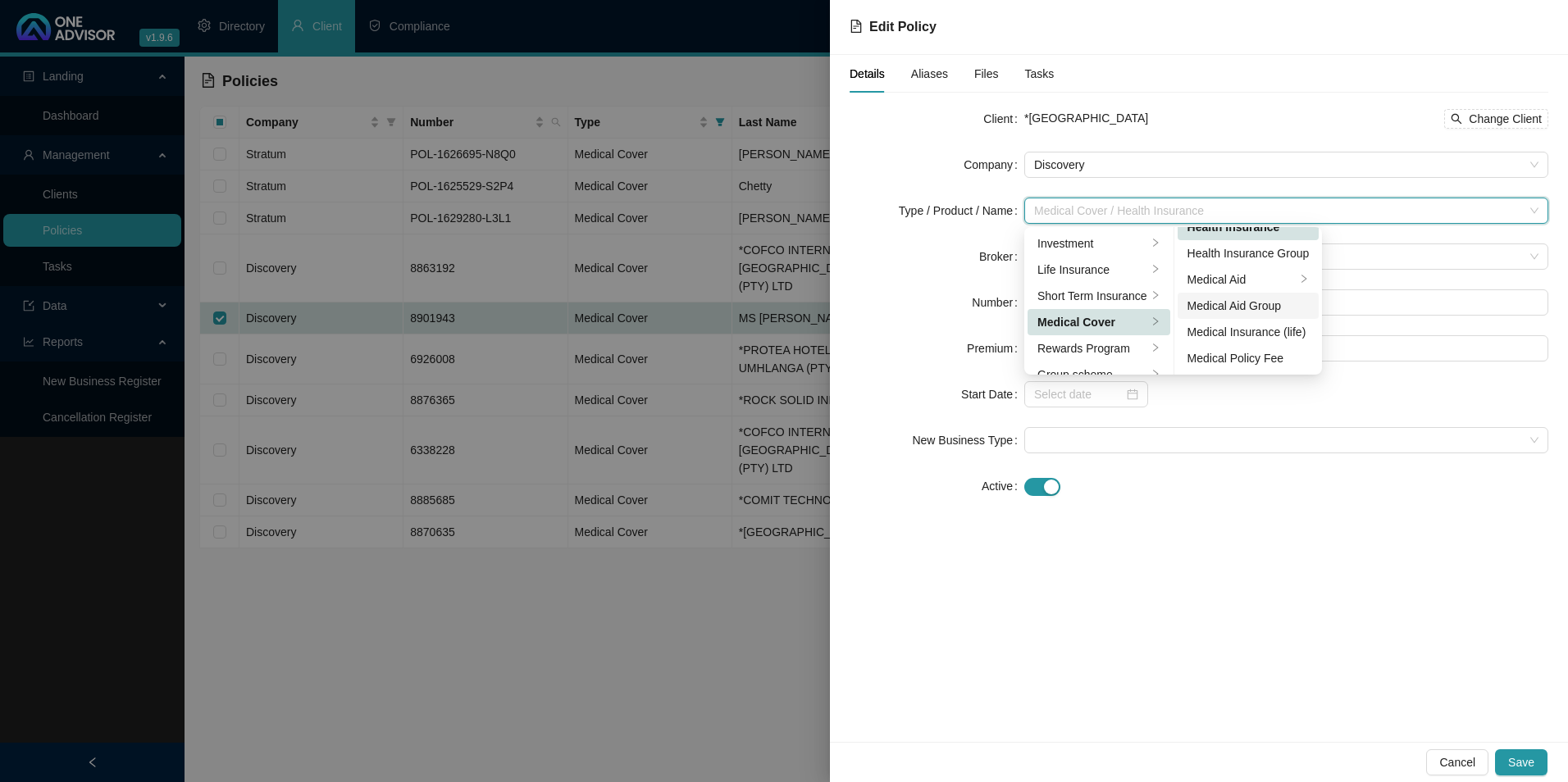
click at [1248, 298] on div "Medical Aid Group" at bounding box center [1249, 306] width 123 height 18
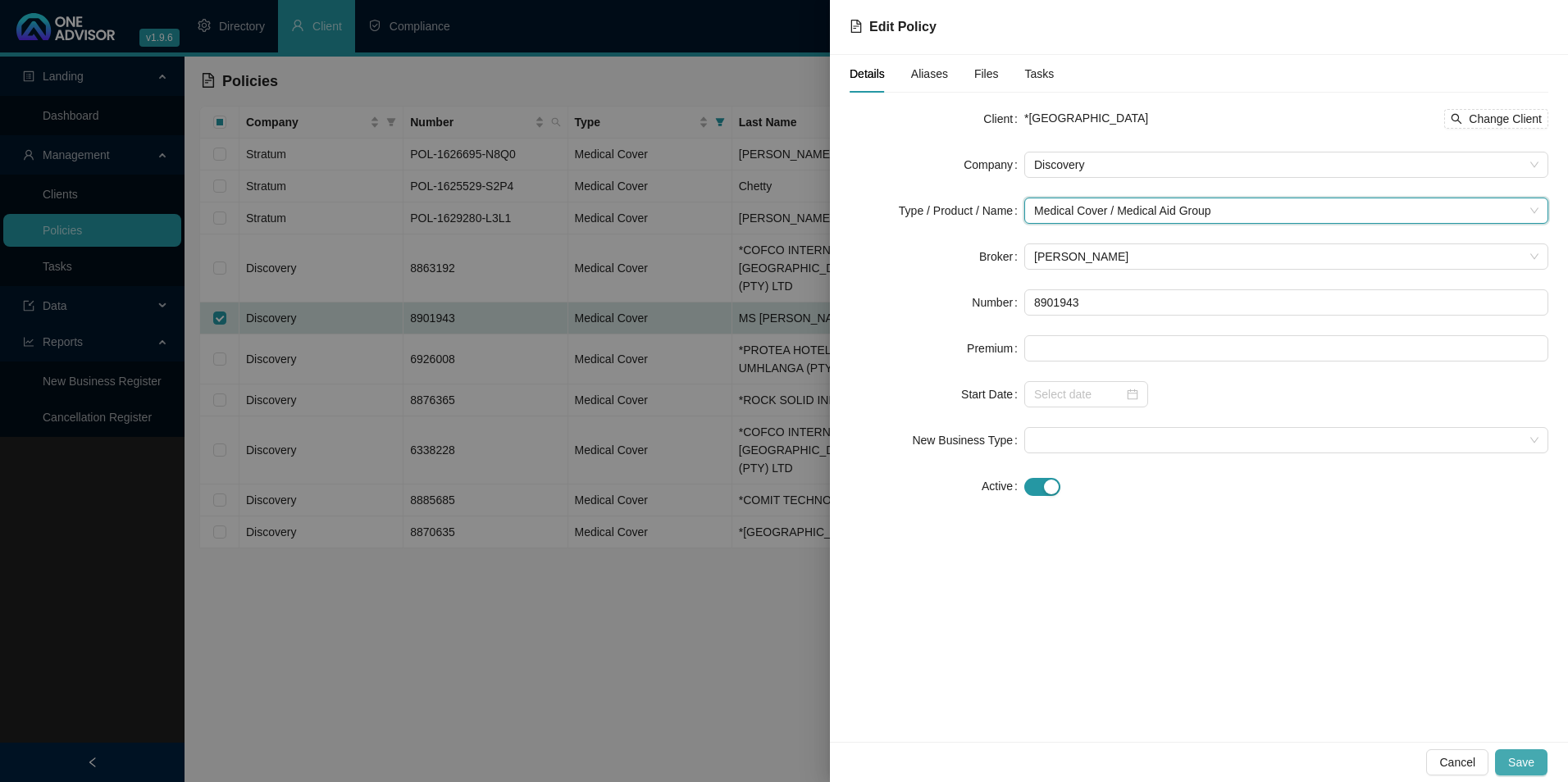
click at [1526, 769] on span "Save" at bounding box center [1522, 763] width 26 height 18
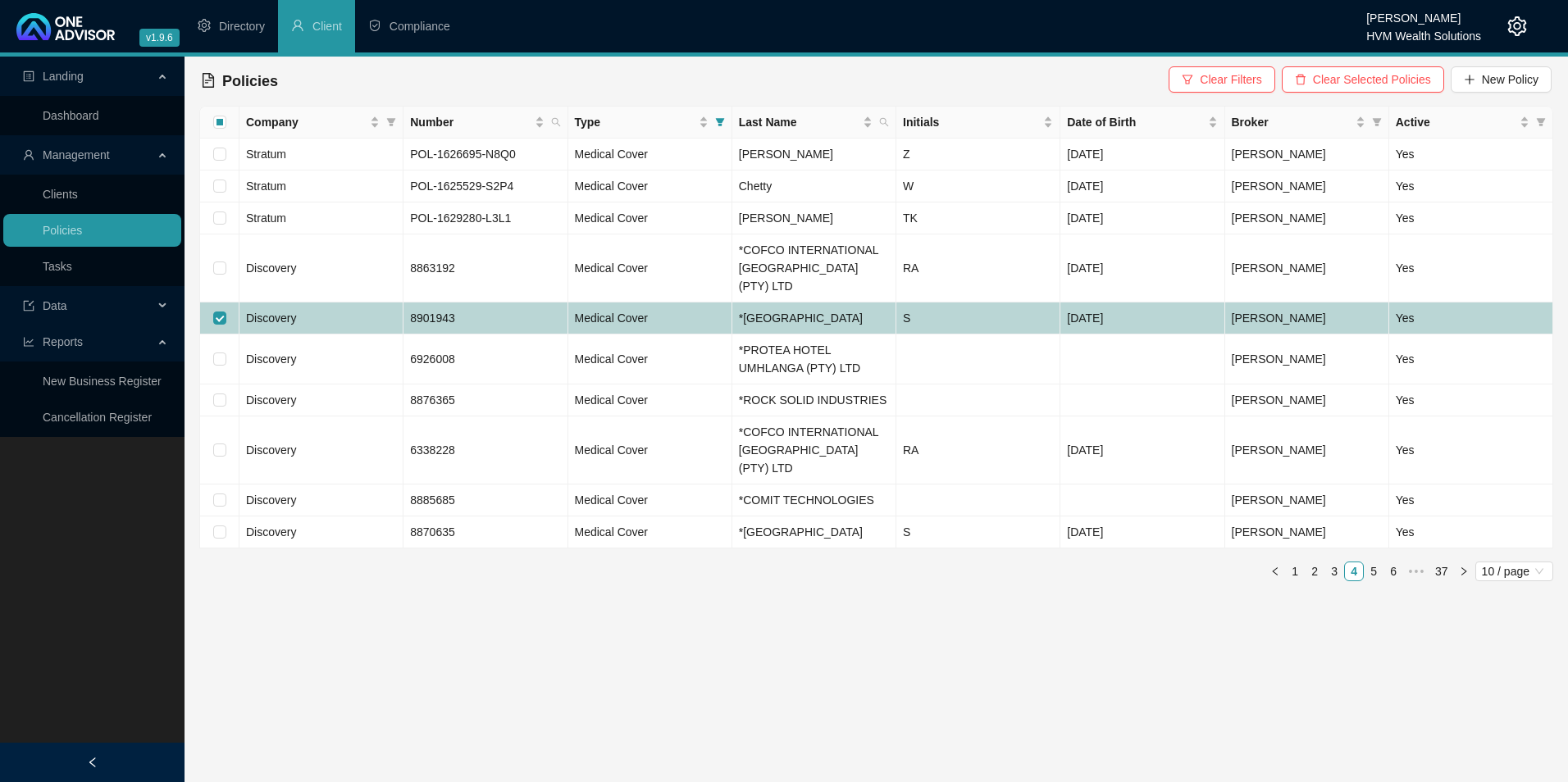
click at [540, 309] on td "8901943" at bounding box center [486, 318] width 164 height 32
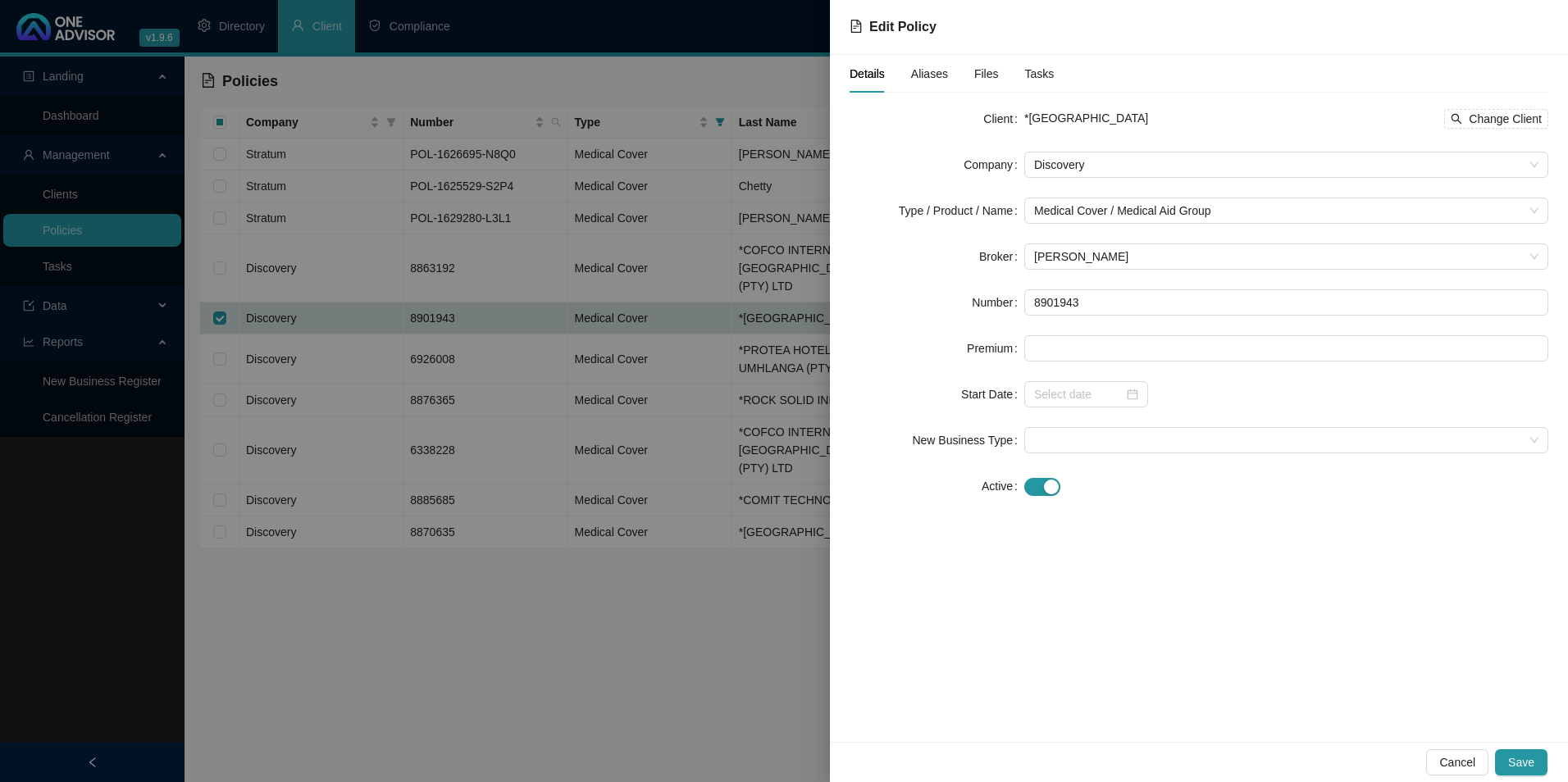
click at [794, 309] on div at bounding box center [784, 391] width 1568 height 782
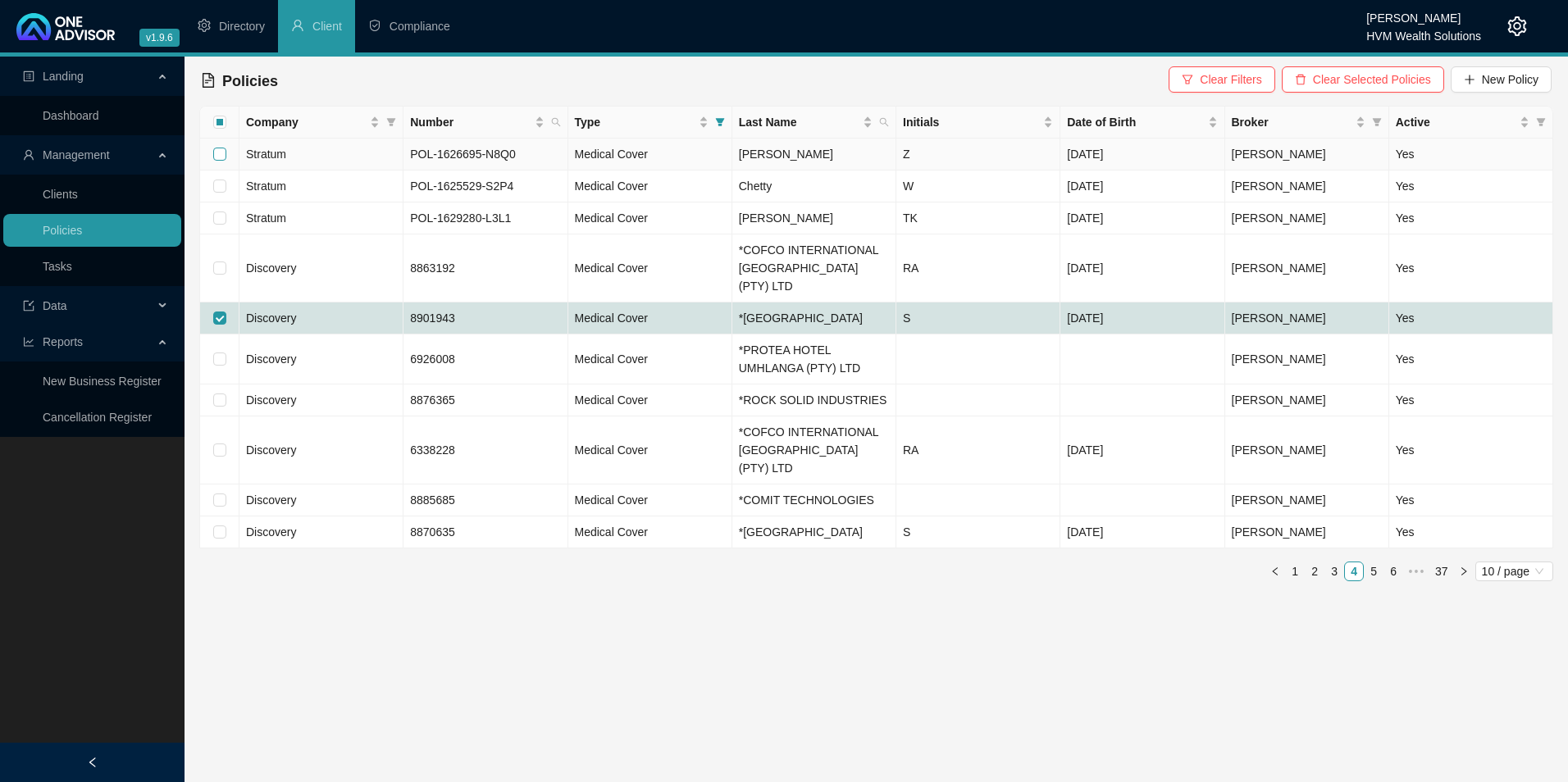
click at [222, 150] on input "checkbox" at bounding box center [220, 153] width 13 height 13
checkbox input "true"
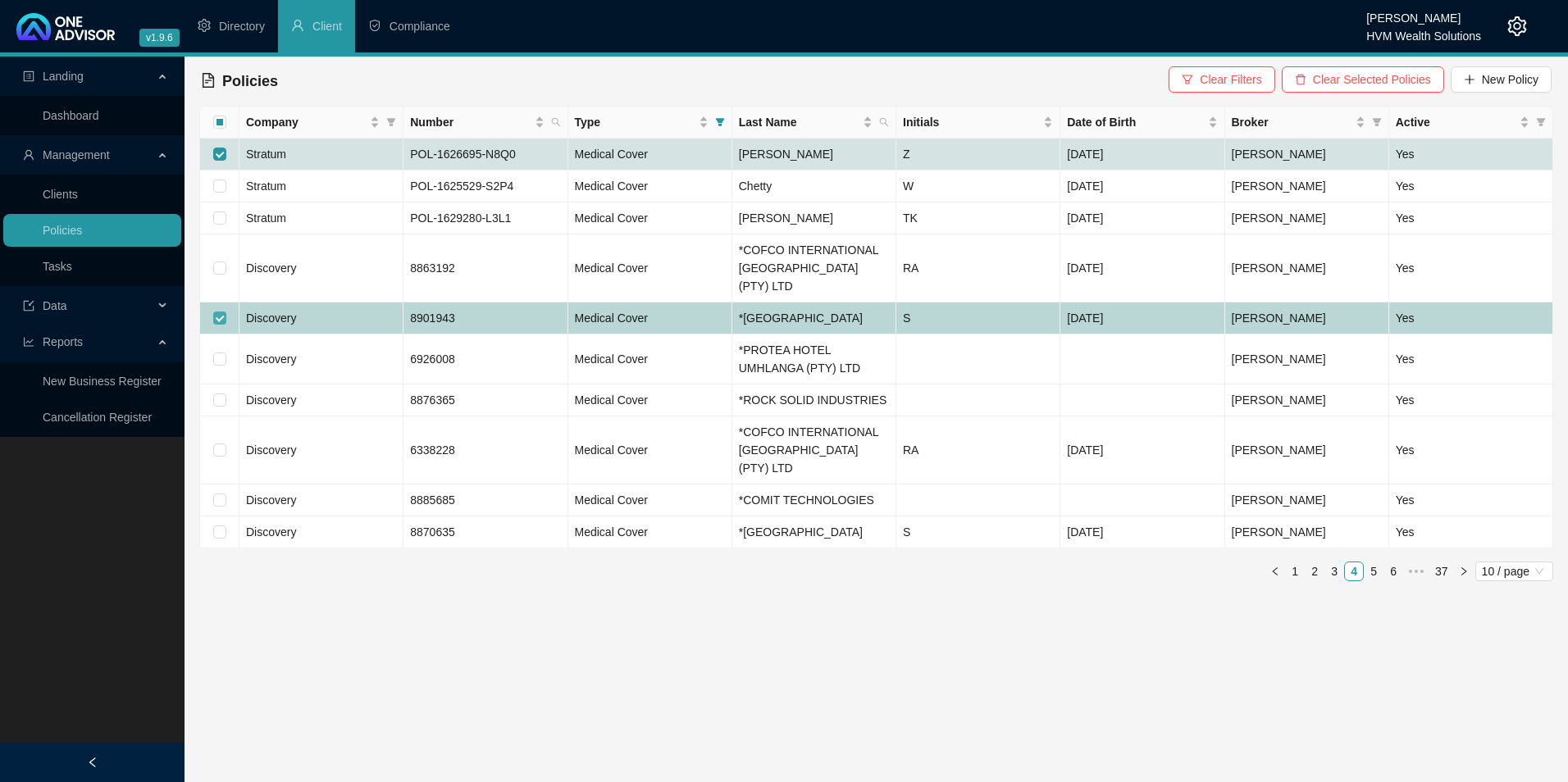
click at [220, 311] on input "checkbox" at bounding box center [220, 317] width 13 height 13
checkbox input "false"
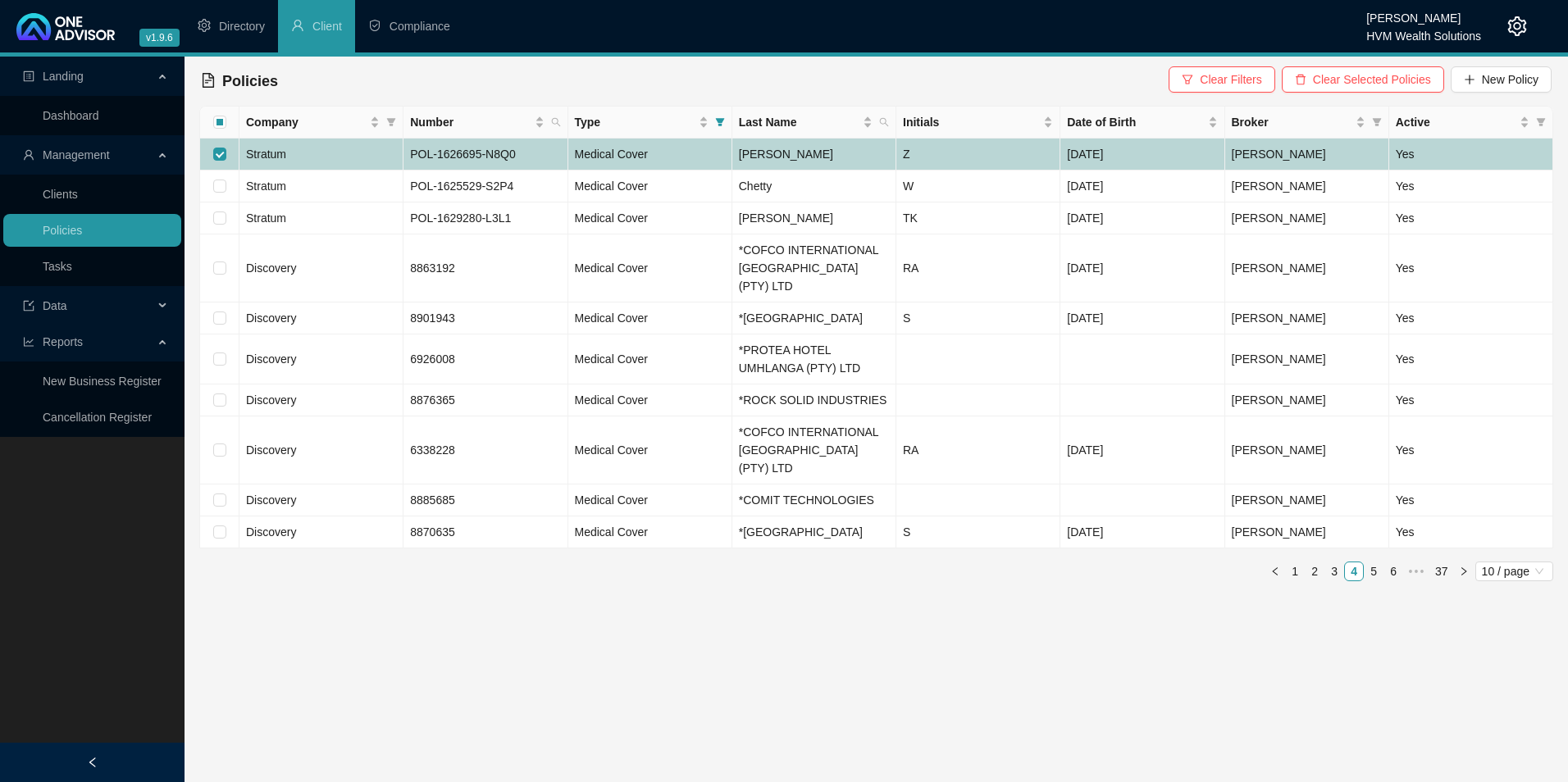
click at [358, 162] on td "Stratum" at bounding box center [322, 154] width 164 height 32
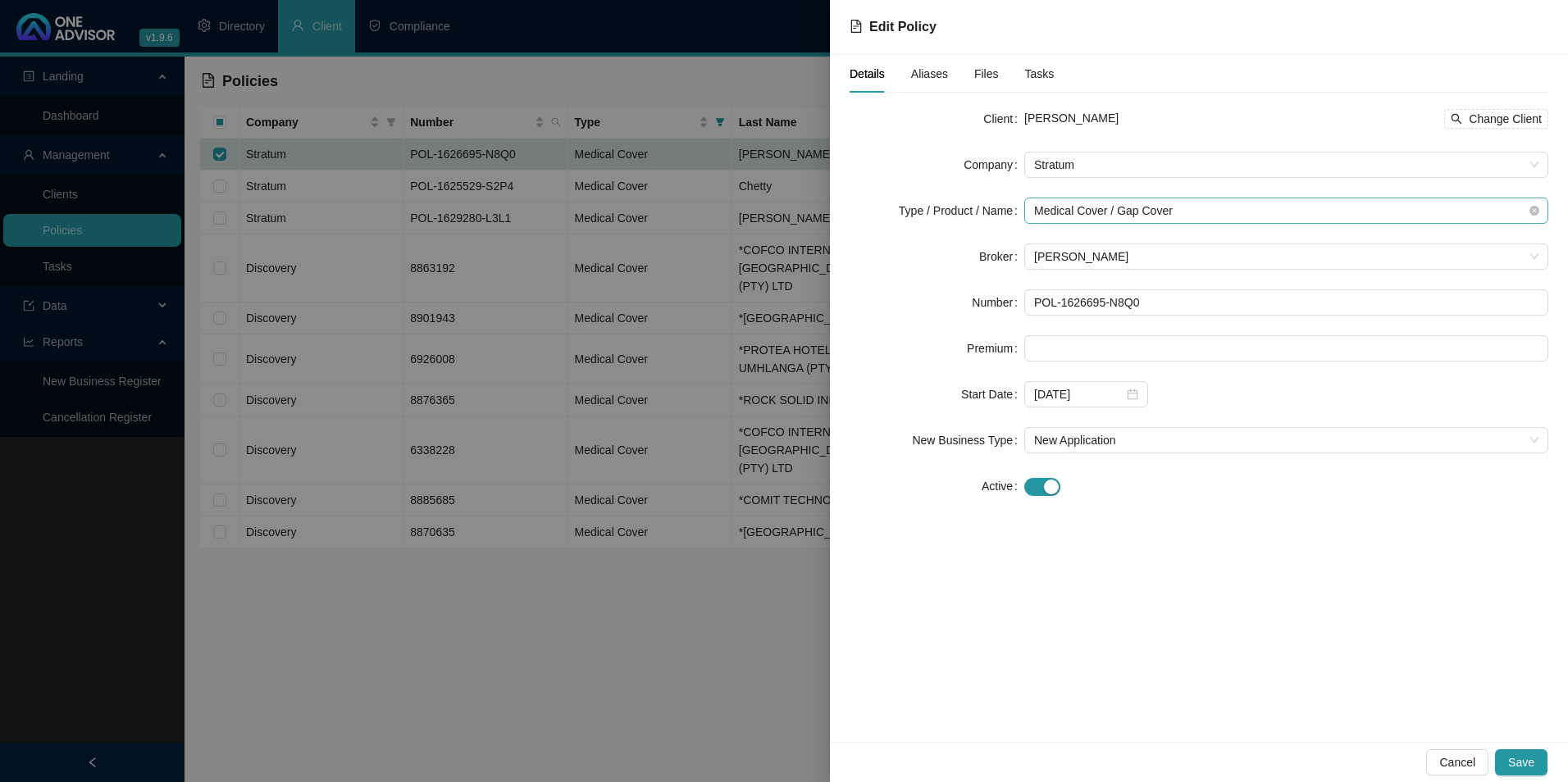
click at [1213, 213] on span "Medical Cover / Gap Cover" at bounding box center [1287, 211] width 504 height 25
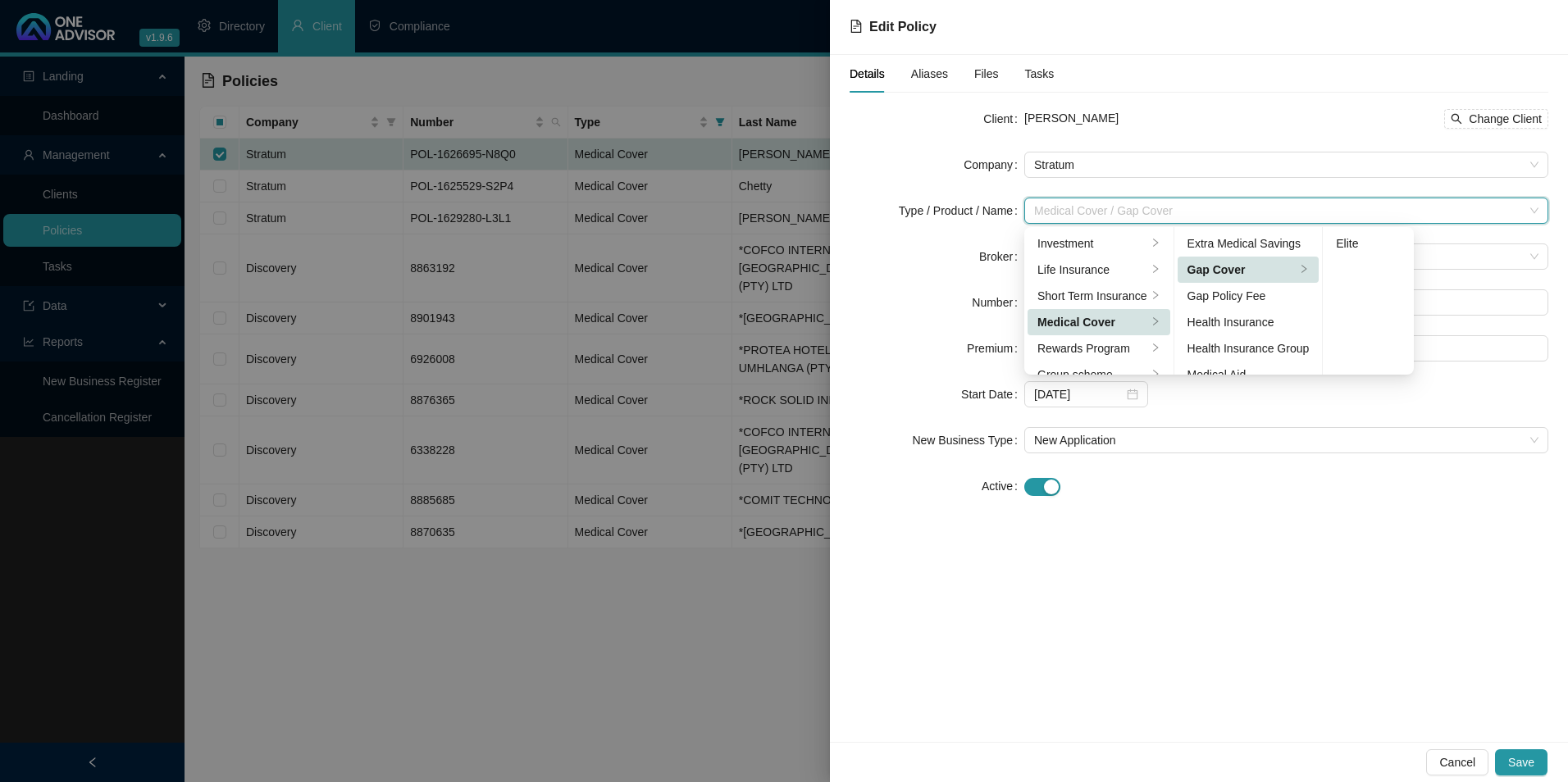
click at [1365, 619] on div "Details Aliases Files Tasks Client [PERSON_NAME] Change Client Company Stratum …" at bounding box center [1198, 398] width 738 height 687
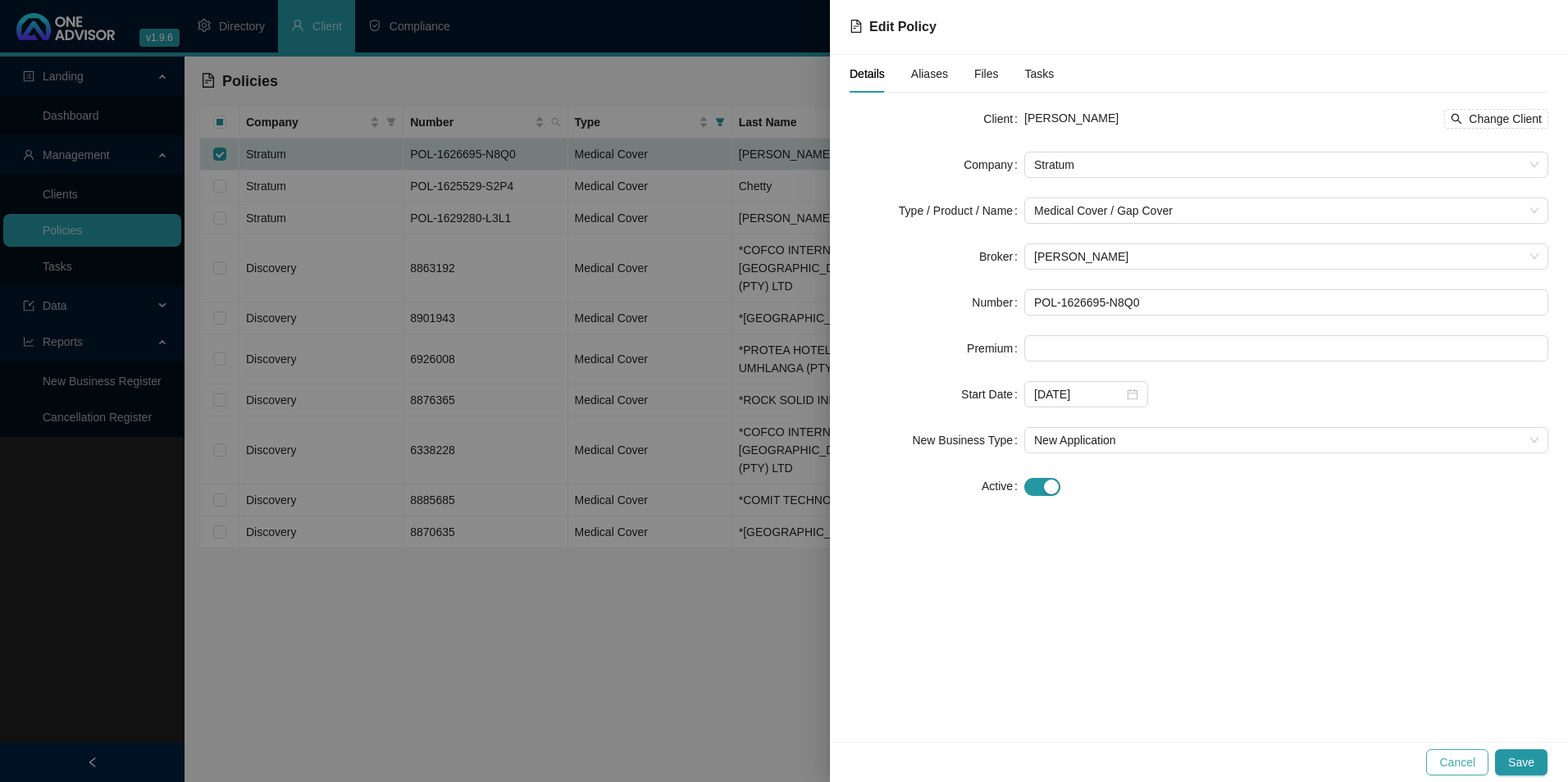
click at [1445, 772] on button "Cancel" at bounding box center [1458, 763] width 63 height 26
